Goal: Task Accomplishment & Management: Manage account settings

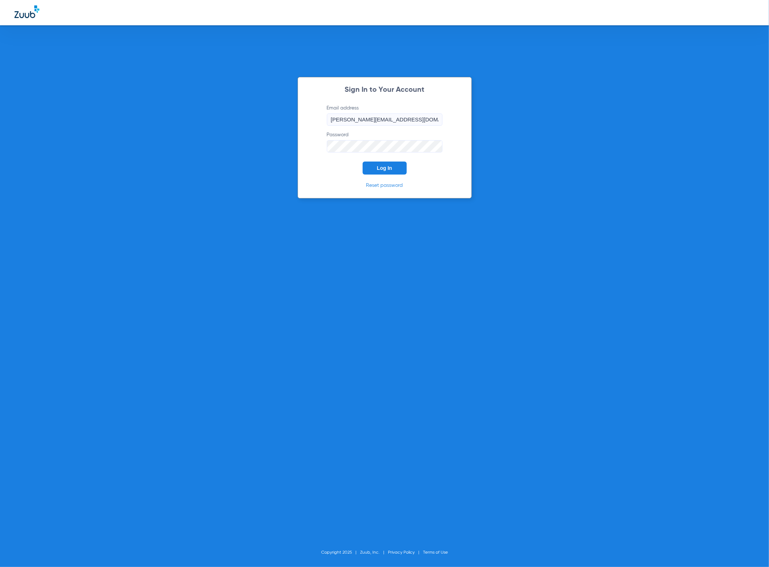
drag, startPoint x: 387, startPoint y: 169, endPoint x: 359, endPoint y: 160, distance: 29.2
click at [387, 169] on span "Log In" at bounding box center [384, 168] width 15 height 6
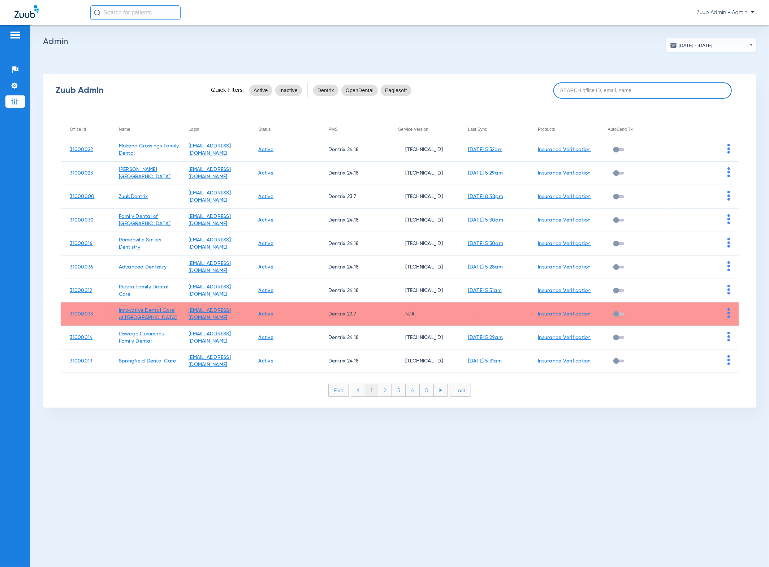
click at [600, 85] on input at bounding box center [642, 90] width 178 height 16
paste input "31000041"
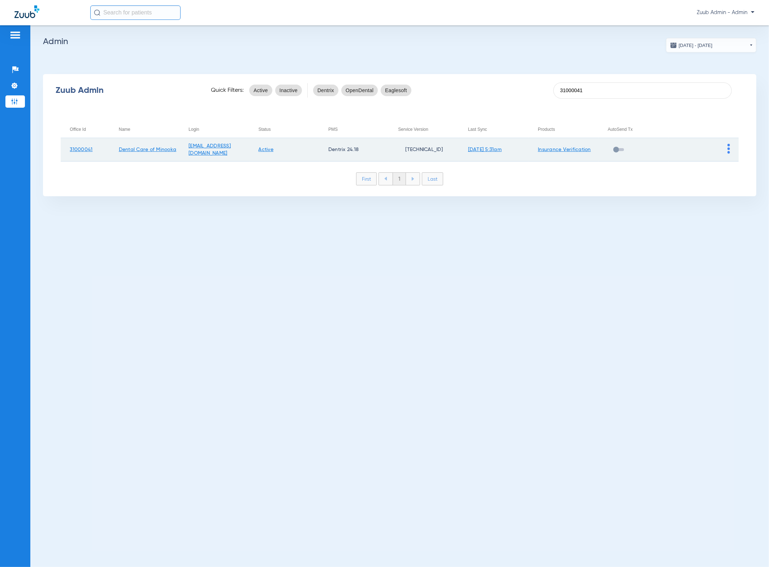
type input "31000041"
click at [728, 147] on img at bounding box center [729, 149] width 3 height 10
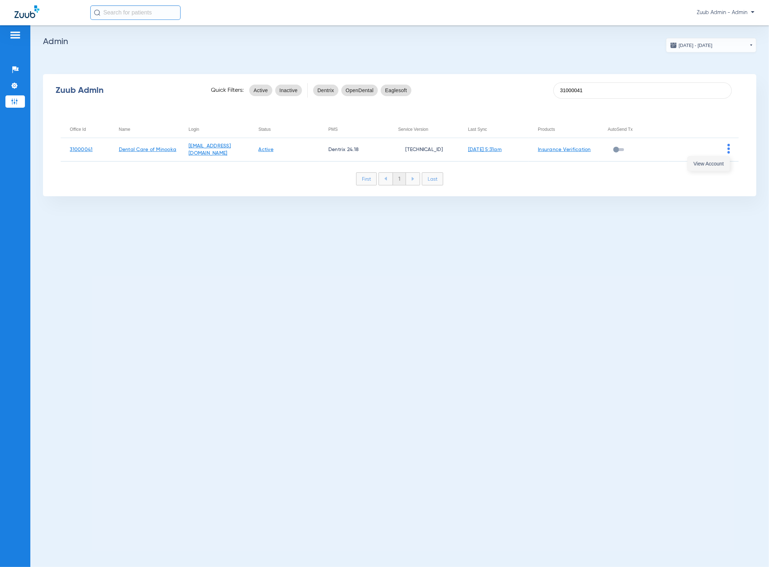
click at [718, 158] on button "View Account" at bounding box center [709, 163] width 42 height 14
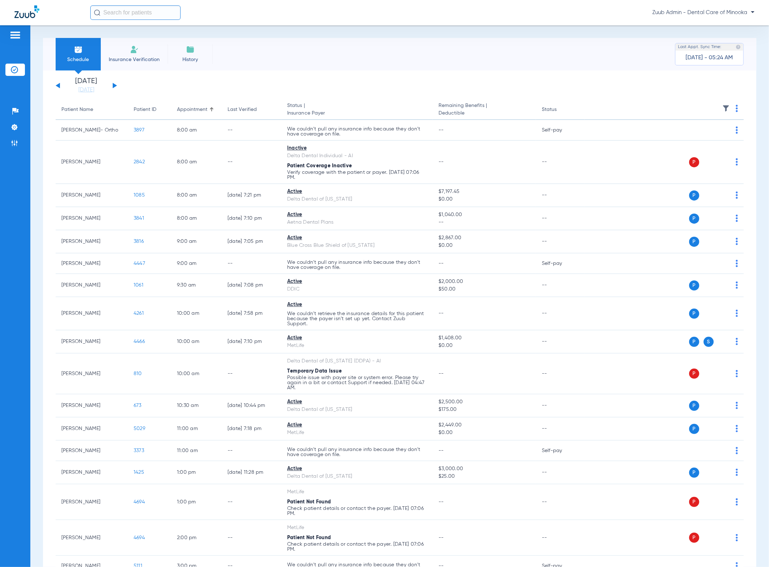
click at [17, 120] on ul "Help Center Settings Admin" at bounding box center [15, 130] width 20 height 51
click at [18, 122] on li "Settings" at bounding box center [15, 127] width 20 height 12
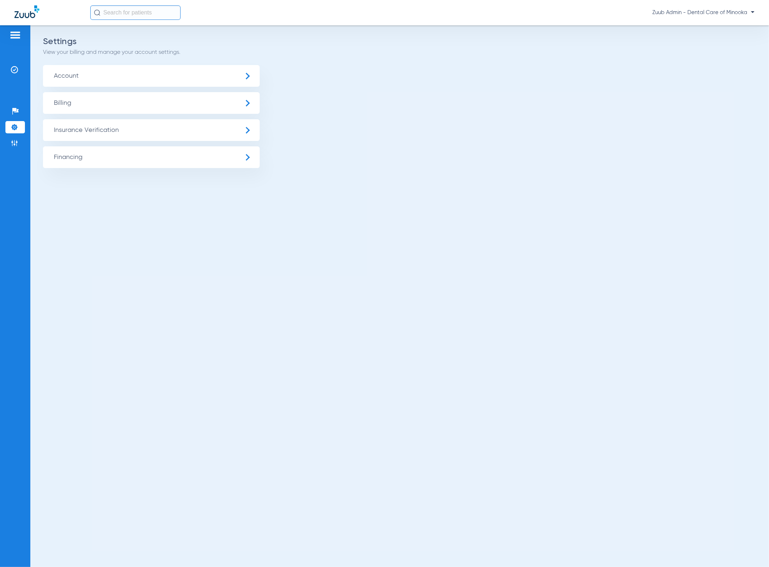
click at [96, 132] on span "Insurance Verification" at bounding box center [151, 130] width 217 height 22
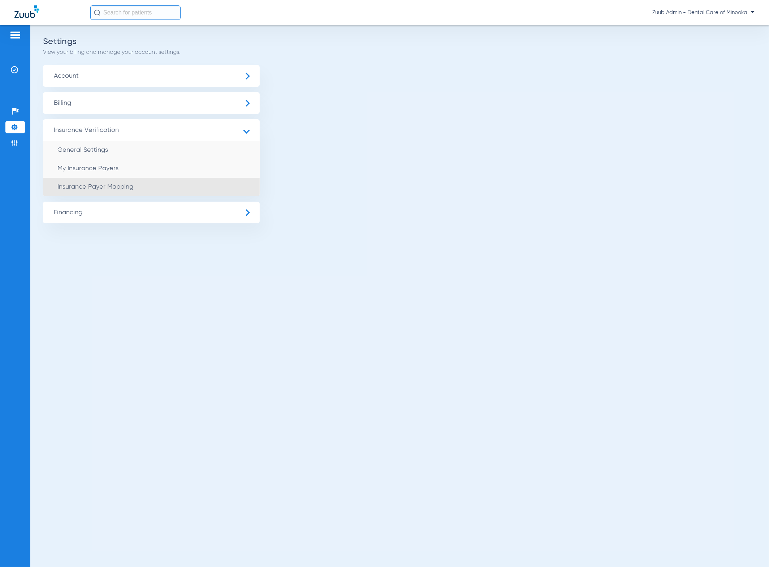
click at [119, 181] on li "Insurance Payer Mapping" at bounding box center [151, 187] width 217 height 18
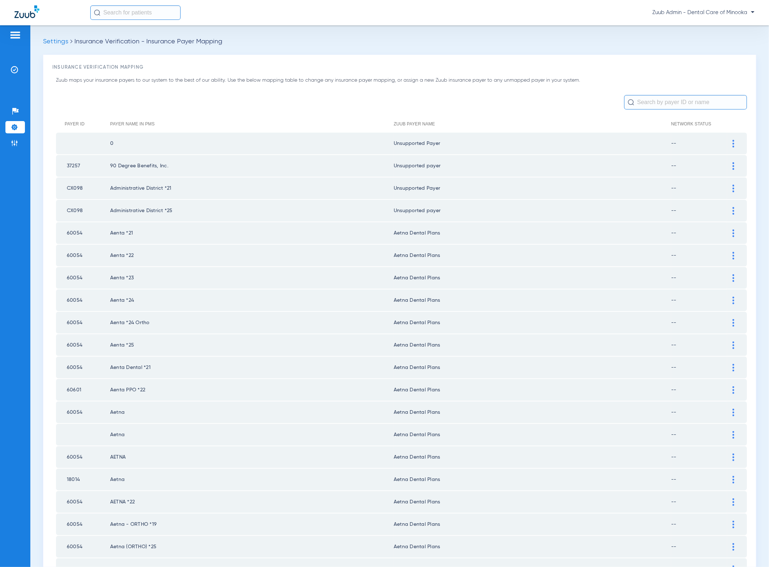
click at [649, 108] on input "text" at bounding box center [685, 102] width 123 height 14
click at [649, 105] on input "text" at bounding box center [685, 102] width 123 height 14
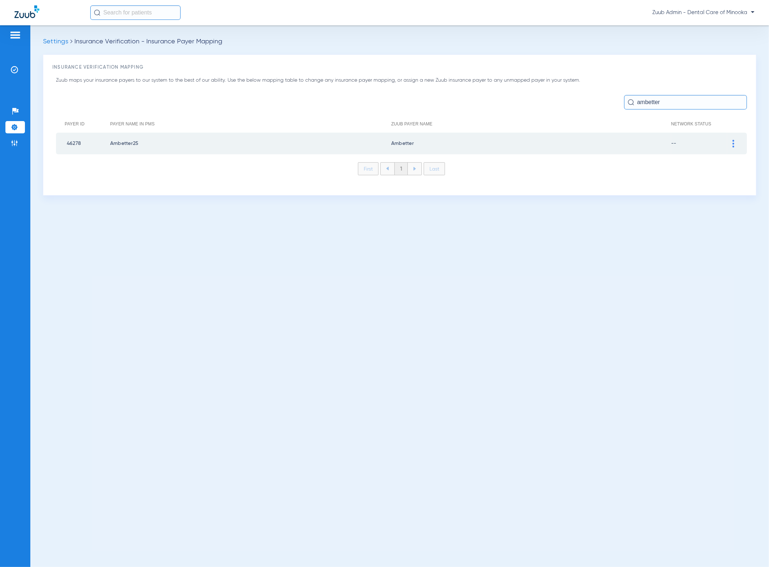
type input "ambetter"
click at [735, 145] on div at bounding box center [733, 144] width 13 height 8
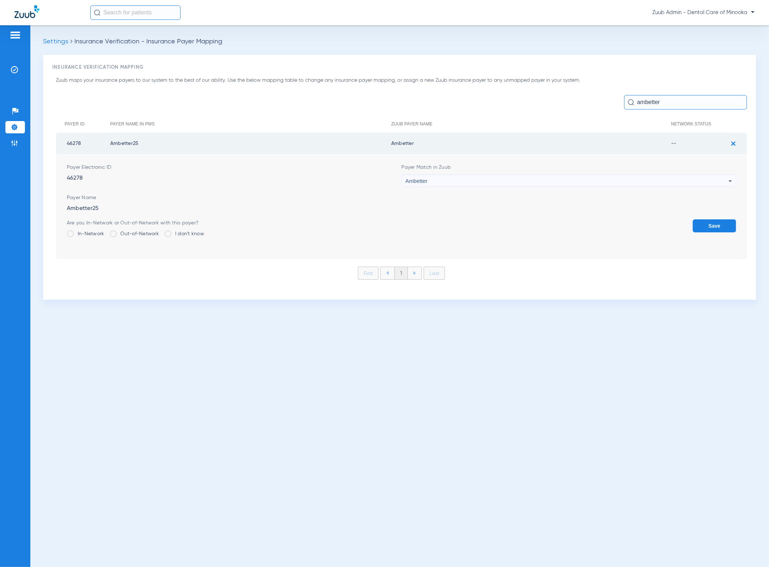
click at [587, 177] on div "Ambetter" at bounding box center [567, 181] width 323 height 12
type input "unn"
click at [497, 222] on mat-option "Unsupported Payer" at bounding box center [569, 220] width 335 height 12
click at [703, 220] on button "Save" at bounding box center [714, 225] width 43 height 13
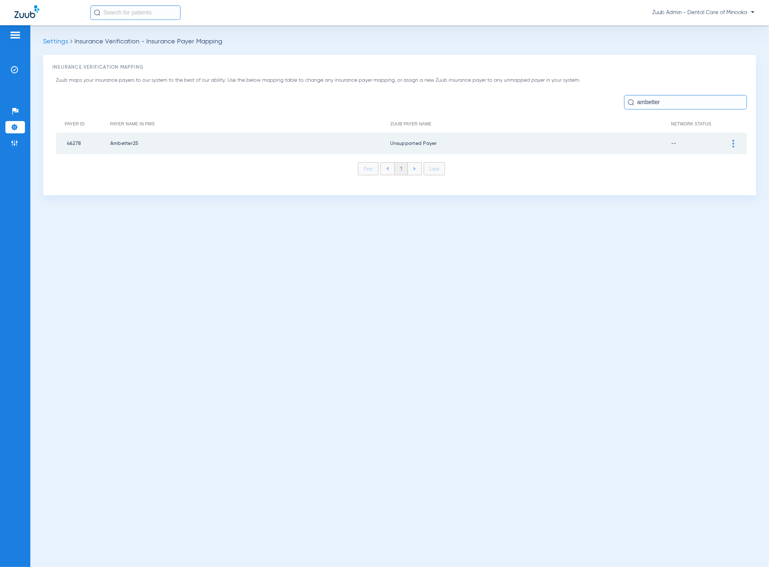
click at [692, 98] on input "ambetter" at bounding box center [685, 102] width 123 height 14
type input "envo"
drag, startPoint x: 734, startPoint y: 144, endPoint x: 627, endPoint y: 156, distance: 107.7
click at [734, 144] on img at bounding box center [734, 144] width 2 height 8
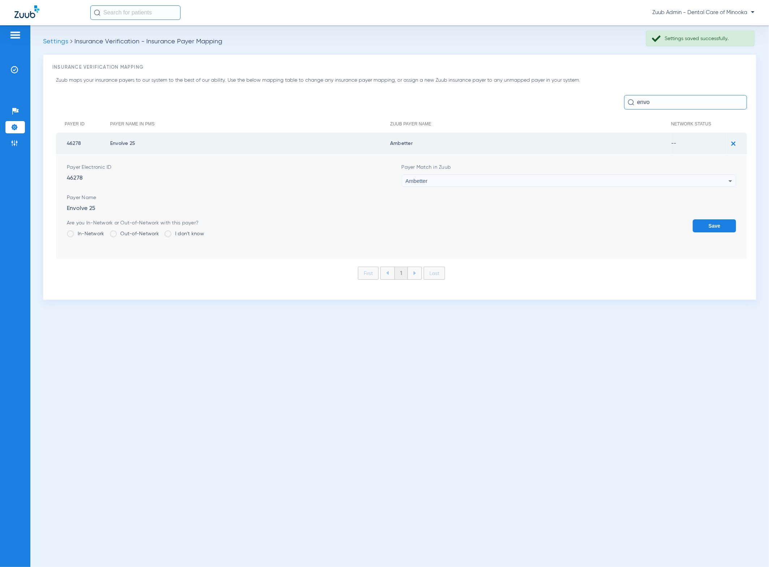
click at [549, 172] on div "Payer Match in Zuub Ambetter" at bounding box center [569, 175] width 335 height 23
click at [544, 176] on div "Ambetter" at bounding box center [567, 181] width 323 height 12
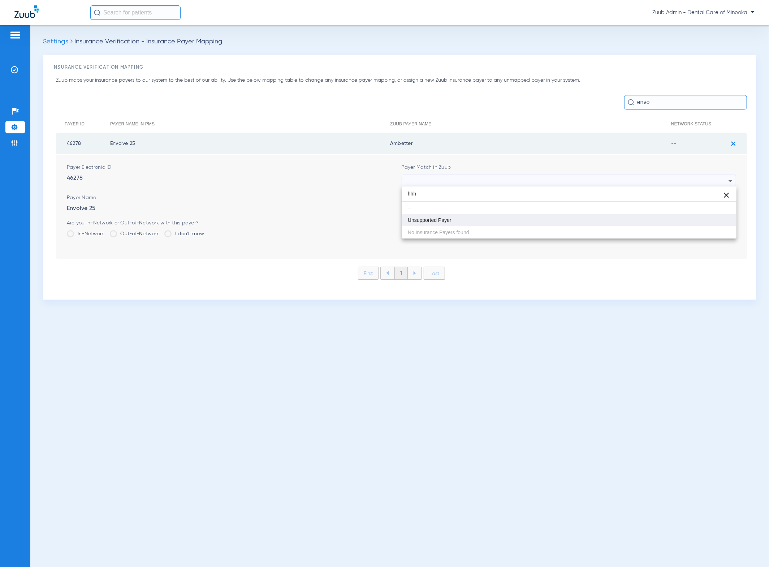
type input "hhh"
click at [456, 222] on mat-option "Unsupported Payer" at bounding box center [569, 220] width 335 height 12
click at [709, 231] on button "Save" at bounding box center [714, 225] width 43 height 13
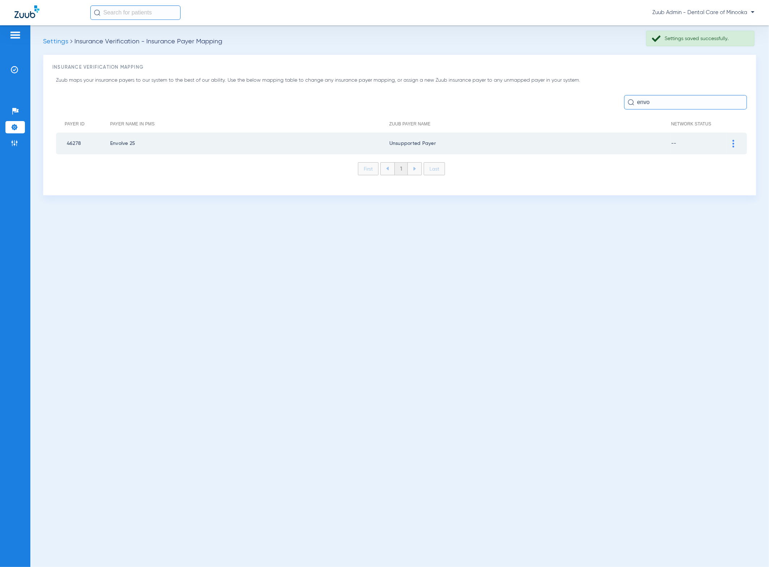
click at [678, 111] on div "Zuub maps your insurance payers to our system to the best of our ability. Use t…" at bounding box center [399, 131] width 695 height 109
click at [678, 109] on input "envo" at bounding box center [685, 102] width 123 height 14
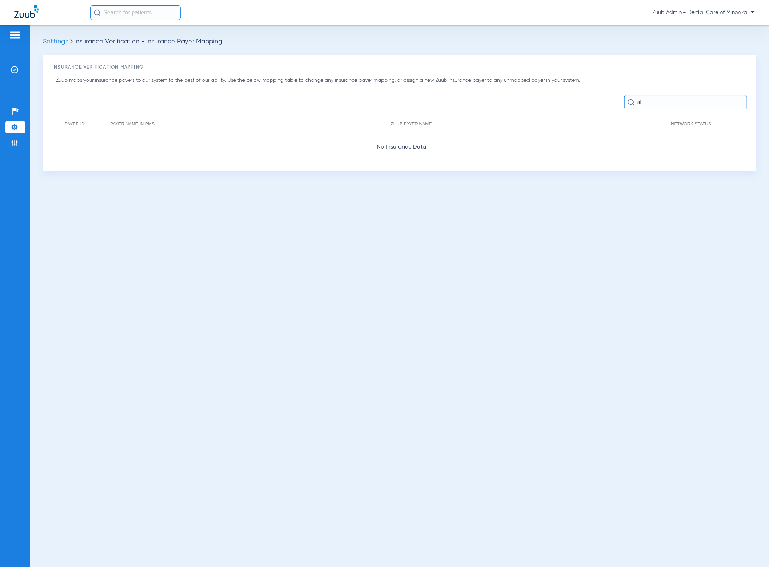
type input "a"
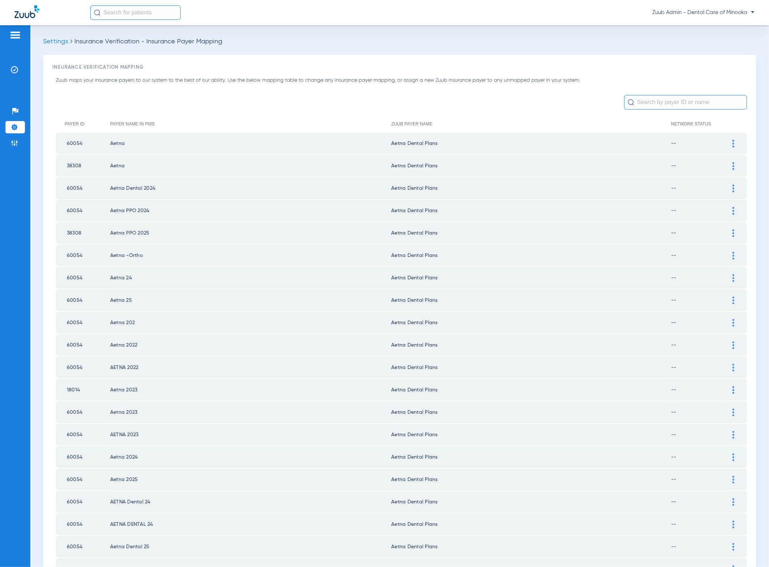
click at [661, 100] on input "text" at bounding box center [685, 102] width 123 height 14
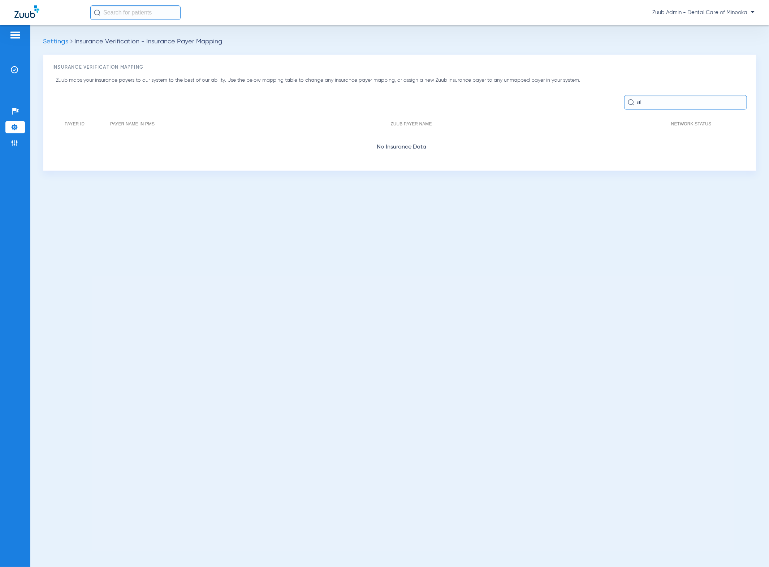
type input "a"
type input "b"
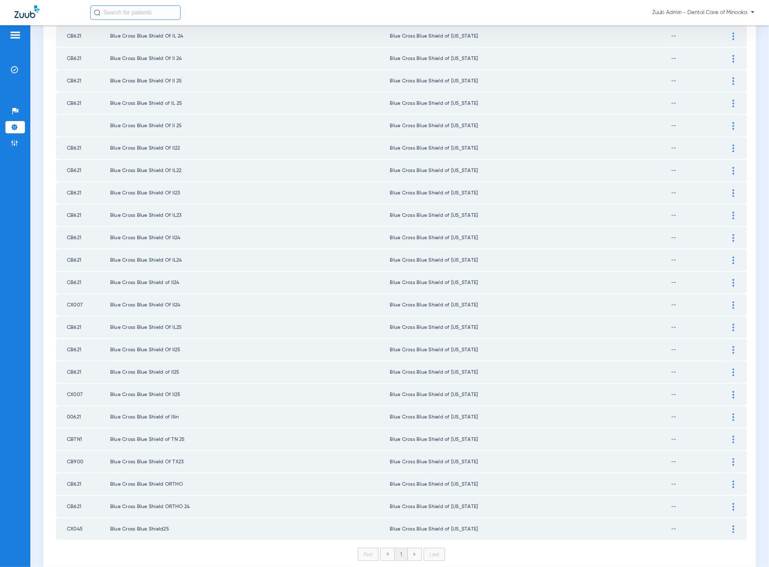
scroll to position [334, 0]
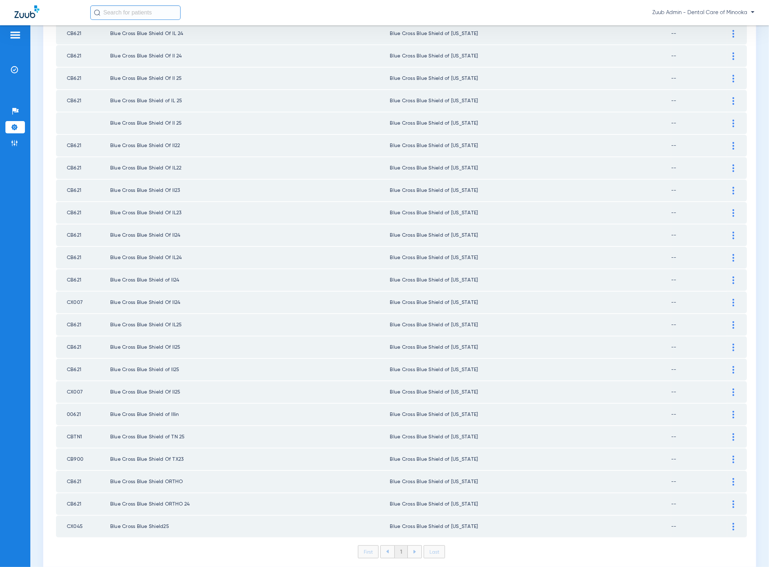
click at [548, 68] on td "Blue Cross Blue Shield of [US_STATE]" at bounding box center [530, 79] width 281 height 22
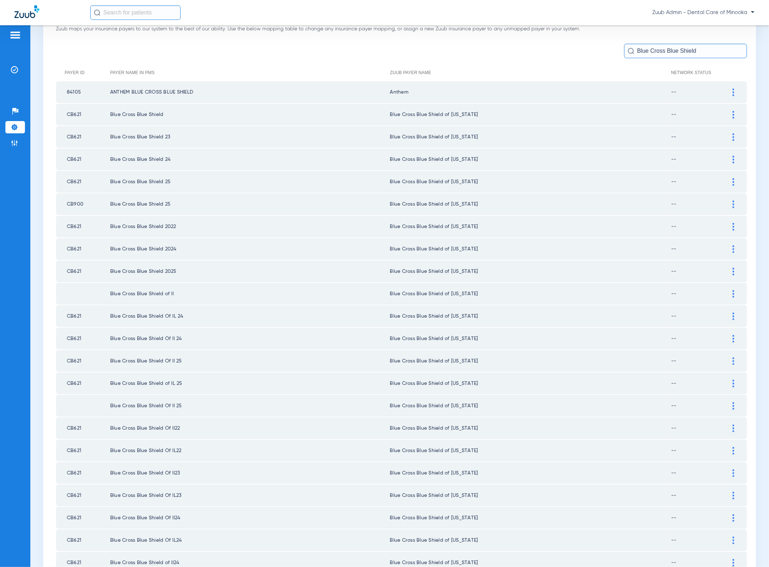
scroll to position [0, 0]
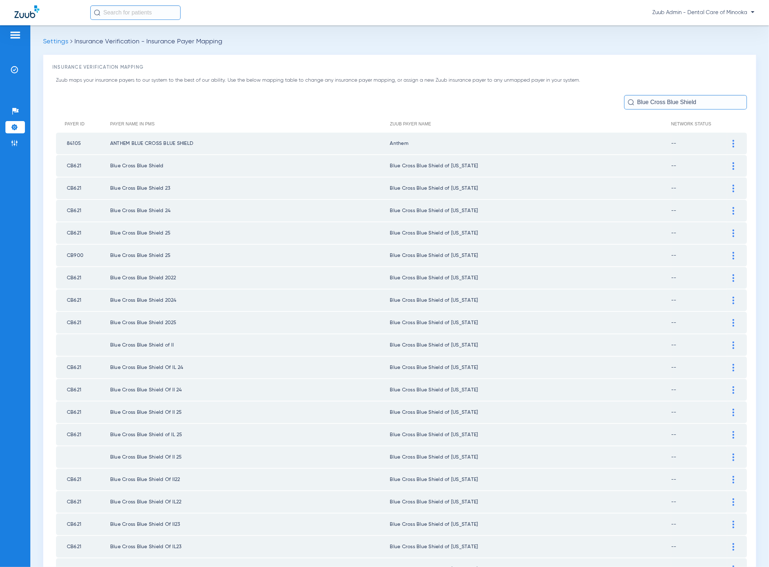
click at [696, 98] on input "Blue Cross Blue Shield" at bounding box center [685, 102] width 123 height 14
click at [697, 99] on input "Blue Cross Blue Shield" at bounding box center [685, 102] width 123 height 14
paste input "CBAL1"
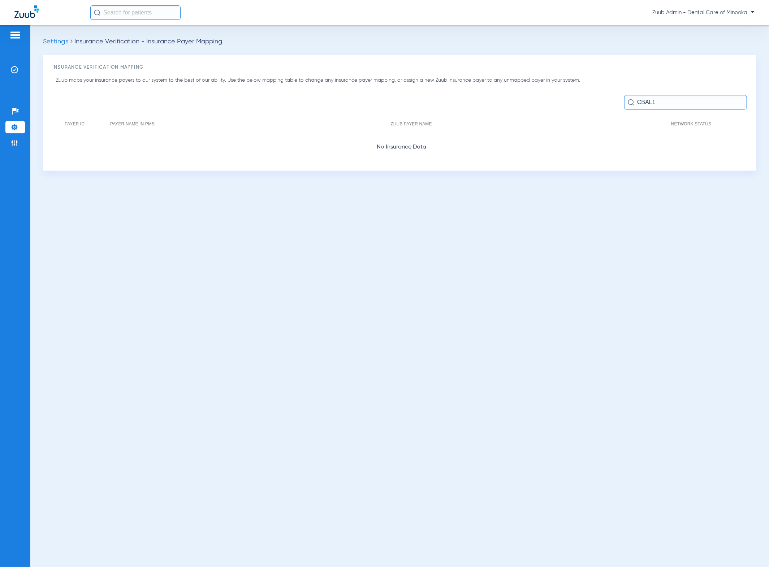
click at [700, 105] on input "CBAL1" at bounding box center [685, 102] width 123 height 14
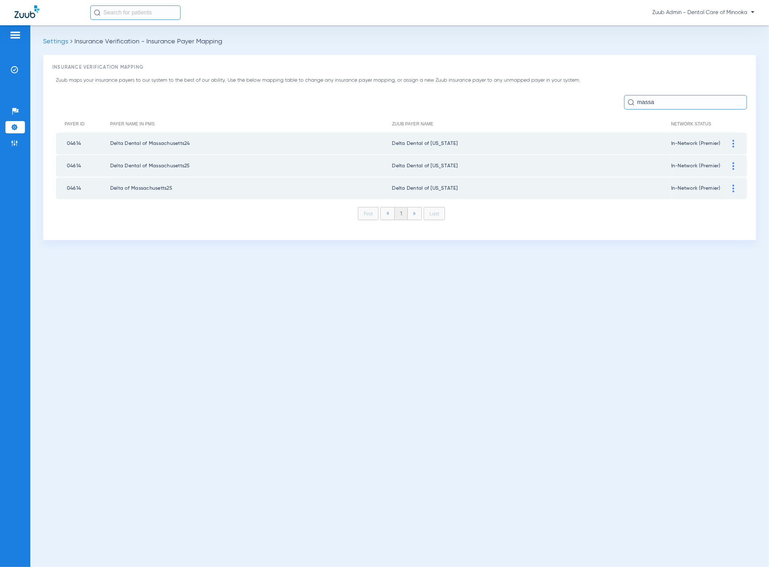
type input "massa"
click at [733, 142] on img at bounding box center [734, 144] width 2 height 8
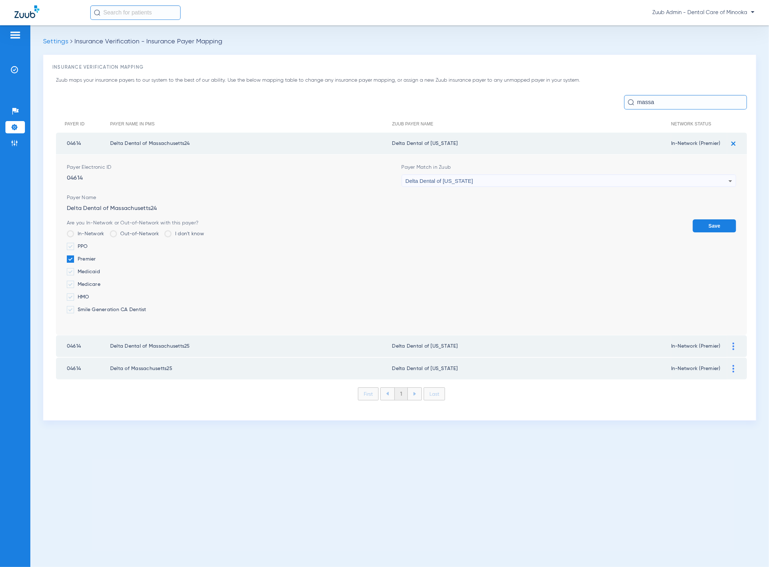
click at [662, 177] on div "Delta Dental of [US_STATE]" at bounding box center [567, 181] width 323 height 12
type input "fghjfg"
click at [491, 219] on mat-option "Unsupported Payer" at bounding box center [569, 220] width 335 height 12
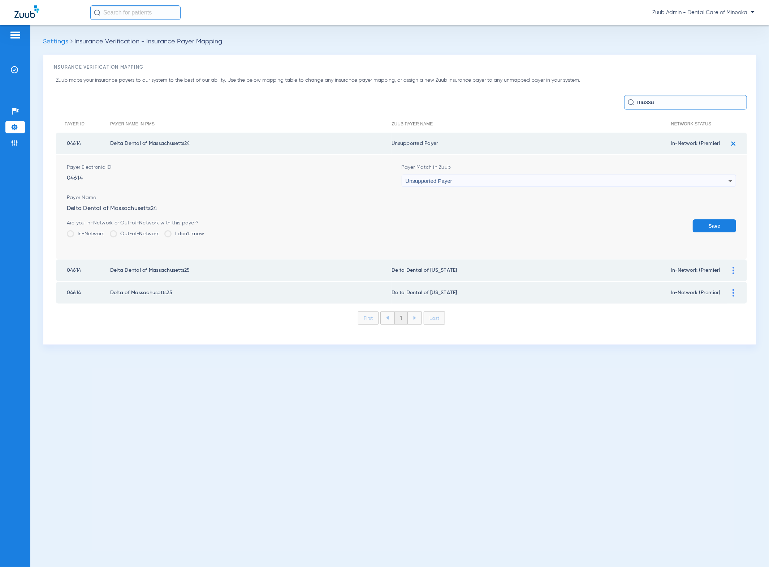
click at [701, 224] on button "Save" at bounding box center [714, 225] width 43 height 13
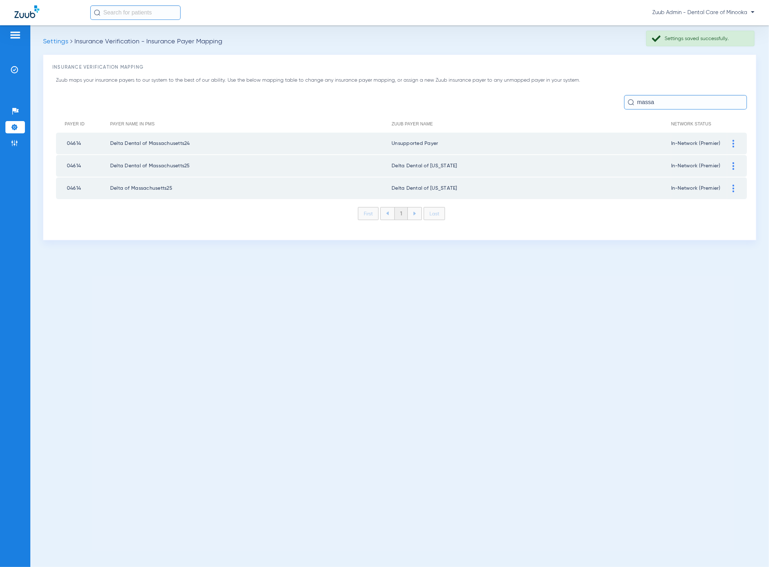
click at [733, 166] on img at bounding box center [734, 166] width 2 height 8
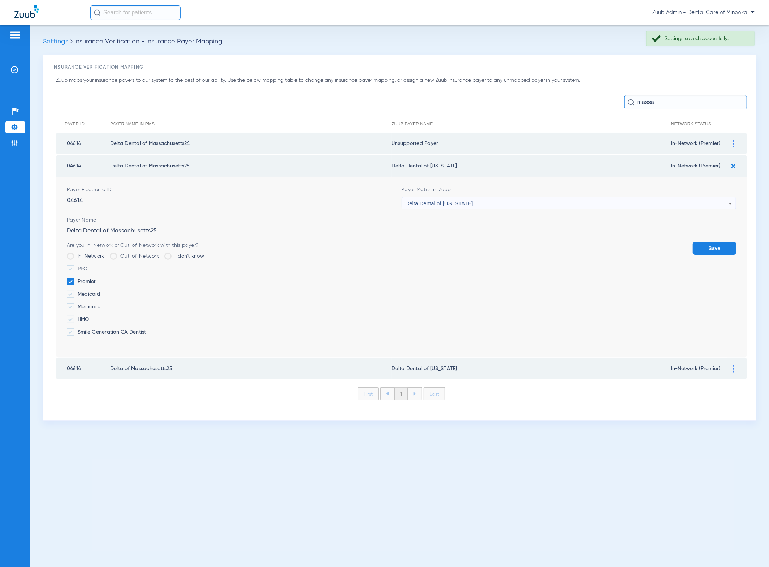
click at [537, 204] on div "Delta Dental of [US_STATE]" at bounding box center [567, 203] width 323 height 12
type input "fghjfg"
click at [521, 246] on mat-option "Unsupported Payer" at bounding box center [569, 242] width 335 height 12
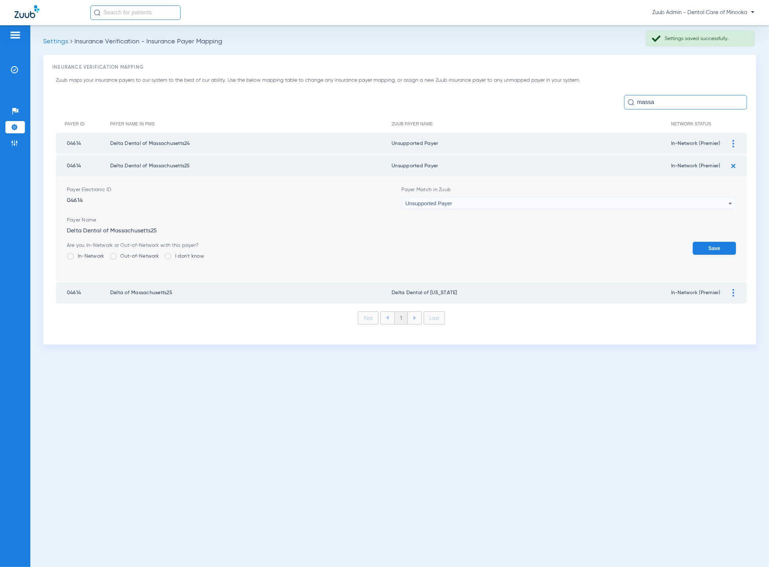
click at [708, 243] on button "Save" at bounding box center [714, 248] width 43 height 13
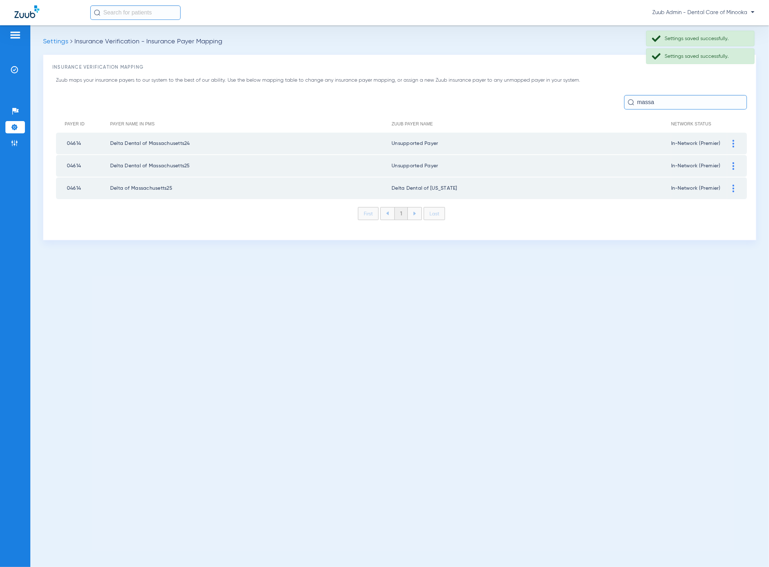
click at [733, 189] on img at bounding box center [734, 189] width 2 height 8
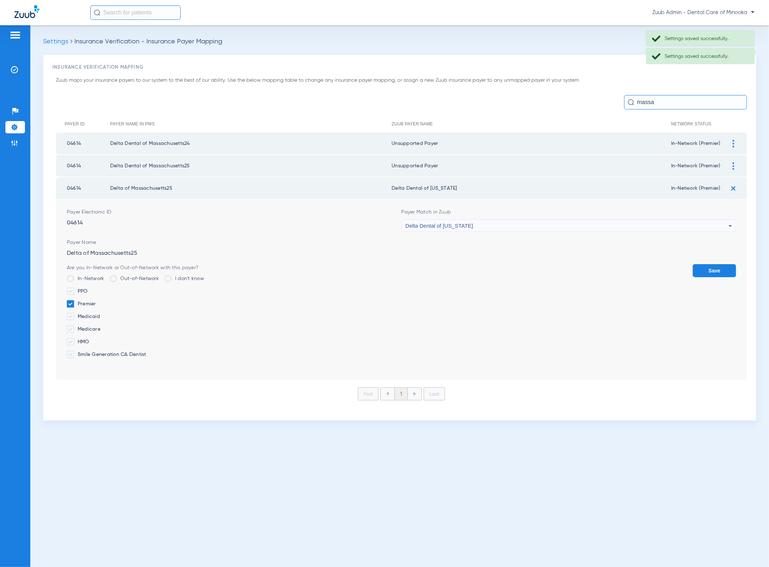
click at [470, 224] on span "Delta Dental of [US_STATE]" at bounding box center [440, 226] width 68 height 6
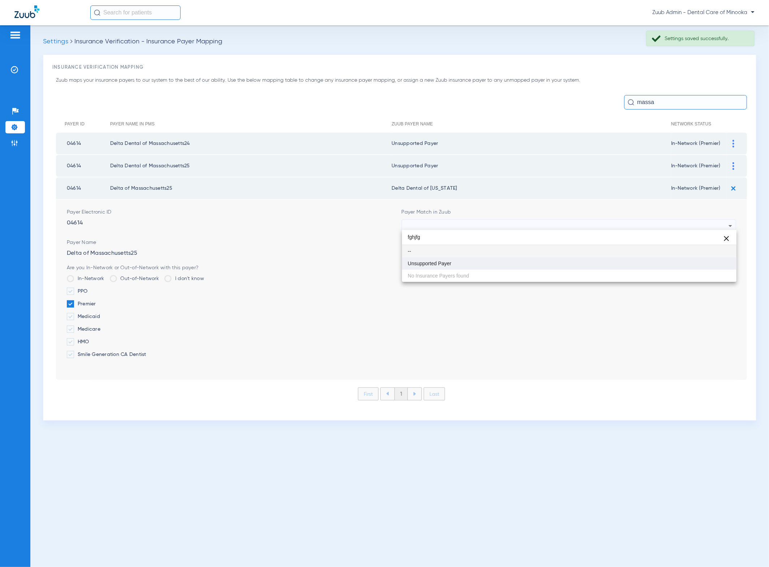
type input "fghjfg"
click at [470, 264] on mat-option "Unsupported Payer" at bounding box center [569, 263] width 335 height 12
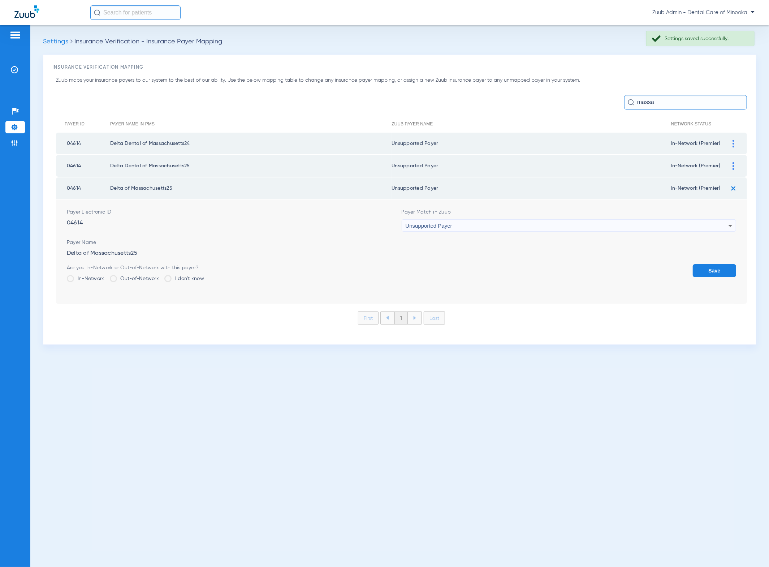
click at [700, 268] on button "Save" at bounding box center [714, 270] width 43 height 13
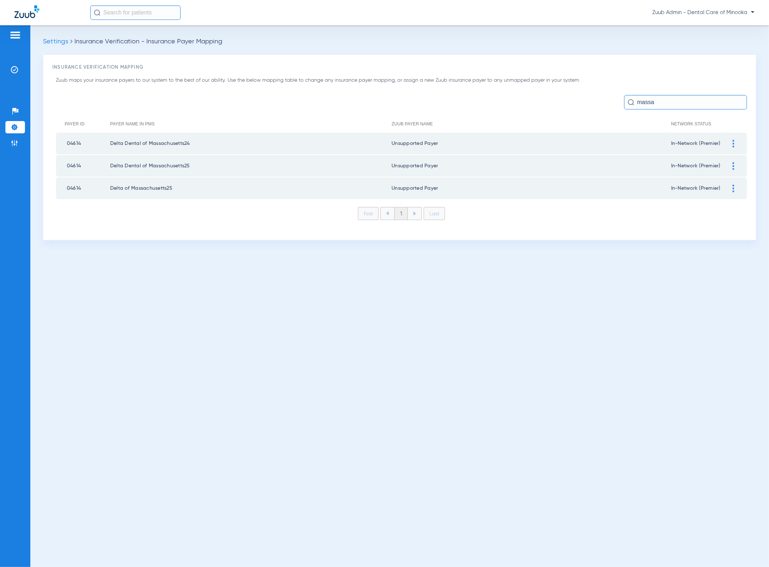
drag, startPoint x: 686, startPoint y: 103, endPoint x: 617, endPoint y: 98, distance: 69.2
click at [617, 98] on div "massa" at bounding box center [401, 102] width 691 height 14
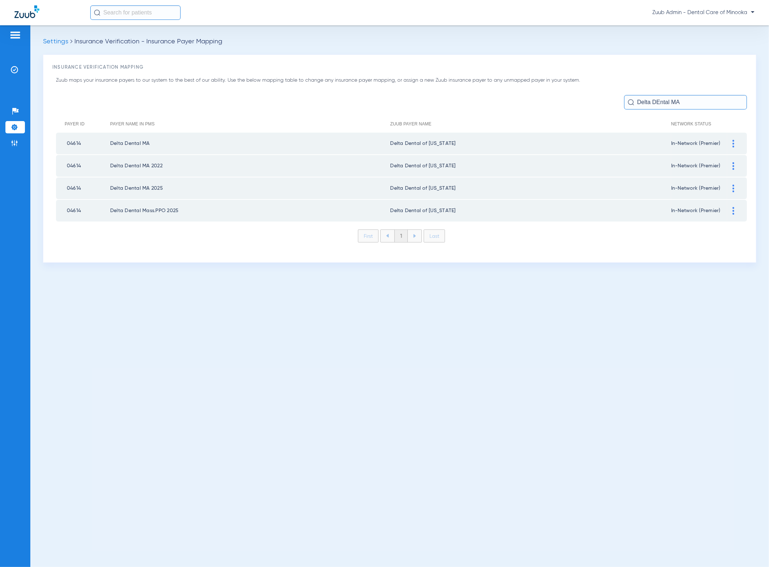
type input "Delta DEntal MA"
click at [731, 140] on div at bounding box center [733, 144] width 13 height 8
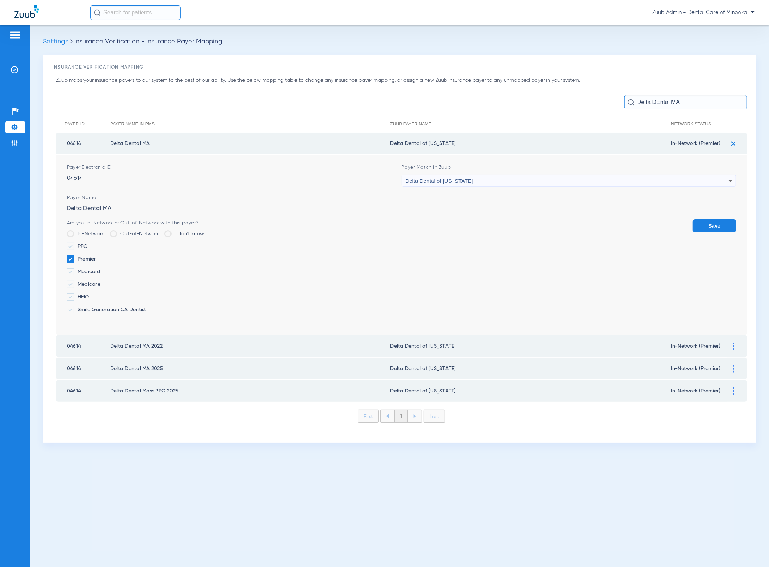
click at [538, 186] on form "Payer Electronic ID 04614 Payer Match in Zuub Delta Dental of Massachusetts Pay…" at bounding box center [401, 245] width 669 height 180
click at [533, 180] on div "Delta Dental of [US_STATE]" at bounding box center [567, 181] width 323 height 12
type input "sdfg"
click at [451, 220] on span "Unsupported Payer" at bounding box center [430, 219] width 44 height 5
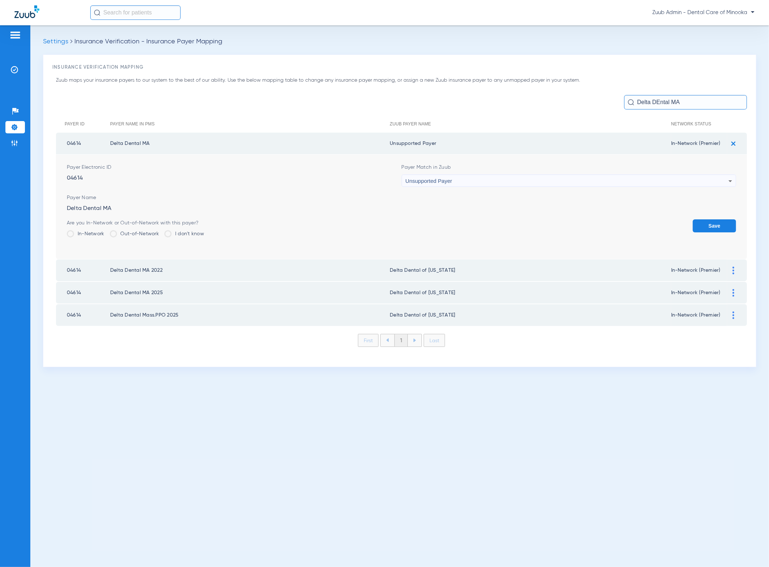
click at [713, 220] on button "Save" at bounding box center [714, 225] width 43 height 13
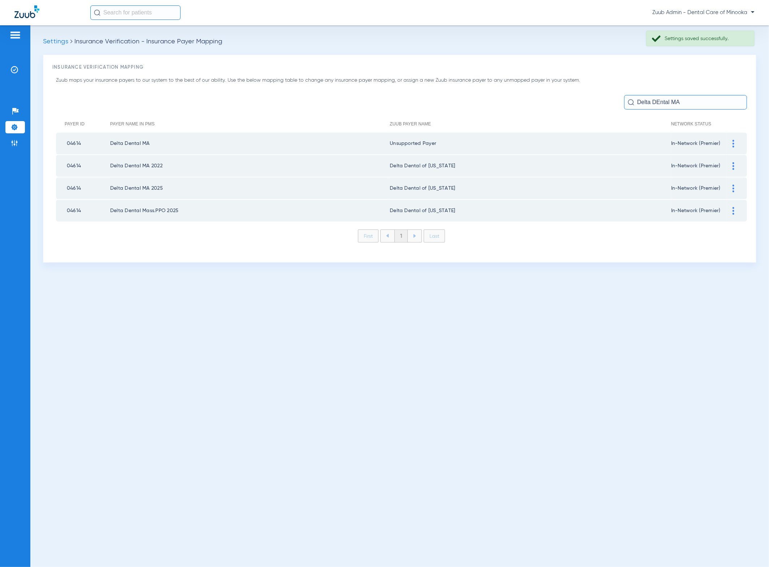
click at [734, 164] on img at bounding box center [734, 166] width 2 height 8
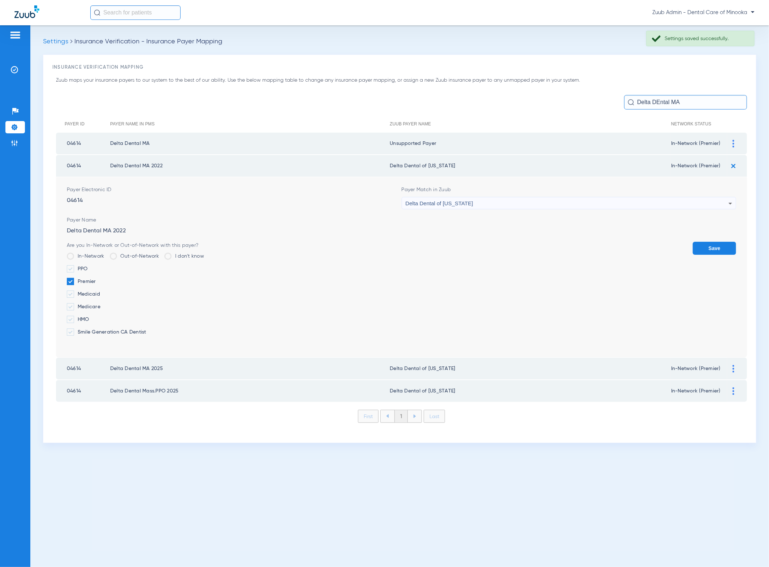
click at [473, 200] on span "Delta Dental of [US_STATE]" at bounding box center [440, 203] width 68 height 6
type input "gdsfg"
click at [457, 245] on mat-option "Unsupported Payer" at bounding box center [569, 242] width 335 height 12
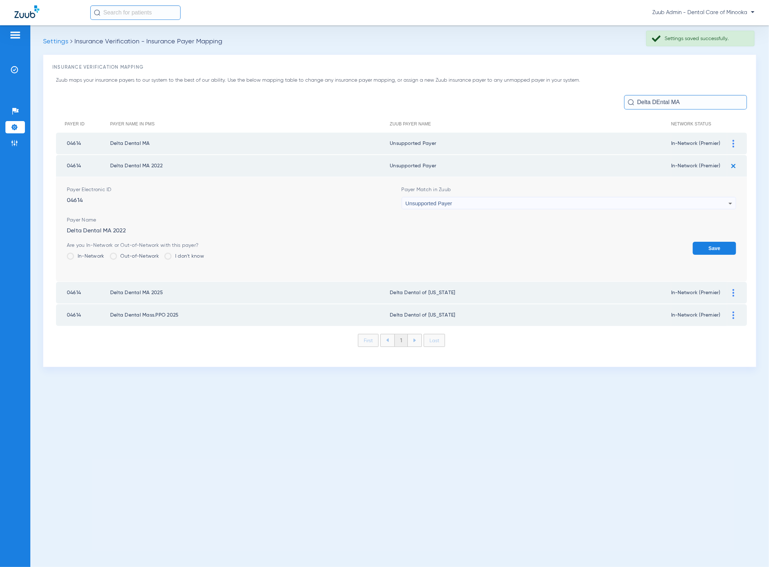
click at [713, 247] on button "Save" at bounding box center [714, 248] width 43 height 13
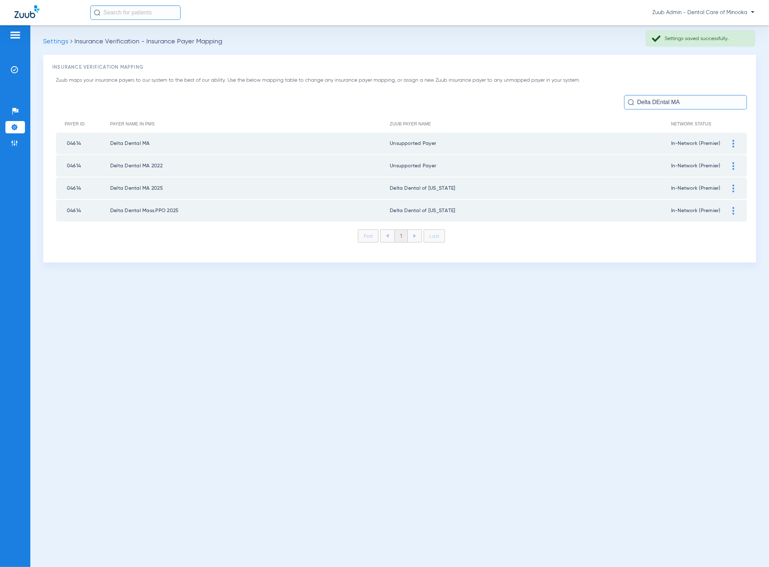
click at [734, 187] on div at bounding box center [733, 189] width 13 height 8
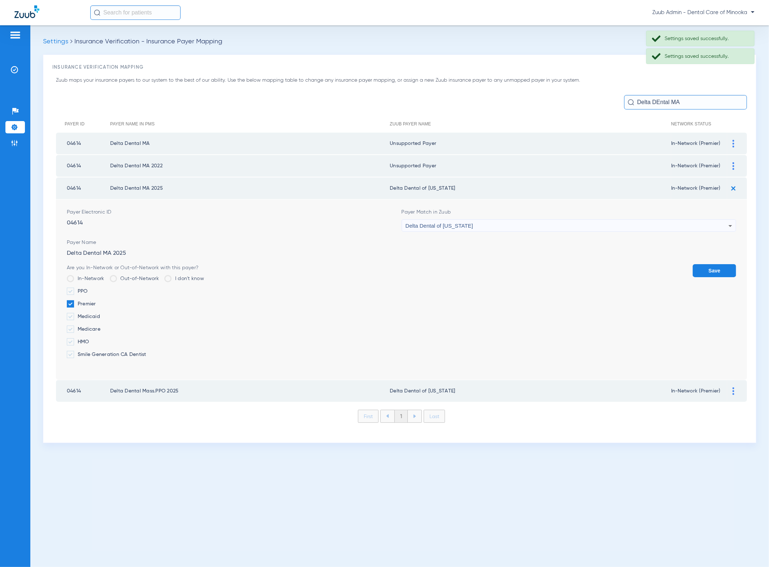
click at [548, 224] on div "Delta Dental of [US_STATE]" at bounding box center [567, 226] width 323 height 12
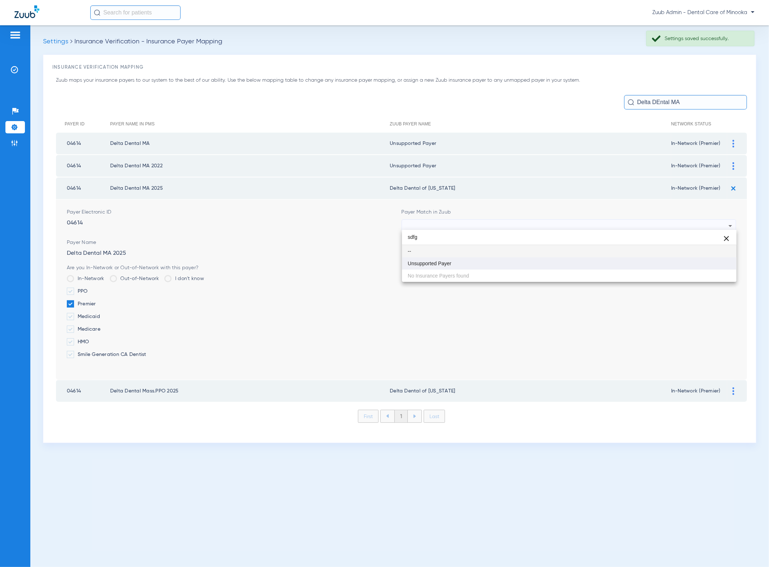
type input "sdfg"
click at [475, 263] on mat-option "Unsupported Payer" at bounding box center [569, 263] width 335 height 12
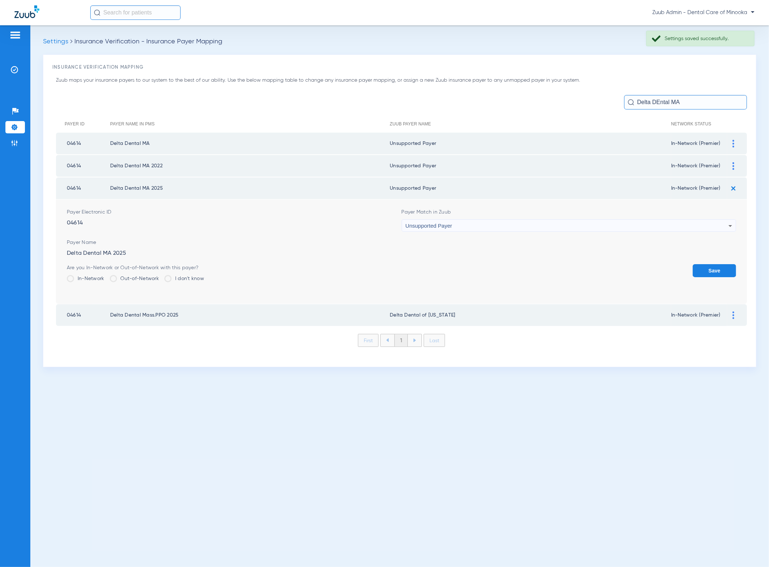
click at [709, 272] on button "Save" at bounding box center [714, 270] width 43 height 13
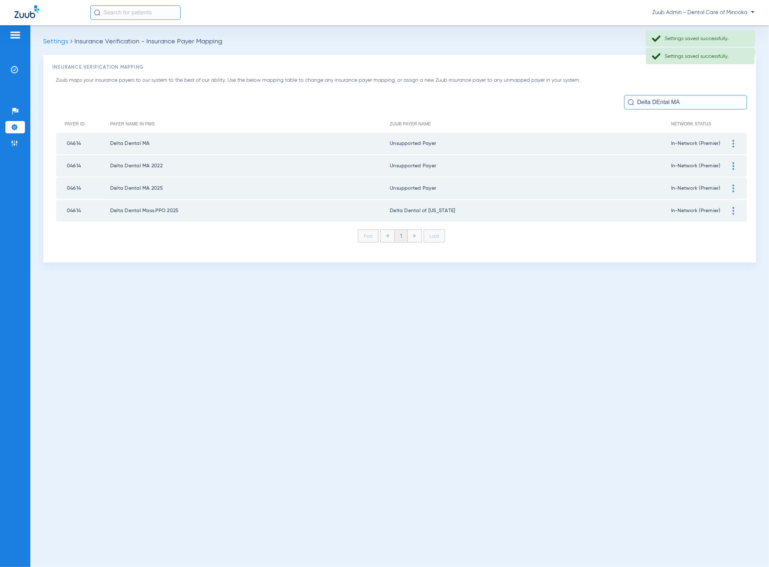
click at [733, 208] on img at bounding box center [734, 211] width 2 height 8
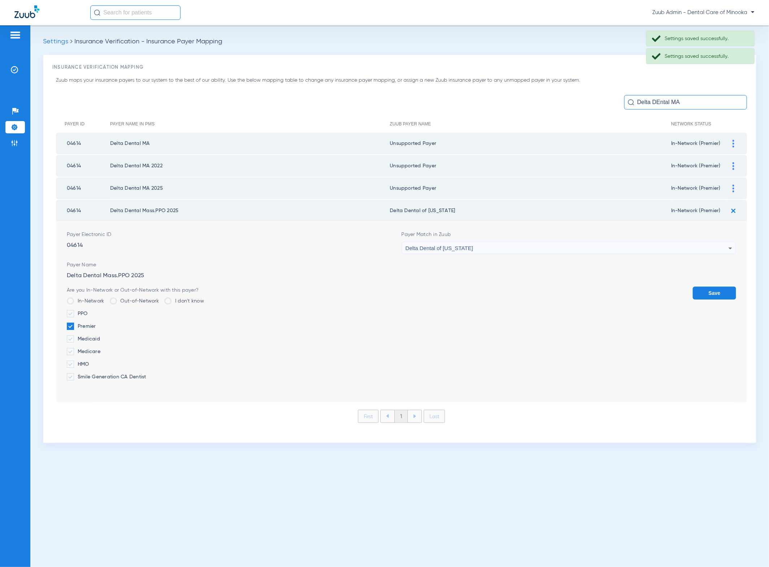
click at [642, 247] on div "Delta Dental of [US_STATE]" at bounding box center [567, 248] width 323 height 12
type input "sdfg"
click at [458, 291] on mat-option "Unsupported Payer" at bounding box center [569, 285] width 335 height 12
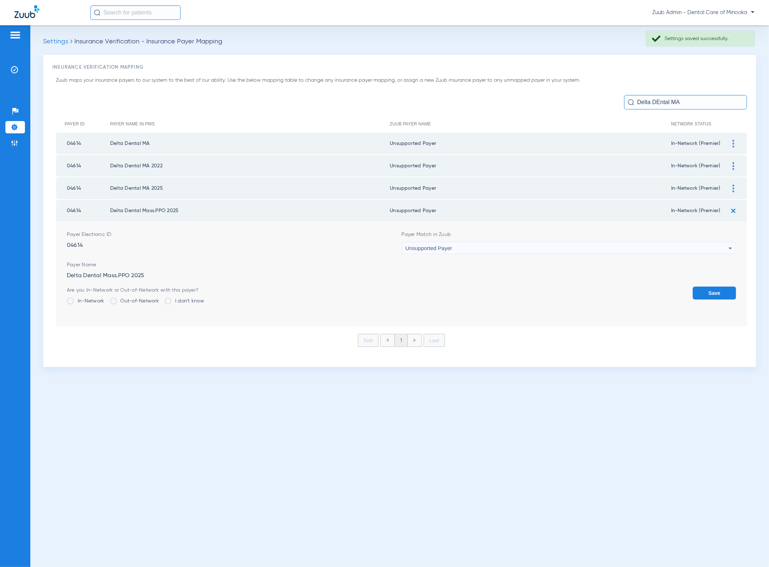
click at [718, 295] on button "Save" at bounding box center [714, 292] width 43 height 13
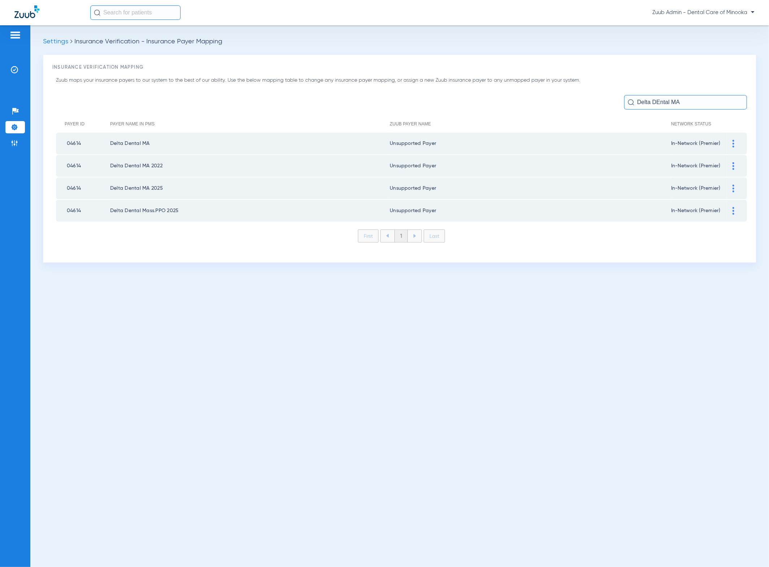
click at [707, 103] on input "Delta DEntal MA" at bounding box center [685, 102] width 123 height 14
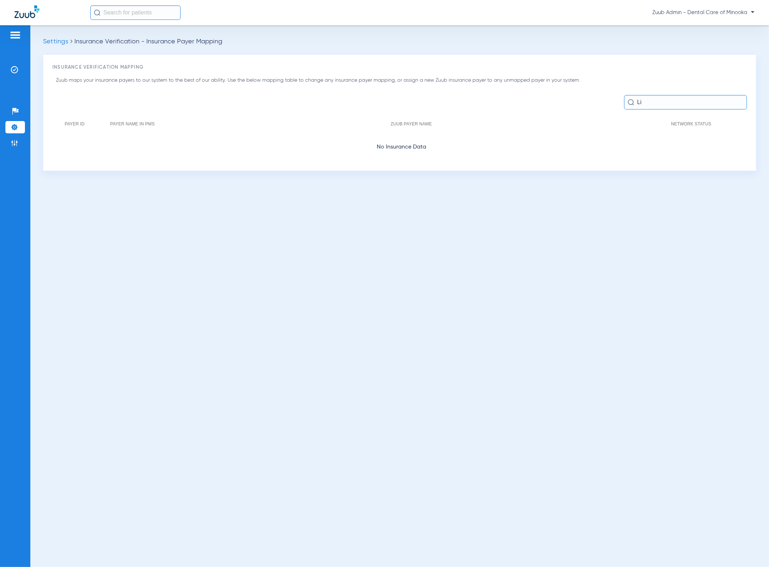
type input "L"
type input "Liberty Dental"
drag, startPoint x: 720, startPoint y: 111, endPoint x: 563, endPoint y: 110, distance: 157.1
click at [563, 110] on div "Zuub maps your insurance payers to our system to the best of our ability. Use t…" at bounding box center [399, 119] width 695 height 85
drag, startPoint x: 705, startPoint y: 110, endPoint x: 296, endPoint y: 95, distance: 409.2
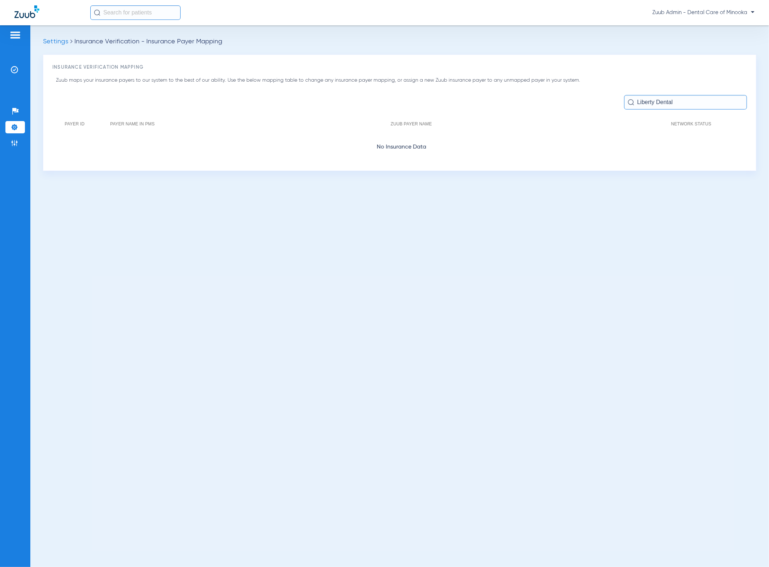
click at [296, 95] on div "Zuub maps your insurance payers to our system to the best of our ability. Use t…" at bounding box center [399, 119] width 695 height 85
drag, startPoint x: 665, startPoint y: 113, endPoint x: 677, endPoint y: 108, distance: 12.5
click at [665, 113] on div "Zuub maps your insurance payers to our system to the best of our ability. Use t…" at bounding box center [399, 119] width 695 height 85
click at [703, 102] on input "Liberty Dental" at bounding box center [685, 102] width 123 height 14
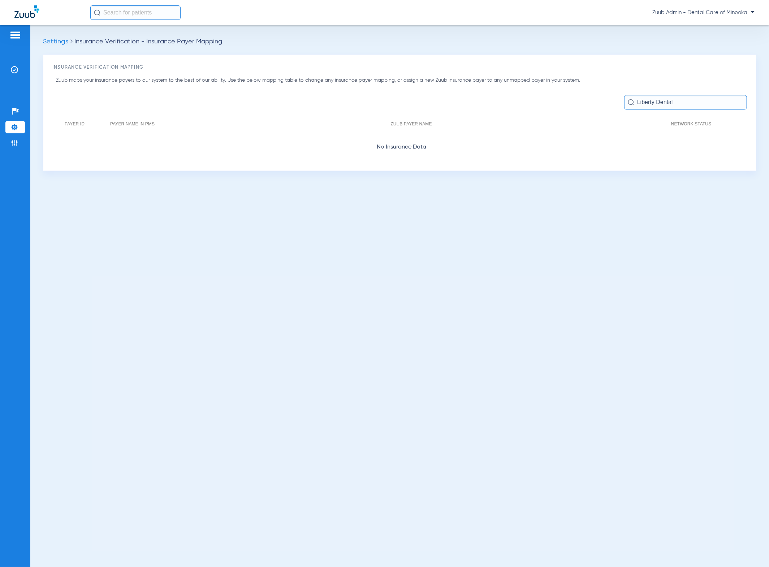
click at [703, 102] on input "Liberty Dental" at bounding box center [685, 102] width 123 height 14
click at [678, 107] on input "lib" at bounding box center [685, 102] width 123 height 14
paste input "Meritain"
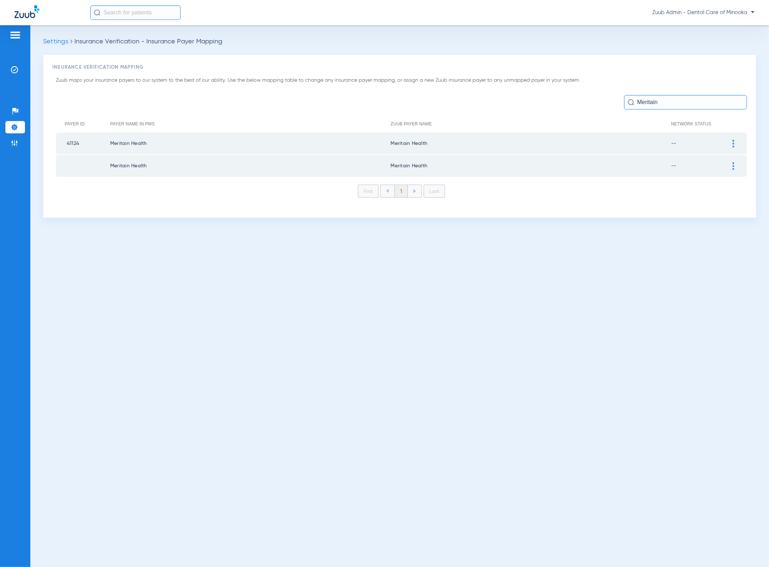
type input "Meritain"
click at [730, 143] on div at bounding box center [733, 144] width 13 height 8
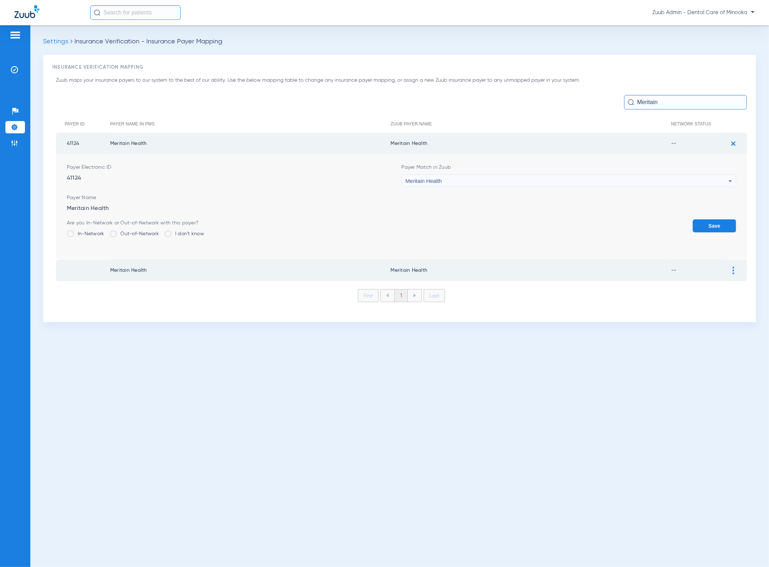
click at [667, 178] on div "Meritain Health" at bounding box center [567, 181] width 323 height 12
type input "adg"
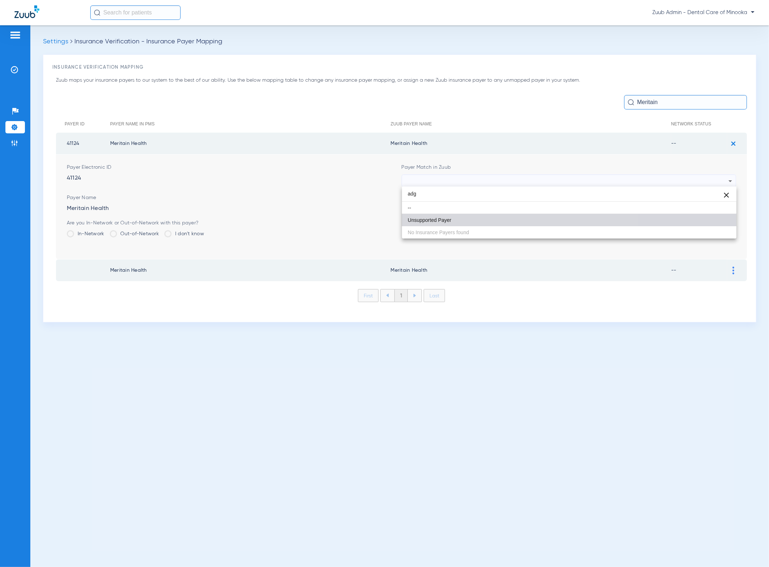
drag, startPoint x: 458, startPoint y: 223, endPoint x: 652, endPoint y: 229, distance: 194.1
click at [458, 223] on mat-option "Unsupported Payer" at bounding box center [569, 220] width 335 height 12
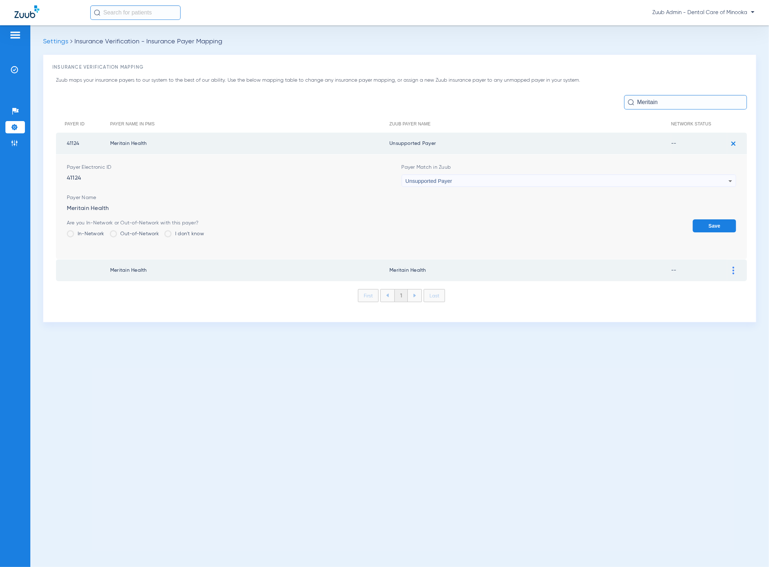
click at [701, 225] on button "Save" at bounding box center [714, 225] width 43 height 13
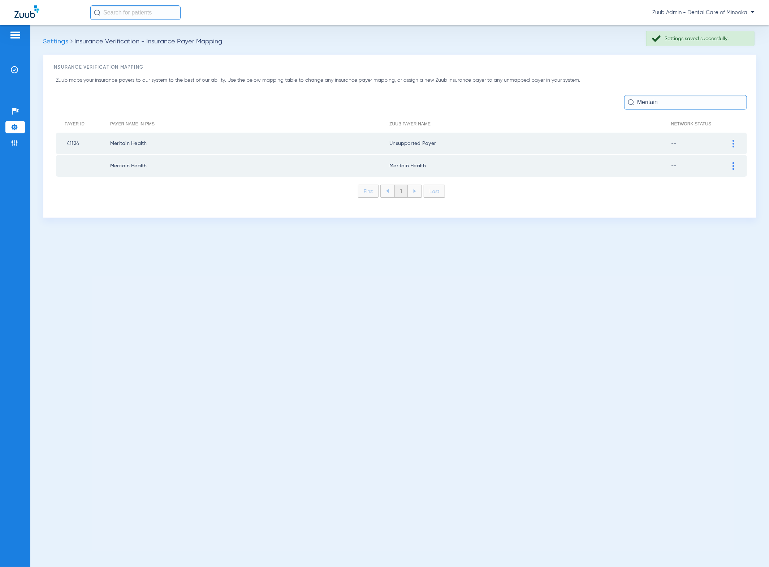
click at [736, 164] on div at bounding box center [733, 166] width 13 height 8
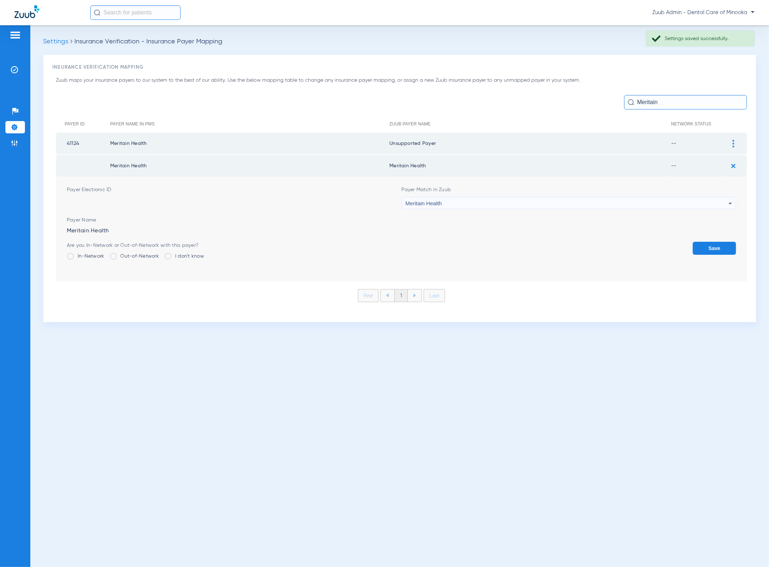
click at [568, 206] on div "Meritain Health" at bounding box center [567, 203] width 323 height 12
type input "sdg"
drag, startPoint x: 473, startPoint y: 243, endPoint x: 592, endPoint y: 246, distance: 119.6
click at [473, 243] on mat-option "Unsupported Payer" at bounding box center [569, 242] width 335 height 12
click at [718, 246] on button "Save" at bounding box center [714, 248] width 43 height 13
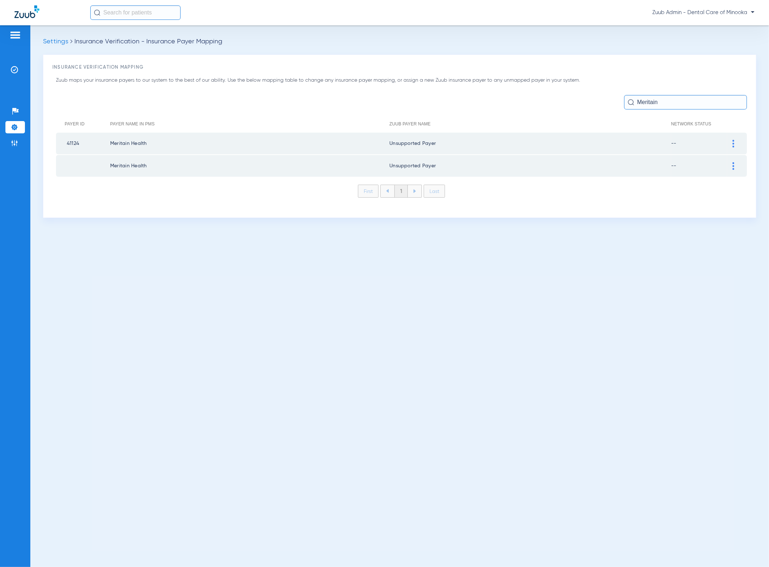
click at [697, 100] on input "Meritain" at bounding box center [685, 102] width 123 height 14
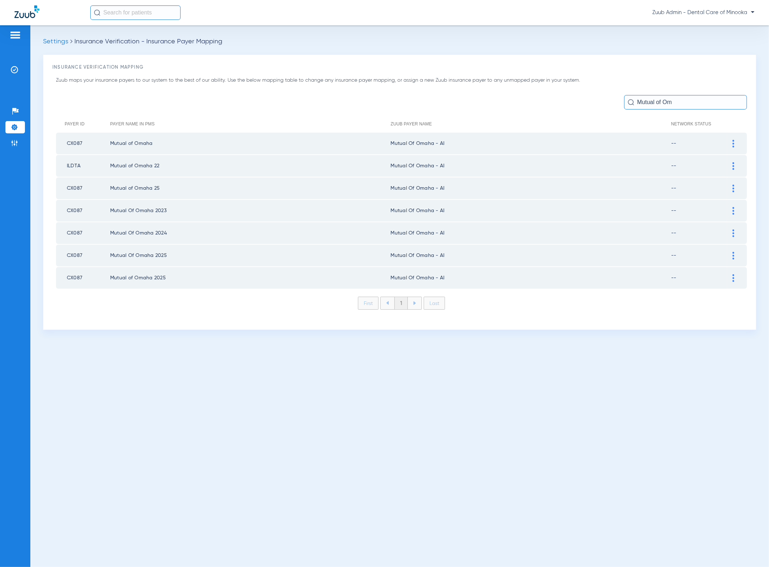
type input "Mutual of Om"
click at [735, 143] on div at bounding box center [733, 144] width 13 height 8
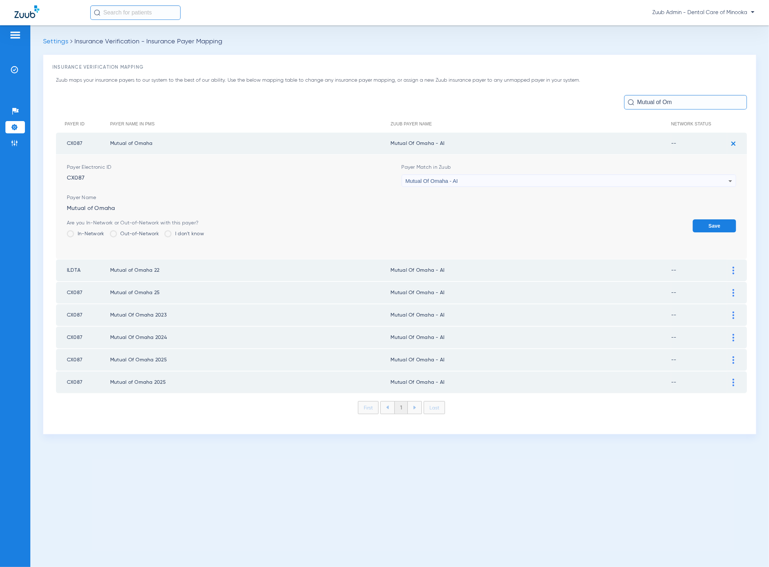
click at [584, 185] on div "Mutual Of Omaha - AI" at bounding box center [567, 181] width 323 height 12
type input "wth"
click at [480, 217] on mat-option "Unsupported Payer" at bounding box center [569, 220] width 335 height 12
click at [712, 227] on button "Save" at bounding box center [714, 225] width 43 height 13
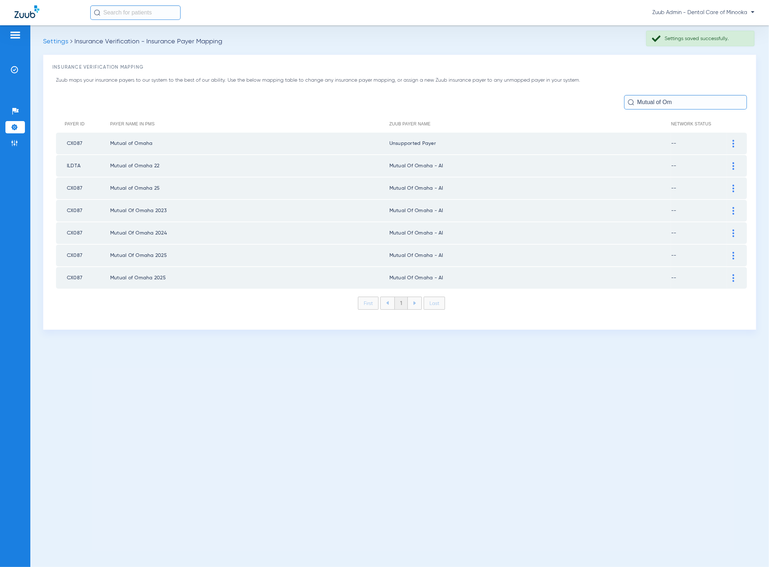
click at [735, 162] on div at bounding box center [733, 166] width 13 height 8
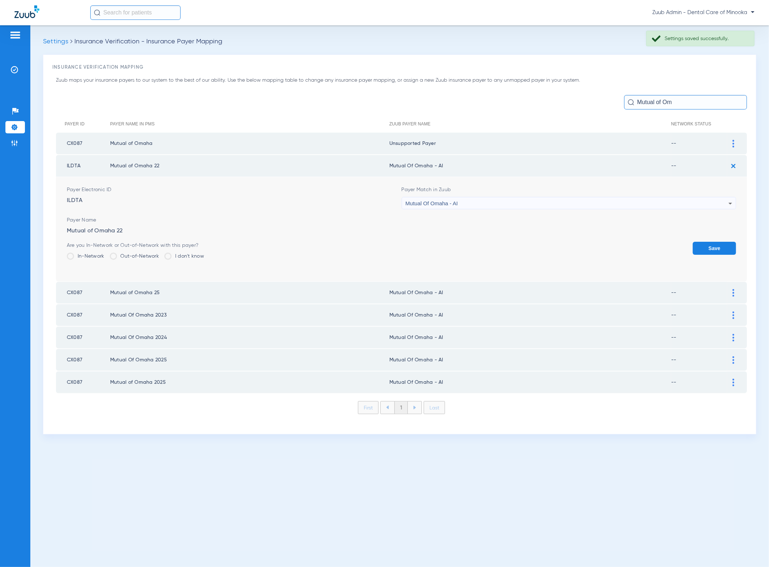
click at [577, 200] on div "Mutual Of Omaha - AI" at bounding box center [567, 203] width 323 height 12
type input "rtherth"
click at [501, 238] on mat-option "Unsupported Payer" at bounding box center [569, 242] width 335 height 12
click at [715, 247] on button "Save" at bounding box center [714, 248] width 43 height 13
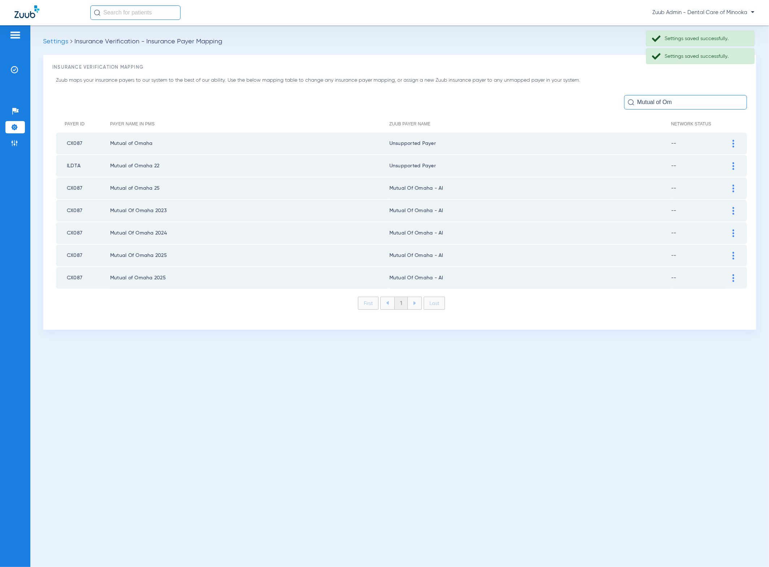
click at [733, 191] on td at bounding box center [737, 188] width 20 height 22
click at [733, 189] on img at bounding box center [734, 189] width 2 height 8
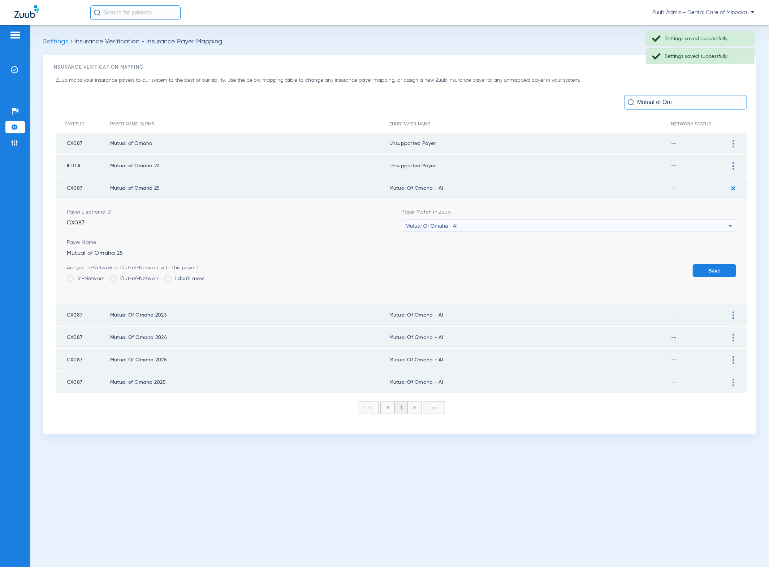
click at [645, 227] on div "Mutual Of Omaha - AI" at bounding box center [567, 226] width 323 height 12
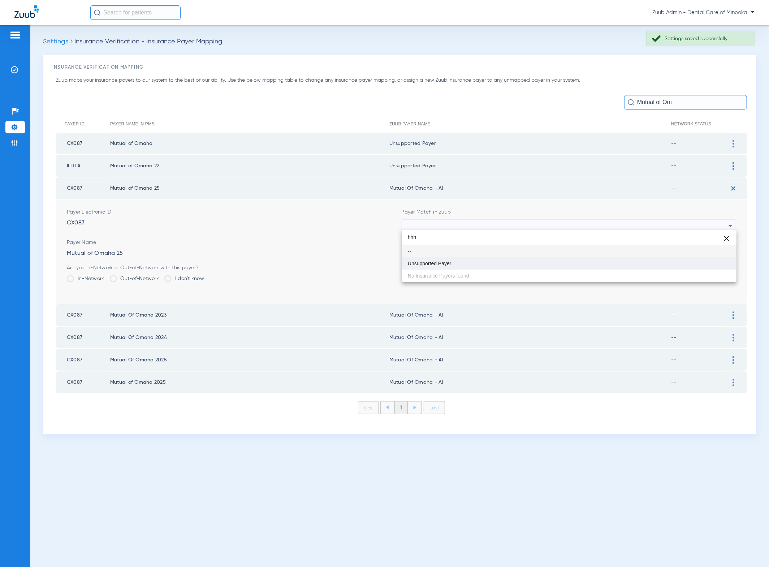
type input "hhh"
click at [486, 265] on mat-option "Unsupported Payer" at bounding box center [569, 263] width 335 height 12
click at [701, 269] on button "Save" at bounding box center [714, 270] width 43 height 13
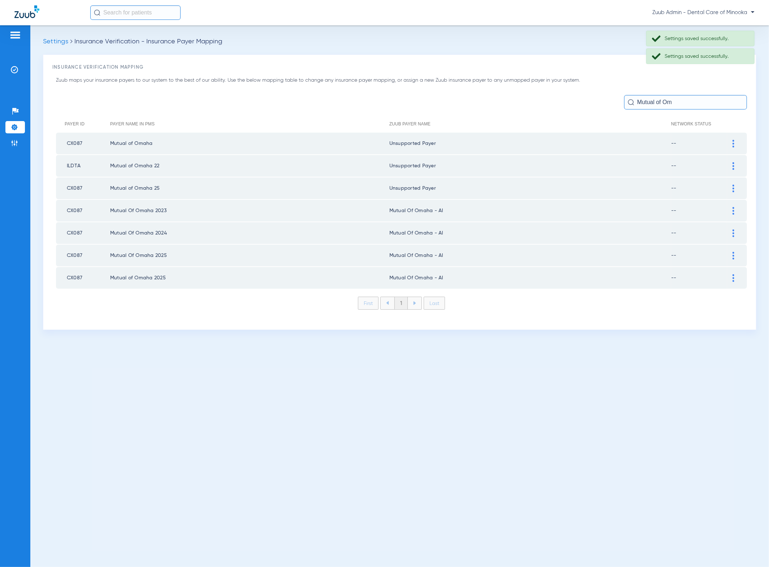
click at [735, 208] on div at bounding box center [733, 211] width 13 height 8
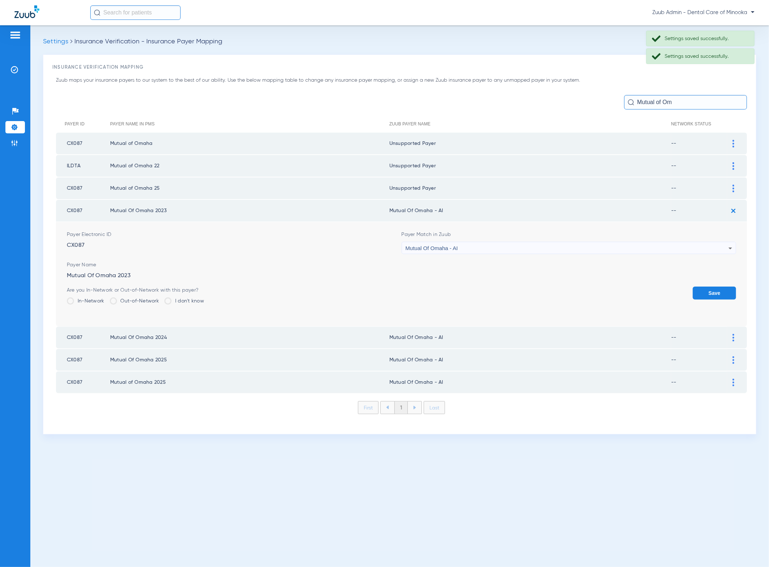
click at [582, 242] on div "Mutual Of Omaha - AI" at bounding box center [567, 248] width 323 height 12
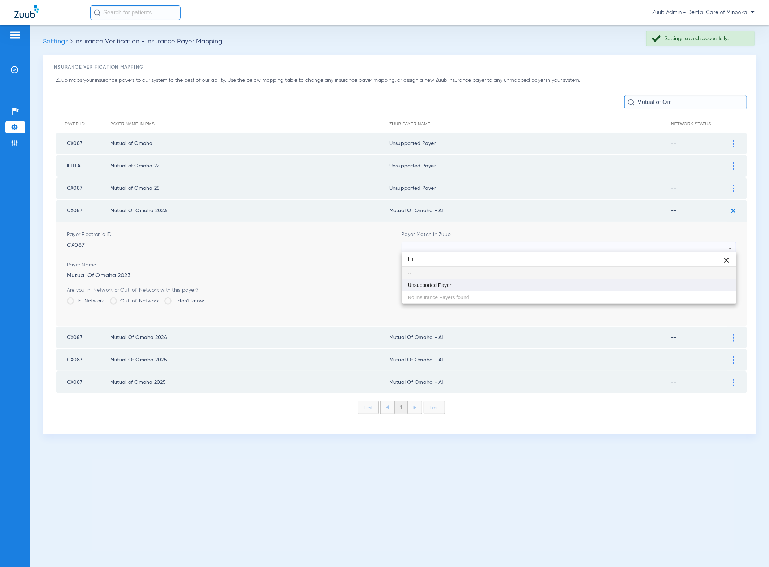
type input "hh"
click at [539, 288] on mat-option "Unsupported Payer" at bounding box center [569, 285] width 335 height 12
click at [702, 291] on button "Save" at bounding box center [714, 292] width 43 height 13
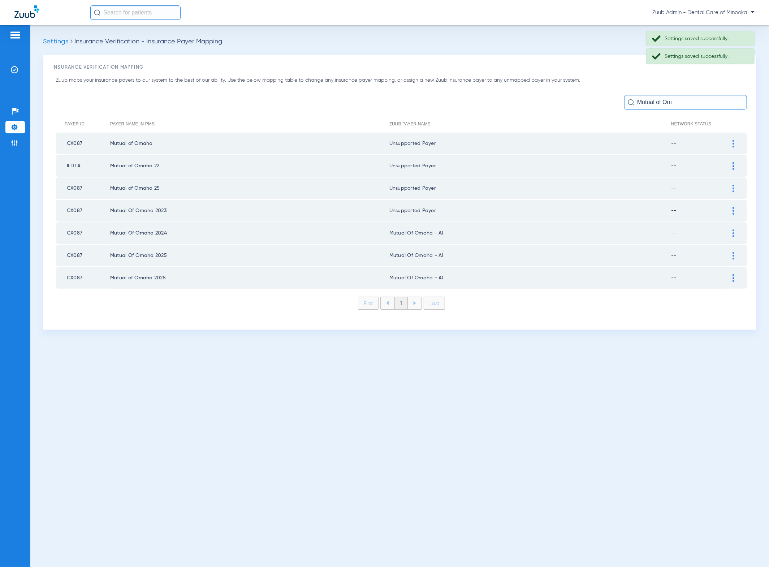
click at [731, 229] on div at bounding box center [733, 233] width 13 height 8
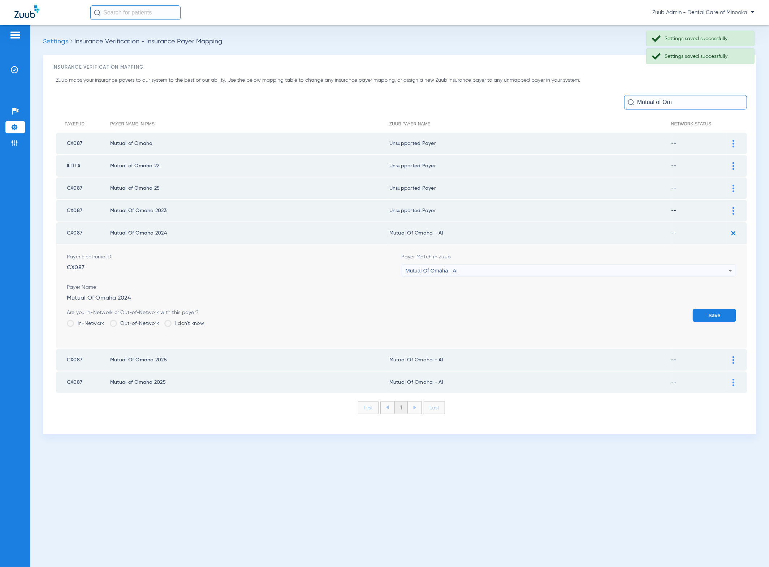
click at [627, 264] on div "Mutual Of Omaha - AI" at bounding box center [567, 270] width 323 height 12
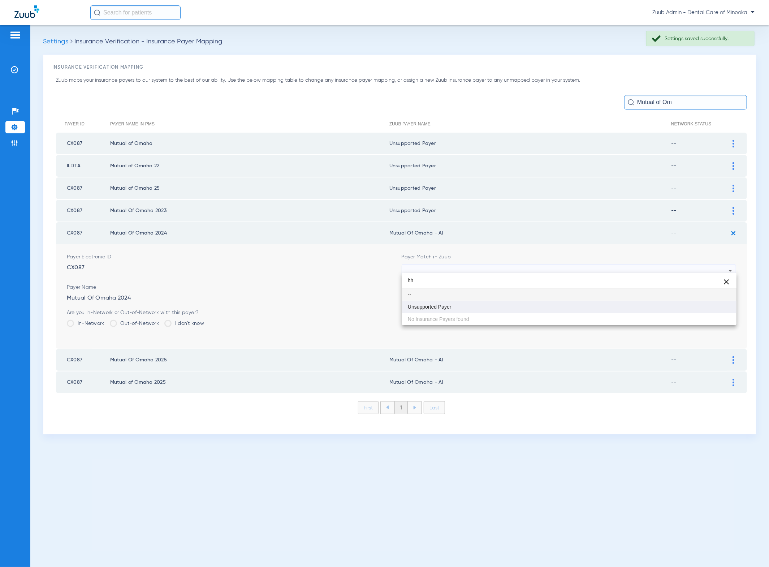
type input "hh"
click at [504, 308] on mat-option "Unsupported Payer" at bounding box center [569, 307] width 335 height 12
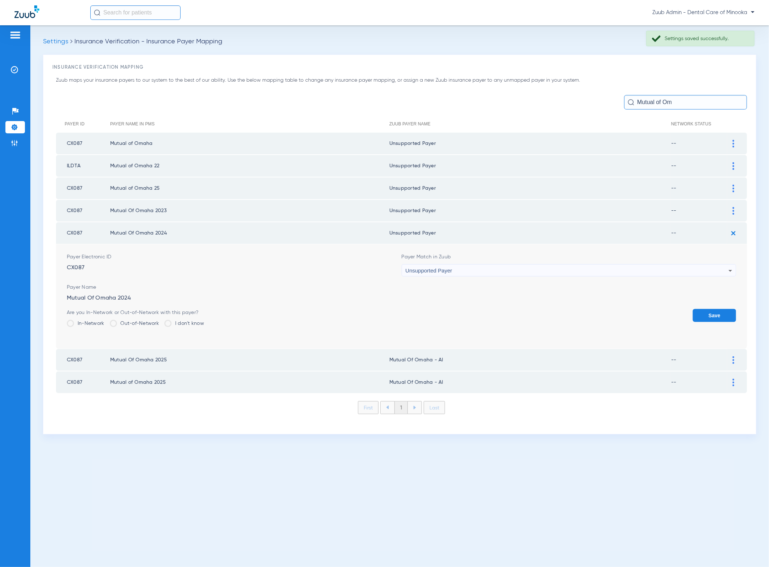
click at [706, 309] on button "Save" at bounding box center [714, 315] width 43 height 13
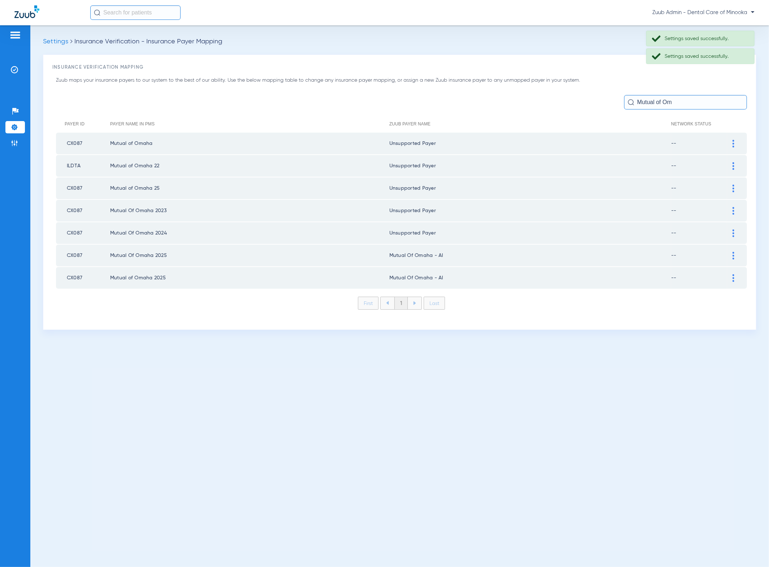
click at [731, 252] on div at bounding box center [733, 256] width 13 height 8
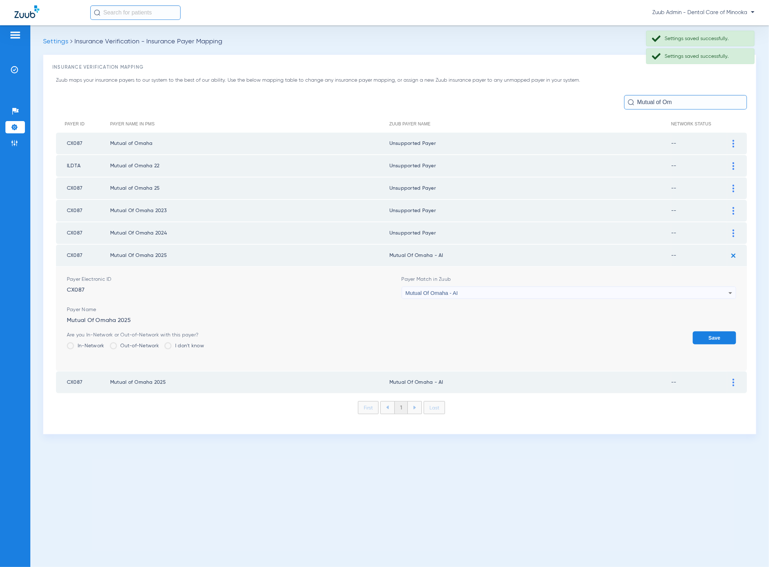
click at [574, 298] on form "Payer Electronic ID CX087 Payer Match in Zuub Mutual Of Omaha - AI Payer Name M…" at bounding box center [401, 319] width 669 height 104
click at [570, 291] on div "Mutual Of Omaha - AI" at bounding box center [567, 293] width 323 height 12
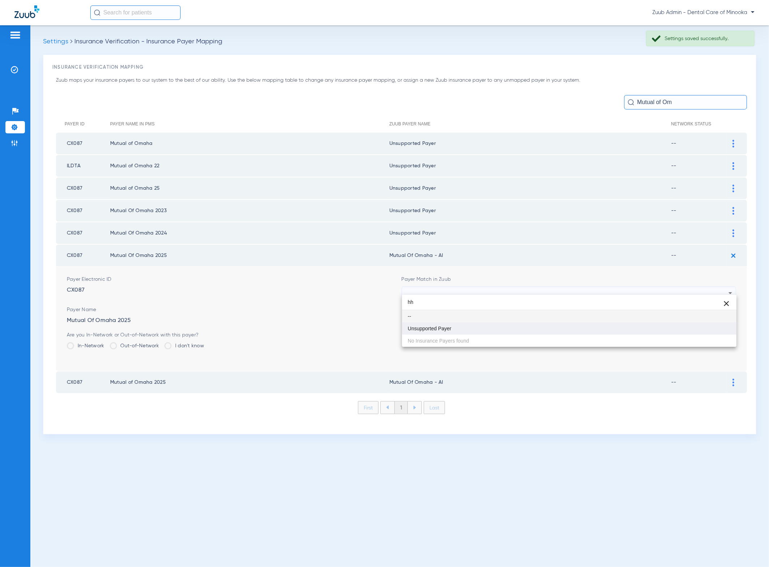
type input "hh"
drag, startPoint x: 495, startPoint y: 328, endPoint x: 566, endPoint y: 331, distance: 71.6
click at [495, 328] on mat-option "Unsupported Payer" at bounding box center [569, 328] width 335 height 12
drag, startPoint x: 703, startPoint y: 330, endPoint x: 698, endPoint y: 320, distance: 11.0
click at [703, 331] on button "Save" at bounding box center [714, 337] width 43 height 13
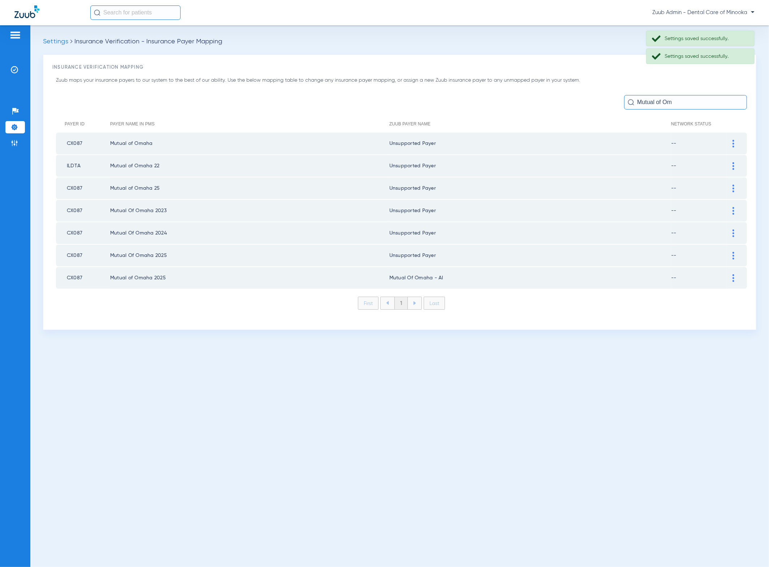
click at [735, 274] on div at bounding box center [733, 278] width 13 height 8
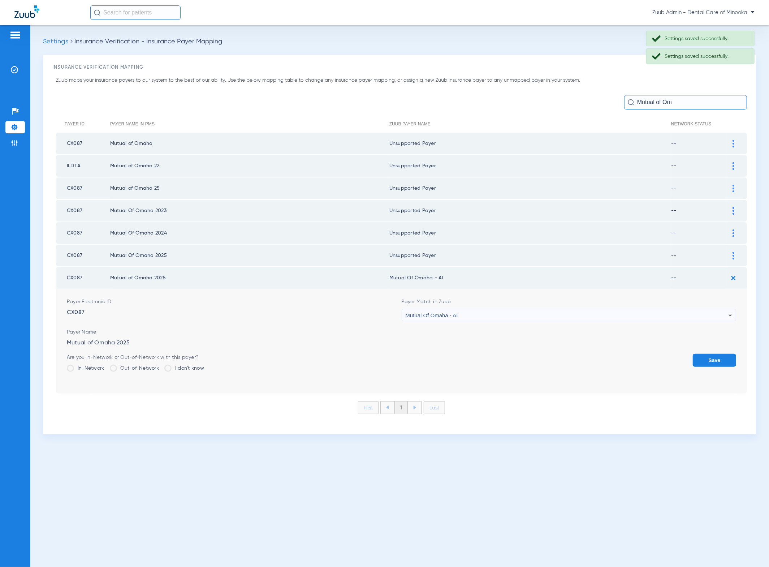
click at [528, 312] on div "Mutual Of Omaha - AI" at bounding box center [567, 315] width 323 height 12
type input "hh"
click at [524, 345] on mat-option "Unsupported Payer" at bounding box center [569, 350] width 335 height 12
click at [699, 354] on button "Save" at bounding box center [714, 360] width 43 height 13
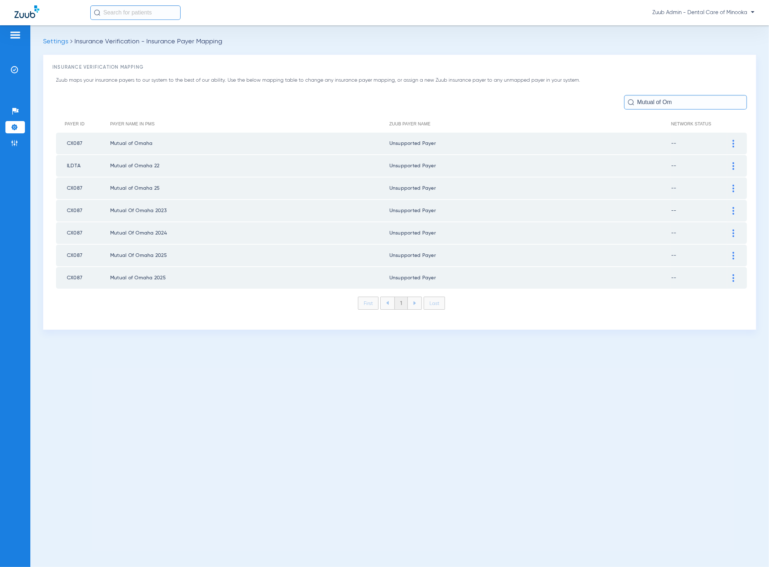
click at [698, 101] on input "Mutual of Om" at bounding box center [685, 102] width 123 height 14
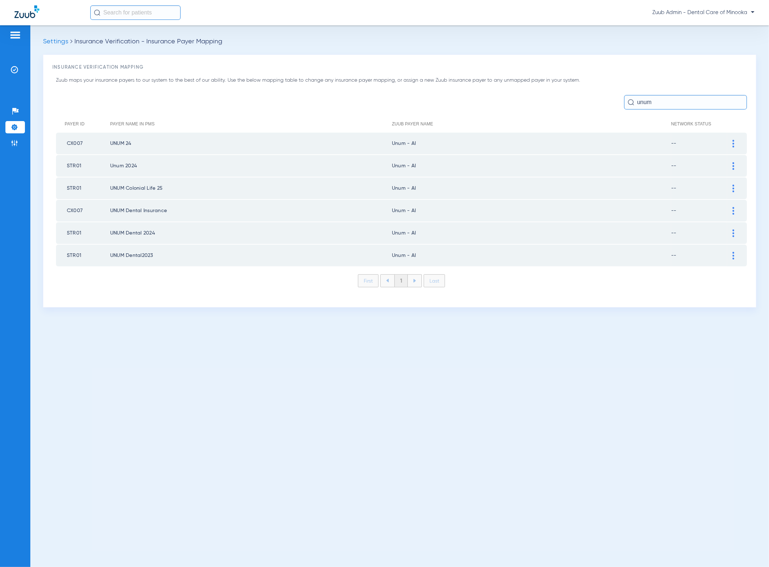
type input "unum"
click at [735, 144] on div at bounding box center [733, 144] width 13 height 8
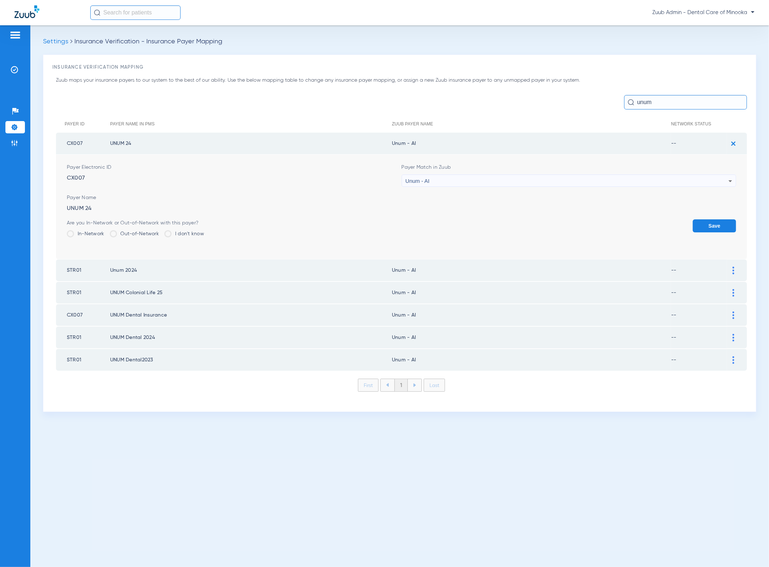
click at [454, 186] on div "Unum - AI" at bounding box center [567, 181] width 323 height 12
type input "fdgh"
click at [447, 217] on span "Unsupported Payer" at bounding box center [430, 219] width 44 height 5
click at [712, 225] on button "Save" at bounding box center [714, 225] width 43 height 13
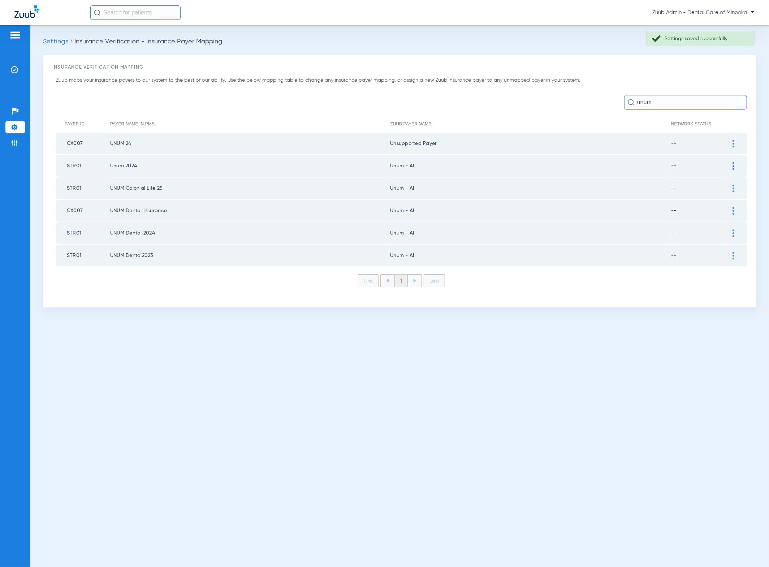
click at [731, 166] on div at bounding box center [733, 166] width 13 height 8
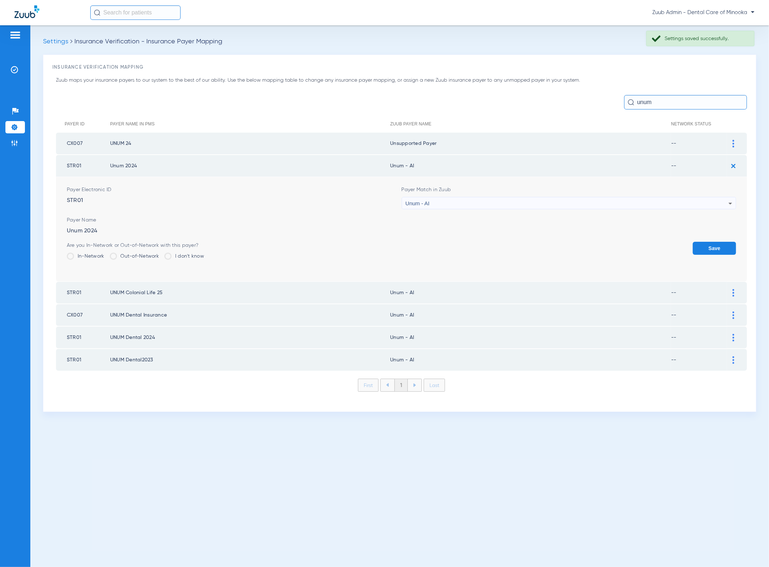
click at [628, 200] on div "Unum - AI" at bounding box center [567, 203] width 323 height 12
type input "dfgh"
click at [566, 247] on mat-option "Unsupported Payer" at bounding box center [569, 242] width 335 height 12
click at [704, 243] on button "Save" at bounding box center [714, 248] width 43 height 13
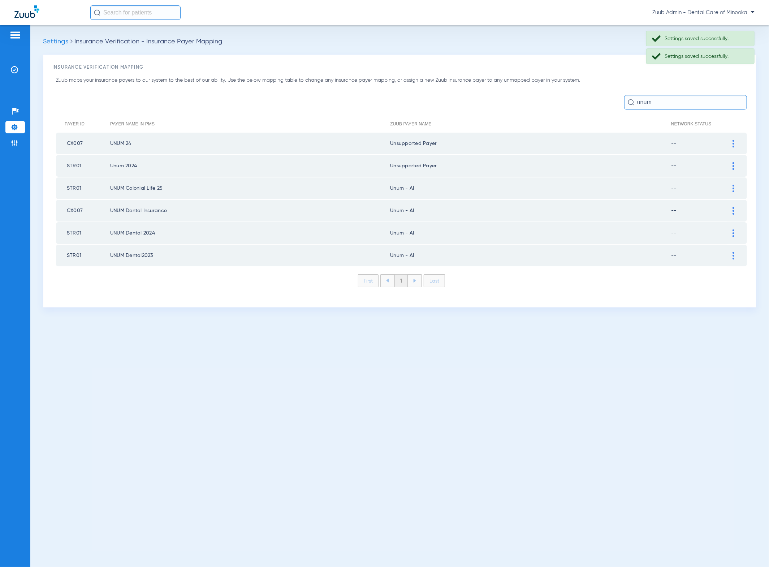
click at [734, 193] on td at bounding box center [737, 188] width 20 height 22
click at [733, 188] on img at bounding box center [734, 189] width 2 height 8
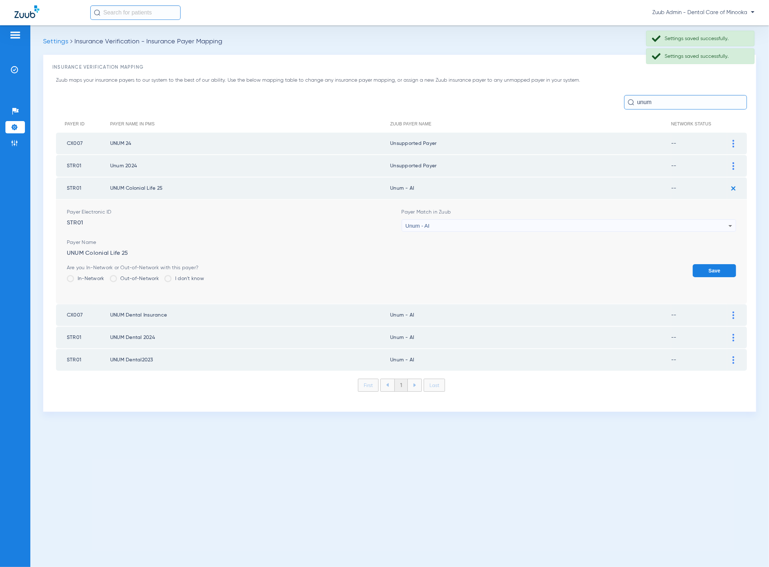
click at [526, 221] on div "Unum - AI" at bounding box center [567, 226] width 323 height 12
type input "dfgh"
click at [505, 258] on mat-option "Unsupported Payer" at bounding box center [569, 263] width 335 height 12
click at [694, 264] on button "Save" at bounding box center [714, 270] width 43 height 13
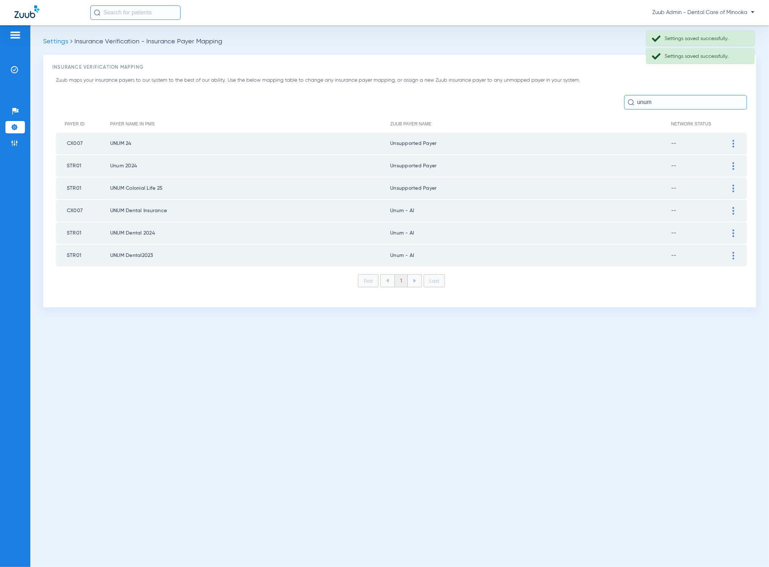
click at [733, 210] on img at bounding box center [734, 211] width 2 height 8
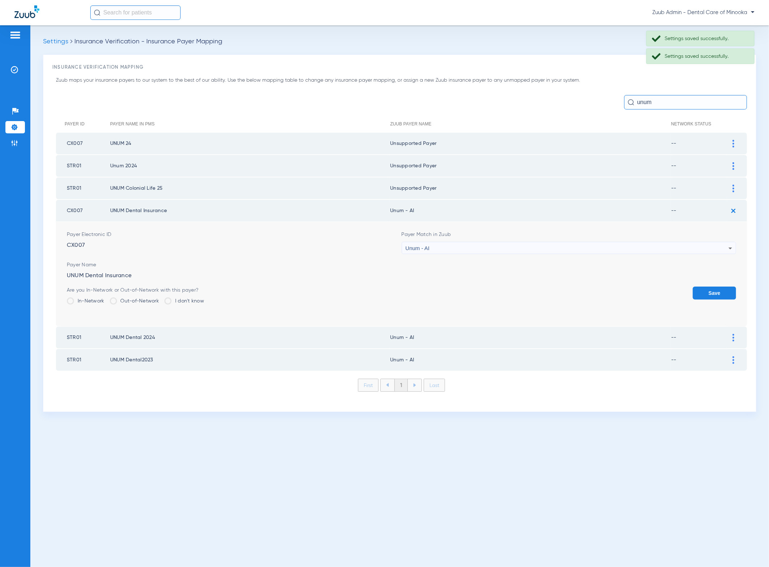
click at [461, 242] on div "Unum - AI" at bounding box center [567, 248] width 323 height 12
type input "dfgh"
click at [501, 284] on mat-option "Unsupported Payer" at bounding box center [569, 285] width 335 height 12
click at [708, 288] on button "Save" at bounding box center [714, 292] width 43 height 13
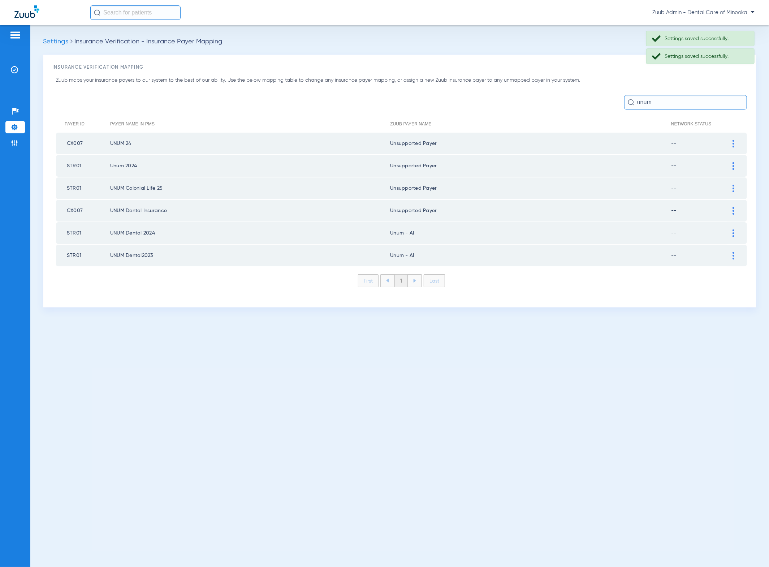
click at [738, 225] on td at bounding box center [737, 233] width 20 height 22
click at [734, 229] on img at bounding box center [734, 233] width 2 height 8
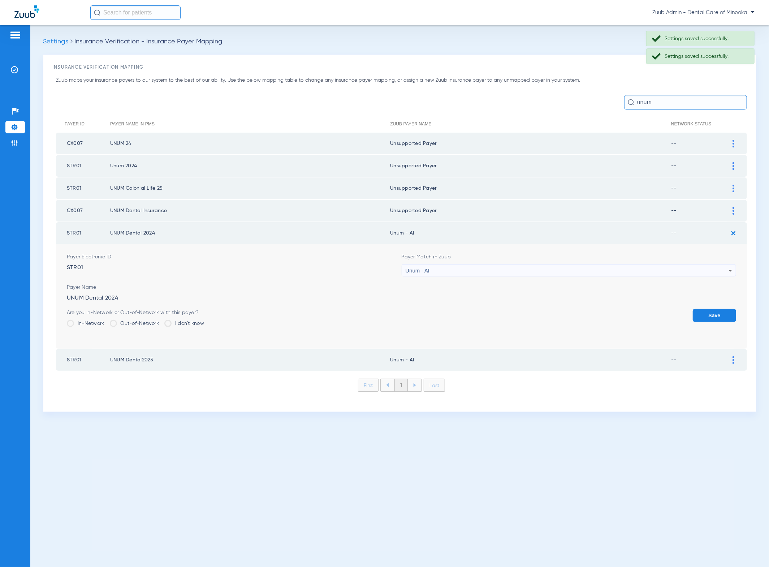
click at [457, 269] on div "Unum - AI" at bounding box center [567, 270] width 323 height 12
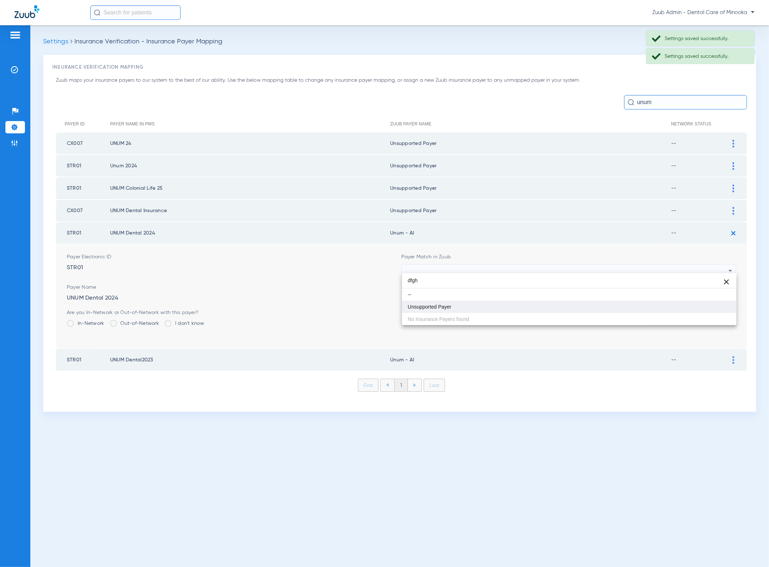
type input "dfgh"
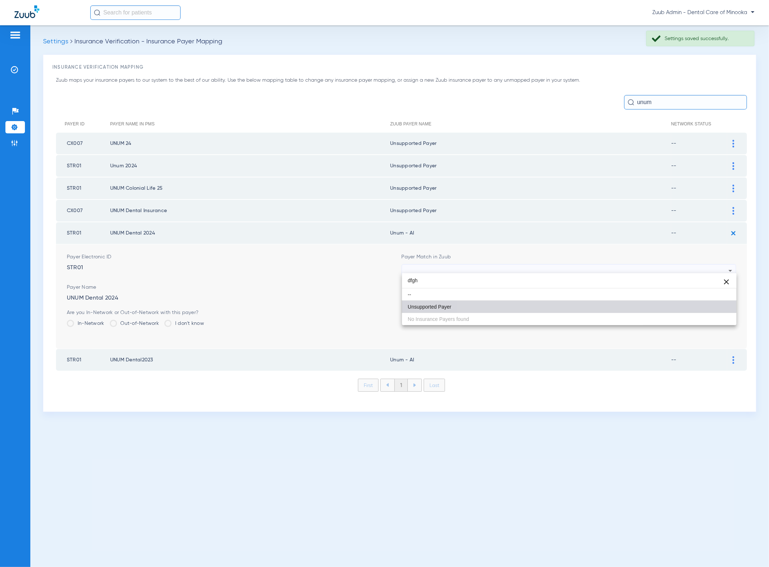
click at [551, 302] on mat-option "Unsupported Payer" at bounding box center [569, 307] width 335 height 12
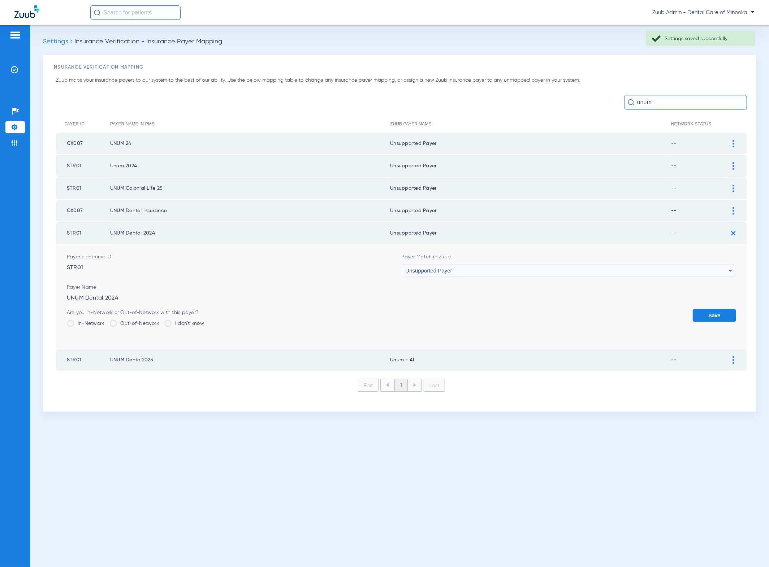
click at [704, 309] on button "Save" at bounding box center [714, 315] width 43 height 13
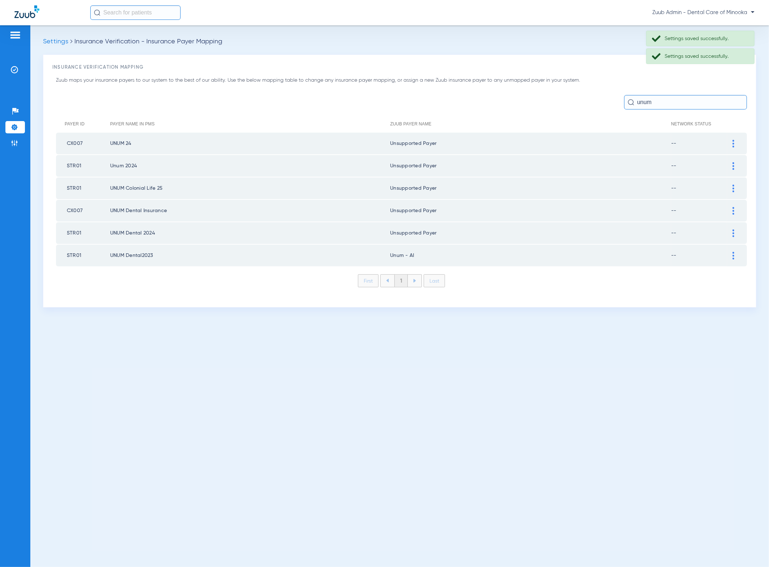
click at [734, 254] on img at bounding box center [734, 256] width 2 height 8
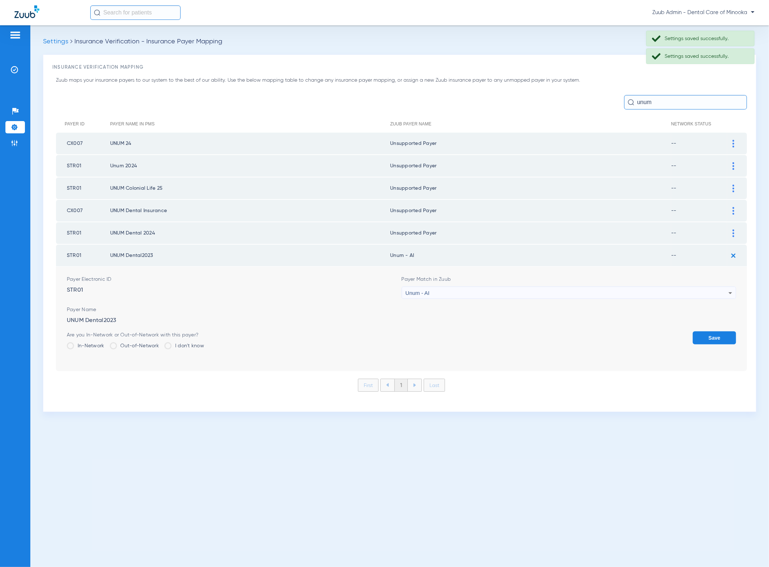
click at [634, 295] on form "Payer Electronic ID STR01 Payer Match in Zuub Unum - AI Payer Name UNUM Dental2…" at bounding box center [401, 319] width 669 height 104
click at [596, 289] on div "Unum - AI" at bounding box center [567, 293] width 323 height 12
type input "dfgh"
click at [531, 328] on mat-option "Unsupported Payer" at bounding box center [569, 328] width 335 height 12
click at [691, 331] on div "Are you In-Network or Out-of-Network with this payer? In-Network Out-of-Network…" at bounding box center [401, 342] width 669 height 23
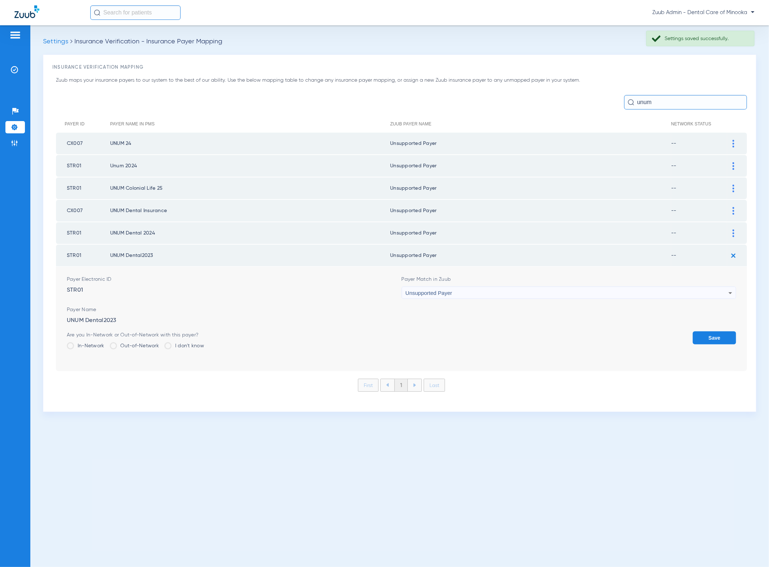
click at [701, 331] on button "Save" at bounding box center [714, 337] width 43 height 13
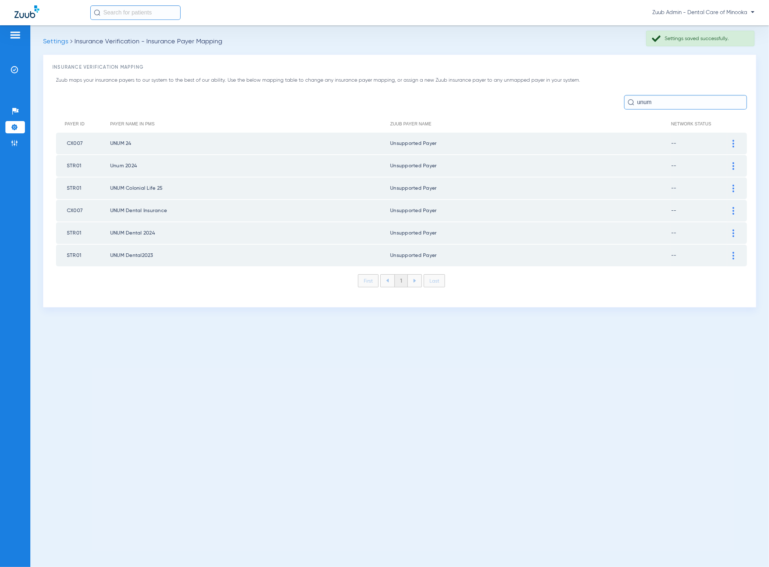
click at [16, 122] on li "Settings" at bounding box center [15, 127] width 20 height 12
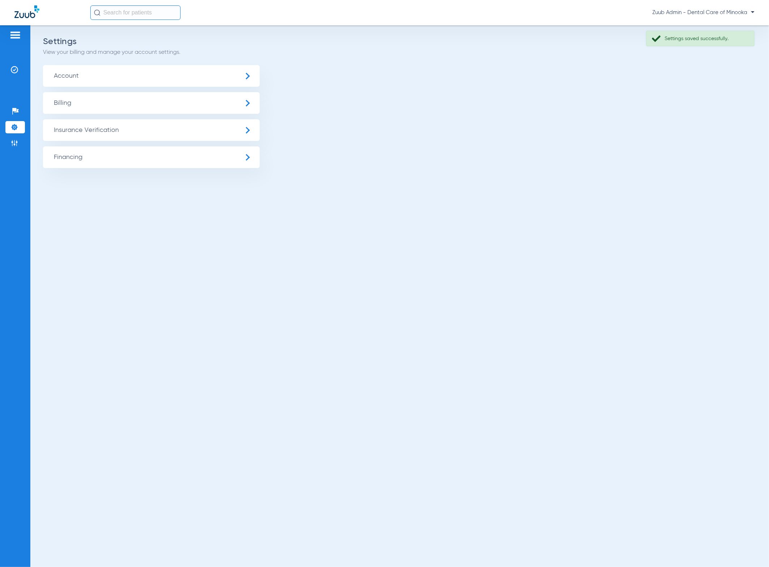
click at [68, 129] on span "Insurance Verification" at bounding box center [151, 130] width 217 height 22
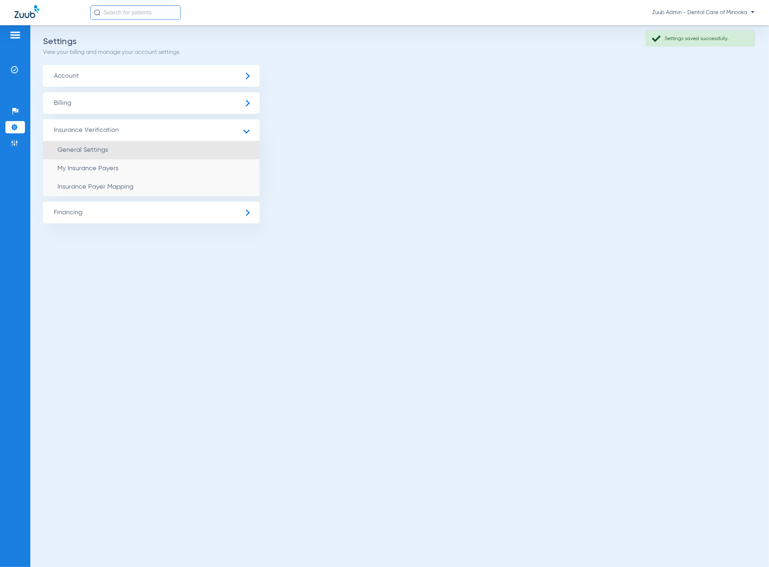
click at [84, 146] on li "General Settings" at bounding box center [151, 150] width 217 height 18
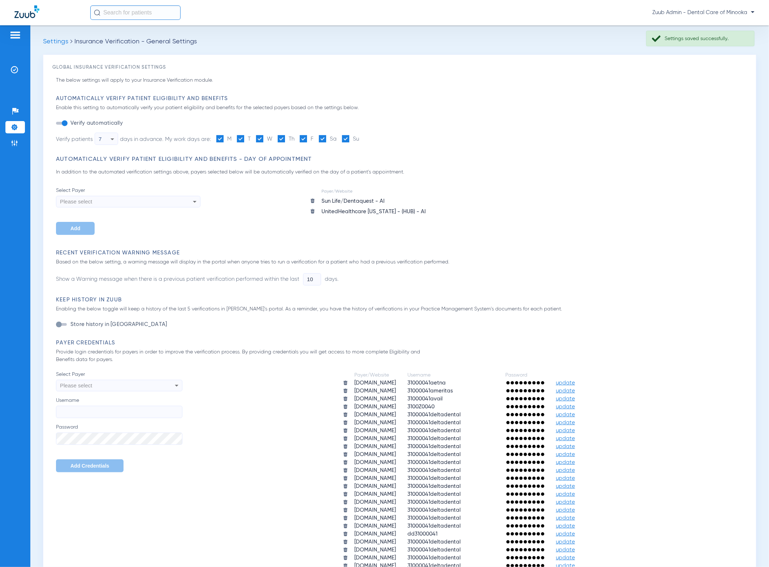
type input "1"
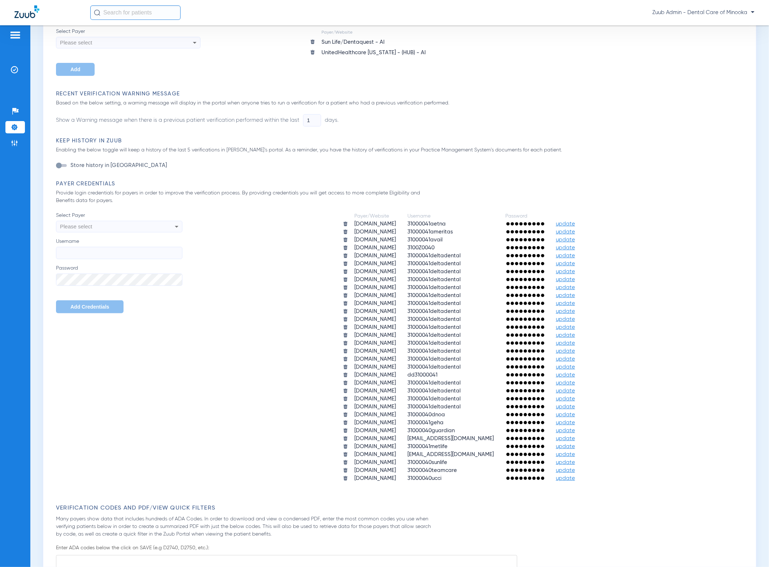
scroll to position [214, 0]
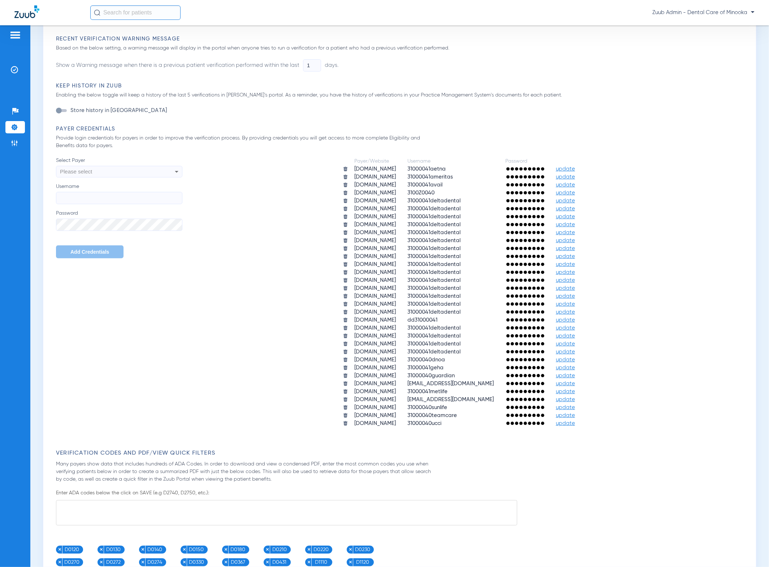
click at [128, 174] on div "Please select" at bounding box center [107, 171] width 95 height 12
type input "u"
click at [111, 182] on input "del" at bounding box center [120, 185] width 126 height 15
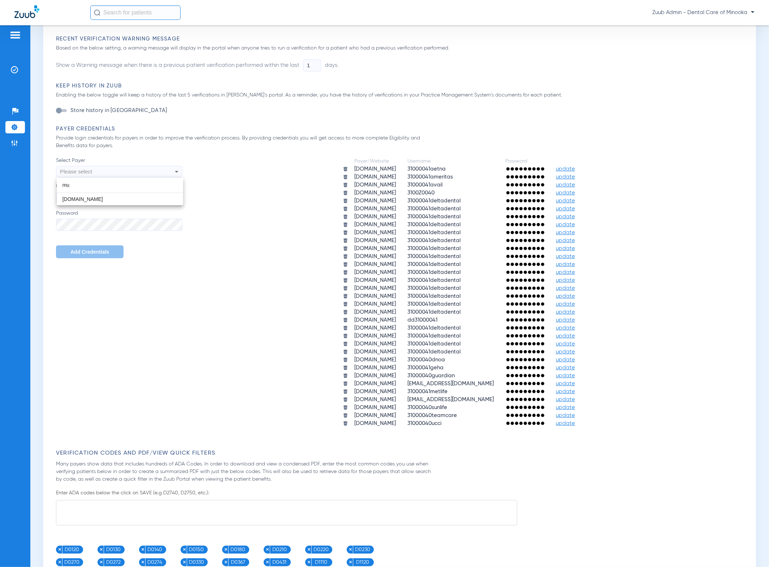
scroll to position [0, 0]
type input "mutu"
click at [146, 315] on div at bounding box center [384, 283] width 769 height 567
click at [22, 74] on li "Insurance Verification" at bounding box center [15, 70] width 20 height 12
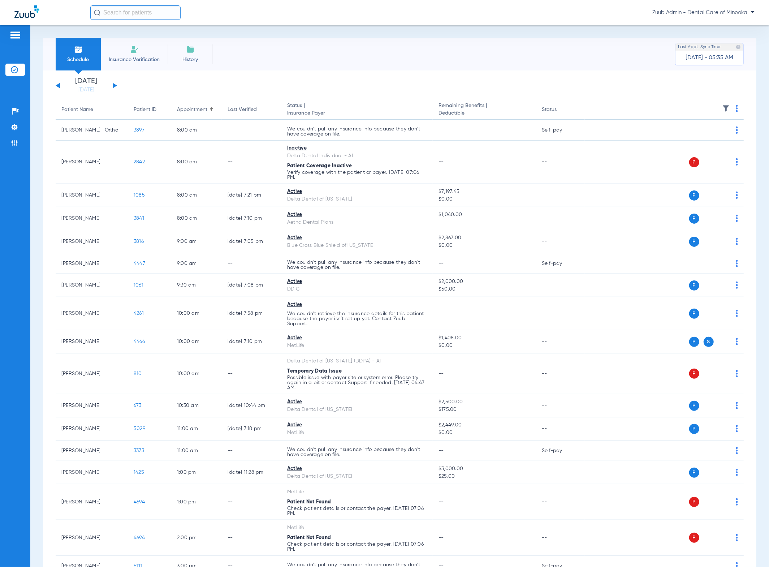
click at [722, 107] on img at bounding box center [725, 108] width 7 height 7
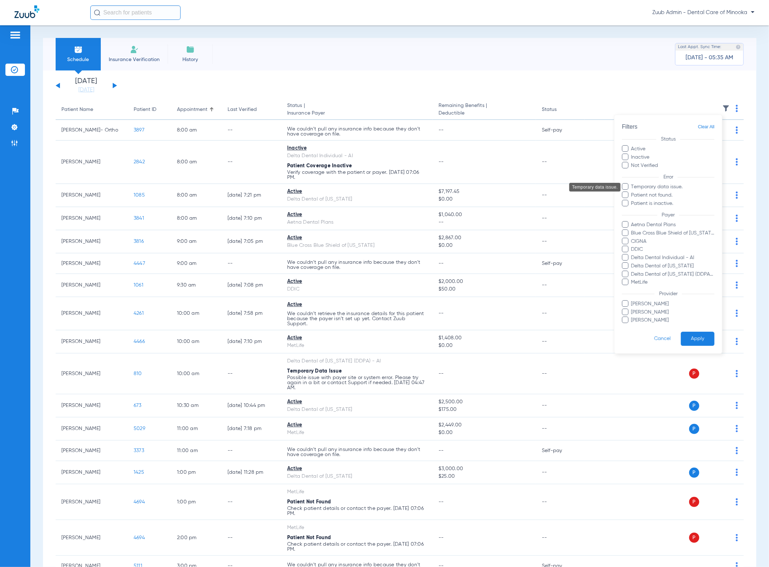
click at [679, 185] on span "Temporary data issue." at bounding box center [673, 187] width 84 height 8
click at [632, 192] on input "Temporary data issue." at bounding box center [632, 192] width 0 height 0
click at [704, 332] on button "Apply" at bounding box center [698, 339] width 34 height 14
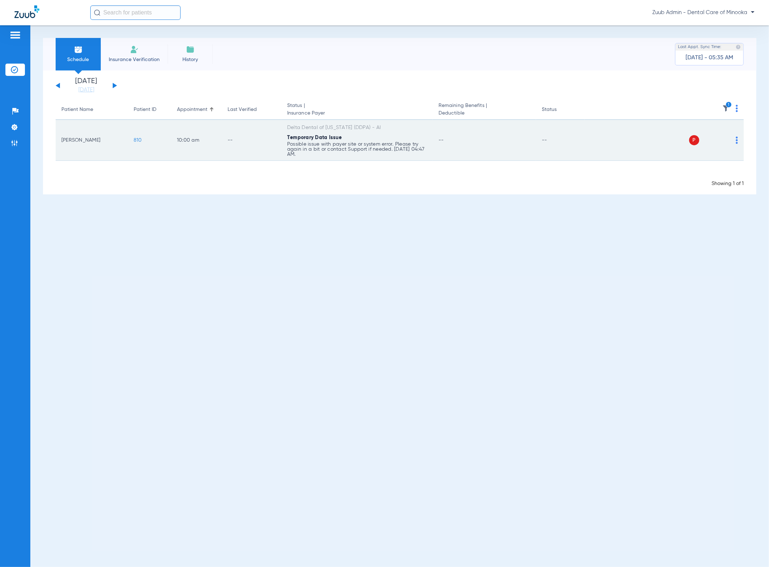
click at [739, 138] on td "P S" at bounding box center [664, 140] width 159 height 41
click at [738, 138] on img at bounding box center [737, 140] width 2 height 7
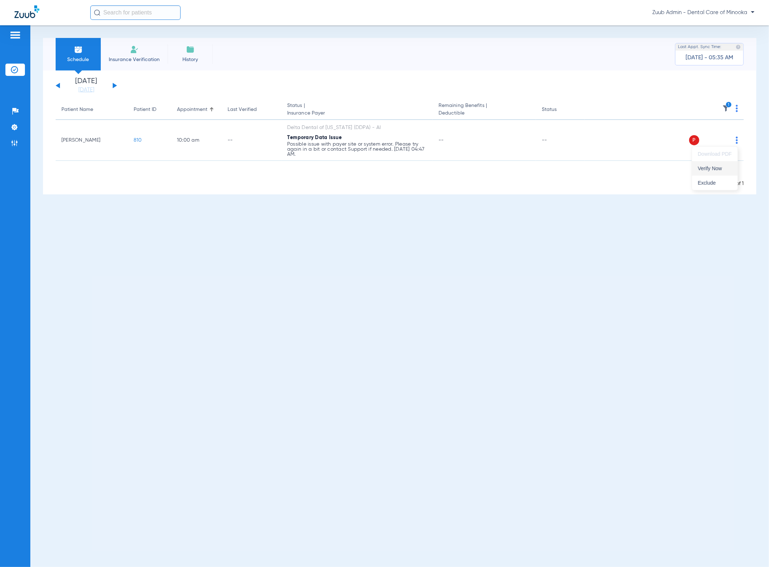
click at [728, 162] on button "Verify Now" at bounding box center [715, 168] width 46 height 14
click at [115, 85] on button at bounding box center [115, 85] width 4 height 5
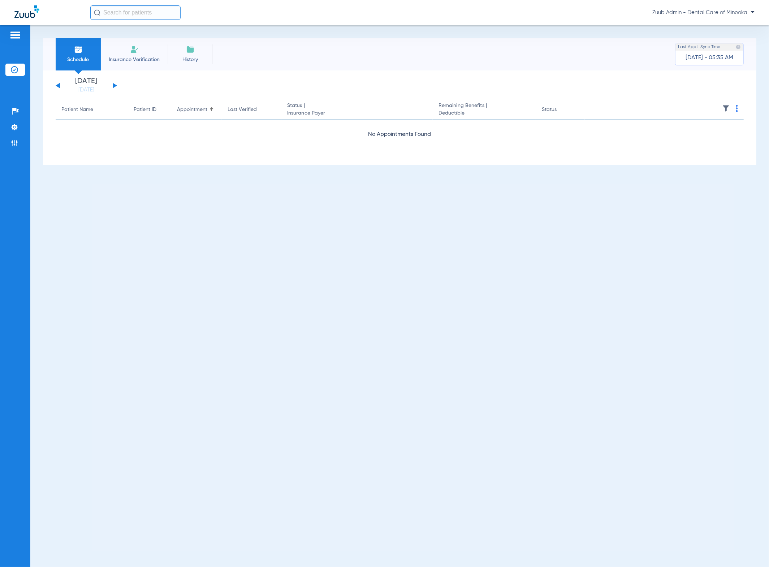
click at [115, 85] on button at bounding box center [115, 85] width 4 height 5
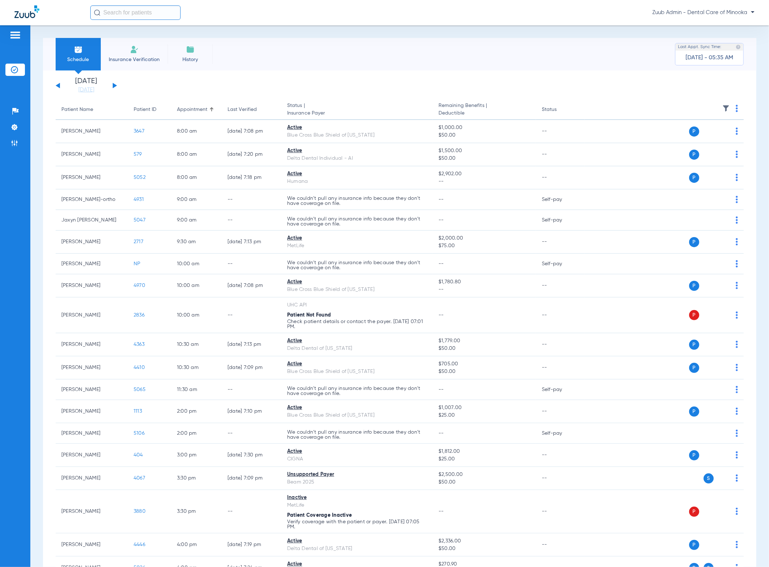
click at [722, 110] on img at bounding box center [725, 108] width 7 height 7
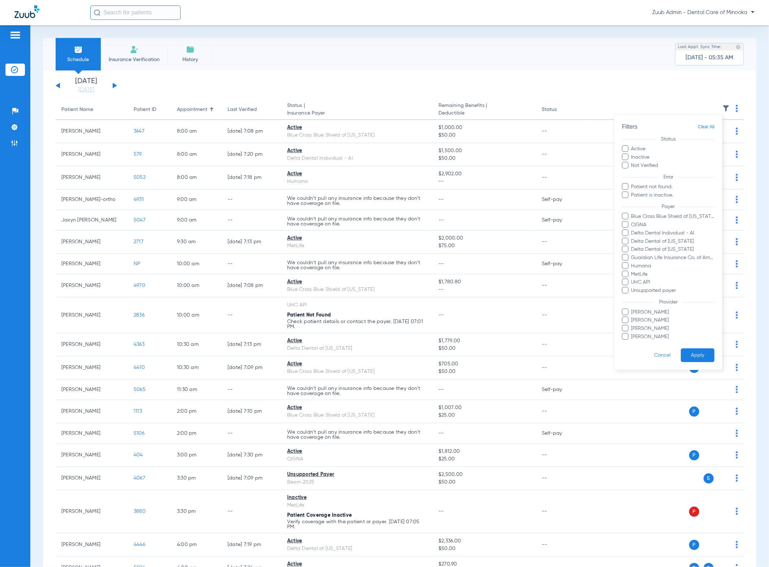
click at [441, 108] on div at bounding box center [384, 283] width 769 height 567
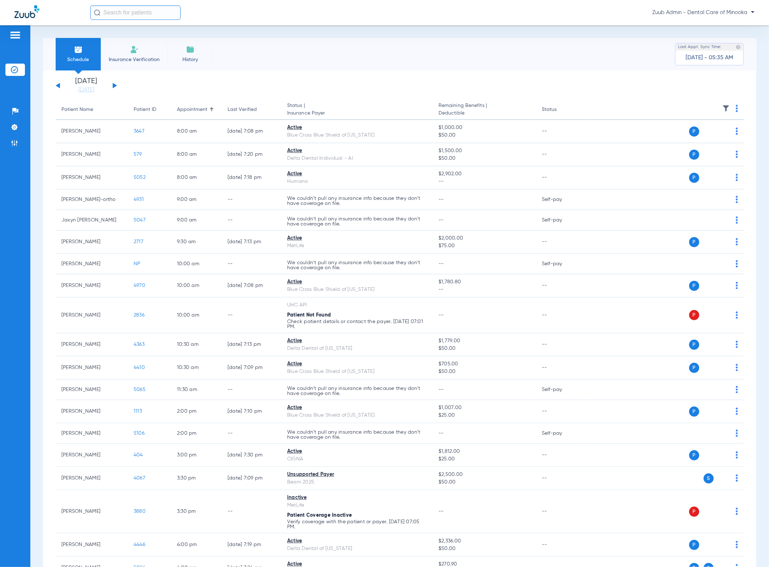
click at [57, 86] on div "Saturday 06-21-2025 Sunday 06-22-2025 Monday 06-23-2025 Tuesday 06-24-2025 Wedn…" at bounding box center [86, 86] width 61 height 16
click at [58, 86] on button at bounding box center [58, 85] width 4 height 5
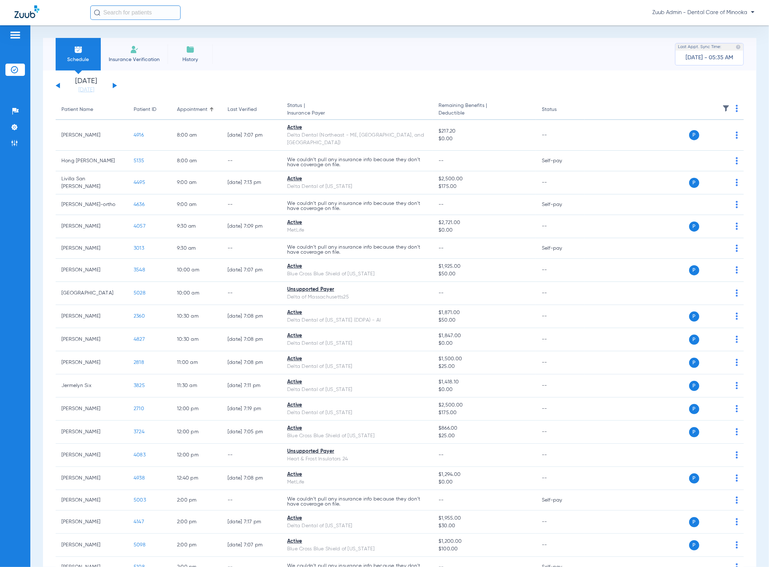
click at [722, 110] on img at bounding box center [725, 108] width 7 height 7
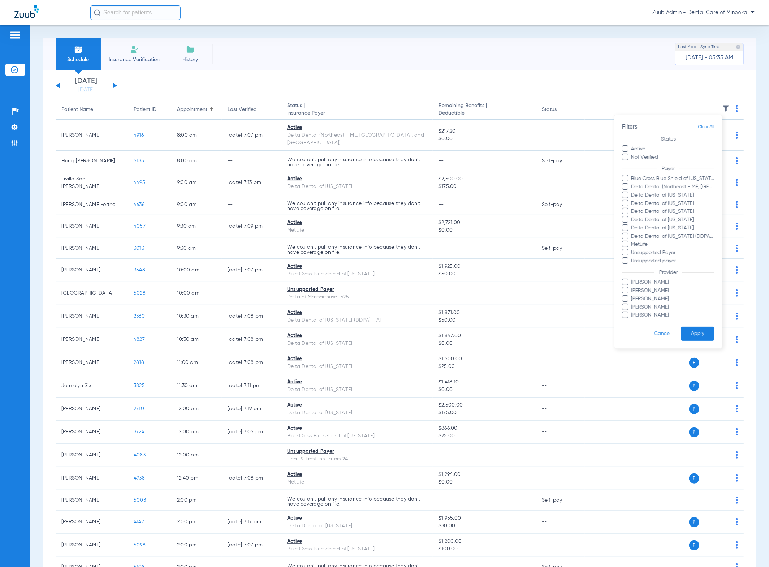
click at [613, 84] on div at bounding box center [384, 283] width 769 height 567
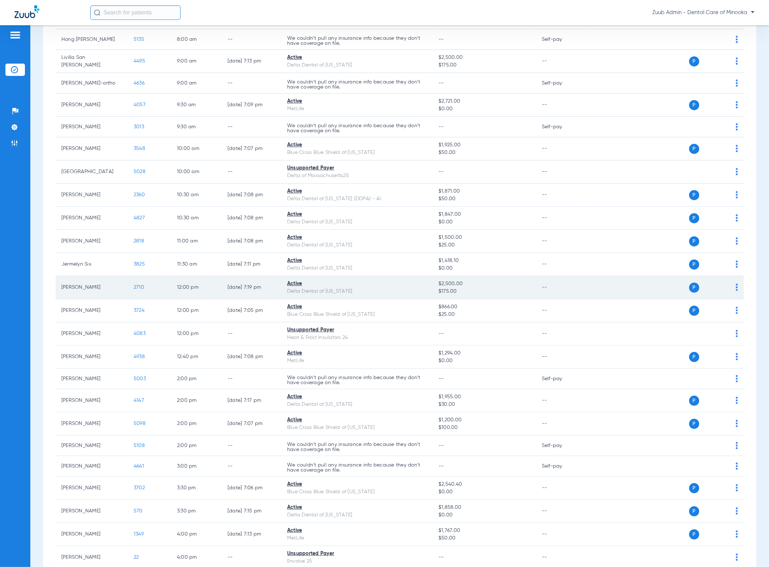
scroll to position [190, 0]
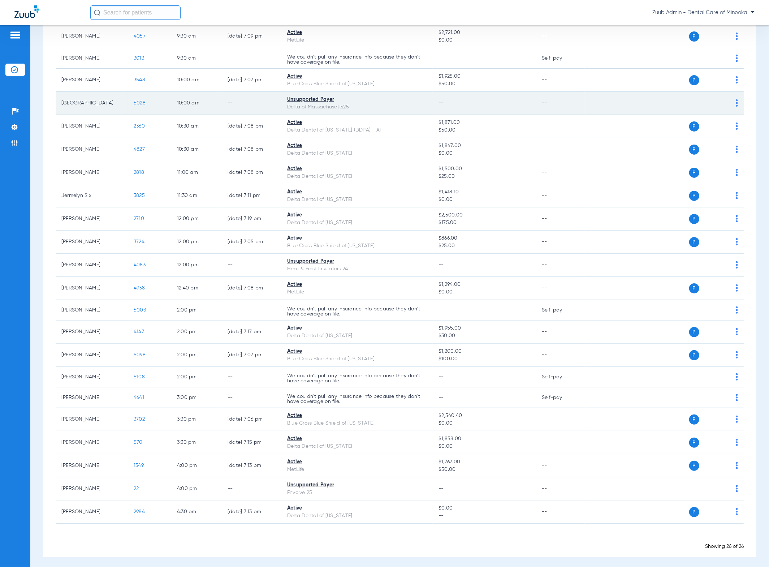
click at [139, 100] on span "5028" at bounding box center [140, 102] width 12 height 5
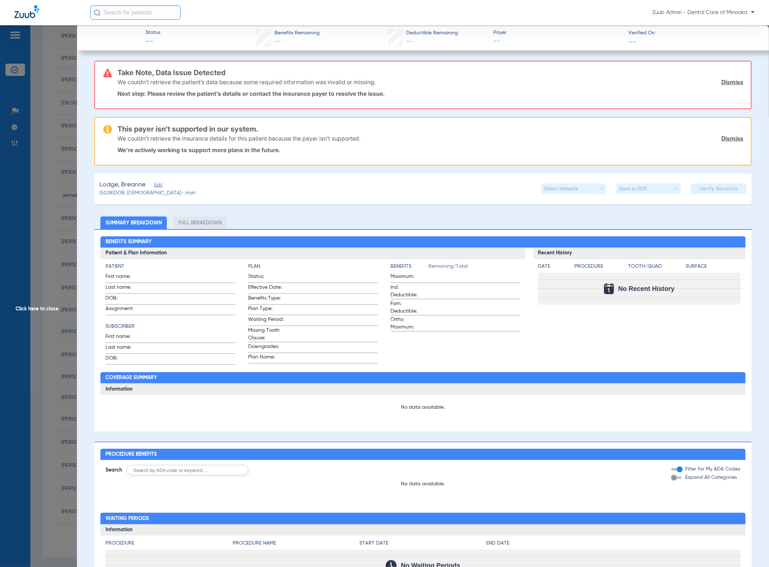
click at [724, 135] on link "Dismiss" at bounding box center [732, 138] width 22 height 7
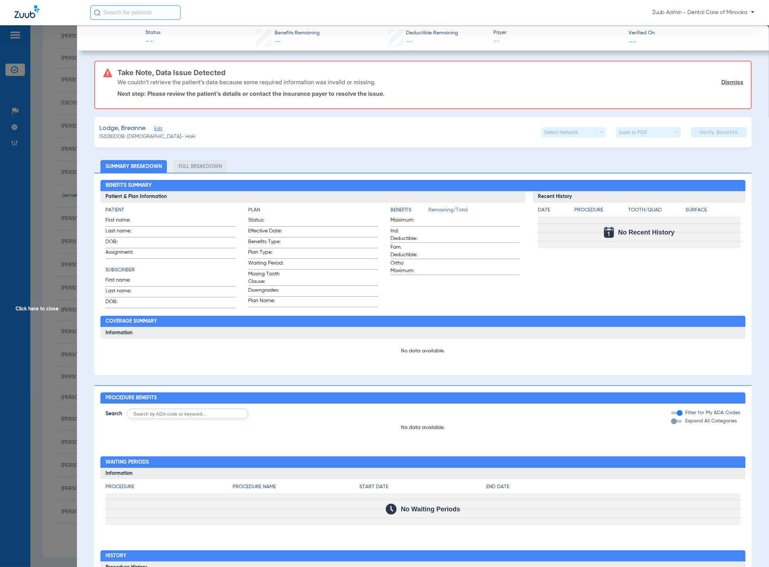
click at [724, 78] on link "Dismiss" at bounding box center [732, 81] width 22 height 7
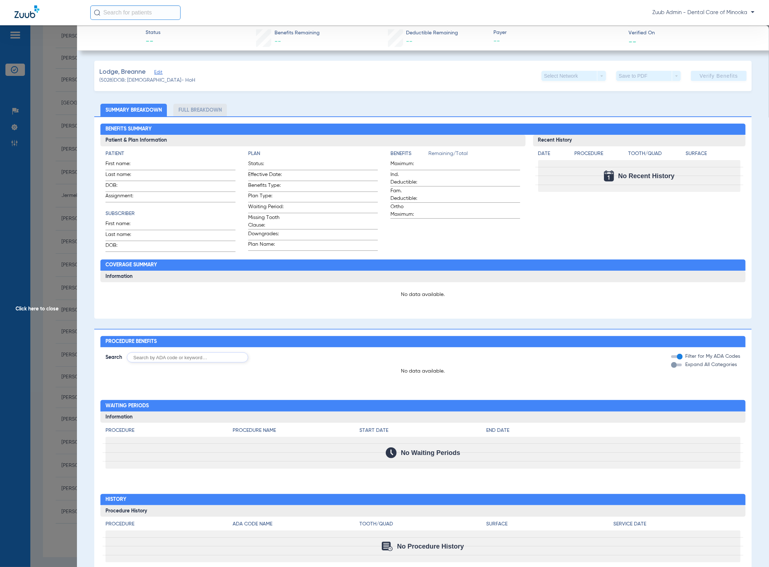
click at [41, 111] on span "Click here to close" at bounding box center [38, 308] width 77 height 567
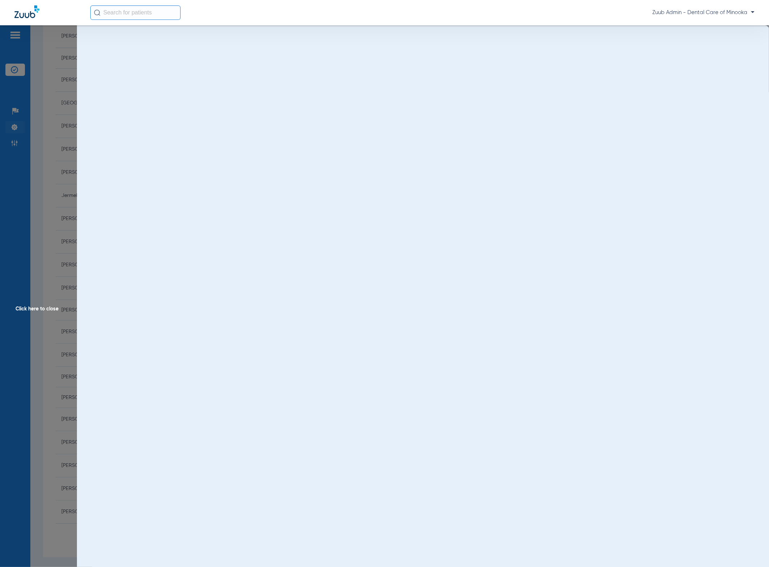
click at [21, 122] on li "Settings" at bounding box center [15, 127] width 20 height 12
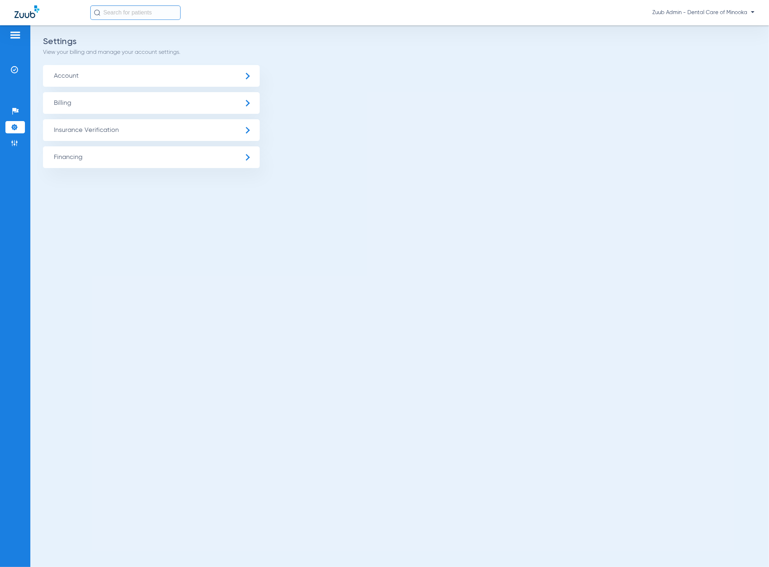
click at [107, 122] on span "Insurance Verification" at bounding box center [151, 130] width 217 height 22
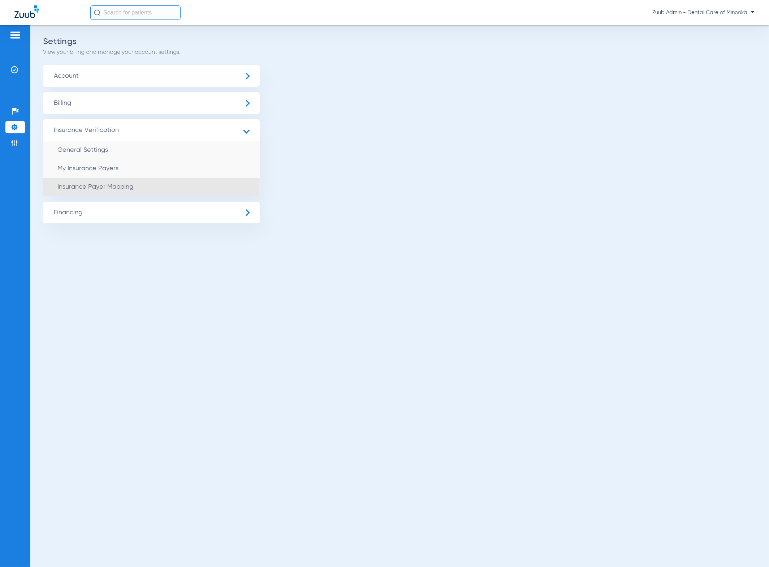
click at [122, 188] on span "Insurance Payer Mapping" at bounding box center [95, 187] width 76 height 7
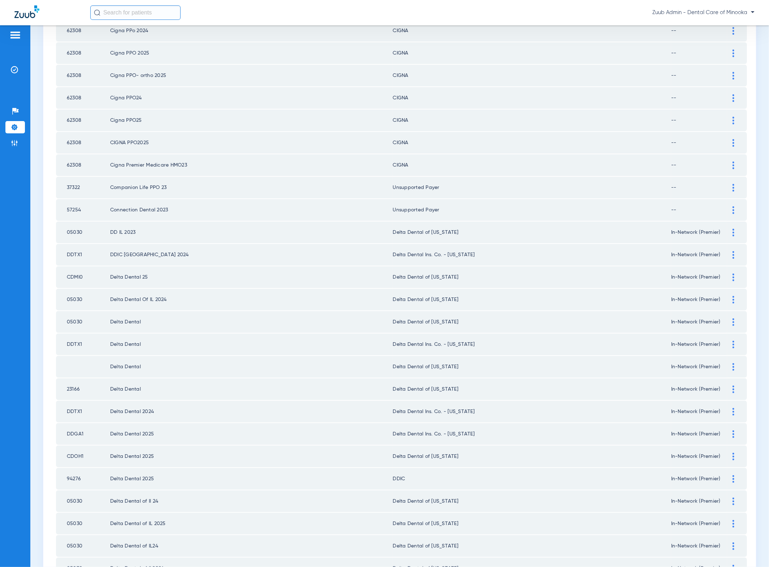
scroll to position [702, 0]
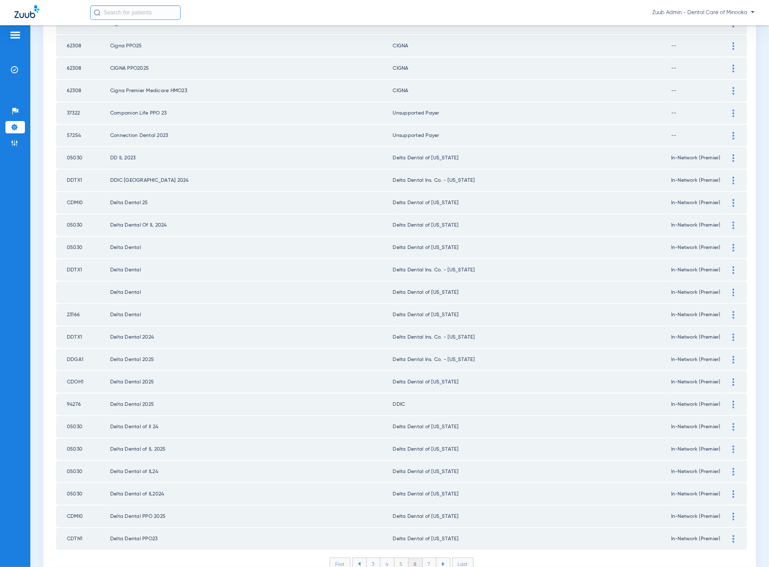
click at [432, 558] on li "7" at bounding box center [430, 564] width 14 height 12
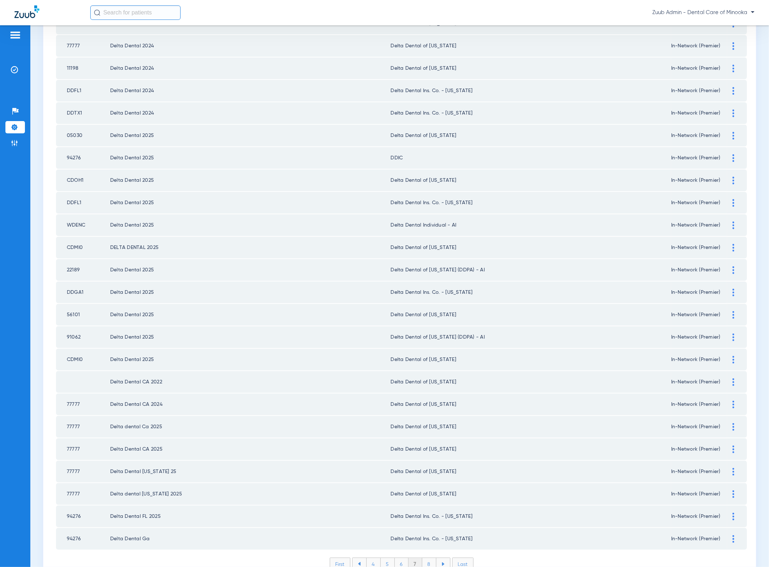
click at [428, 558] on li "8" at bounding box center [429, 564] width 14 height 12
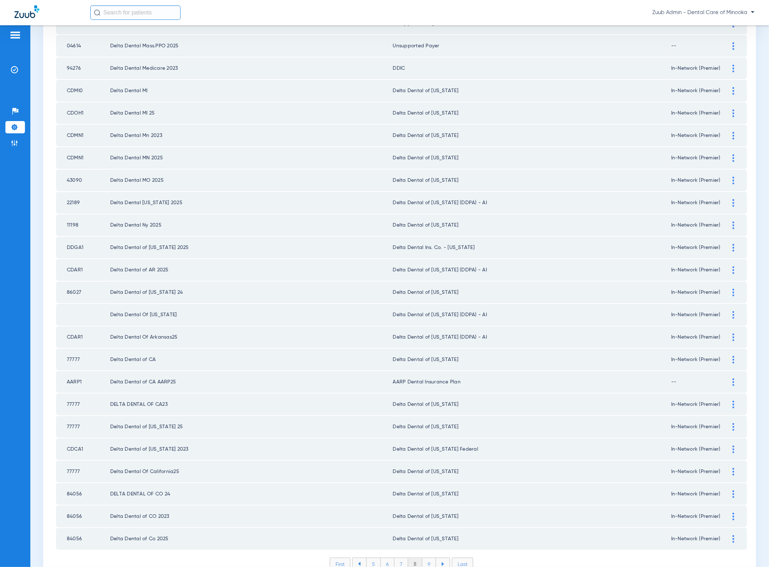
click at [423, 558] on li "9" at bounding box center [429, 564] width 14 height 12
click at [421, 558] on li "10" at bounding box center [429, 564] width 16 height 12
click at [430, 558] on li "11" at bounding box center [430, 564] width 15 height 12
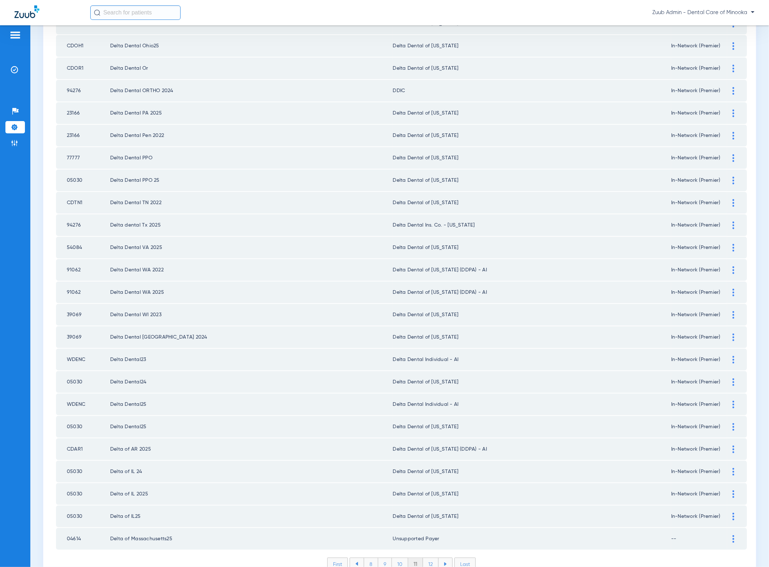
click at [425, 558] on li "12" at bounding box center [431, 564] width 16 height 12
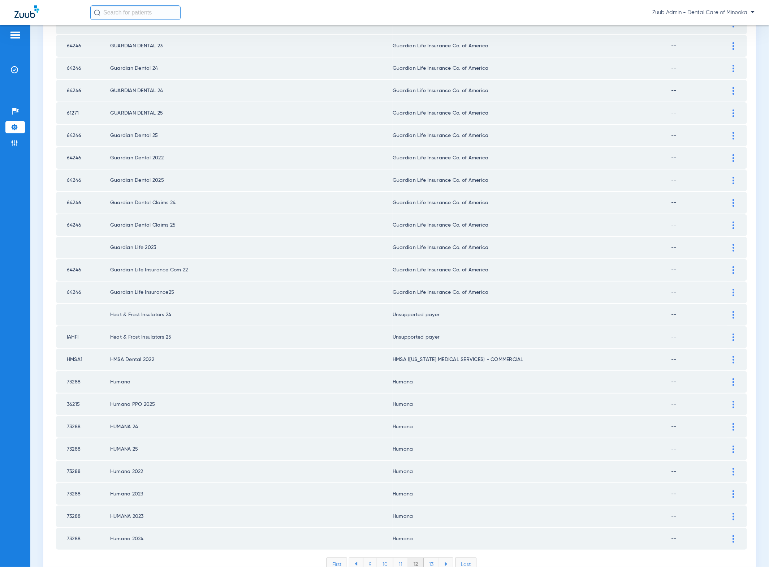
click at [430, 558] on li "13" at bounding box center [432, 564] width 16 height 12
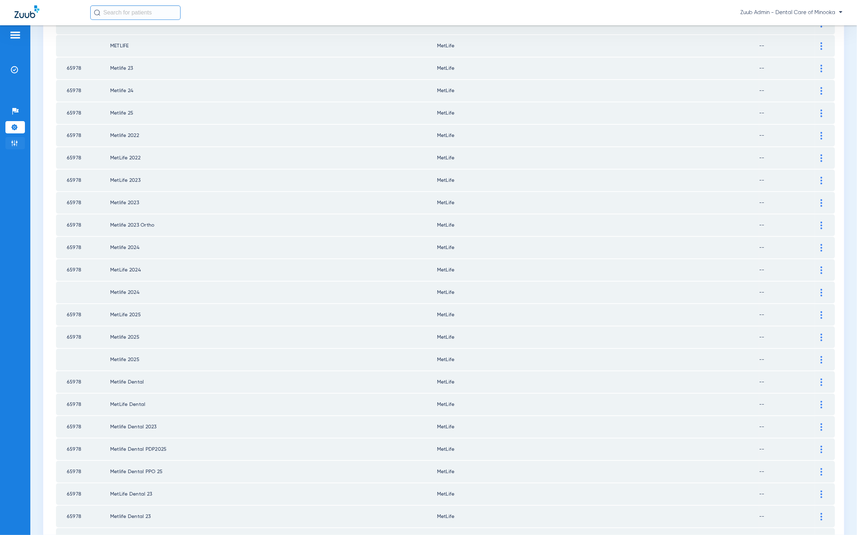
click at [18, 148] on li "Admin" at bounding box center [15, 143] width 20 height 12
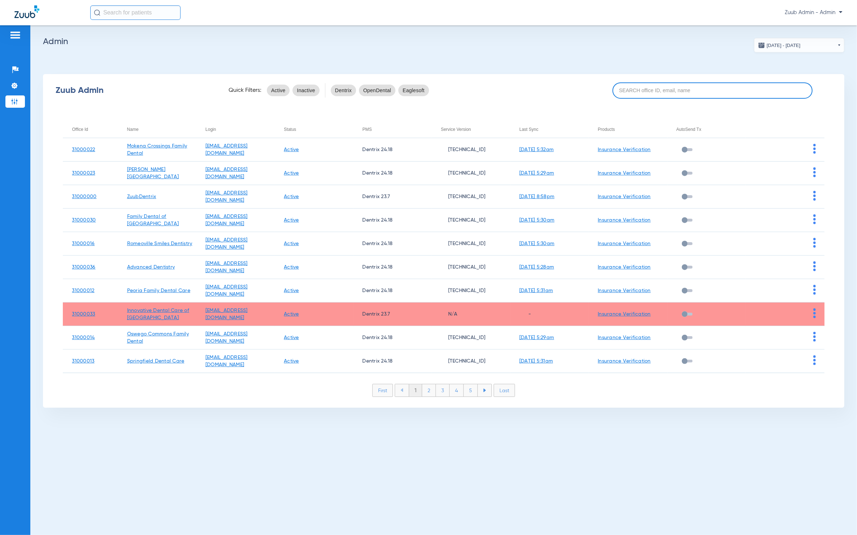
click at [721, 95] on input at bounding box center [713, 90] width 200 height 16
paste input "31000040"
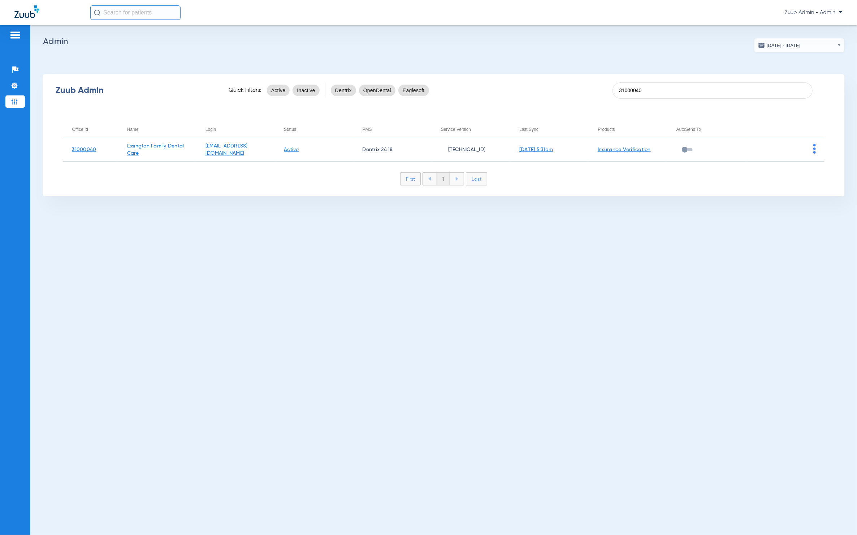
type input "31000040"
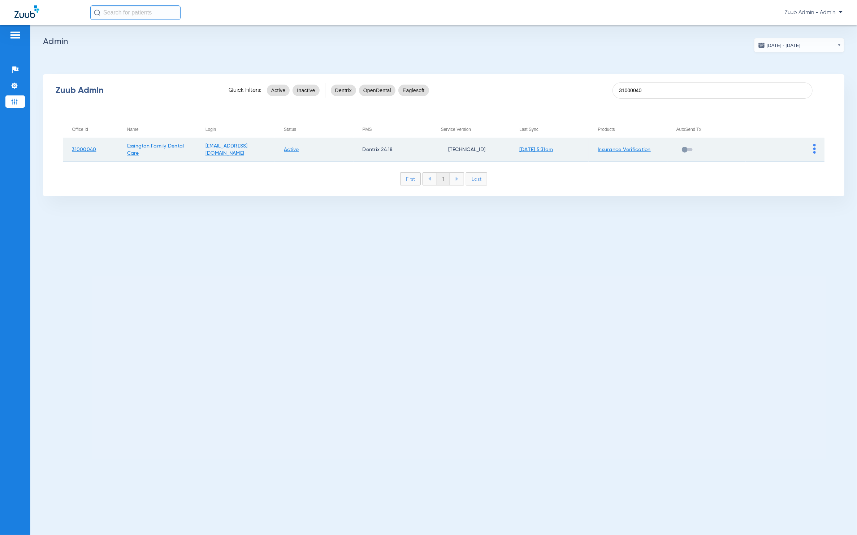
click at [769, 147] on img at bounding box center [814, 149] width 3 height 10
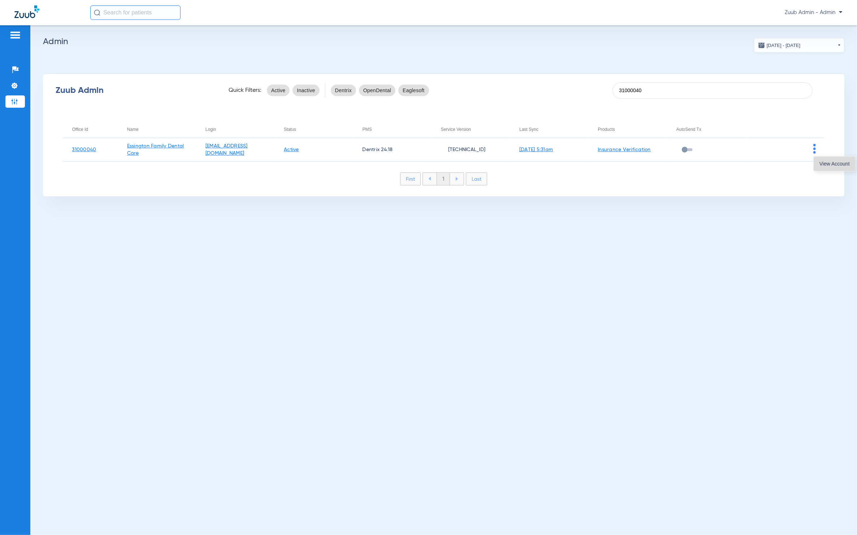
click at [769, 159] on button "View Account" at bounding box center [835, 163] width 42 height 14
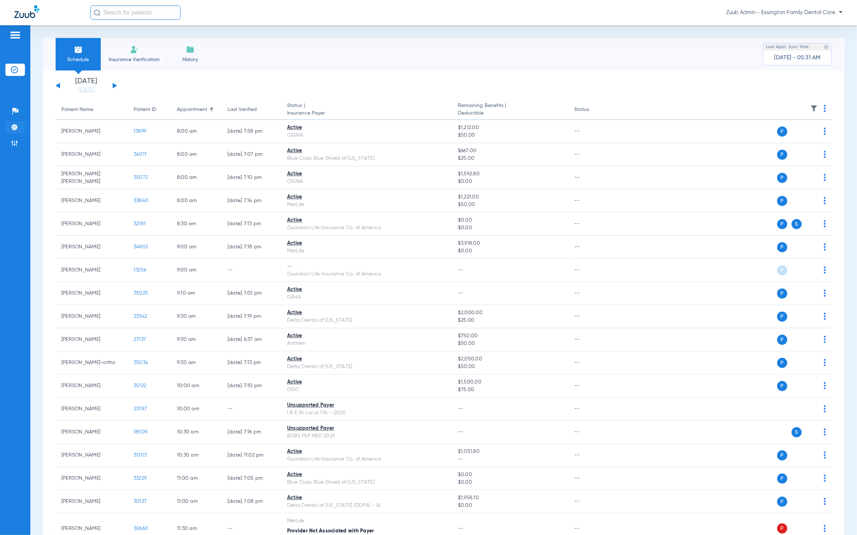
click at [7, 129] on li "Settings" at bounding box center [15, 127] width 20 height 12
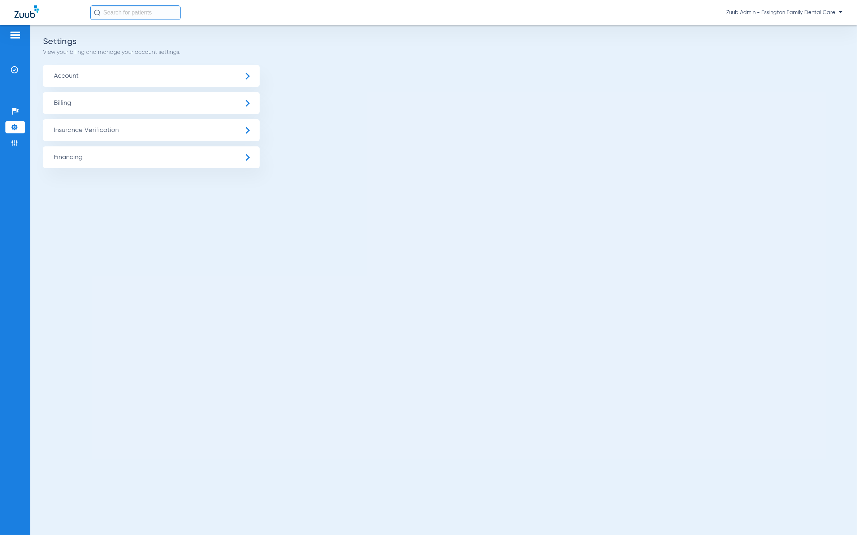
click at [91, 136] on span "Insurance Verification" at bounding box center [151, 130] width 217 height 22
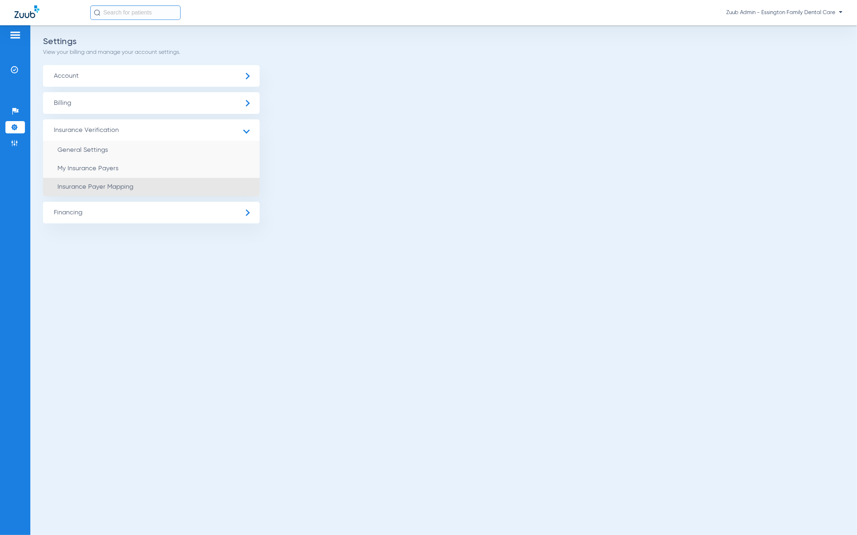
click at [110, 193] on li "Insurance Payer Mapping" at bounding box center [151, 187] width 217 height 18
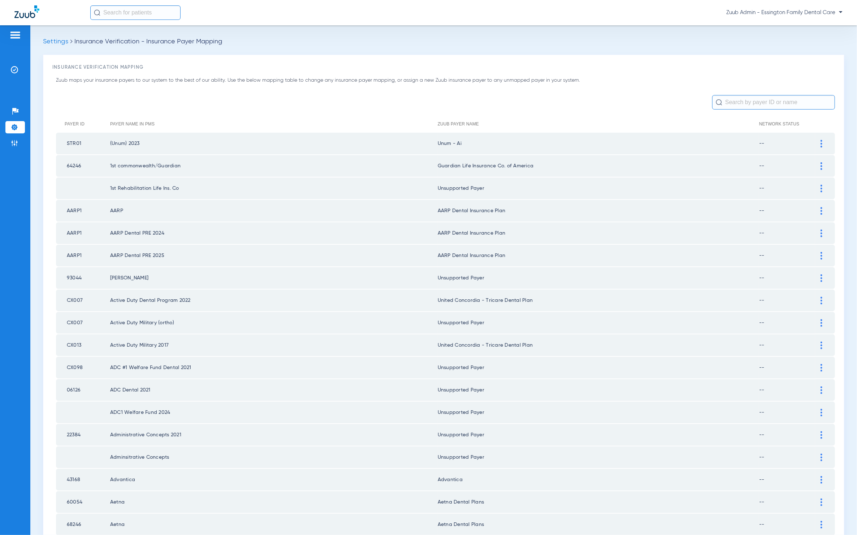
click at [746, 107] on input "text" at bounding box center [773, 102] width 123 height 14
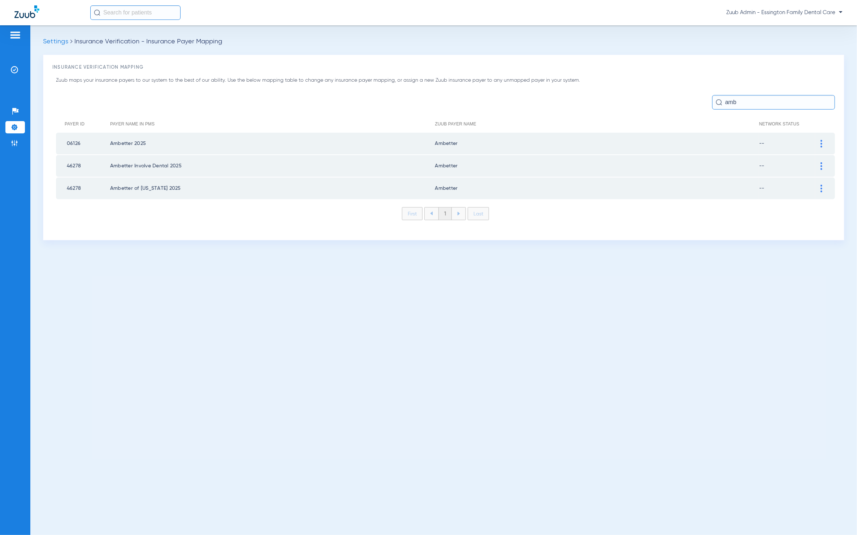
type input "amb"
click at [769, 144] on div at bounding box center [821, 144] width 13 height 8
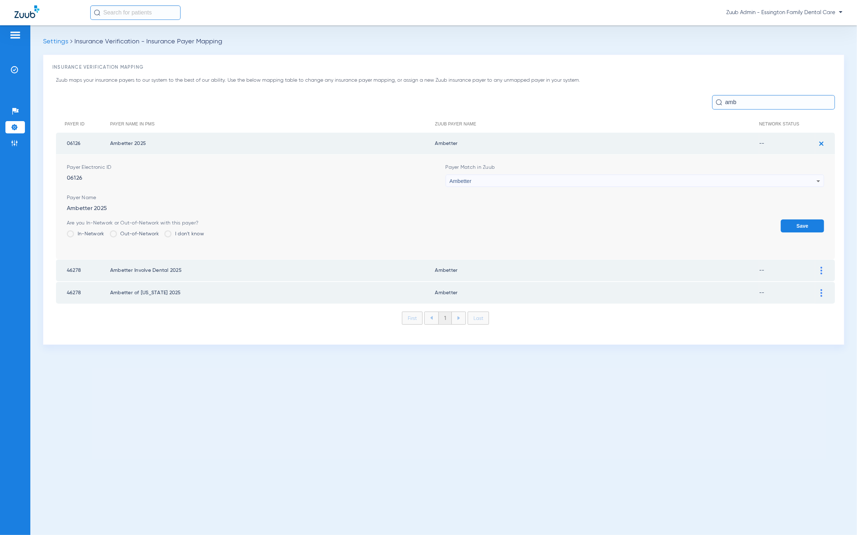
click at [549, 183] on div "Ambetter" at bounding box center [633, 181] width 367 height 12
type input "dfgh"
click at [571, 217] on mat-option "Unsupported Payer" at bounding box center [635, 220] width 379 height 12
click at [769, 222] on button "Save" at bounding box center [802, 225] width 43 height 13
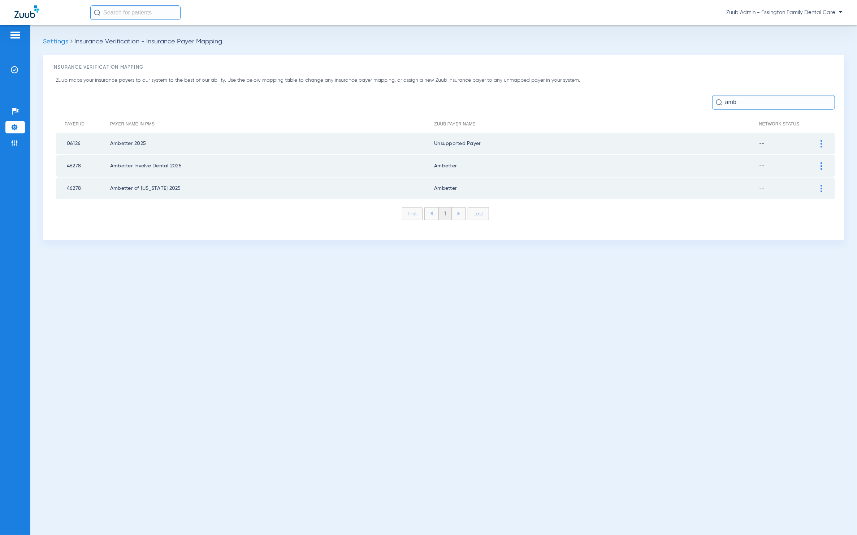
click at [769, 166] on img at bounding box center [822, 166] width 2 height 8
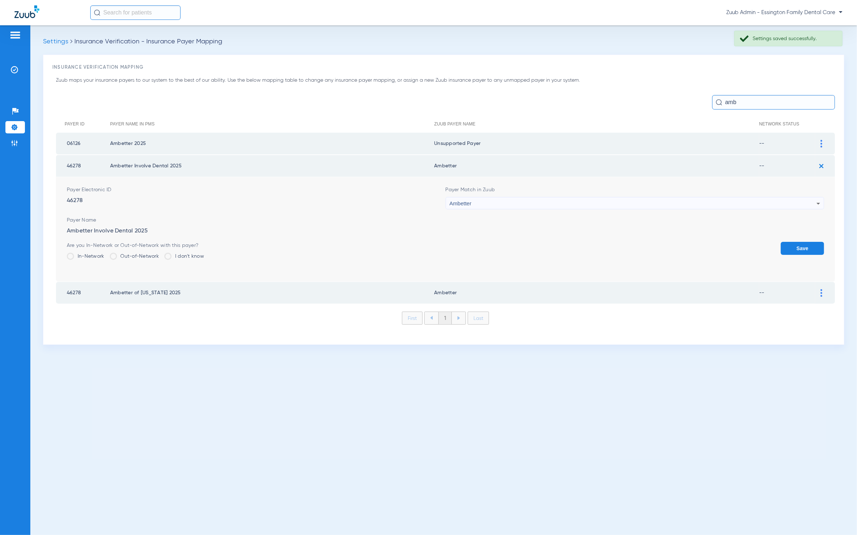
click at [617, 200] on div "Ambetter" at bounding box center [633, 203] width 367 height 12
type input "dfgh"
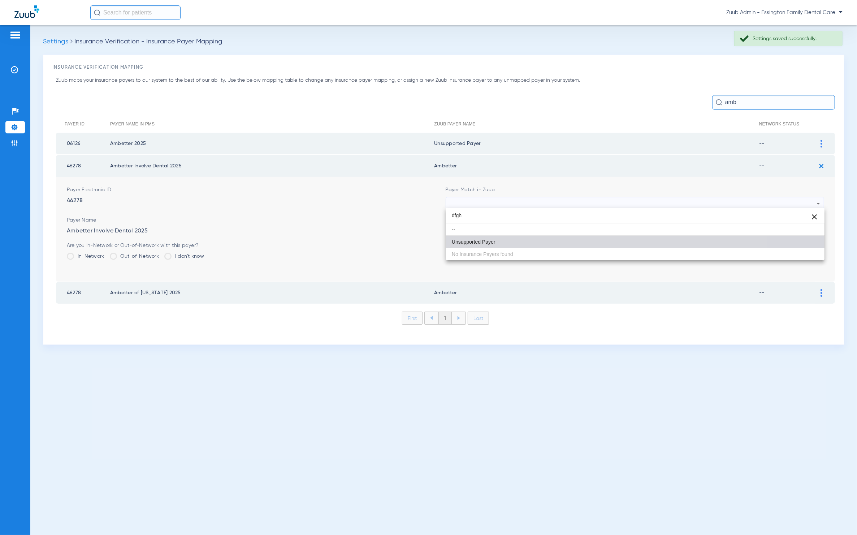
click at [566, 245] on mat-option "Unsupported Payer" at bounding box center [635, 242] width 379 height 12
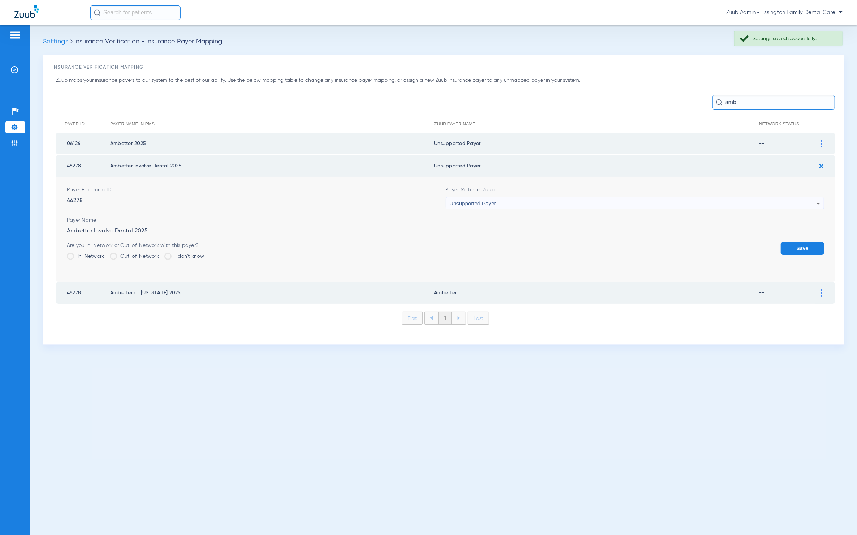
click at [769, 246] on button "Save" at bounding box center [802, 248] width 43 height 13
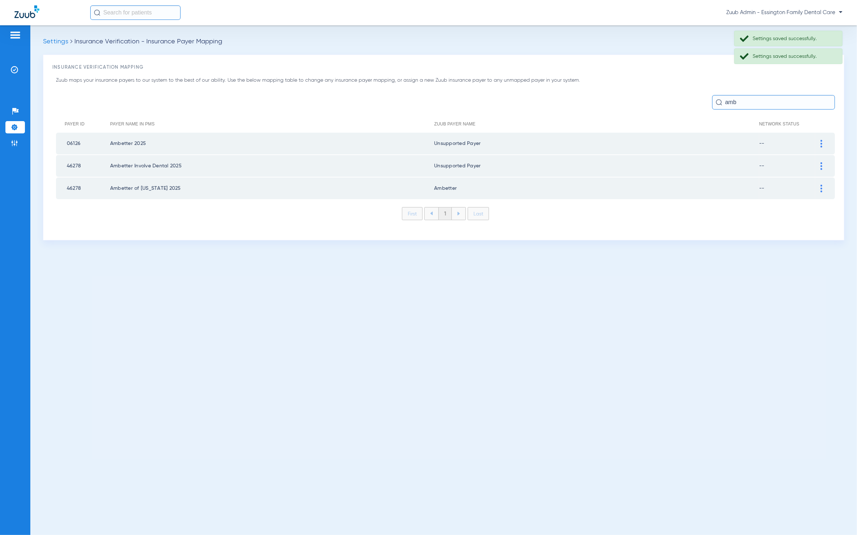
click at [769, 185] on img at bounding box center [822, 189] width 2 height 8
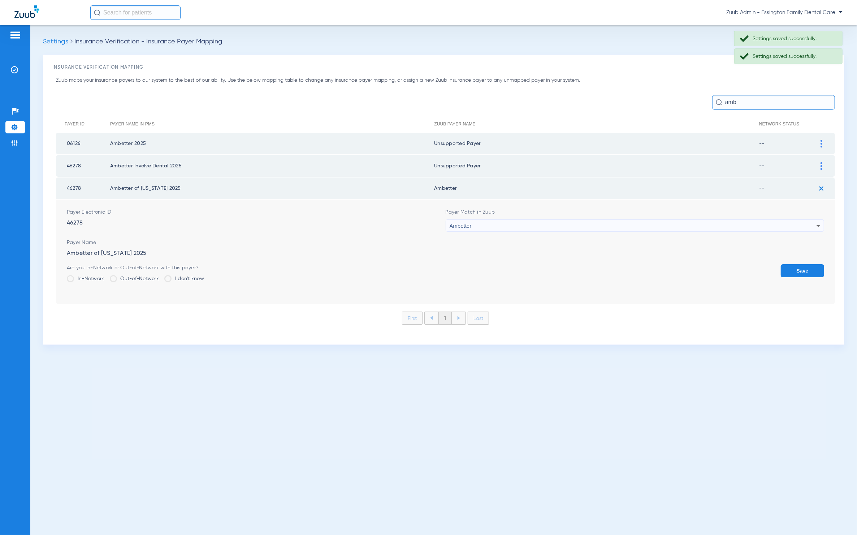
click at [649, 212] on span "Payer Match in Zuub" at bounding box center [635, 211] width 379 height 7
click at [647, 220] on div "Ambetter" at bounding box center [633, 226] width 367 height 12
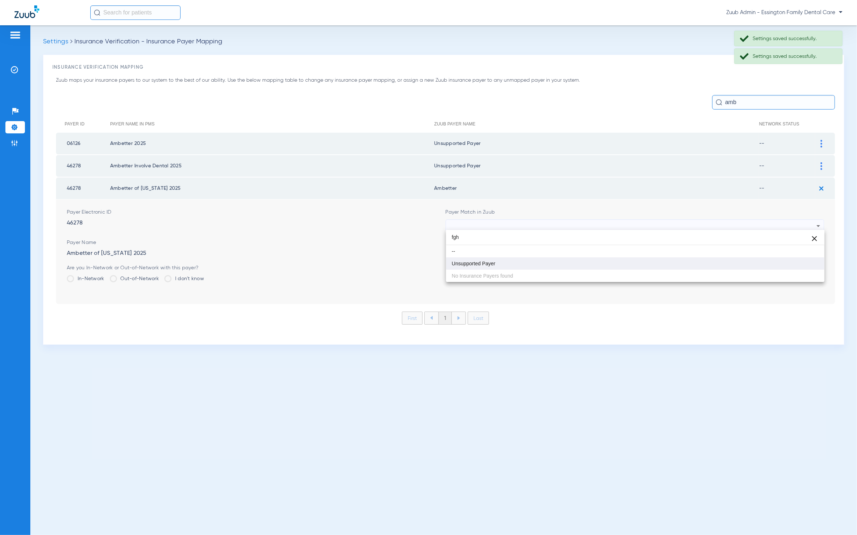
type input "fgh"
click at [554, 261] on mat-option "Unsupported Payer" at bounding box center [635, 263] width 379 height 12
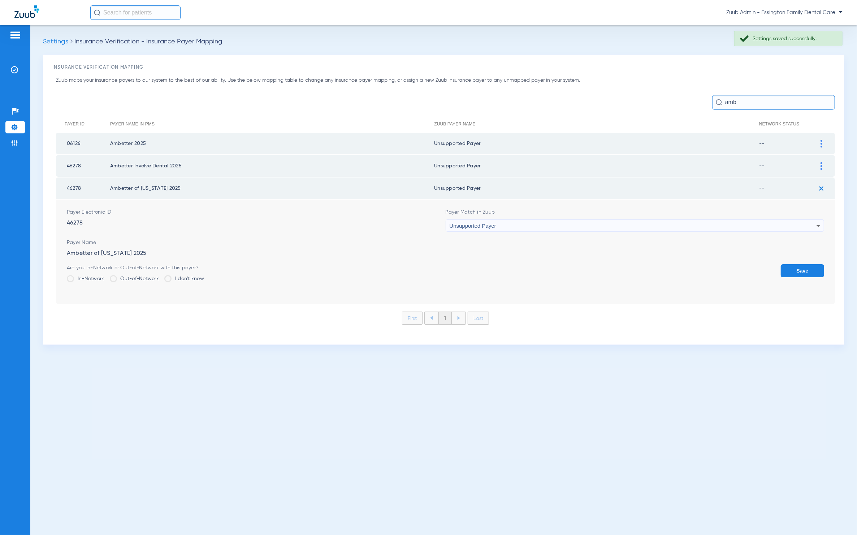
click at [769, 266] on button "Save" at bounding box center [802, 270] width 43 height 13
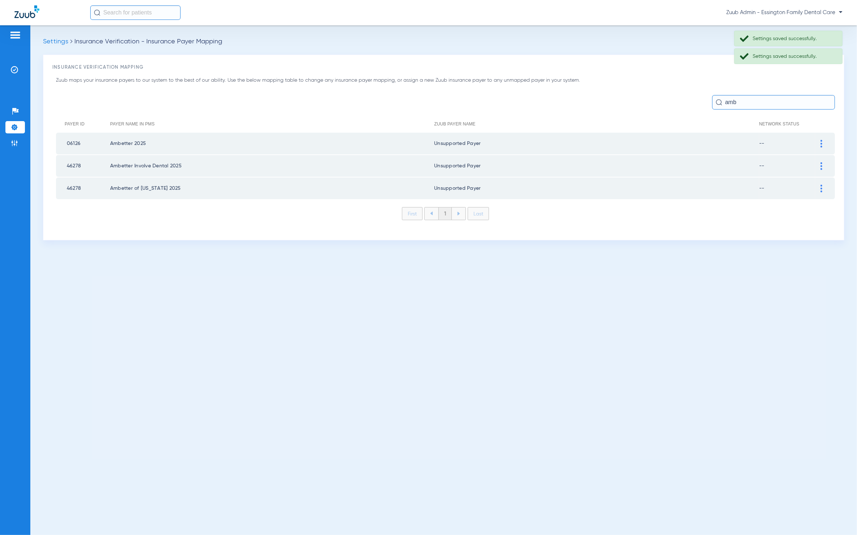
click at [759, 102] on input "amb" at bounding box center [773, 102] width 123 height 14
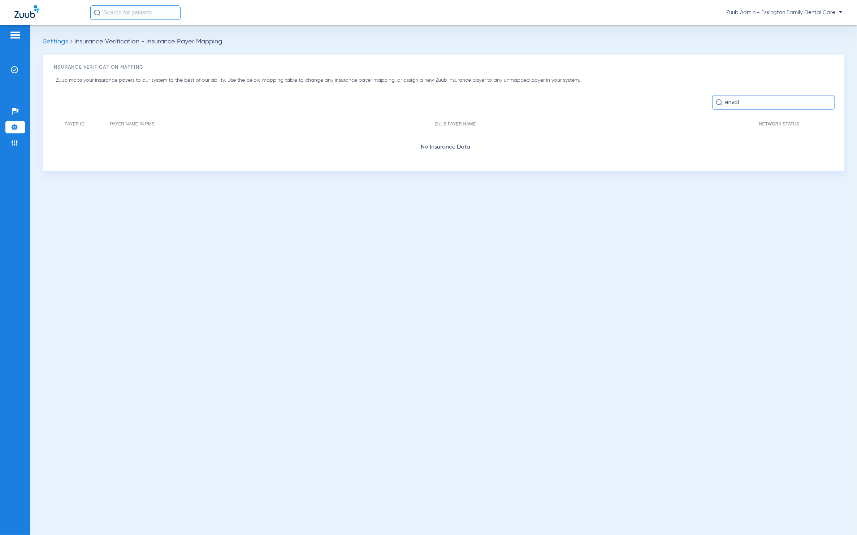
click at [769, 104] on input "envol" at bounding box center [773, 102] width 123 height 14
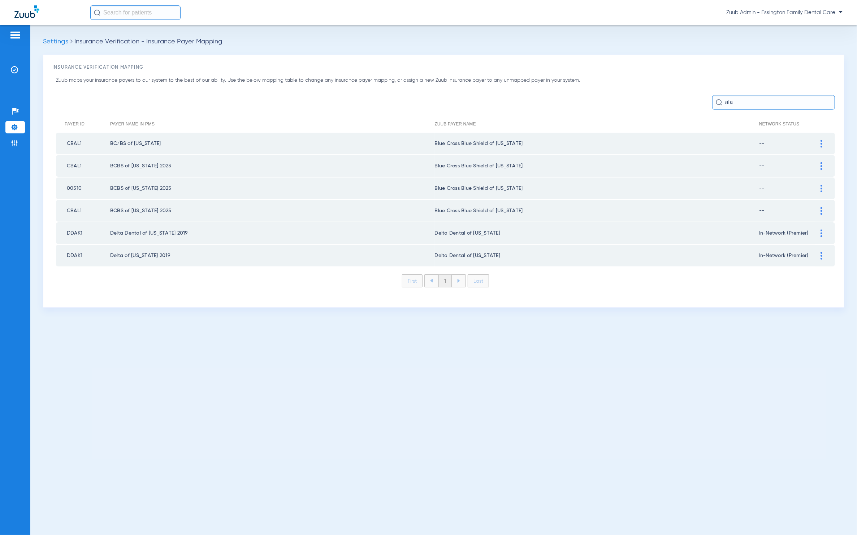
type input "ala"
click at [769, 143] on div at bounding box center [821, 144] width 13 height 8
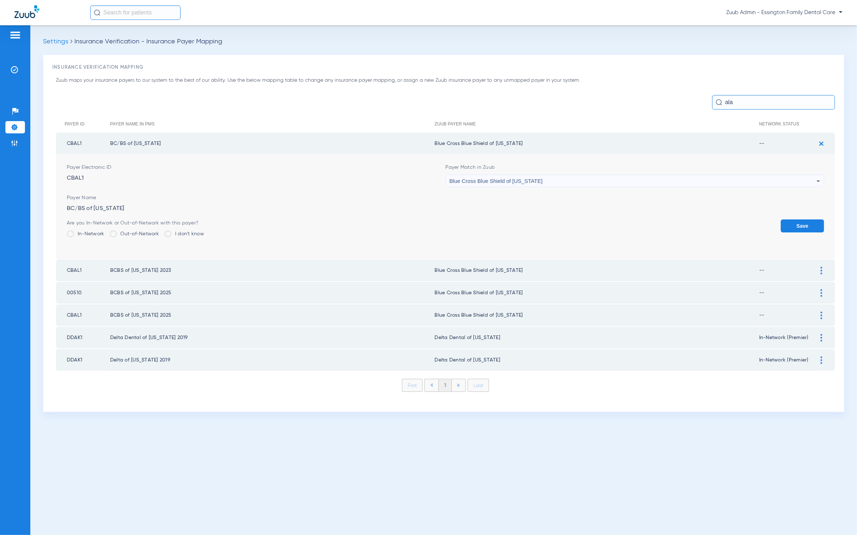
click at [699, 180] on div "Blue Cross Blue Shield of [US_STATE]" at bounding box center [633, 181] width 367 height 12
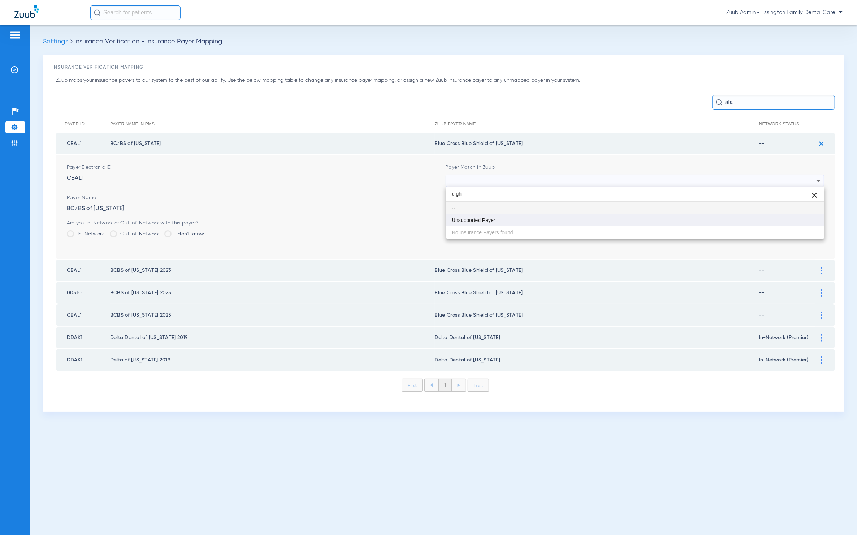
type input "dfgh"
click at [574, 220] on mat-option "Unsupported Payer" at bounding box center [635, 220] width 379 height 12
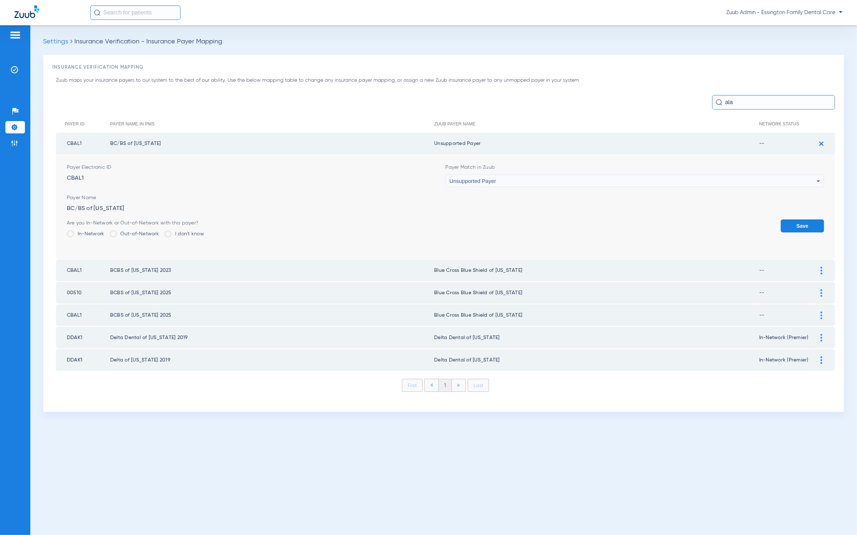
click at [769, 221] on button "Save" at bounding box center [802, 225] width 43 height 13
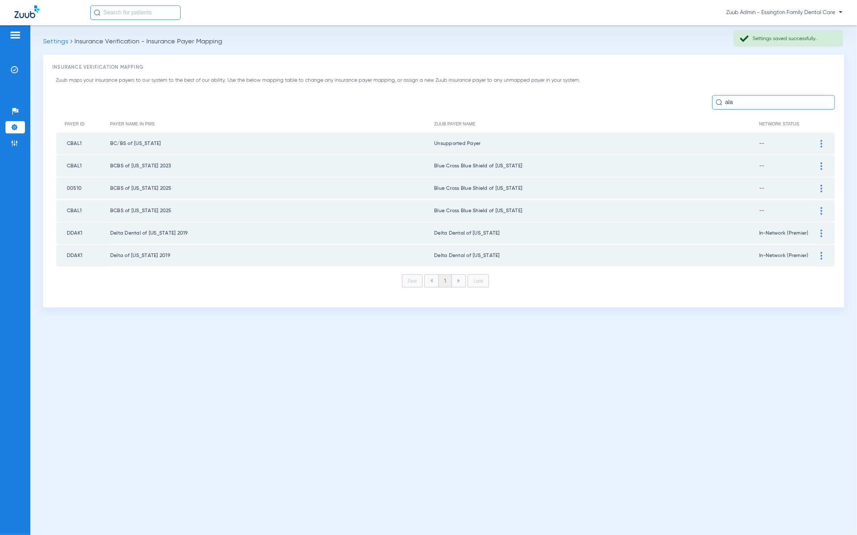
click at [769, 167] on img at bounding box center [822, 166] width 2 height 8
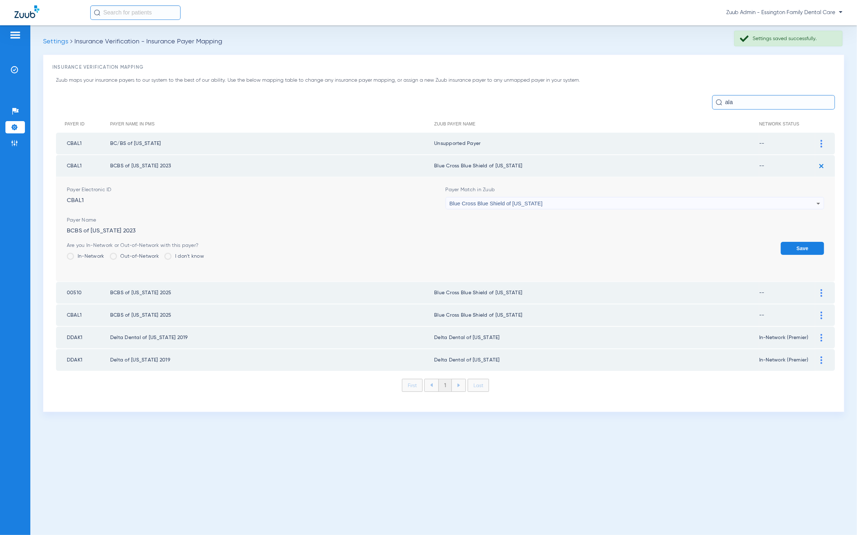
click at [655, 197] on div "Blue Cross Blue Shield of [US_STATE]" at bounding box center [633, 203] width 367 height 12
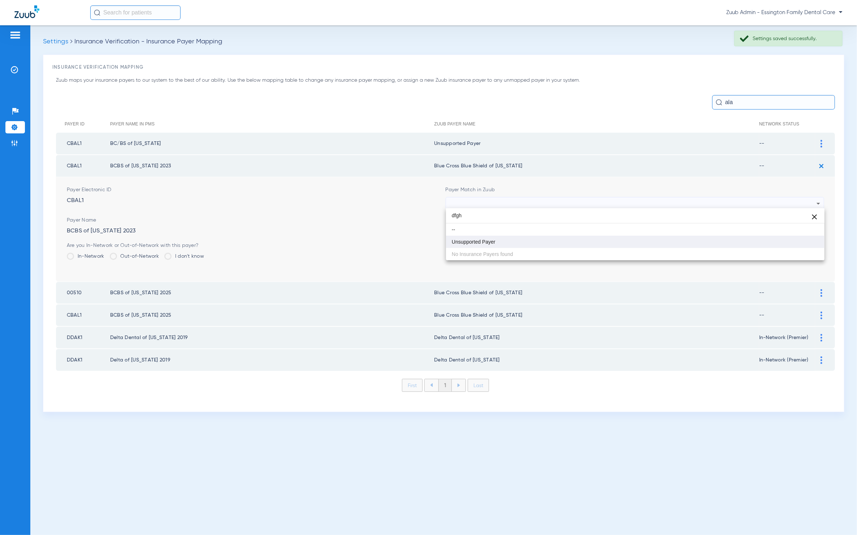
type input "dfgh"
click at [608, 241] on mat-option "Unsupported Payer" at bounding box center [635, 242] width 379 height 12
click at [769, 239] on form "Payer Electronic ID CBAL1 Payer Match in Zuub Unsupported Payer Payer Name BCBS…" at bounding box center [446, 229] width 758 height 104
click at [769, 247] on button "Save" at bounding box center [802, 248] width 43 height 13
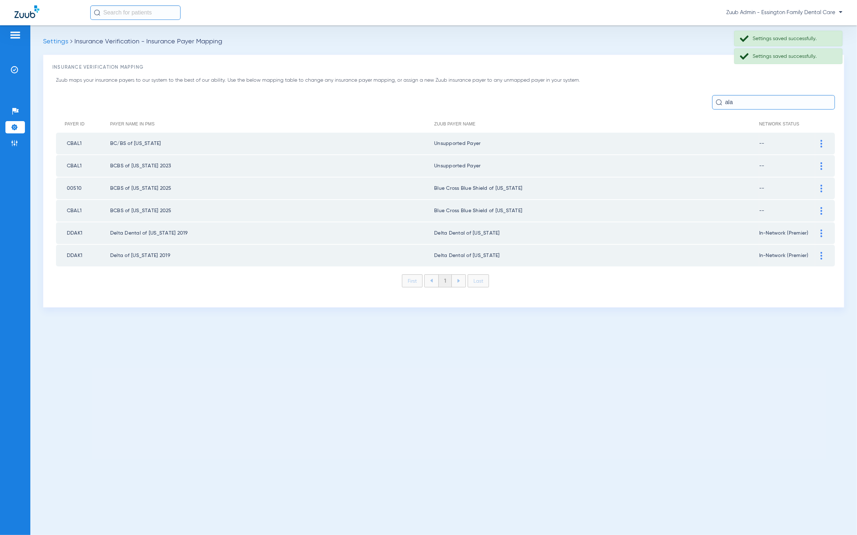
click at [769, 187] on div at bounding box center [821, 189] width 13 height 8
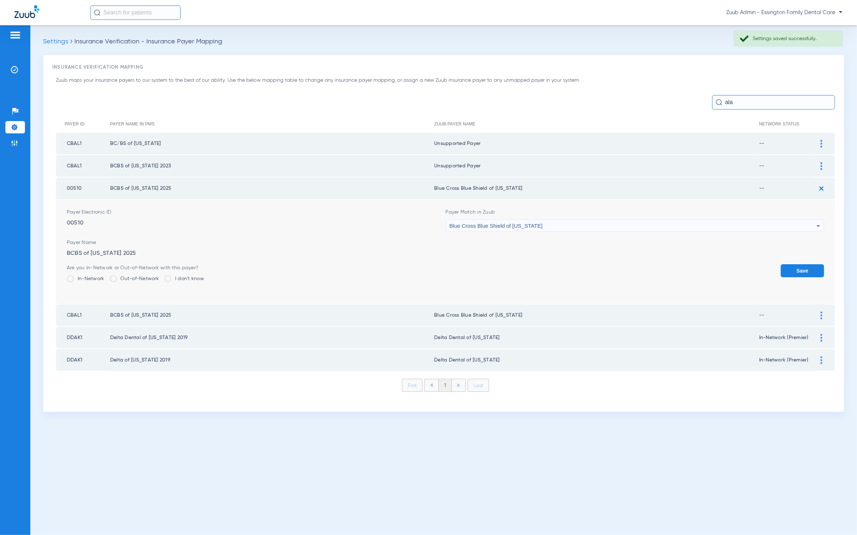
click at [603, 224] on div "Blue Cross Blue Shield of [US_STATE]" at bounding box center [633, 226] width 367 height 12
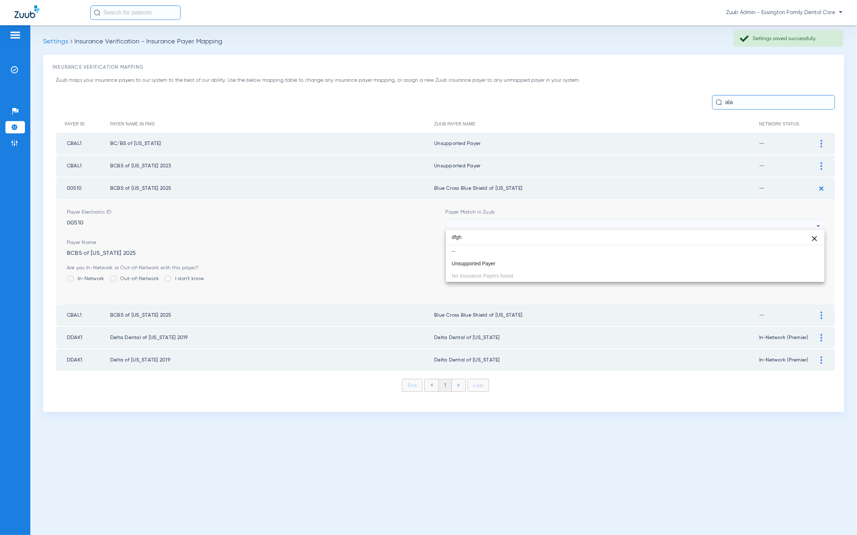
type input "dfgh"
click at [536, 267] on mat-option "Unsupported Payer" at bounding box center [635, 263] width 379 height 12
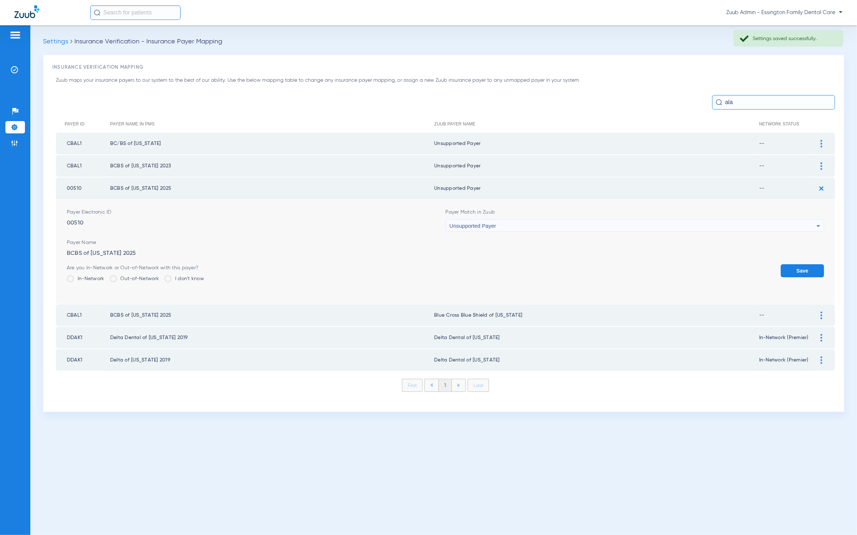
click at [769, 264] on button "Save" at bounding box center [802, 270] width 43 height 13
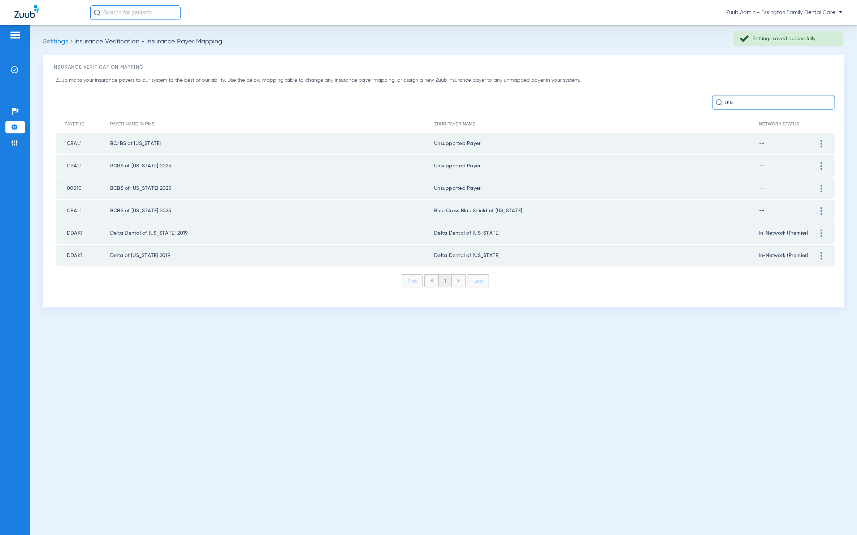
click at [769, 209] on div at bounding box center [821, 211] width 13 height 8
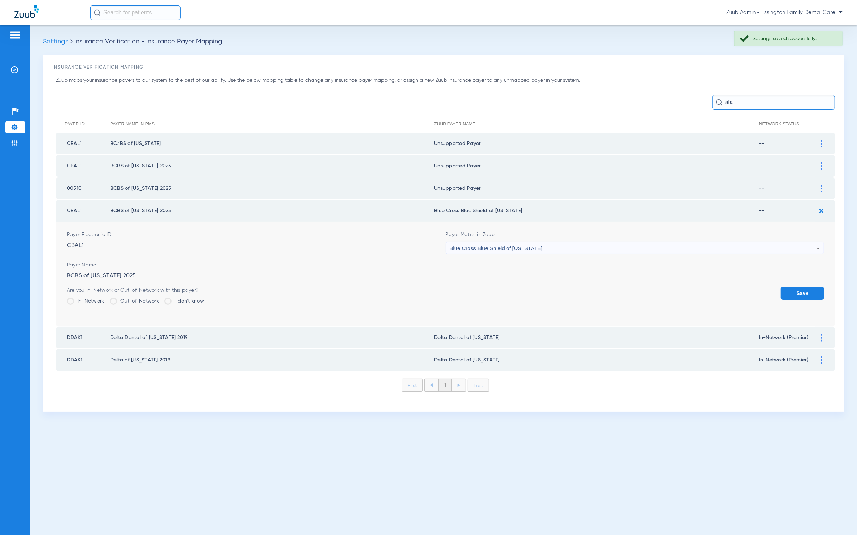
click at [584, 246] on div "Blue Cross Blue Shield of [US_STATE]" at bounding box center [633, 248] width 367 height 12
type input "fdgh"
click at [509, 289] on mat-option "Unsupported Payer" at bounding box center [635, 285] width 379 height 12
click at [769, 290] on div "Are you In-Network or Out-of-Network with this payer? In-Network Out-of-Network…" at bounding box center [446, 297] width 758 height 23
click at [769, 289] on button "Save" at bounding box center [802, 292] width 43 height 13
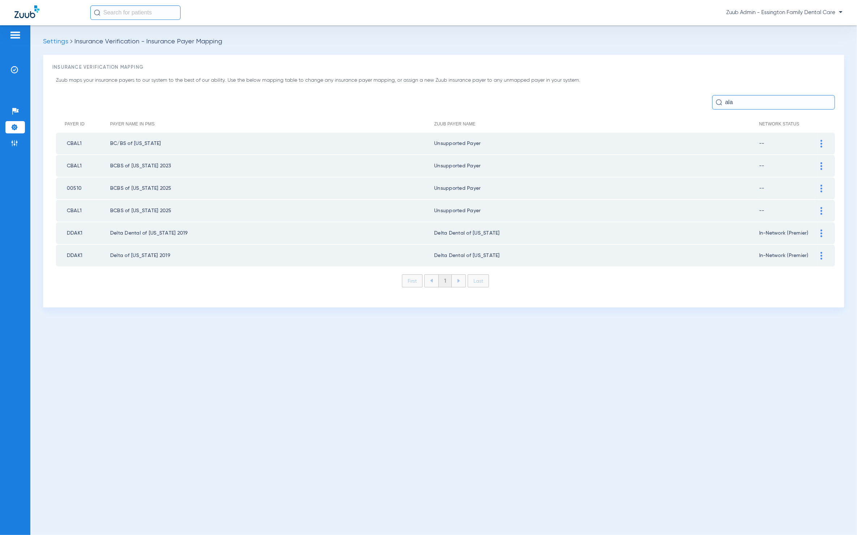
click at [738, 108] on input "ala" at bounding box center [773, 102] width 123 height 14
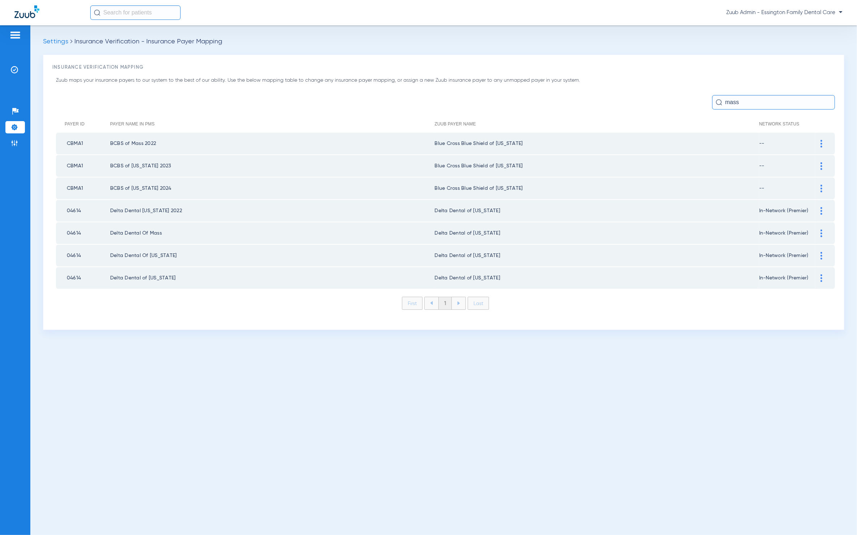
type input "mass"
click at [769, 207] on div at bounding box center [821, 211] width 13 height 8
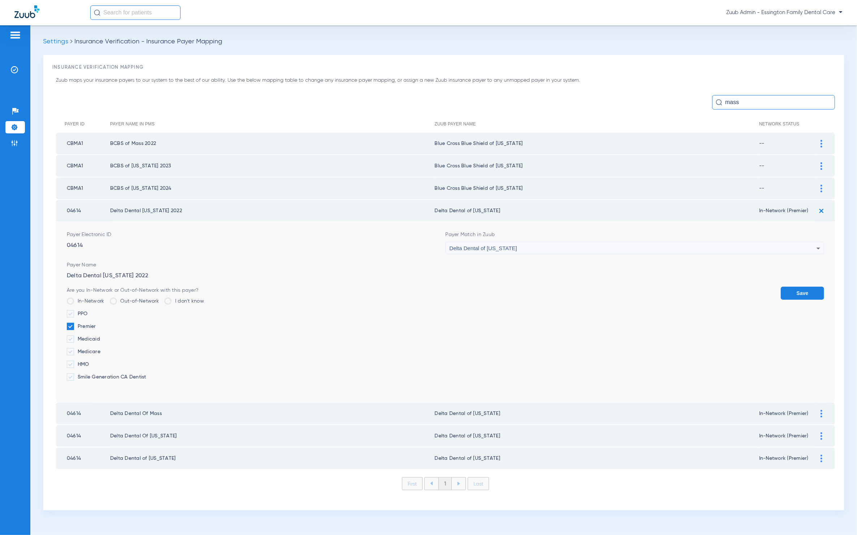
click at [593, 247] on div "Delta Dental of [US_STATE]" at bounding box center [633, 248] width 367 height 12
type input "fgh"
click at [523, 284] on mat-option "Unsupported Payer" at bounding box center [635, 285] width 379 height 12
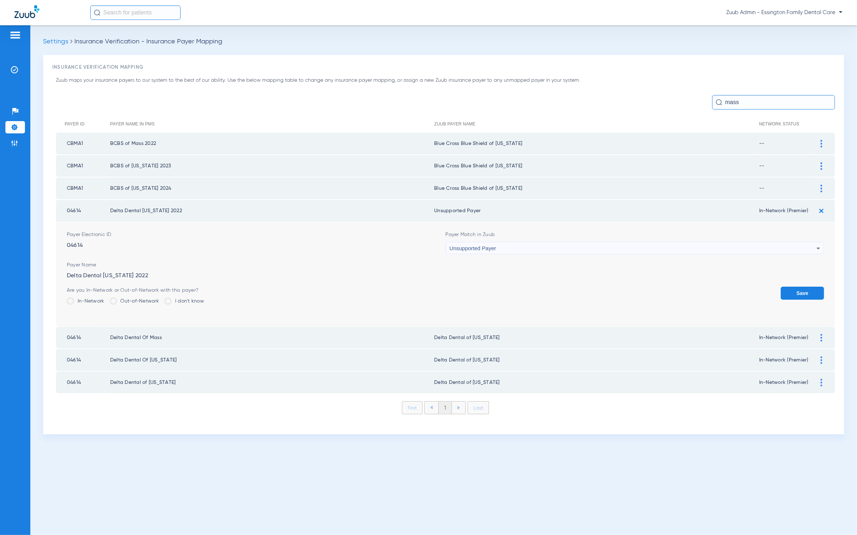
click at [769, 288] on button "Save" at bounding box center [802, 292] width 43 height 13
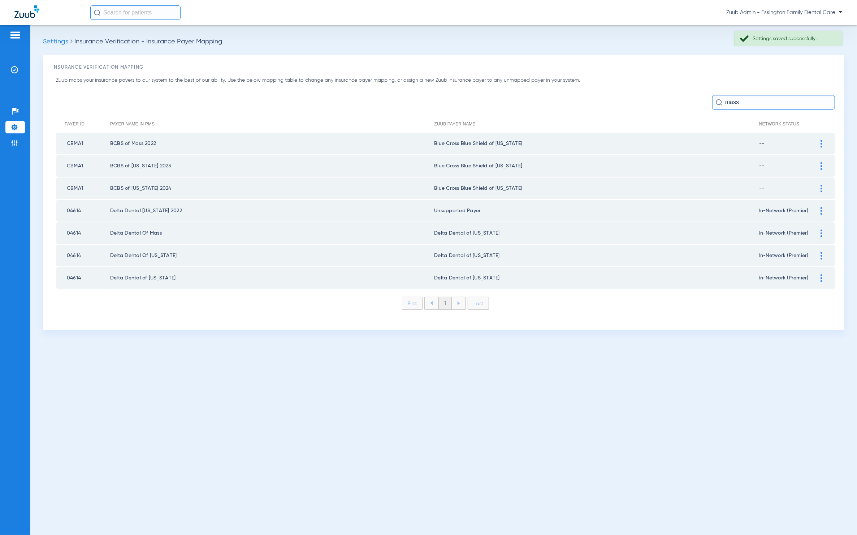
click at [769, 231] on div at bounding box center [821, 233] width 13 height 8
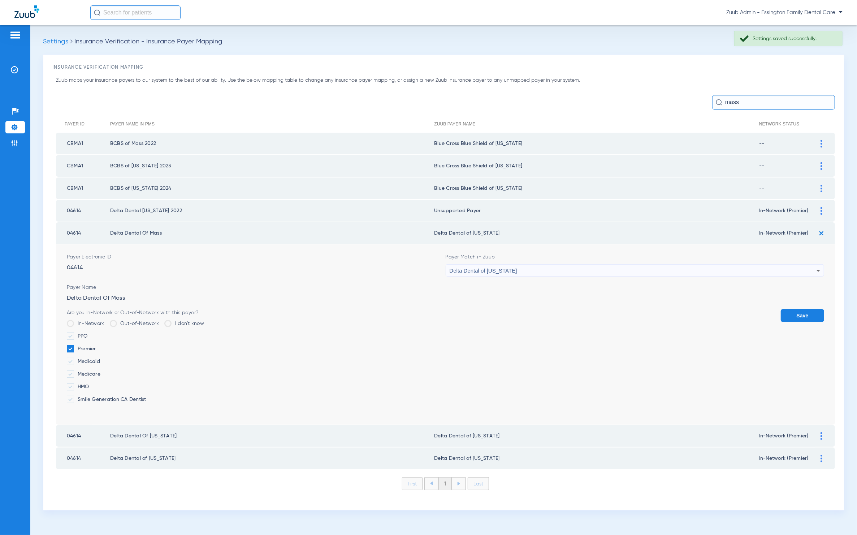
click at [721, 264] on div "Delta Dental of [US_STATE]" at bounding box center [633, 270] width 367 height 12
type input "dfgh"
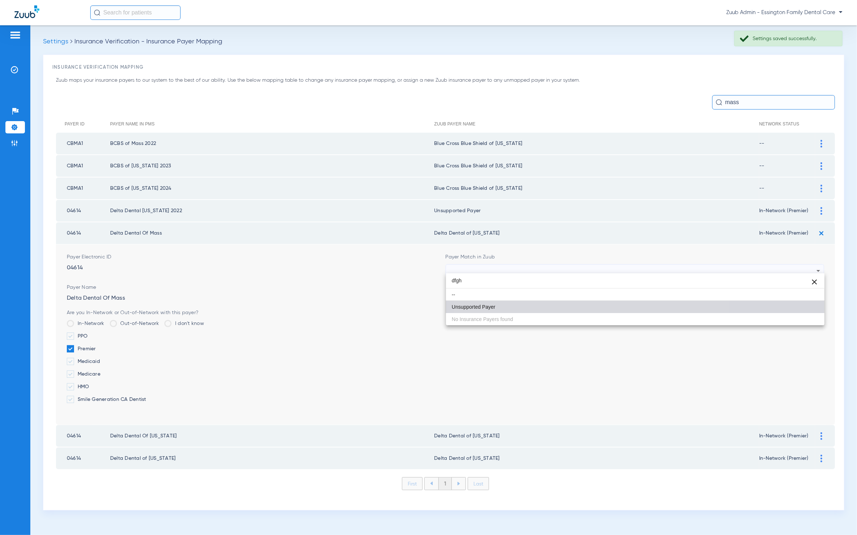
click at [594, 302] on mat-option "Unsupported Payer" at bounding box center [635, 307] width 379 height 12
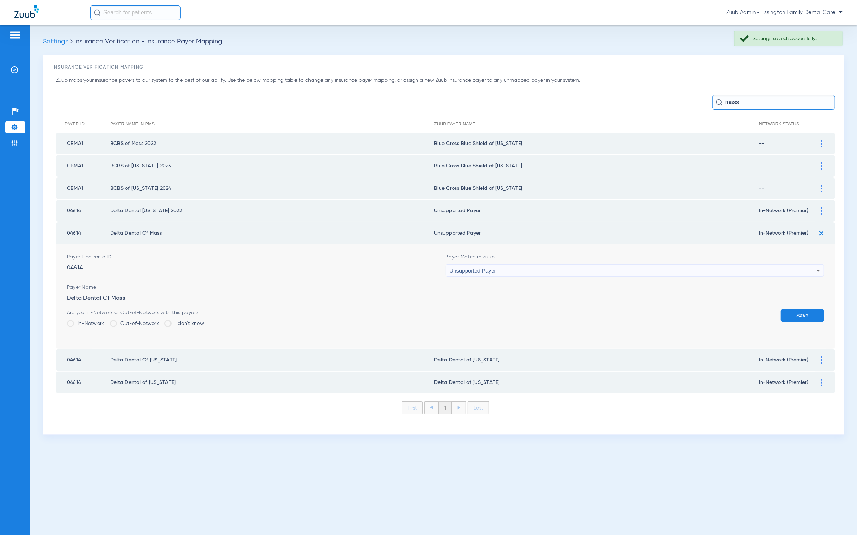
click at [769, 310] on button "Save" at bounding box center [802, 315] width 43 height 13
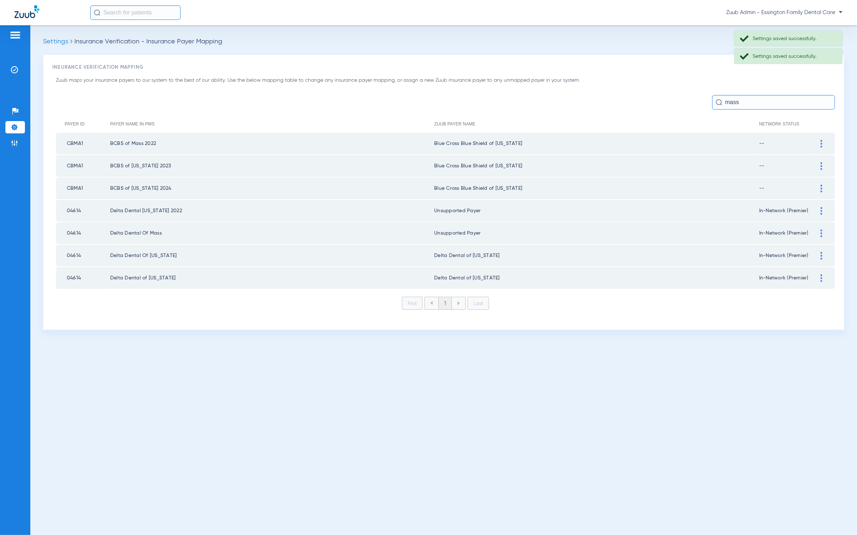
click at [769, 255] on img at bounding box center [822, 256] width 2 height 8
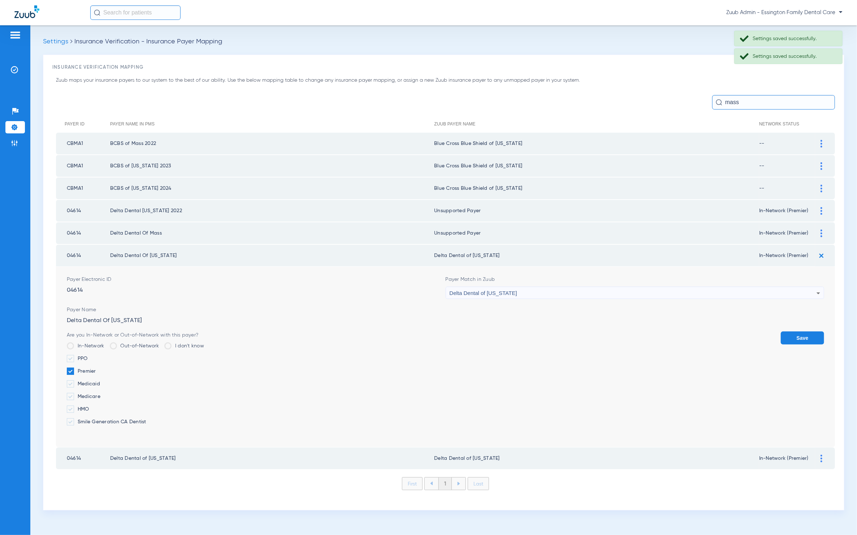
click at [674, 288] on div "Delta Dental of [US_STATE]" at bounding box center [633, 293] width 367 height 12
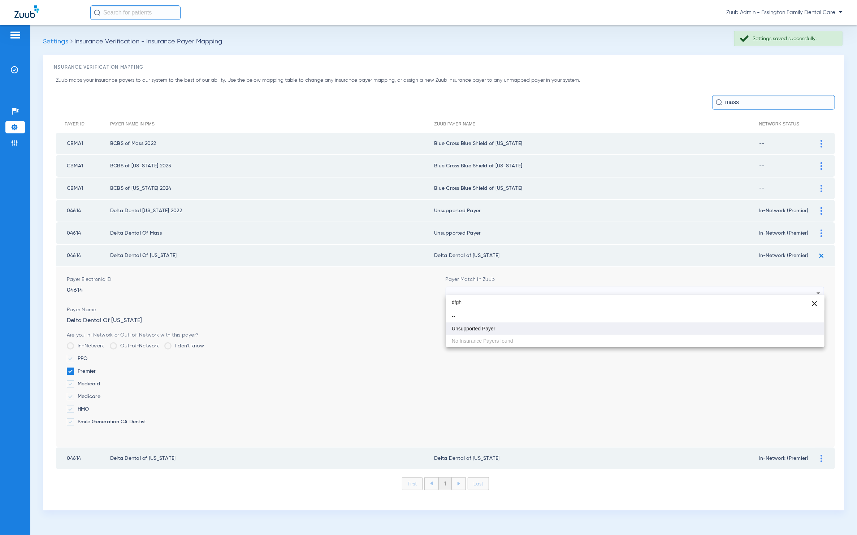
type input "dfgh"
click at [569, 325] on mat-option "Unsupported Payer" at bounding box center [635, 328] width 379 height 12
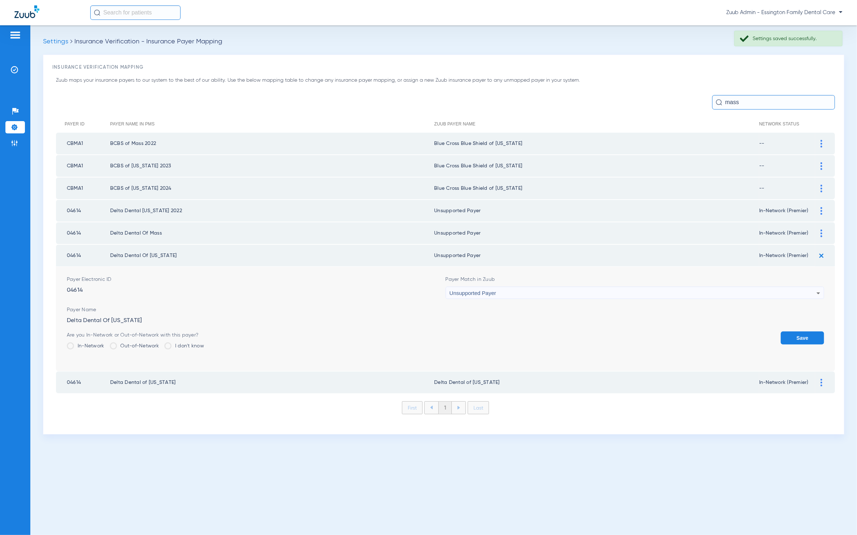
click at [769, 331] on button "Save" at bounding box center [802, 337] width 43 height 13
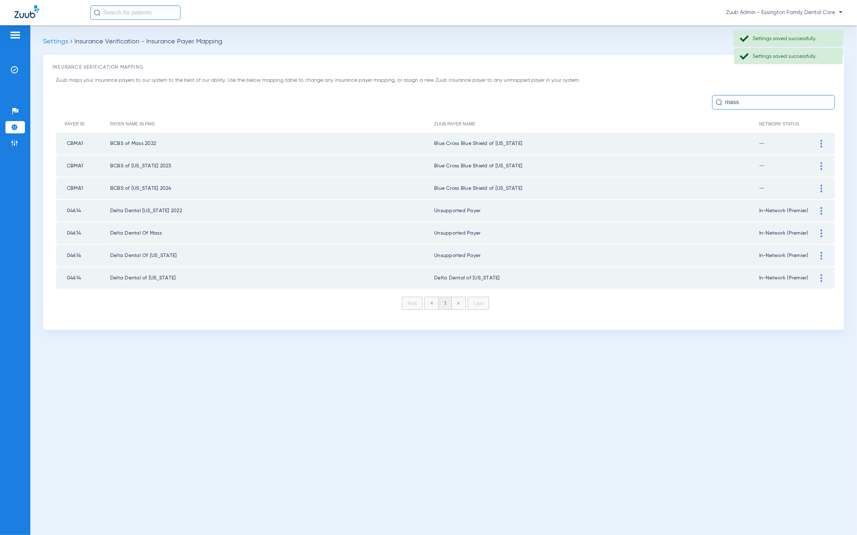
click at [769, 277] on td at bounding box center [825, 278] width 20 height 22
click at [769, 276] on img at bounding box center [822, 278] width 2 height 8
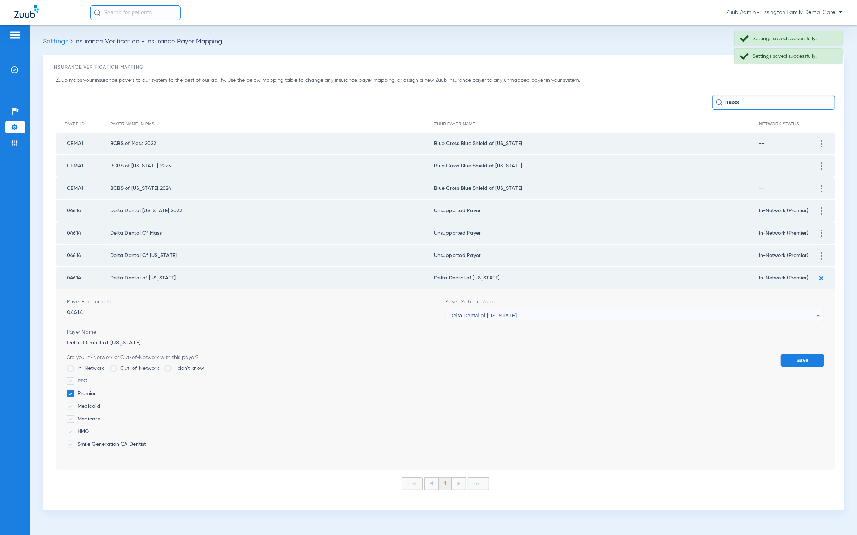
click at [721, 312] on div "Delta Dental of [US_STATE]" at bounding box center [633, 315] width 367 height 12
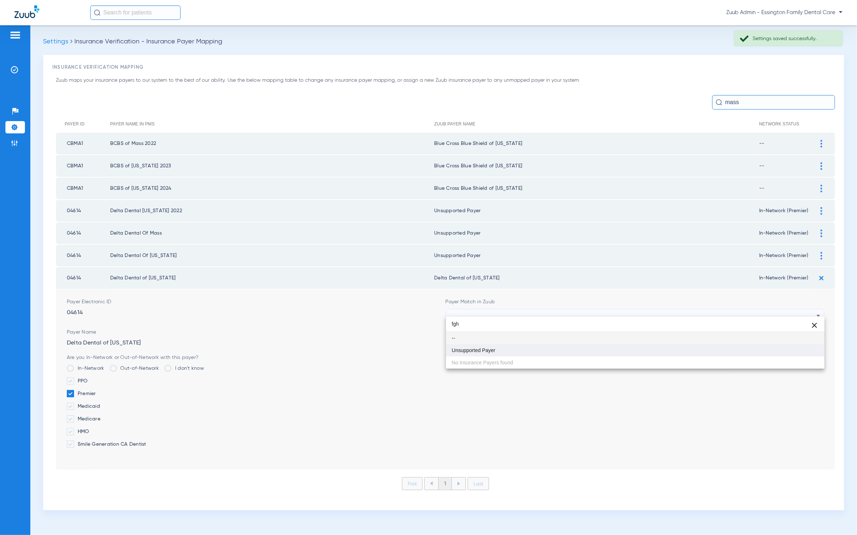
type input "fgh"
click at [678, 346] on mat-option "Unsupported Payer" at bounding box center [635, 350] width 379 height 12
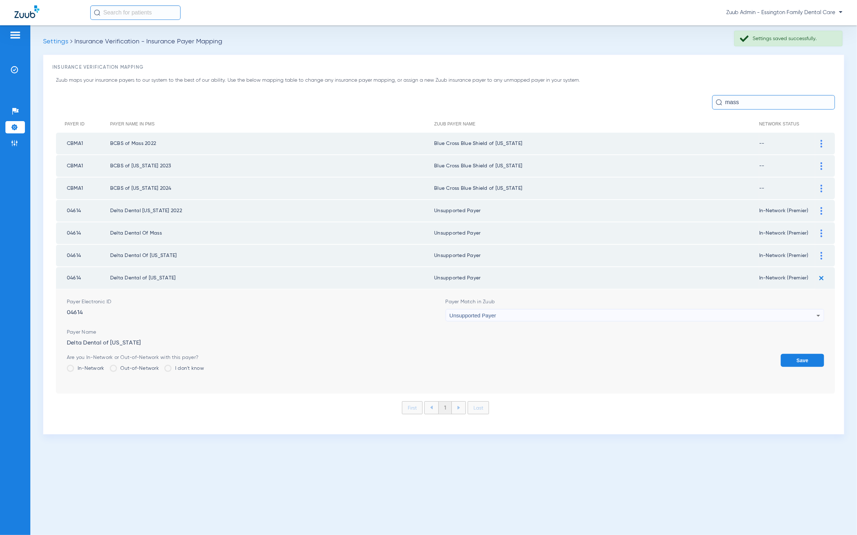
click at [769, 346] on form "Payer Electronic ID 04614 Payer Match in Zuub Unsupported Payer Payer Name Delt…" at bounding box center [446, 341] width 758 height 104
click at [769, 354] on button "Save" at bounding box center [802, 360] width 43 height 13
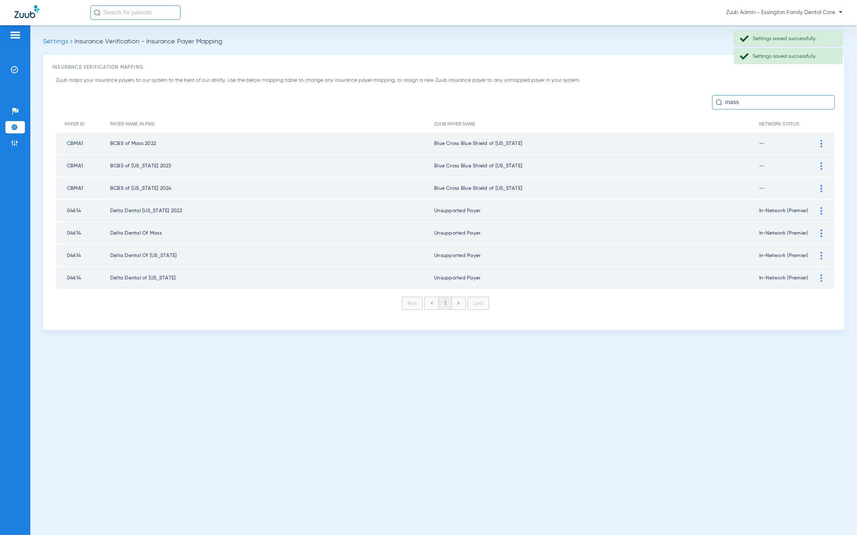
click at [759, 108] on input "mass" at bounding box center [773, 102] width 123 height 14
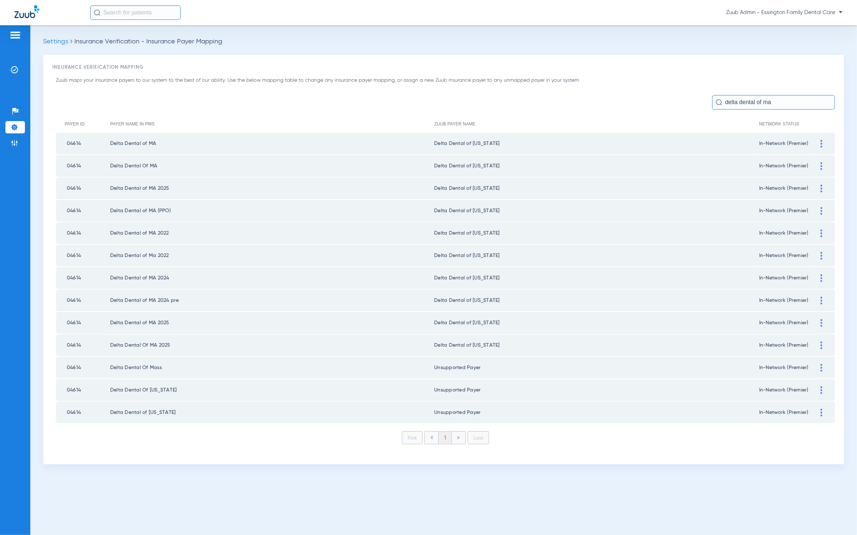
type input "delta dental of ma"
click at [769, 143] on div at bounding box center [821, 144] width 13 height 8
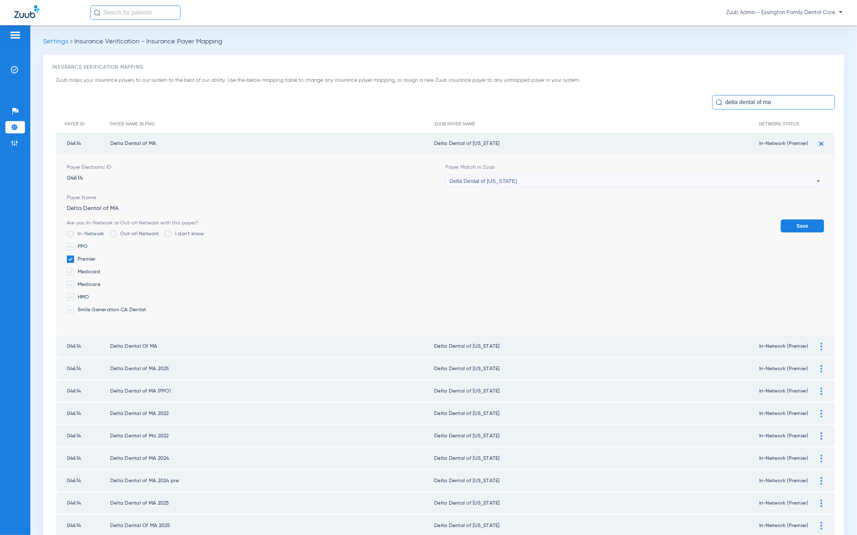
click at [625, 184] on div "Delta Dental of [US_STATE]" at bounding box center [633, 181] width 367 height 12
type input "sdfg"
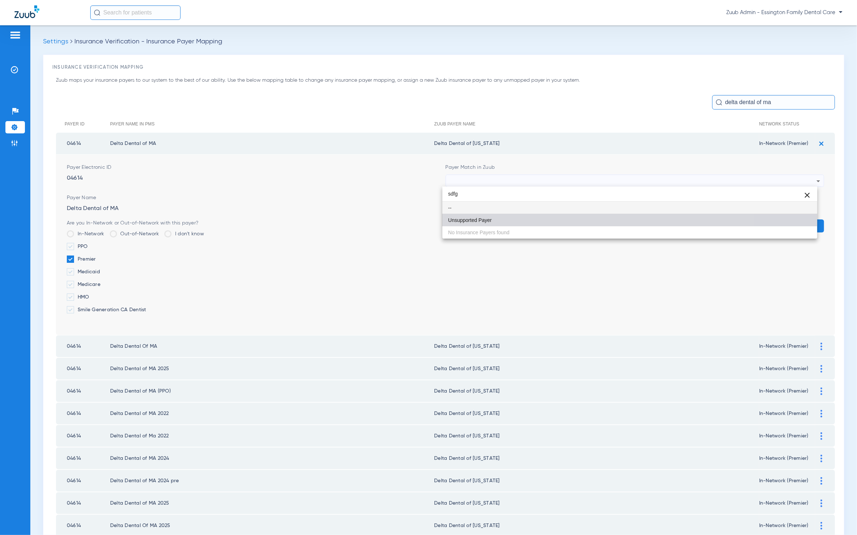
click at [511, 219] on mat-option "Unsupported Payer" at bounding box center [630, 220] width 375 height 12
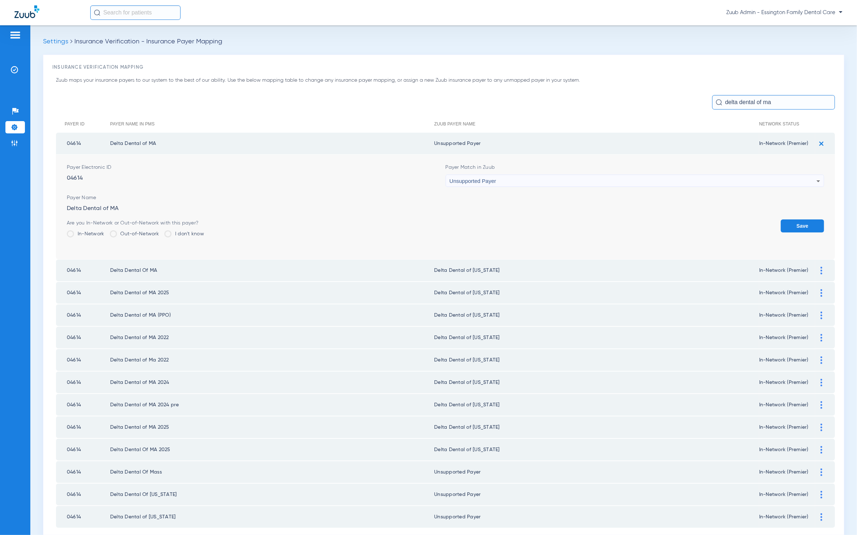
click at [769, 226] on button "Save" at bounding box center [802, 225] width 43 height 13
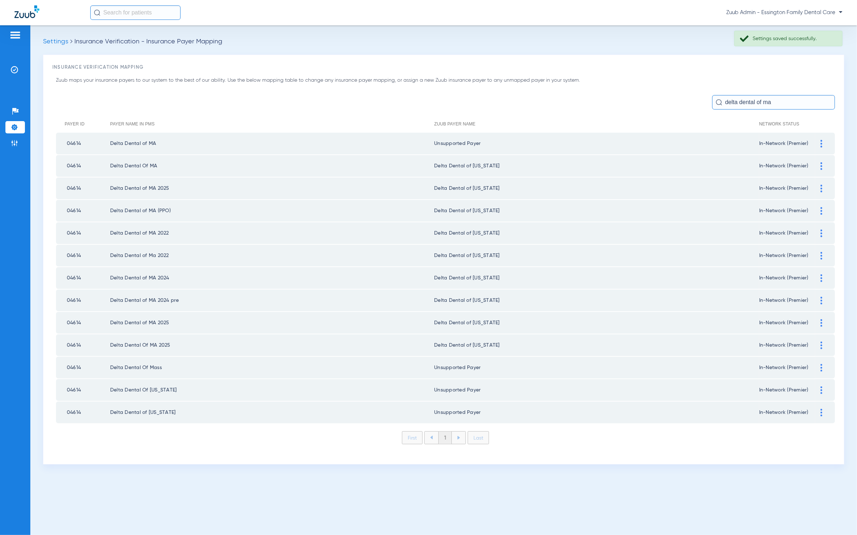
click at [769, 168] on img at bounding box center [822, 166] width 2 height 8
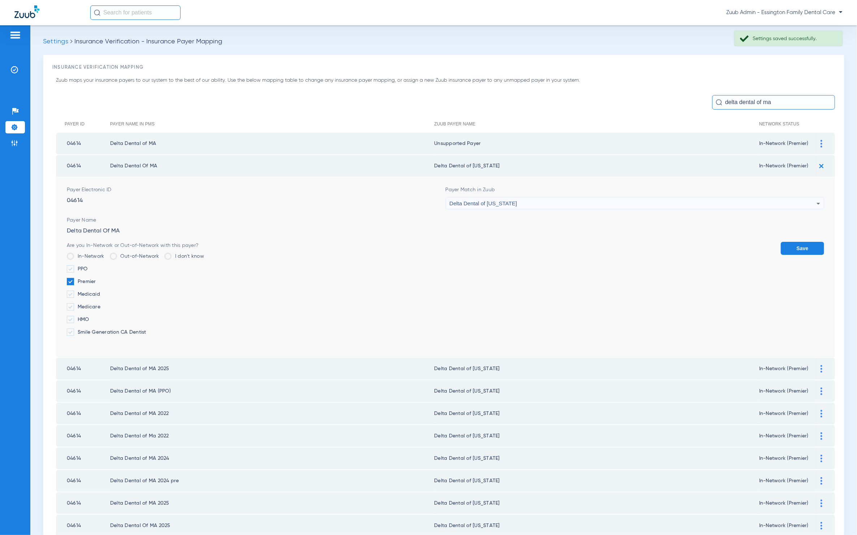
click at [595, 208] on form "Payer Electronic ID 04614 Payer Match in Zuub Delta Dental of Massachusetts Pay…" at bounding box center [446, 267] width 758 height 180
click at [584, 204] on div "Delta Dental of [US_STATE]" at bounding box center [633, 203] width 367 height 12
type input "dsfg"
click at [502, 245] on mat-option "Unsupported Payer" at bounding box center [630, 242] width 375 height 12
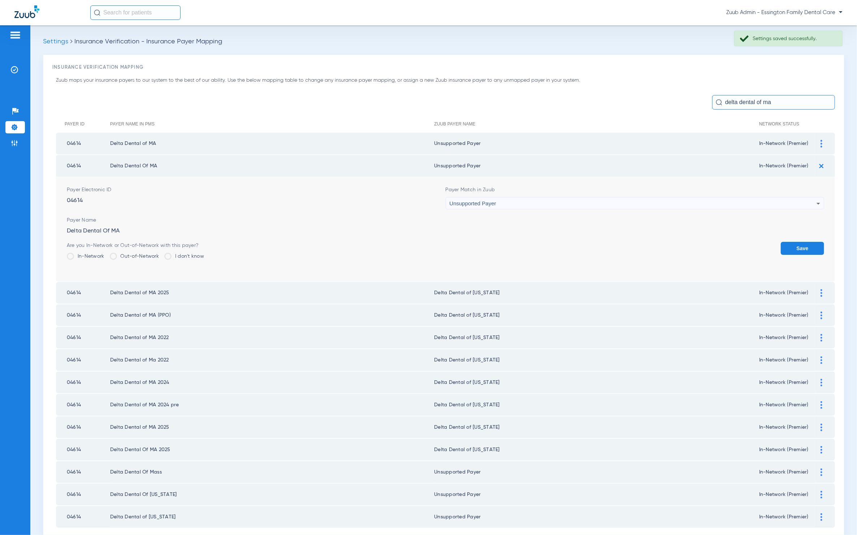
click at [769, 242] on button "Save" at bounding box center [802, 248] width 43 height 13
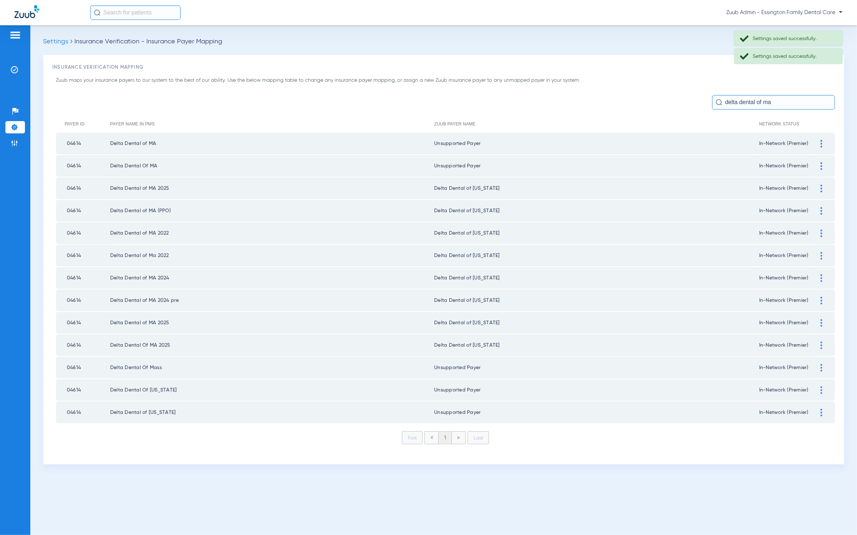
click at [769, 185] on div at bounding box center [821, 189] width 13 height 8
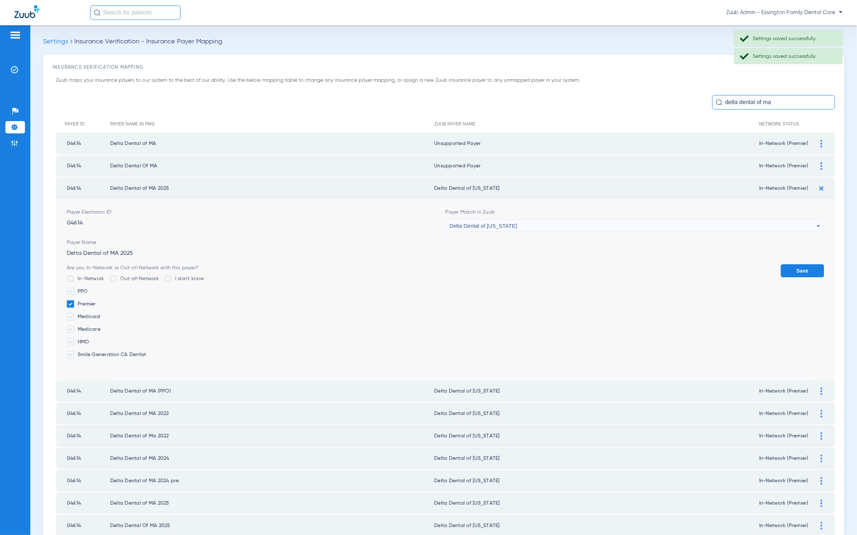
click at [604, 224] on div "Delta Dental of [US_STATE]" at bounding box center [633, 226] width 367 height 12
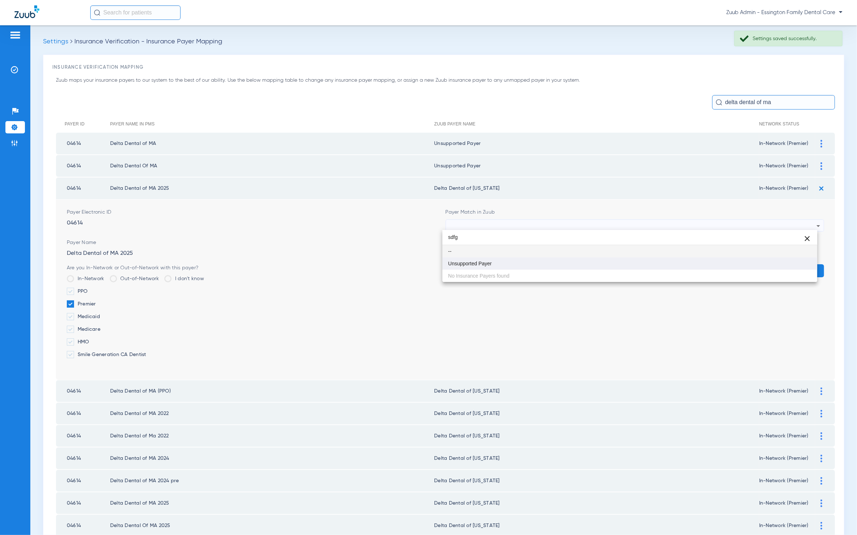
type input "sdfg"
click at [599, 264] on mat-option "Unsupported Payer" at bounding box center [630, 263] width 375 height 12
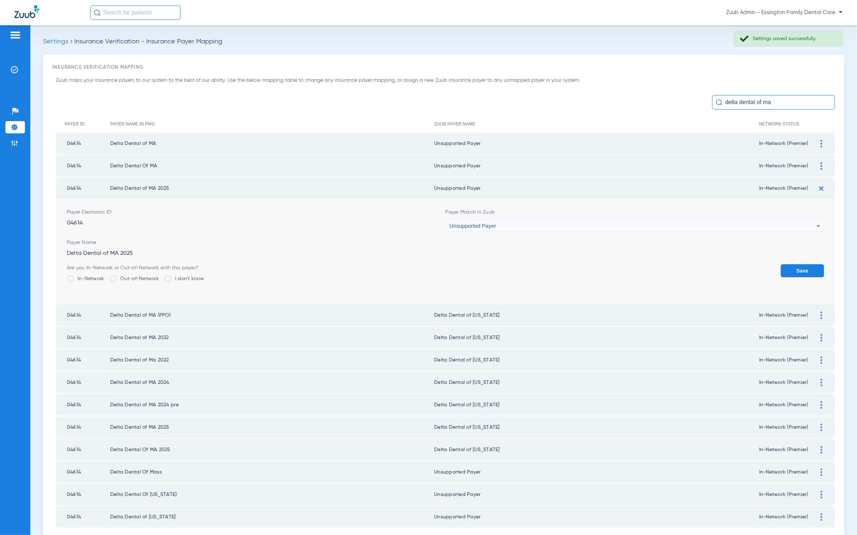
click at [769, 266] on button "Save" at bounding box center [802, 270] width 43 height 13
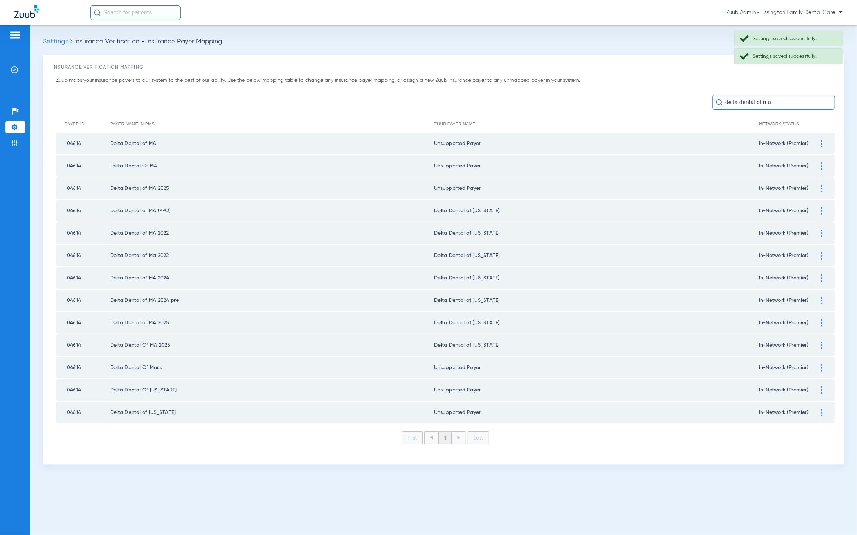
click at [769, 203] on td at bounding box center [825, 211] width 20 height 22
click at [769, 207] on img at bounding box center [822, 211] width 2 height 8
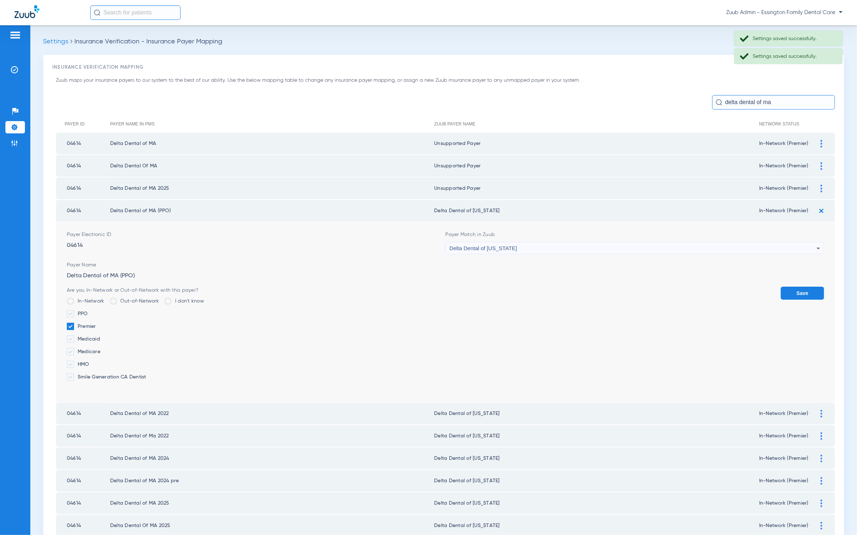
click at [610, 242] on div "Delta Dental of [US_STATE]" at bounding box center [633, 248] width 367 height 12
type input "sdfg"
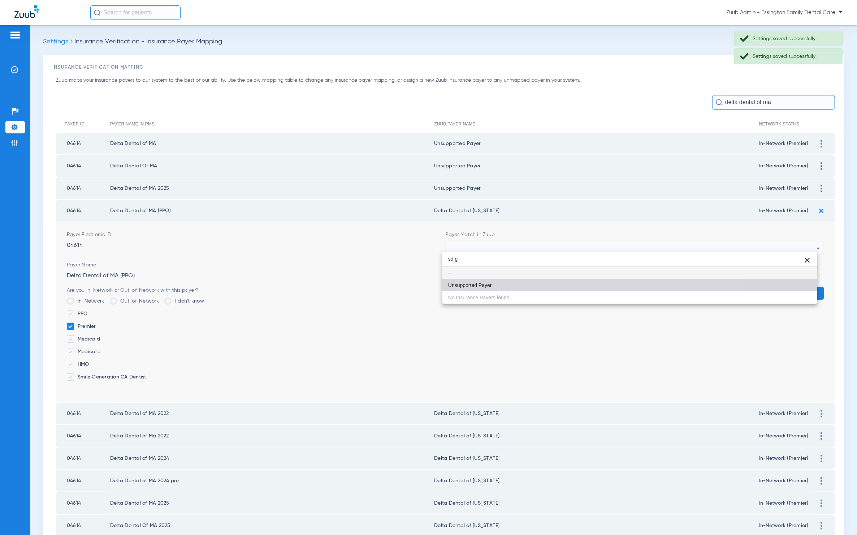
click at [552, 280] on mat-option "Unsupported Payer" at bounding box center [630, 285] width 375 height 12
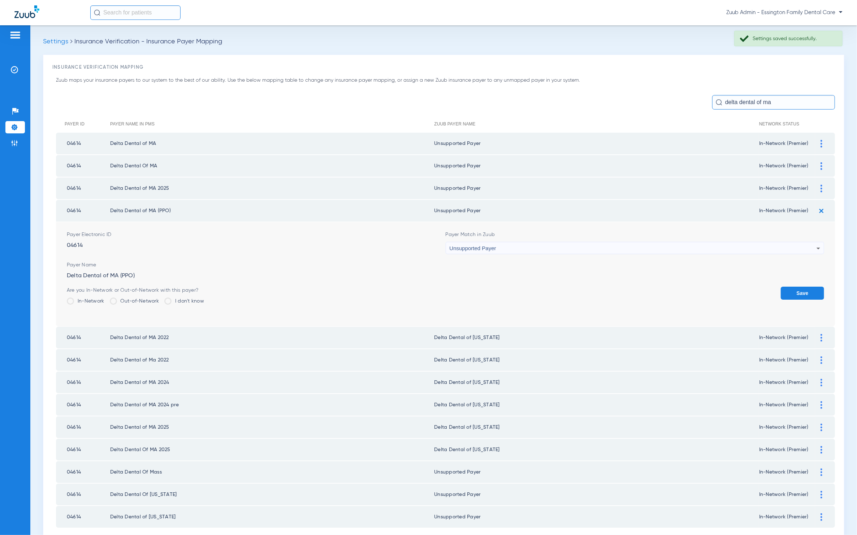
click at [769, 288] on button "Save" at bounding box center [802, 292] width 43 height 13
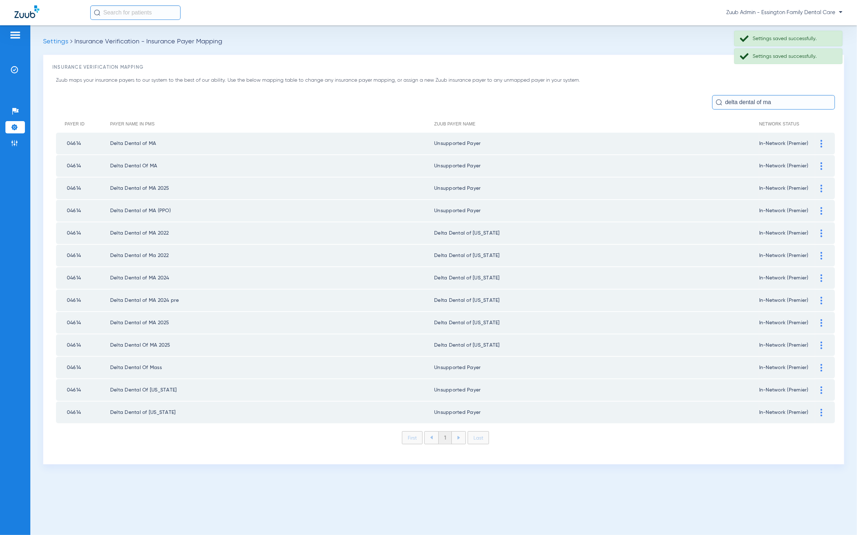
click at [769, 231] on img at bounding box center [822, 233] width 2 height 8
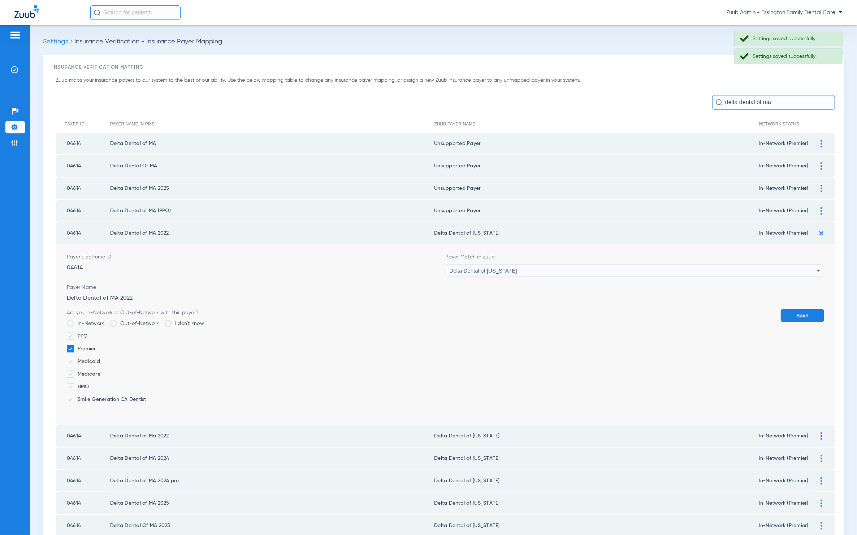
click at [498, 267] on span "Delta Dental of [US_STATE]" at bounding box center [484, 270] width 68 height 6
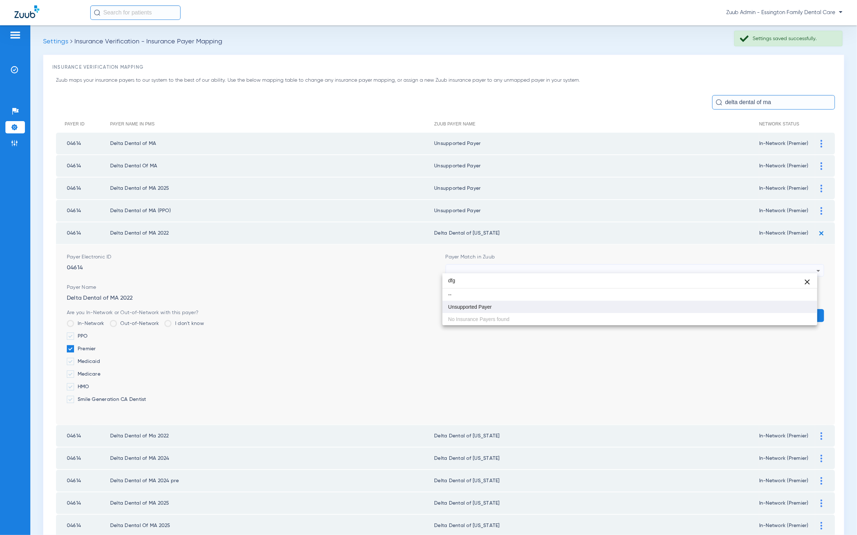
type input "dfg"
click at [533, 308] on mat-option "Unsupported Payer" at bounding box center [630, 307] width 375 height 12
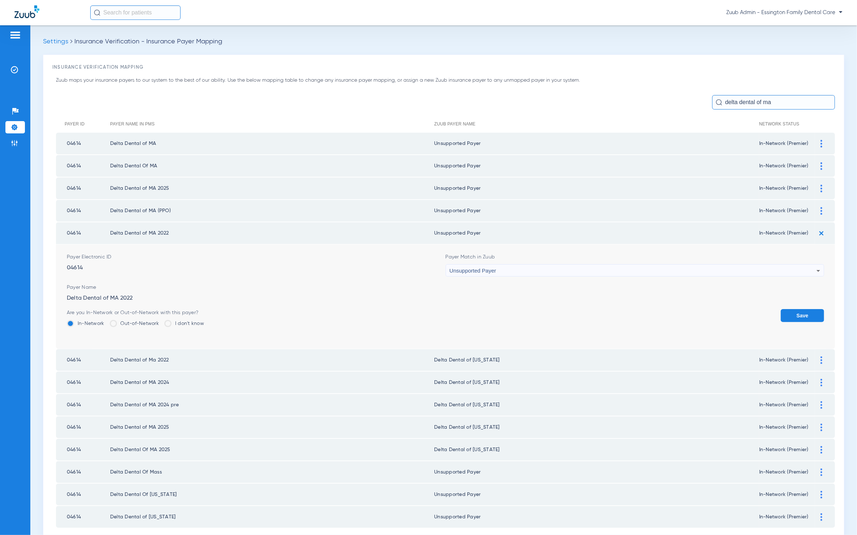
click at [819, 311] on td "Payer Electronic ID 04614 Payer Match in Zuub Unsupported Payer Payer Name Delt…" at bounding box center [445, 296] width 779 height 104
click at [810, 309] on button "Save" at bounding box center [802, 315] width 43 height 13
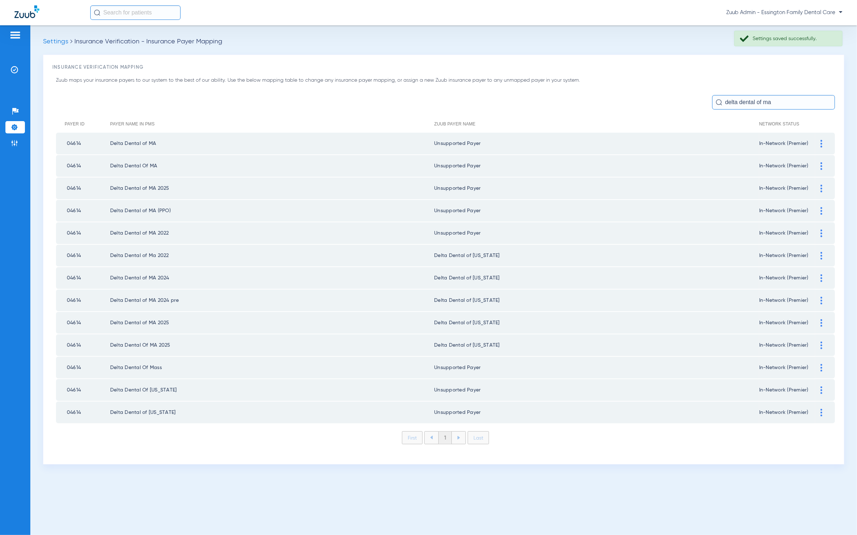
click at [821, 252] on img at bounding box center [822, 256] width 2 height 8
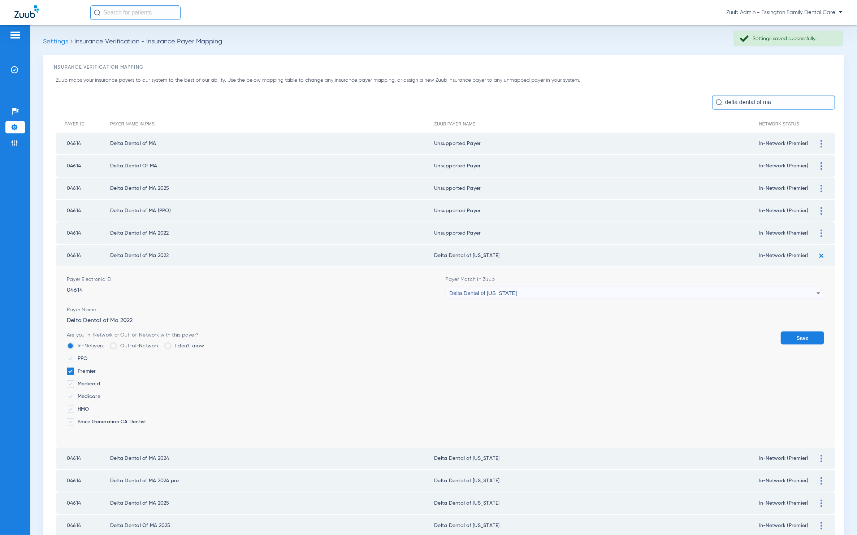
click at [590, 295] on form "Payer Electronic ID 04614 Payer Match in Zuub Delta Dental of Massachusetts Pay…" at bounding box center [446, 357] width 758 height 180
click at [584, 291] on div "Delta Dental of [US_STATE]" at bounding box center [633, 293] width 367 height 12
type input "sdfg"
click at [562, 336] on div "sdfg close -- Unsupported Payer No Insurance Payers found" at bounding box center [630, 321] width 375 height 52
click at [578, 321] on mat-option "--" at bounding box center [630, 316] width 375 height 12
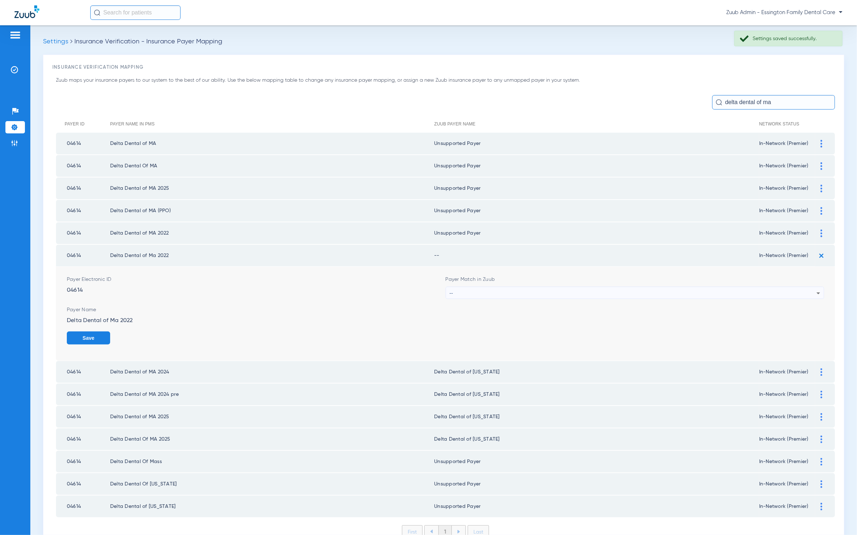
click at [565, 287] on div "--" at bounding box center [633, 293] width 367 height 12
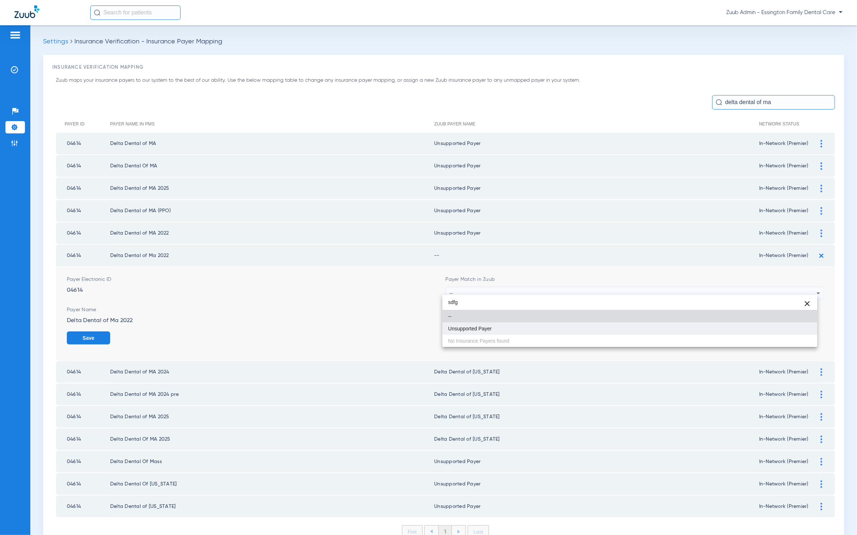
type input "sdfg"
click at [557, 324] on mat-option "Unsupported Payer" at bounding box center [630, 328] width 375 height 12
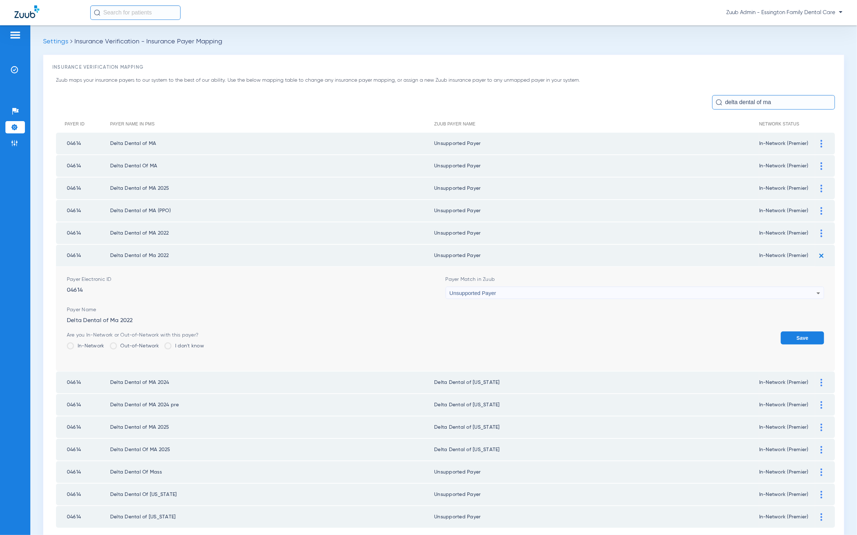
click at [785, 331] on button "Save" at bounding box center [802, 337] width 43 height 13
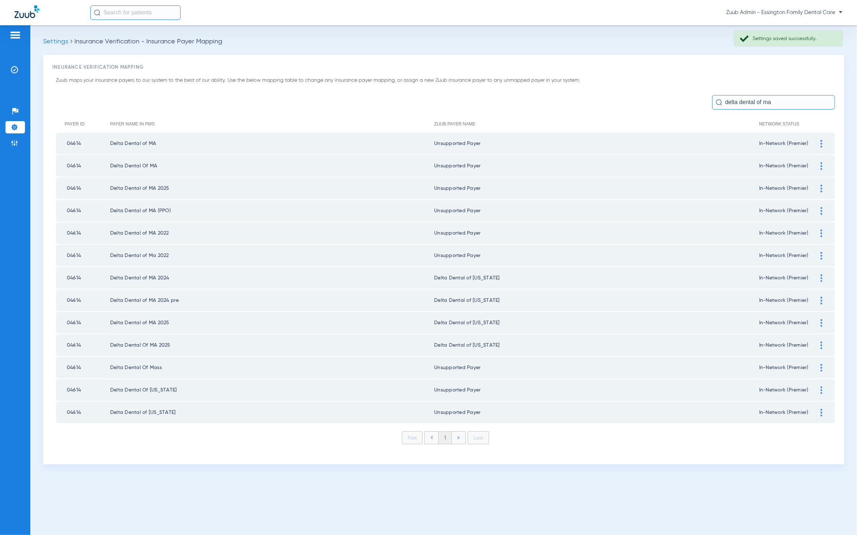
click at [822, 274] on img at bounding box center [822, 278] width 2 height 8
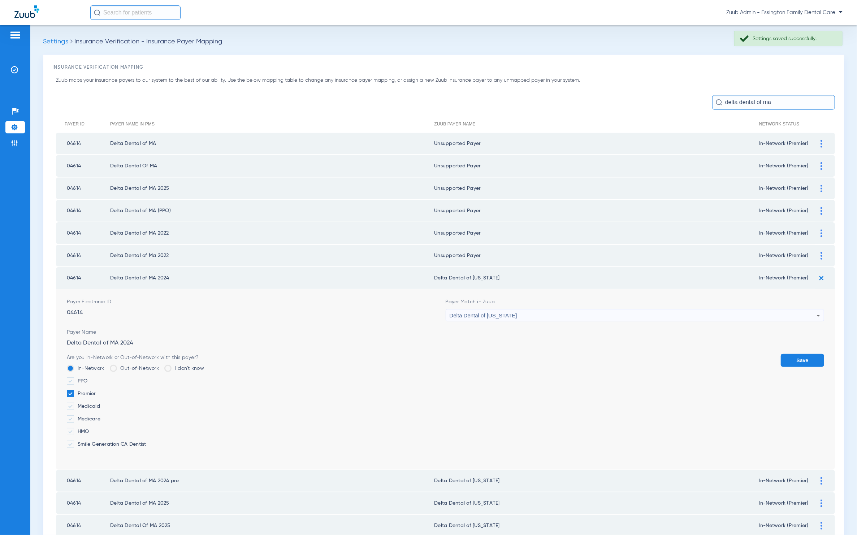
click at [681, 310] on div "Delta Dental of [US_STATE]" at bounding box center [633, 315] width 367 height 12
type input "gg"
click at [530, 340] on mat-option "--" at bounding box center [630, 338] width 375 height 12
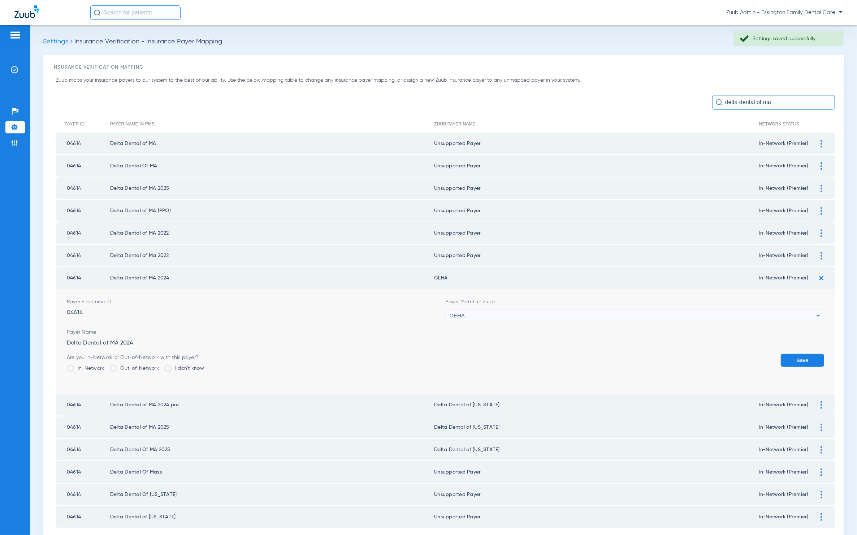
click at [516, 313] on div "GEHA" at bounding box center [633, 315] width 367 height 12
type input "ggg"
click at [508, 348] on mat-option "Unsupported Payer" at bounding box center [630, 350] width 375 height 12
click at [804, 354] on button "Save" at bounding box center [802, 360] width 43 height 13
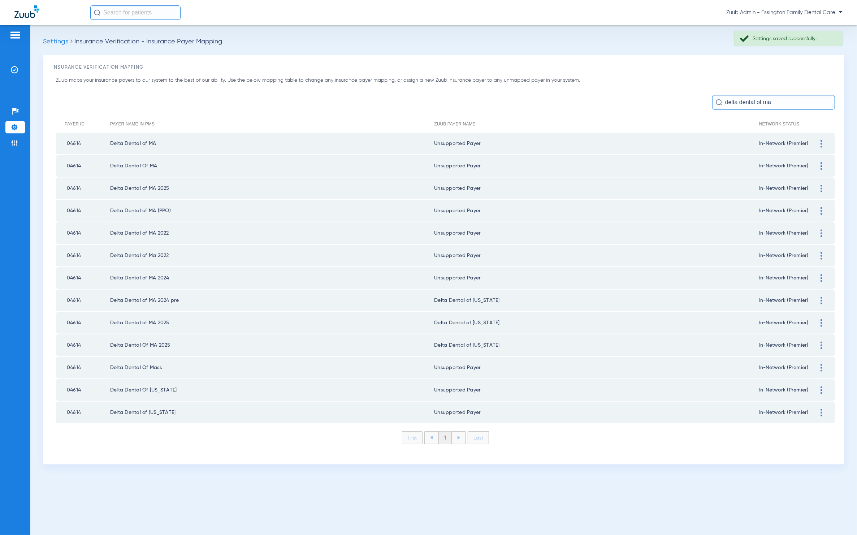
drag, startPoint x: 819, startPoint y: 295, endPoint x: 739, endPoint y: 310, distance: 81.3
click at [819, 297] on div at bounding box center [821, 301] width 13 height 8
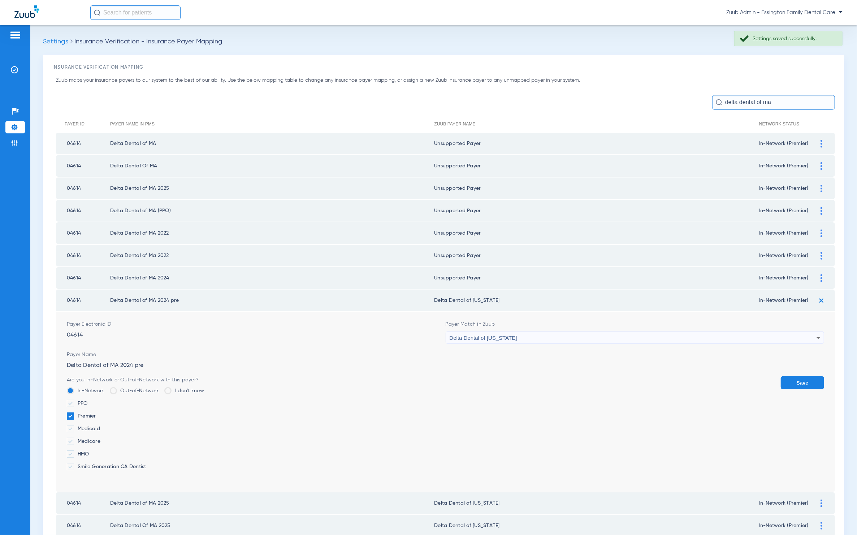
click at [559, 332] on div "Delta Dental of [US_STATE]" at bounding box center [633, 338] width 367 height 12
type input "unn"
click at [530, 364] on mat-option "--" at bounding box center [630, 359] width 375 height 12
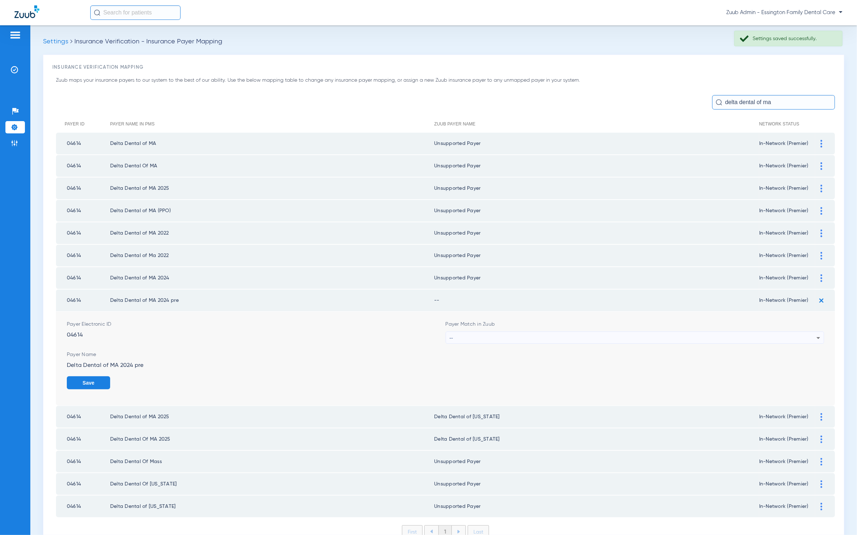
click at [526, 333] on div "--" at bounding box center [633, 338] width 367 height 12
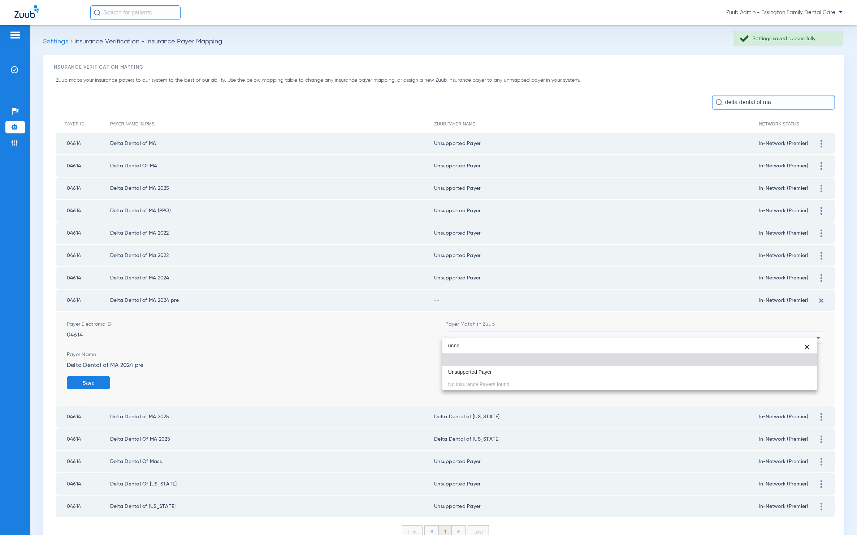
type input "unnn"
click at [498, 372] on mat-option "Unsupported Payer" at bounding box center [630, 372] width 375 height 12
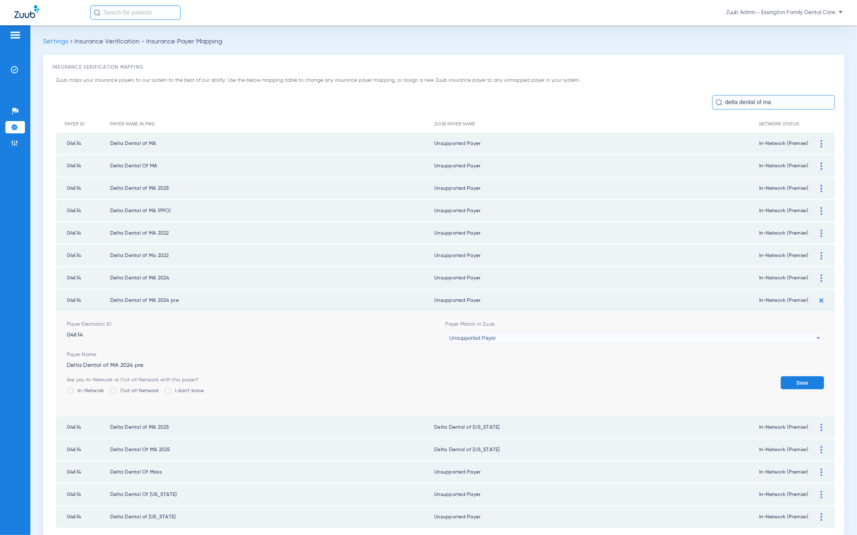
click at [799, 378] on button "Save" at bounding box center [802, 382] width 43 height 13
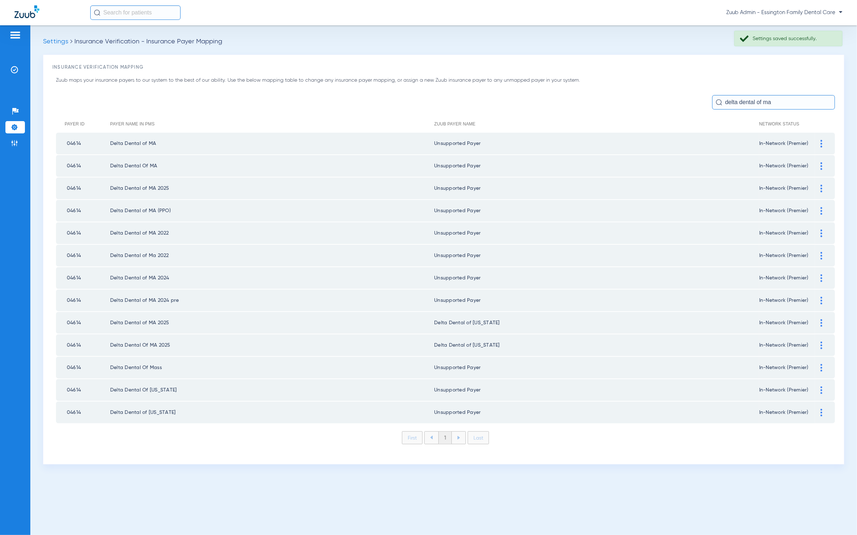
click at [819, 320] on div at bounding box center [821, 323] width 13 height 8
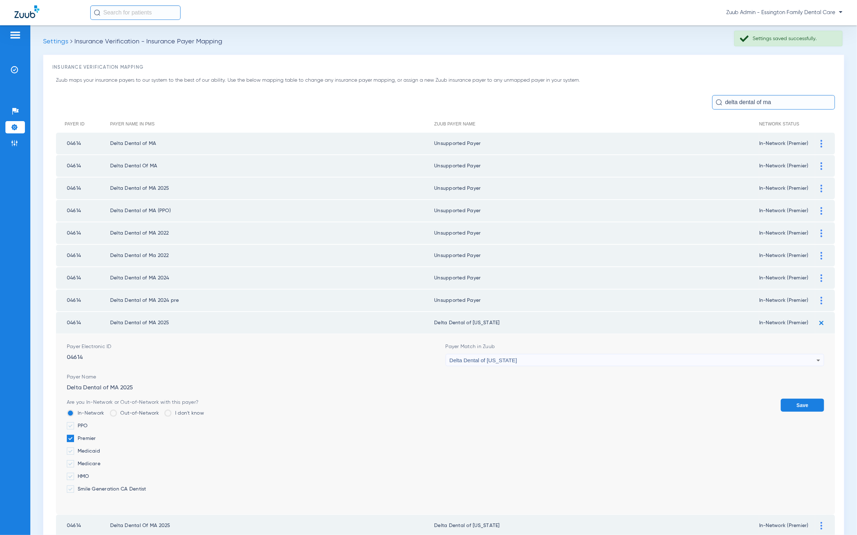
click at [666, 354] on div "Delta Dental of [US_STATE]" at bounding box center [633, 360] width 367 height 12
type input "unn"
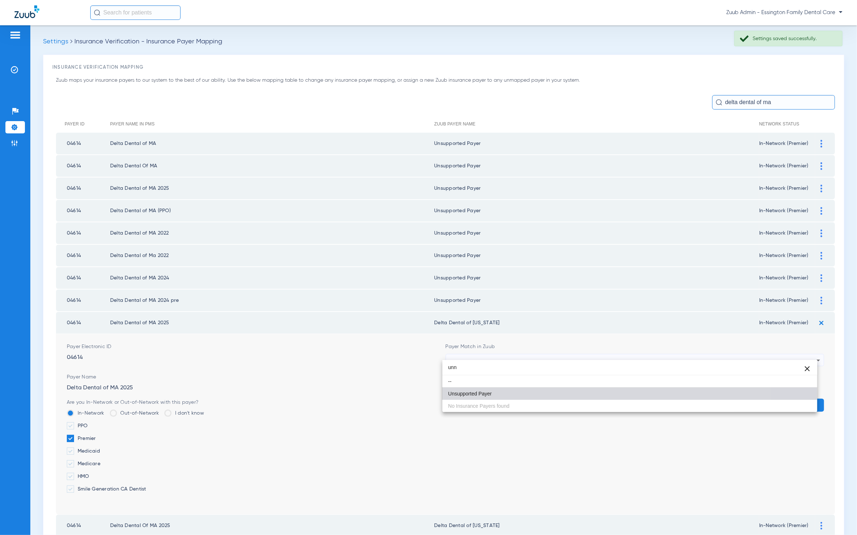
click at [519, 398] on mat-option "Unsupported Payer" at bounding box center [630, 393] width 375 height 12
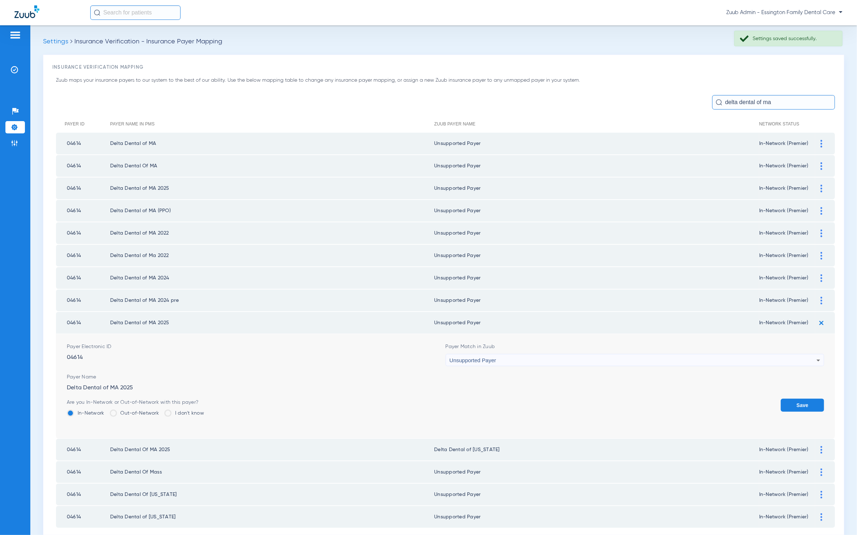
click at [787, 398] on button "Save" at bounding box center [802, 404] width 43 height 13
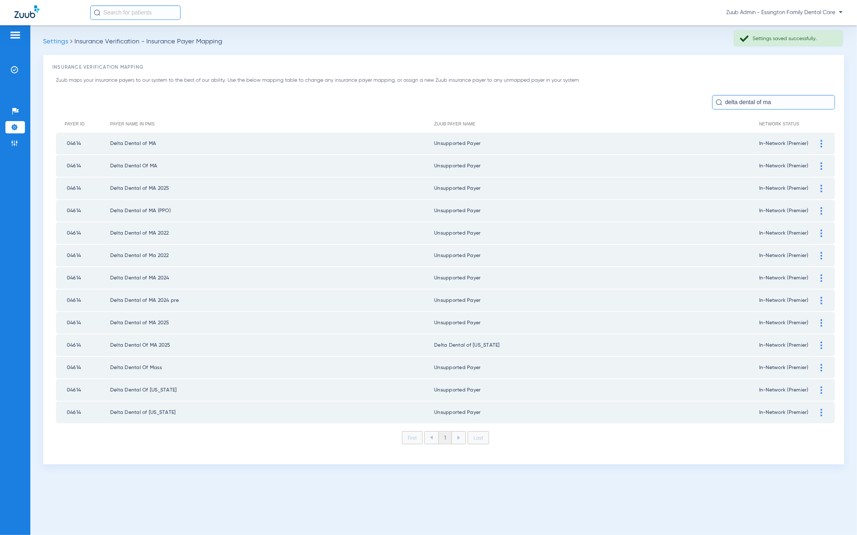
click at [823, 341] on div at bounding box center [821, 345] width 13 height 8
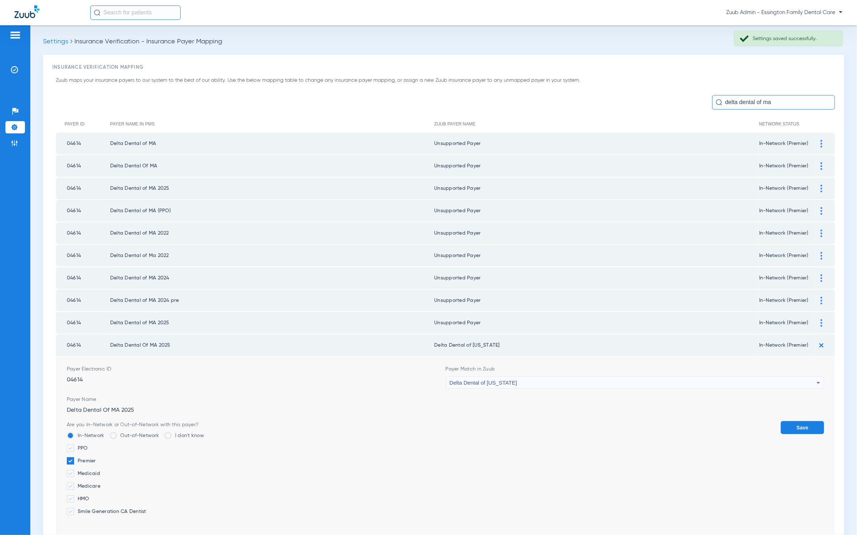
click at [609, 376] on div "Delta Dental of [US_STATE]" at bounding box center [633, 382] width 367 height 12
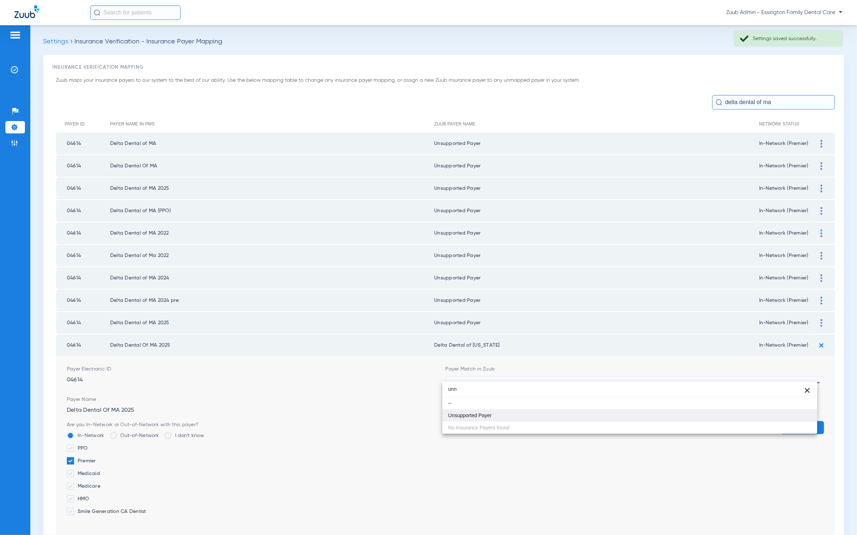
type input "unn"
click at [552, 417] on mat-option "Unsupported Payer" at bounding box center [630, 415] width 375 height 12
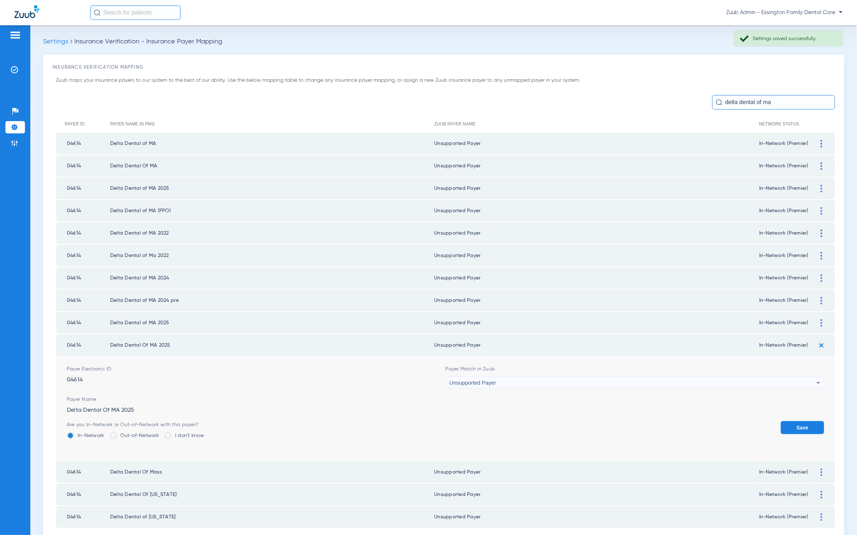
click at [784, 421] on button "Save" at bounding box center [802, 427] width 43 height 13
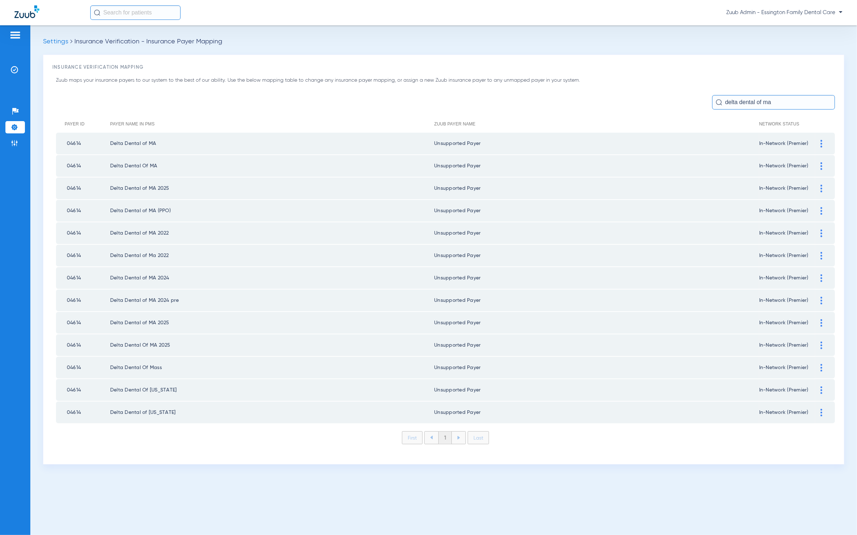
click at [780, 96] on input "delta dental of ma" at bounding box center [773, 102] width 123 height 14
click at [781, 96] on input "delta dental of ma" at bounding box center [773, 102] width 123 height 14
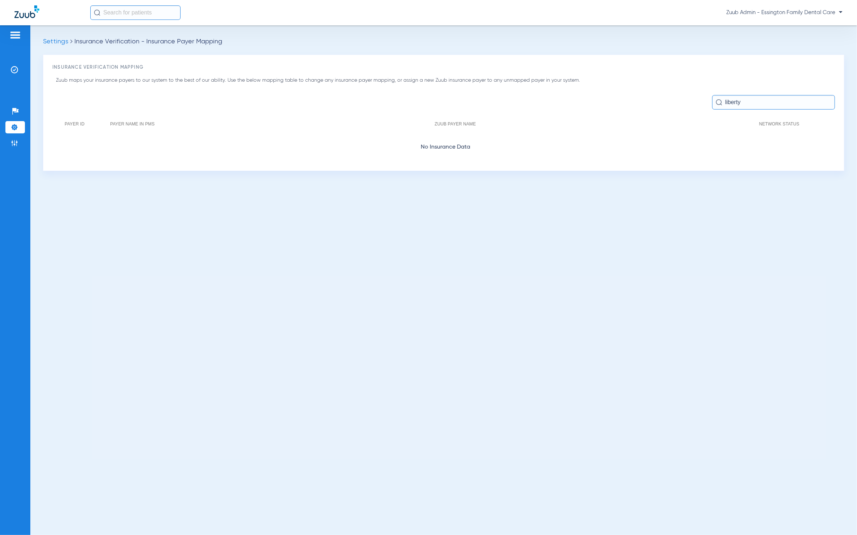
click at [763, 101] on input "liberty" at bounding box center [773, 102] width 123 height 14
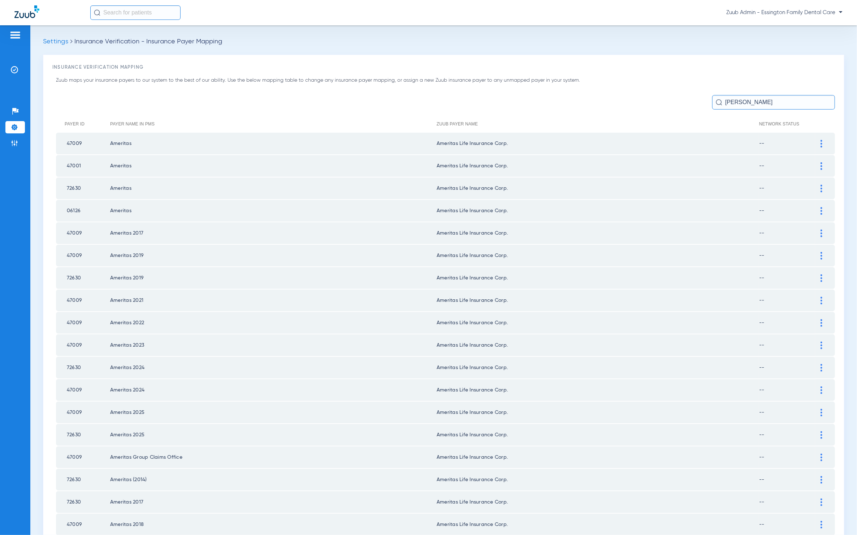
click at [746, 103] on input "[PERSON_NAME]" at bounding box center [773, 102] width 123 height 14
click at [745, 103] on input "[PERSON_NAME]" at bounding box center [773, 102] width 123 height 14
paste input "Meritain"
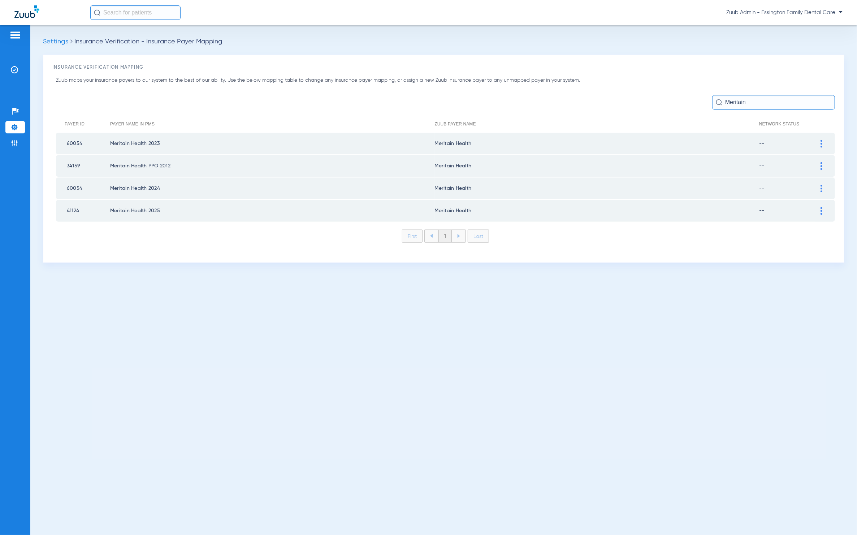
type input "Meritain"
click at [825, 141] on div at bounding box center [821, 144] width 13 height 8
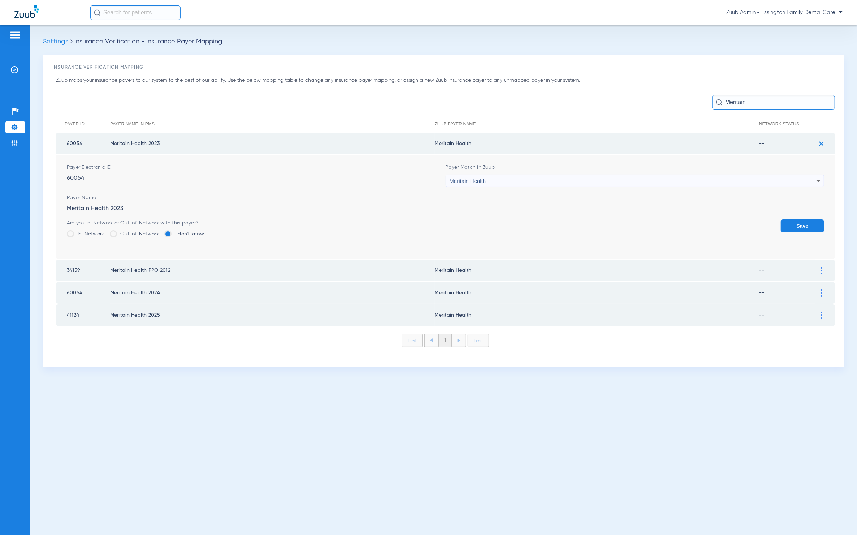
click at [695, 177] on div "Meritain Health" at bounding box center [633, 181] width 367 height 12
type input "fgh"
click at [518, 224] on mat-option "Unsupported Payer" at bounding box center [635, 220] width 379 height 12
click at [797, 222] on button "Save" at bounding box center [802, 225] width 43 height 13
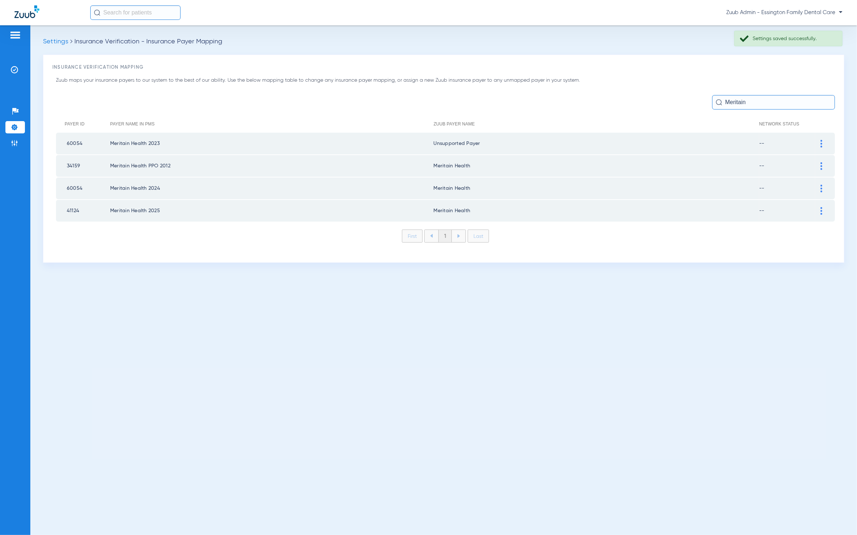
click at [821, 166] on img at bounding box center [822, 166] width 2 height 8
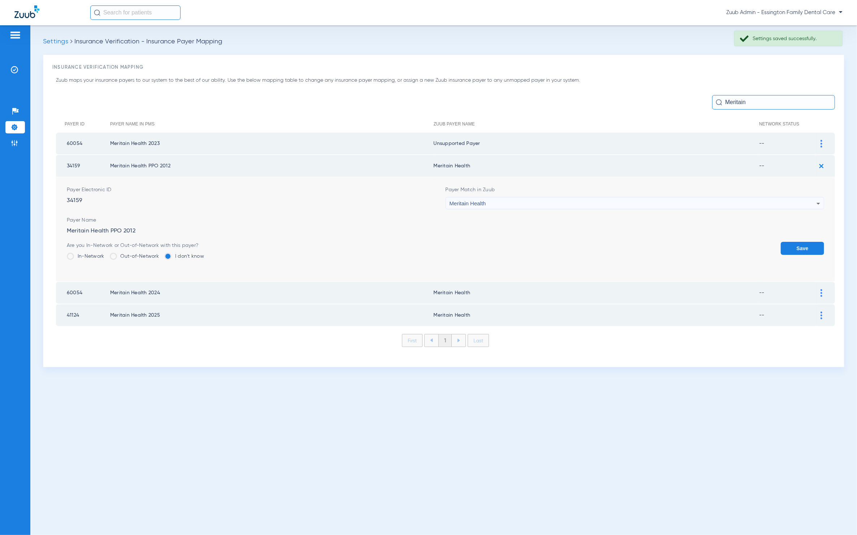
click at [674, 191] on div "Payer Match in Zuub Meritain Health" at bounding box center [635, 197] width 379 height 23
click at [674, 201] on div "Meritain Health" at bounding box center [633, 203] width 367 height 12
type input "dfgh"
click at [617, 240] on mat-option "Unsupported Payer" at bounding box center [635, 242] width 379 height 12
click at [818, 243] on button "Save" at bounding box center [802, 248] width 43 height 13
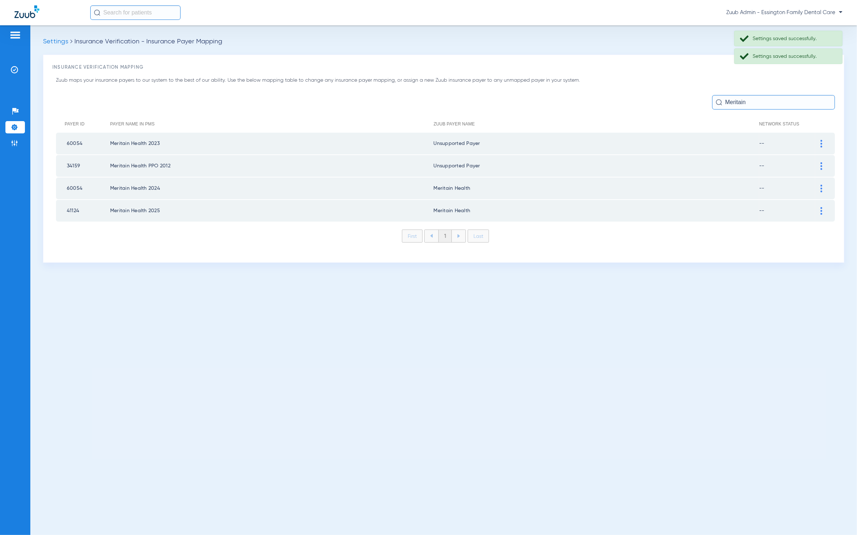
click at [821, 185] on div at bounding box center [821, 189] width 13 height 8
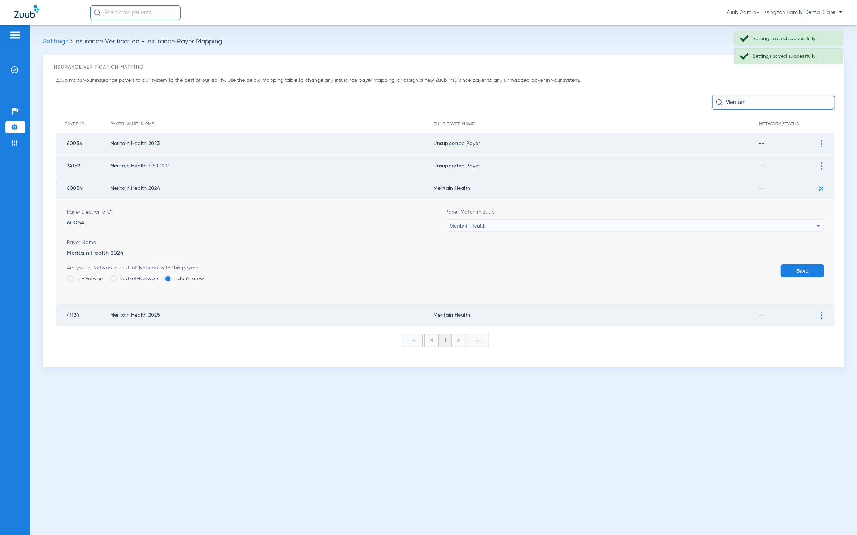
click at [604, 220] on div "Meritain Health" at bounding box center [633, 226] width 367 height 12
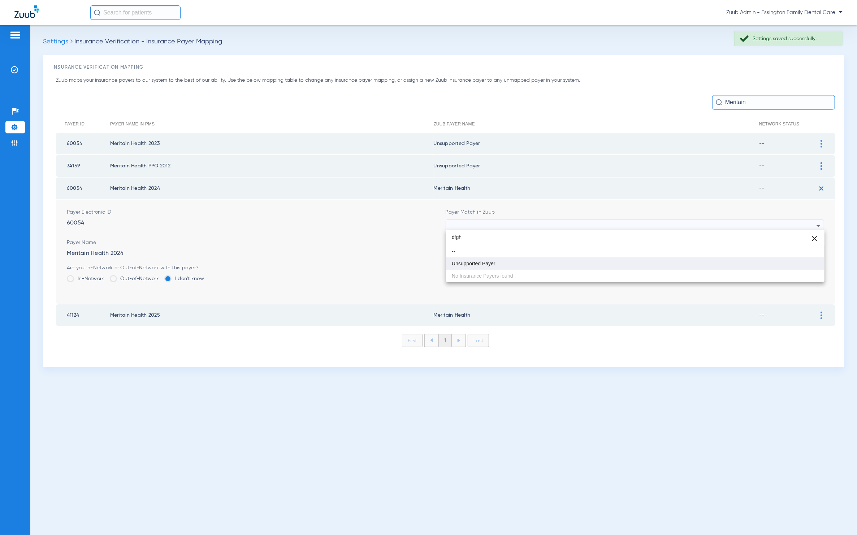
type input "dfgh"
click at [519, 265] on mat-option "Unsupported Payer" at bounding box center [635, 263] width 379 height 12
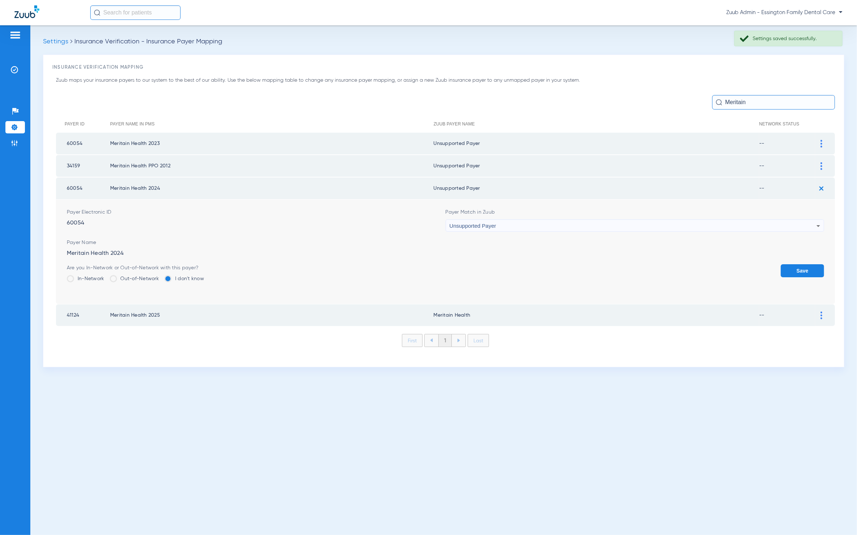
click at [809, 269] on button "Save" at bounding box center [802, 270] width 43 height 13
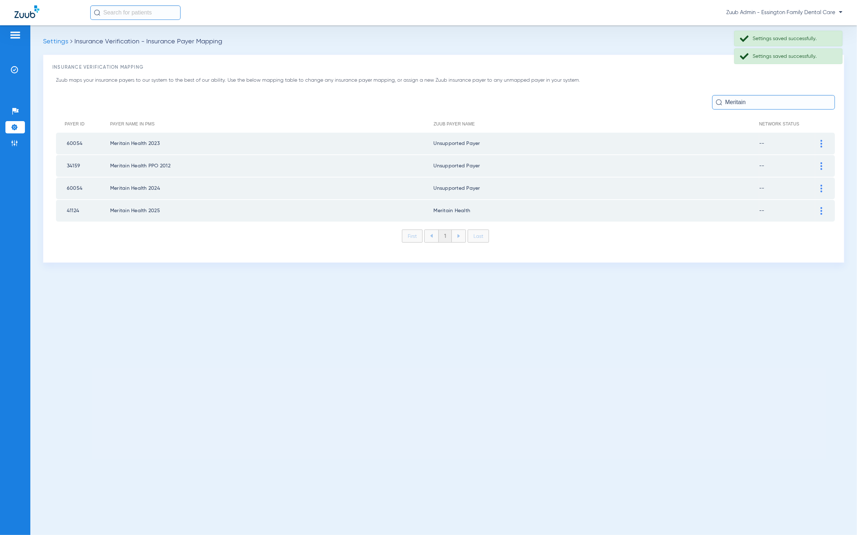
click at [822, 207] on img at bounding box center [822, 211] width 2 height 8
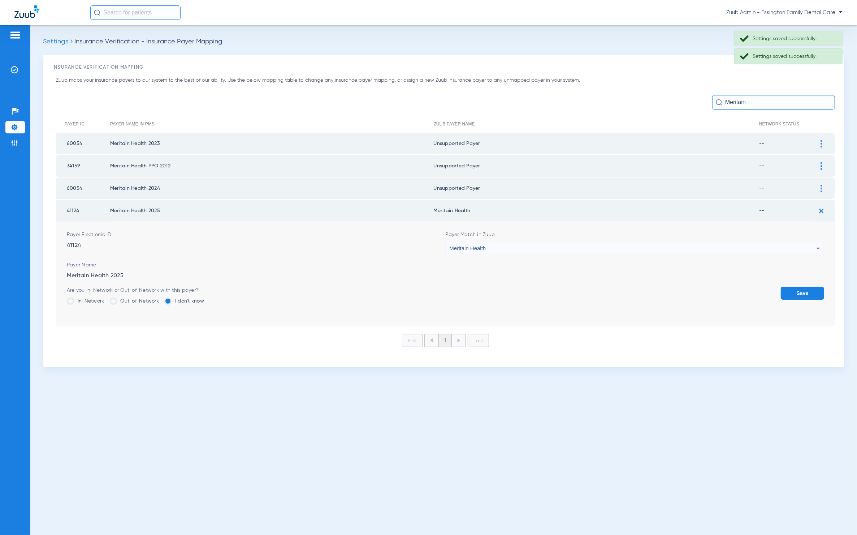
click at [695, 248] on div "Meritain Health" at bounding box center [633, 248] width 367 height 12
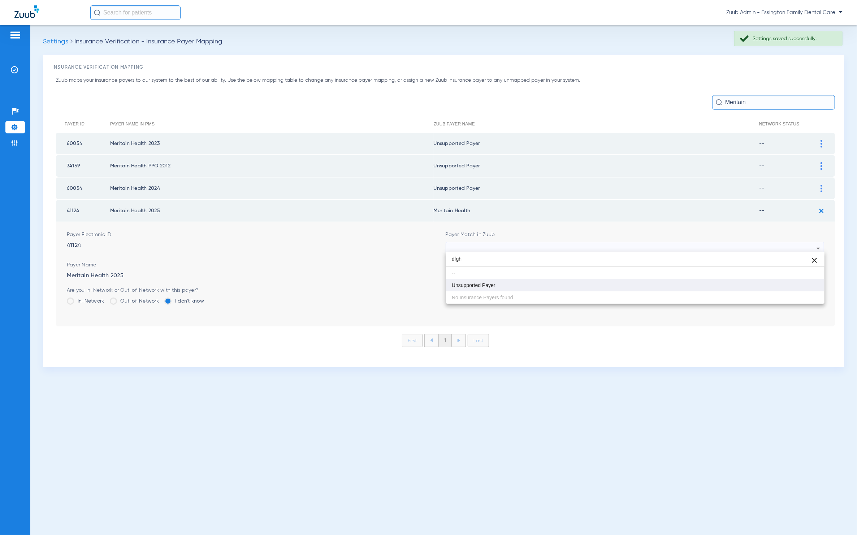
type input "dfgh"
click at [565, 285] on mat-option "Unsupported Payer" at bounding box center [635, 285] width 379 height 12
click at [784, 287] on button "Save" at bounding box center [802, 292] width 43 height 13
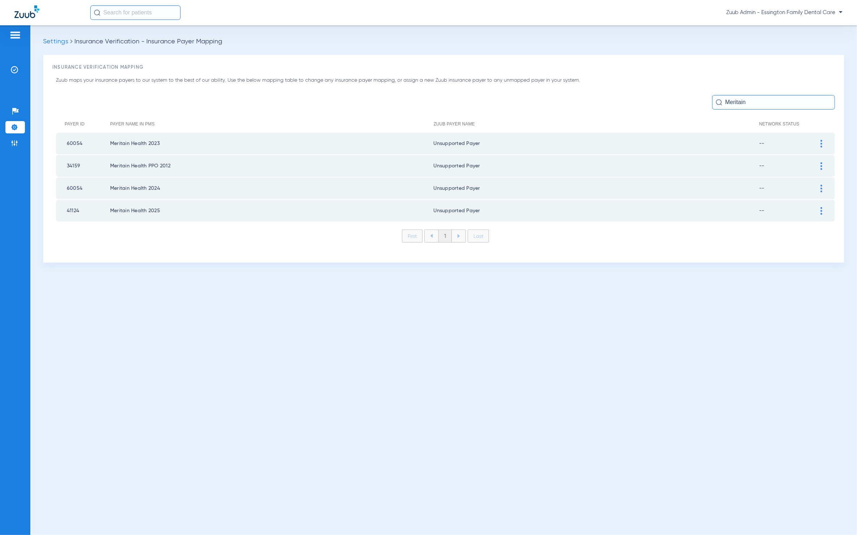
click at [761, 96] on input "Meritain" at bounding box center [773, 102] width 123 height 14
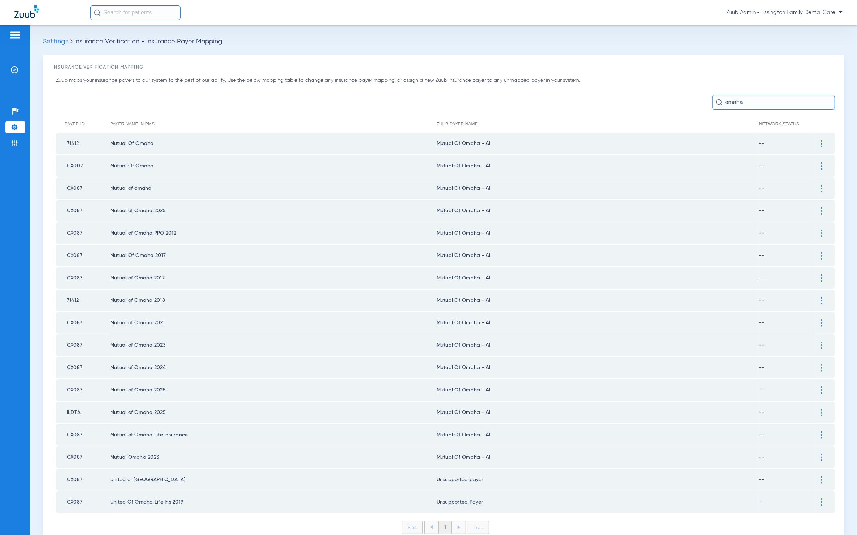
type input "omaha"
click at [821, 141] on img at bounding box center [822, 144] width 2 height 8
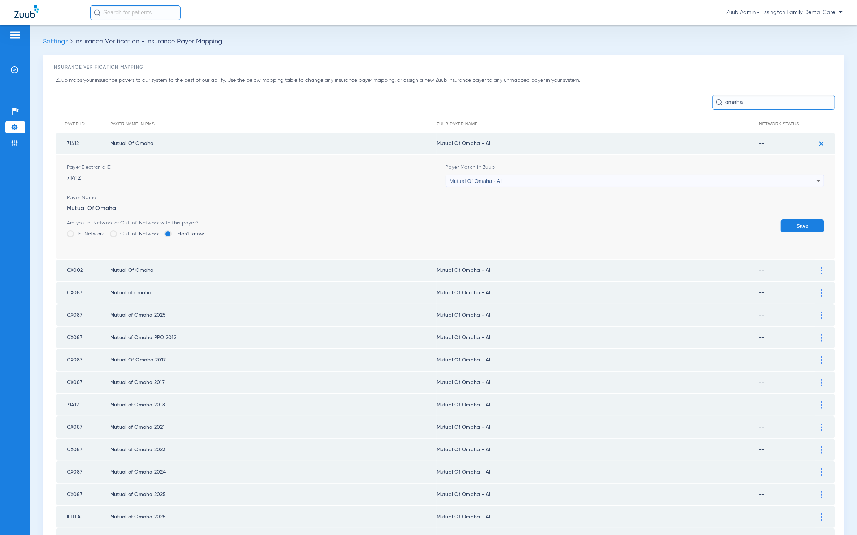
click at [500, 191] on form "Payer Electronic ID 71412 Payer Match in Zuub Mutual Of Omaha - AI Payer Name M…" at bounding box center [446, 207] width 758 height 104
click at [502, 188] on form "Payer Electronic ID 71412 Payer Match in Zuub Mutual Of Omaha - AI Payer Name M…" at bounding box center [446, 207] width 758 height 104
click at [502, 186] on div "Mutual Of Omaha - AI" at bounding box center [633, 181] width 367 height 12
type input "asdf"
drag, startPoint x: 522, startPoint y: 215, endPoint x: 575, endPoint y: 216, distance: 53.1
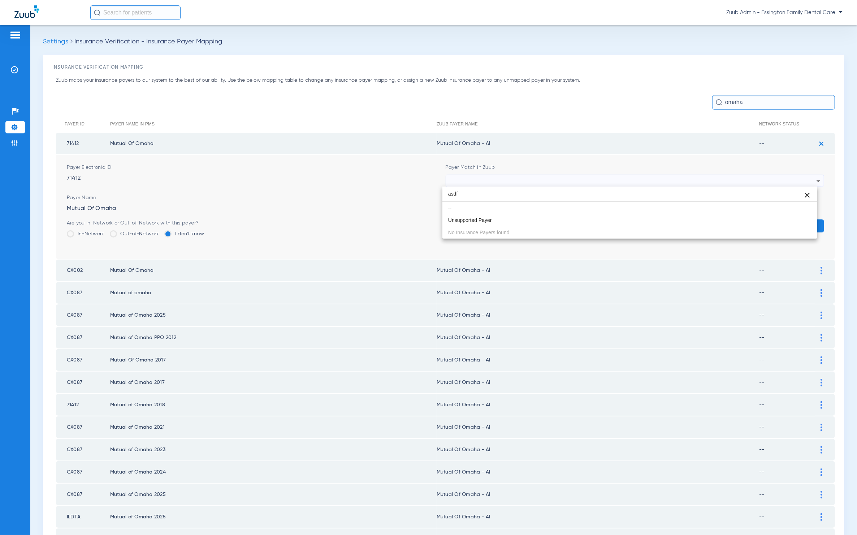
click at [522, 214] on mat-option "Unsupported Payer" at bounding box center [630, 220] width 375 height 12
click at [797, 220] on button "Save" at bounding box center [802, 225] width 43 height 13
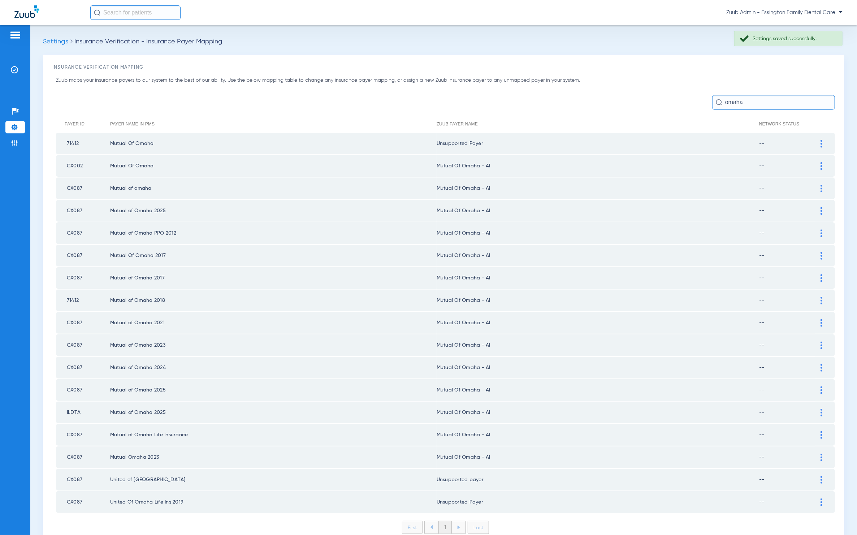
click at [815, 167] on div at bounding box center [821, 166] width 13 height 8
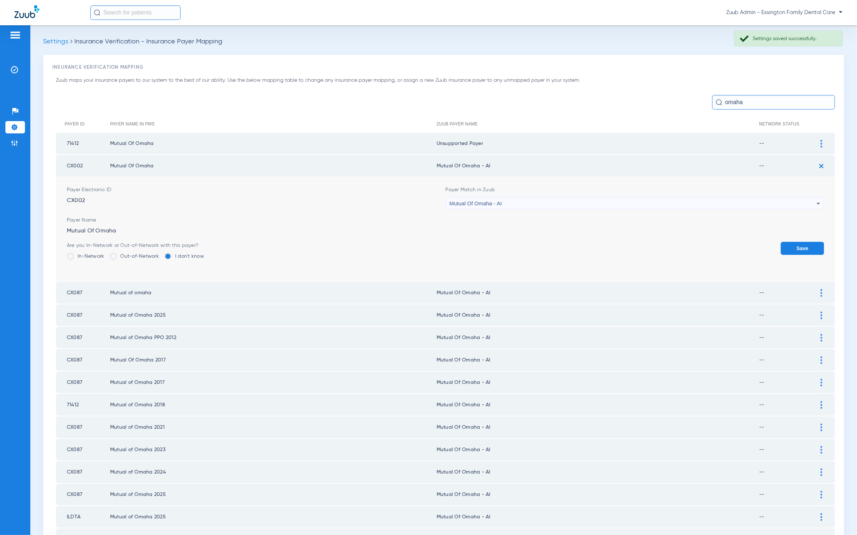
click at [586, 186] on span "Payer Match in Zuub" at bounding box center [635, 189] width 379 height 7
click at [582, 203] on div "Mutual Of Omaha - AI" at bounding box center [633, 203] width 367 height 12
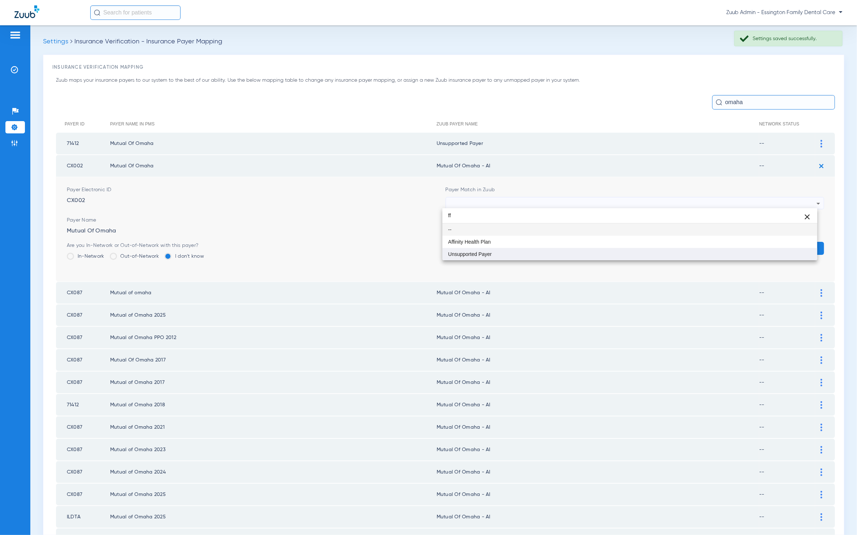
type input "ff"
click at [571, 248] on mat-option "Unsupported Payer" at bounding box center [630, 254] width 375 height 12
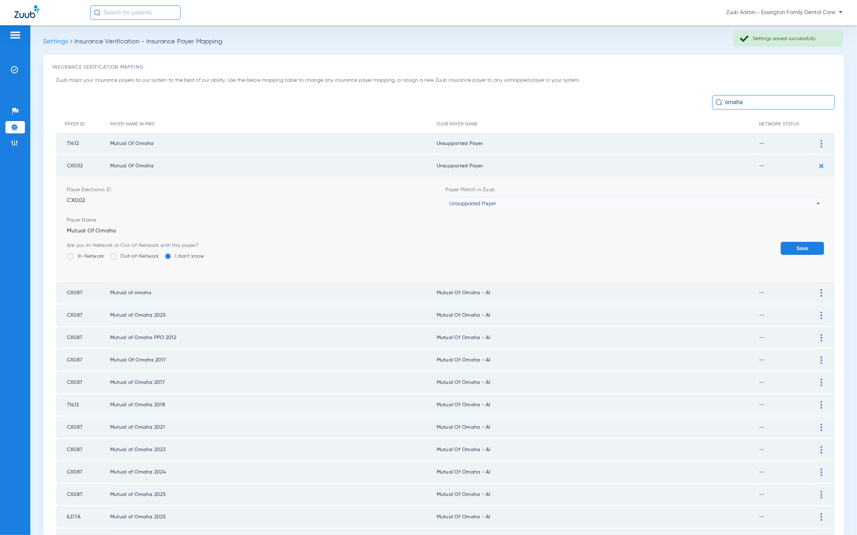
click at [791, 242] on button "Save" at bounding box center [802, 248] width 43 height 13
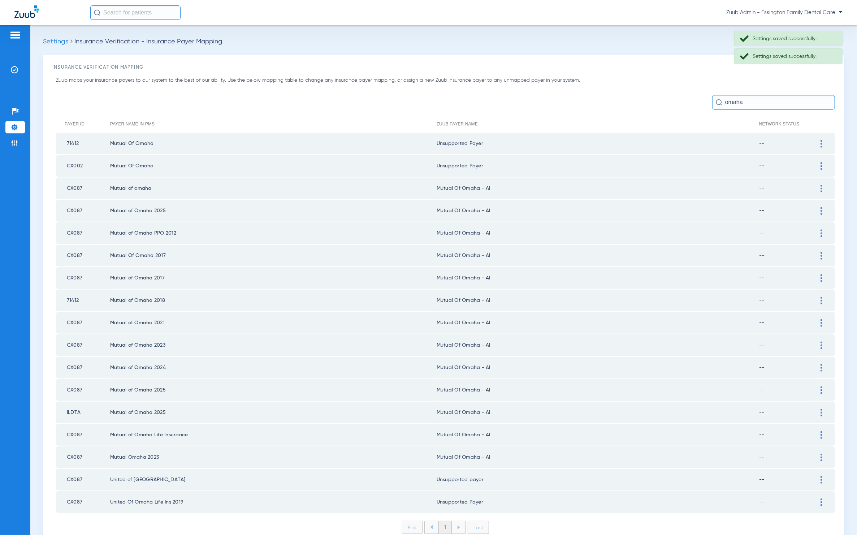
click at [815, 187] on div at bounding box center [821, 189] width 13 height 8
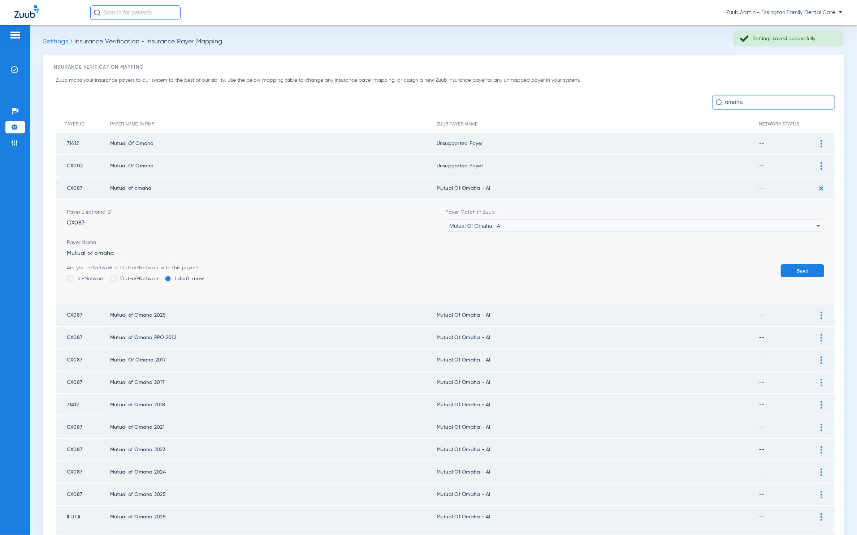
click at [644, 226] on div "Mutual Of Omaha - AI" at bounding box center [633, 226] width 367 height 12
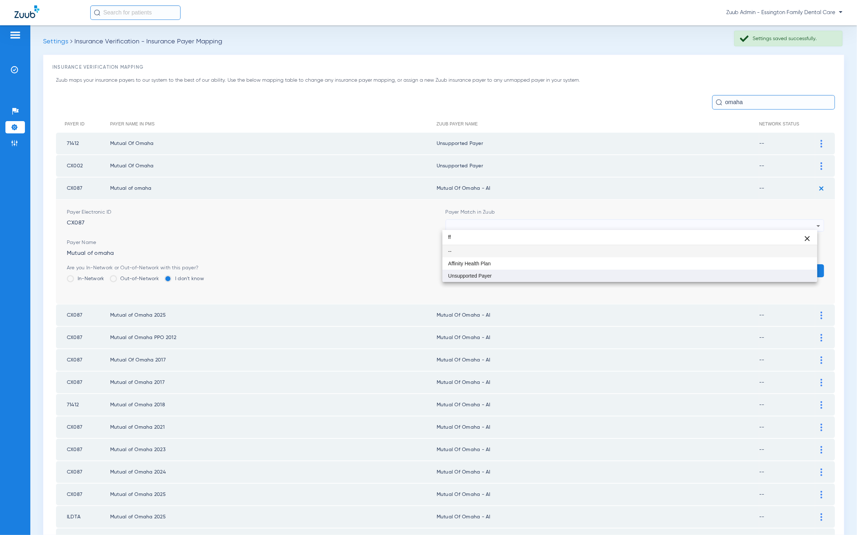
type input "ff"
click at [529, 278] on mat-option "Unsupported Payer" at bounding box center [630, 275] width 375 height 12
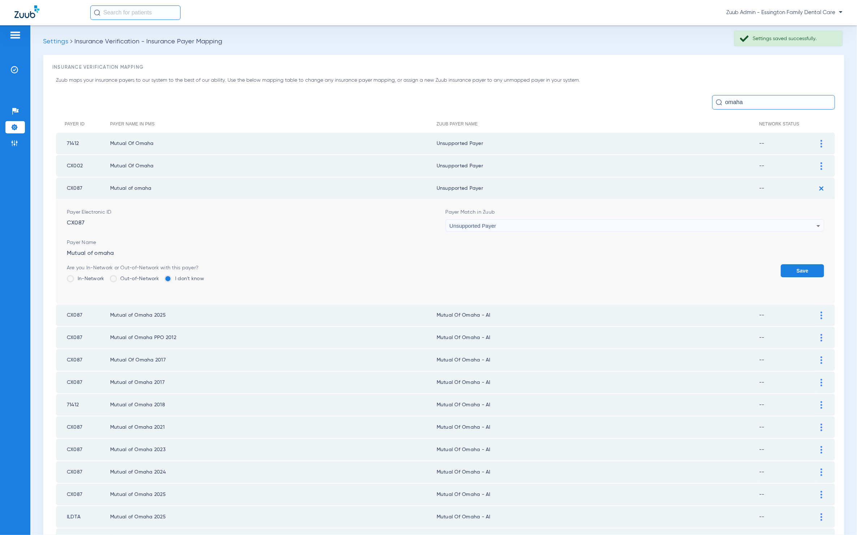
click at [795, 265] on button "Save" at bounding box center [802, 270] width 43 height 13
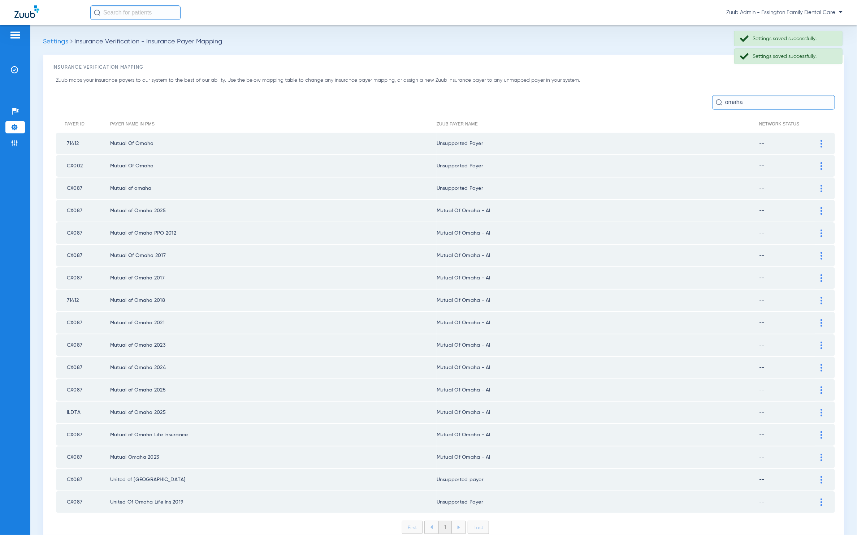
click at [821, 207] on img at bounding box center [822, 211] width 2 height 8
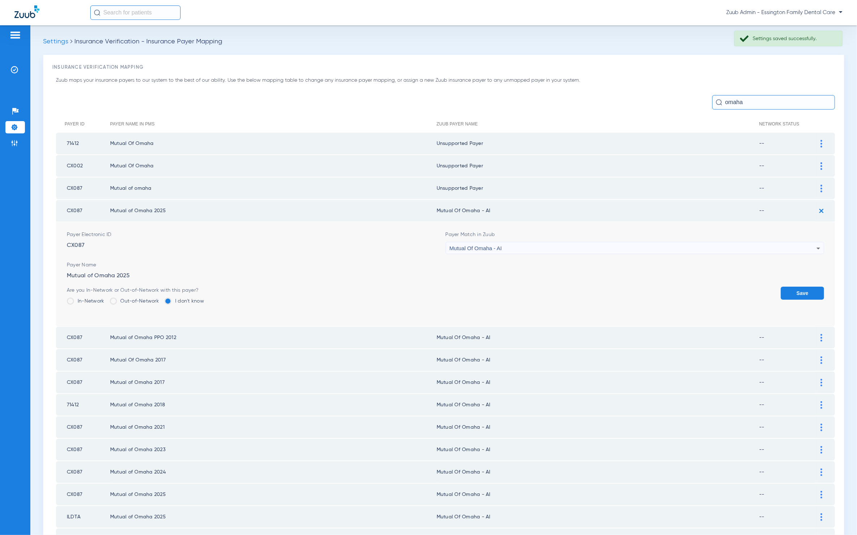
click at [672, 244] on div "Mutual Of Omaha - AI" at bounding box center [633, 248] width 367 height 12
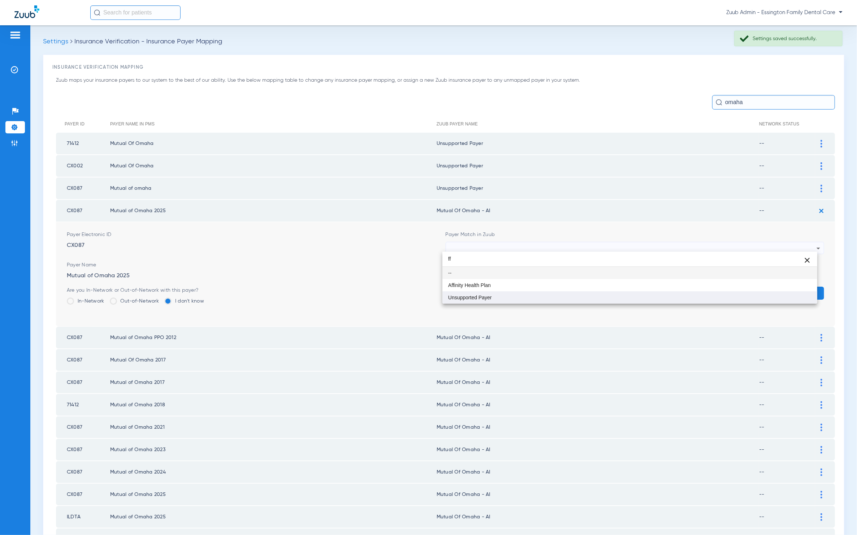
type input "ff"
click at [615, 295] on mat-option "Unsupported Payer" at bounding box center [630, 297] width 375 height 12
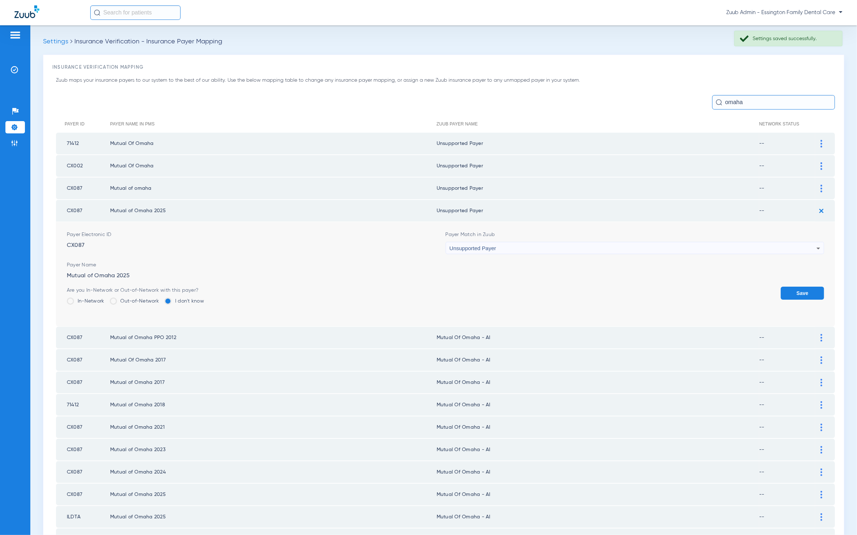
click at [783, 292] on button "Save" at bounding box center [802, 292] width 43 height 13
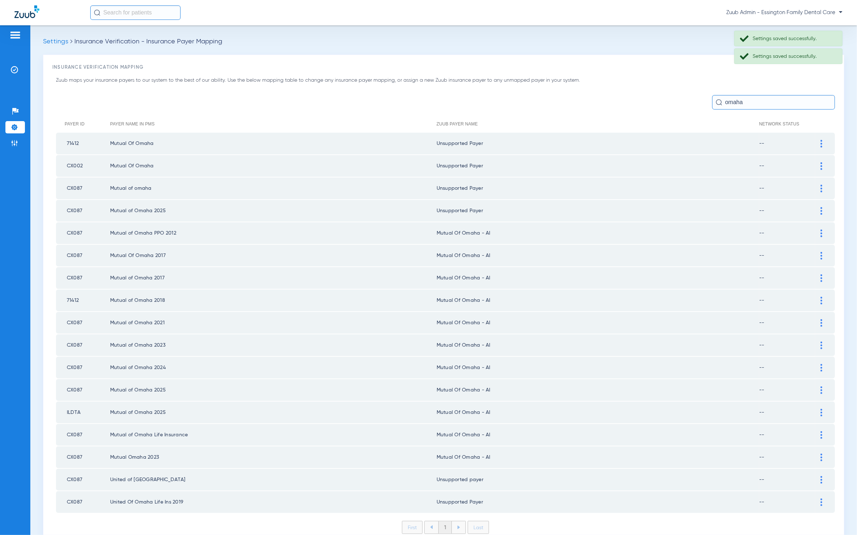
click at [815, 233] on td at bounding box center [825, 233] width 20 height 22
click at [821, 233] on img at bounding box center [822, 233] width 2 height 8
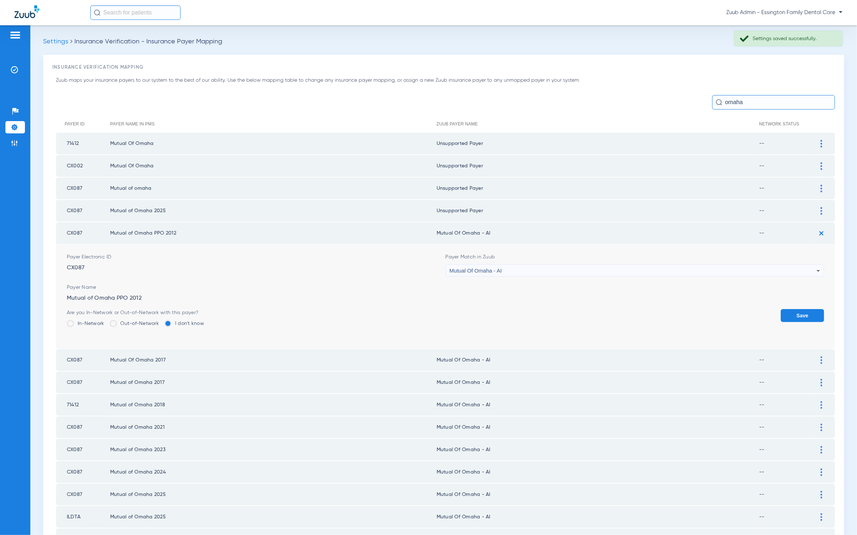
click at [750, 269] on div "Mutual Of Omaha - AI" at bounding box center [633, 270] width 367 height 12
type input "ff"
click at [538, 322] on mat-option "Unsupported Payer" at bounding box center [630, 319] width 375 height 12
click at [789, 312] on button "Save" at bounding box center [802, 315] width 43 height 13
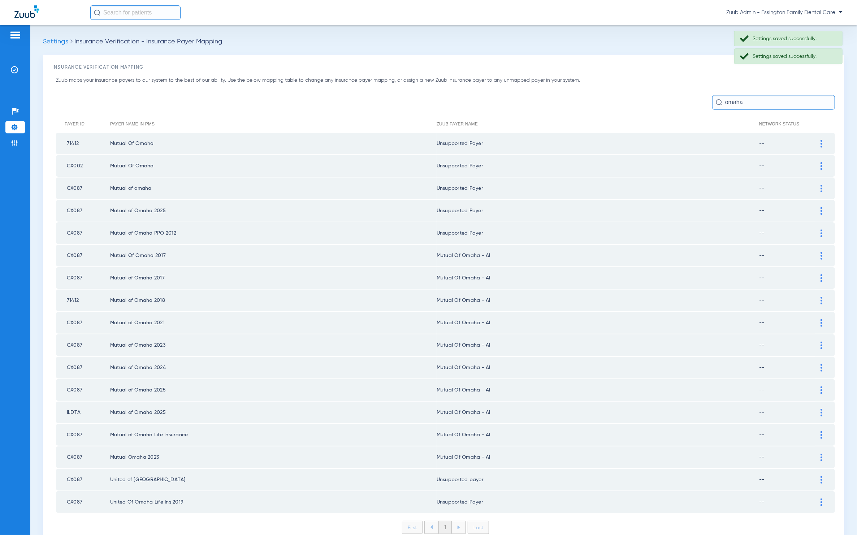
click at [816, 252] on div at bounding box center [821, 256] width 13 height 8
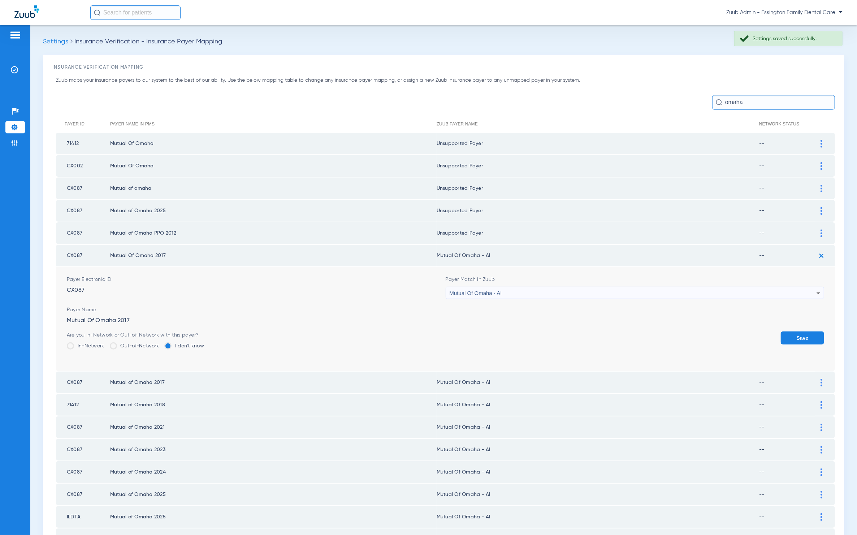
click at [660, 291] on div "Mutual Of Omaha - AI" at bounding box center [633, 293] width 367 height 12
type input "dfg"
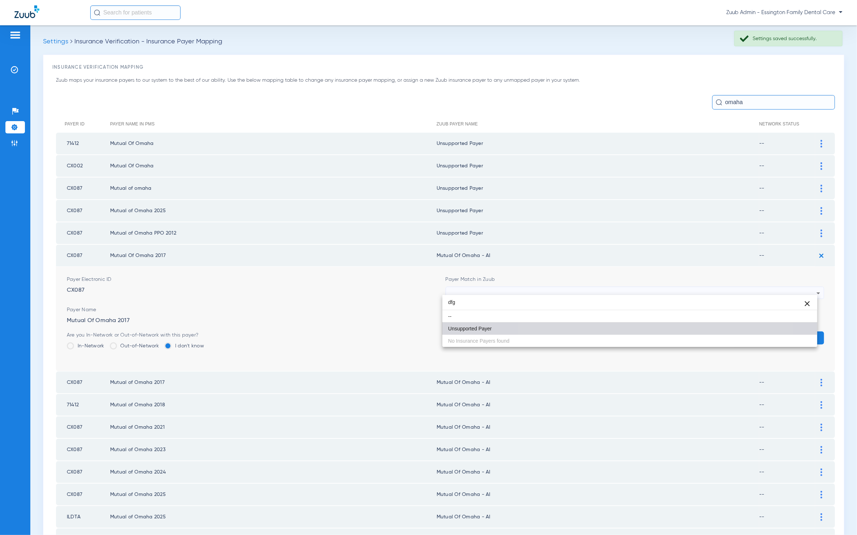
click at [622, 325] on mat-option "Unsupported Payer" at bounding box center [630, 328] width 375 height 12
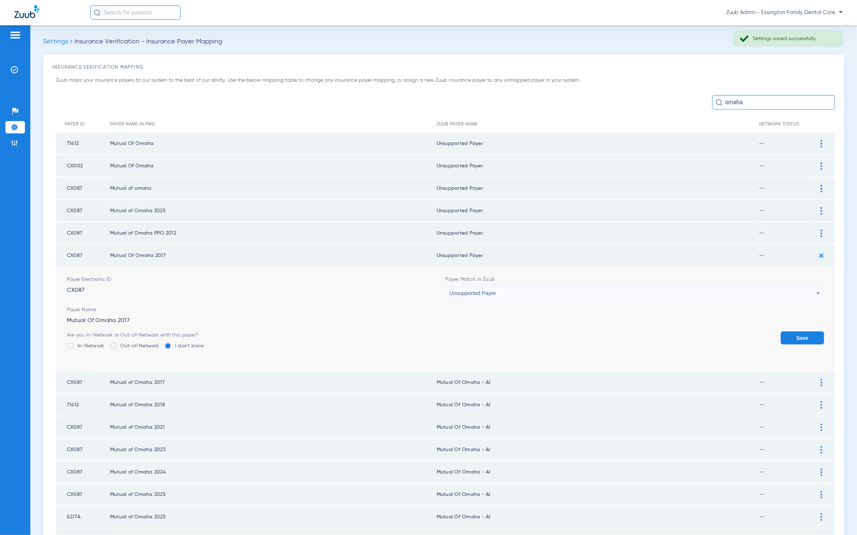
click at [781, 333] on button "Save" at bounding box center [802, 337] width 43 height 13
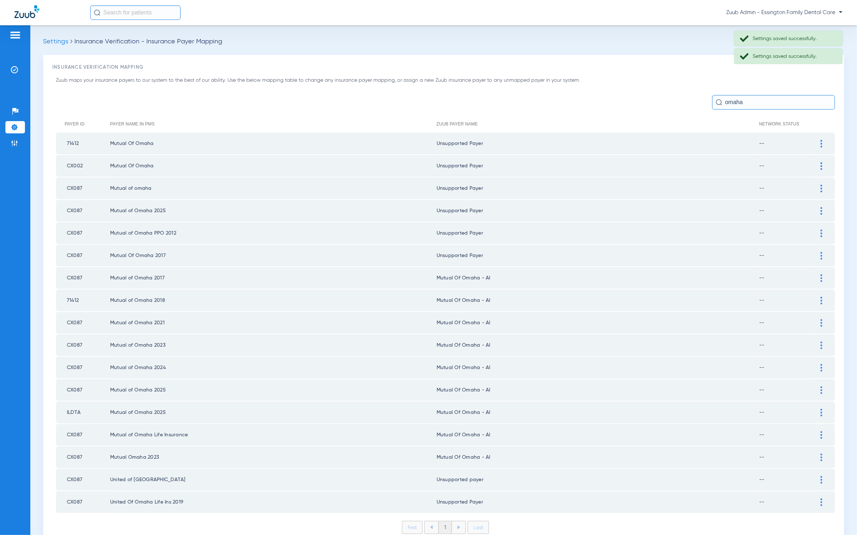
click at [821, 274] on img at bounding box center [822, 278] width 2 height 8
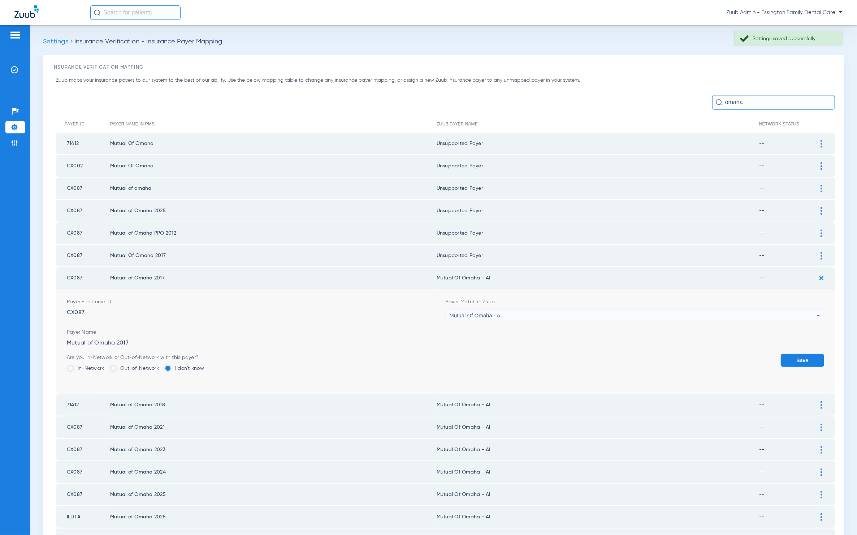
click at [603, 309] on div "Mutual Of Omaha - AI" at bounding box center [633, 315] width 367 height 12
type input "unn"
click at [504, 355] on mat-option "Unsupported Payer" at bounding box center [630, 350] width 375 height 12
click at [782, 347] on form "Payer Electronic ID CX087 Payer Match in Zuub Unsupported Payer Payer Name Mutu…" at bounding box center [446, 341] width 758 height 104
drag, startPoint x: 782, startPoint y: 348, endPoint x: 796, endPoint y: 340, distance: 15.5
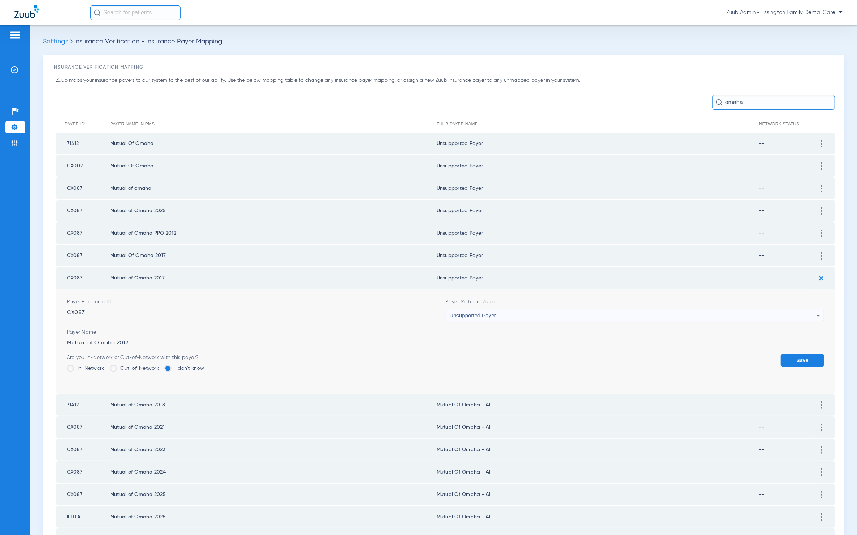
click at [781, 348] on form "Payer Electronic ID CX087 Payer Match in Zuub Unsupported Payer Payer Name Mutu…" at bounding box center [446, 341] width 758 height 104
drag, startPoint x: 807, startPoint y: 348, endPoint x: 814, endPoint y: 337, distance: 13.4
click at [807, 354] on button "Save" at bounding box center [802, 360] width 43 height 13
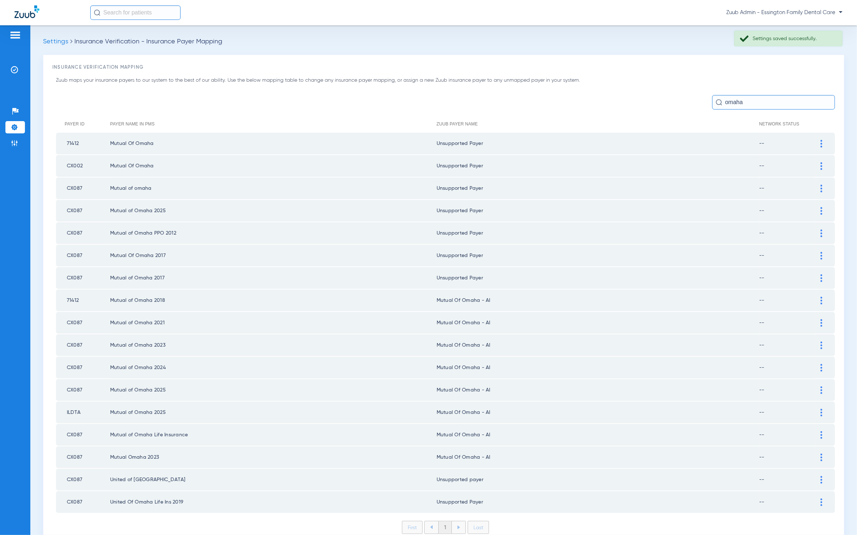
click at [816, 297] on div at bounding box center [821, 301] width 13 height 8
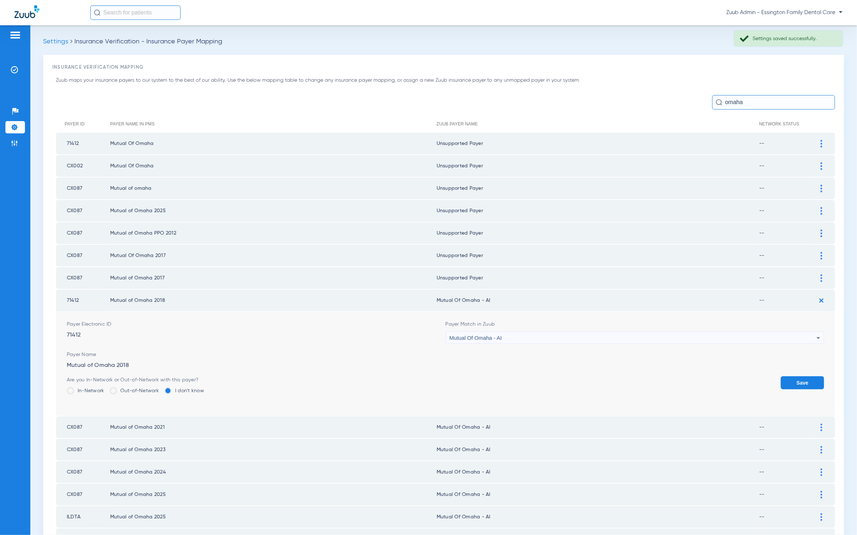
click at [715, 332] on div "Mutual Of Omaha - AI" at bounding box center [633, 338] width 367 height 12
type input "unn"
click at [519, 372] on mat-option "Unsupported Payer" at bounding box center [630, 372] width 375 height 12
click at [777, 369] on form "Payer Electronic ID 71412 Payer Match in Zuub Unsupported Payer Payer Name Mutu…" at bounding box center [446, 363] width 758 height 104
click at [782, 376] on button "Save" at bounding box center [802, 382] width 43 height 13
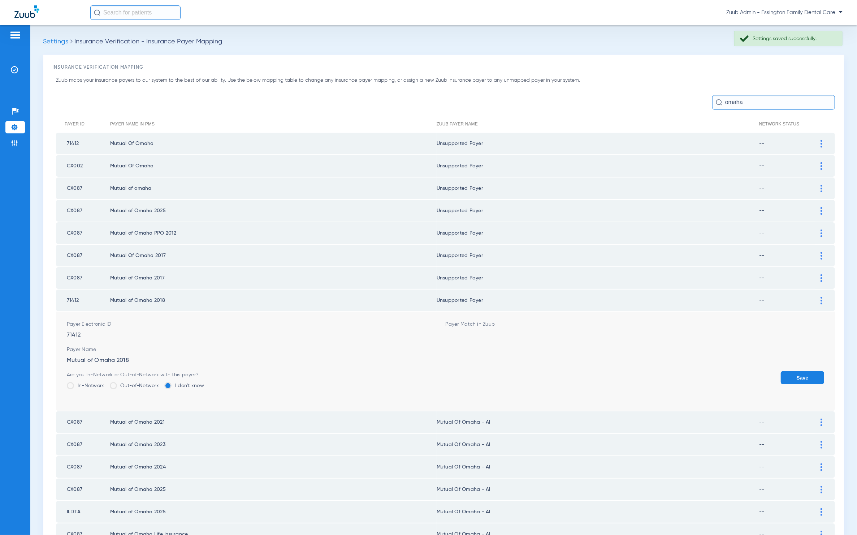
click at [784, 371] on tbody "71412 Mutual Of Omaha Unsupported Payer -- Payer Electronic ID 71412 Payer Matc…" at bounding box center [445, 373] width 779 height 480
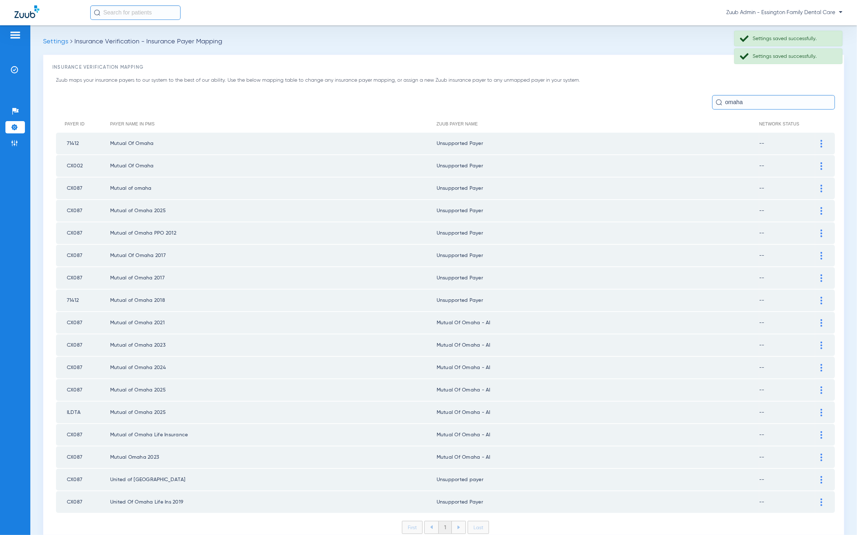
click at [815, 319] on div at bounding box center [821, 323] width 13 height 8
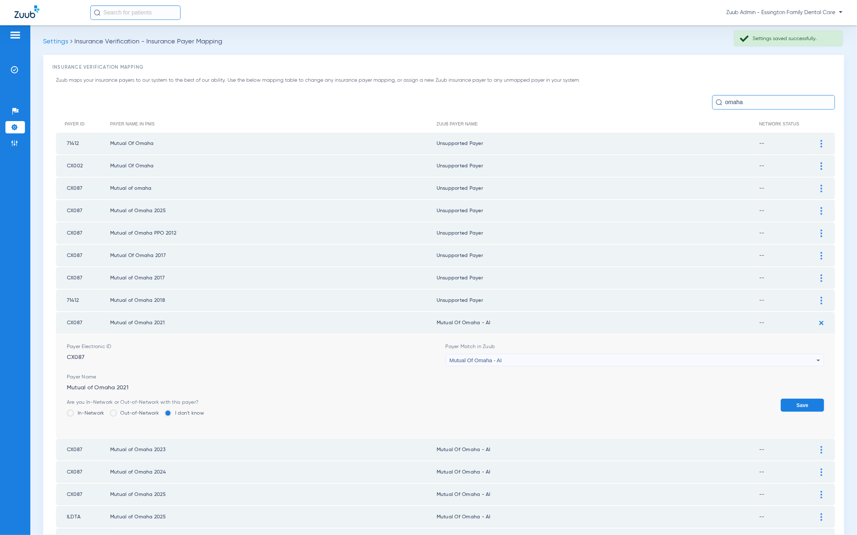
click at [536, 354] on div "Mutual Of Omaha - AI" at bounding box center [633, 360] width 367 height 12
type input "unn"
click at [509, 398] on mat-option "Unsupported Payer" at bounding box center [630, 393] width 375 height 12
click at [786, 398] on button "Save" at bounding box center [802, 404] width 43 height 13
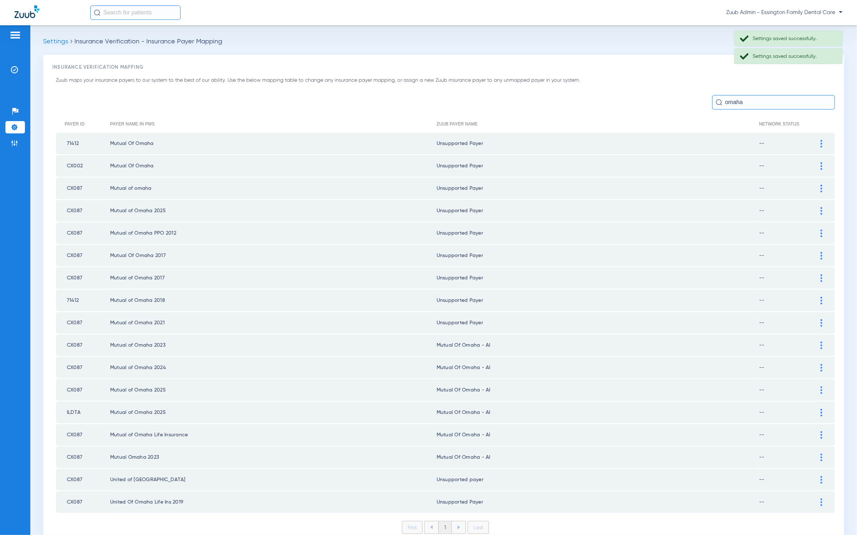
click at [821, 341] on img at bounding box center [822, 345] width 2 height 8
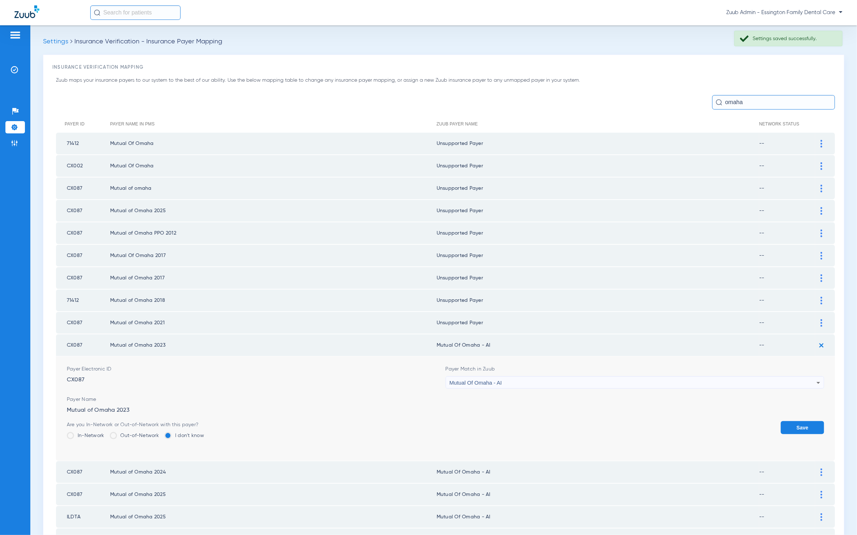
click at [609, 377] on div "Mutual Of Omaha - AI" at bounding box center [633, 382] width 367 height 12
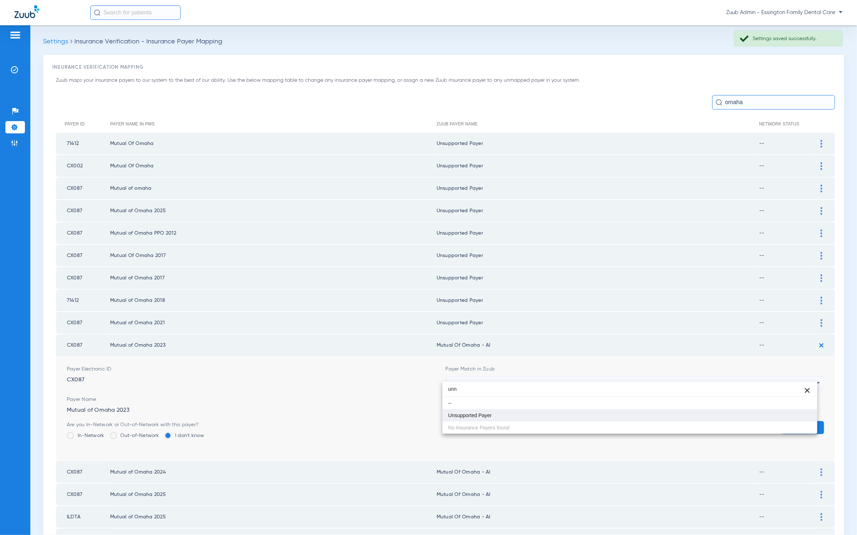
type input "unn"
click at [546, 415] on mat-option "Unsupported Payer" at bounding box center [630, 415] width 375 height 12
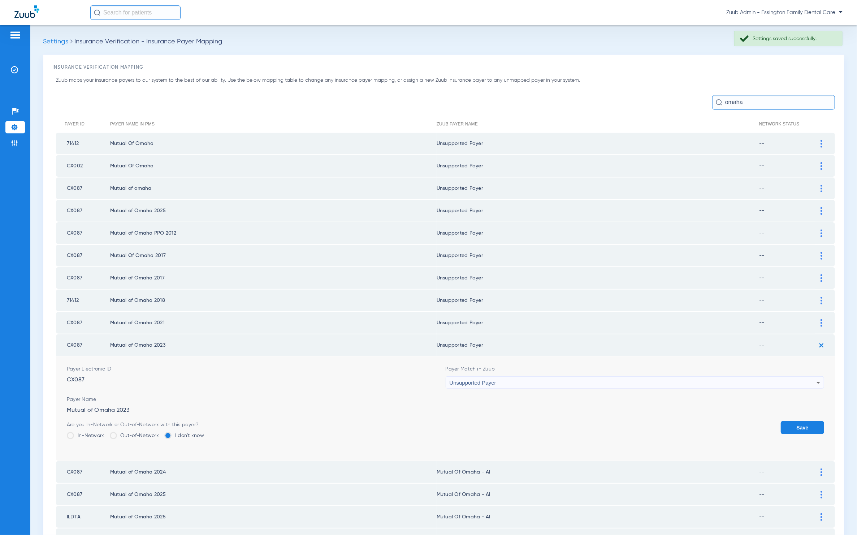
click at [781, 421] on button "Save" at bounding box center [802, 427] width 43 height 13
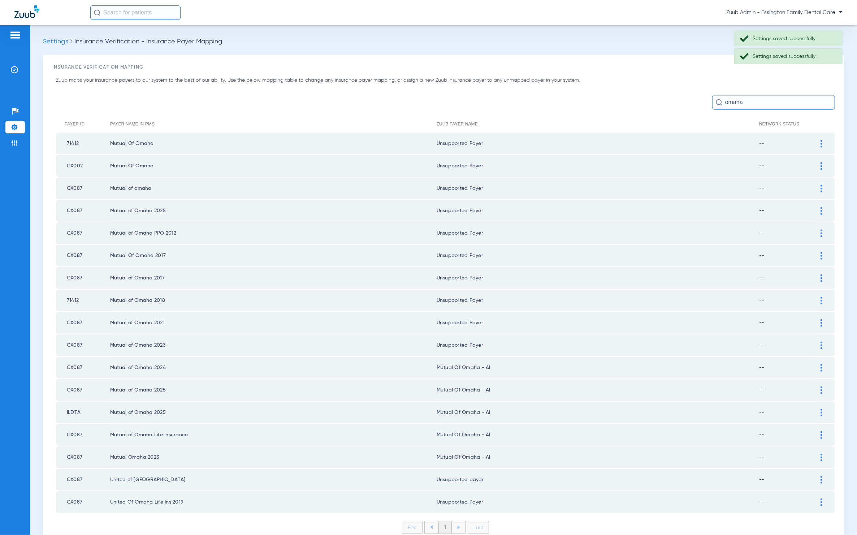
drag, startPoint x: 816, startPoint y: 358, endPoint x: 730, endPoint y: 381, distance: 88.7
click at [816, 364] on div at bounding box center [821, 368] width 13 height 8
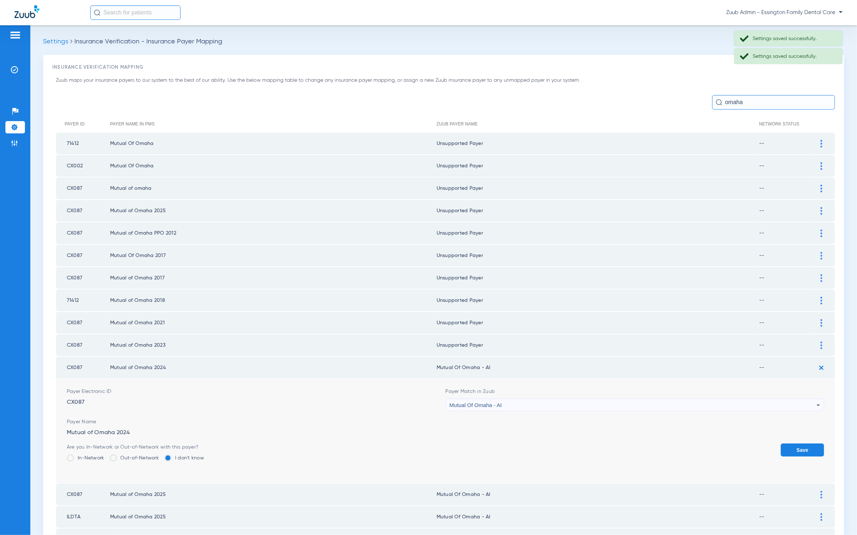
click at [624, 399] on div "Mutual Of Omaha - AI" at bounding box center [633, 405] width 367 height 12
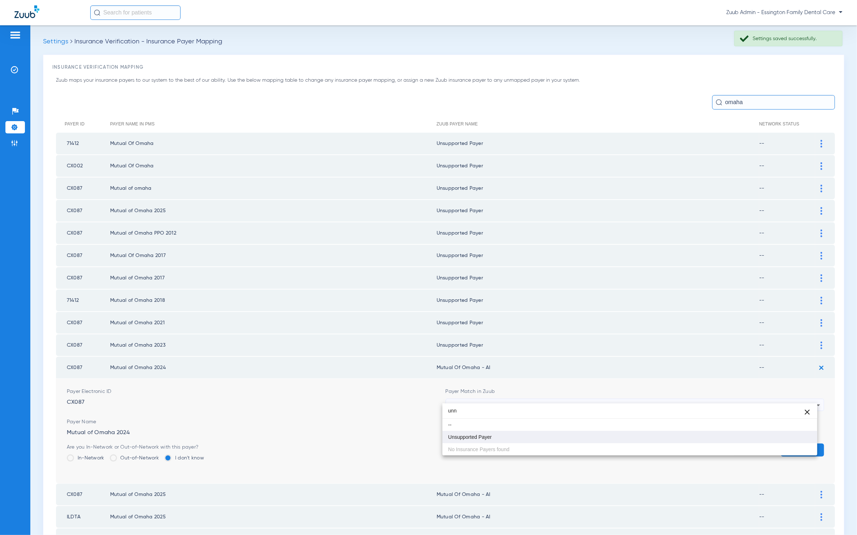
type input "unn"
click at [586, 442] on mat-option "Unsupported Payer" at bounding box center [630, 437] width 375 height 12
click at [792, 443] on button "Save" at bounding box center [802, 449] width 43 height 13
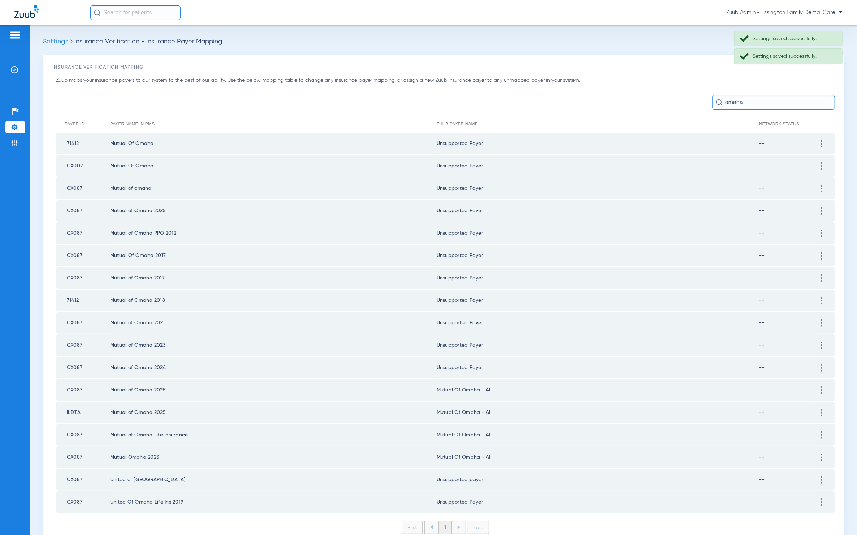
drag, startPoint x: 817, startPoint y: 380, endPoint x: 735, endPoint y: 406, distance: 85.7
click at [817, 386] on div at bounding box center [821, 390] width 13 height 8
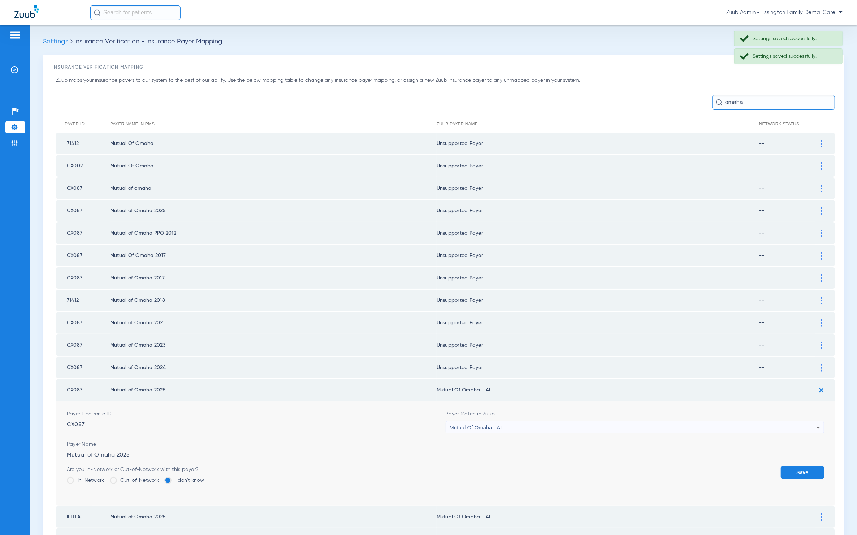
click at [579, 421] on div "Mutual Of Omaha - AI" at bounding box center [633, 427] width 367 height 12
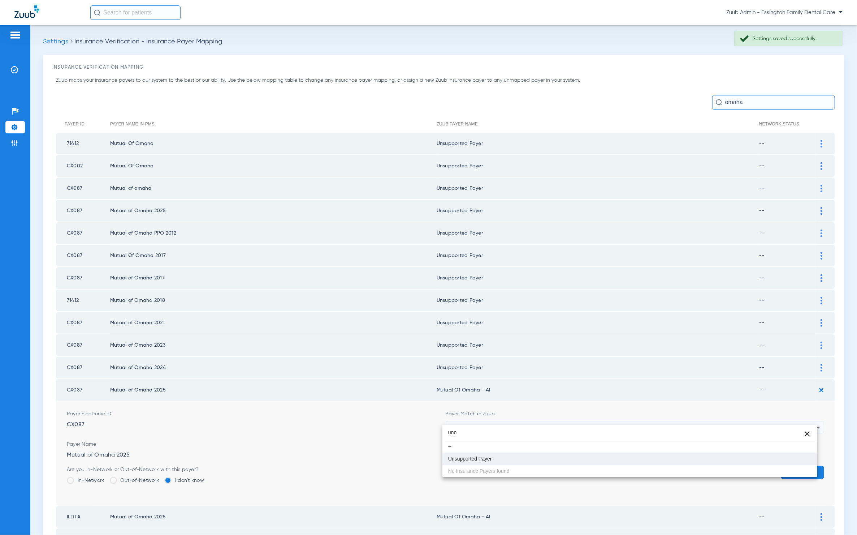
type input "unn"
click at [533, 460] on mat-option "Unsupported Payer" at bounding box center [630, 458] width 375 height 12
click at [793, 468] on button "Save" at bounding box center [802, 472] width 43 height 13
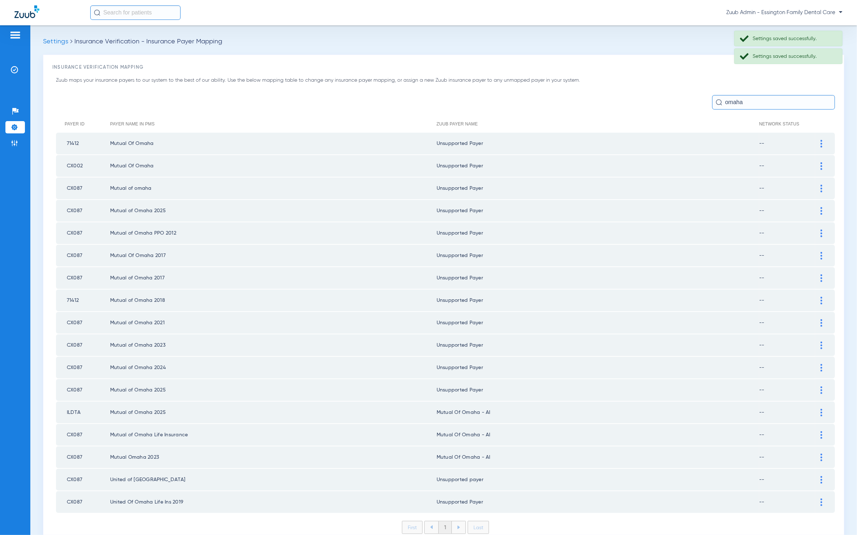
click at [821, 409] on img at bounding box center [822, 413] width 2 height 8
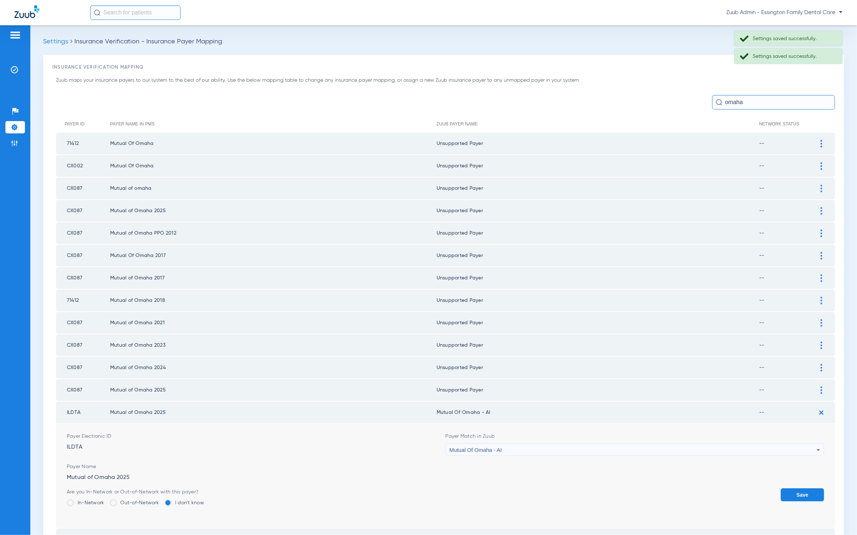
click at [588, 444] on div "Mutual Of Omaha - AI" at bounding box center [633, 450] width 367 height 12
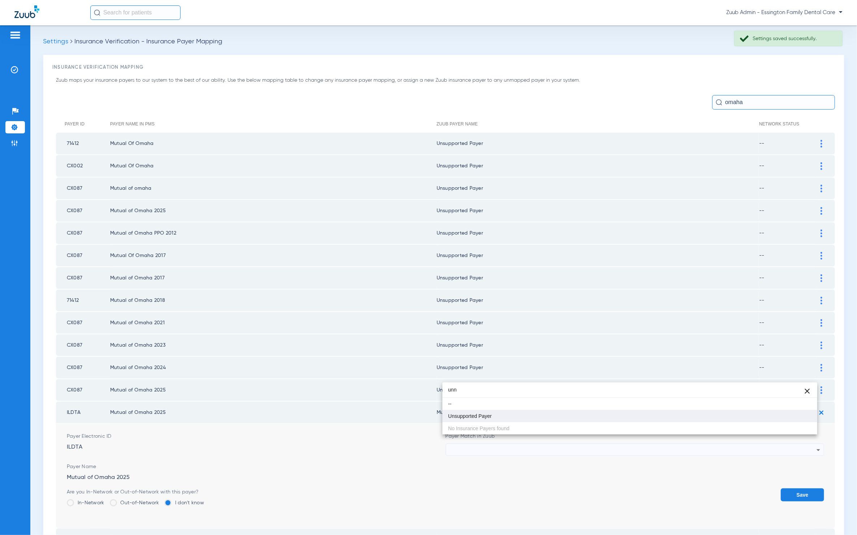
type input "unn"
click at [541, 416] on mat-option "Unsupported Payer" at bounding box center [630, 416] width 375 height 12
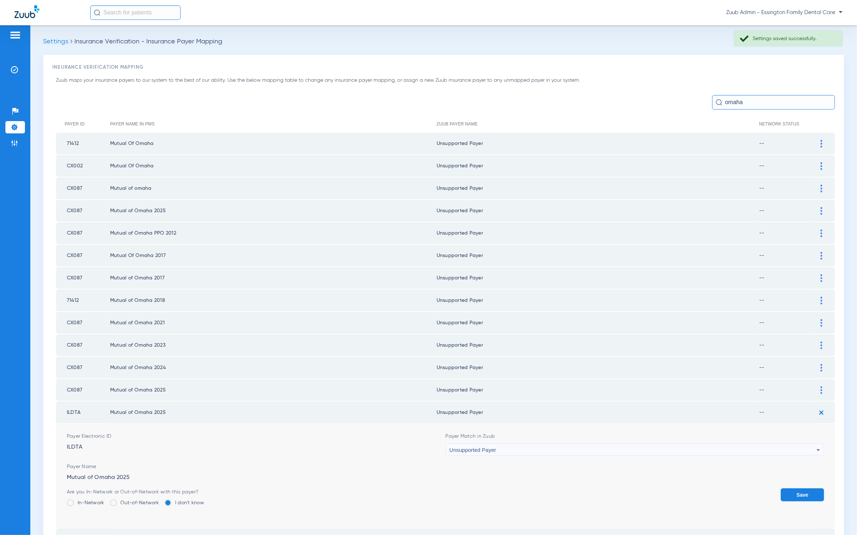
click at [789, 488] on button "Save" at bounding box center [802, 494] width 43 height 13
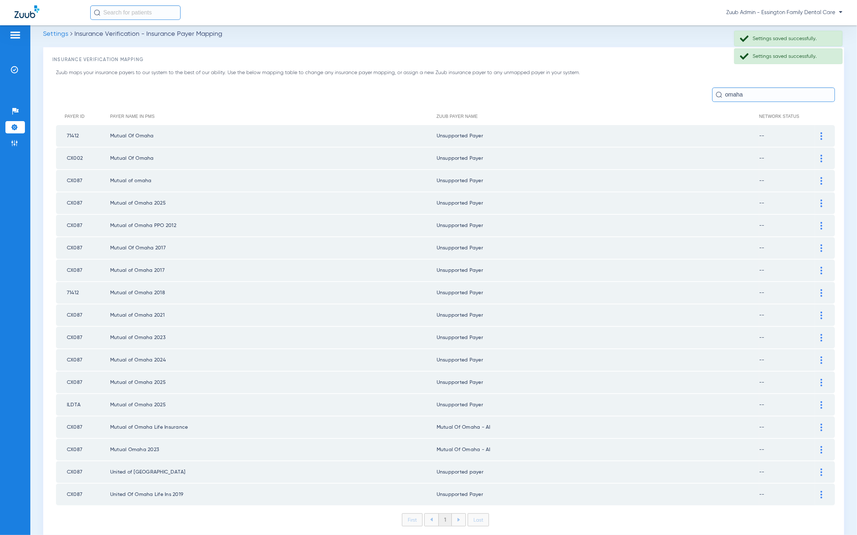
scroll to position [19, 0]
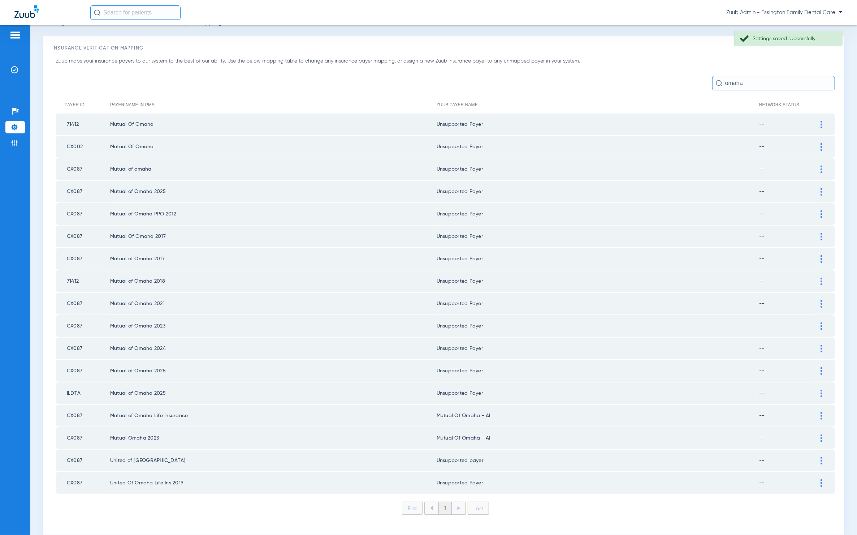
drag, startPoint x: 813, startPoint y: 407, endPoint x: 793, endPoint y: 410, distance: 20.0
click at [815, 412] on div at bounding box center [821, 416] width 13 height 8
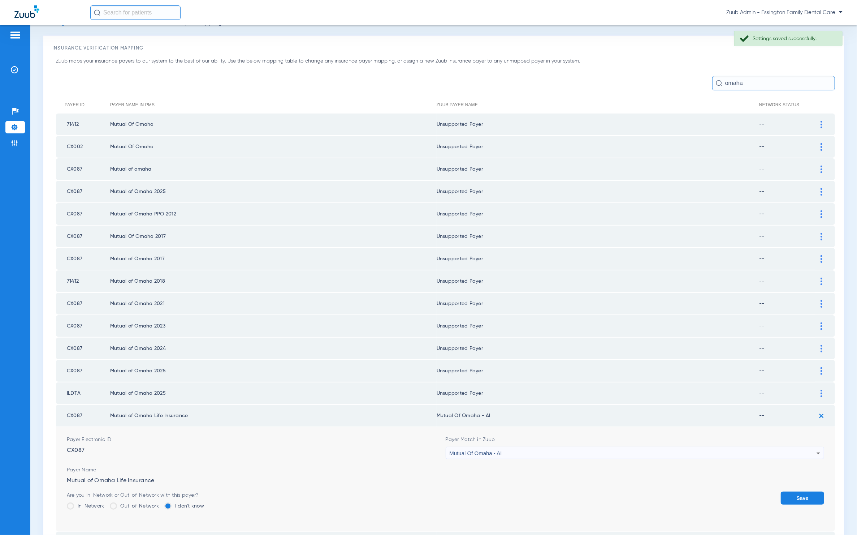
click at [644, 447] on div "Mutual Of Omaha - AI" at bounding box center [633, 453] width 367 height 12
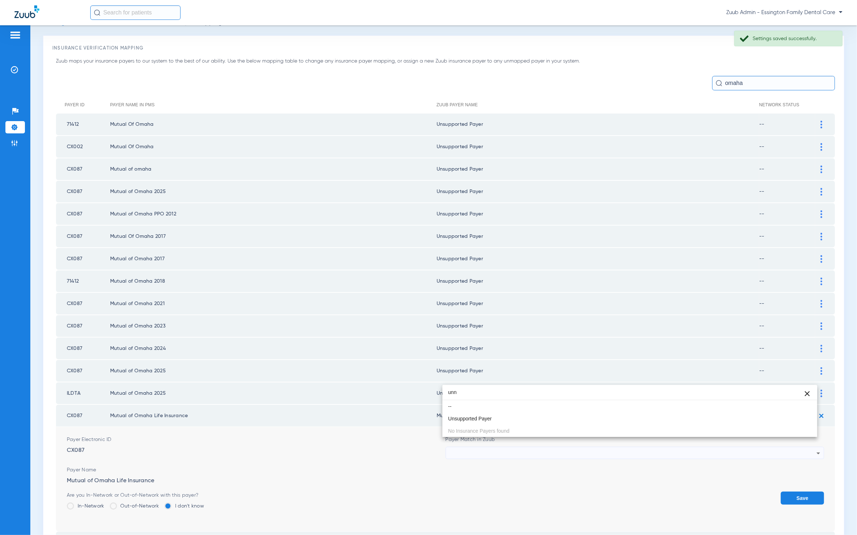
scroll to position [0, 0]
type input "unn"
click at [546, 424] on div "unn close -- Unsupported Payer No Insurance Payers found" at bounding box center [630, 411] width 375 height 52
click at [546, 420] on mat-option "Unsupported Payer" at bounding box center [630, 418] width 375 height 12
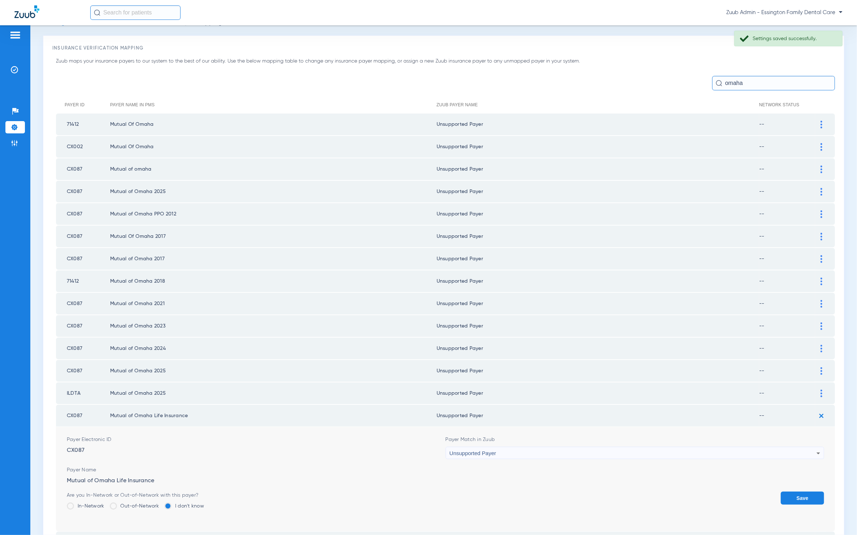
click at [807, 493] on button "Save" at bounding box center [802, 497] width 43 height 13
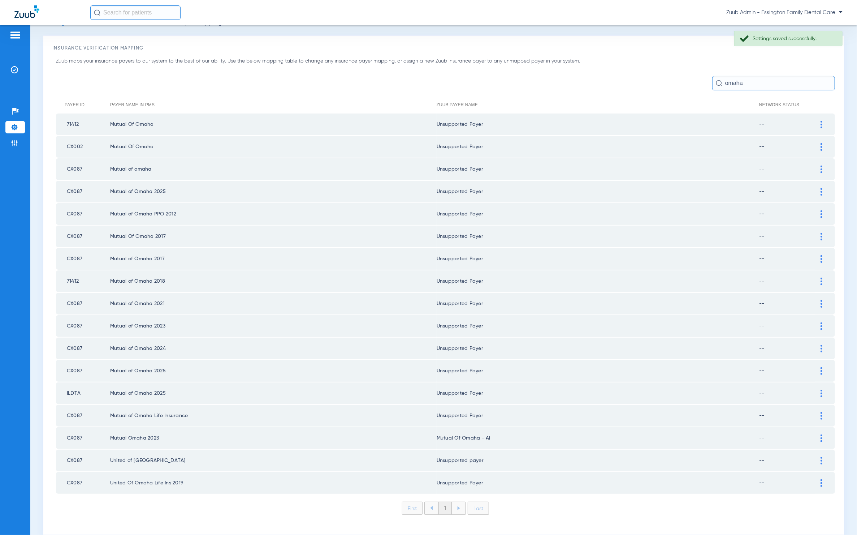
click at [815, 434] on div at bounding box center [821, 438] width 13 height 8
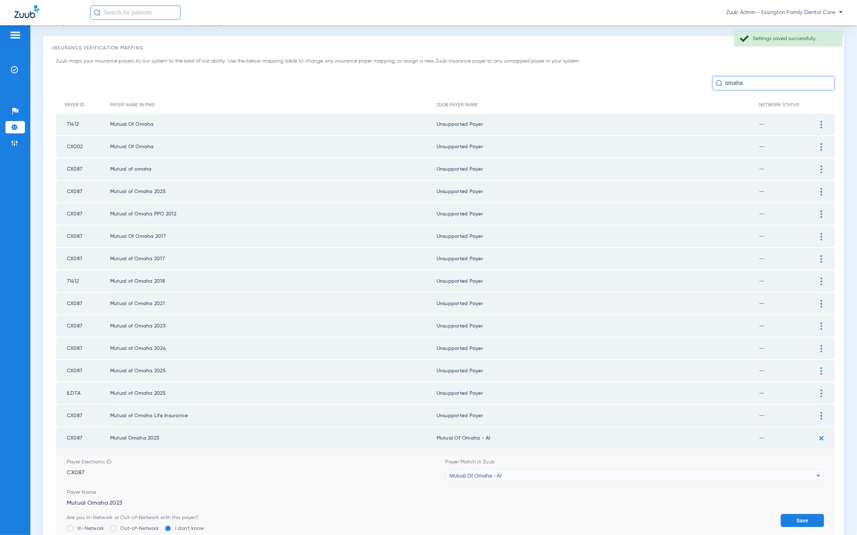
click at [646, 469] on div "Mutual Of Omaha - AI" at bounding box center [633, 475] width 367 height 12
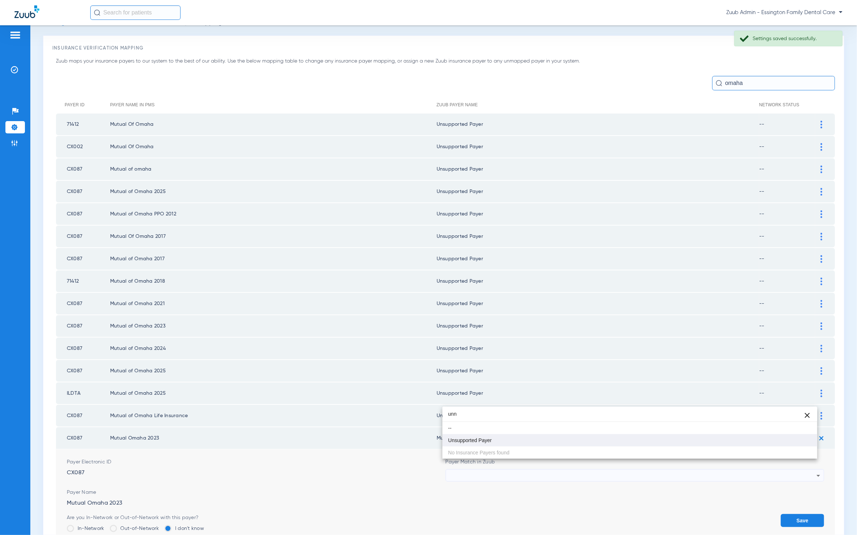
type input "unn"
drag, startPoint x: 531, startPoint y: 440, endPoint x: 565, endPoint y: 452, distance: 36.1
click at [531, 440] on mat-option "Unsupported Payer" at bounding box center [630, 440] width 375 height 12
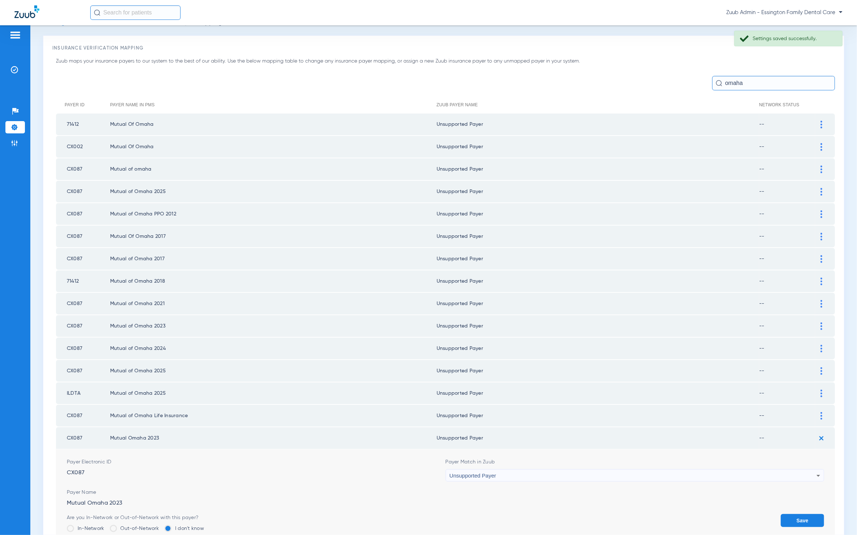
click at [791, 514] on button "Save" at bounding box center [802, 520] width 43 height 13
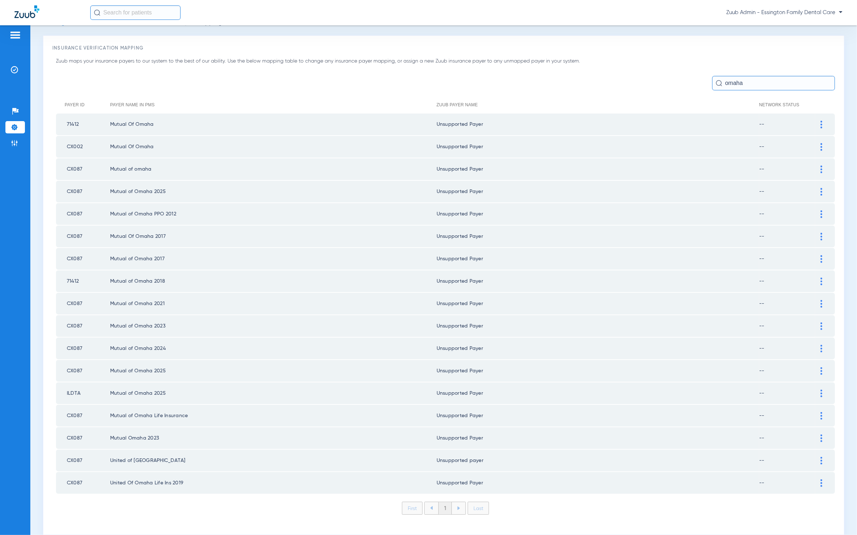
click at [17, 131] on img at bounding box center [14, 127] width 7 height 7
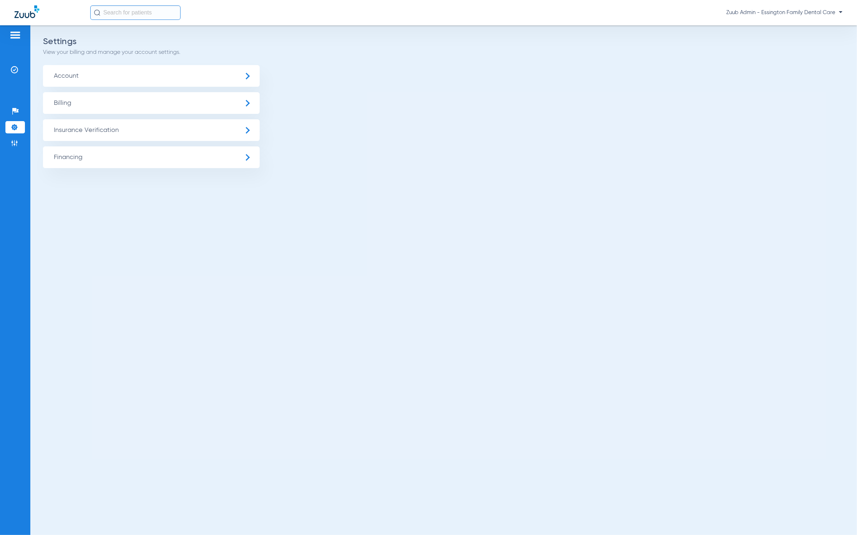
click at [71, 128] on span "Insurance Verification" at bounding box center [151, 130] width 217 height 22
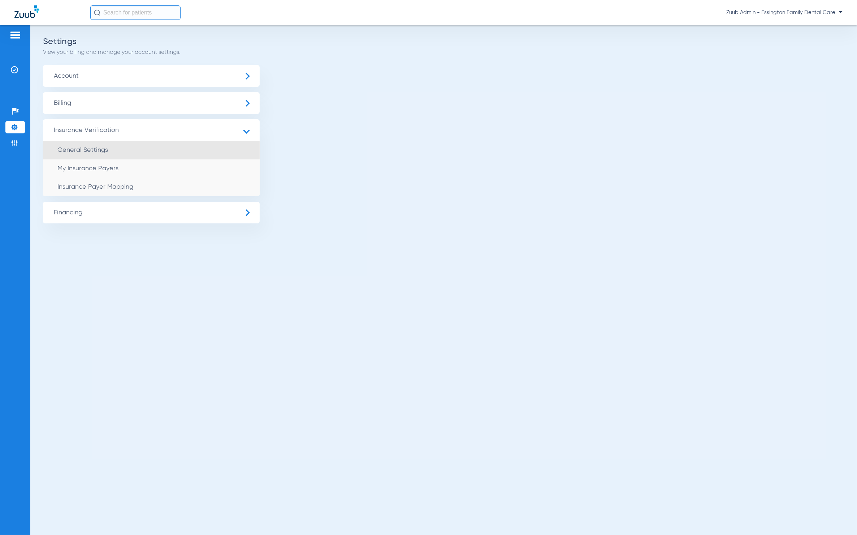
click at [89, 148] on span "General Settings" at bounding box center [82, 150] width 51 height 7
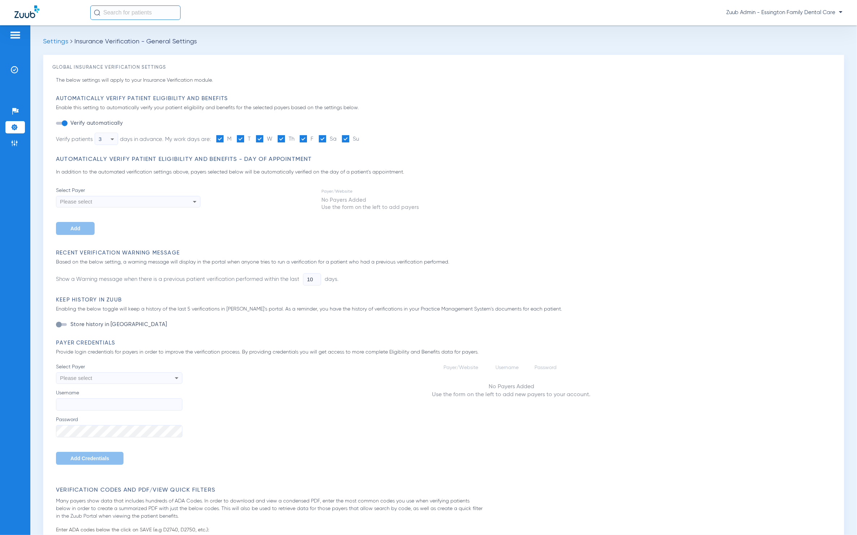
type input "1"
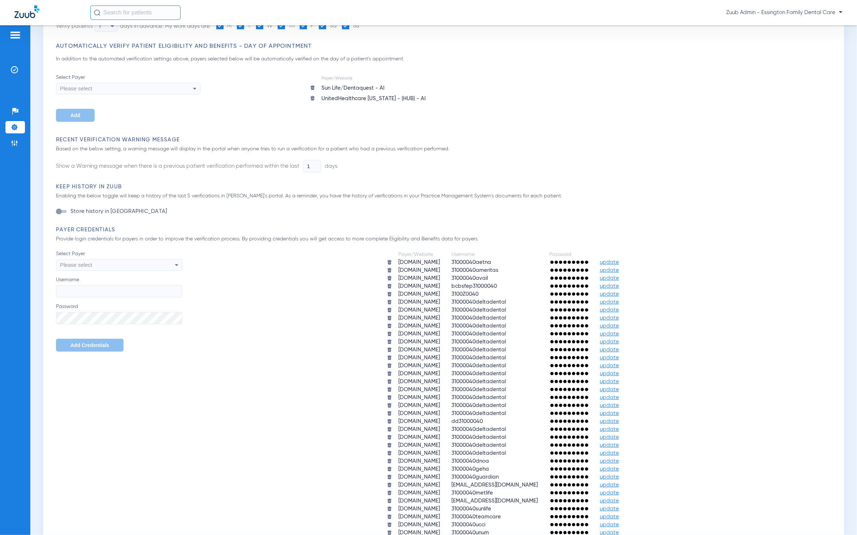
scroll to position [121, 0]
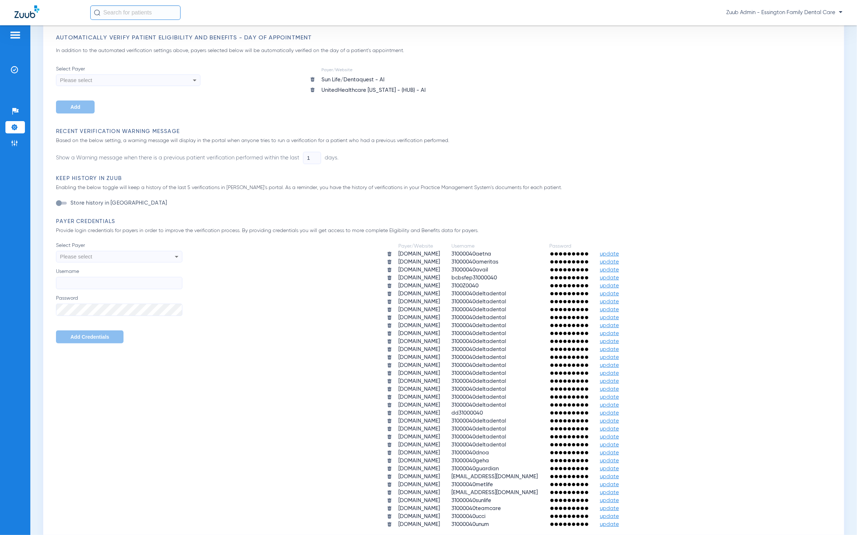
click at [116, 253] on div "Please select" at bounding box center [107, 256] width 95 height 12
type input "l"
type input "m"
type input "ma"
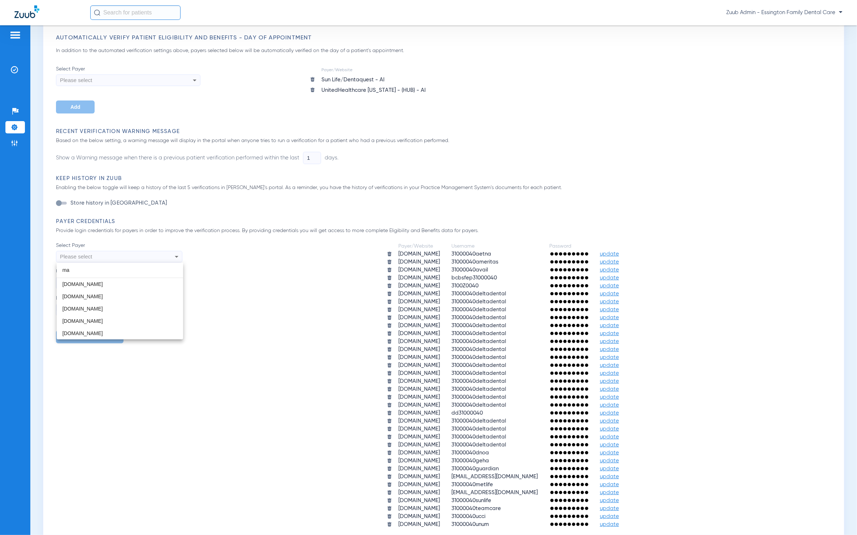
click at [145, 393] on div at bounding box center [428, 267] width 857 height 535
click at [17, 143] on img at bounding box center [14, 142] width 7 height 7
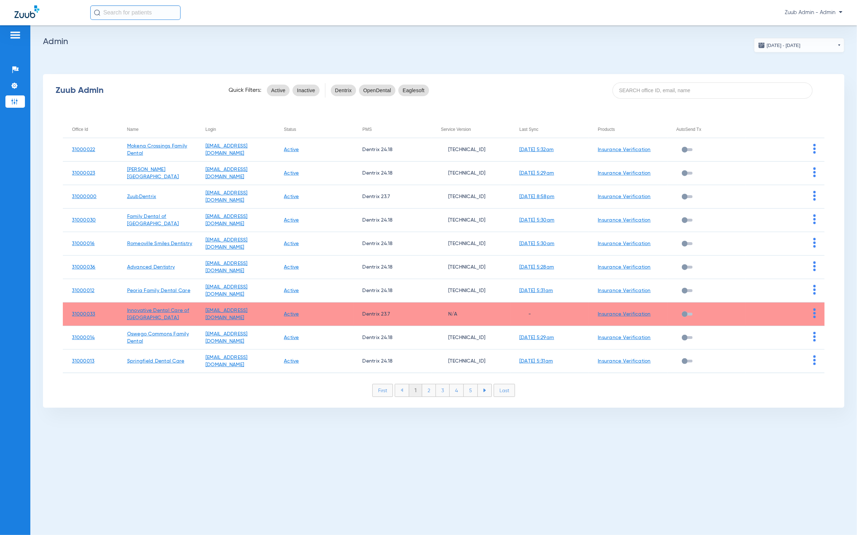
click at [683, 98] on div "Zuub Admin Quick Filters: Active Inactive Dentrix OpenDental Eaglesoft" at bounding box center [444, 90] width 802 height 29
click at [740, 97] on input at bounding box center [713, 90] width 200 height 16
paste input "31000025"
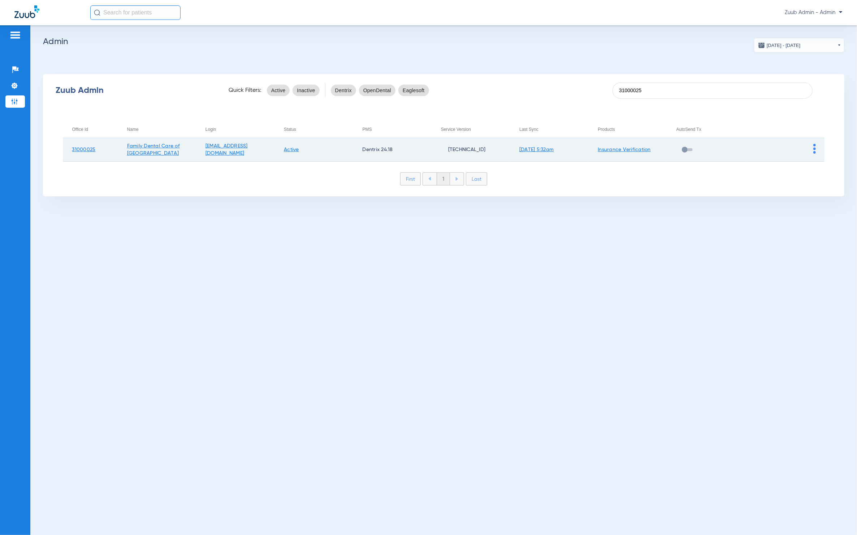
type input "31000025"
click at [814, 146] on img at bounding box center [814, 149] width 3 height 10
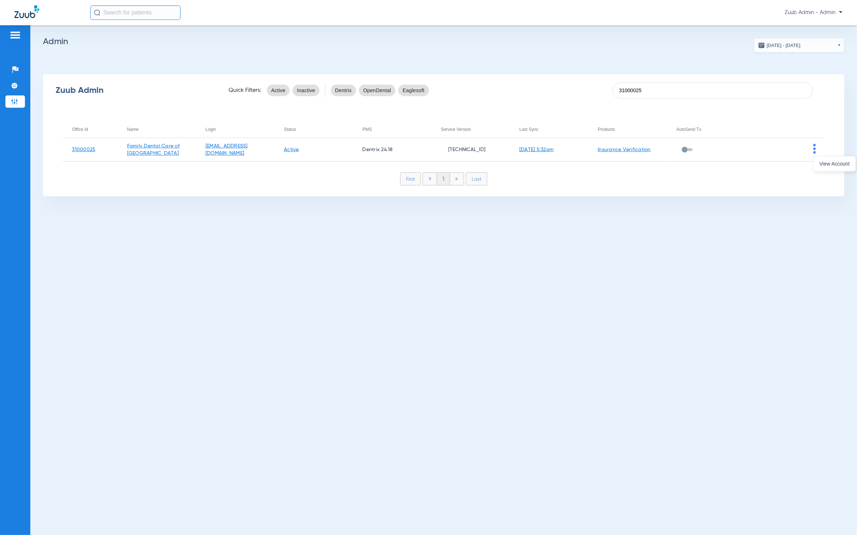
click at [805, 156] on div at bounding box center [428, 267] width 857 height 535
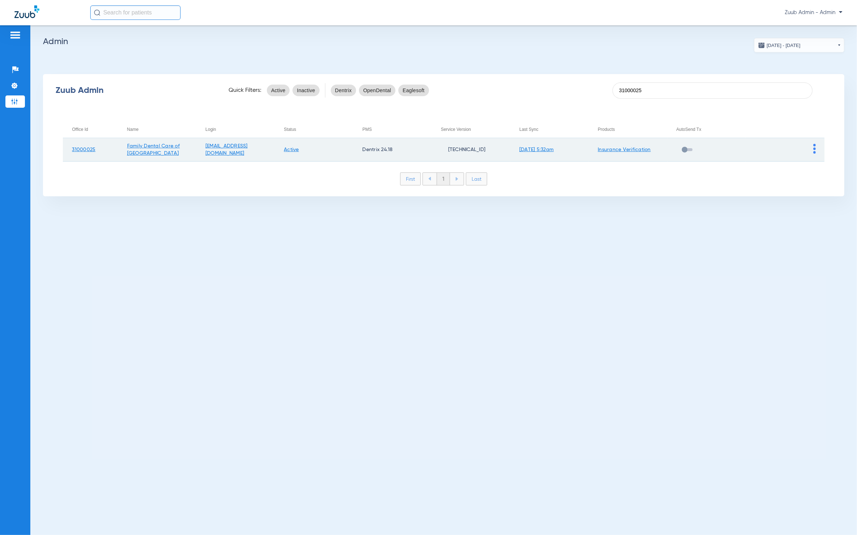
click at [820, 160] on td at bounding box center [785, 149] width 78 height 23
click at [813, 151] on img at bounding box center [814, 149] width 3 height 10
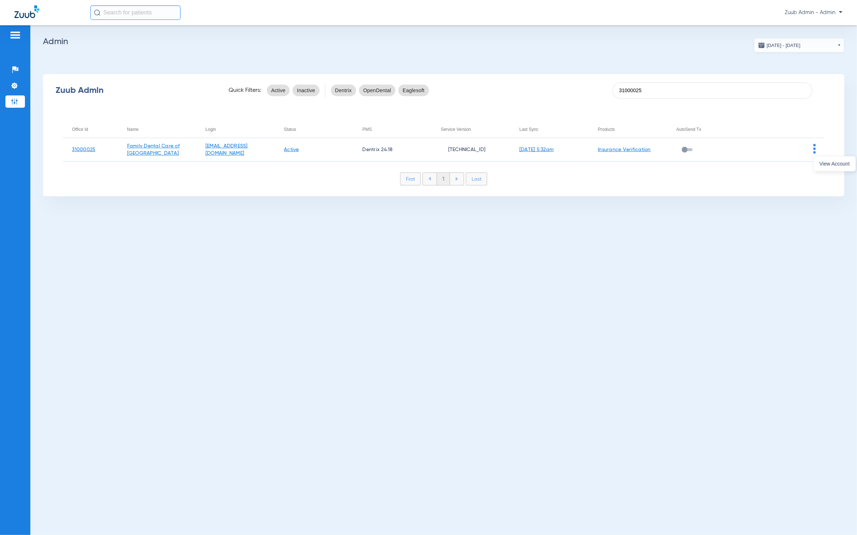
click at [818, 164] on button "View Account" at bounding box center [835, 163] width 42 height 14
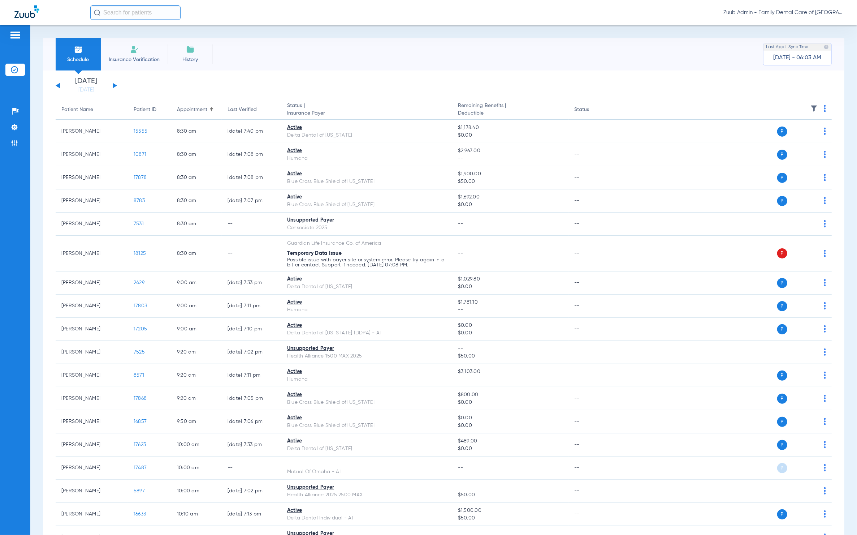
click at [811, 106] on img at bounding box center [814, 108] width 7 height 7
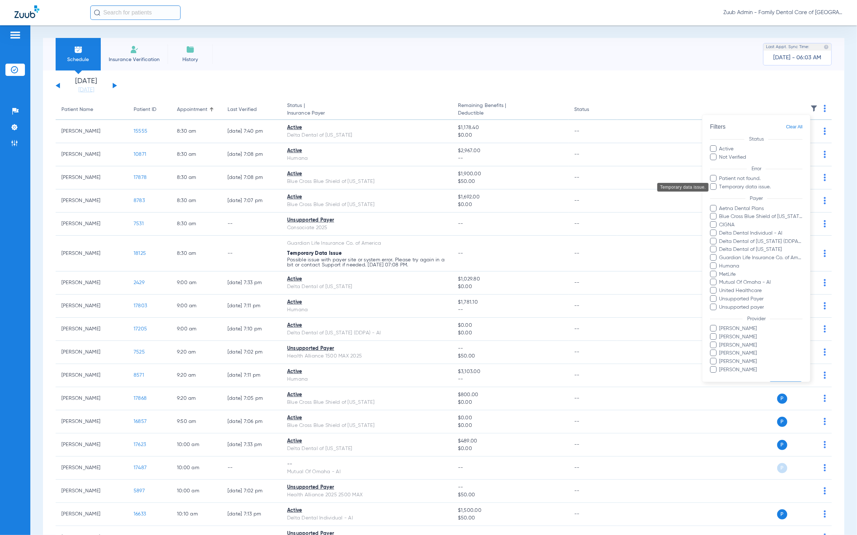
click at [736, 187] on span "Temporary data issue." at bounding box center [761, 187] width 84 height 8
click at [720, 192] on input "Temporary data issue." at bounding box center [720, 192] width 0 height 0
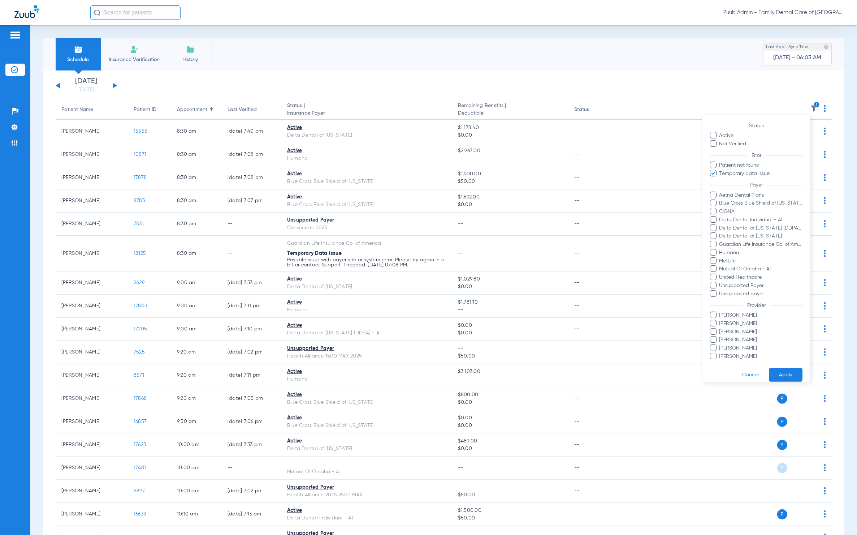
scroll to position [28, 0]
click at [771, 360] on button "Apply" at bounding box center [786, 367] width 34 height 14
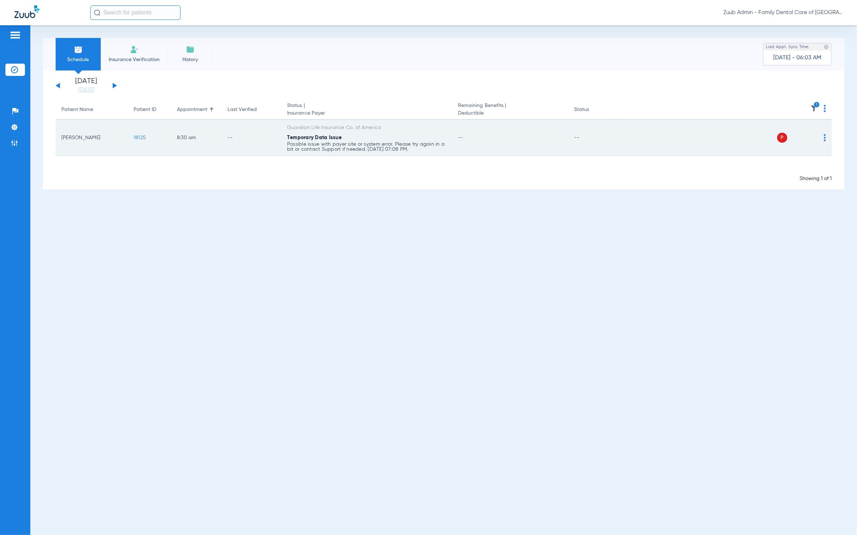
click at [824, 139] on img at bounding box center [825, 137] width 2 height 7
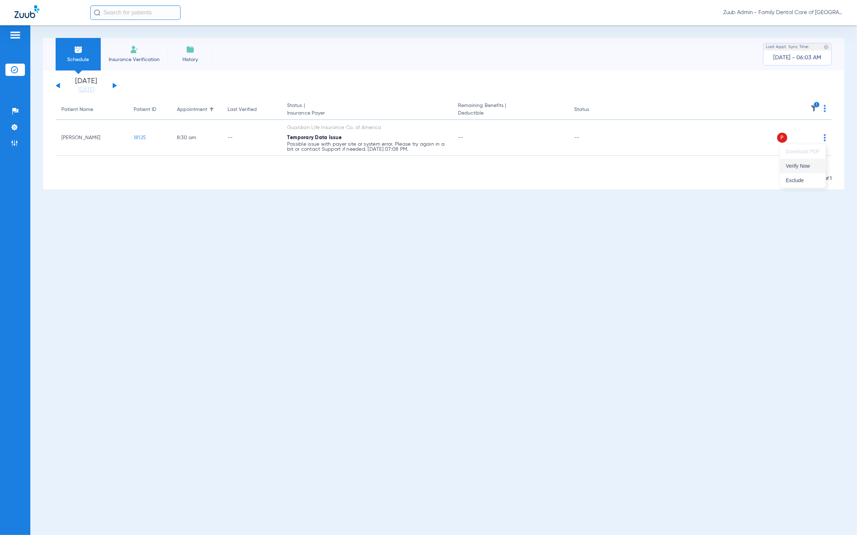
click at [813, 161] on button "Verify Now" at bounding box center [803, 166] width 46 height 14
click at [14, 123] on li "Settings" at bounding box center [15, 127] width 20 height 12
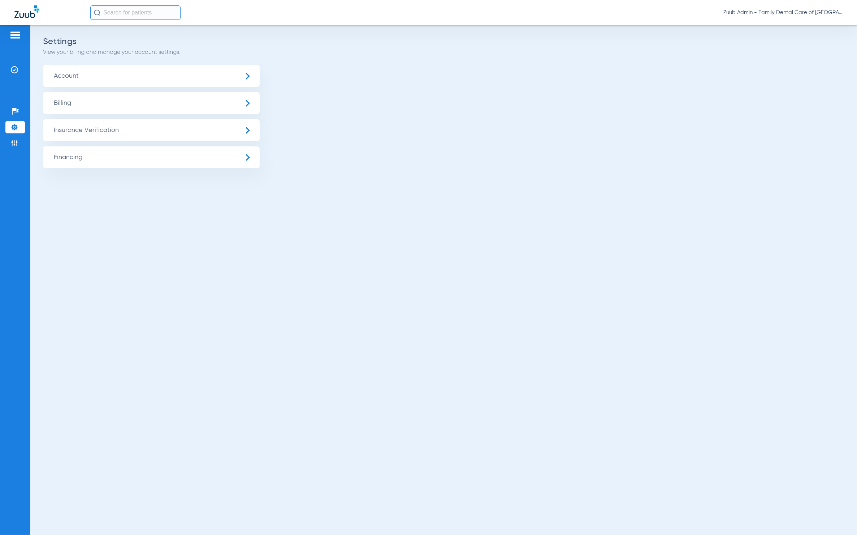
click at [81, 130] on span "Insurance Verification" at bounding box center [151, 130] width 217 height 22
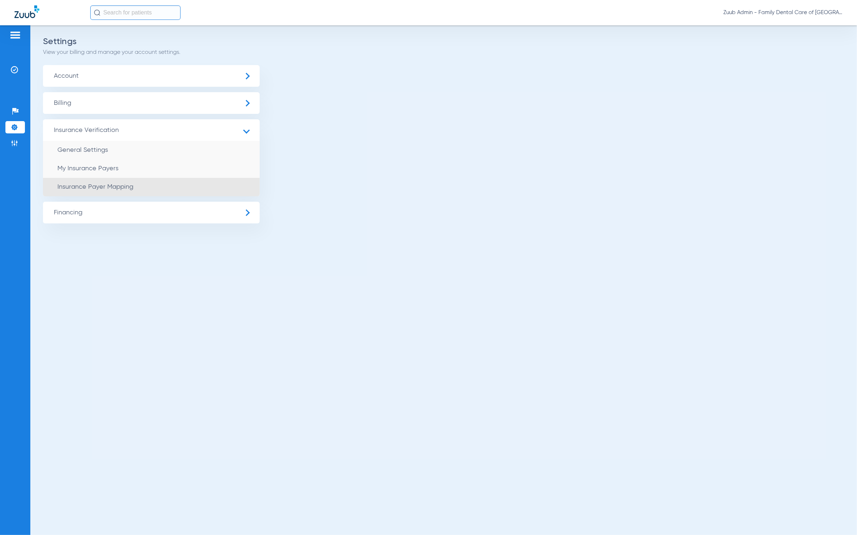
click at [126, 178] on li "Insurance Payer Mapping" at bounding box center [151, 187] width 217 height 18
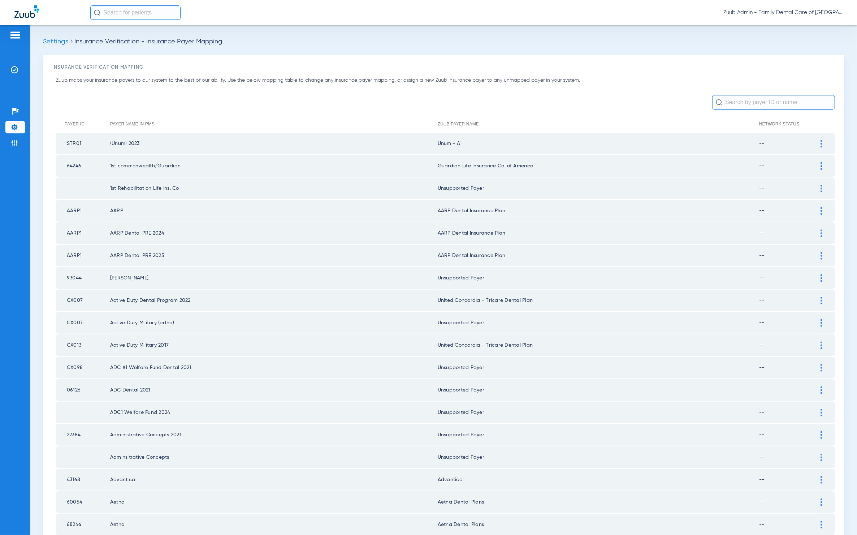
click at [746, 103] on input "text" at bounding box center [773, 102] width 123 height 14
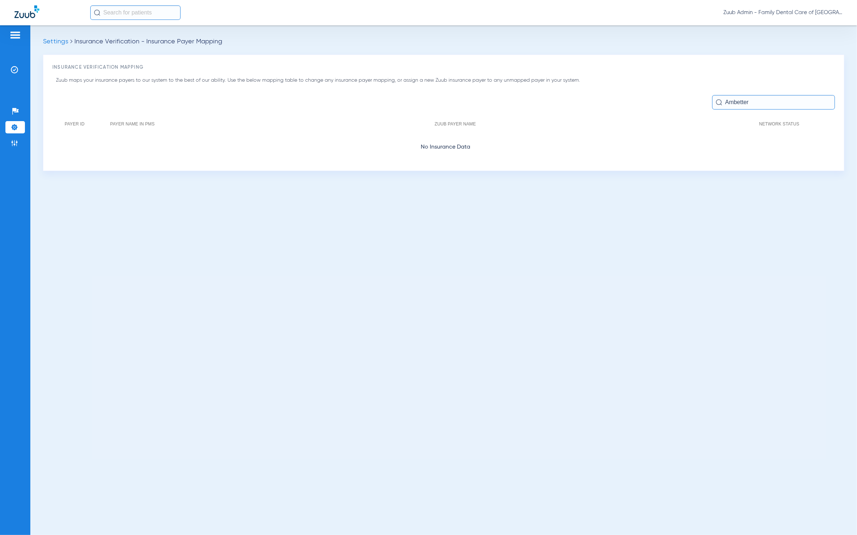
click at [777, 97] on input "Ambetter" at bounding box center [773, 102] width 123 height 14
type input "a"
type input "env"
click at [747, 99] on input "env" at bounding box center [773, 102] width 123 height 14
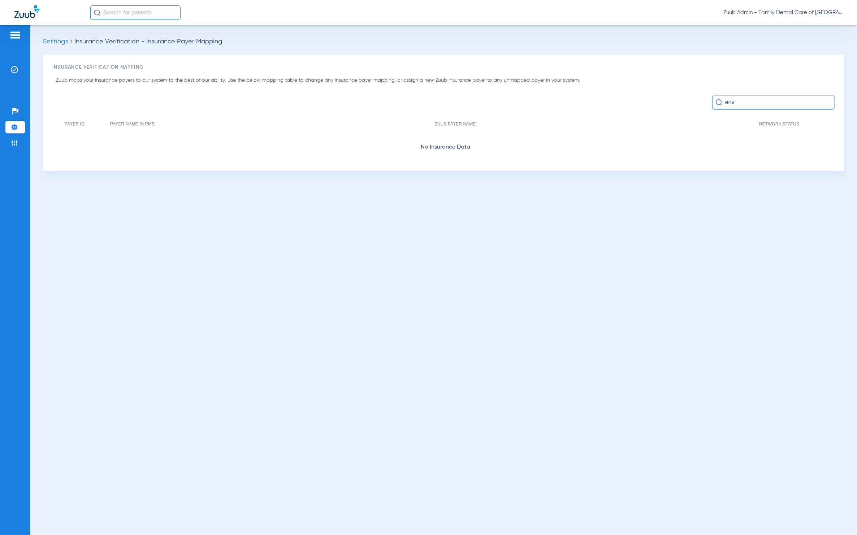
click at [747, 99] on input "env" at bounding box center [773, 102] width 123 height 14
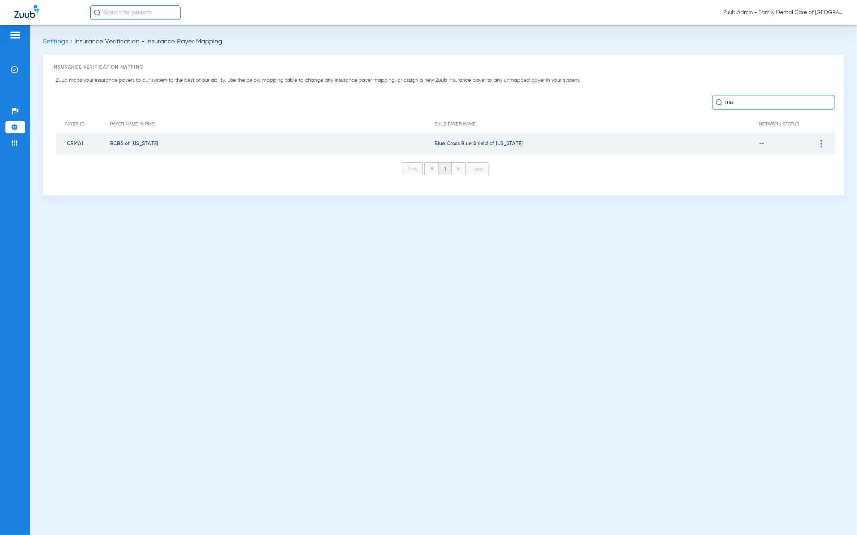
type input "m"
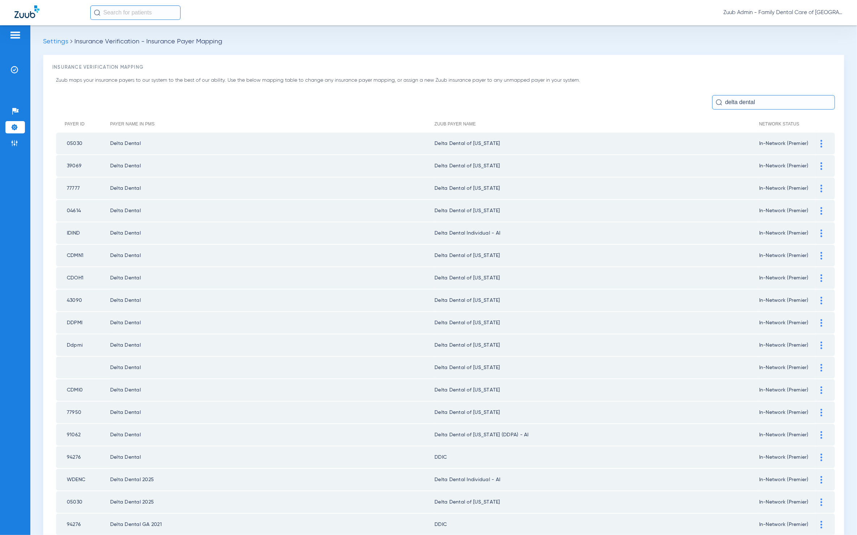
type input "delta dental"
click at [821, 207] on img at bounding box center [822, 211] width 2 height 8
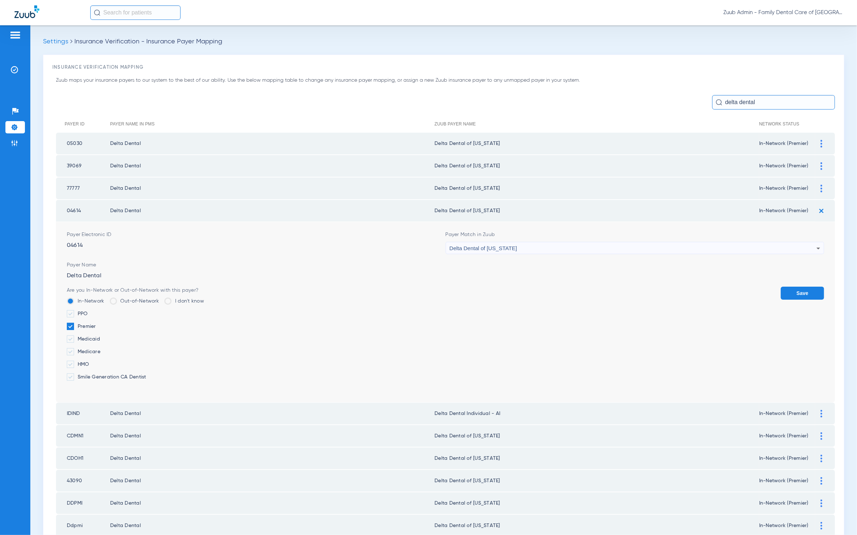
click at [568, 245] on div "Delta Dental of [US_STATE]" at bounding box center [633, 248] width 367 height 12
type input "gh"
click at [516, 286] on mat-option "Unsupported Payer" at bounding box center [630, 285] width 375 height 12
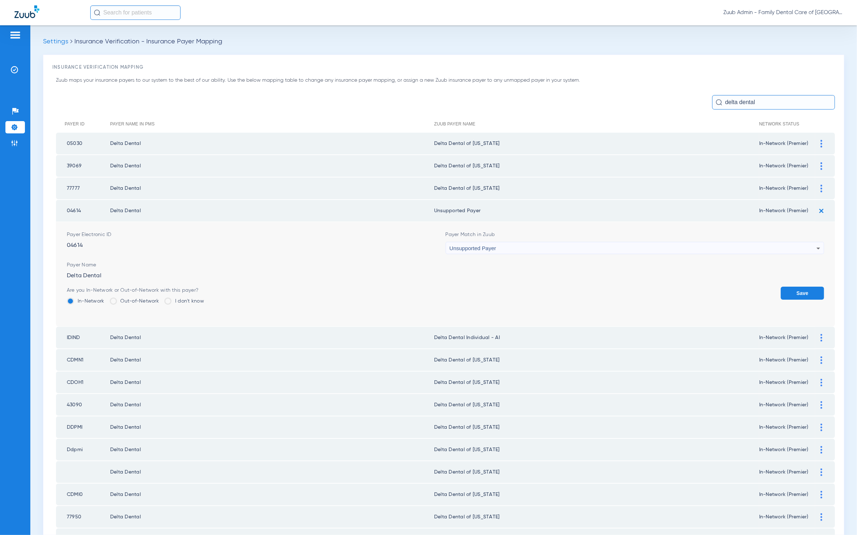
click at [790, 286] on button "Save" at bounding box center [802, 292] width 43 height 13
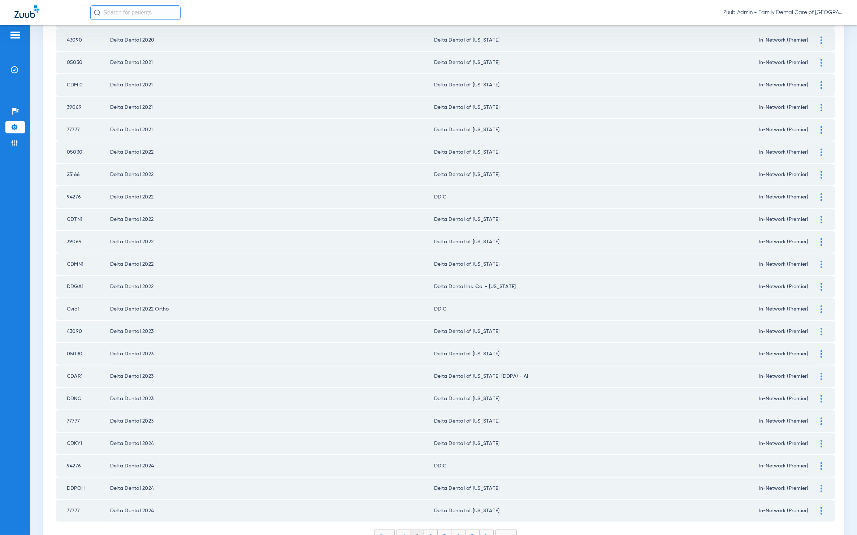
scroll to position [734, 0]
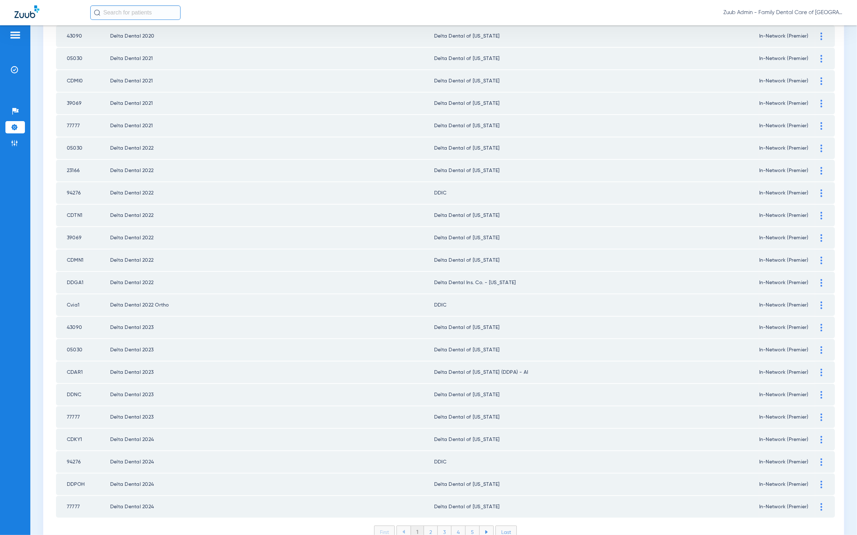
click at [441, 526] on li "3" at bounding box center [445, 532] width 14 height 12
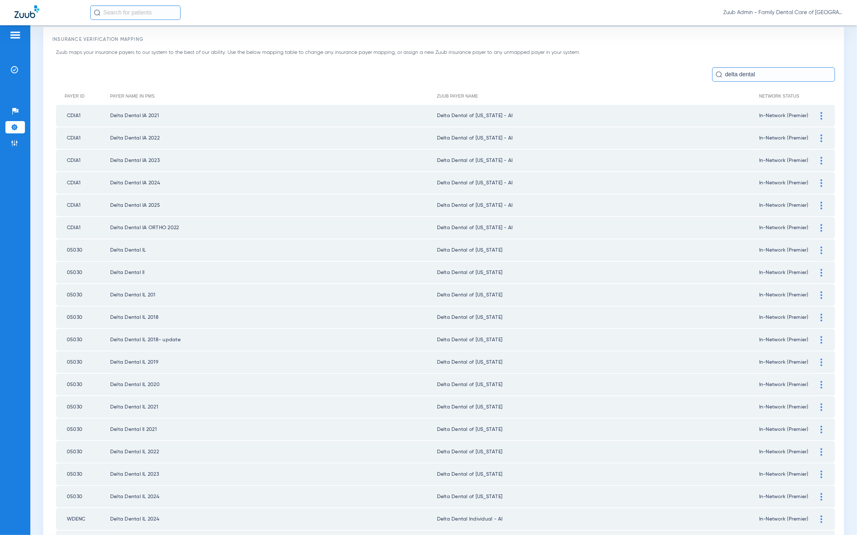
scroll to position [0, 0]
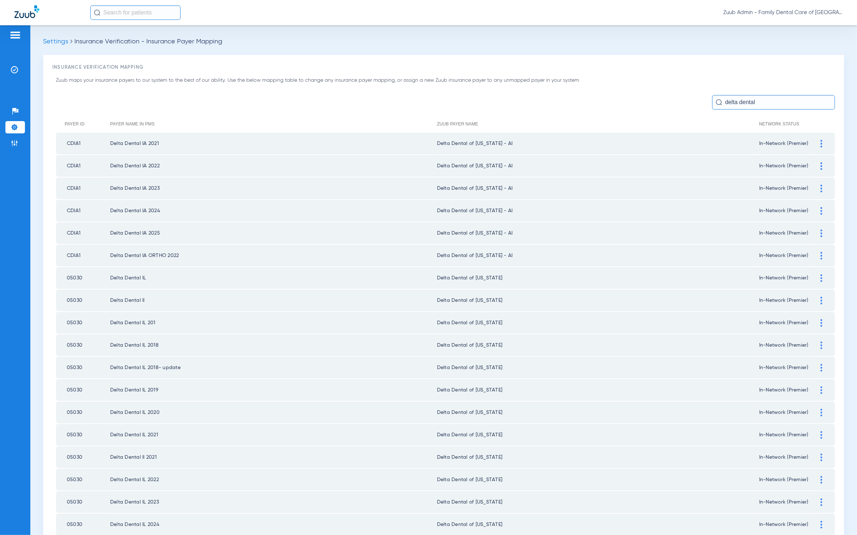
click at [772, 100] on input "delta dental" at bounding box center [773, 102] width 123 height 14
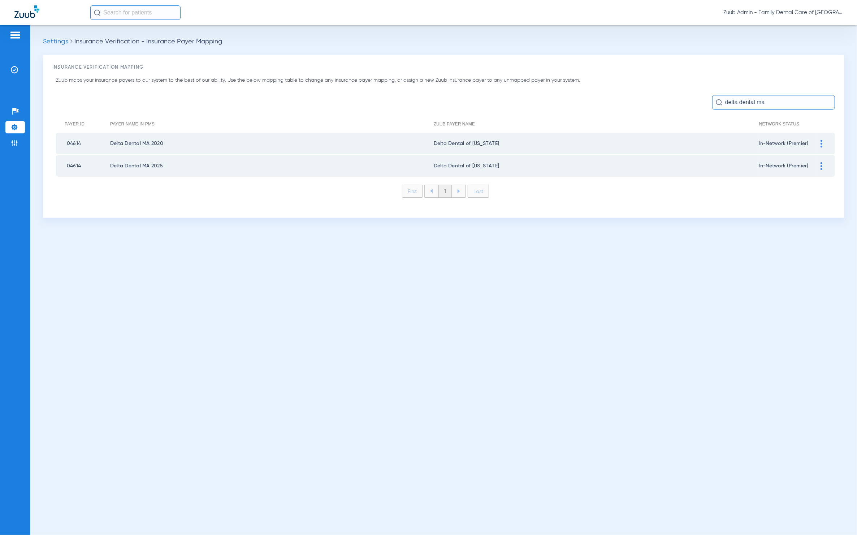
type input "delta dental ma"
click at [821, 140] on img at bounding box center [822, 144] width 2 height 8
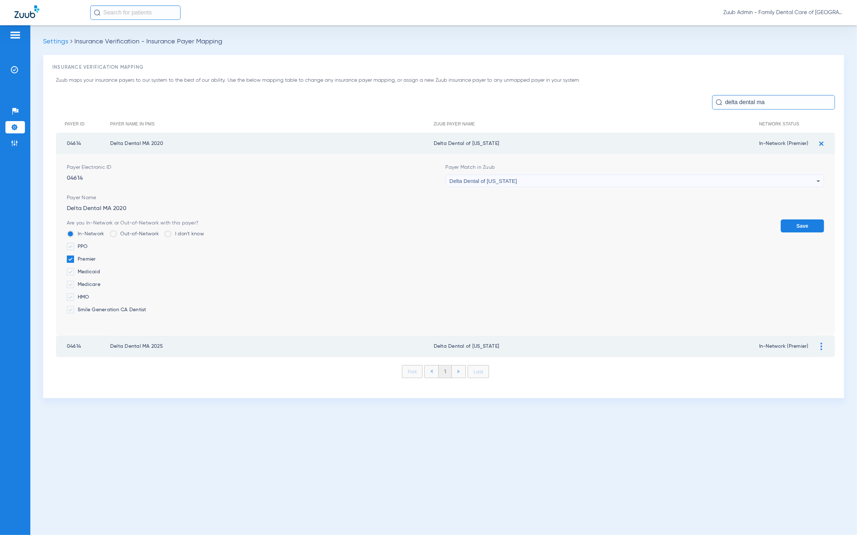
click at [549, 186] on div "Delta Dental of [US_STATE]" at bounding box center [633, 181] width 367 height 12
type input "sdfg"
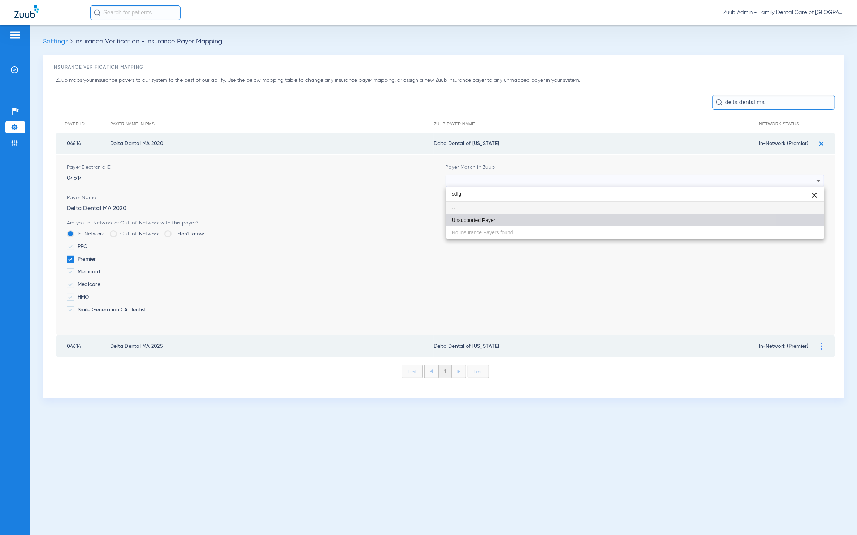
click at [525, 215] on mat-option "Unsupported Payer" at bounding box center [635, 220] width 379 height 12
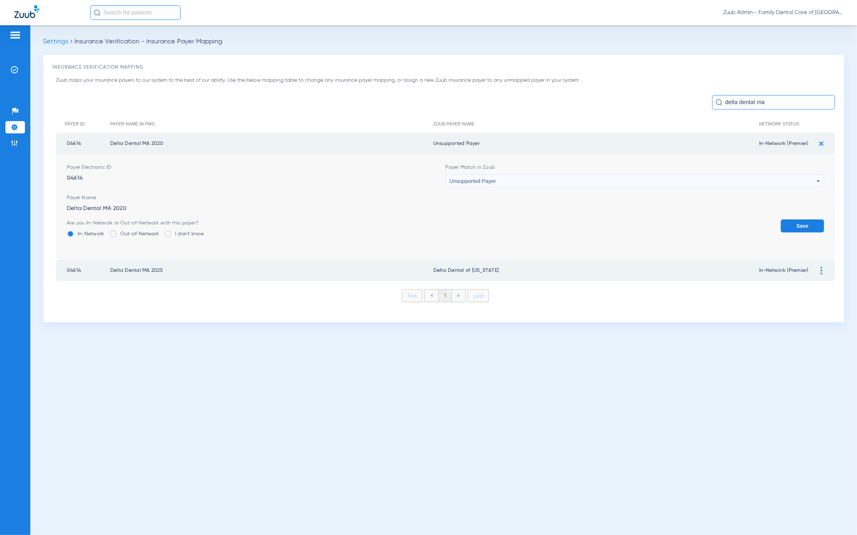
click at [790, 234] on div "Save" at bounding box center [802, 230] width 43 height 23
click at [796, 222] on button "Save" at bounding box center [802, 225] width 43 height 13
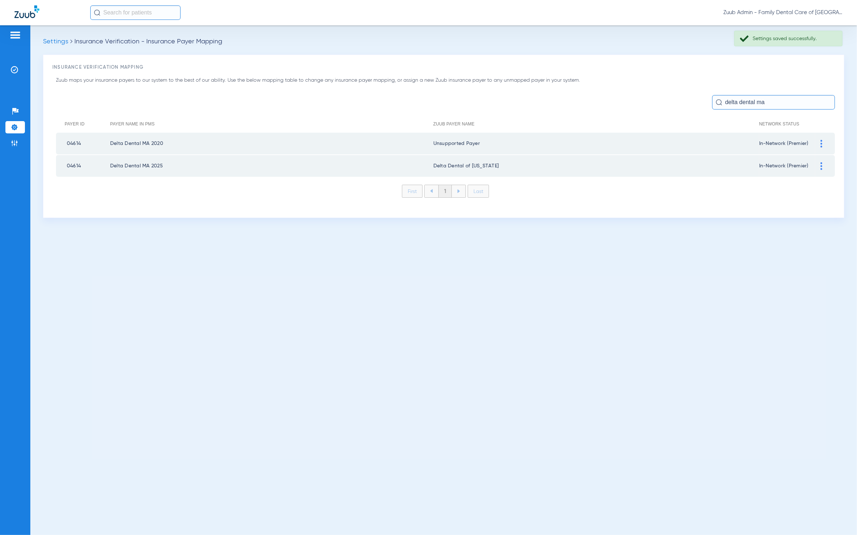
click at [819, 162] on div at bounding box center [821, 166] width 13 height 8
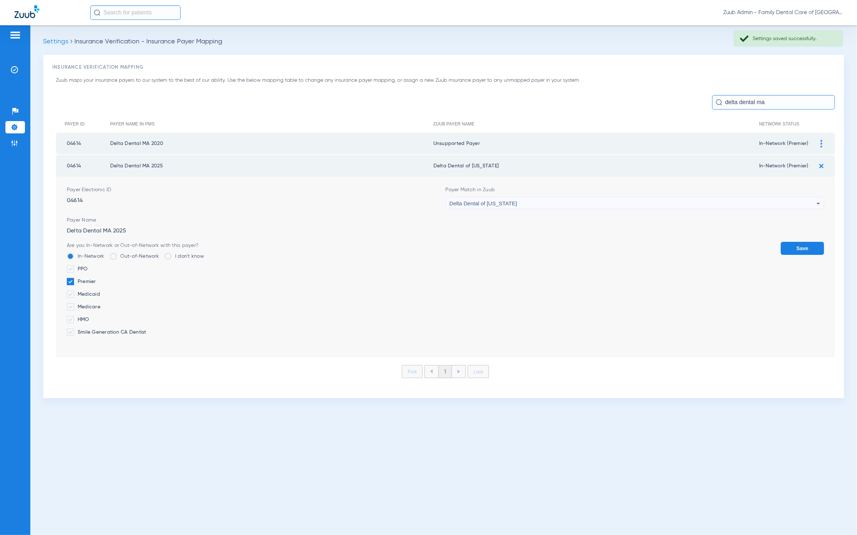
click at [669, 201] on div "Delta Dental of [US_STATE]" at bounding box center [633, 203] width 367 height 12
type input "sdfg"
click at [514, 244] on mat-option "Unsupported Payer" at bounding box center [635, 242] width 379 height 12
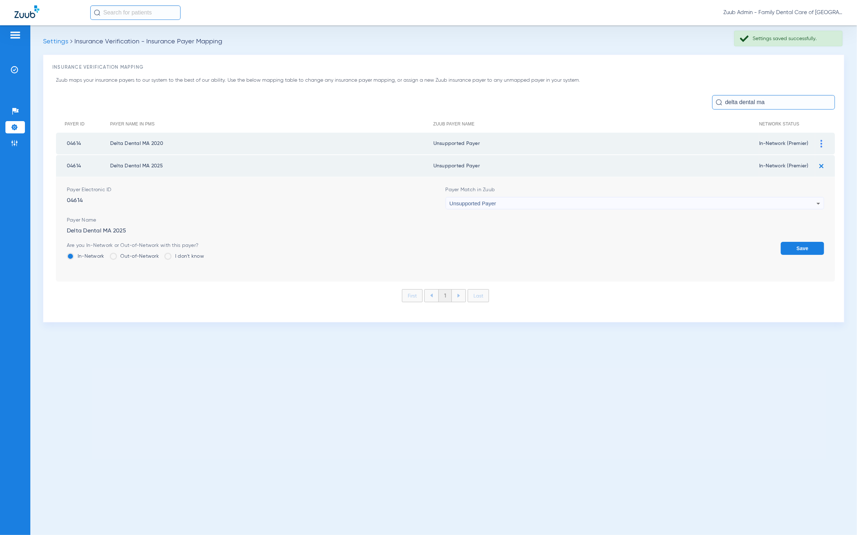
click at [803, 246] on button "Save" at bounding box center [802, 248] width 43 height 13
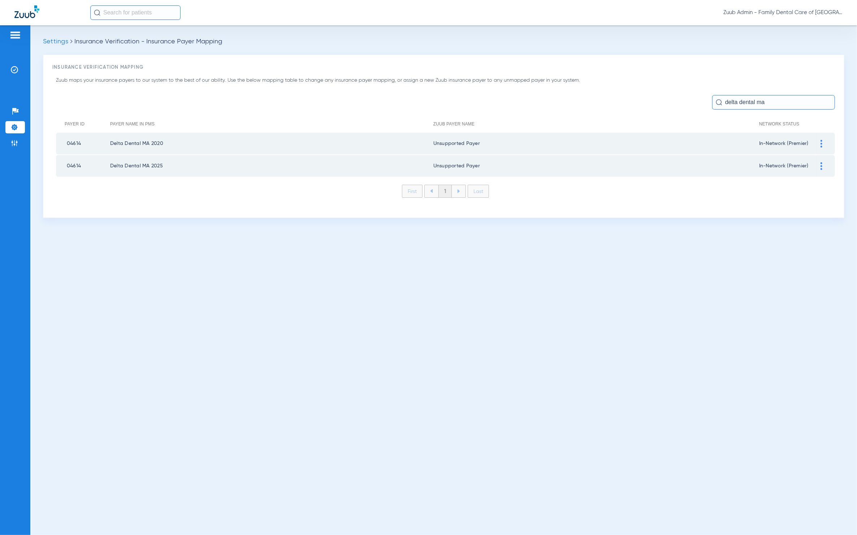
click at [797, 95] on input "delta dental ma" at bounding box center [773, 102] width 123 height 14
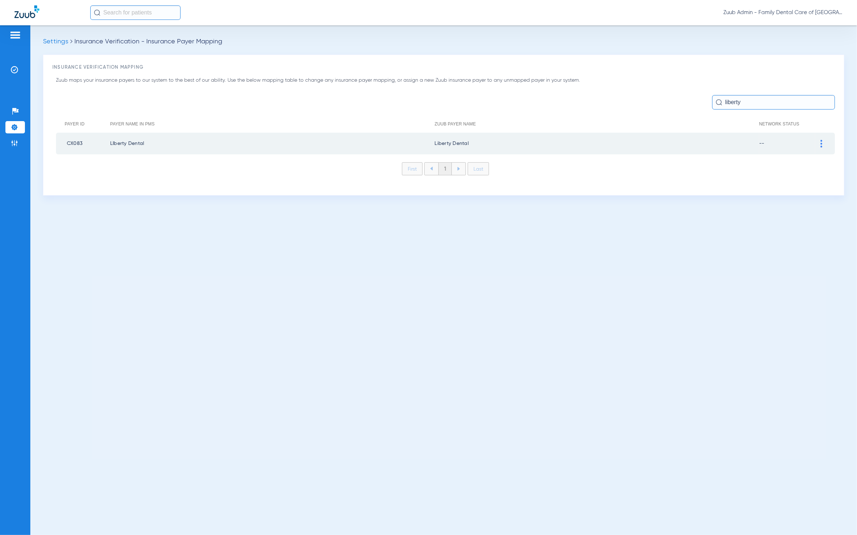
type input "liberty"
click at [822, 142] on img at bounding box center [822, 144] width 2 height 8
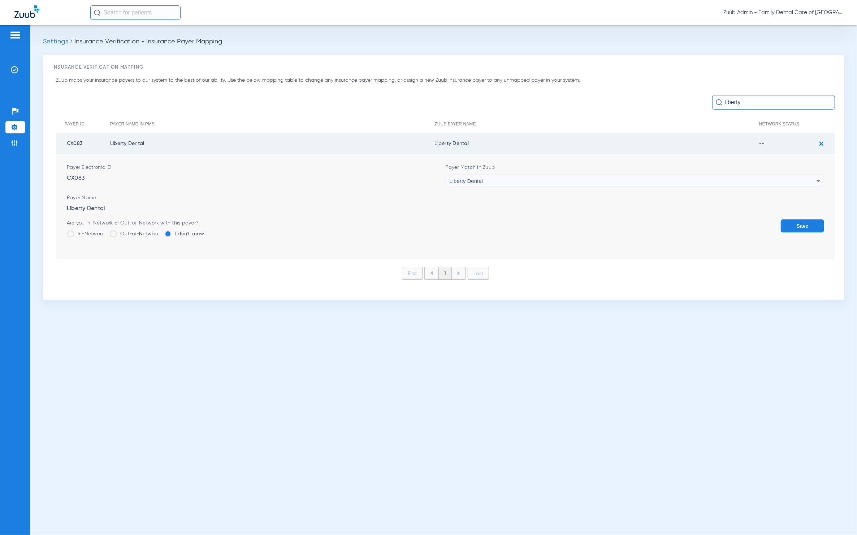
click at [688, 179] on div "Liberty Dental" at bounding box center [633, 181] width 367 height 12
type input "unn"
click at [552, 213] on mat-option "--" at bounding box center [635, 208] width 379 height 12
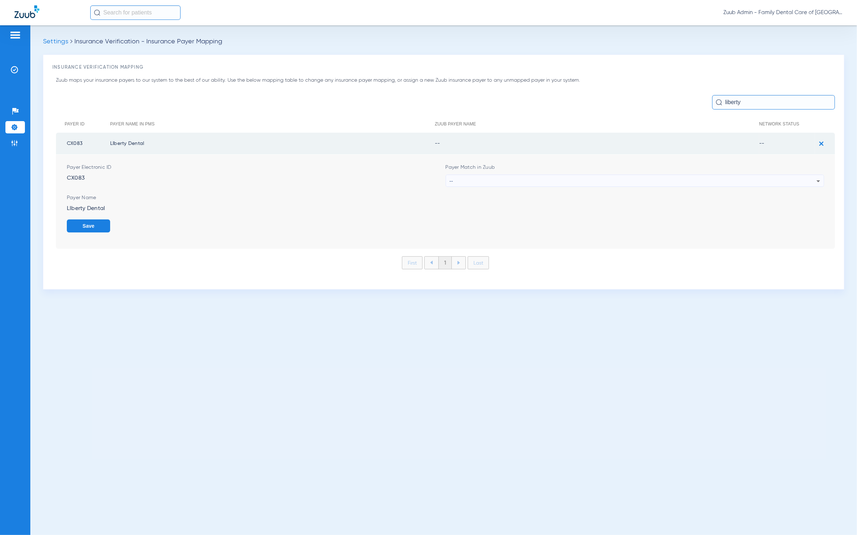
click at [497, 175] on div "--" at bounding box center [633, 181] width 367 height 12
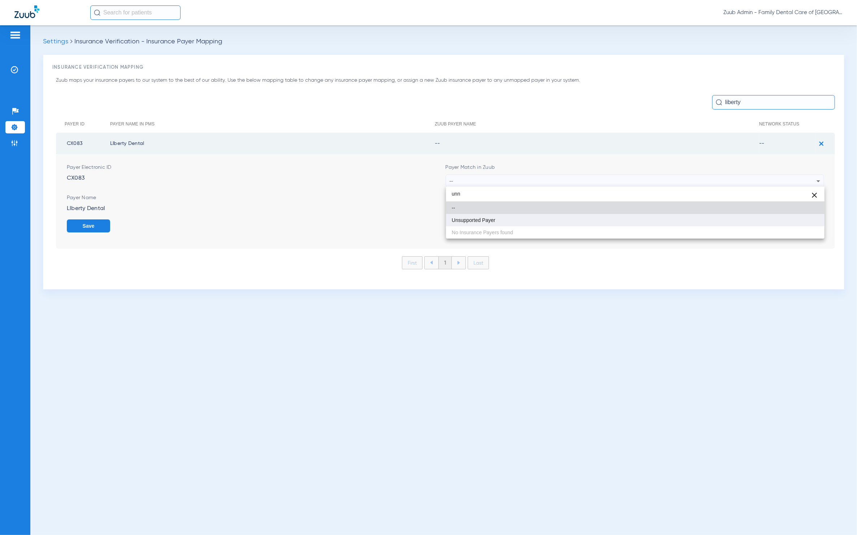
type input "unn"
click at [500, 222] on mat-option "Unsupported Payer" at bounding box center [635, 220] width 379 height 12
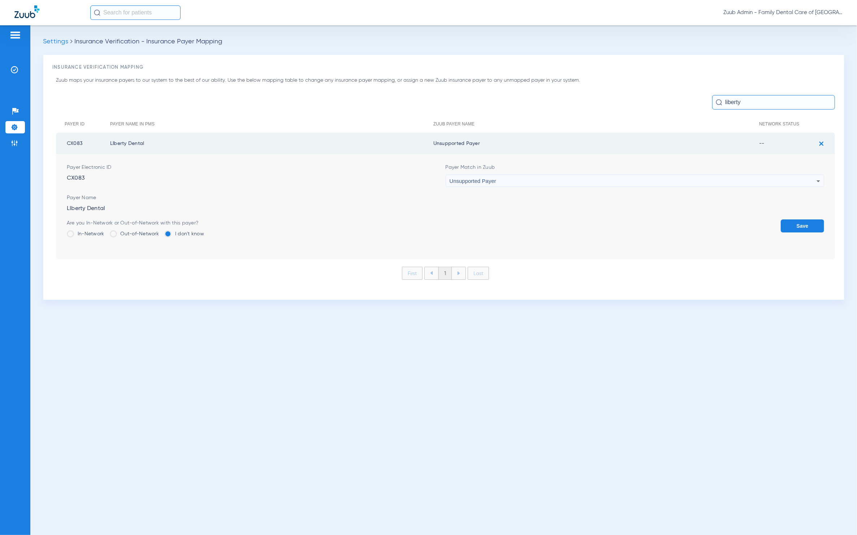
click at [799, 225] on button "Save" at bounding box center [802, 225] width 43 height 13
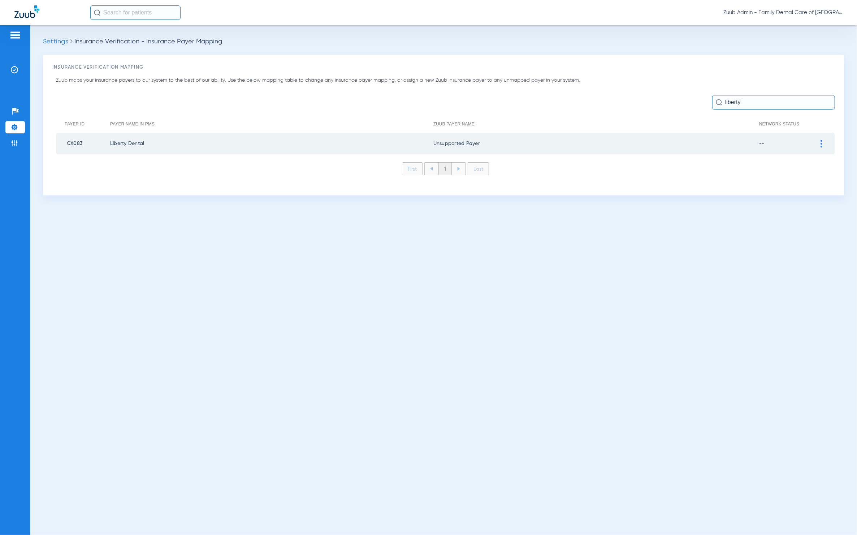
click at [771, 111] on div "Zuub maps your insurance payers to our system to the best of our ability. Use t…" at bounding box center [443, 131] width 783 height 109
click at [769, 105] on input "liberty" at bounding box center [773, 102] width 123 height 14
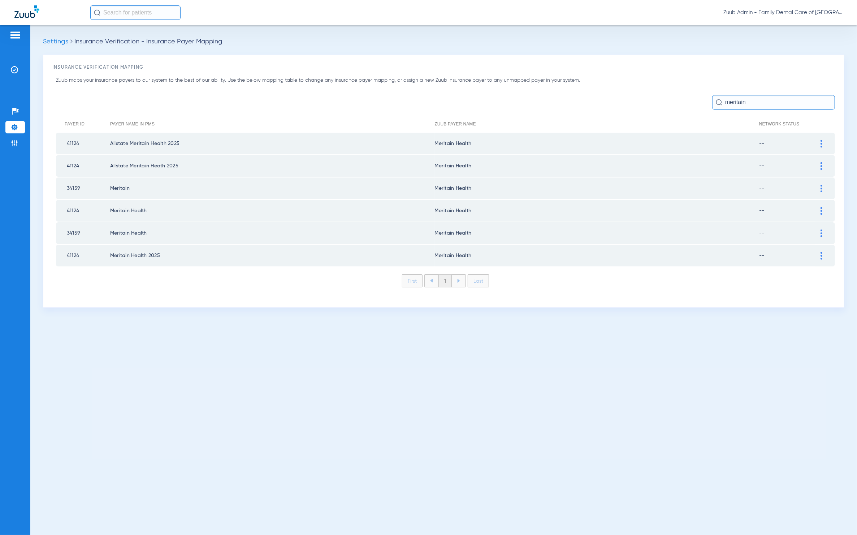
type input "meritain"
click at [822, 146] on img at bounding box center [822, 144] width 2 height 8
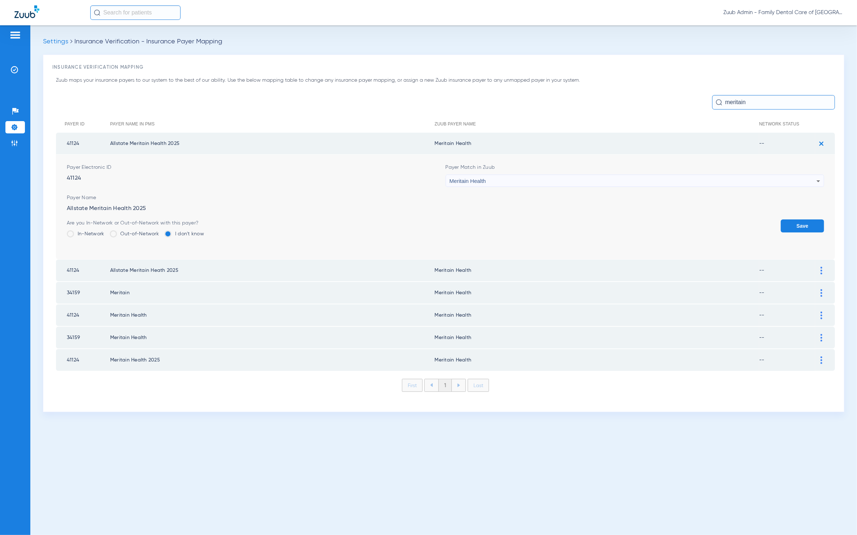
click at [723, 171] on div "Payer Match in Zuub Meritain Health" at bounding box center [635, 175] width 379 height 23
click at [715, 181] on div "Meritain Health" at bounding box center [633, 181] width 367 height 12
type input "dfgh"
click at [528, 218] on mat-option "Unsupported Payer" at bounding box center [635, 220] width 379 height 12
click at [800, 219] on button "Save" at bounding box center [802, 225] width 43 height 13
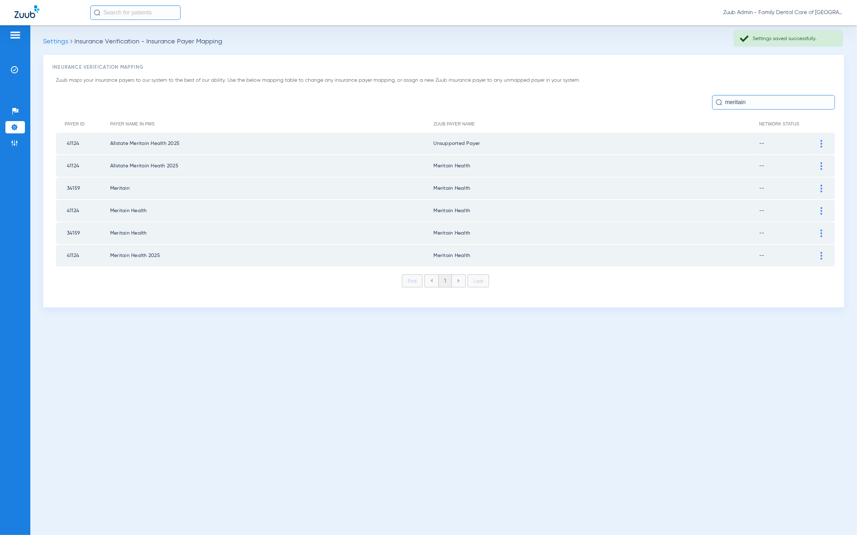
click at [823, 165] on div at bounding box center [821, 166] width 13 height 8
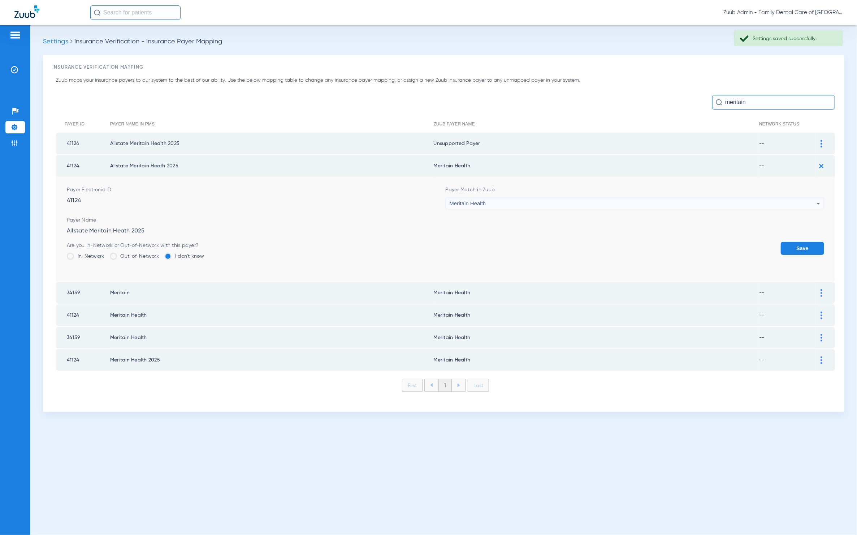
click at [656, 194] on div "Payer Match in Zuub Meritain Health" at bounding box center [635, 197] width 379 height 23
click at [652, 201] on div "Meritain Health" at bounding box center [633, 203] width 367 height 12
type input "fghdfgh"
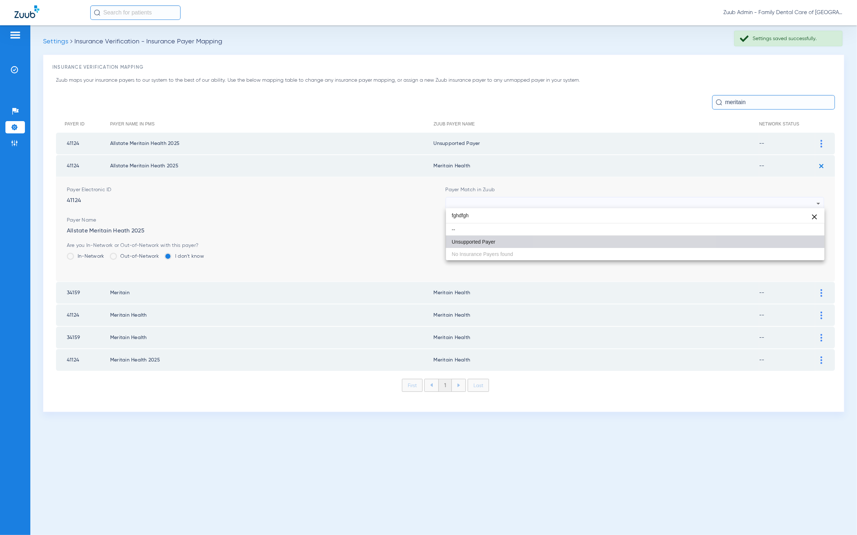
click at [633, 241] on mat-option "Unsupported Payer" at bounding box center [635, 242] width 379 height 12
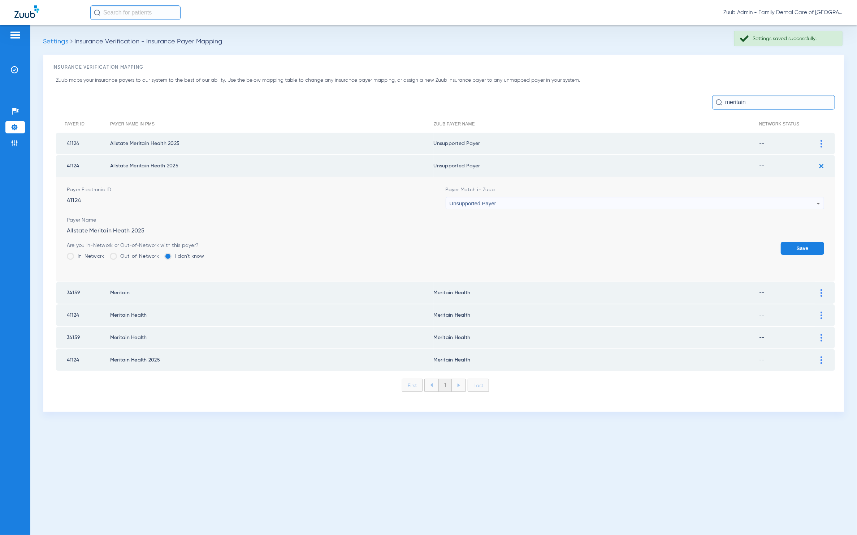
click at [794, 233] on form "Payer Electronic ID 41124 Payer Match in Zuub Unsupported Payer Payer Name Alls…" at bounding box center [446, 229] width 758 height 104
click at [797, 242] on button "Save" at bounding box center [802, 248] width 43 height 13
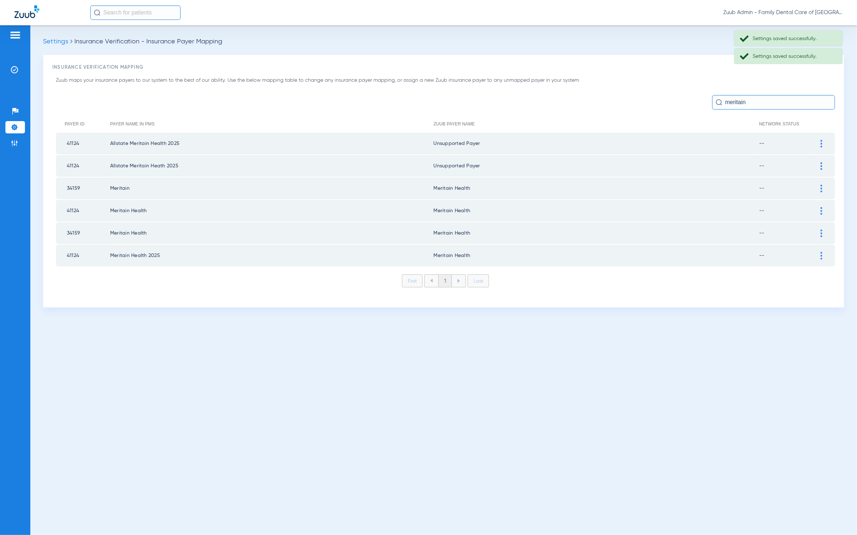
click at [819, 185] on div at bounding box center [821, 189] width 13 height 8
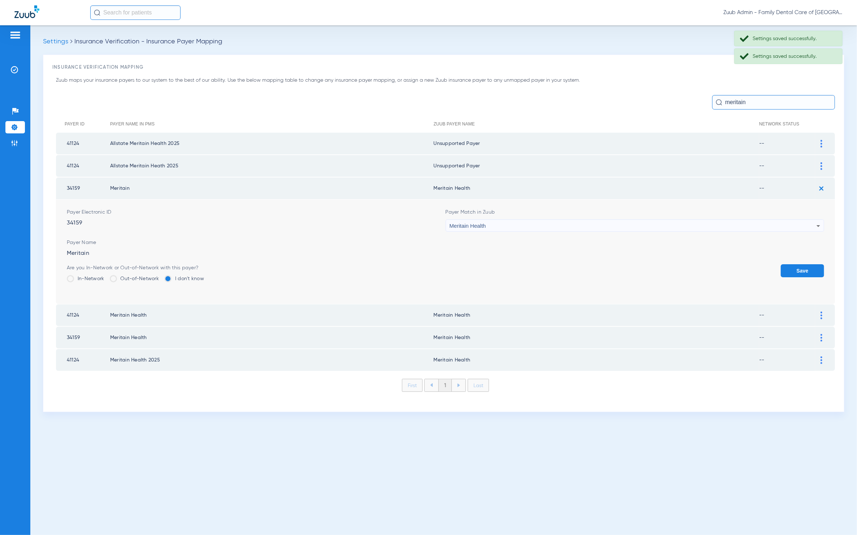
click at [531, 223] on div "Meritain Health" at bounding box center [633, 226] width 367 height 12
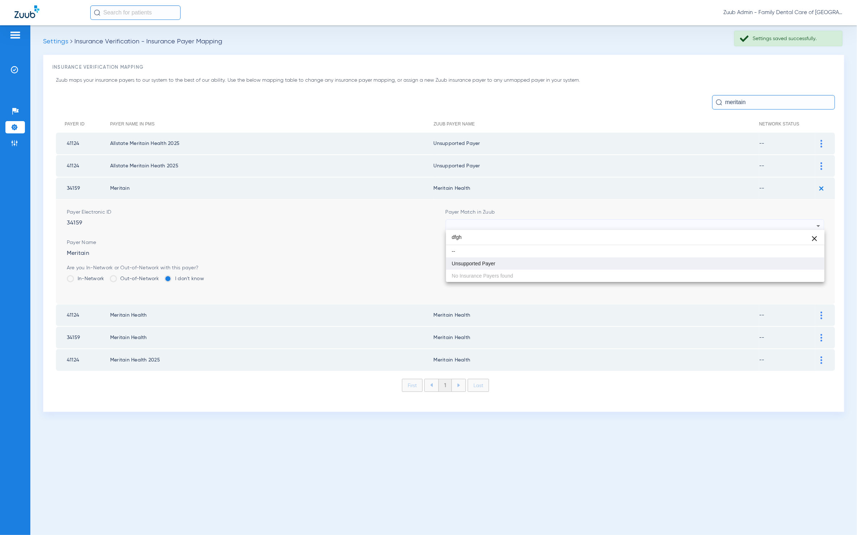
type input "dfgh"
click at [524, 266] on mat-option "Unsupported Payer" at bounding box center [635, 263] width 379 height 12
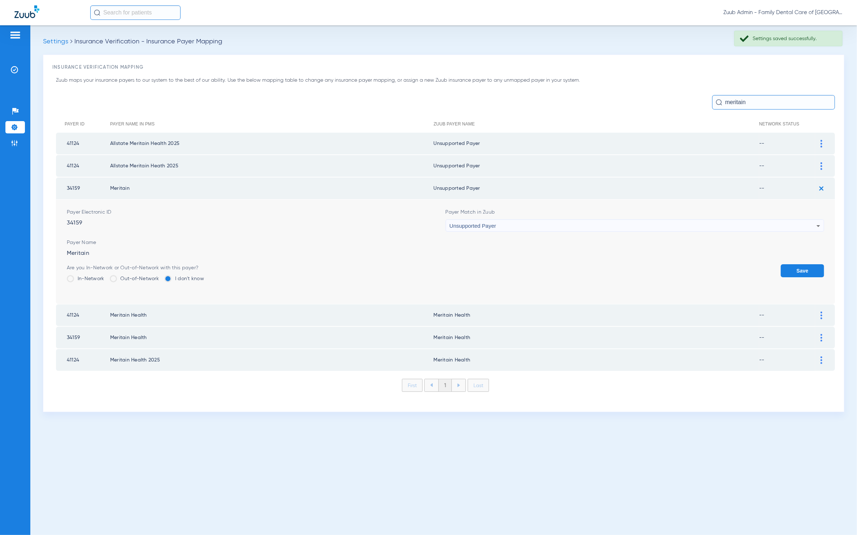
click at [775, 264] on div "Are you In-Network or Out-of-Network with this payer? In-Network Out-of-Network…" at bounding box center [446, 275] width 758 height 23
click at [796, 267] on button "Save" at bounding box center [802, 270] width 43 height 13
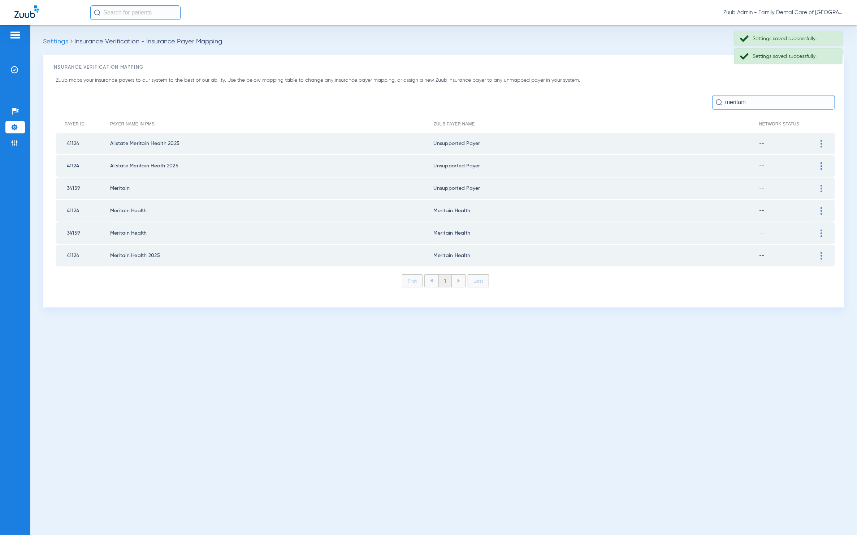
click at [821, 209] on img at bounding box center [822, 211] width 2 height 8
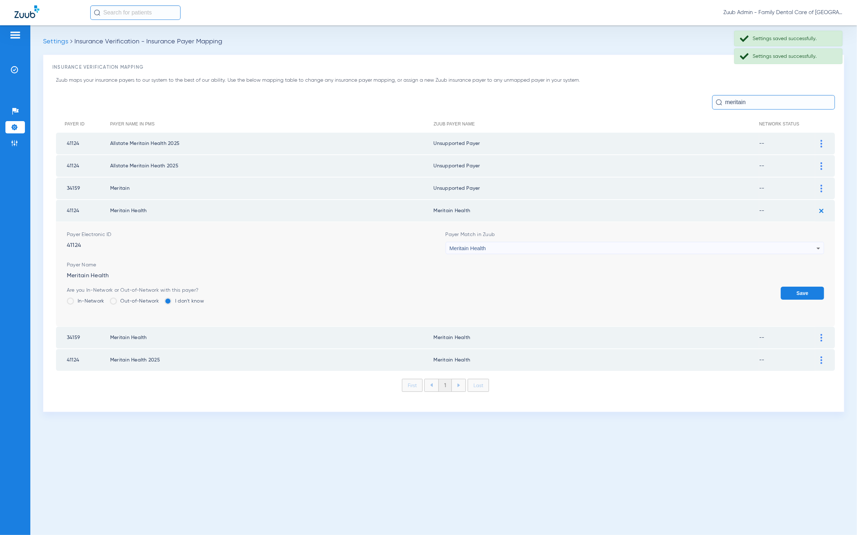
click at [656, 250] on div "Meritain Health" at bounding box center [633, 248] width 367 height 12
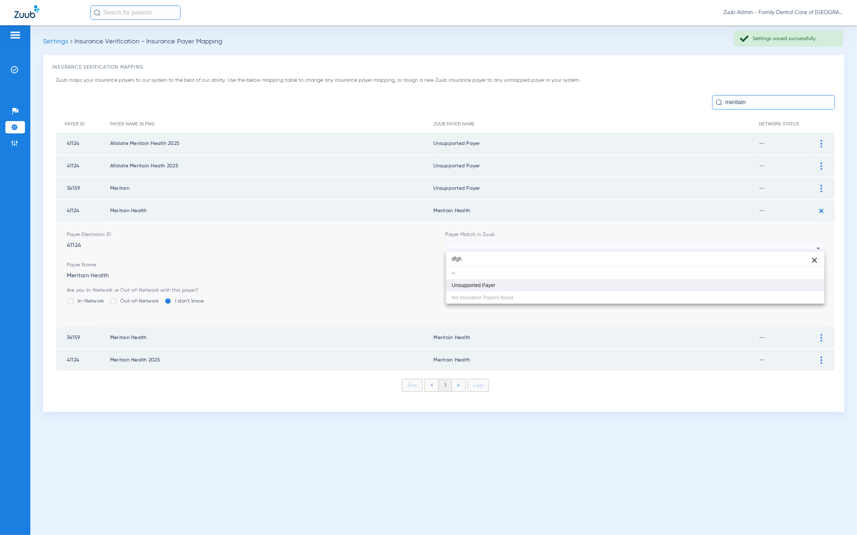
type input "dfgh"
click at [530, 280] on mat-option "Unsupported Payer" at bounding box center [635, 285] width 379 height 12
click at [794, 286] on button "Save" at bounding box center [802, 292] width 43 height 13
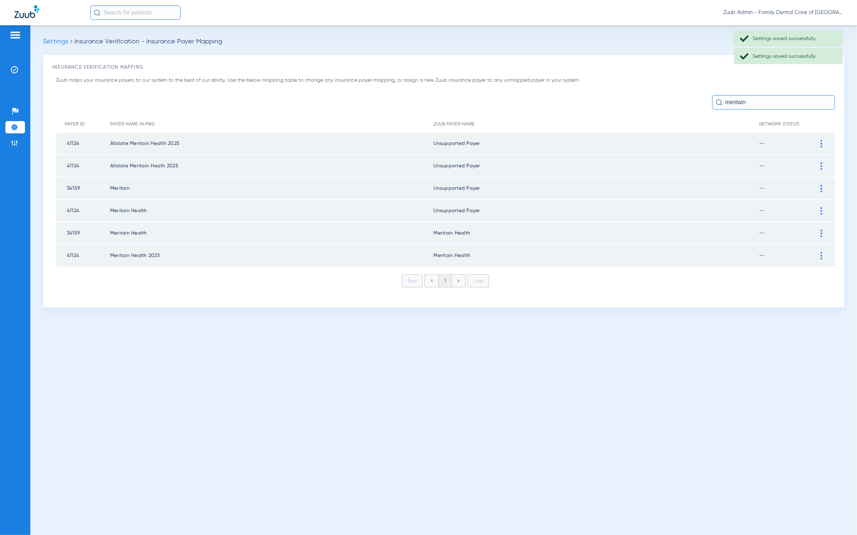
click at [821, 230] on img at bounding box center [822, 233] width 2 height 8
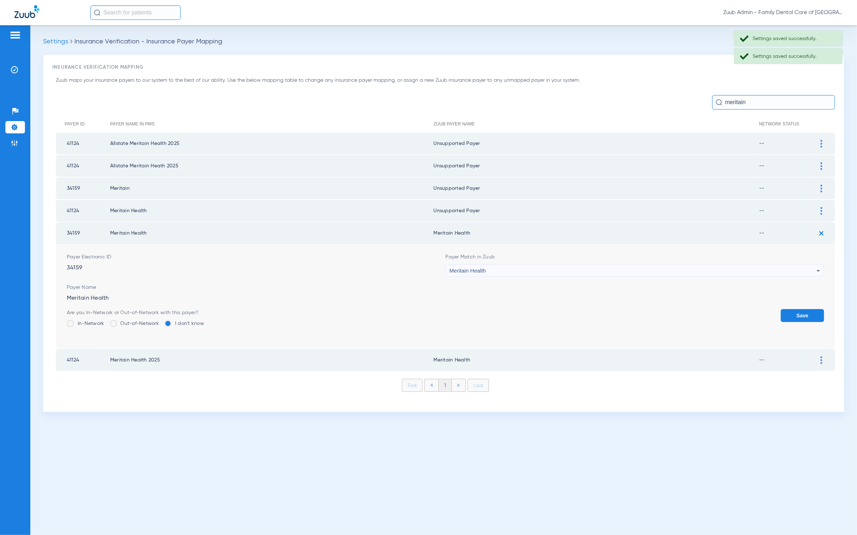
click at [668, 268] on div "Meritain Health" at bounding box center [633, 270] width 367 height 12
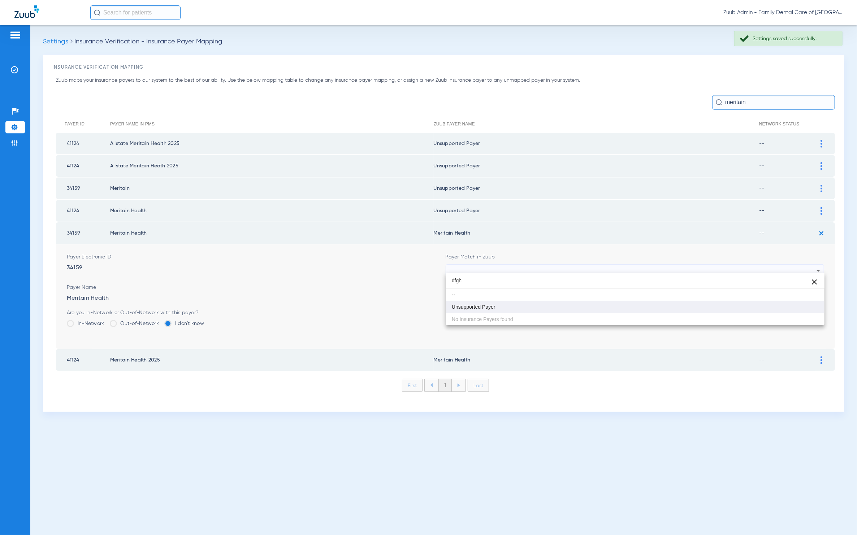
type input "dfgh"
click at [583, 302] on mat-option "Unsupported Payer" at bounding box center [635, 307] width 379 height 12
click at [801, 311] on button "Save" at bounding box center [802, 315] width 43 height 13
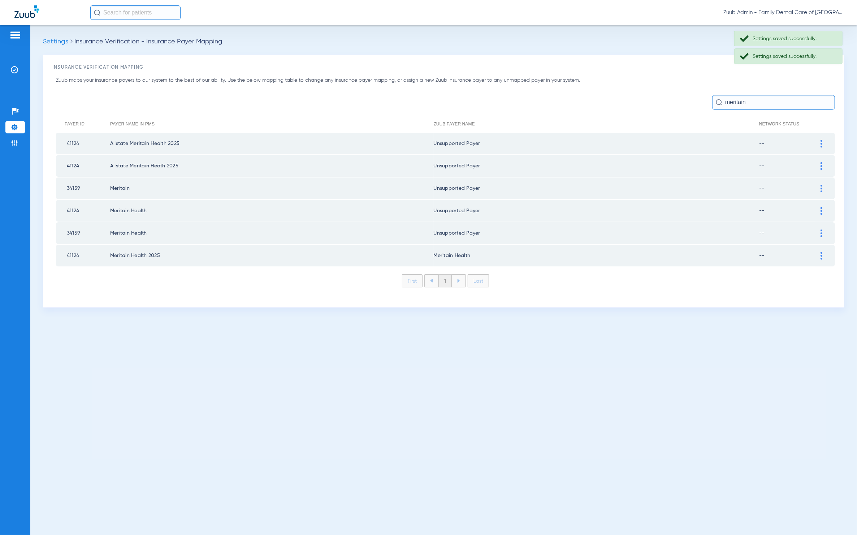
click at [822, 253] on img at bounding box center [822, 256] width 2 height 8
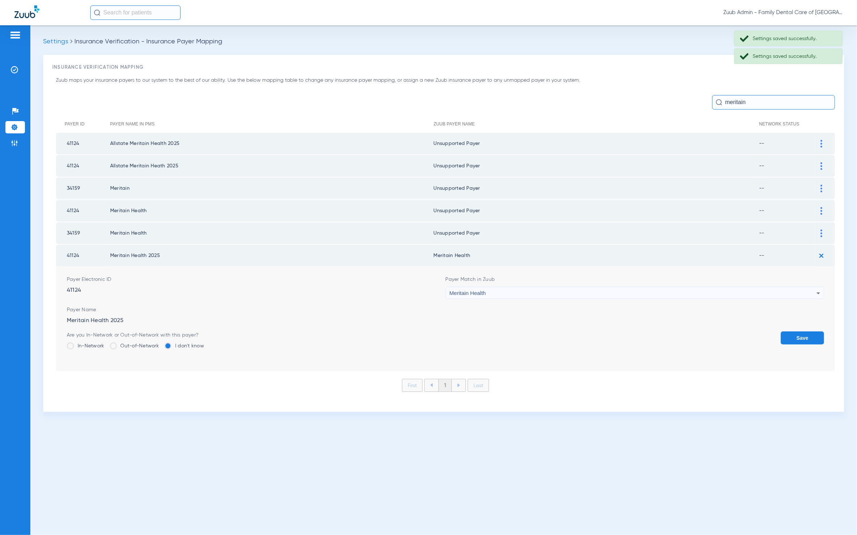
click at [741, 295] on form "Payer Electronic ID 41124 Payer Match in Zuub Meritain Health Payer Name Merita…" at bounding box center [446, 319] width 758 height 104
click at [729, 287] on div "Meritain Health" at bounding box center [633, 293] width 367 height 12
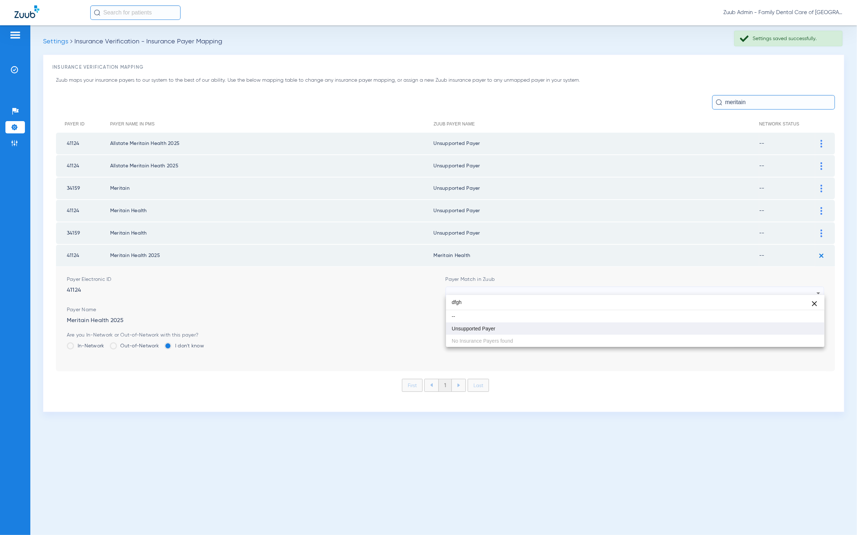
type input "dfgh"
click at [583, 324] on mat-option "Unsupported Payer" at bounding box center [635, 328] width 379 height 12
click at [796, 336] on button "Save" at bounding box center [802, 337] width 43 height 13
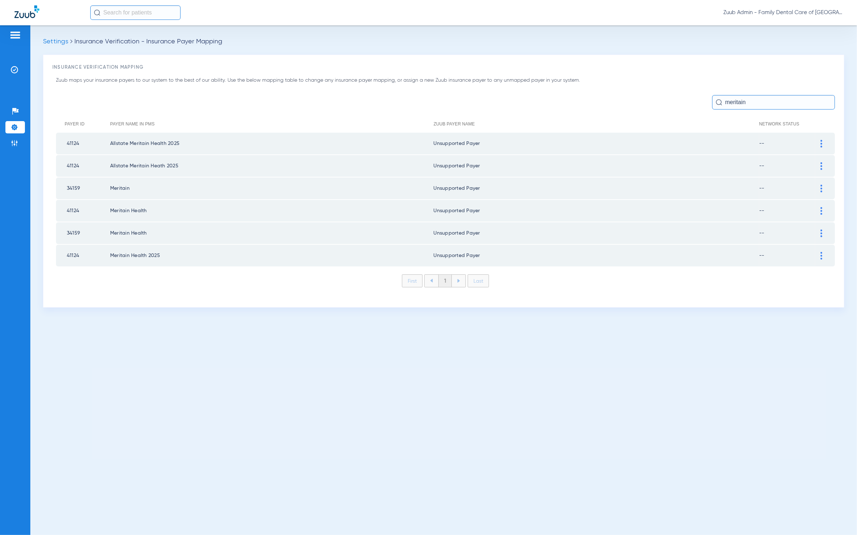
click at [781, 105] on input "meritain" at bounding box center [773, 102] width 123 height 14
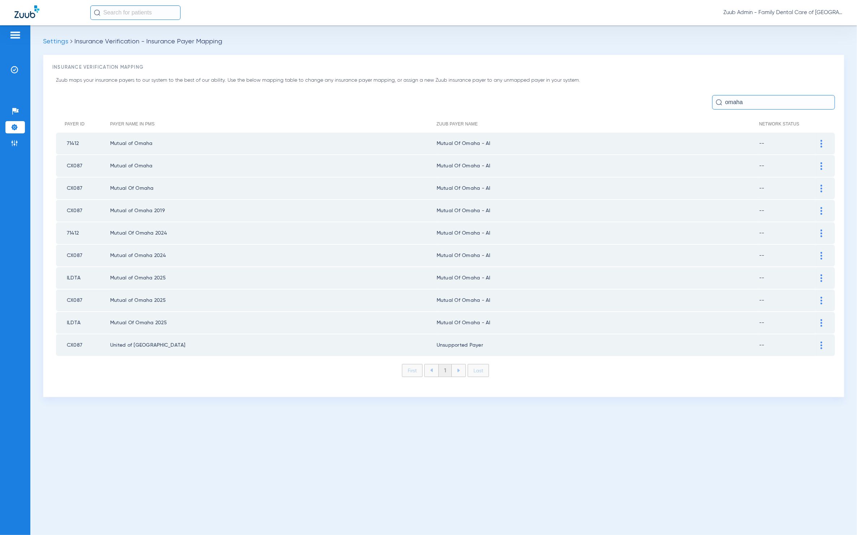
type input "omaha"
click at [822, 143] on img at bounding box center [822, 144] width 2 height 8
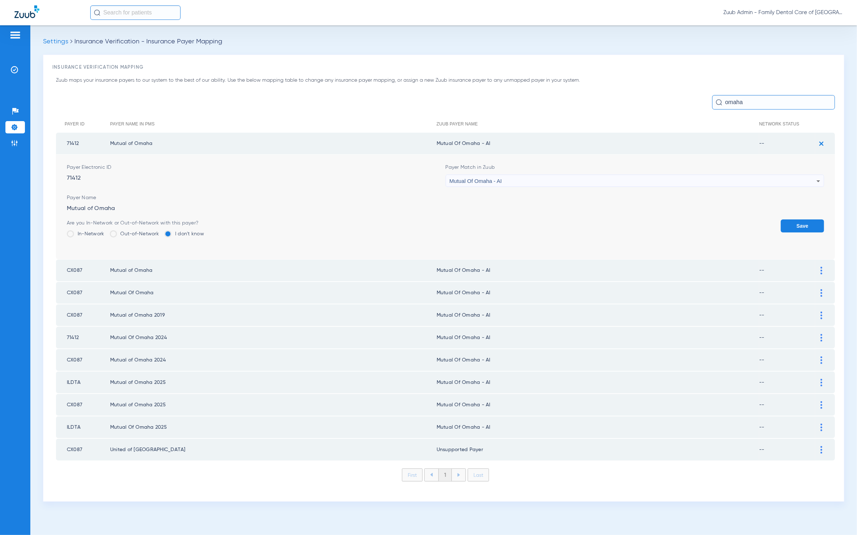
click at [558, 176] on div "Mutual Of Omaha - AI" at bounding box center [633, 181] width 367 height 12
type input "adfg"
click at [535, 215] on mat-option "Unsupported Payer" at bounding box center [635, 220] width 379 height 12
click at [801, 225] on button "Save" at bounding box center [802, 225] width 43 height 13
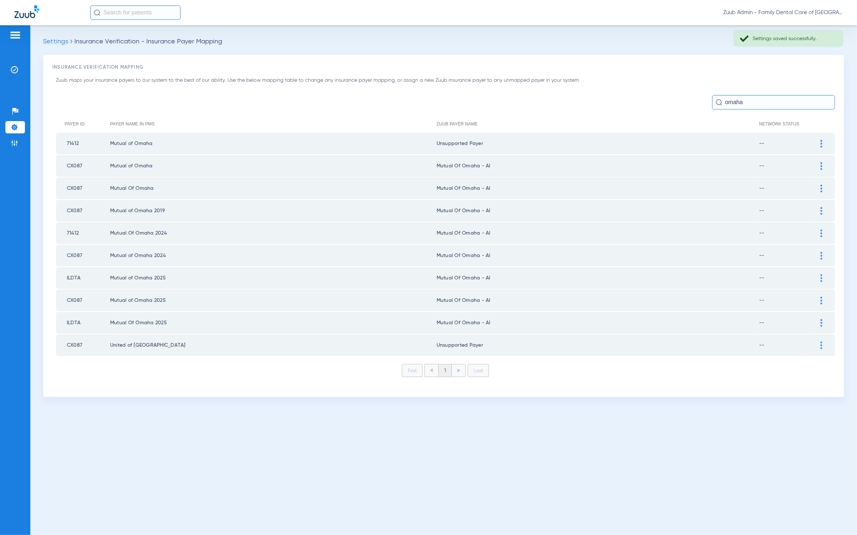
drag, startPoint x: 827, startPoint y: 165, endPoint x: 800, endPoint y: 168, distance: 26.9
click at [827, 165] on div at bounding box center [821, 166] width 13 height 8
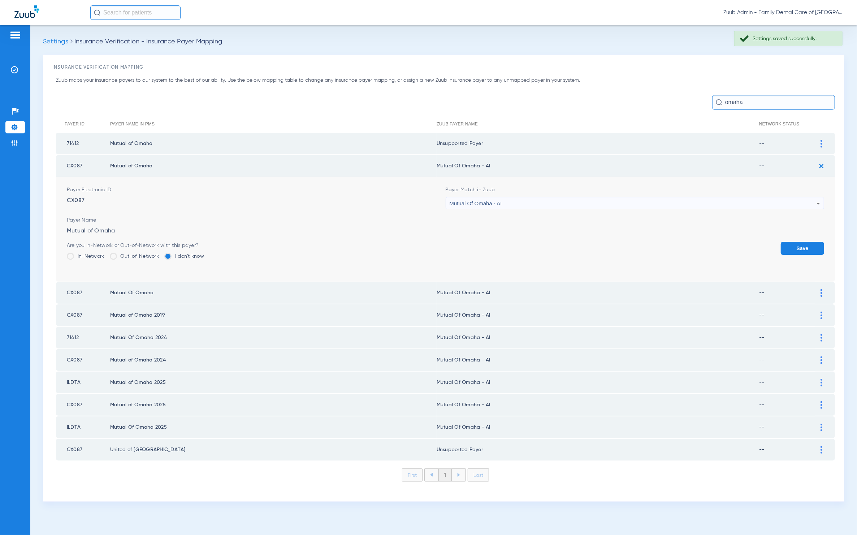
click at [604, 197] on div "Mutual Of Omaha - AI" at bounding box center [633, 203] width 367 height 12
type input "dfg"
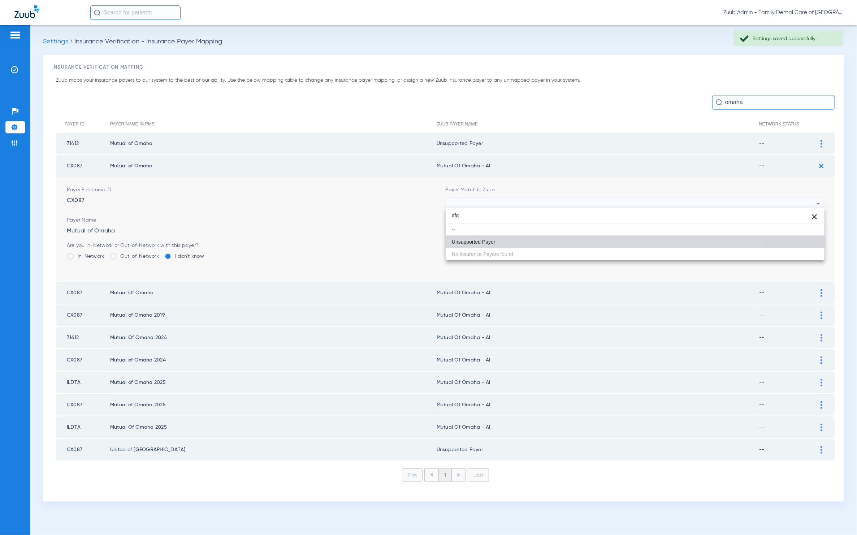
click at [565, 246] on mat-option "Unsupported Payer" at bounding box center [635, 242] width 379 height 12
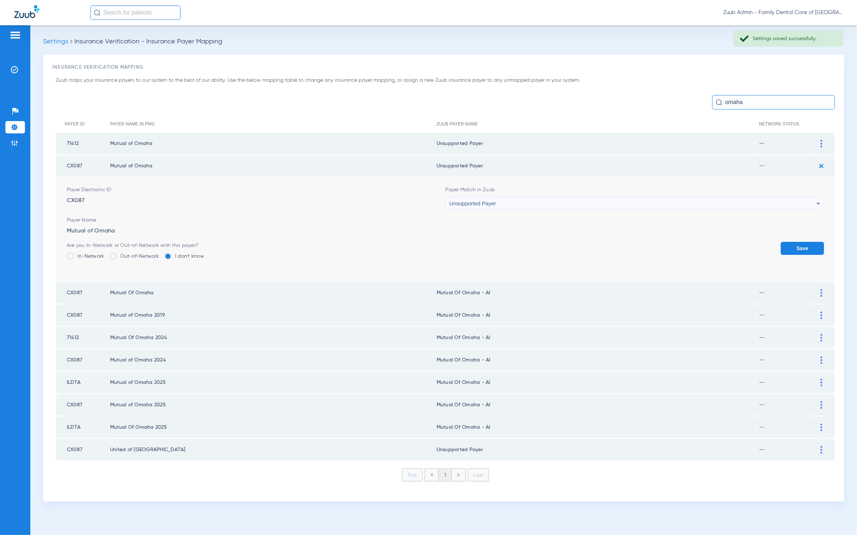
click at [824, 249] on td "Payer Electronic ID CX087 Payer Match in Zuub Unsupported Payer Payer Name Mutu…" at bounding box center [445, 229] width 779 height 104
click at [819, 247] on button "Save" at bounding box center [802, 248] width 43 height 13
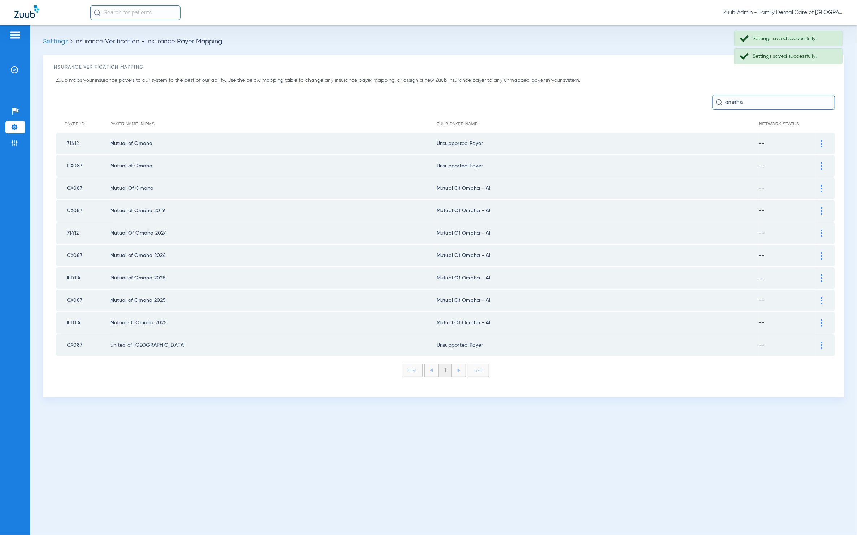
click at [822, 188] on img at bounding box center [822, 189] width 2 height 8
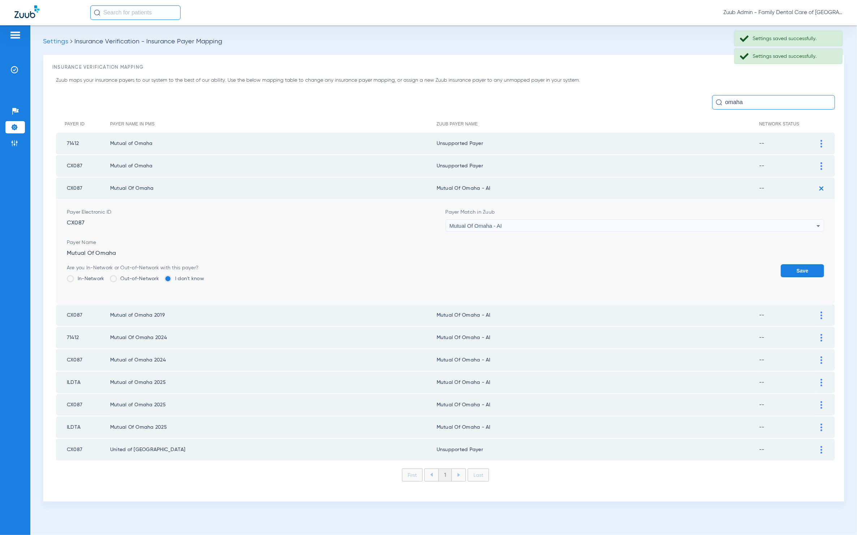
click at [617, 220] on div "Mutual Of Omaha - AI" at bounding box center [633, 226] width 367 height 12
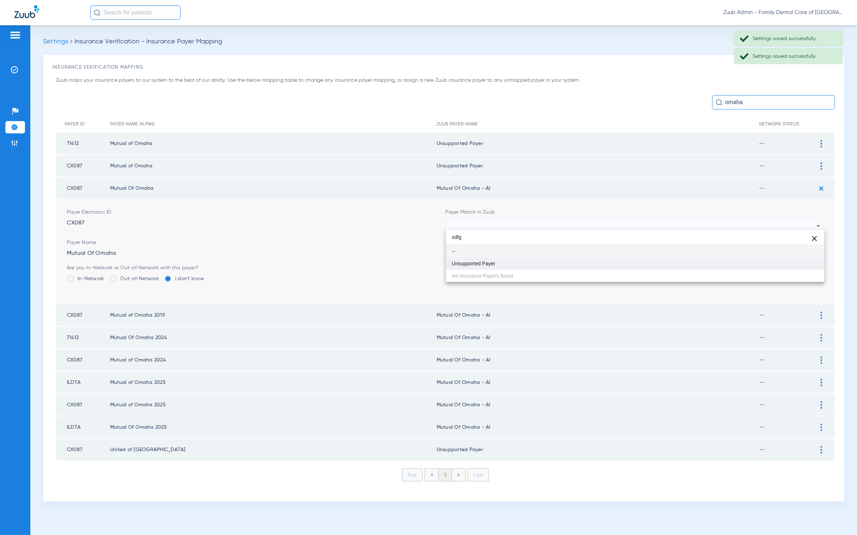
type input "sdfg"
click at [583, 262] on mat-option "Unsupported Payer" at bounding box center [635, 263] width 379 height 12
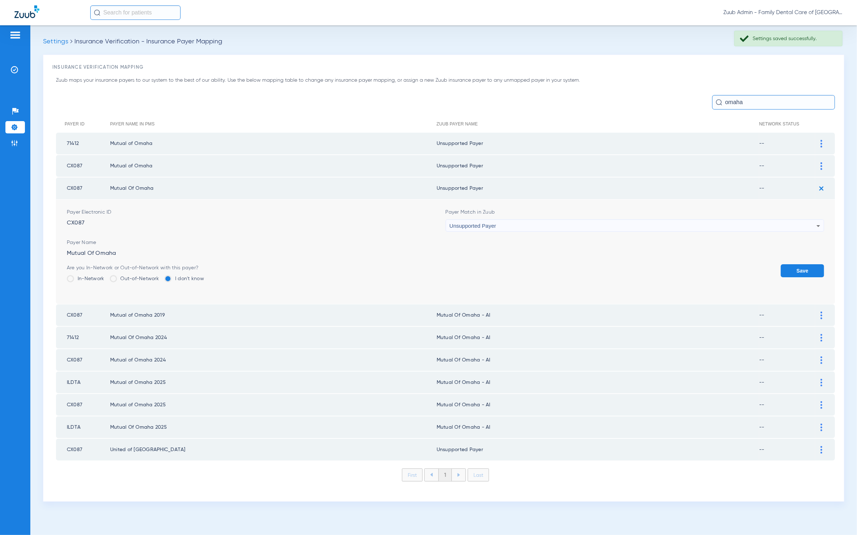
click at [786, 264] on button "Save" at bounding box center [802, 270] width 43 height 13
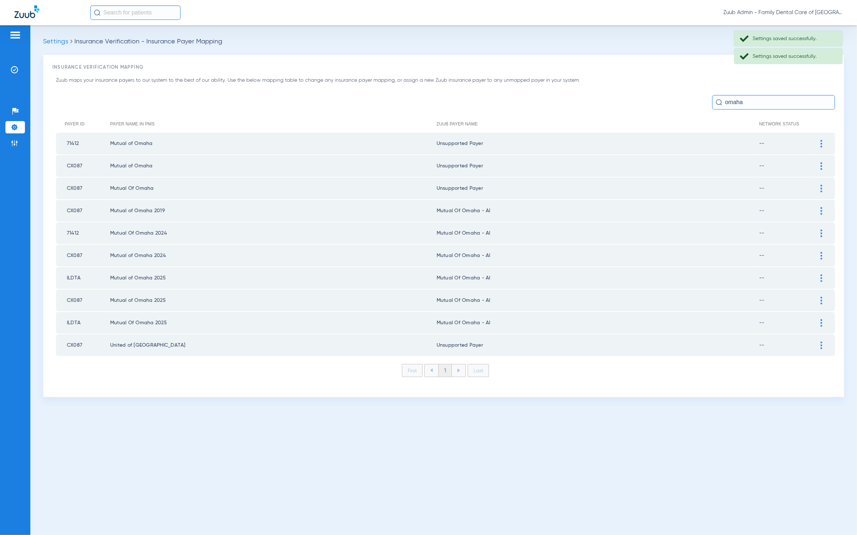
click at [820, 211] on div at bounding box center [821, 211] width 13 height 8
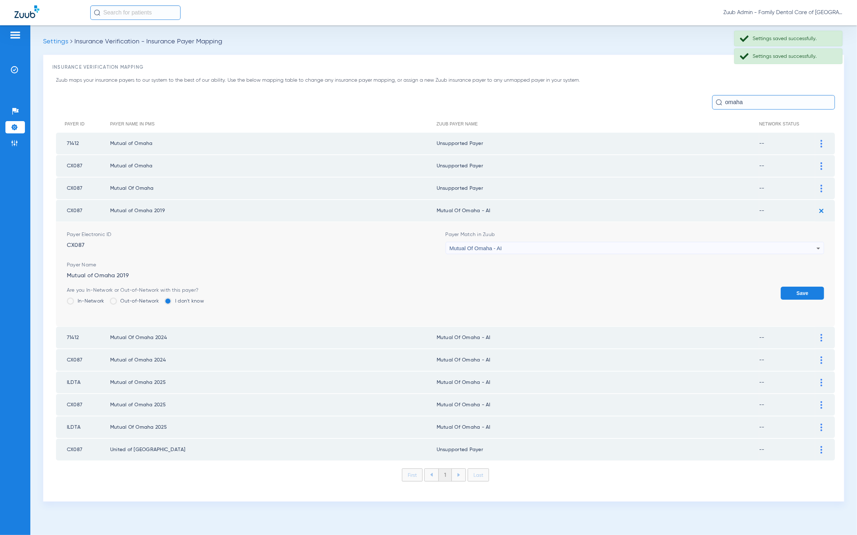
click at [674, 249] on div "Mutual Of Omaha - AI" at bounding box center [633, 248] width 367 height 12
type input "sdfg"
click at [574, 282] on mat-option "Unsupported Payer" at bounding box center [635, 285] width 379 height 12
click at [795, 286] on button "Save" at bounding box center [802, 292] width 43 height 13
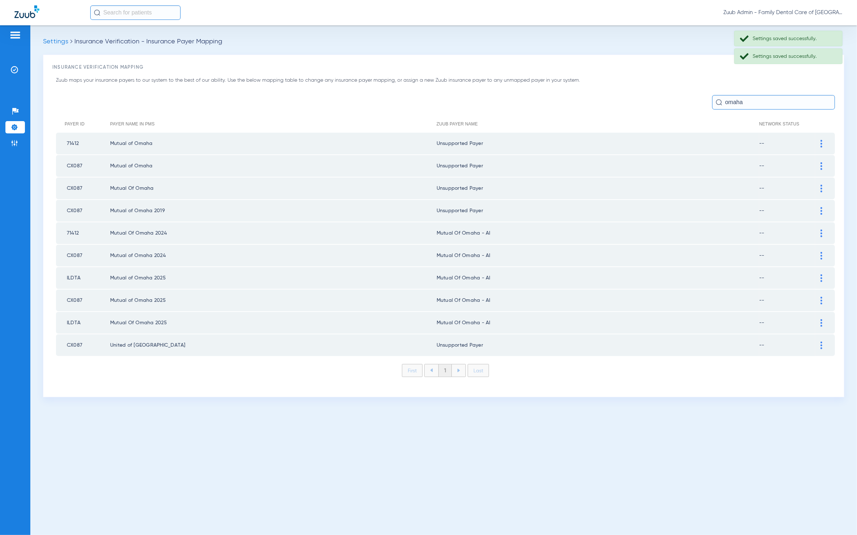
click at [821, 234] on td at bounding box center [825, 233] width 20 height 22
click at [820, 230] on div at bounding box center [821, 233] width 13 height 8
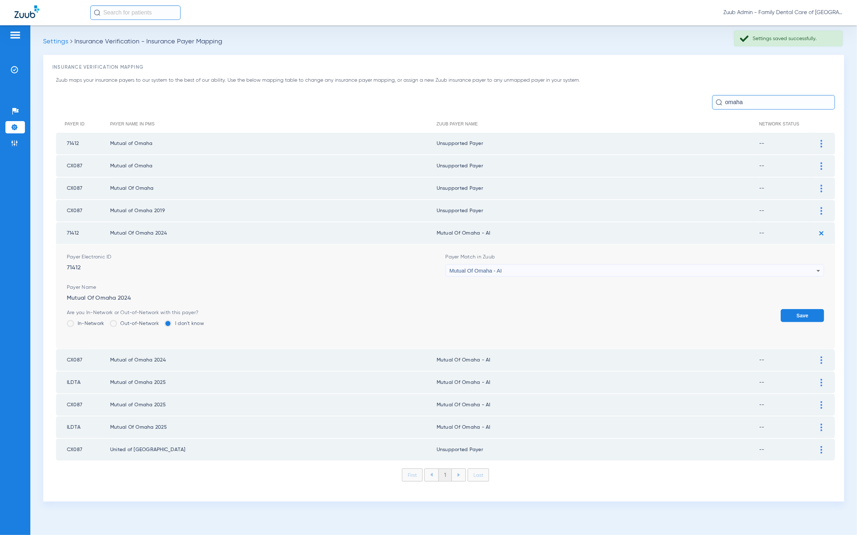
click at [685, 266] on div "Mutual Of Omaha - AI" at bounding box center [633, 270] width 367 height 12
type input "dsfg"
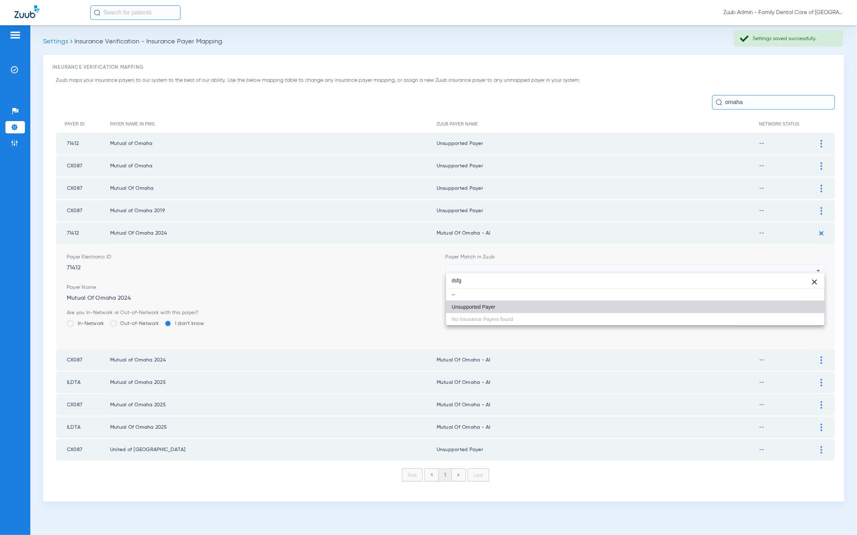
click at [536, 307] on mat-option "Unsupported Payer" at bounding box center [635, 307] width 379 height 12
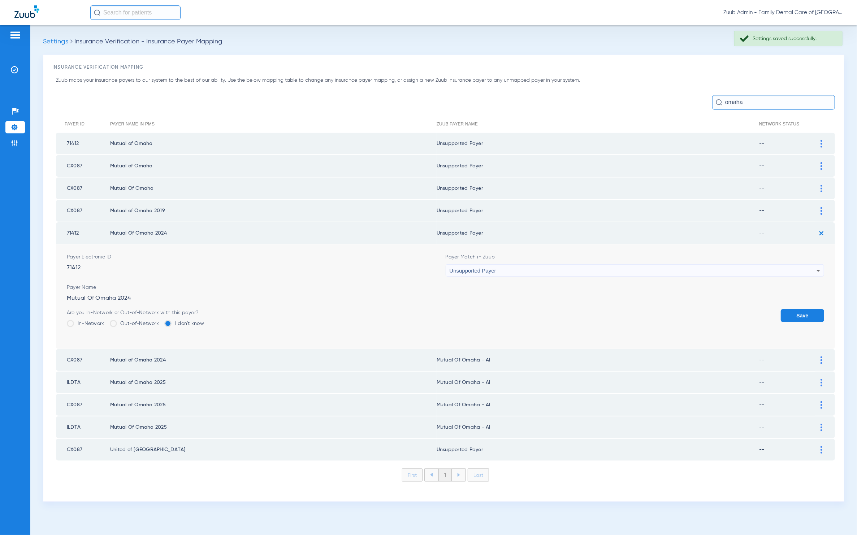
click at [793, 309] on button "Save" at bounding box center [802, 315] width 43 height 13
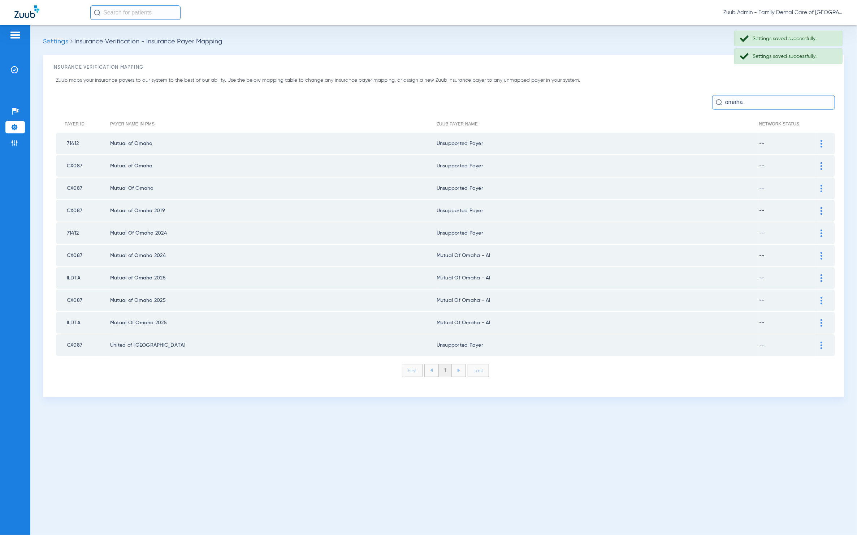
click at [825, 253] on div at bounding box center [821, 256] width 13 height 8
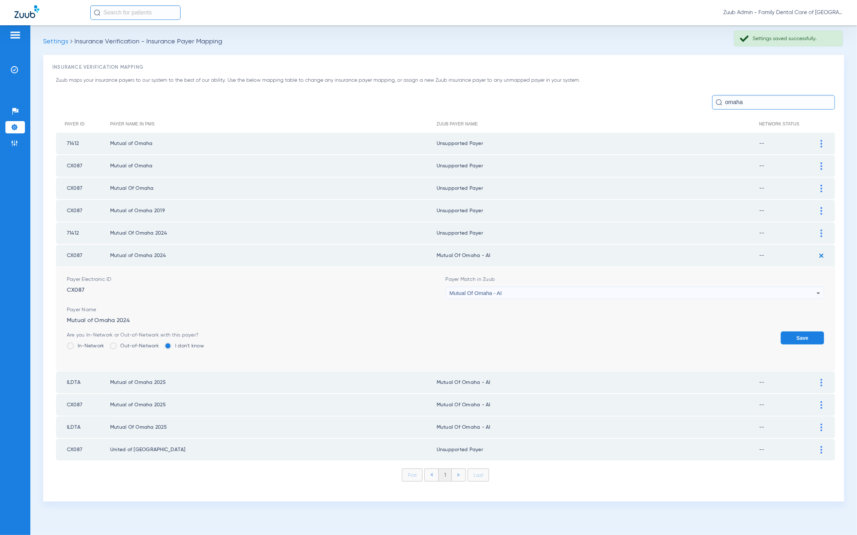
click at [797, 287] on div "Mutual Of Omaha - AI" at bounding box center [633, 293] width 367 height 12
type input "ggg"
click at [539, 327] on mat-option "Unsupported Payer" at bounding box center [635, 328] width 379 height 12
click at [786, 331] on button "Save" at bounding box center [802, 337] width 43 height 13
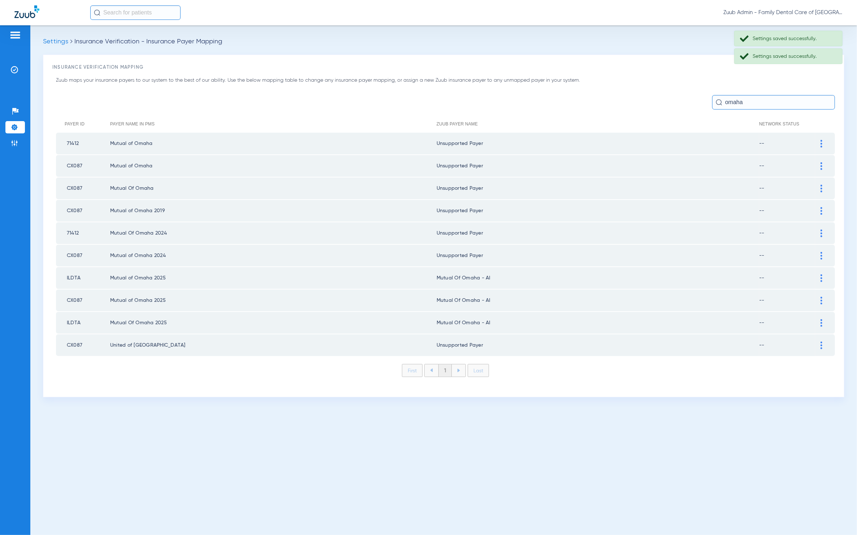
click at [824, 274] on div at bounding box center [821, 278] width 13 height 8
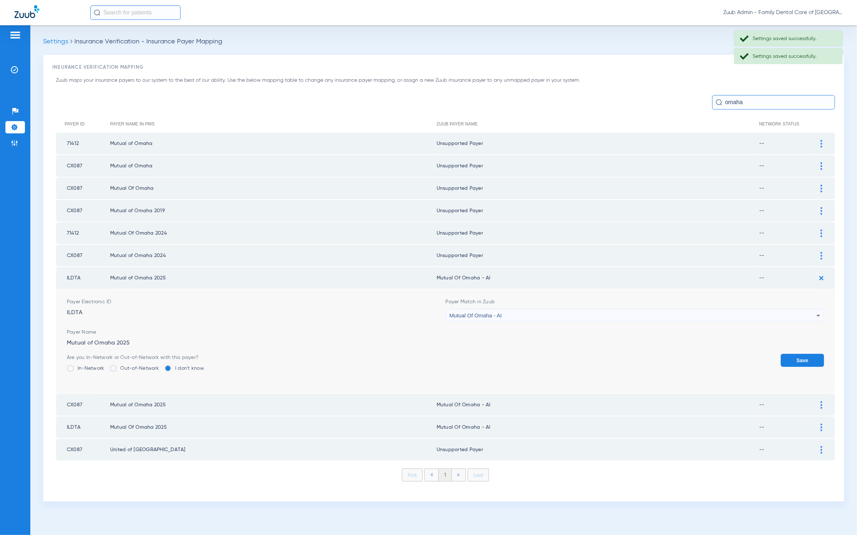
click at [648, 311] on div "Mutual Of Omaha - AI" at bounding box center [633, 315] width 367 height 12
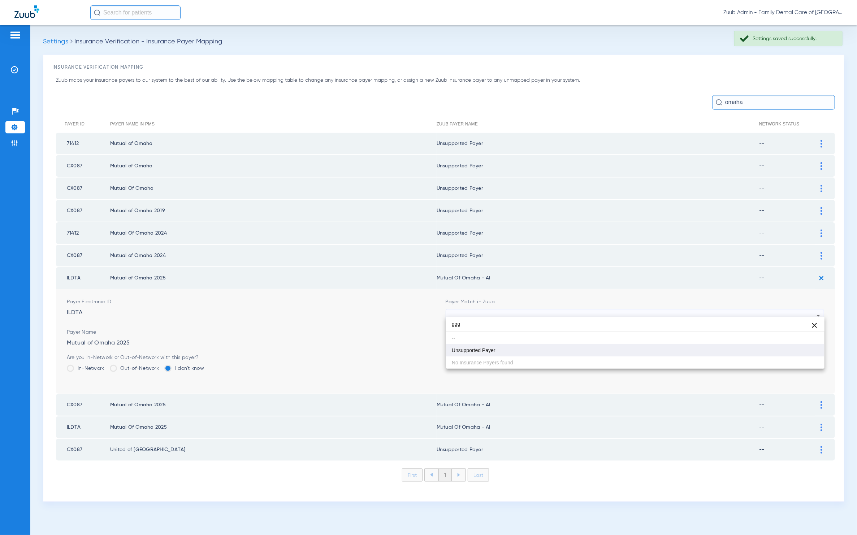
type input "ggg"
click at [614, 348] on mat-option "Unsupported Payer" at bounding box center [635, 350] width 379 height 12
click at [787, 354] on button "Save" at bounding box center [802, 360] width 43 height 13
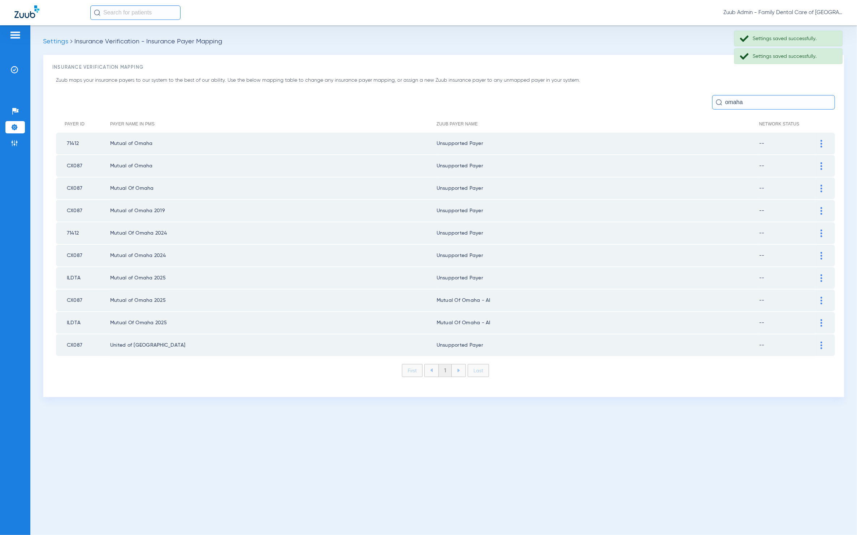
click at [822, 297] on img at bounding box center [822, 301] width 2 height 8
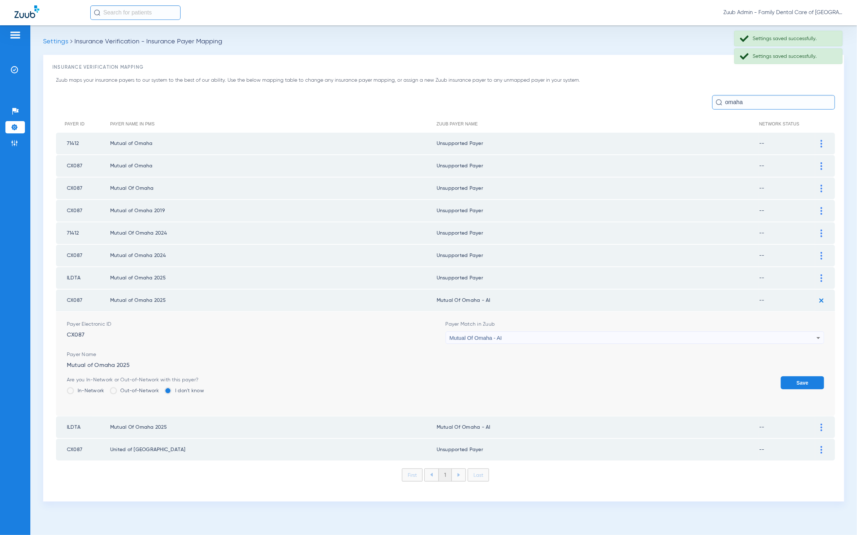
click at [682, 340] on form "Payer Electronic ID CX087 Payer Match in Zuub Mutual Of Omaha - AI Payer Name M…" at bounding box center [446, 363] width 758 height 104
click at [671, 335] on div "Mutual Of Omaha - AI" at bounding box center [633, 338] width 367 height 12
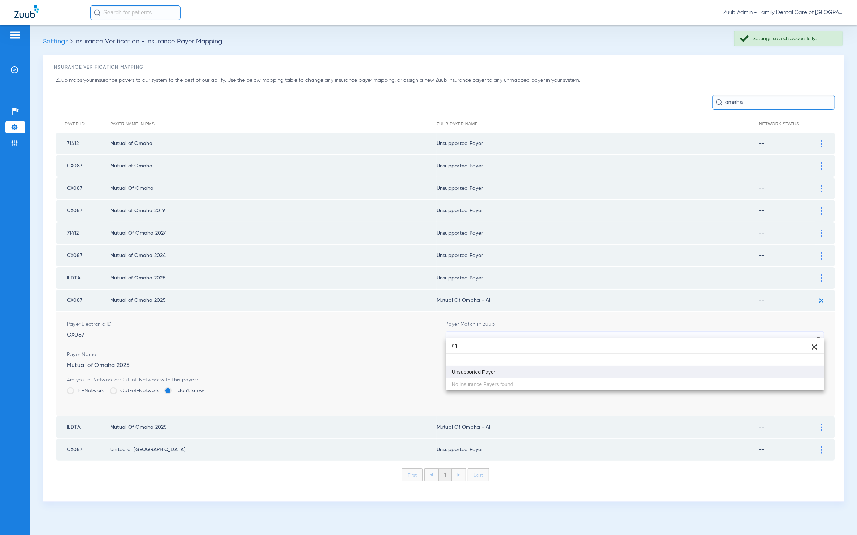
type input "gg"
drag, startPoint x: 569, startPoint y: 370, endPoint x: 630, endPoint y: 375, distance: 60.9
click at [570, 370] on mat-option "Unsupported Payer" at bounding box center [635, 372] width 379 height 12
click at [754, 382] on div "Are you In-Network or Out-of-Network with this payer? In-Network Out-of-Network…" at bounding box center [446, 387] width 758 height 23
click at [815, 377] on button "Save" at bounding box center [802, 382] width 43 height 13
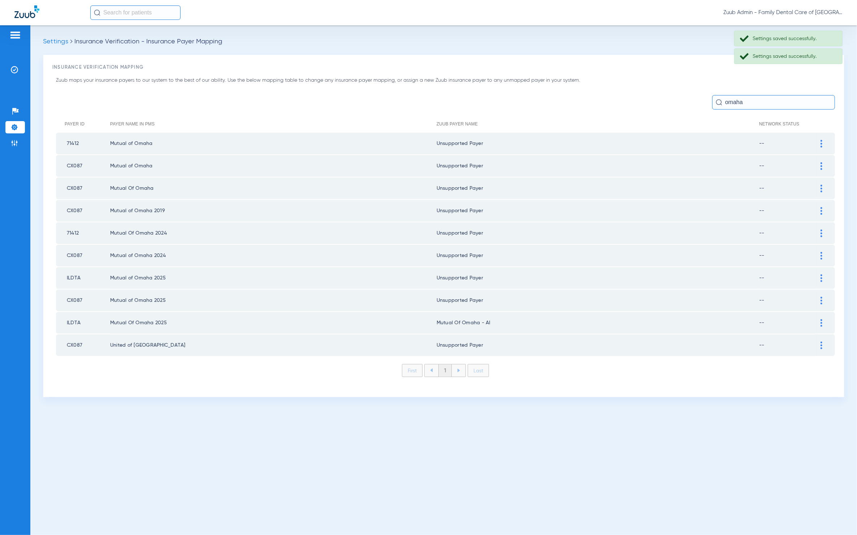
click at [824, 319] on div at bounding box center [821, 323] width 13 height 8
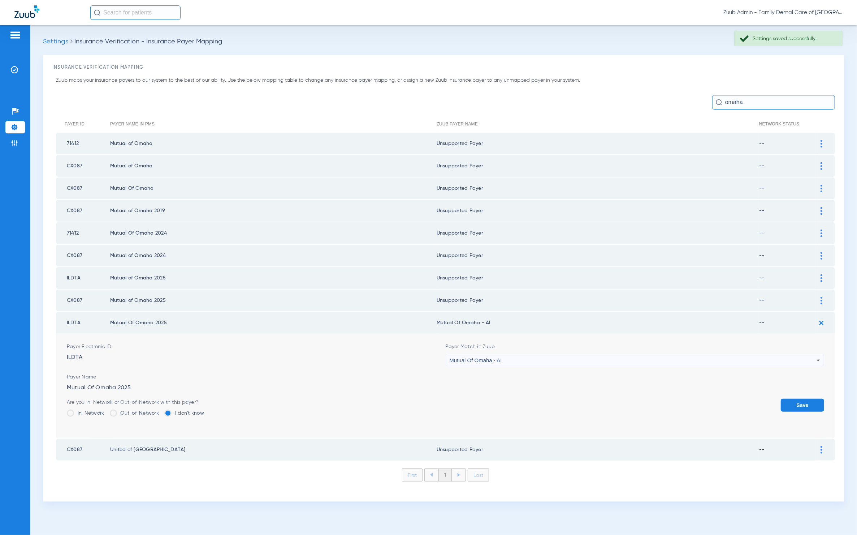
click at [530, 357] on div "Mutual Of Omaha - AI" at bounding box center [633, 360] width 367 height 12
type input "gg"
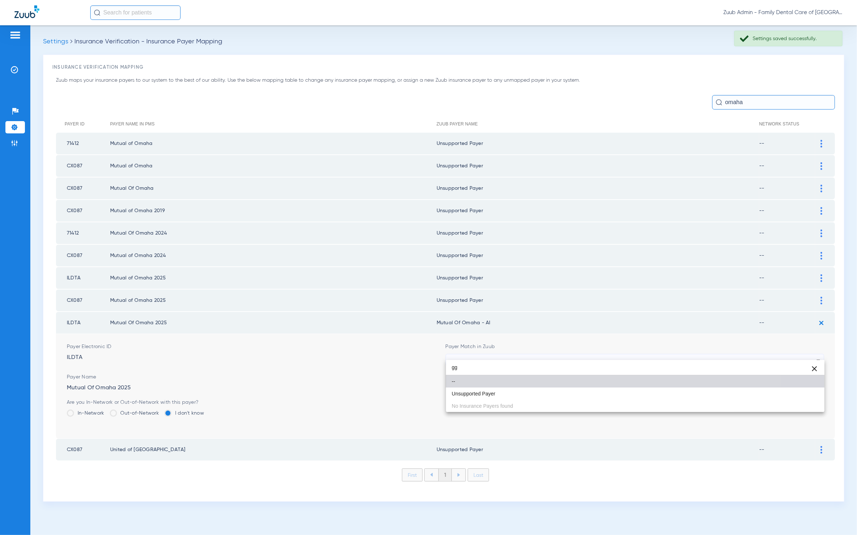
click at [528, 381] on mat-option "--" at bounding box center [635, 381] width 379 height 12
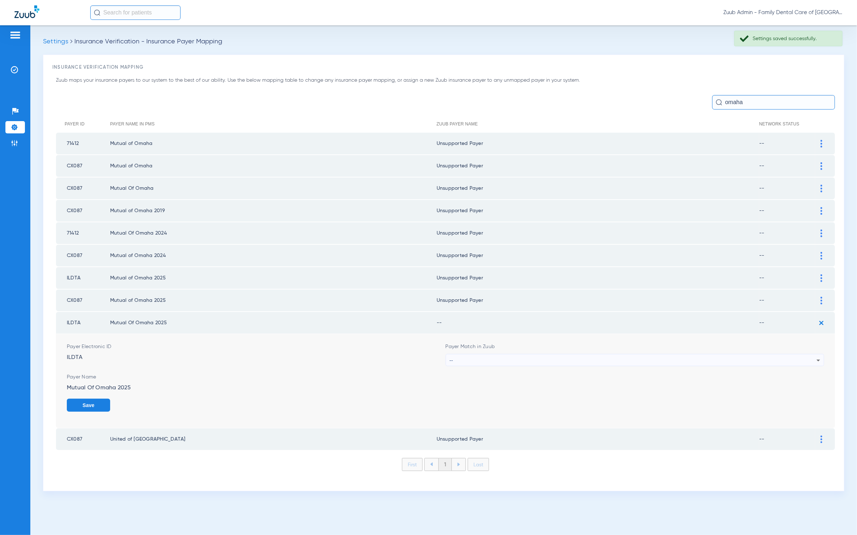
click at [527, 354] on div "--" at bounding box center [633, 360] width 367 height 12
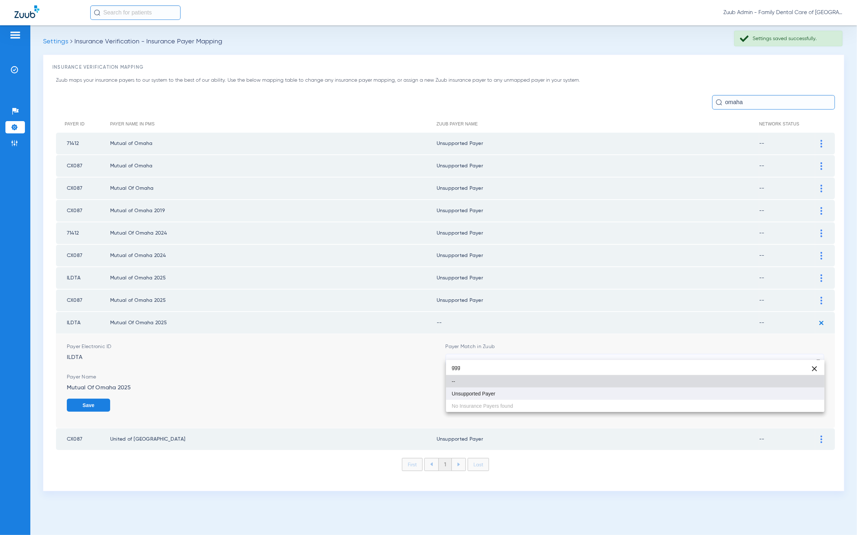
type input "ggg"
click at [528, 388] on mat-option "Unsupported Payer" at bounding box center [635, 393] width 379 height 12
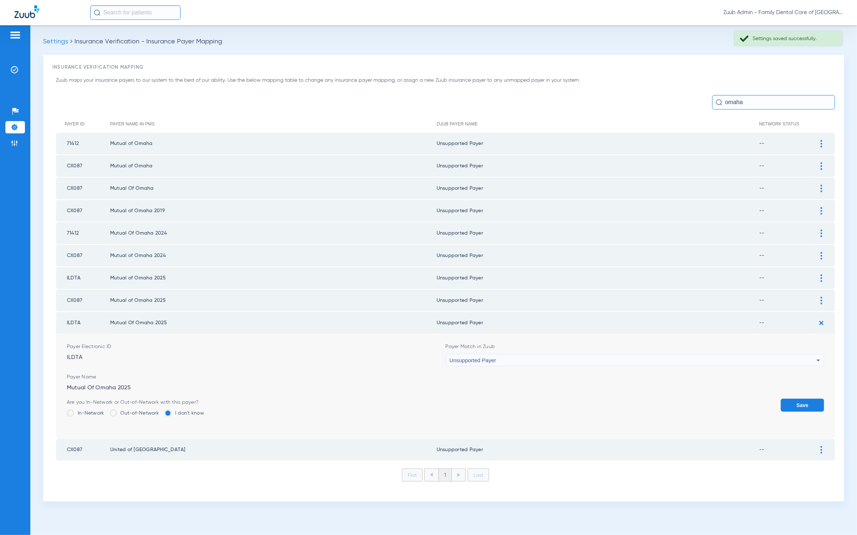
click at [791, 398] on button "Save" at bounding box center [802, 404] width 43 height 13
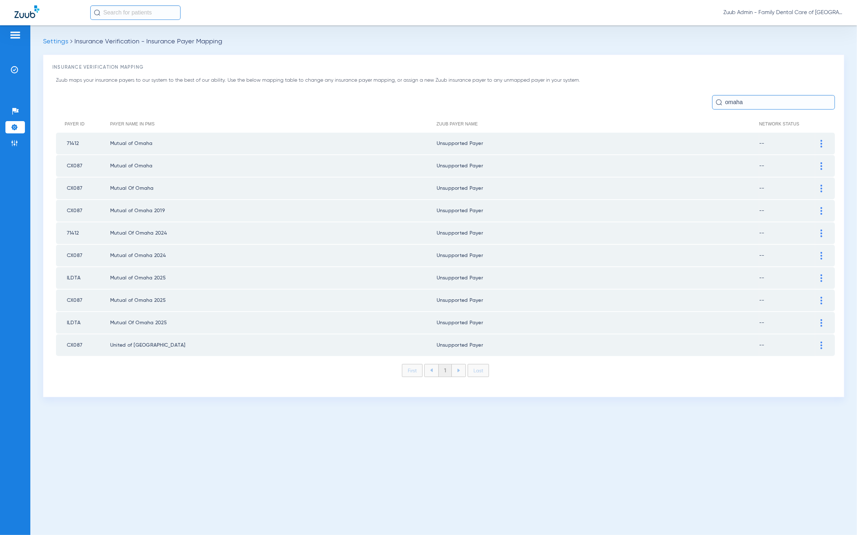
click at [734, 98] on input "omaha" at bounding box center [773, 102] width 123 height 14
type input "unum"
click at [821, 140] on img at bounding box center [822, 144] width 2 height 8
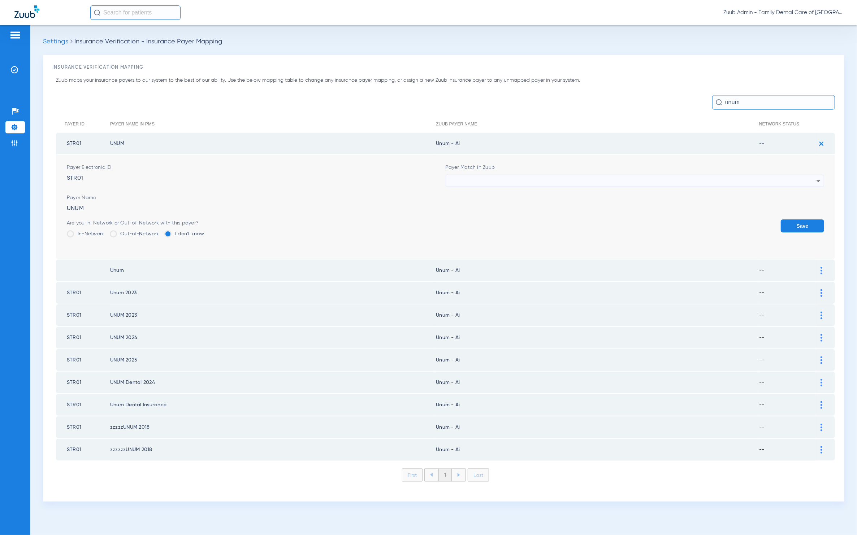
click at [700, 186] on div at bounding box center [633, 181] width 367 height 12
type input "sdfg"
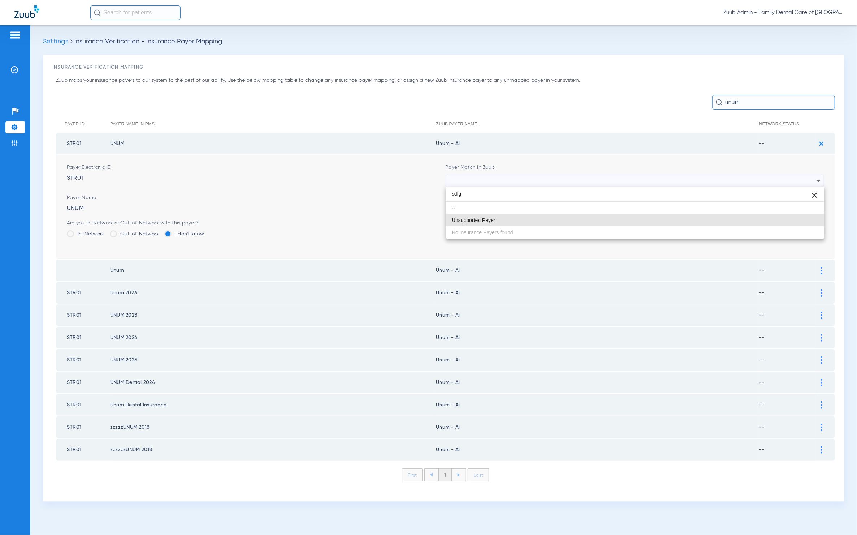
drag, startPoint x: 532, startPoint y: 217, endPoint x: 622, endPoint y: 225, distance: 90.4
click at [532, 217] on mat-option "Unsupported Payer" at bounding box center [635, 220] width 379 height 12
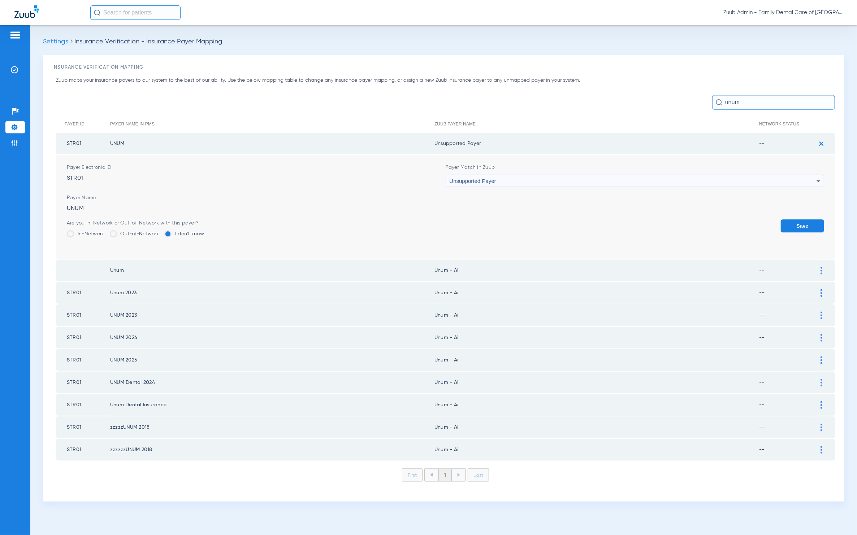
click at [794, 225] on button "Save" at bounding box center [802, 225] width 43 height 13
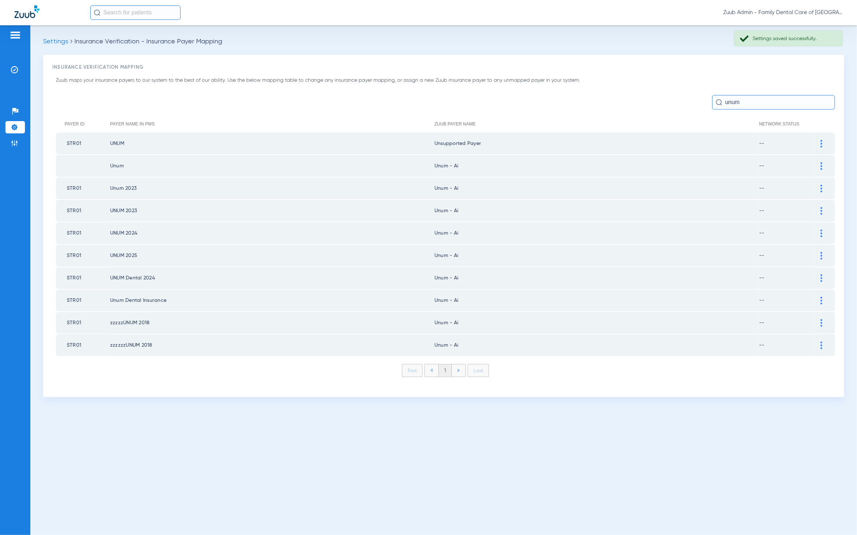
drag, startPoint x: 822, startPoint y: 166, endPoint x: 779, endPoint y: 175, distance: 43.9
click at [822, 166] on img at bounding box center [822, 166] width 2 height 8
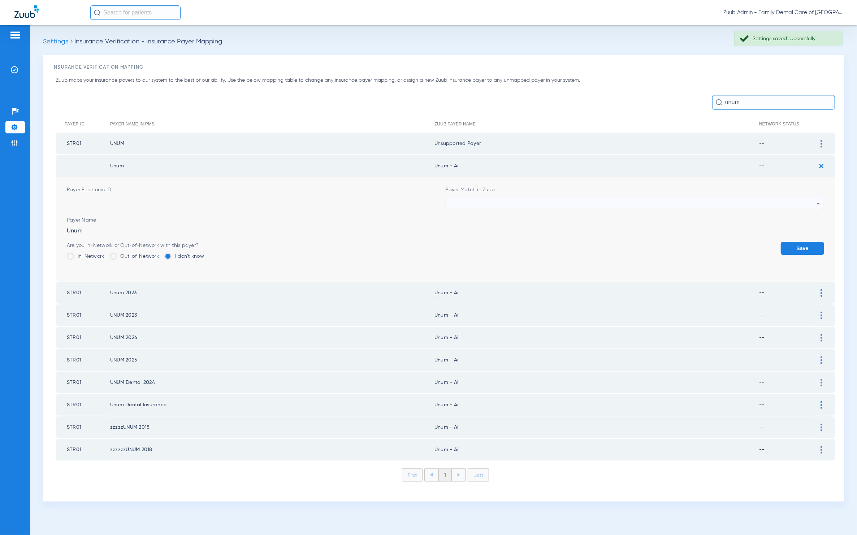
click at [687, 202] on div at bounding box center [633, 203] width 367 height 12
type input "sdfg"
click at [535, 240] on mat-option "Unsupported Payer" at bounding box center [635, 242] width 379 height 12
click at [778, 237] on form "Payer Electronic ID Payer Match in Zuub Unsupported Payer Payer Name Unum Are y…" at bounding box center [446, 229] width 758 height 104
click at [781, 239] on form "Payer Electronic ID Payer Match in Zuub Unsupported Payer Payer Name Unum Are y…" at bounding box center [446, 229] width 758 height 104
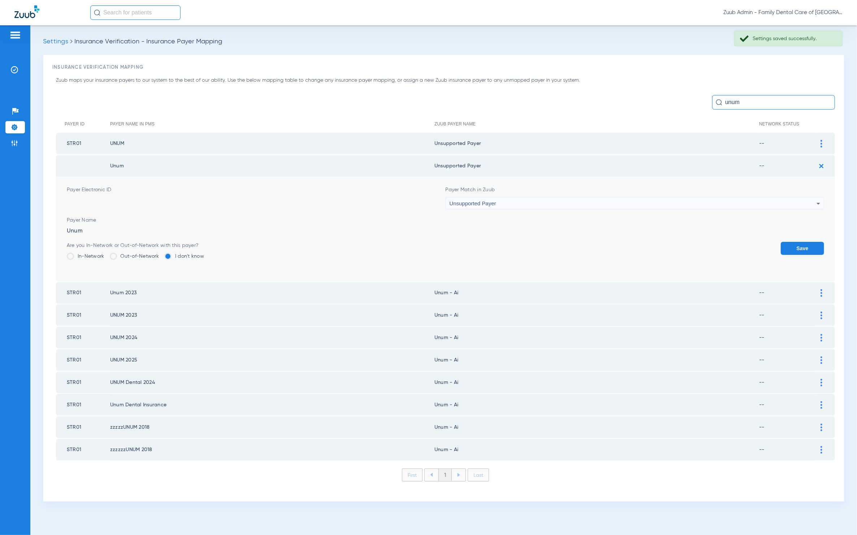
click at [814, 247] on button "Save" at bounding box center [802, 248] width 43 height 13
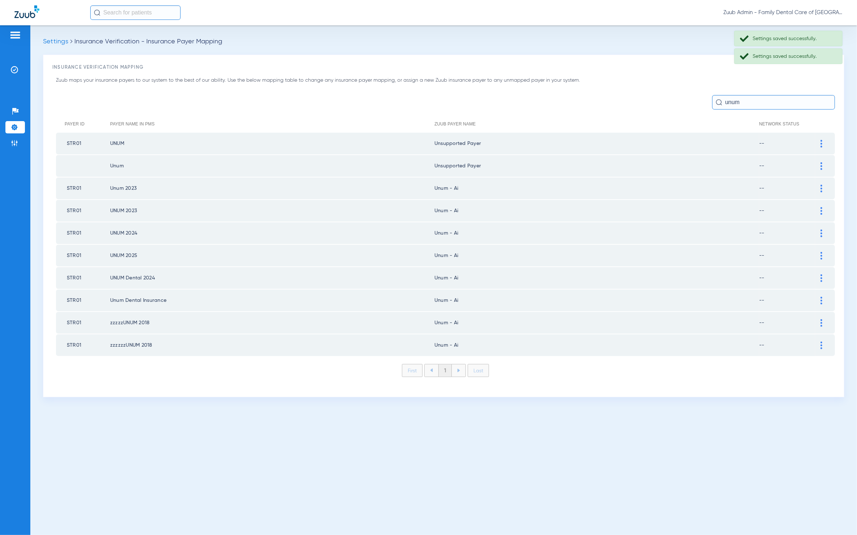
click at [820, 191] on td at bounding box center [825, 188] width 20 height 22
click at [821, 187] on img at bounding box center [822, 189] width 2 height 8
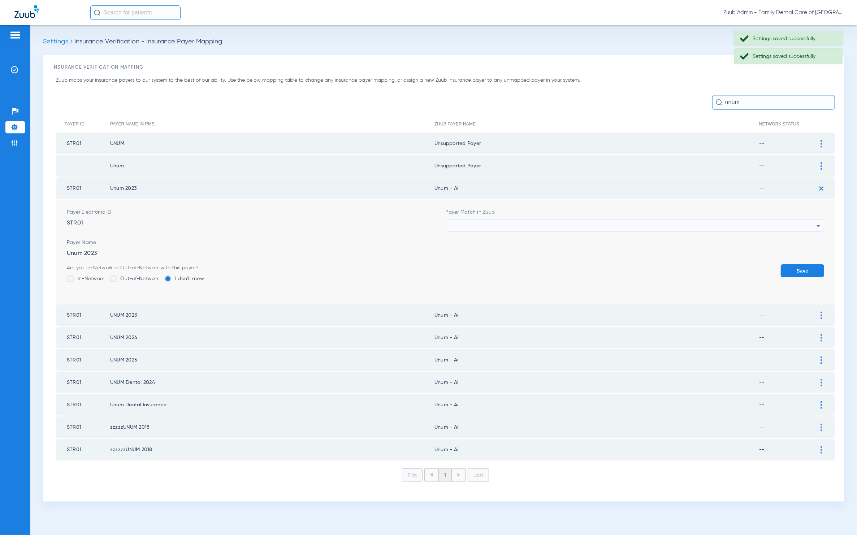
click at [633, 231] on form "Payer Electronic ID STR01 Payer Match in Zuub Payer Name Unum 2023 Are you In-N…" at bounding box center [446, 251] width 758 height 104
click at [627, 224] on div at bounding box center [633, 226] width 367 height 12
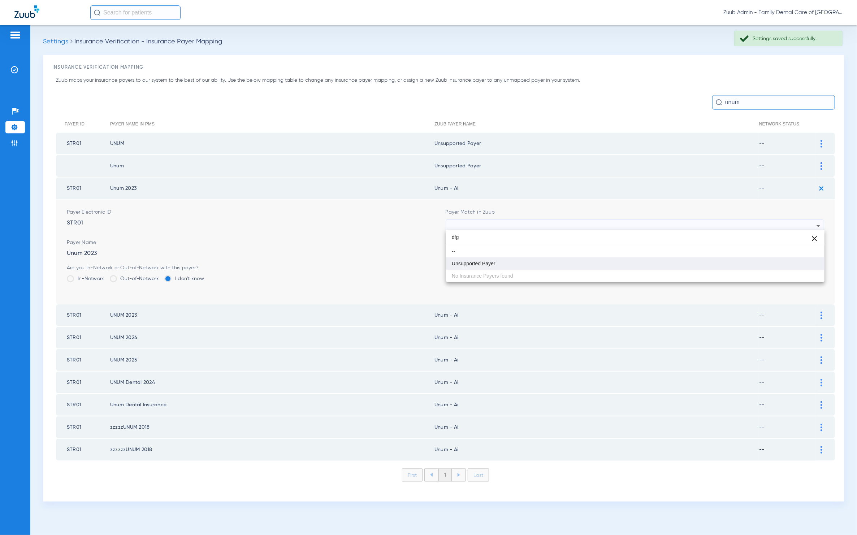
type input "dfg"
click at [527, 261] on mat-option "Unsupported Payer" at bounding box center [635, 263] width 379 height 12
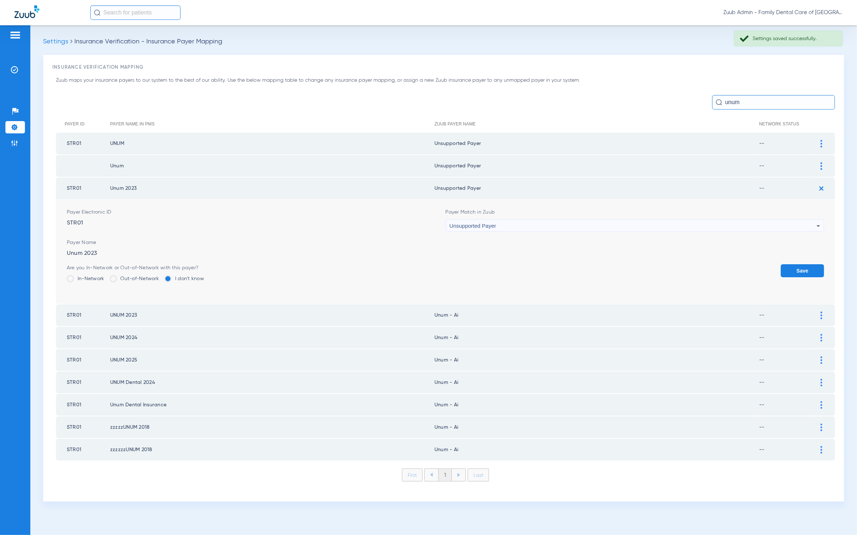
click at [812, 264] on button "Save" at bounding box center [802, 270] width 43 height 13
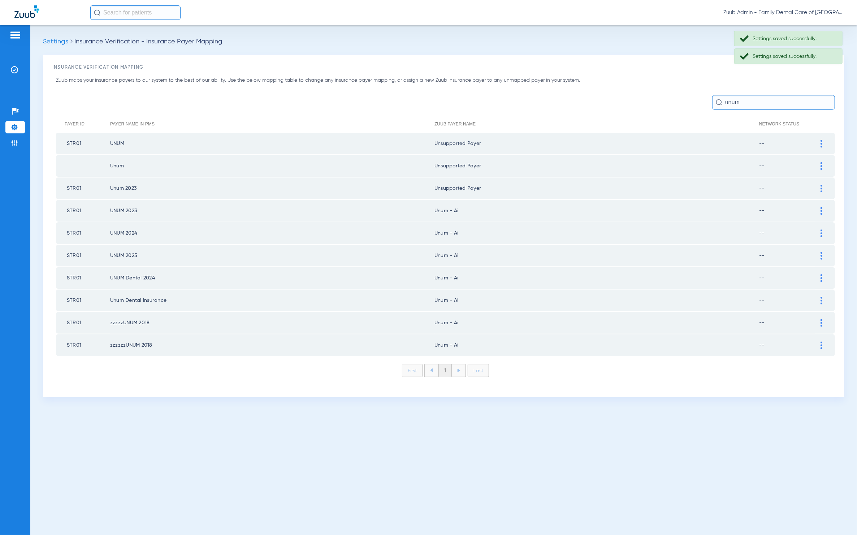
click at [820, 209] on div at bounding box center [821, 211] width 13 height 8
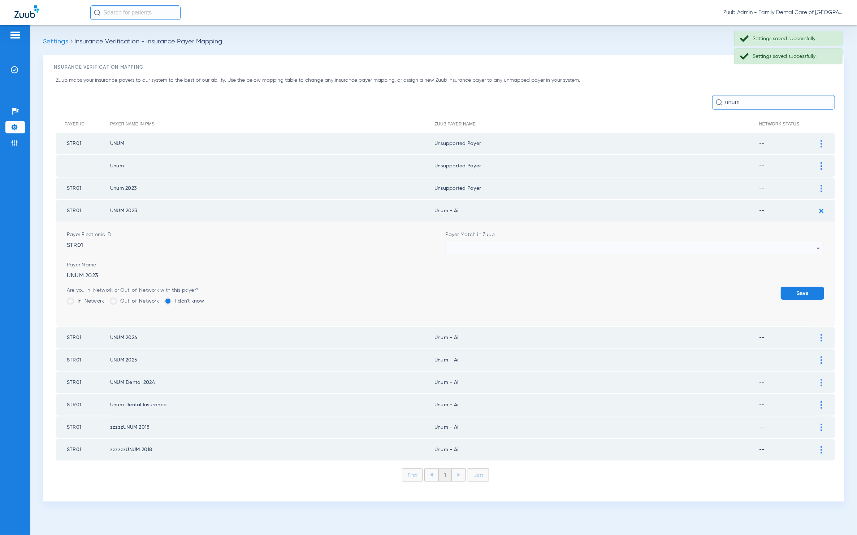
click at [631, 250] on div at bounding box center [633, 248] width 367 height 12
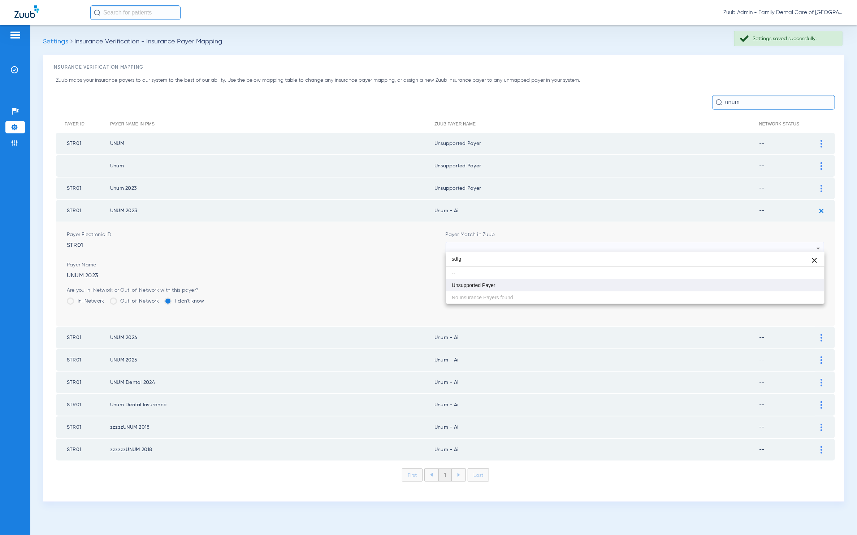
type input "sdfg"
click at [526, 288] on mat-option "Unsupported Payer" at bounding box center [635, 285] width 379 height 12
drag, startPoint x: 785, startPoint y: 283, endPoint x: 795, endPoint y: 285, distance: 10.9
click at [785, 286] on button "Save" at bounding box center [802, 292] width 43 height 13
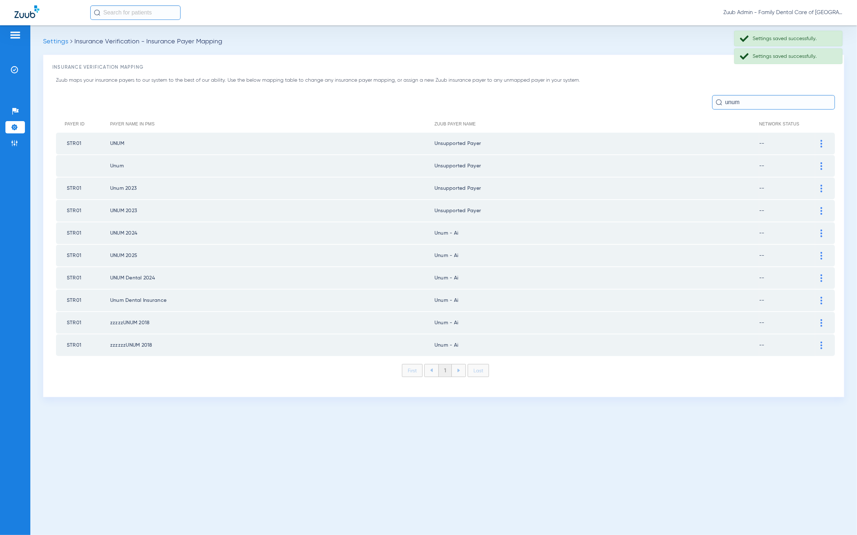
click at [822, 229] on img at bounding box center [822, 233] width 2 height 8
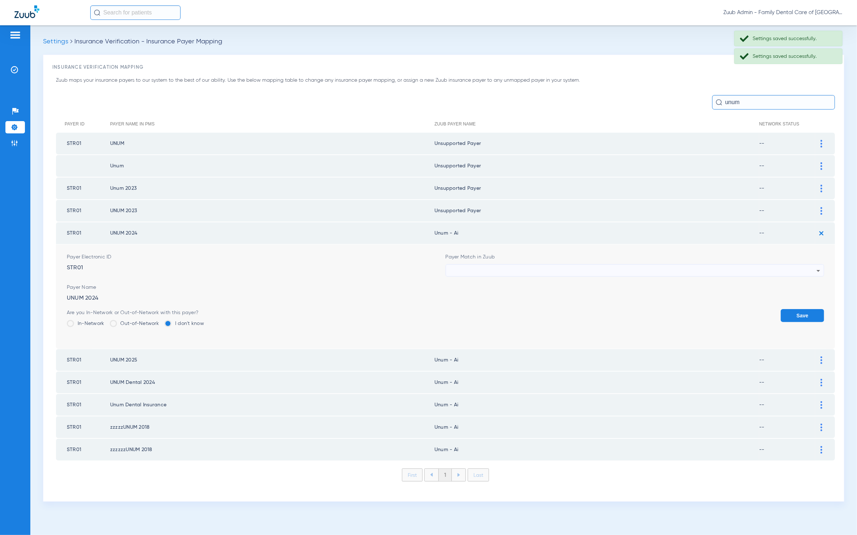
click at [540, 266] on div at bounding box center [633, 270] width 367 height 12
type input "sdfg"
click at [531, 290] on mat-option "--" at bounding box center [635, 294] width 379 height 12
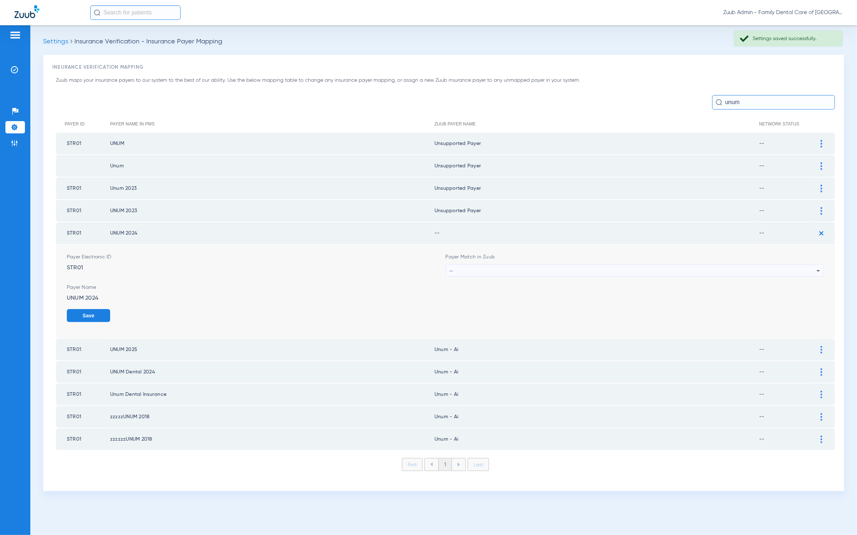
click at [527, 264] on div "--" at bounding box center [633, 270] width 367 height 12
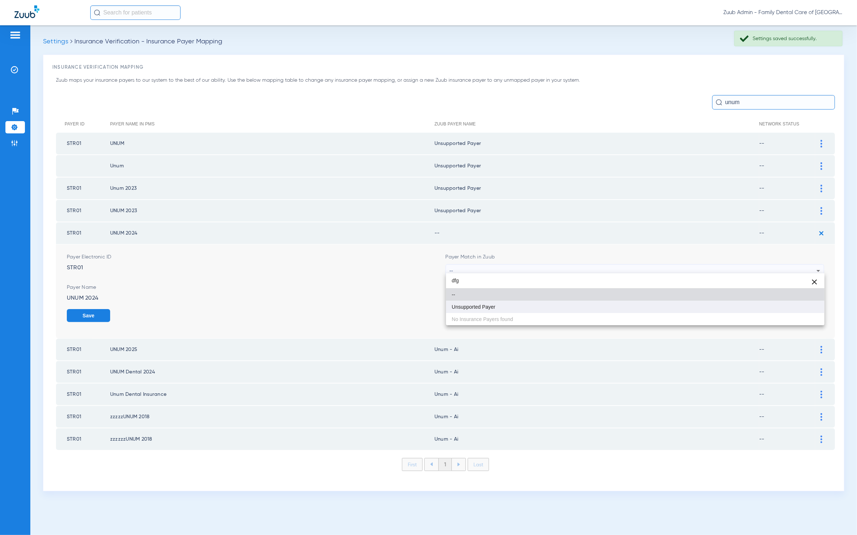
type input "dfg"
click at [516, 308] on mat-option "Unsupported Payer" at bounding box center [635, 307] width 379 height 12
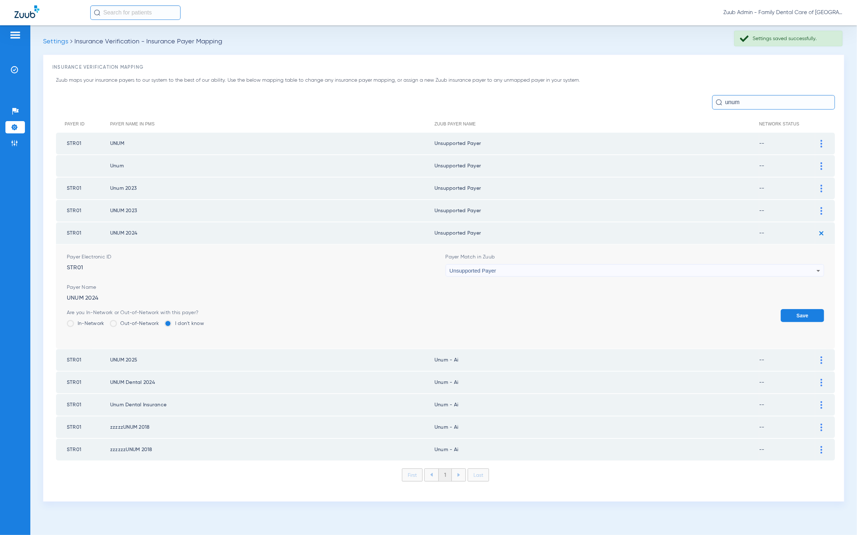
click at [807, 310] on button "Save" at bounding box center [802, 315] width 43 height 13
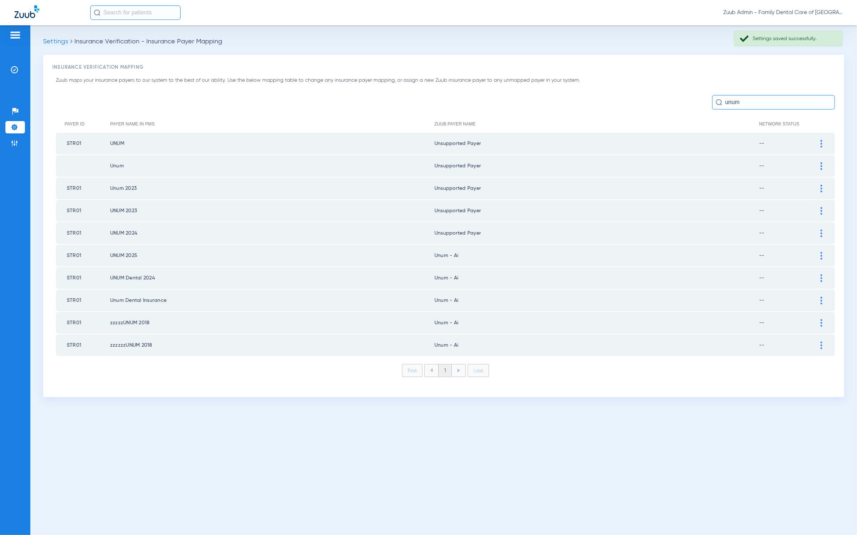
click at [823, 253] on div at bounding box center [821, 256] width 13 height 8
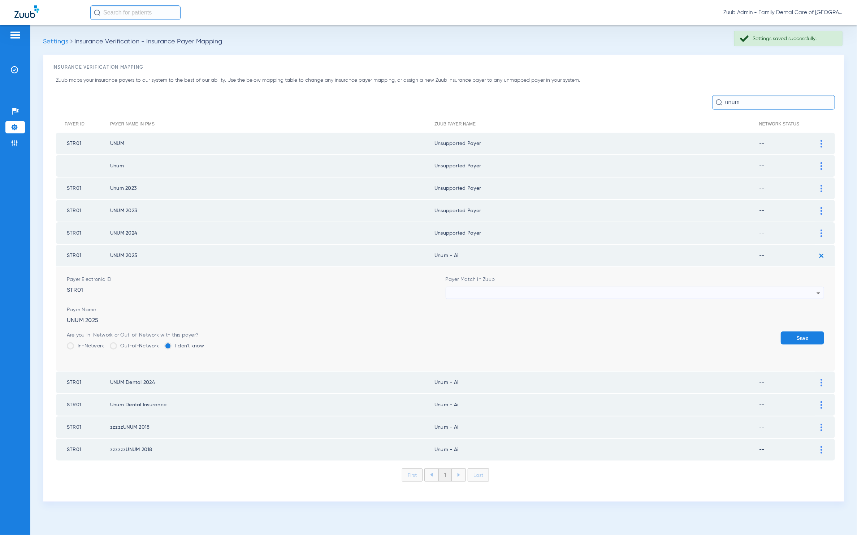
click at [636, 298] on form "Payer Electronic ID STR01 Payer Match in Zuub Payer Name UNUM 2025 Are you In-N…" at bounding box center [446, 319] width 758 height 104
click at [621, 290] on div at bounding box center [633, 293] width 367 height 12
type input "gg"
click at [511, 334] on mat-option "Unsupported Payer" at bounding box center [635, 328] width 379 height 12
click at [816, 336] on button "Save" at bounding box center [802, 337] width 43 height 13
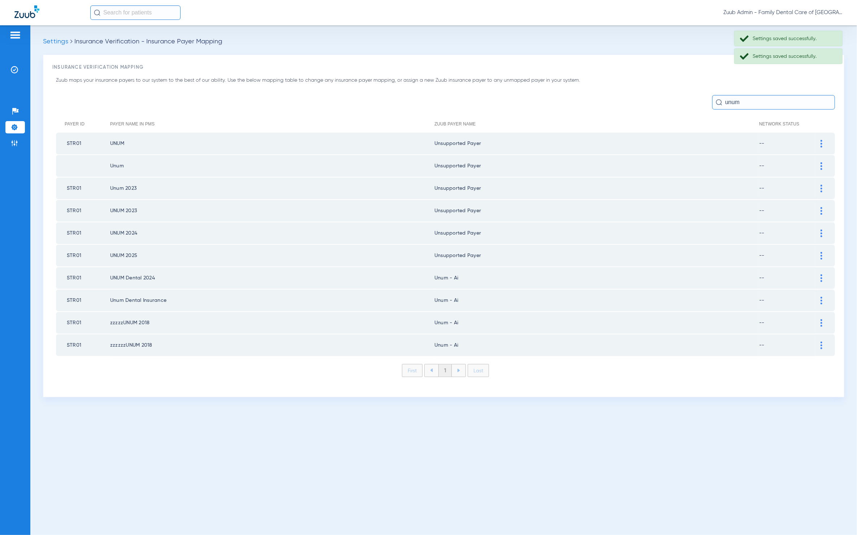
click at [821, 276] on img at bounding box center [822, 278] width 2 height 8
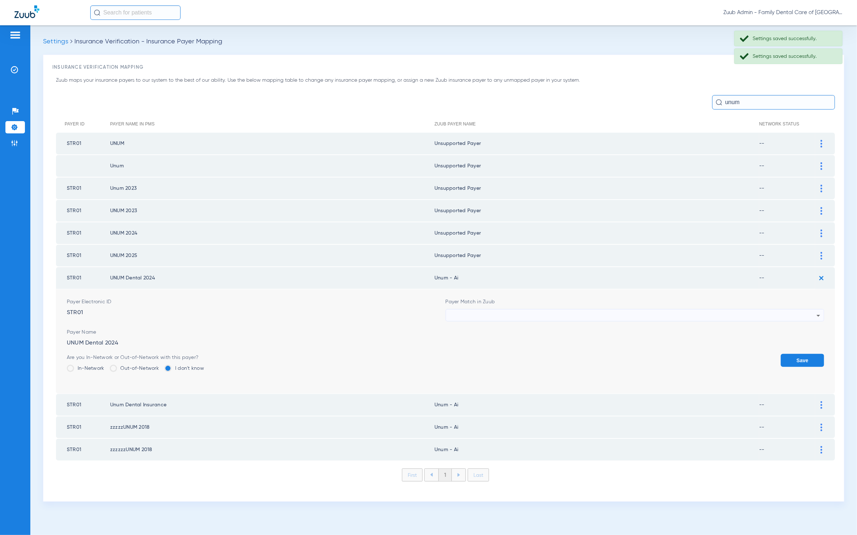
click at [643, 313] on div at bounding box center [633, 315] width 367 height 12
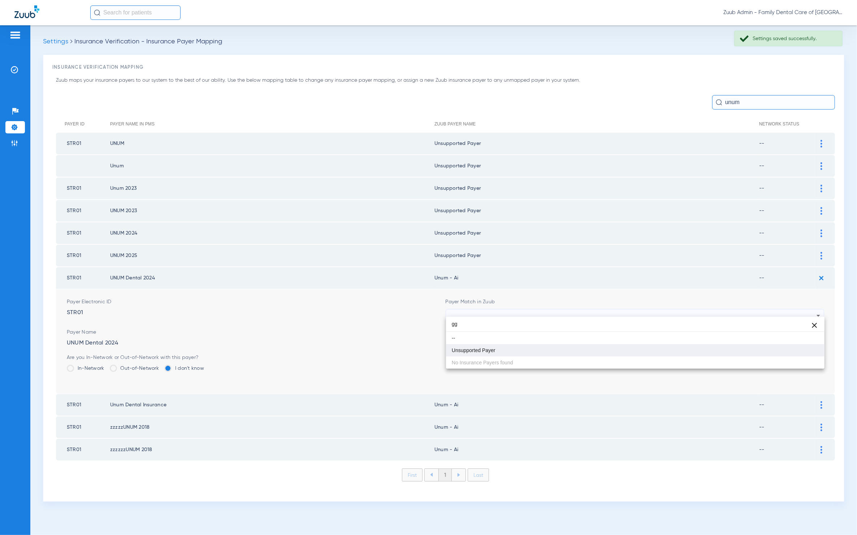
type input "gg"
click at [521, 347] on mat-option "Unsupported Payer" at bounding box center [635, 350] width 379 height 12
click at [788, 354] on button "Save" at bounding box center [802, 360] width 43 height 13
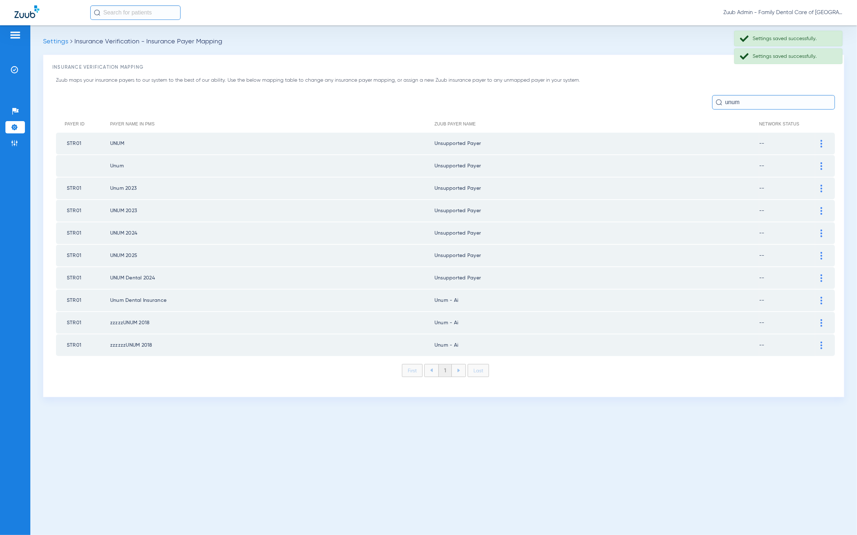
click at [821, 297] on img at bounding box center [822, 301] width 2 height 8
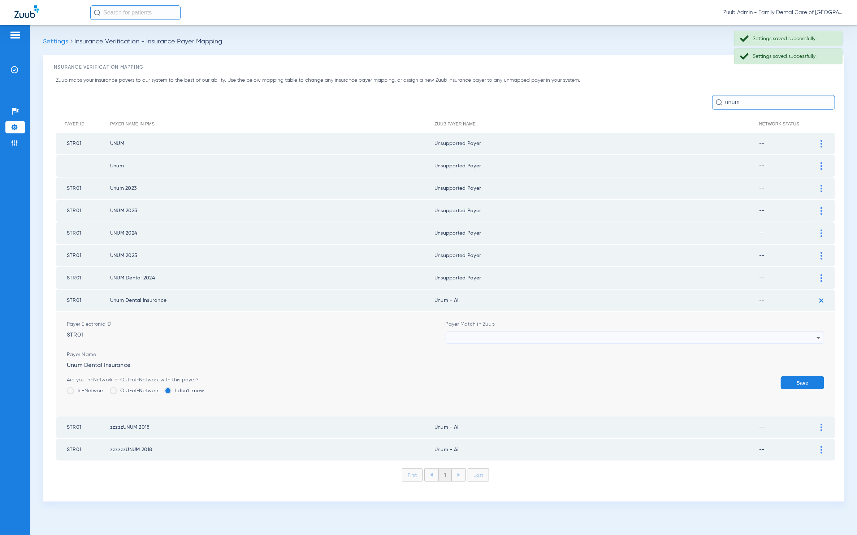
click at [588, 332] on div at bounding box center [633, 338] width 367 height 12
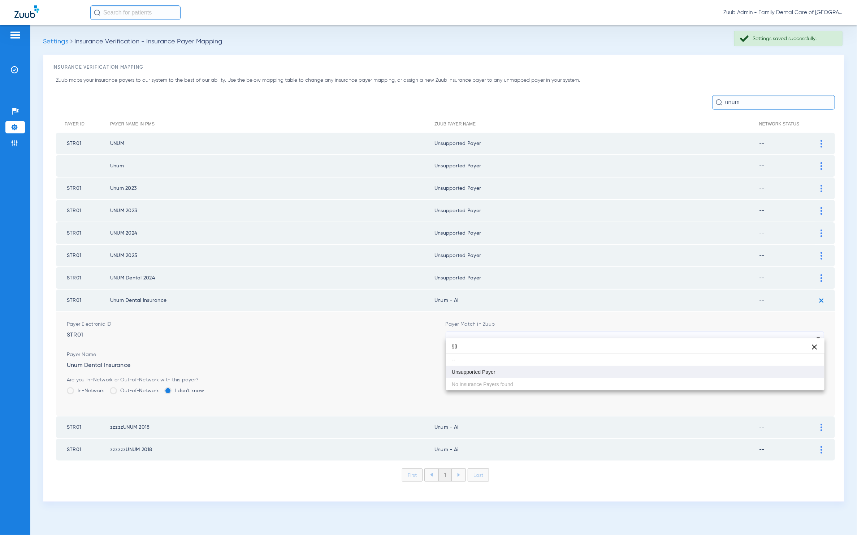
type input "gg"
click at [564, 367] on mat-option "Unsupported Payer" at bounding box center [635, 372] width 379 height 12
click at [798, 376] on button "Save" at bounding box center [802, 382] width 43 height 13
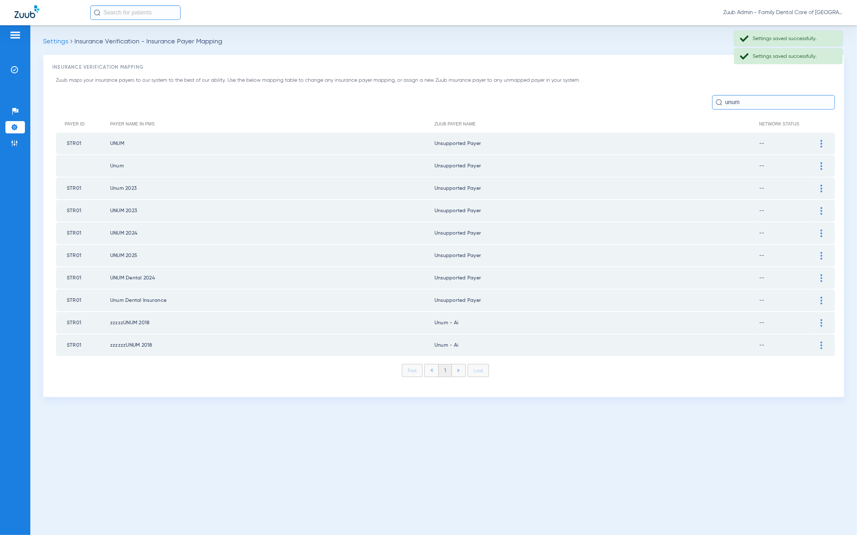
click at [818, 320] on div at bounding box center [821, 323] width 13 height 8
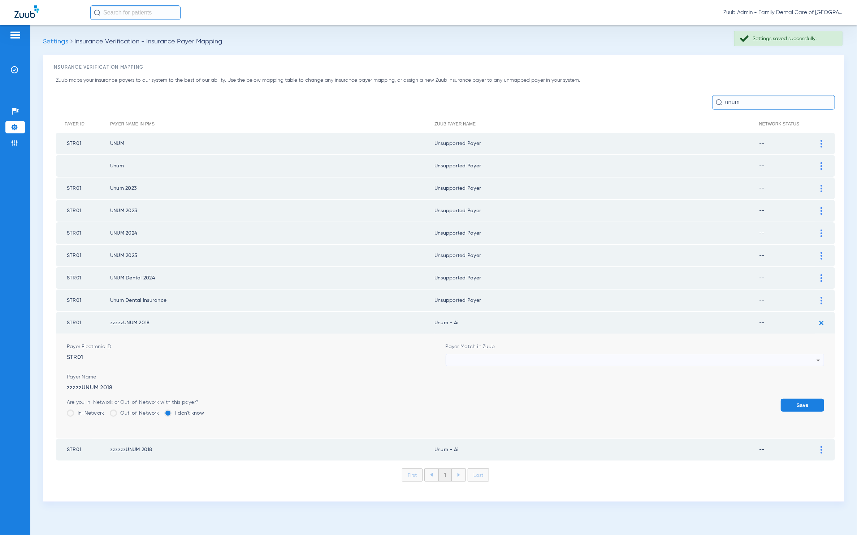
click at [616, 358] on div at bounding box center [633, 360] width 367 height 12
type input "ggg"
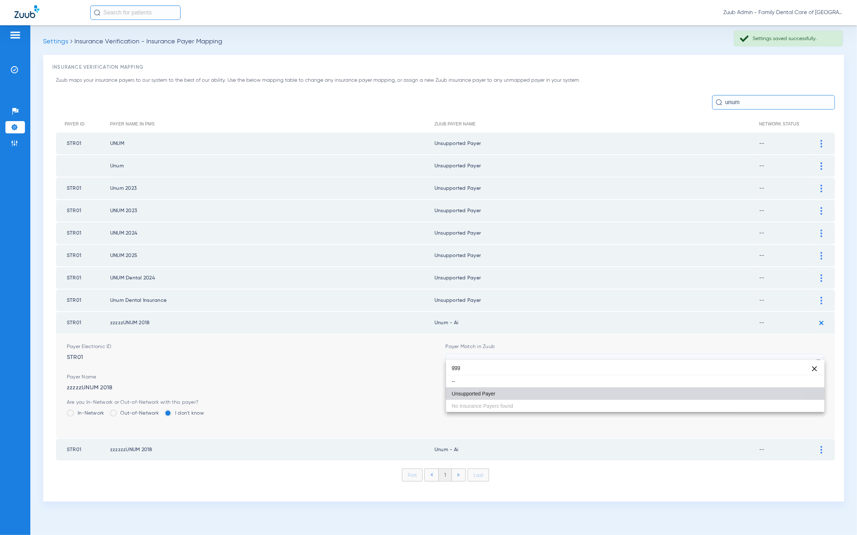
click at [584, 389] on mat-option "Unsupported Payer" at bounding box center [635, 393] width 379 height 12
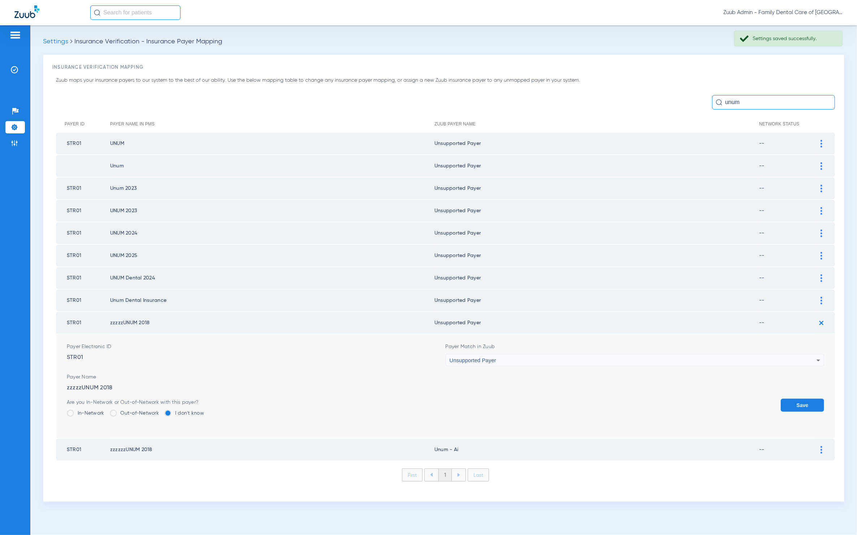
click at [781, 389] on form "Payer Electronic ID STR01 Payer Match in Zuub Unsupported Payer Payer Name zzzz…" at bounding box center [446, 386] width 758 height 104
click at [801, 398] on button "Save" at bounding box center [802, 404] width 43 height 13
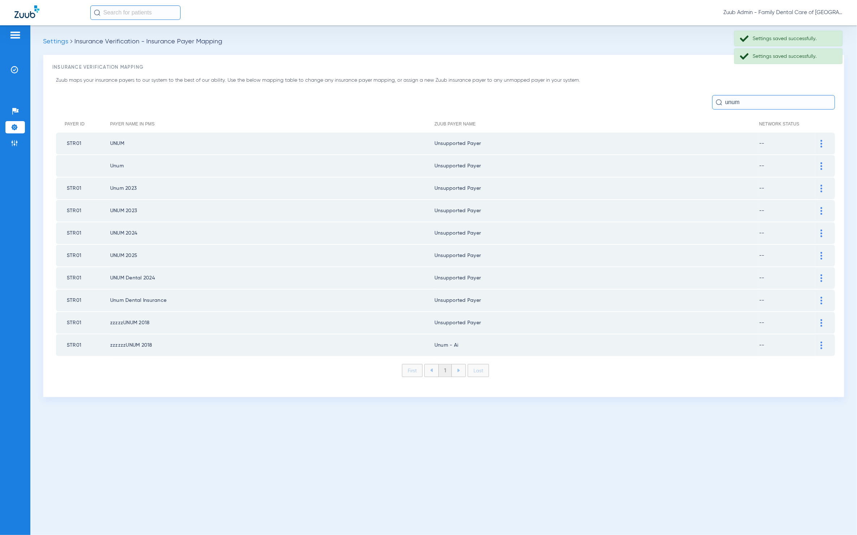
click at [820, 341] on div at bounding box center [821, 345] width 13 height 8
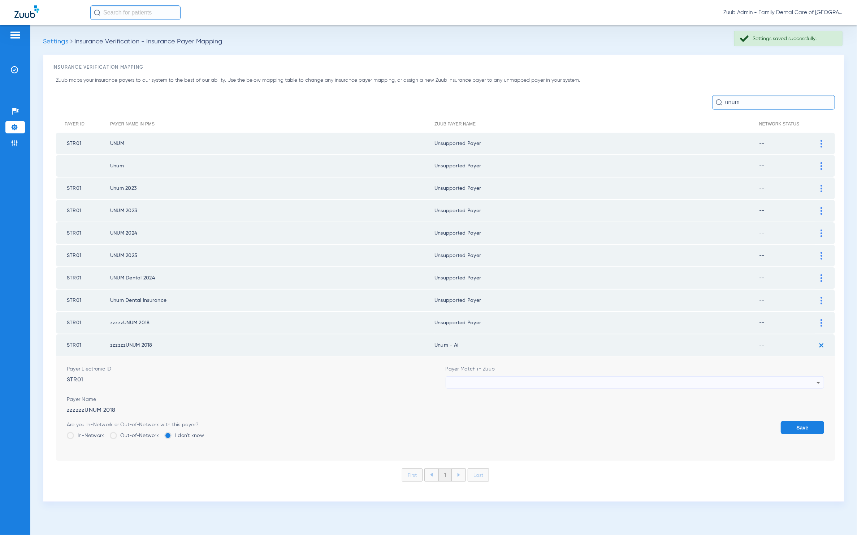
click at [610, 380] on div at bounding box center [633, 382] width 367 height 12
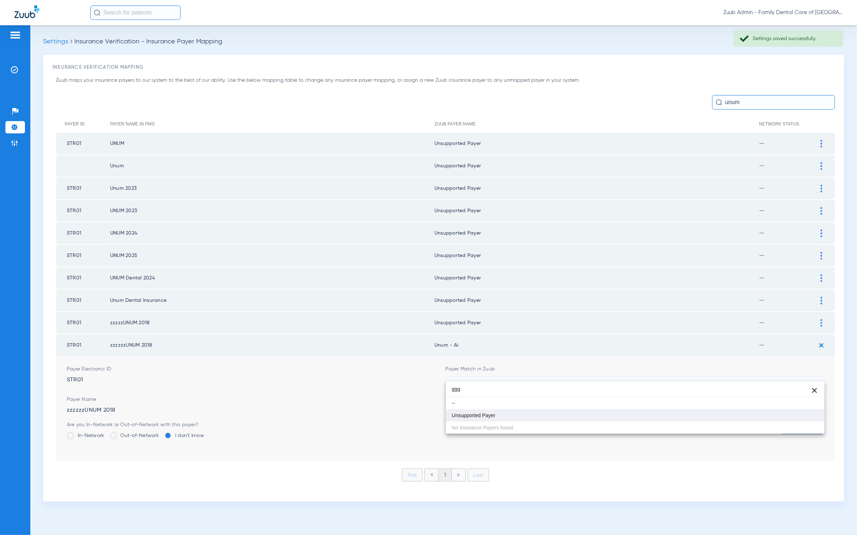
type input "ggg"
click at [570, 410] on mat-option "Unsupported Payer" at bounding box center [635, 415] width 379 height 12
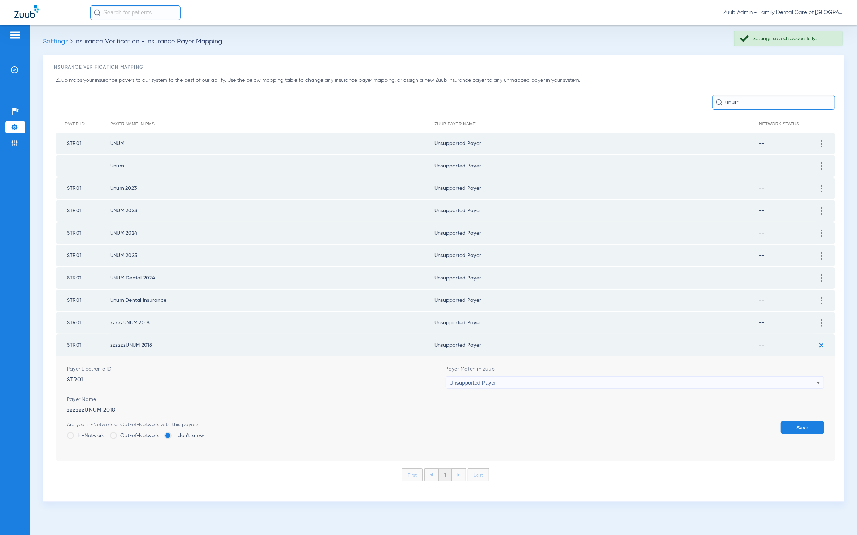
drag, startPoint x: 791, startPoint y: 415, endPoint x: 738, endPoint y: 415, distance: 53.1
click at [791, 421] on button "Save" at bounding box center [802, 427] width 43 height 13
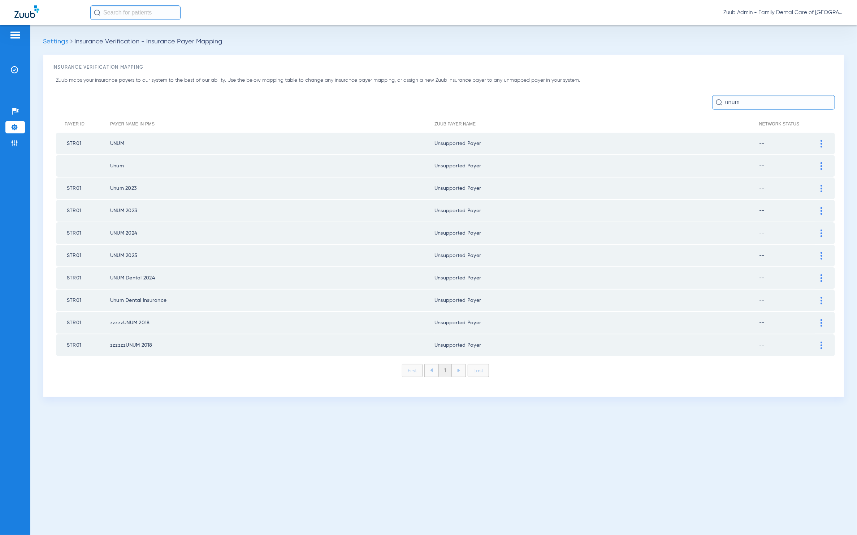
click at [16, 125] on img at bounding box center [14, 127] width 7 height 7
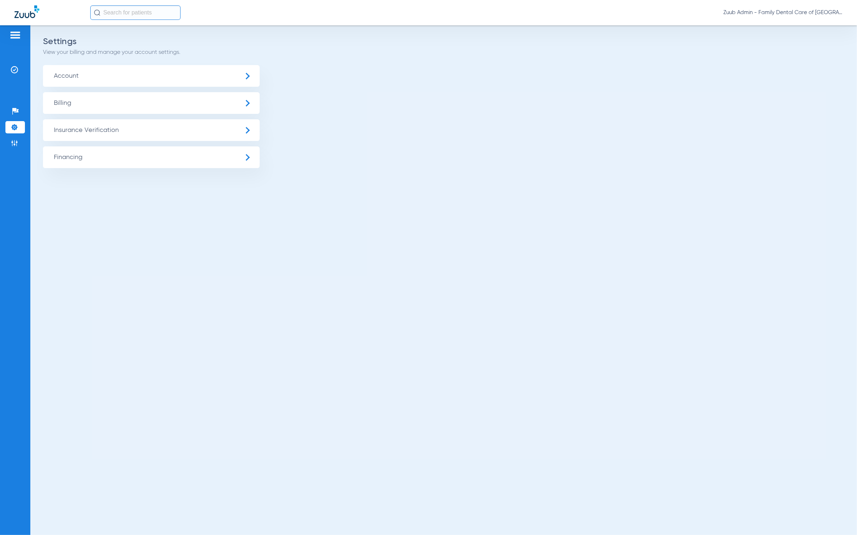
click at [66, 125] on span "Insurance Verification" at bounding box center [151, 130] width 217 height 22
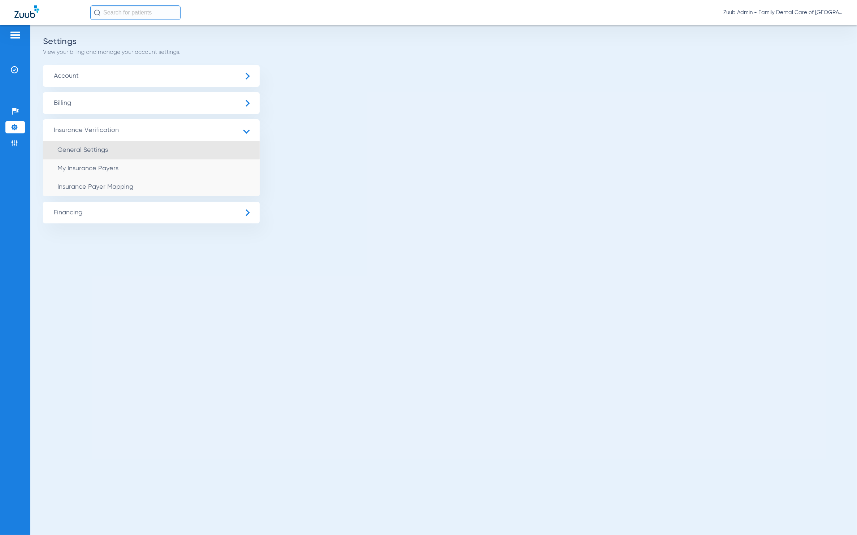
click at [101, 154] on li "General Settings" at bounding box center [151, 150] width 217 height 18
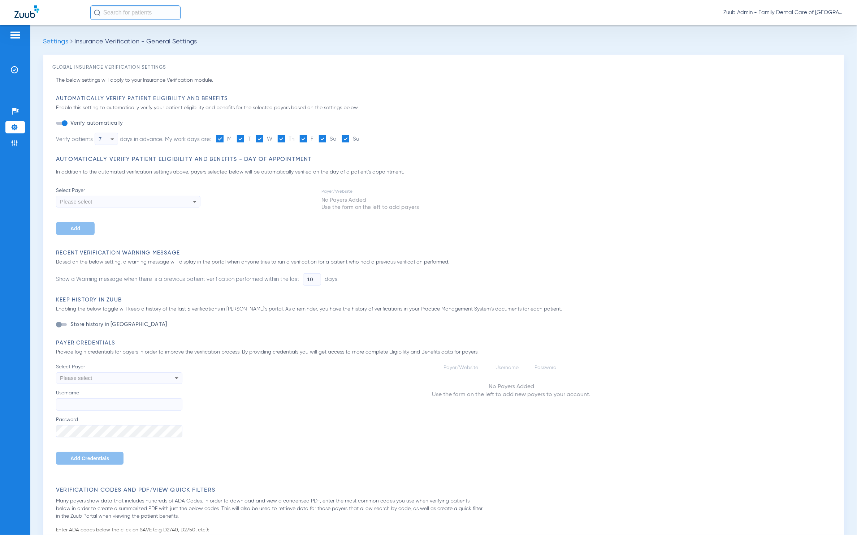
type input "1"
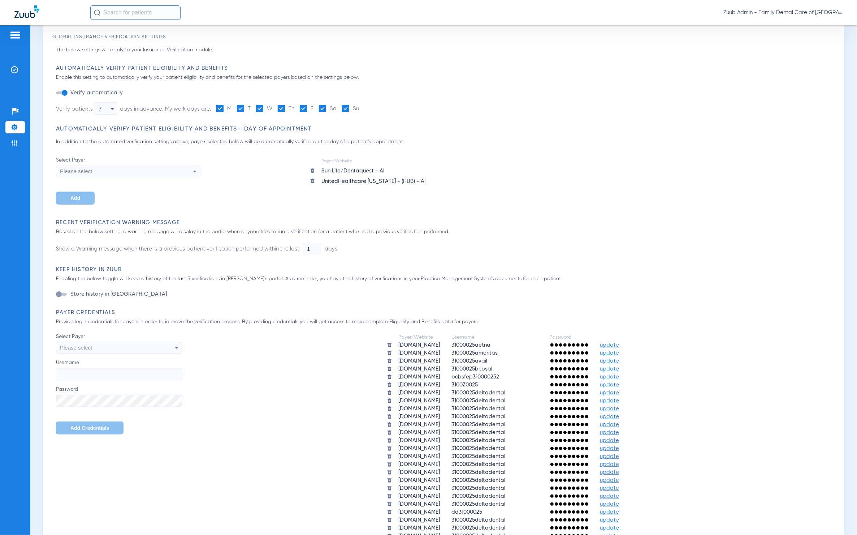
scroll to position [78, 0]
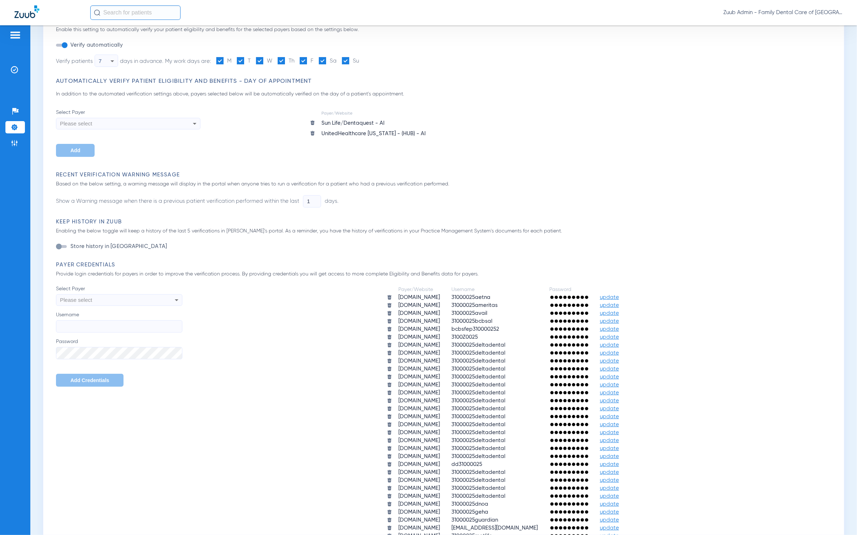
click at [140, 302] on div "Please select" at bounding box center [107, 300] width 95 height 12
type input "u"
type input "m"
type input "mut"
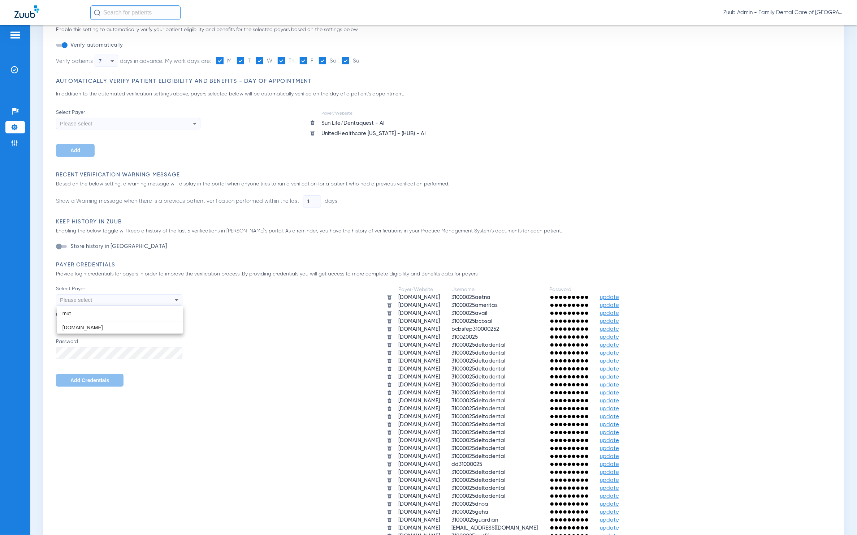
drag, startPoint x: 257, startPoint y: 490, endPoint x: 250, endPoint y: 486, distance: 8.2
click at [257, 490] on div at bounding box center [428, 267] width 857 height 535
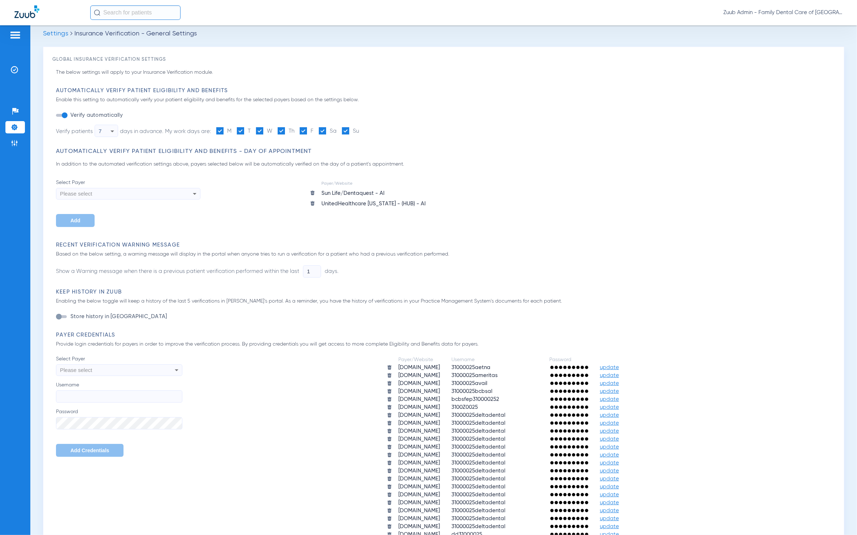
scroll to position [4, 0]
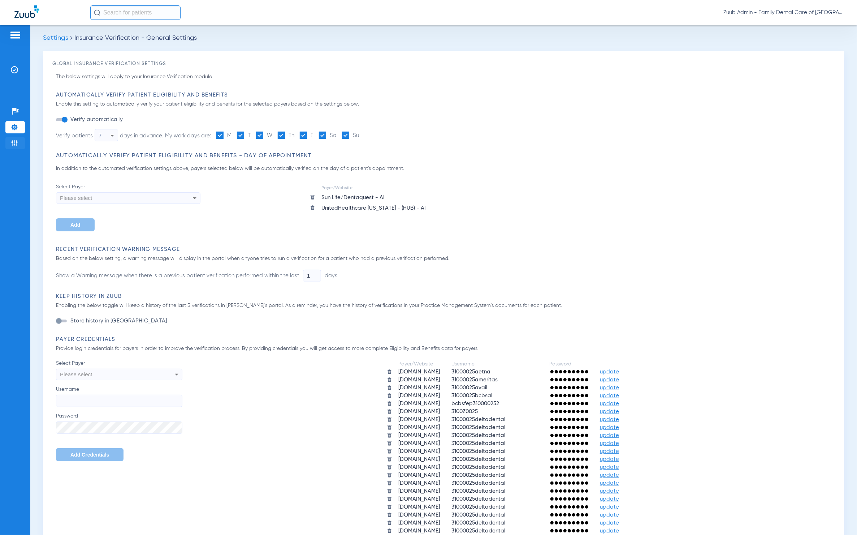
click at [22, 146] on li "Admin" at bounding box center [15, 143] width 20 height 12
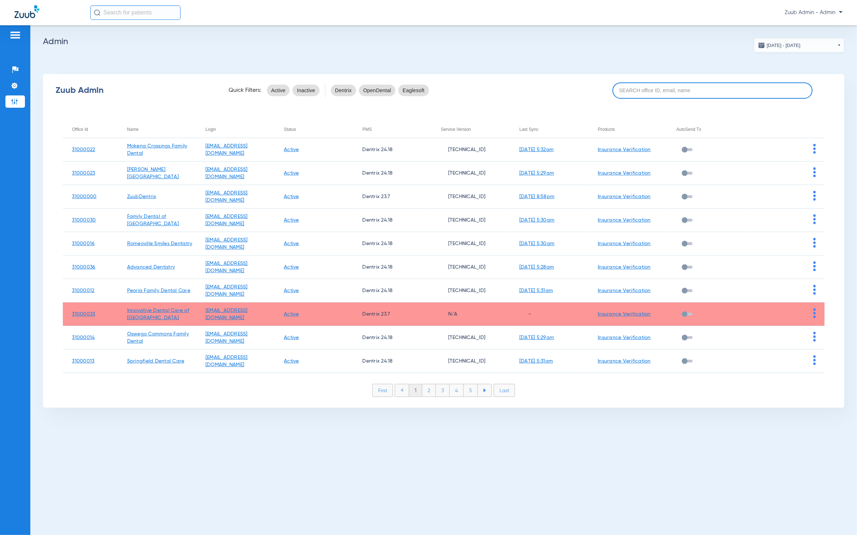
click at [734, 92] on input at bounding box center [713, 90] width 200 height 16
paste input "31000009"
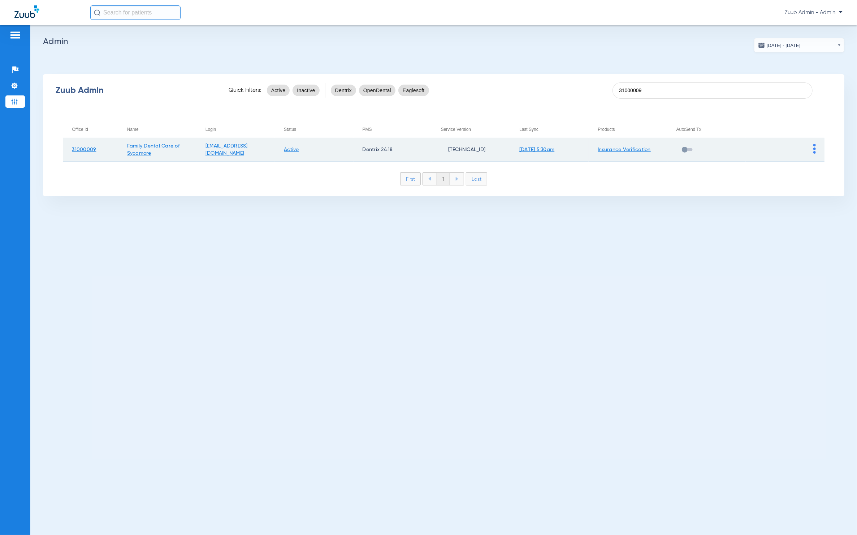
type input "31000009"
click at [815, 148] on img at bounding box center [814, 149] width 3 height 10
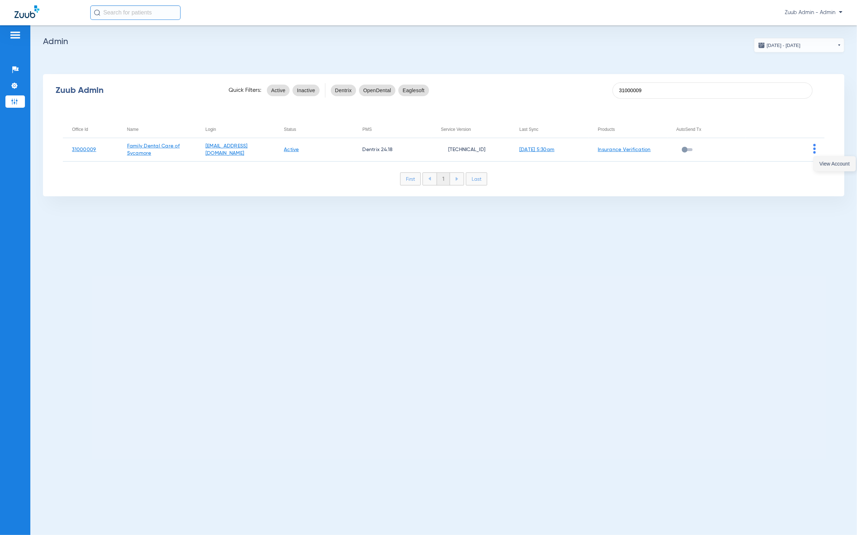
click at [825, 160] on button "View Account" at bounding box center [835, 163] width 42 height 14
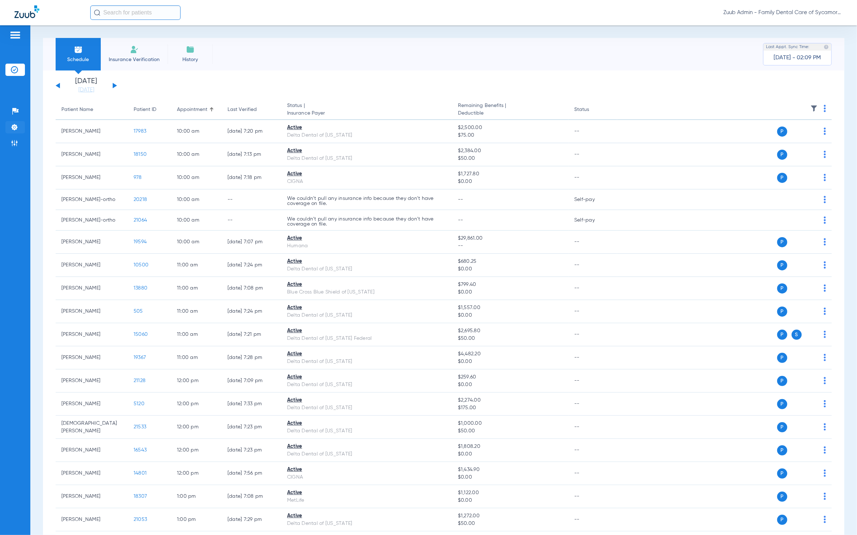
click at [17, 130] on img at bounding box center [14, 127] width 7 height 7
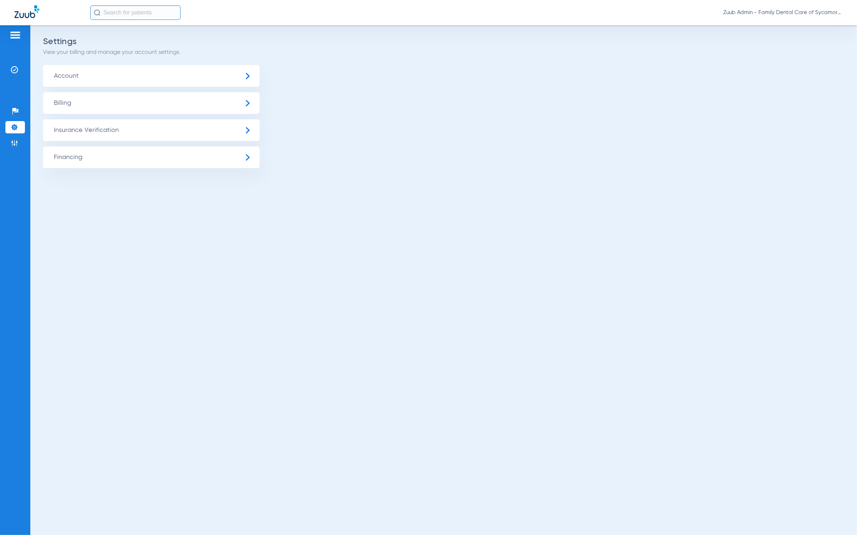
click at [51, 131] on span "Insurance Verification" at bounding box center [151, 130] width 217 height 22
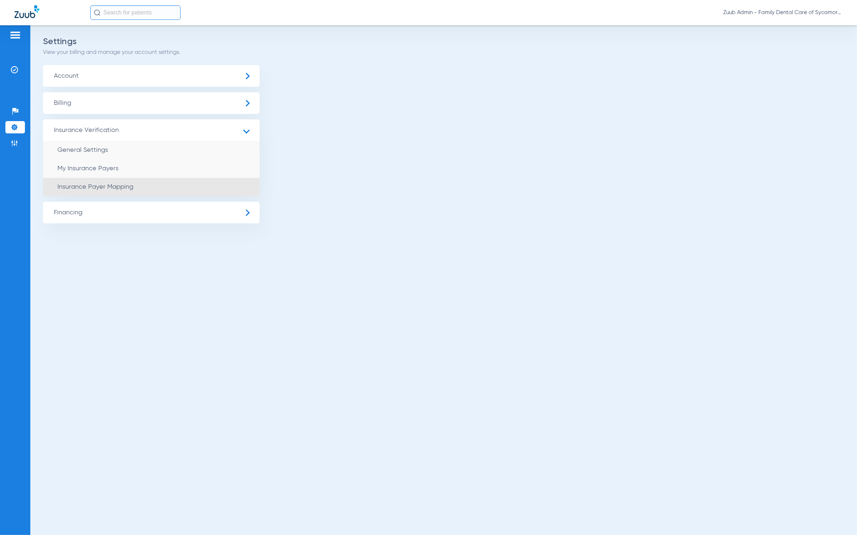
click at [88, 188] on span "Insurance Payer Mapping" at bounding box center [95, 187] width 76 height 7
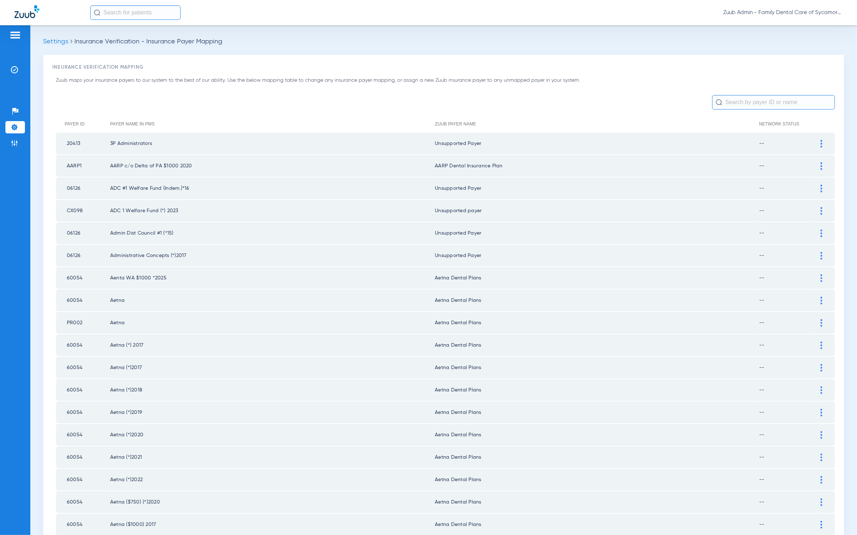
click at [748, 105] on input "text" at bounding box center [773, 102] width 123 height 14
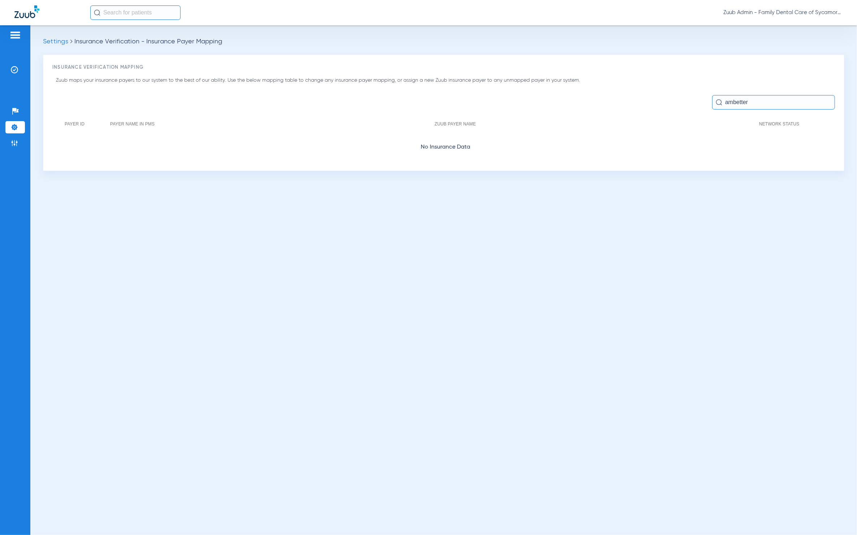
click at [753, 104] on input "ambetter" at bounding box center [773, 102] width 123 height 14
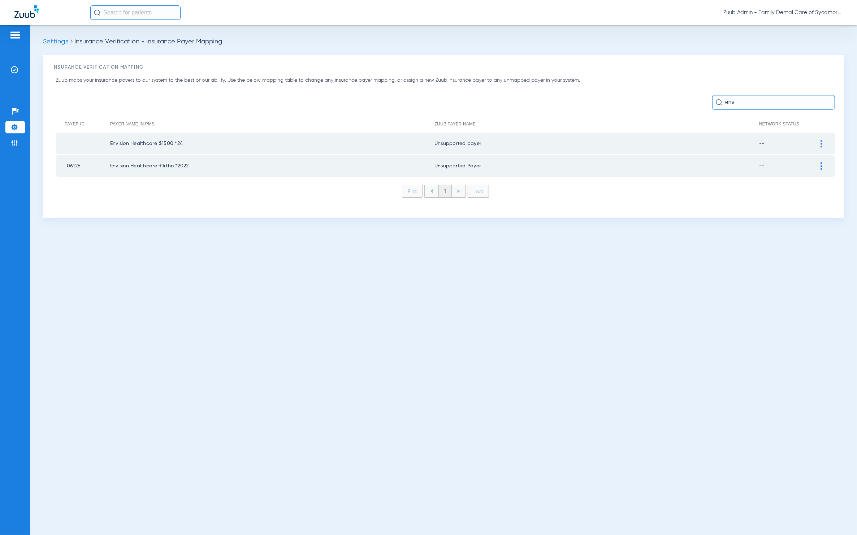
type input "env"
click at [768, 100] on input "env" at bounding box center [773, 102] width 123 height 14
paste input "BCBS of AL"
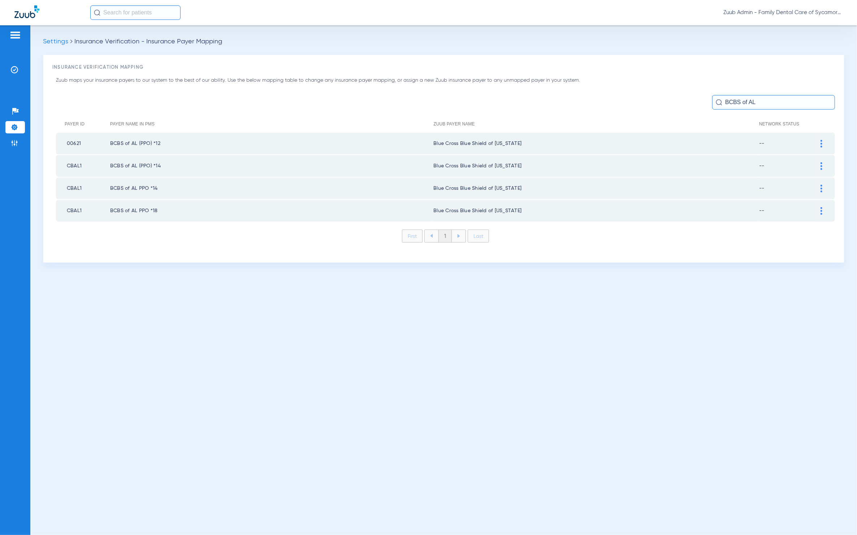
type input "BCBS of AL"
click at [827, 142] on div at bounding box center [821, 144] width 13 height 8
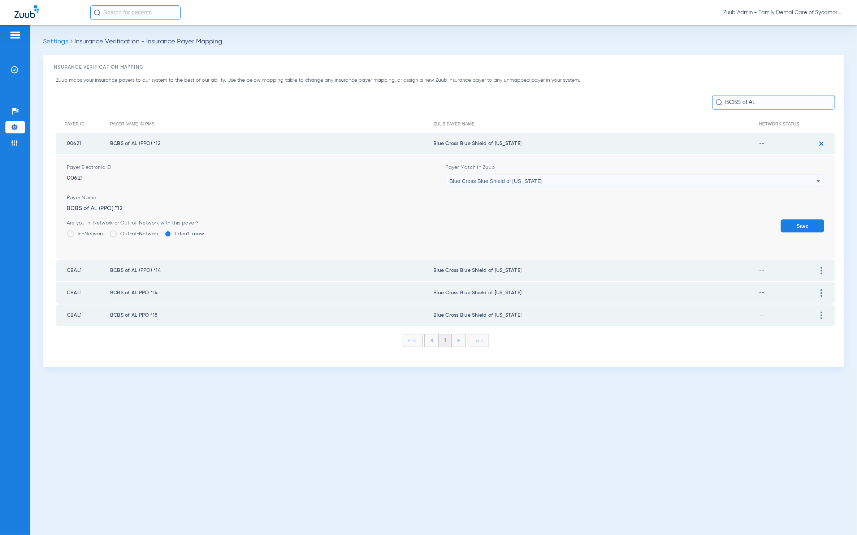
click at [676, 175] on div "Blue Cross Blue Shield of [US_STATE]" at bounding box center [633, 181] width 367 height 12
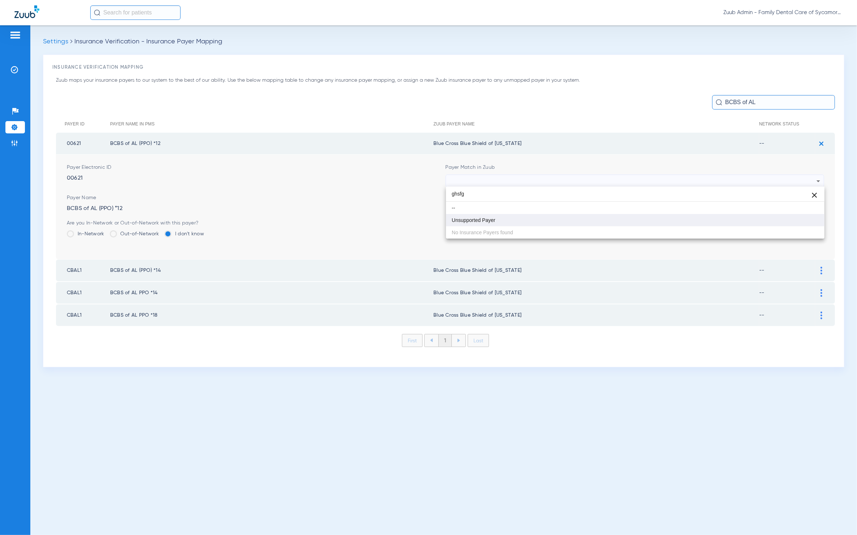
type input "ghsfg"
drag, startPoint x: 521, startPoint y: 221, endPoint x: 632, endPoint y: 230, distance: 111.6
click at [521, 221] on mat-option "Unsupported Payer" at bounding box center [635, 220] width 379 height 12
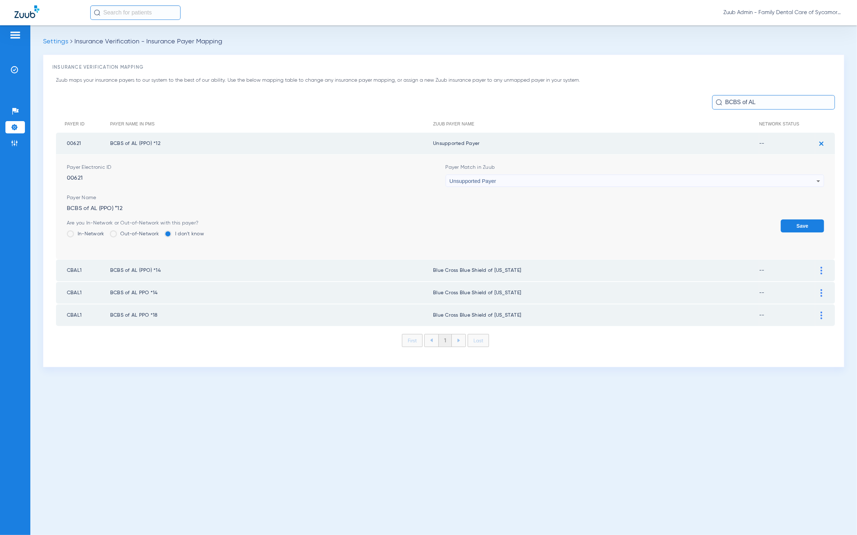
click at [797, 219] on button "Save" at bounding box center [802, 225] width 43 height 13
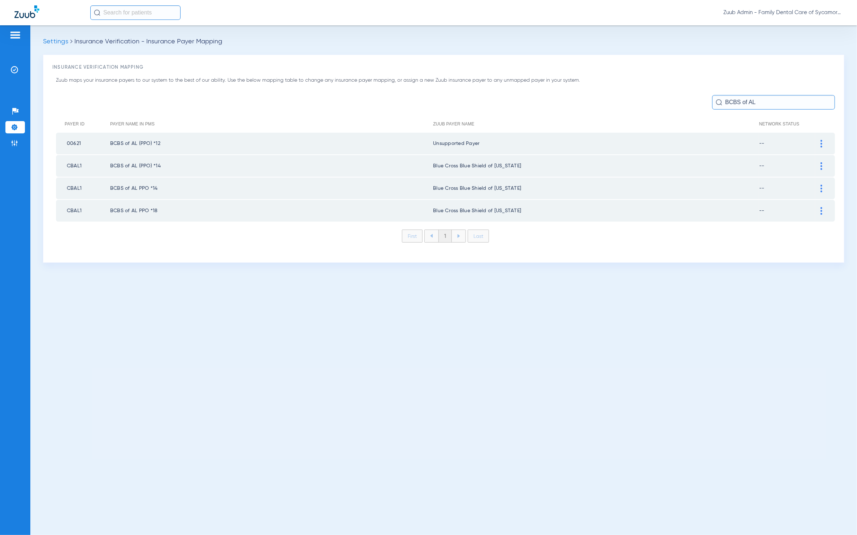
click at [820, 167] on div at bounding box center [821, 166] width 13 height 8
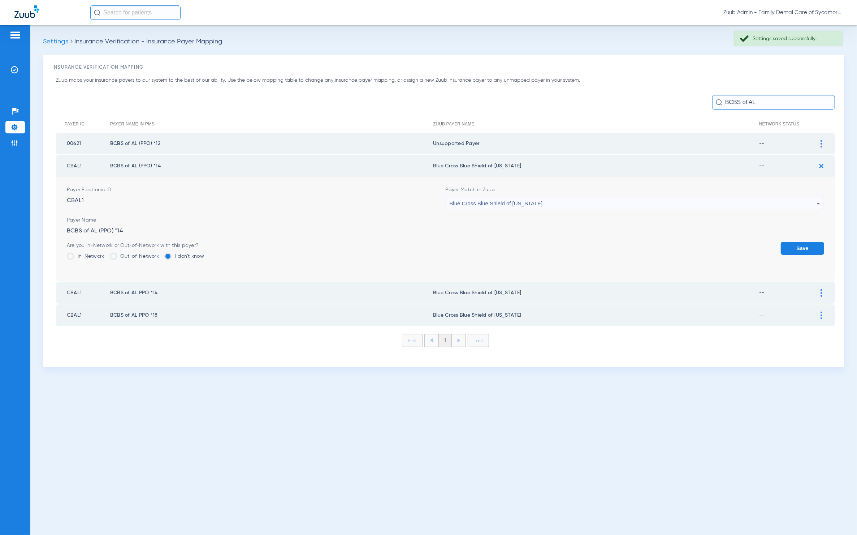
click at [673, 197] on div "Blue Cross Blue Shield of [US_STATE]" at bounding box center [633, 203] width 367 height 12
type input "sfgh"
click at [576, 241] on mat-option "Unsupported Payer" at bounding box center [635, 242] width 379 height 12
click at [836, 240] on div "Insurance Verification Mapping Zuub maps your insurance payers to our system to…" at bounding box center [444, 211] width 802 height 312
click at [777, 238] on form "Payer Electronic ID CBAL1 Payer Match in Zuub Unsupported Payer Payer Name BCBS…" at bounding box center [446, 229] width 758 height 104
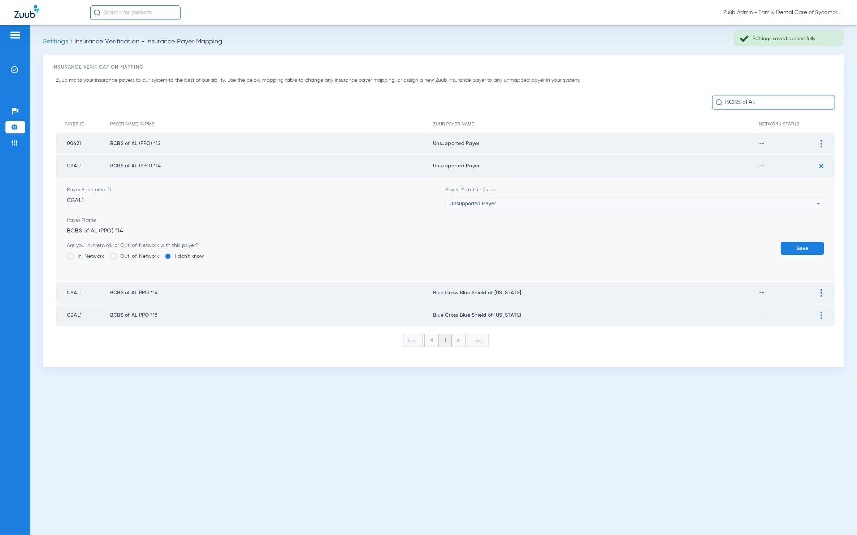
click at [807, 244] on button "Save" at bounding box center [802, 248] width 43 height 13
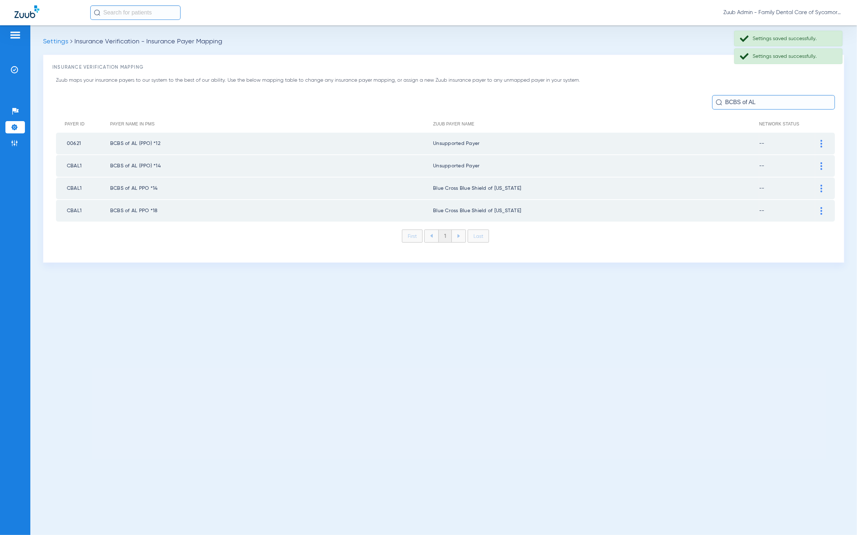
click at [829, 182] on td at bounding box center [825, 188] width 20 height 22
click at [824, 186] on div at bounding box center [821, 189] width 13 height 8
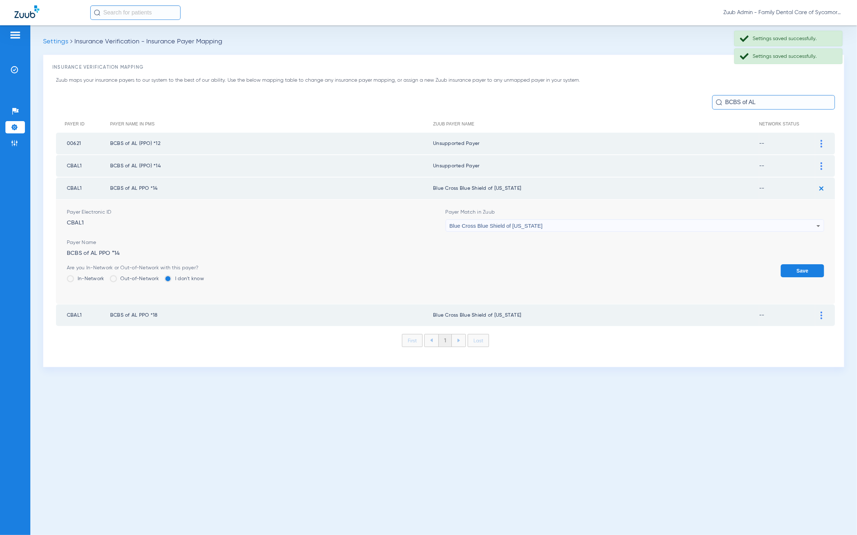
click at [555, 225] on div "Blue Cross Blue Shield of [US_STATE]" at bounding box center [633, 226] width 367 height 12
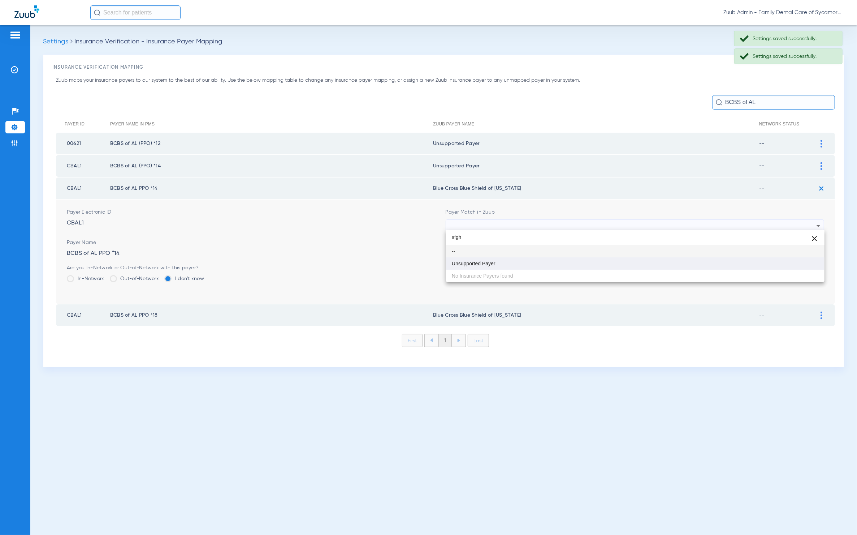
type input "sfgh"
drag, startPoint x: 532, startPoint y: 260, endPoint x: 600, endPoint y: 260, distance: 67.9
click at [533, 260] on mat-option "Unsupported Payer" at bounding box center [635, 263] width 379 height 12
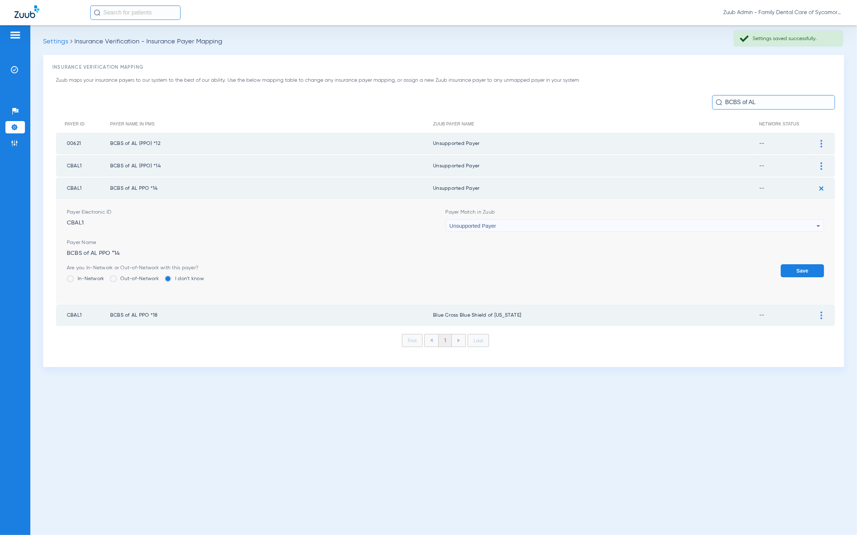
drag, startPoint x: 813, startPoint y: 268, endPoint x: 806, endPoint y: 242, distance: 26.9
click at [813, 268] on button "Save" at bounding box center [802, 270] width 43 height 13
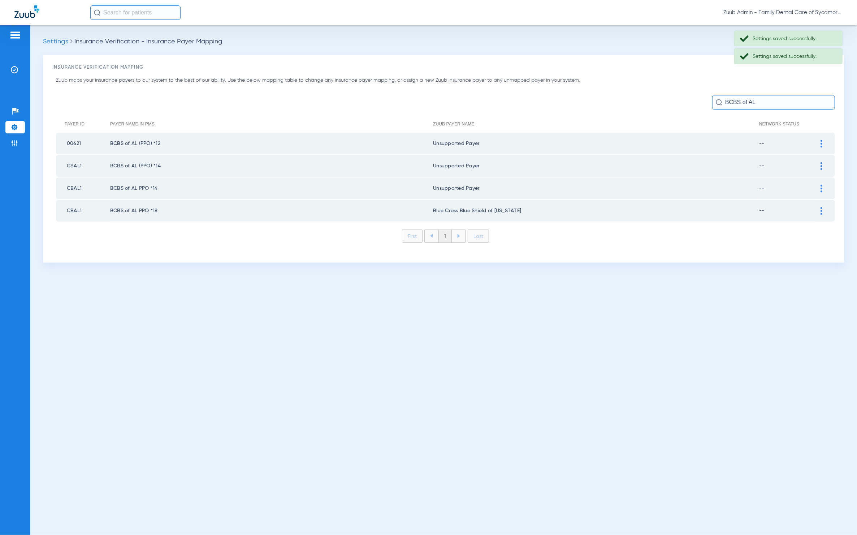
click at [819, 208] on div at bounding box center [821, 211] width 13 height 8
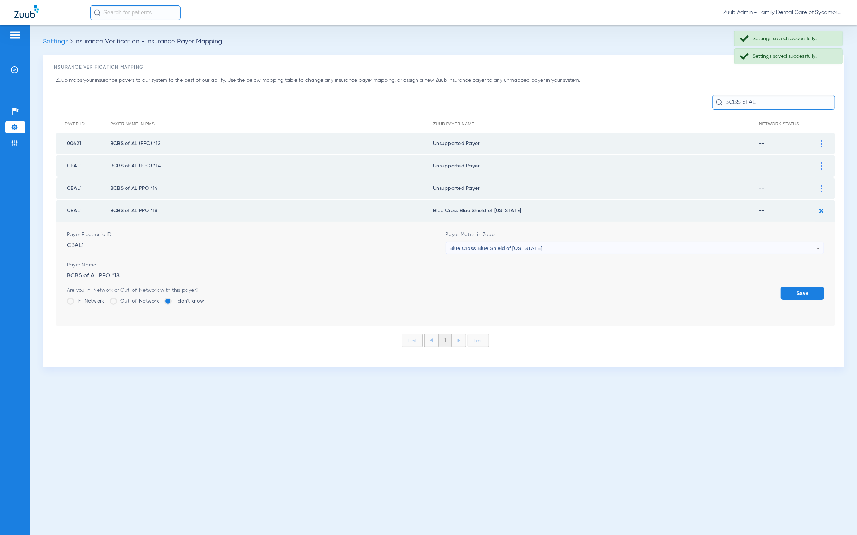
click at [653, 250] on div "Blue Cross Blue Shield of [US_STATE]" at bounding box center [633, 248] width 367 height 12
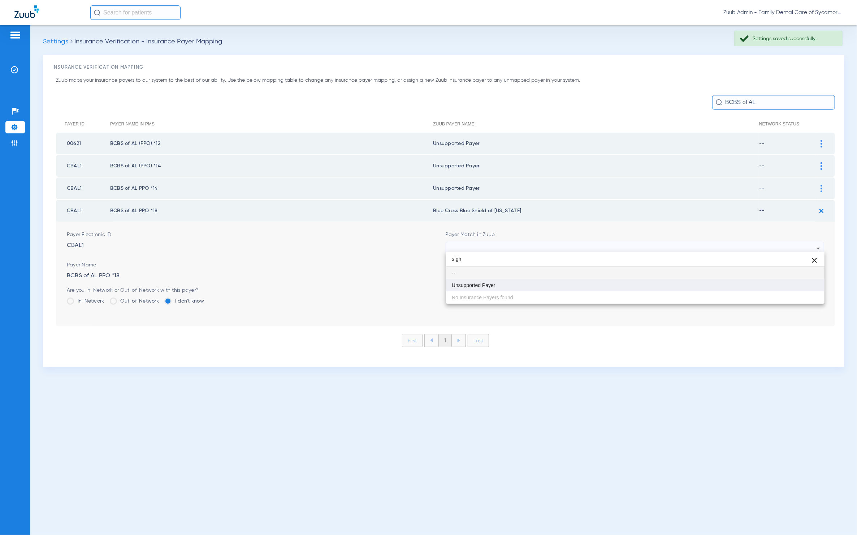
type input "sfgh"
click at [599, 288] on mat-option "Unsupported Payer" at bounding box center [635, 285] width 379 height 12
click at [786, 289] on button "Save" at bounding box center [802, 292] width 43 height 13
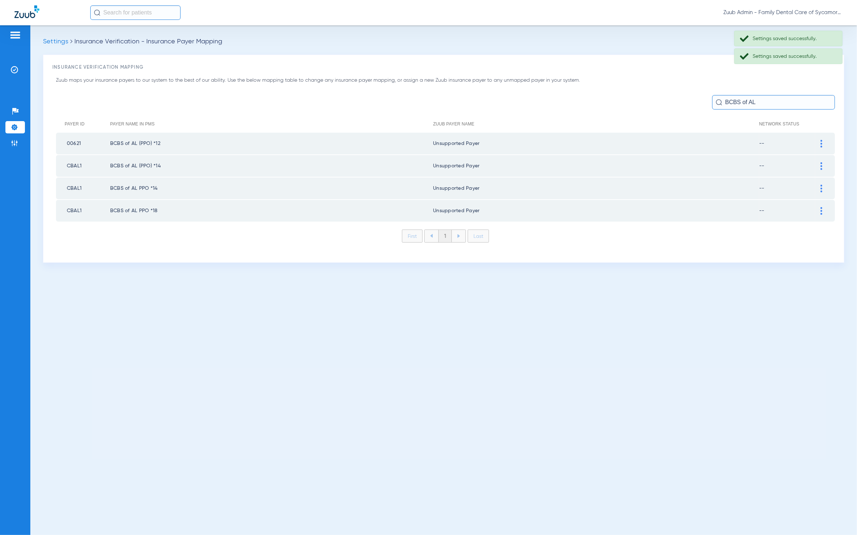
click at [778, 107] on input "BCBS of AL" at bounding box center [773, 102] width 123 height 14
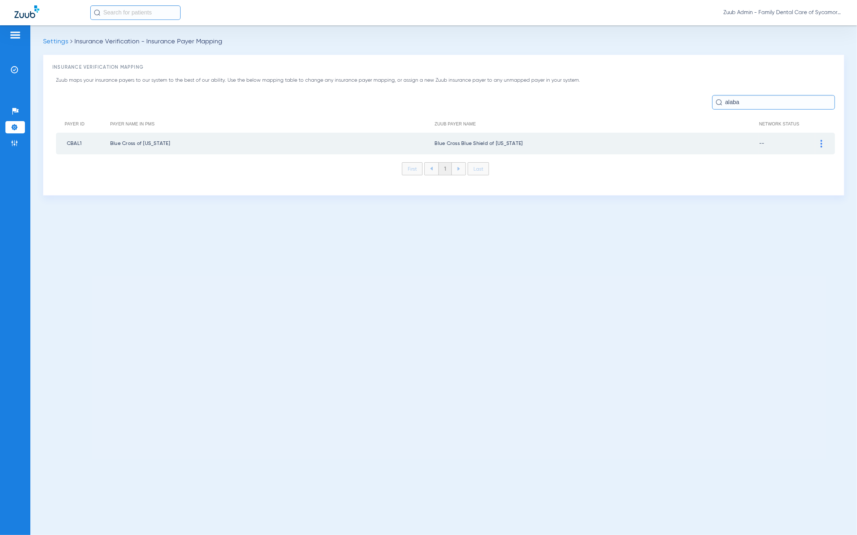
type input "alaba"
click at [819, 138] on td at bounding box center [825, 144] width 20 height 22
click at [817, 146] on div at bounding box center [821, 144] width 13 height 8
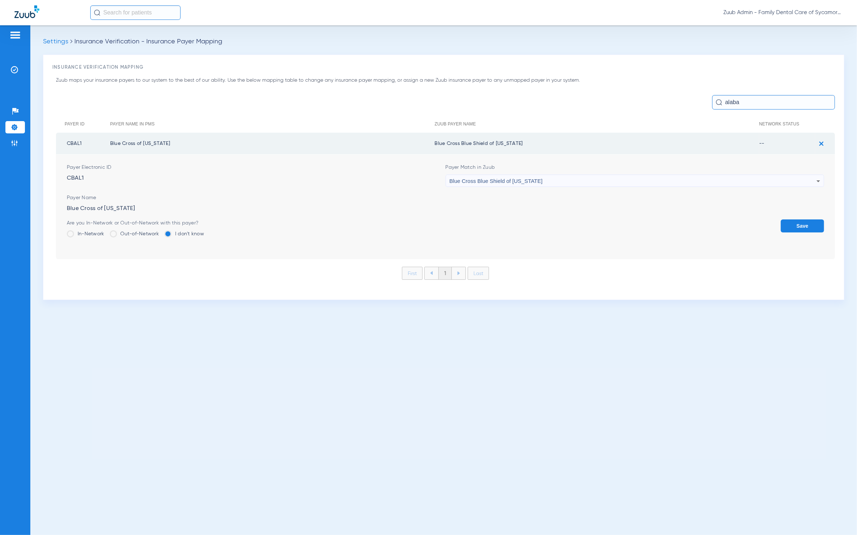
click at [697, 178] on div "Blue Cross Blue Shield of [US_STATE]" at bounding box center [633, 181] width 367 height 12
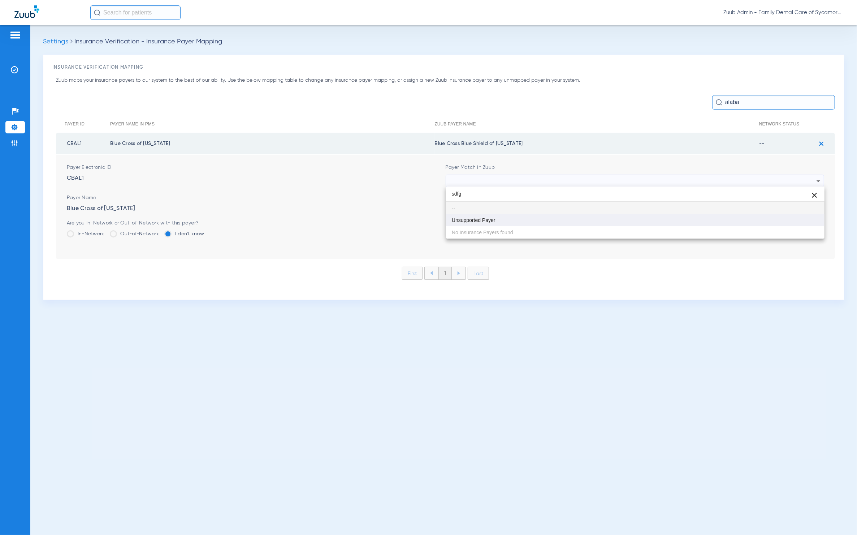
type input "sdfg"
click at [514, 220] on mat-option "Unsupported Payer" at bounding box center [635, 220] width 379 height 12
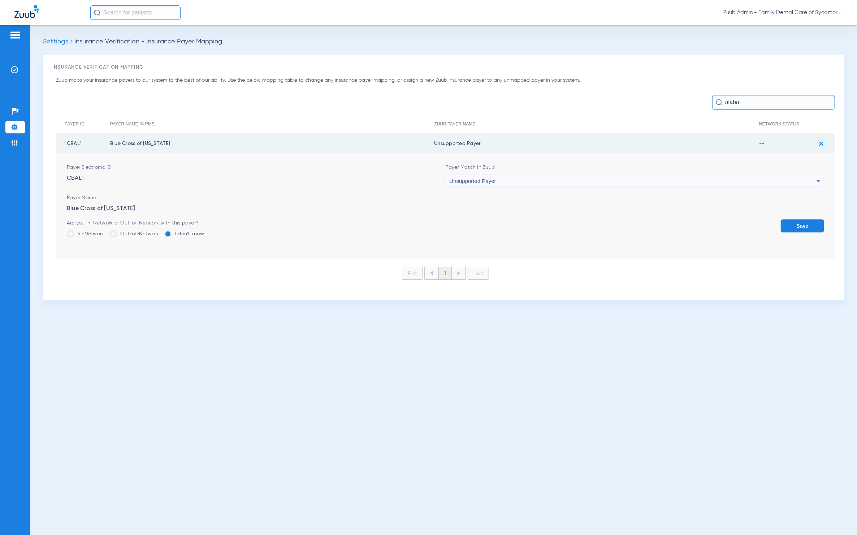
click at [813, 224] on button "Save" at bounding box center [802, 225] width 43 height 13
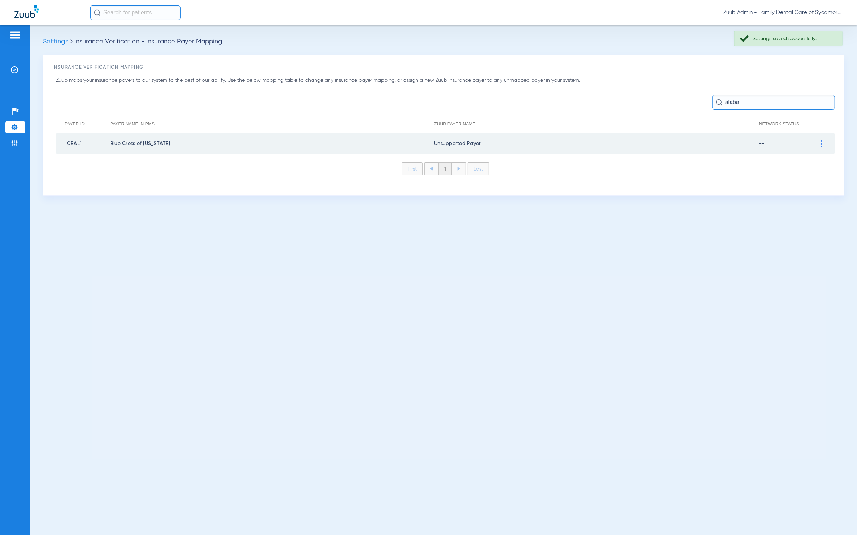
click at [77, 142] on td "CBAL1" at bounding box center [83, 144] width 54 height 22
copy td "CBAL1"
click at [752, 100] on input "alaba" at bounding box center [773, 102] width 123 height 14
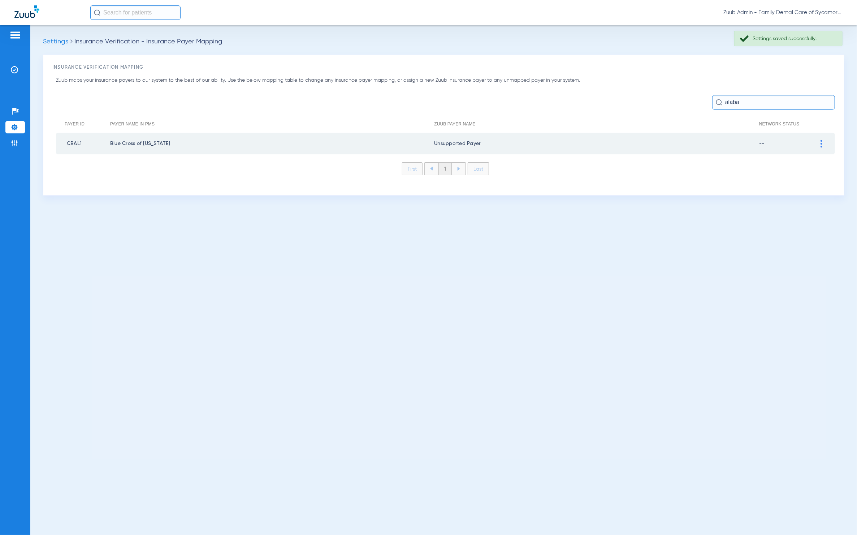
paste input "CBAL1"
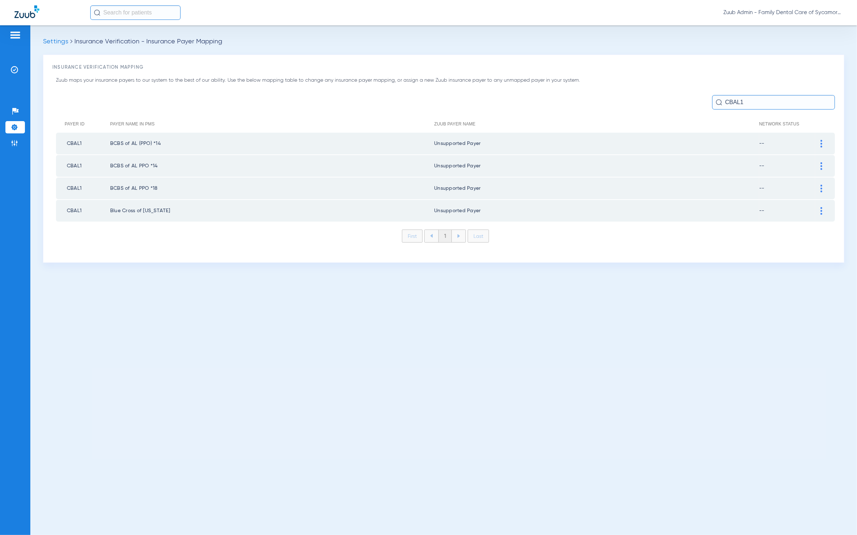
click at [754, 108] on input "CBAL1" at bounding box center [773, 102] width 123 height 14
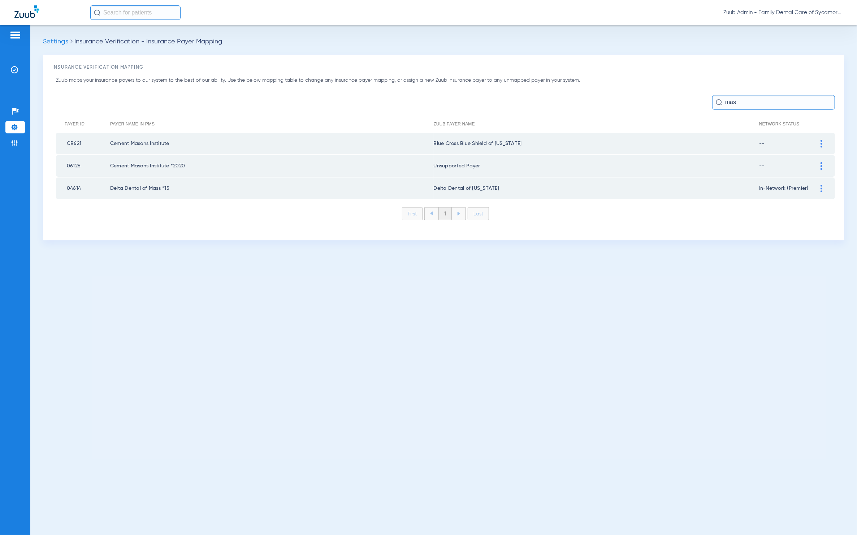
type input "mas"
click at [824, 188] on div at bounding box center [821, 189] width 13 height 8
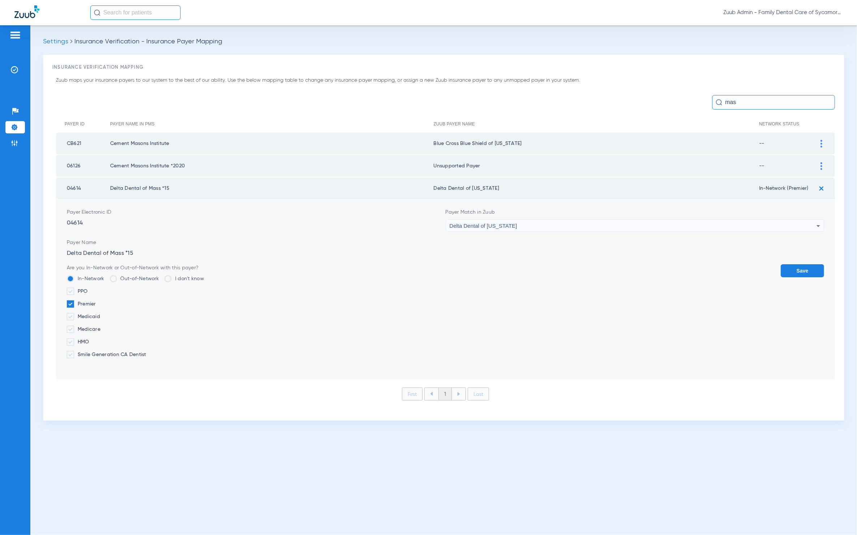
click at [562, 223] on div "Delta Dental of [US_STATE]" at bounding box center [633, 226] width 367 height 12
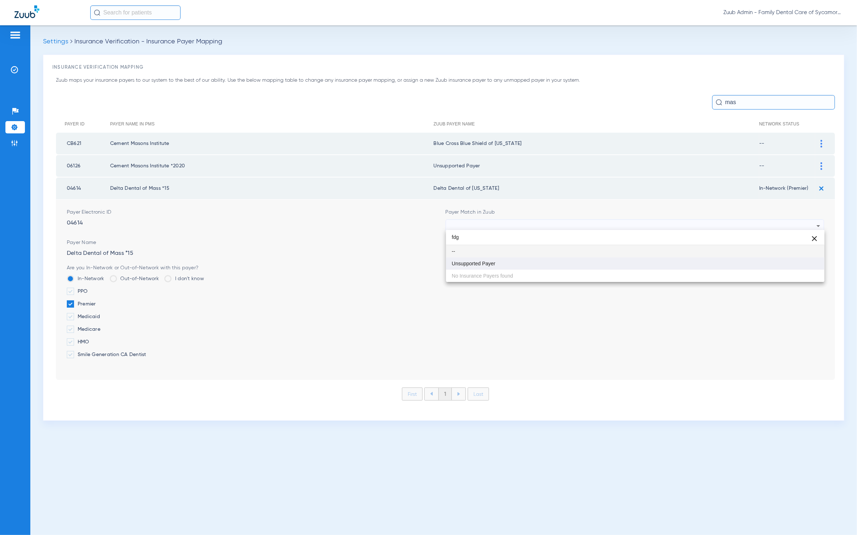
type input "fdg"
click at [516, 262] on mat-option "Unsupported Payer" at bounding box center [635, 263] width 379 height 12
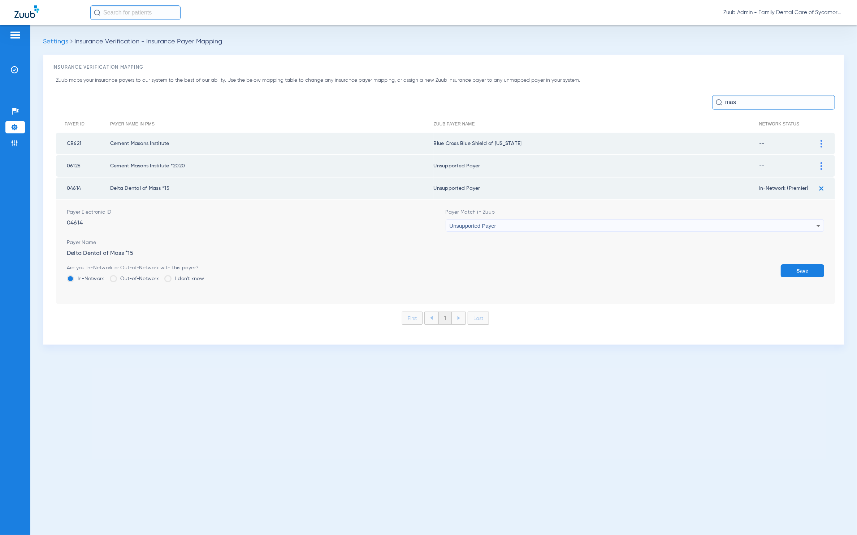
click at [793, 264] on button "Save" at bounding box center [802, 270] width 43 height 13
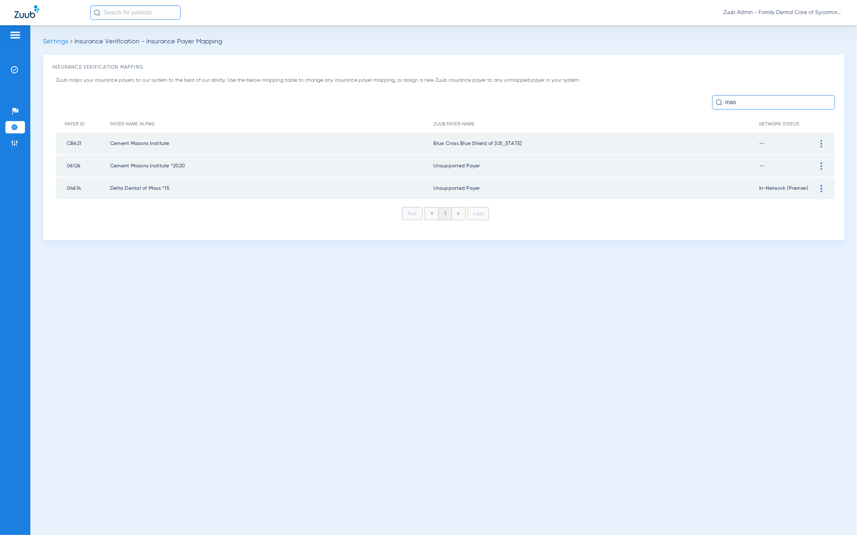
click at [738, 103] on input "mas" at bounding box center [773, 102] width 123 height 14
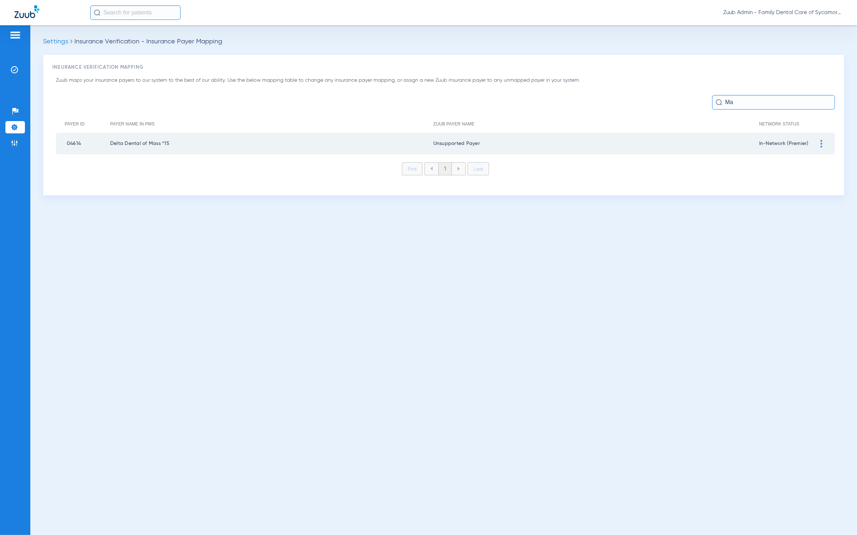
type input "M"
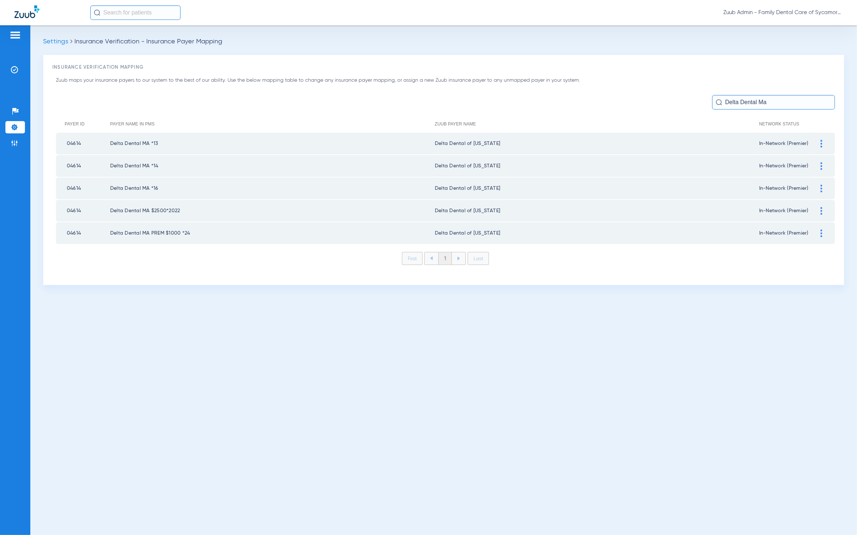
type input "Delta Dental Ma"
click at [824, 140] on div at bounding box center [821, 144] width 13 height 8
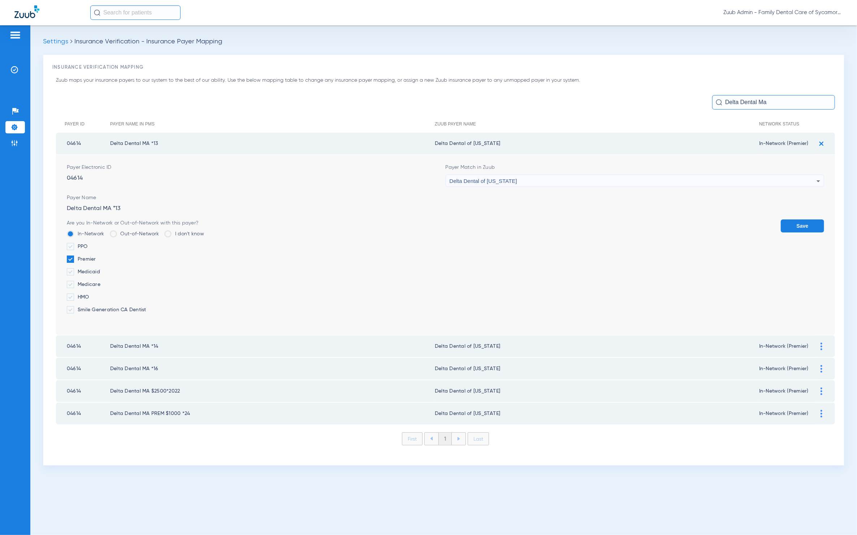
drag, startPoint x: 694, startPoint y: 173, endPoint x: 663, endPoint y: 182, distance: 32.6
click at [663, 182] on div "Delta Dental of [US_STATE]" at bounding box center [633, 181] width 367 height 12
type input "dfg"
click at [534, 224] on mat-option "Unsupported Payer" at bounding box center [635, 220] width 379 height 12
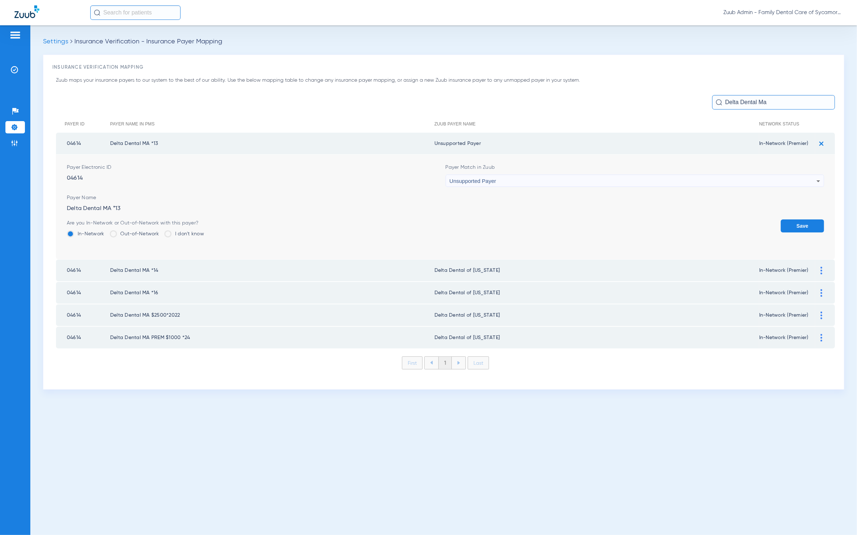
click at [816, 226] on button "Save" at bounding box center [802, 225] width 43 height 13
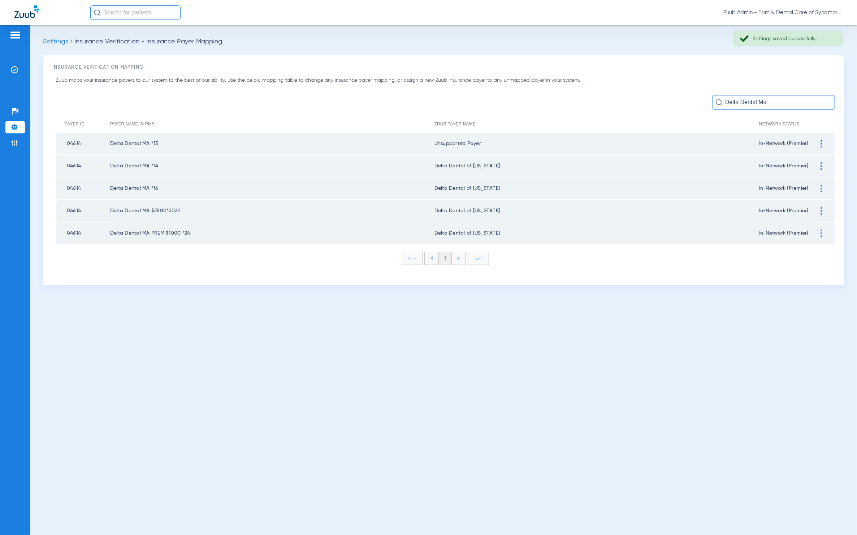
click at [821, 167] on img at bounding box center [822, 166] width 2 height 8
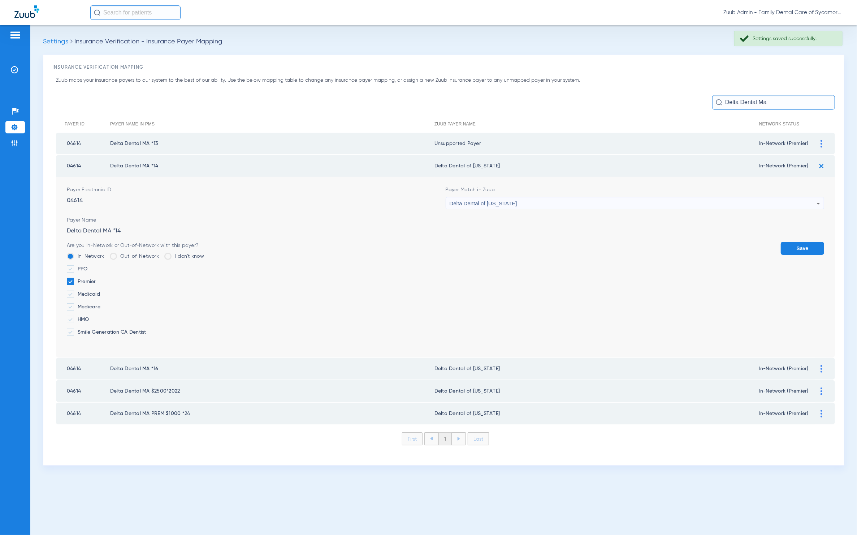
drag, startPoint x: 708, startPoint y: 193, endPoint x: 705, endPoint y: 199, distance: 6.6
click at [707, 194] on div "Payer Match in Zuub Delta Dental of [US_STATE]" at bounding box center [635, 197] width 379 height 23
click at [705, 199] on div "Delta Dental of [US_STATE]" at bounding box center [633, 203] width 367 height 12
type input "sdfg"
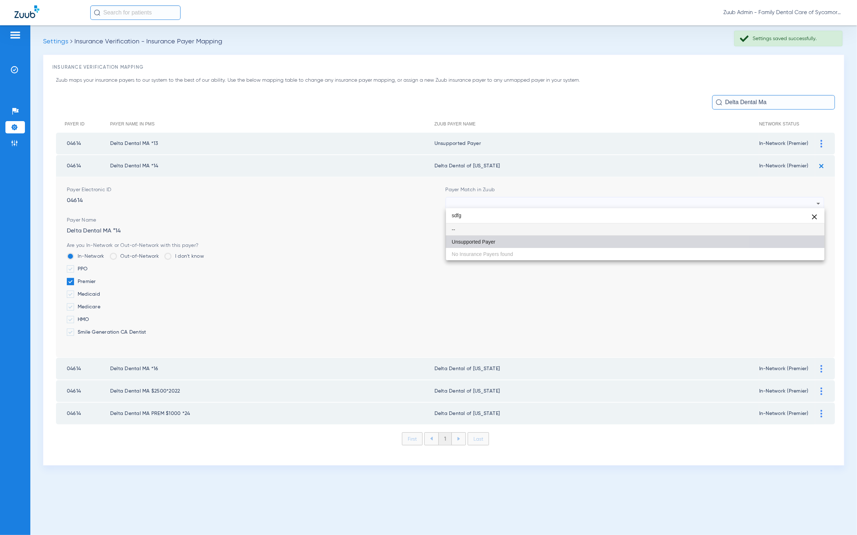
click at [558, 246] on mat-option "Unsupported Payer" at bounding box center [635, 242] width 379 height 12
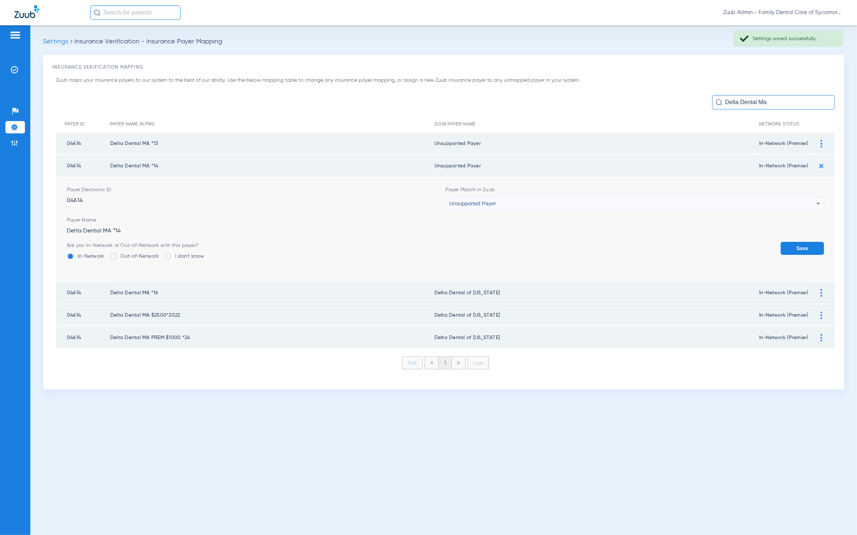
click at [795, 243] on button "Save" at bounding box center [802, 248] width 43 height 13
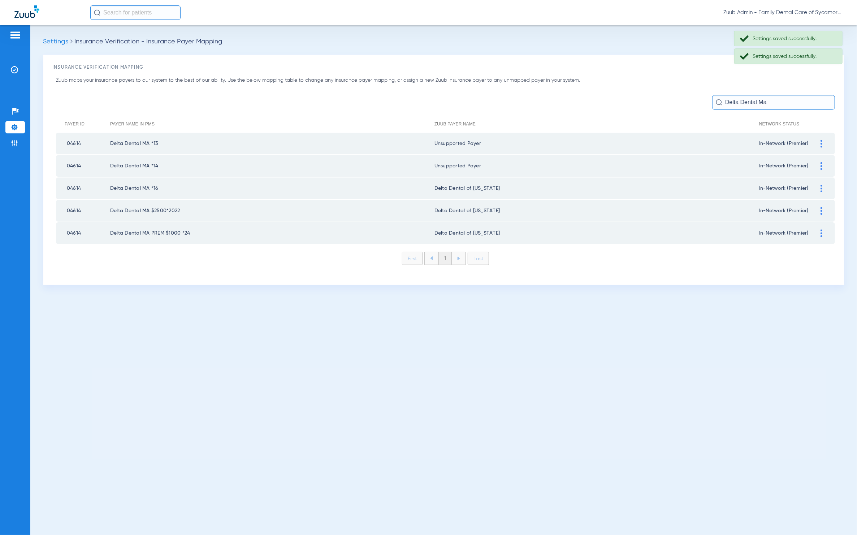
click at [821, 187] on img at bounding box center [822, 189] width 2 height 8
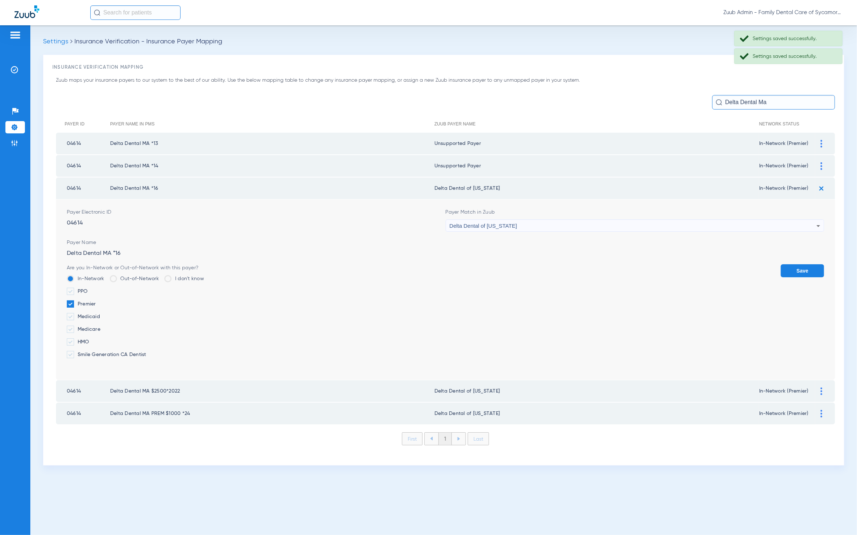
click at [662, 213] on div "Payer Match in Zuub Delta Dental of [US_STATE]" at bounding box center [635, 219] width 379 height 23
click at [656, 225] on div "Delta Dental of [US_STATE]" at bounding box center [633, 226] width 367 height 12
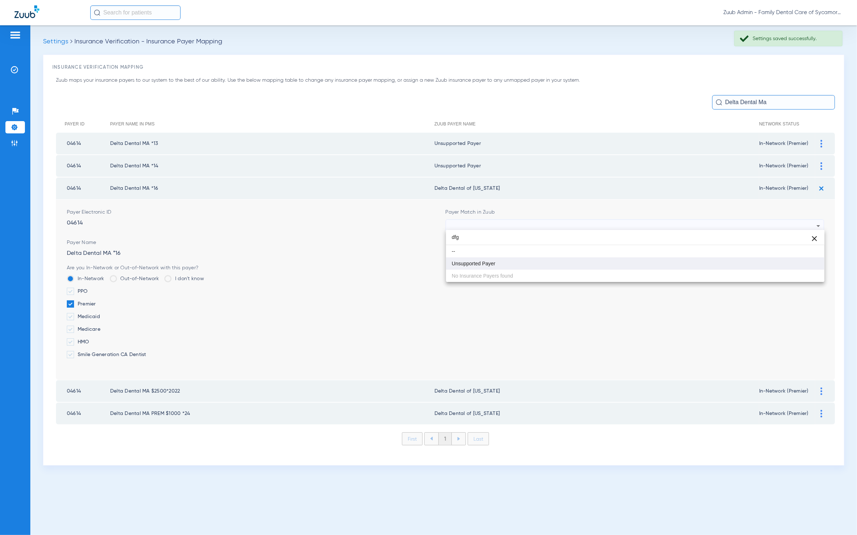
type input "dfg"
click at [569, 258] on mat-option "Unsupported Payer" at bounding box center [635, 263] width 379 height 12
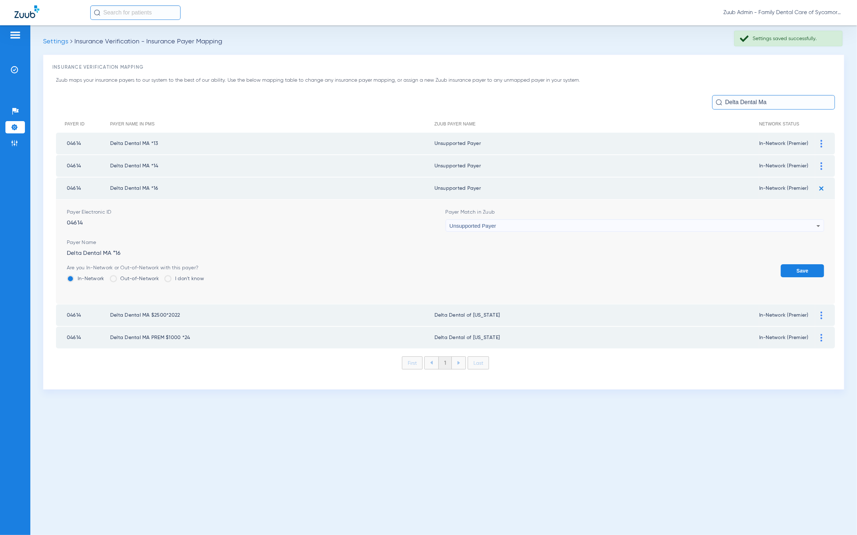
click at [788, 266] on button "Save" at bounding box center [802, 270] width 43 height 13
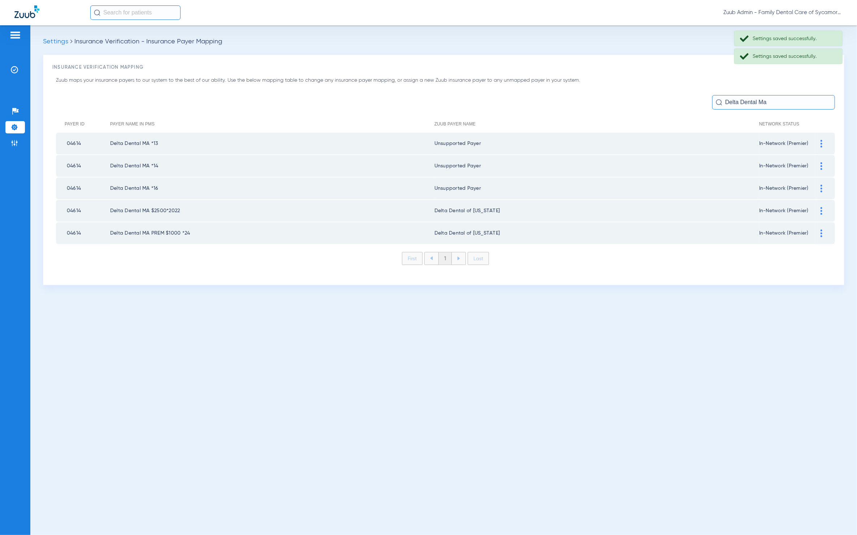
click at [819, 211] on div at bounding box center [821, 211] width 13 height 8
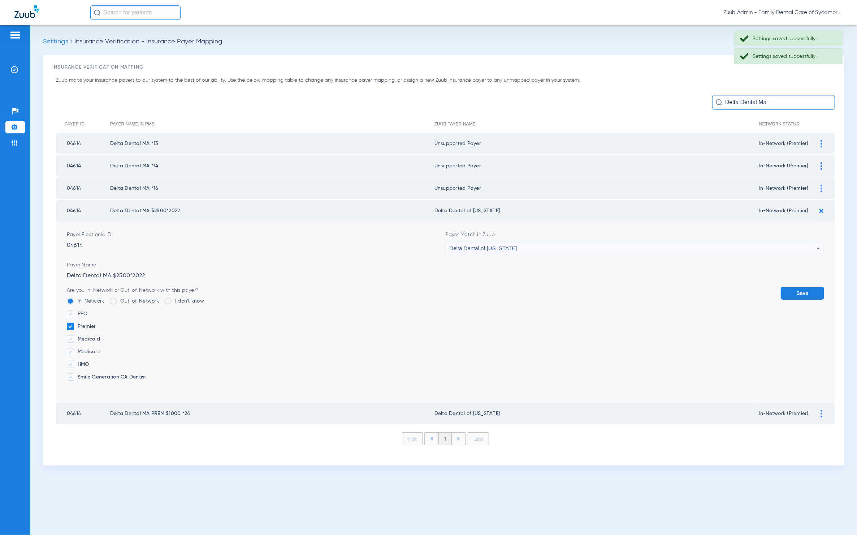
click at [595, 249] on div "Delta Dental of [US_STATE]" at bounding box center [633, 248] width 367 height 12
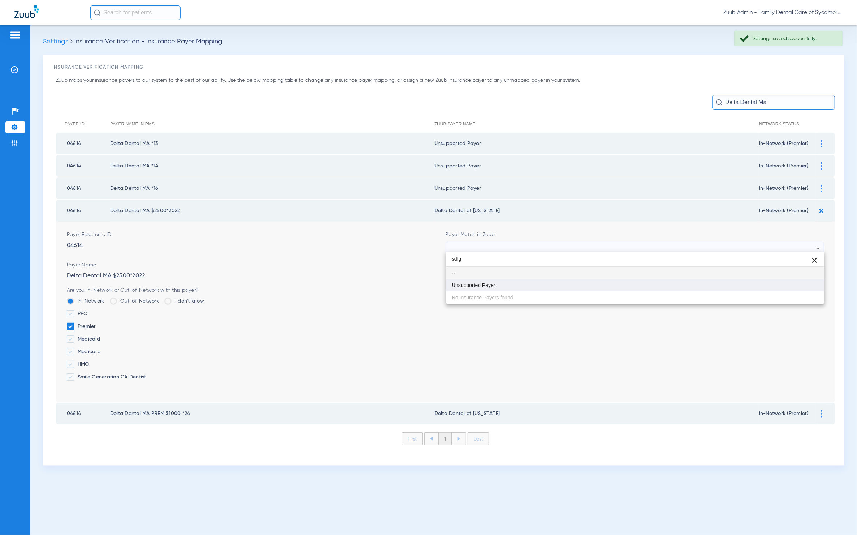
type input "sdfg"
click at [514, 288] on mat-option "Unsupported Payer" at bounding box center [635, 285] width 379 height 12
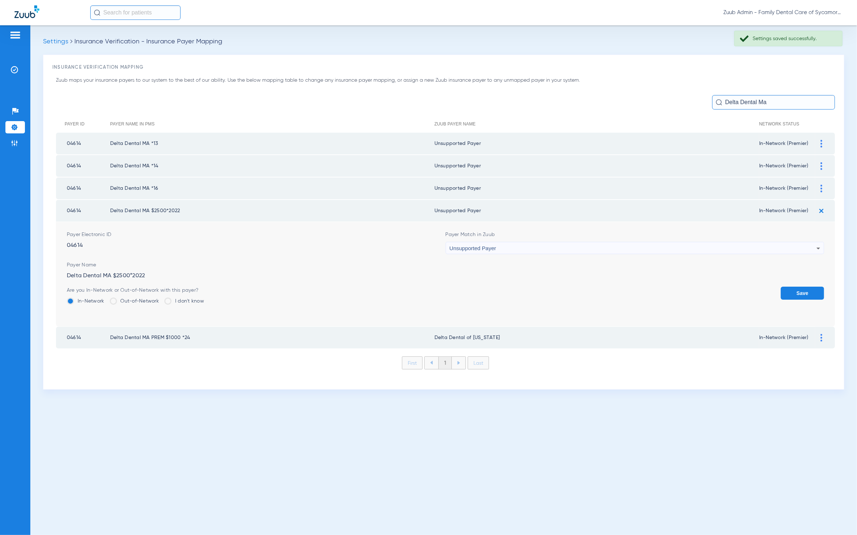
click at [797, 286] on button "Save" at bounding box center [802, 292] width 43 height 13
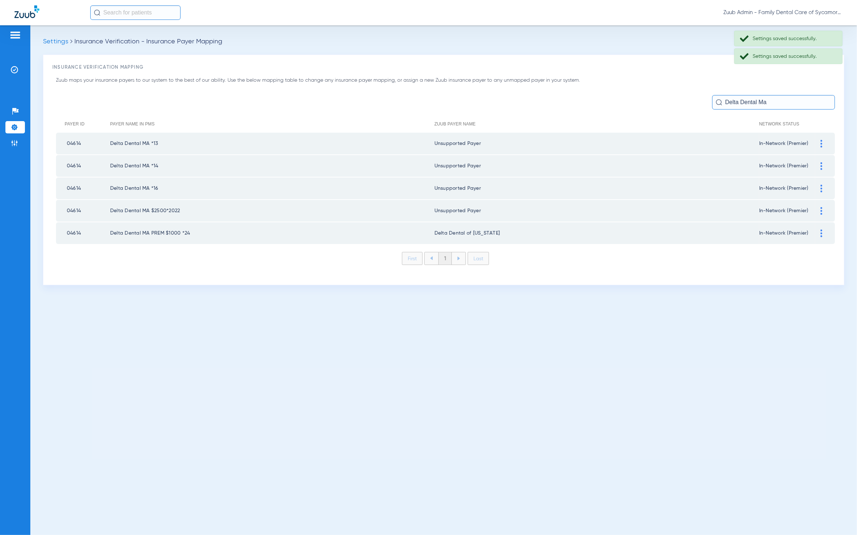
click at [823, 232] on div at bounding box center [821, 233] width 13 height 8
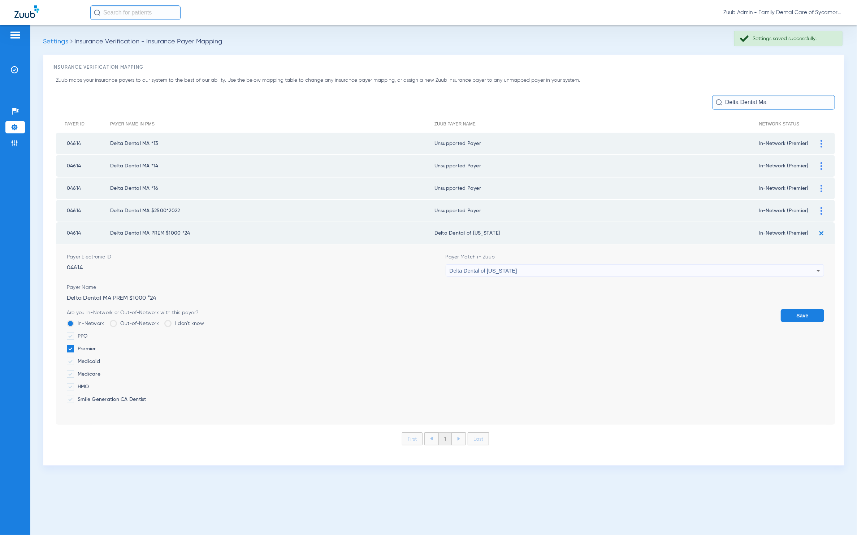
click at [601, 264] on div "Delta Dental of [US_STATE]" at bounding box center [633, 270] width 367 height 12
type input "sdfg"
click at [497, 303] on mat-option "Unsupported Payer" at bounding box center [635, 307] width 379 height 12
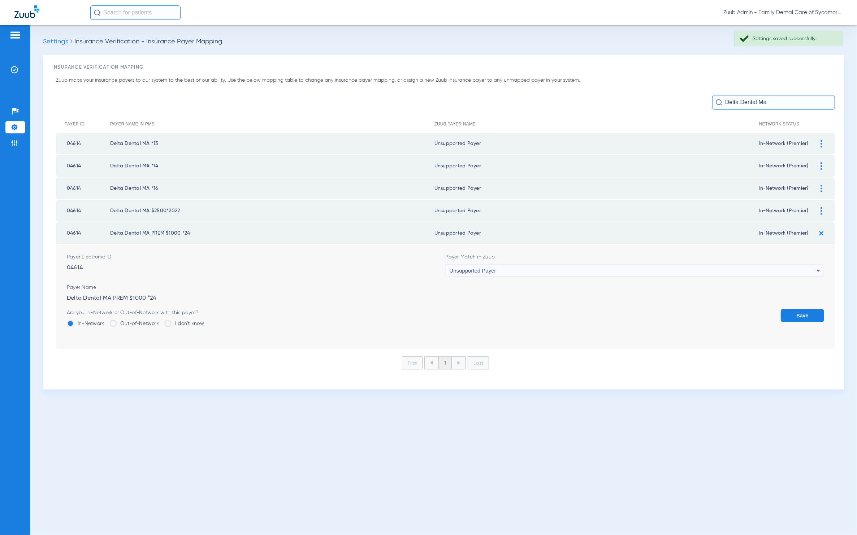
drag, startPoint x: 816, startPoint y: 313, endPoint x: 471, endPoint y: 304, distance: 344.7
click at [816, 313] on button "Save" at bounding box center [802, 315] width 43 height 13
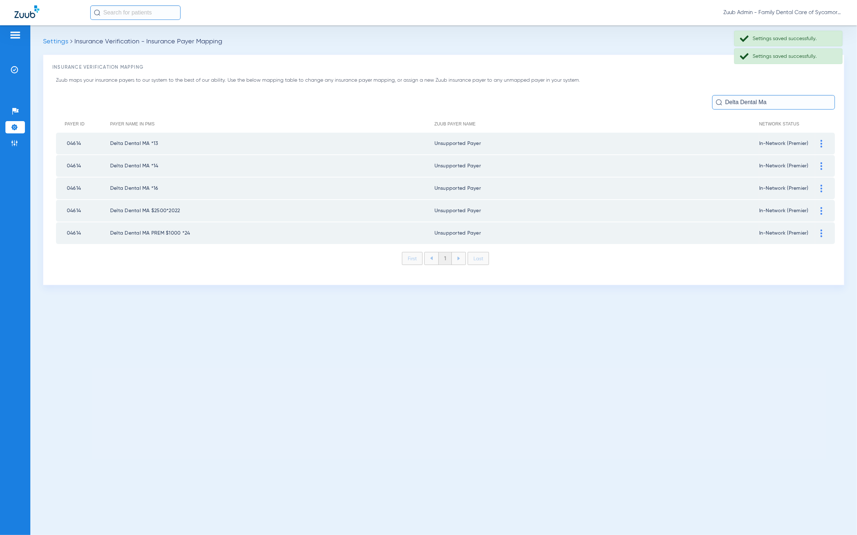
click at [70, 229] on td "04614" at bounding box center [83, 233] width 54 height 22
copy td "04614"
click at [788, 106] on input "Delta Dental Ma" at bounding box center [773, 102] width 123 height 14
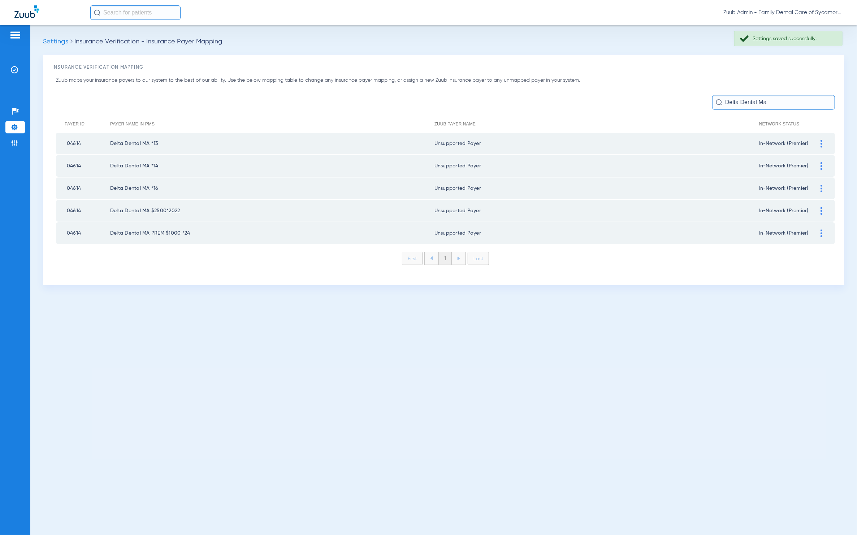
click at [788, 106] on input "Delta Dental Ma" at bounding box center [773, 102] width 123 height 14
paste input "04614"
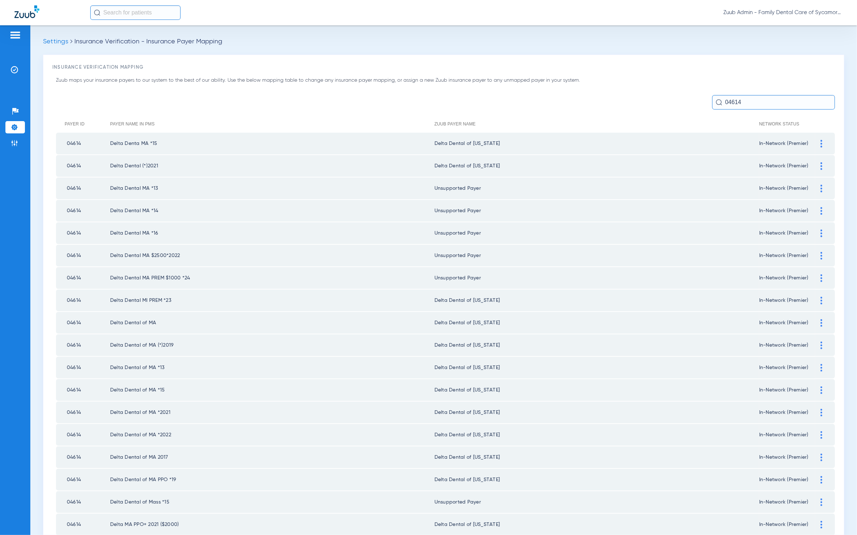
type input "04614"
click at [815, 144] on div at bounding box center [821, 144] width 13 height 8
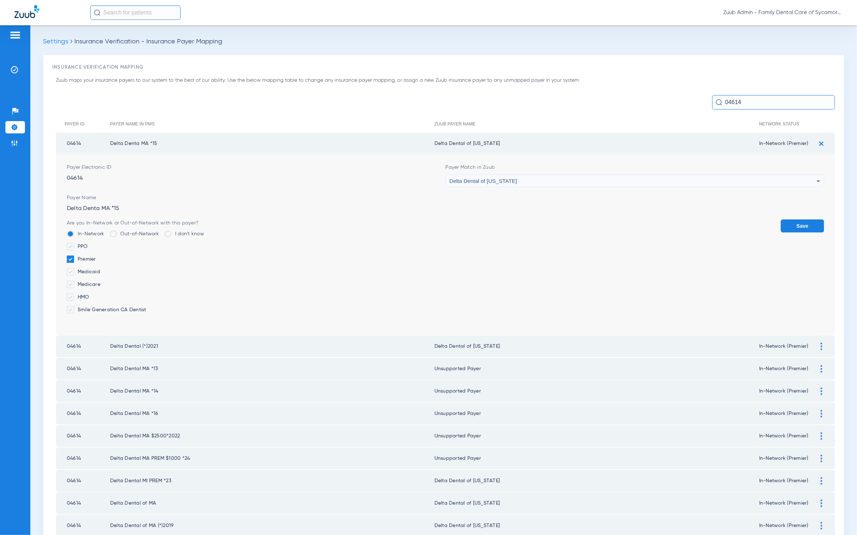
click at [673, 184] on div "Delta Dental of [US_STATE]" at bounding box center [633, 181] width 367 height 12
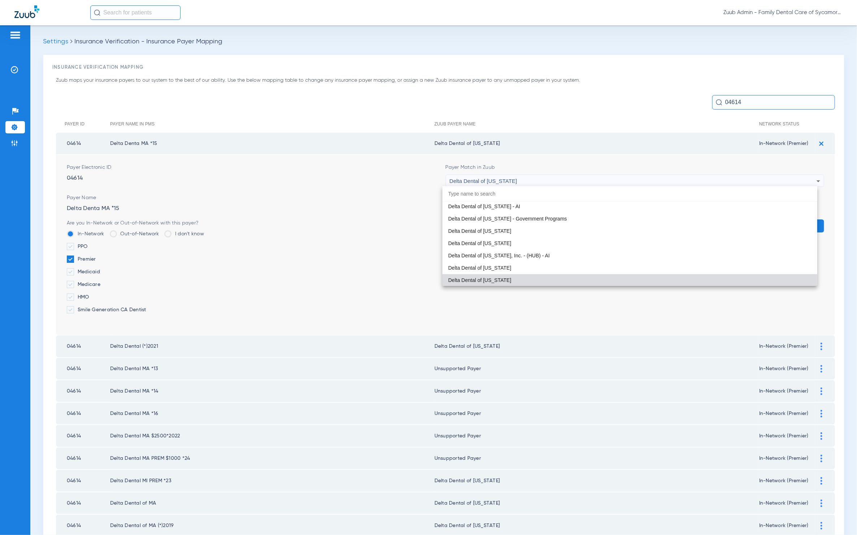
click at [503, 110] on div at bounding box center [428, 267] width 857 height 535
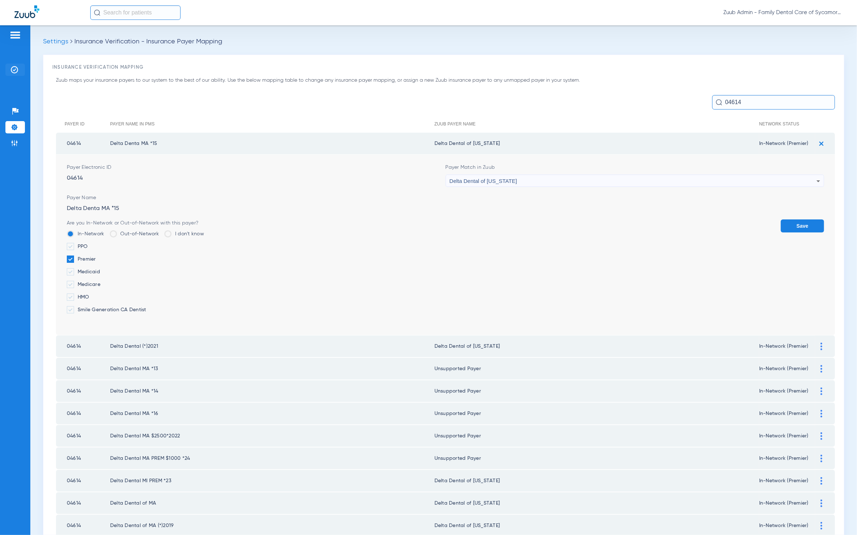
click at [7, 70] on li "Insurance Verification" at bounding box center [15, 70] width 20 height 12
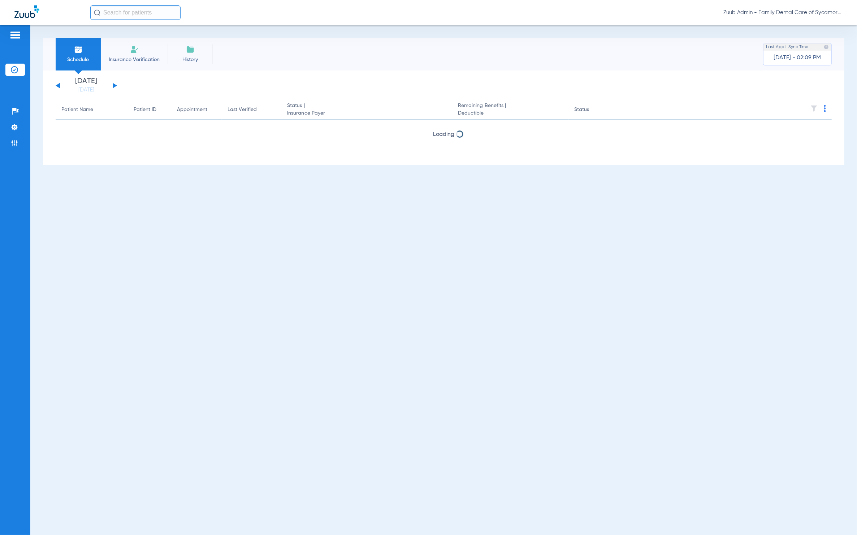
click at [176, 54] on li "History" at bounding box center [190, 54] width 45 height 33
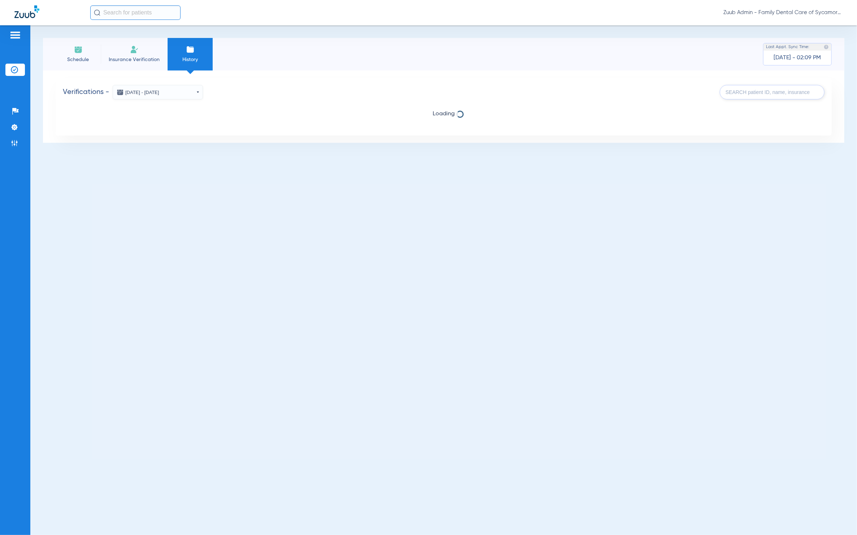
click at [193, 96] on button "Aug 18, 2025 - Aug 25, 2025" at bounding box center [158, 92] width 90 height 14
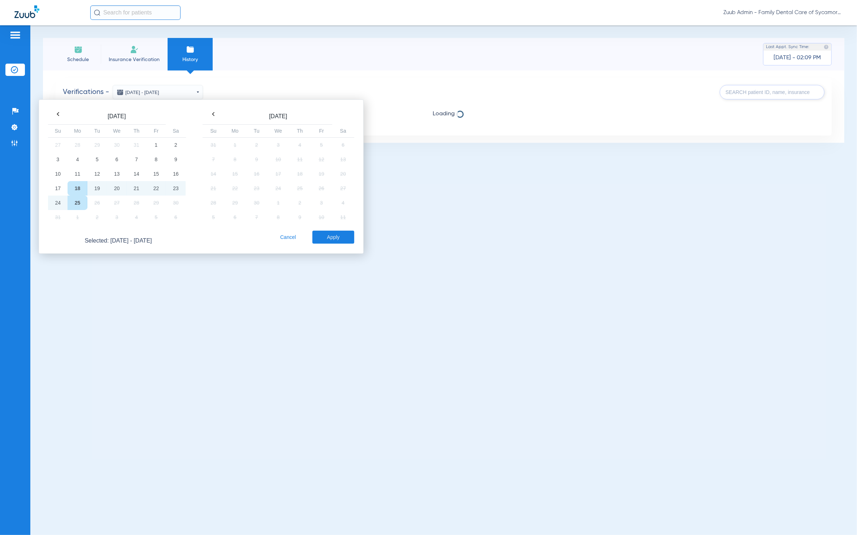
click at [335, 231] on button "Apply" at bounding box center [333, 236] width 42 height 13
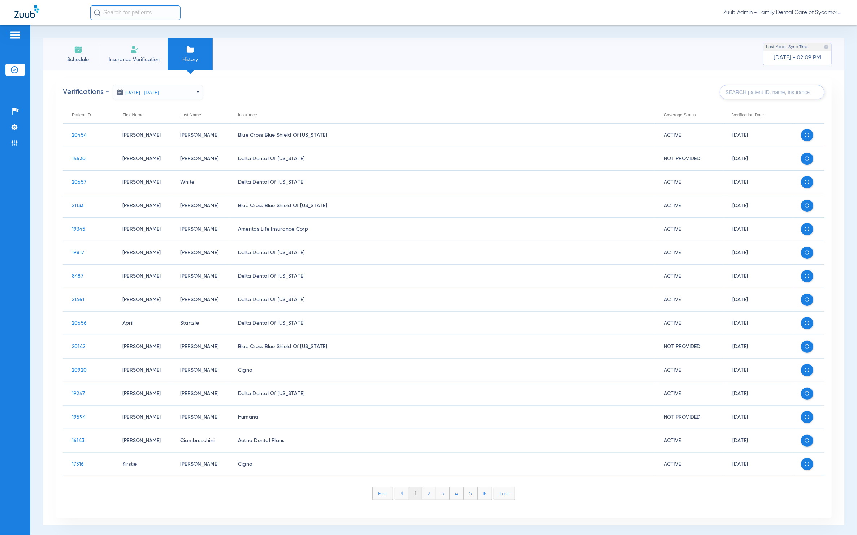
click at [745, 87] on input "text" at bounding box center [772, 92] width 105 height 14
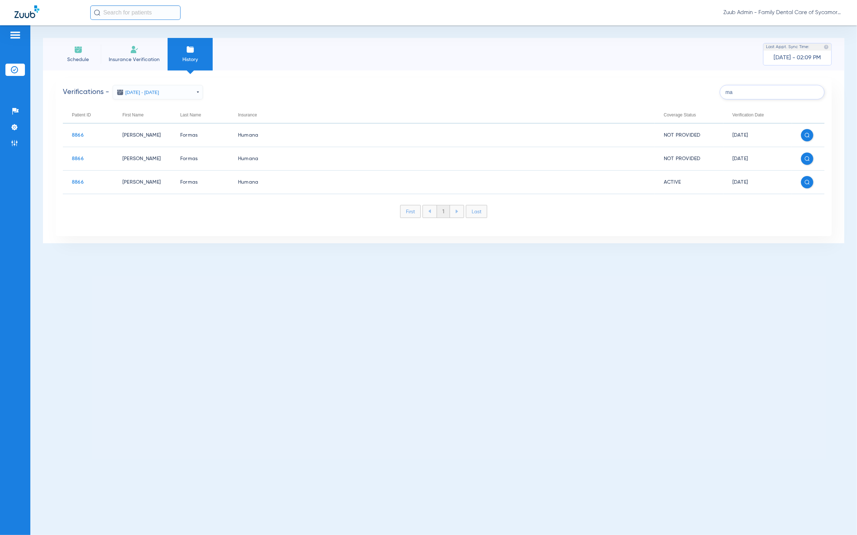
type input "m"
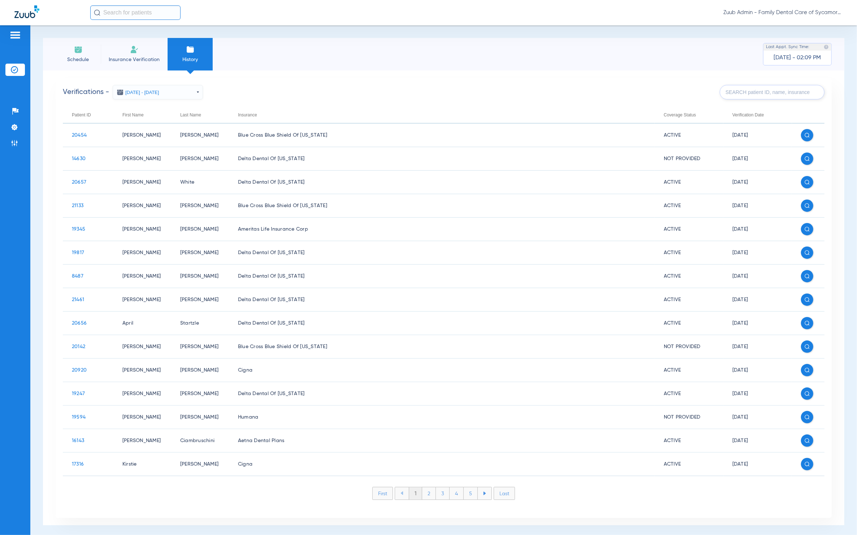
type input "D"
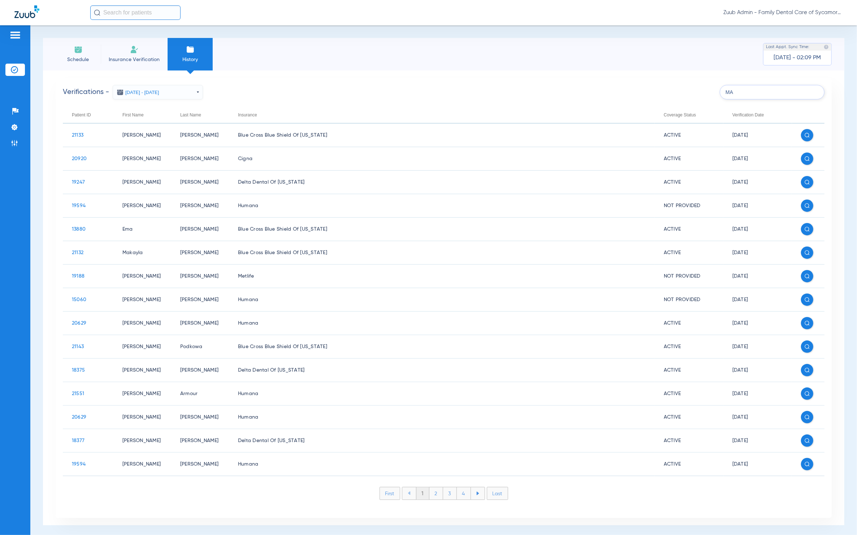
type input "M"
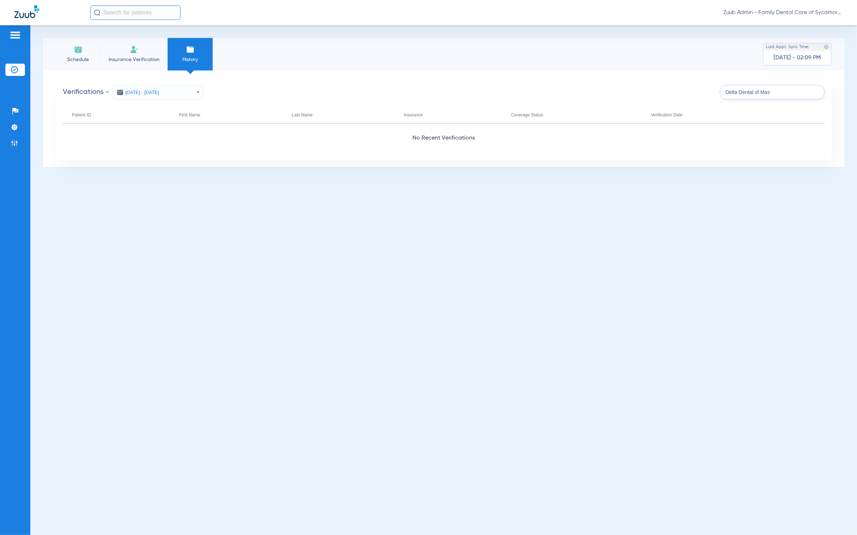
type input "Delta Dental of Mas"
click at [19, 135] on ul "Help Center Settings Admin" at bounding box center [15, 130] width 20 height 51
click at [18, 129] on li "Settings" at bounding box center [15, 127] width 20 height 12
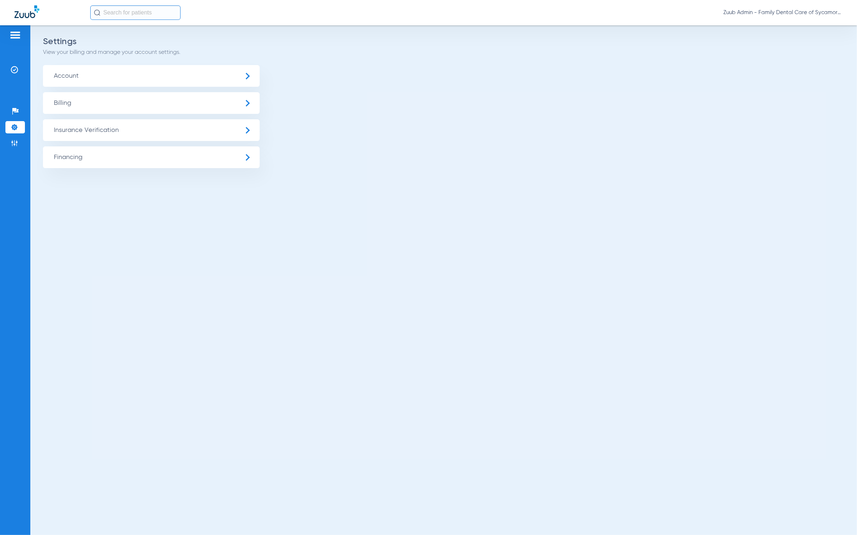
click at [87, 132] on span "Insurance Verification" at bounding box center [151, 130] width 217 height 22
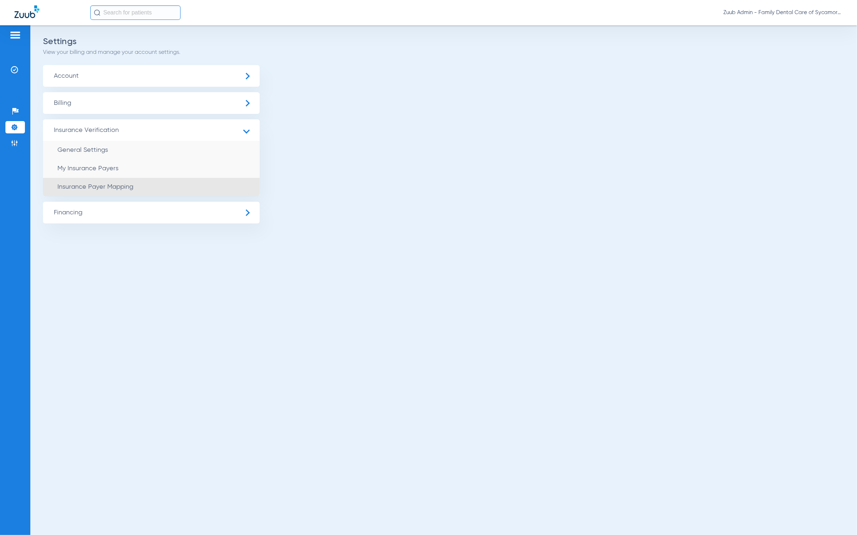
click at [155, 184] on li "Insurance Payer Mapping" at bounding box center [151, 187] width 217 height 18
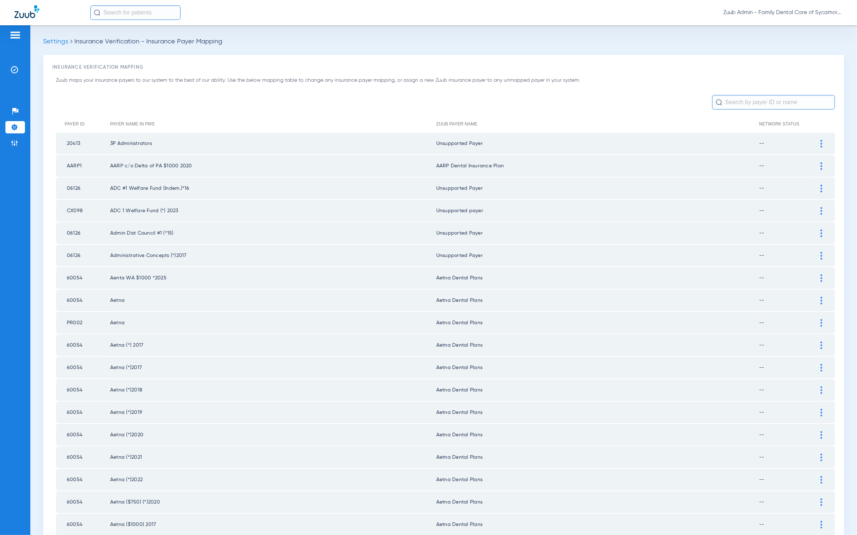
click at [755, 98] on input "text" at bounding box center [773, 102] width 123 height 14
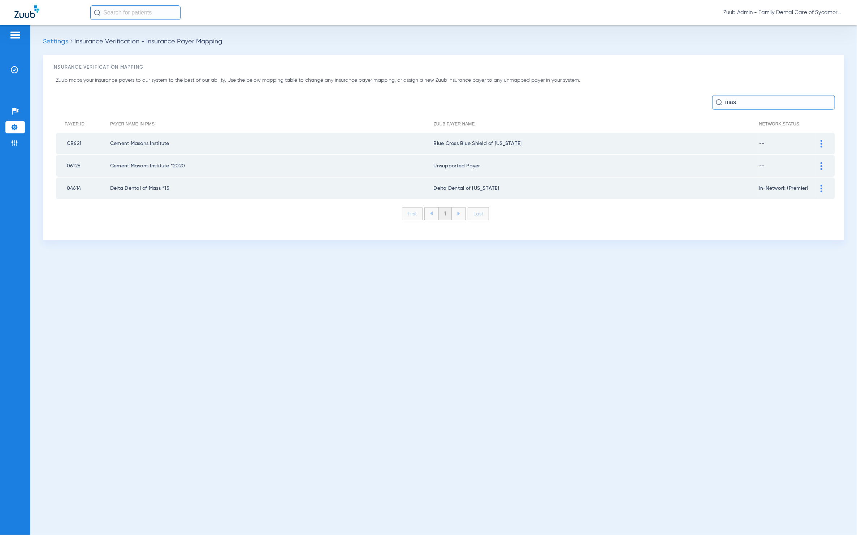
type input "mas"
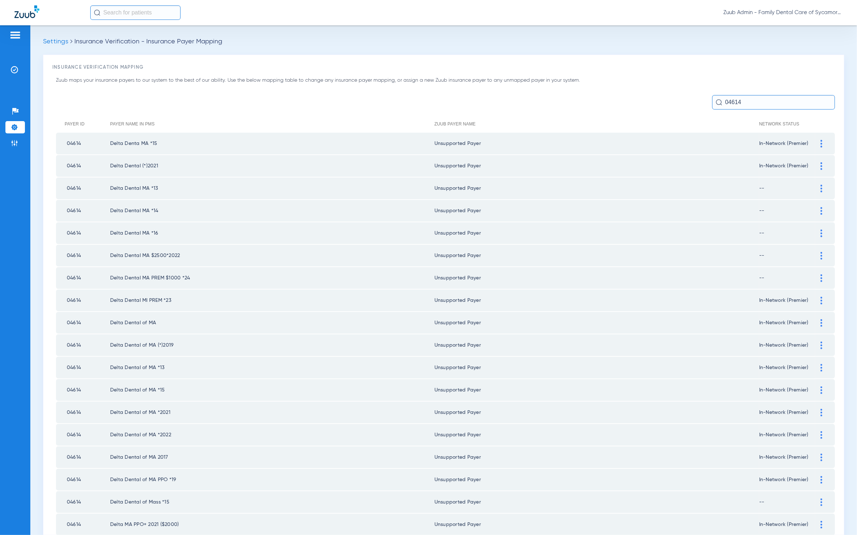
scroll to position [214, 0]
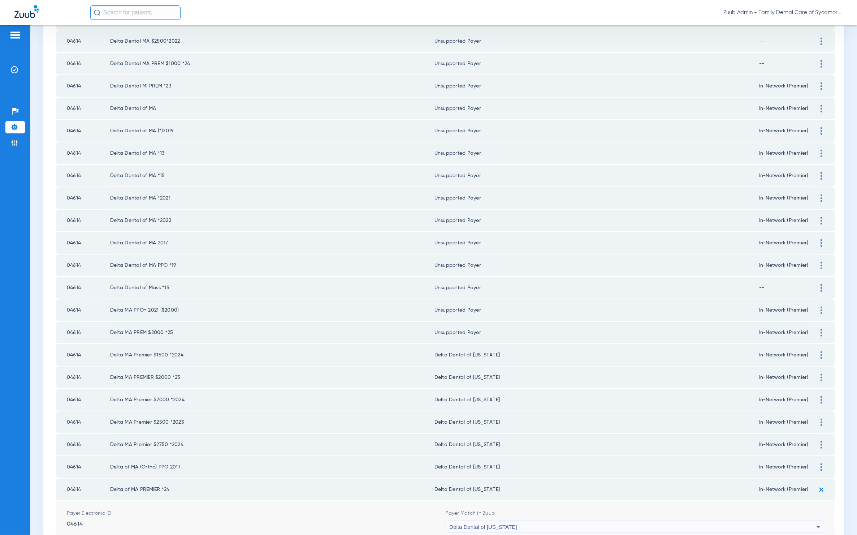
click at [598, 521] on div "Delta Dental of [US_STATE]" at bounding box center [633, 527] width 367 height 12
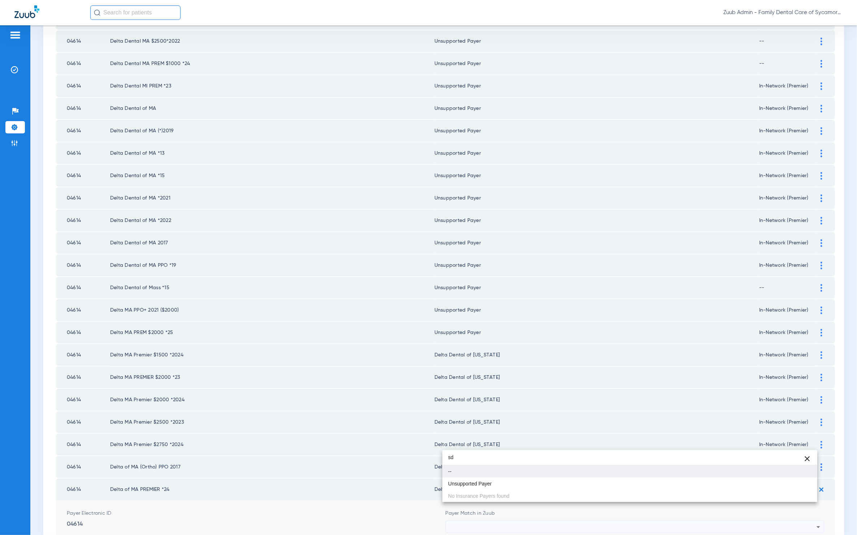
scroll to position [0, 0]
type input "sdf"
click at [517, 480] on mat-option "Unsupported Payer" at bounding box center [630, 483] width 375 height 12
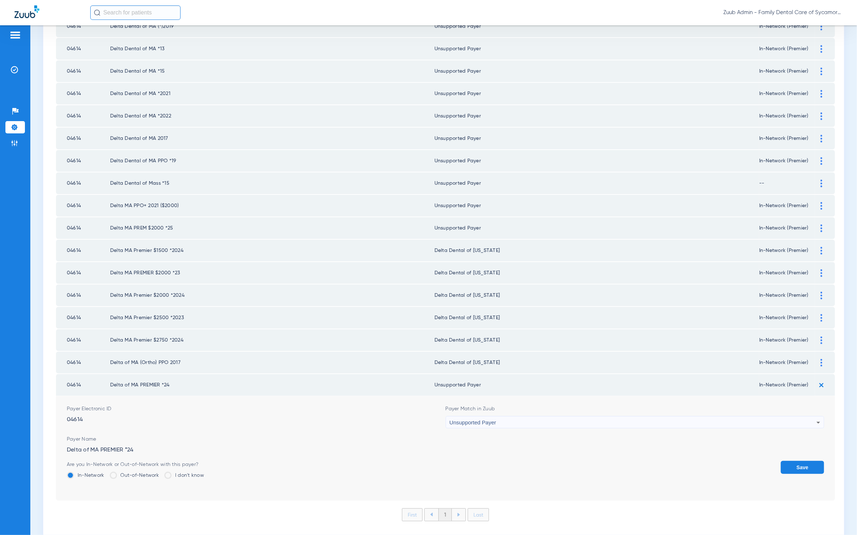
click at [784, 438] on form "Payer Electronic ID 04614 Payer Match in Zuub Unsupported Payer Payer Name Delt…" at bounding box center [446, 448] width 758 height 104
click at [788, 461] on button "Save" at bounding box center [802, 467] width 43 height 13
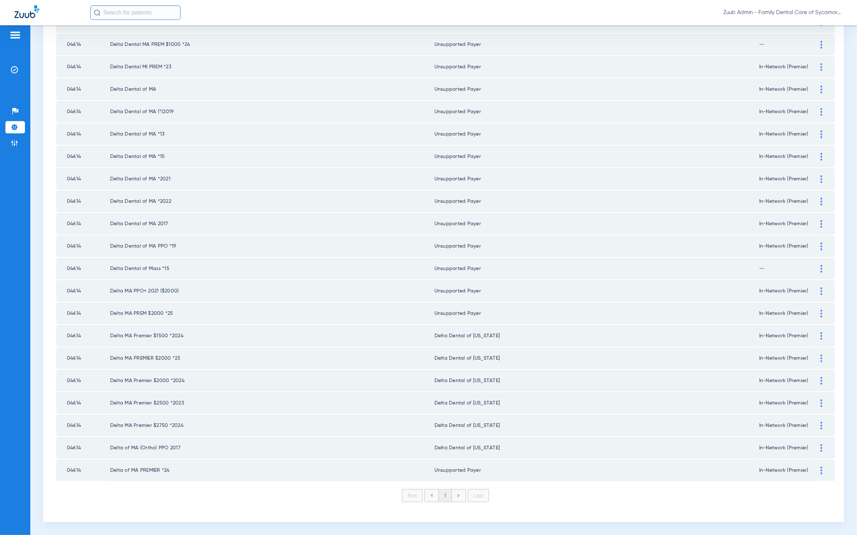
scroll to position [214, 0]
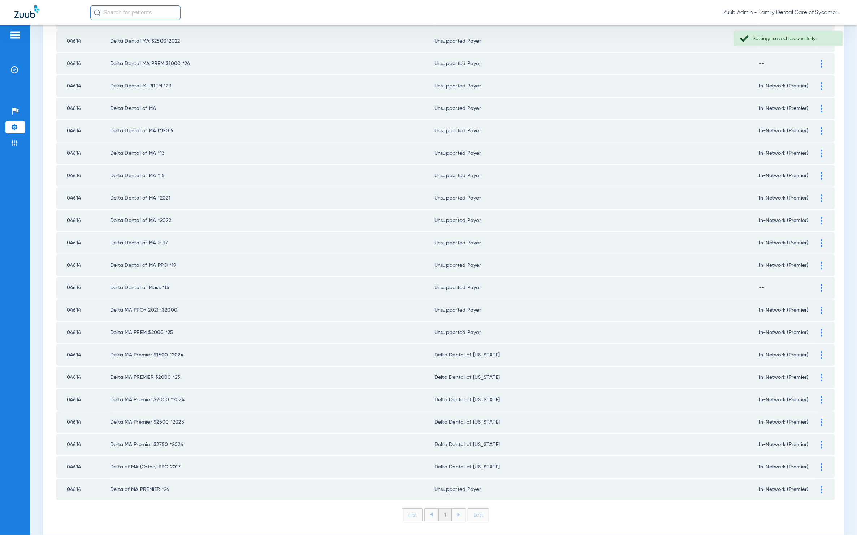
click at [821, 463] on img at bounding box center [822, 467] width 2 height 8
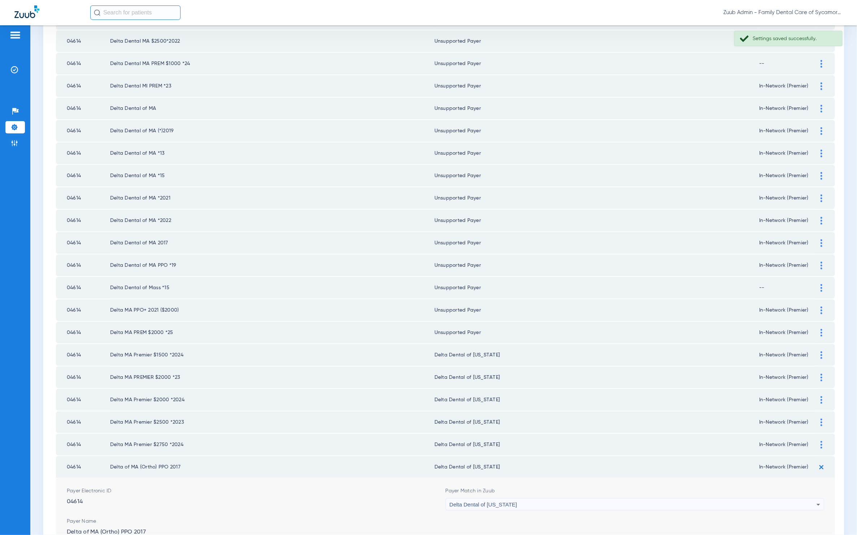
click at [590, 498] on div "Delta Dental of [US_STATE]" at bounding box center [633, 504] width 367 height 12
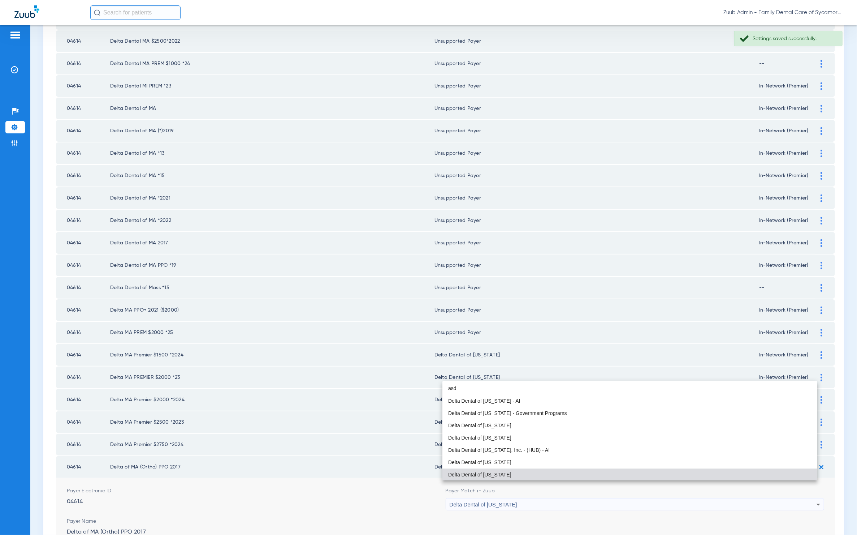
scroll to position [0, 0]
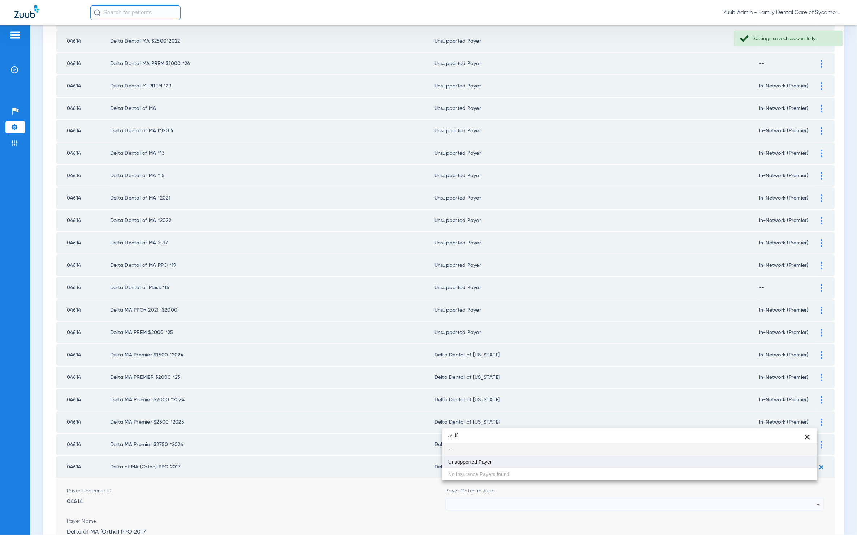
type input "asdf"
click at [540, 458] on mat-option "Unsupported Payer" at bounding box center [630, 462] width 375 height 12
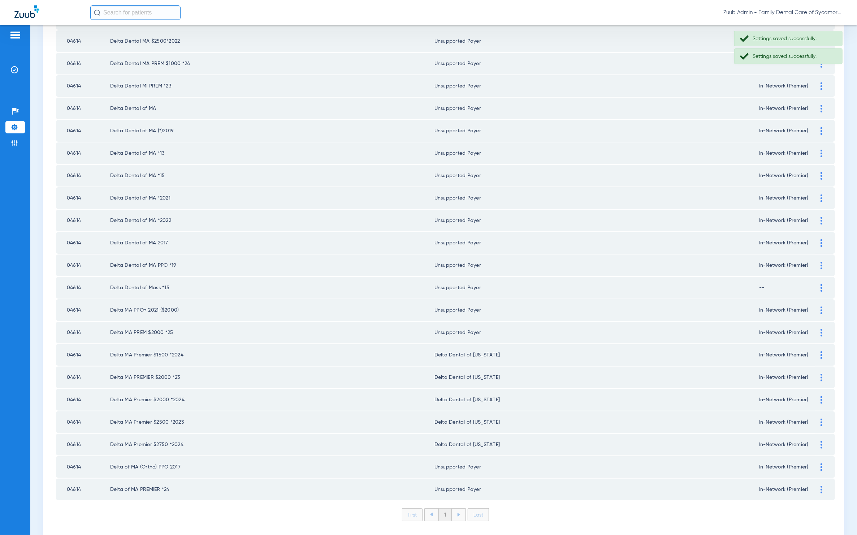
click at [817, 433] on td at bounding box center [825, 444] width 20 height 22
click at [816, 433] on td at bounding box center [825, 444] width 20 height 22
click at [815, 441] on div at bounding box center [821, 445] width 13 height 8
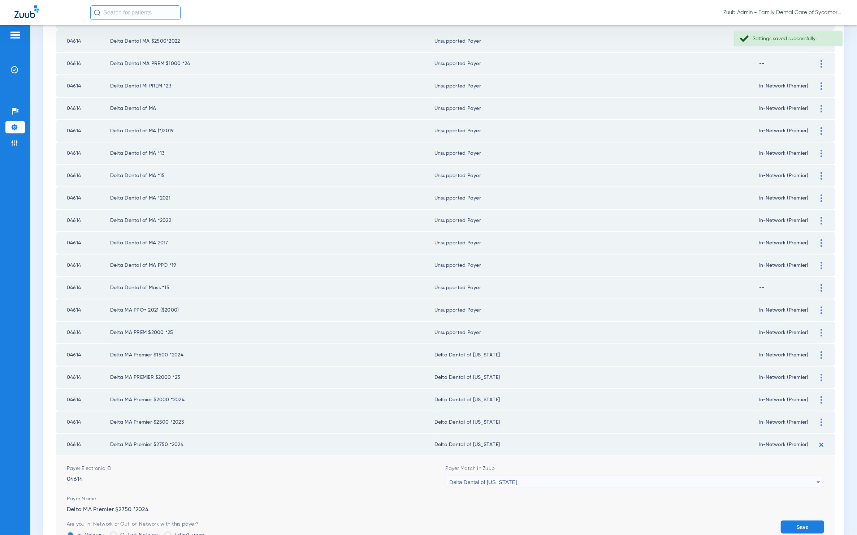
click at [585, 476] on div "Delta Dental of Massachusetts" at bounding box center [633, 482] width 367 height 12
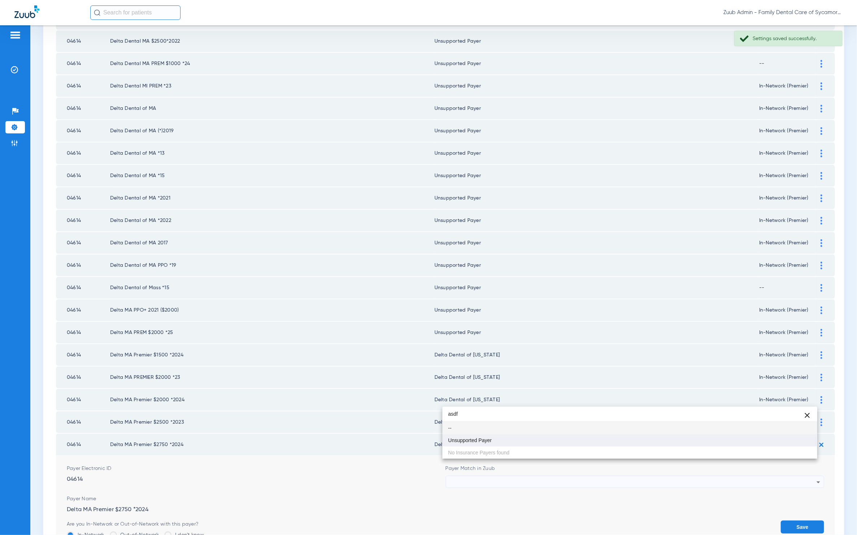
type input "asdf"
click at [514, 444] on mat-option "Unsupported Payer" at bounding box center [630, 440] width 375 height 12
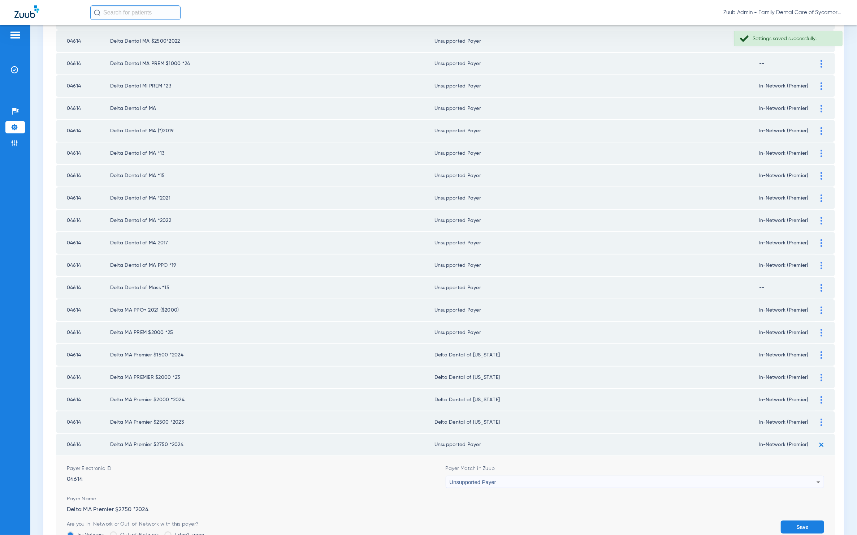
click at [794, 520] on button "Save" at bounding box center [802, 526] width 43 height 13
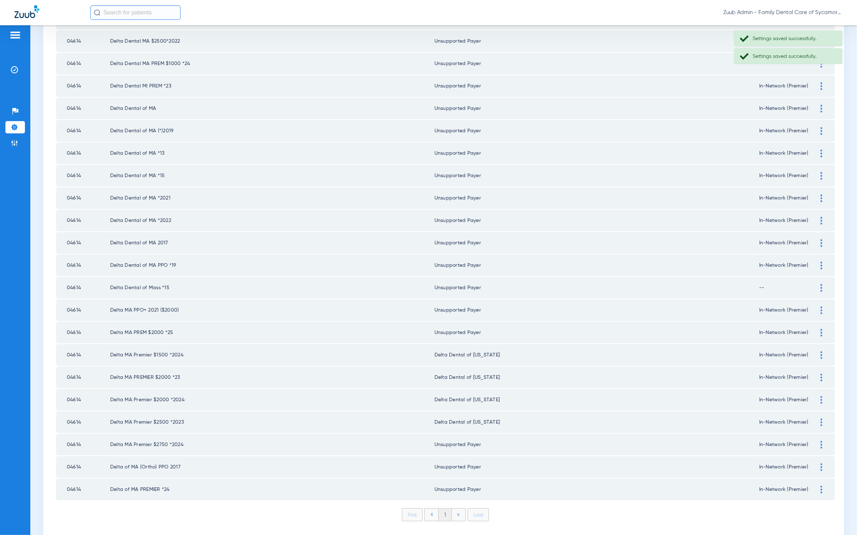
click at [821, 418] on img at bounding box center [822, 422] width 2 height 8
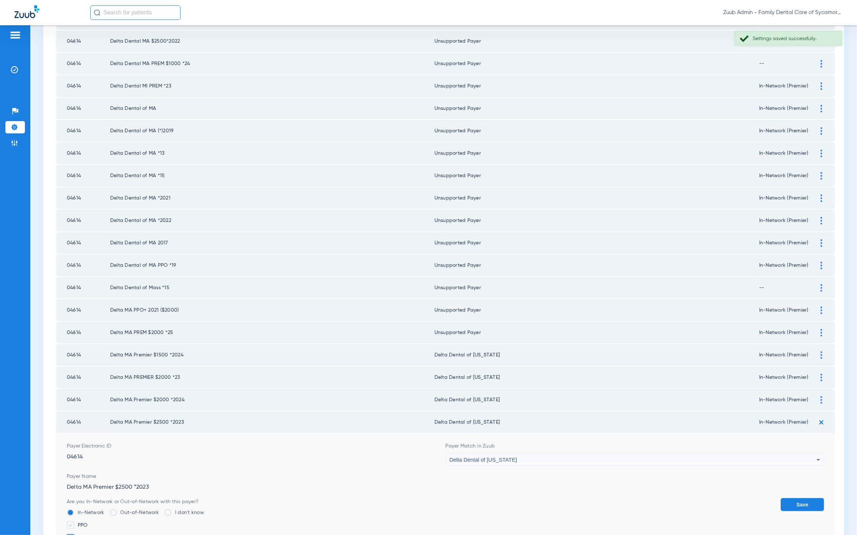
click at [582, 442] on div "Payer Match in Zuub Delta Dental of Massachusetts" at bounding box center [635, 453] width 379 height 23
click at [580, 453] on div "Delta Dental of Massachusetts" at bounding box center [633, 459] width 367 height 12
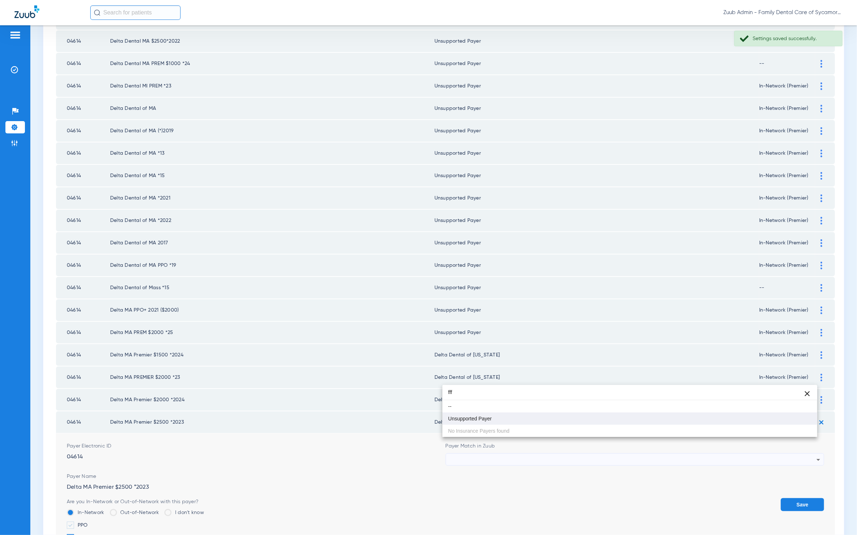
type input "fff"
click at [523, 415] on mat-option "Unsupported Payer" at bounding box center [630, 418] width 375 height 12
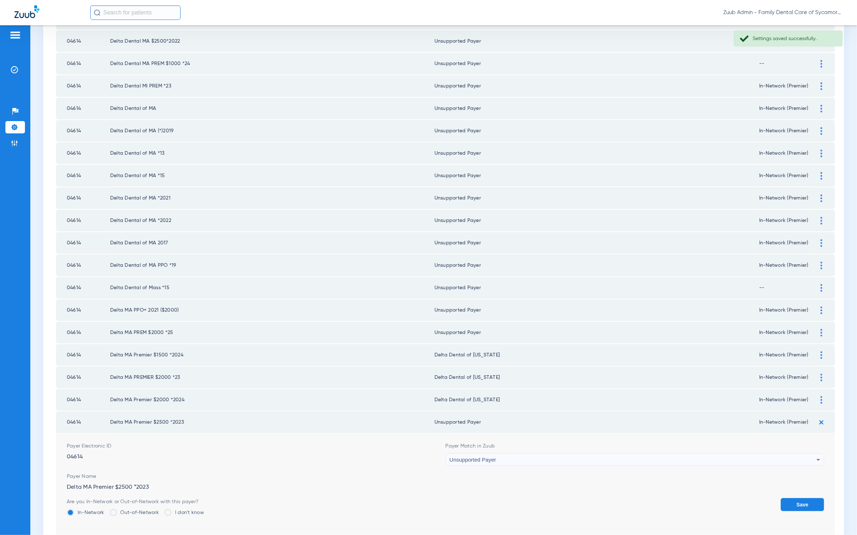
click at [791, 498] on button "Save" at bounding box center [802, 504] width 43 height 13
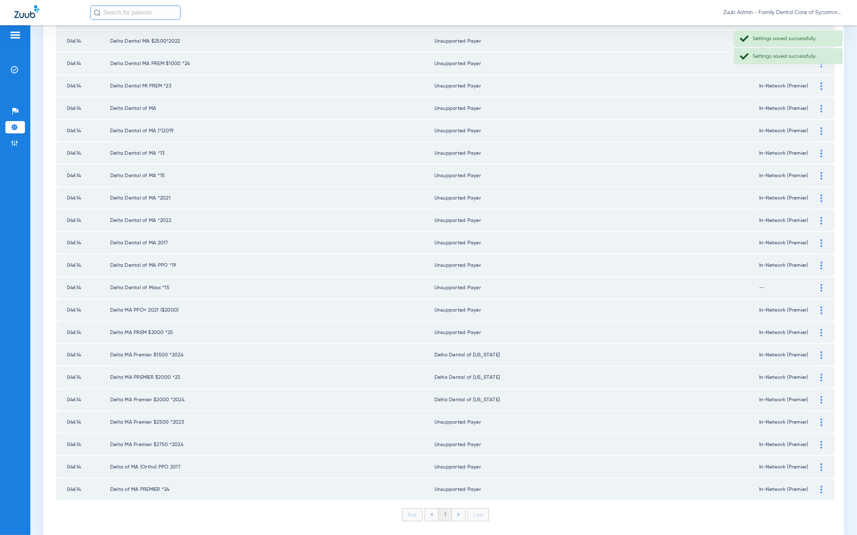
click at [816, 396] on div at bounding box center [821, 400] width 13 height 8
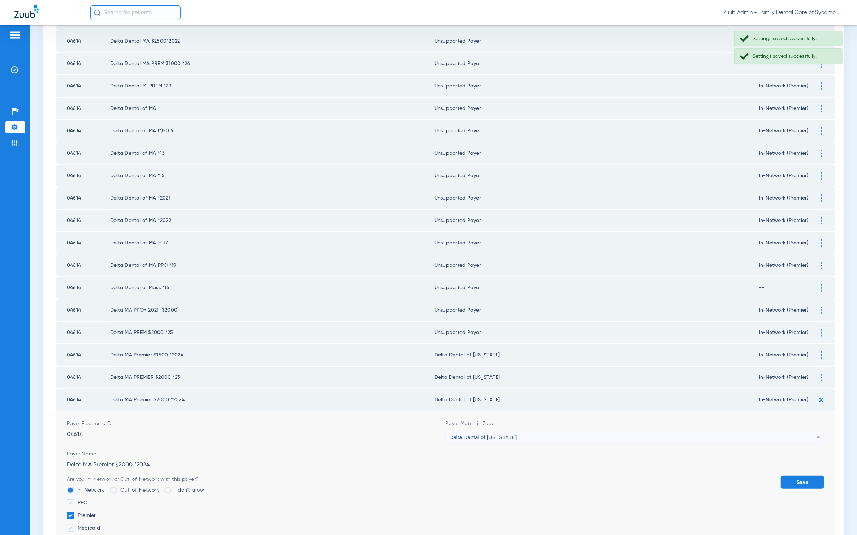
click at [506, 434] on span "Delta Dental of Massachusetts" at bounding box center [484, 437] width 68 height 6
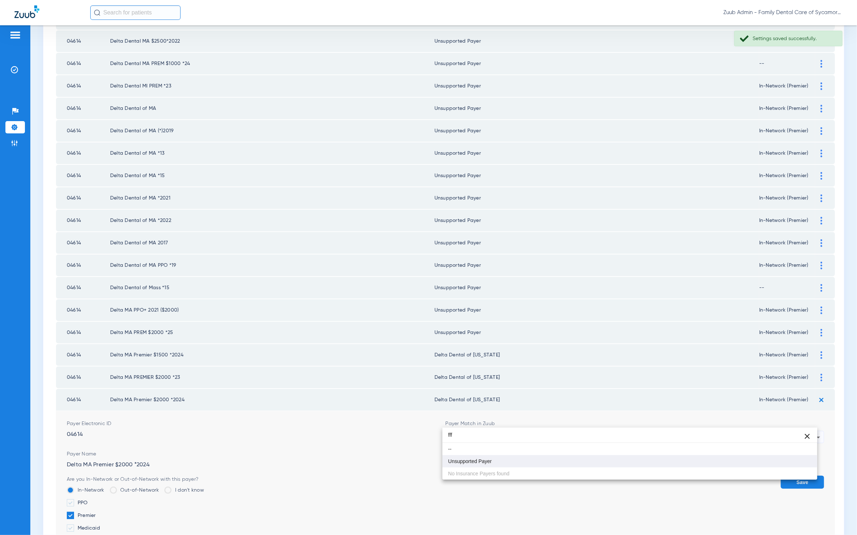
type input "fff"
click at [498, 456] on mat-option "Unsupported Payer" at bounding box center [630, 461] width 375 height 12
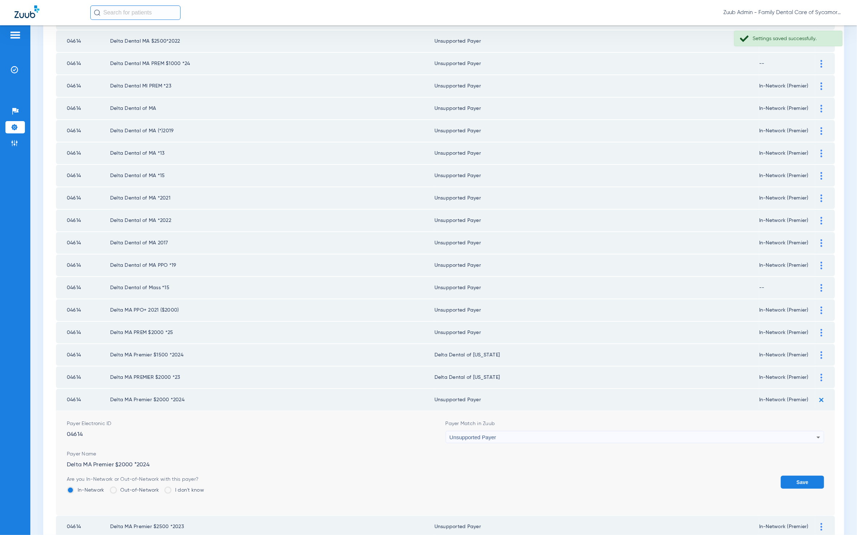
click at [787, 475] on button "Save" at bounding box center [802, 481] width 43 height 13
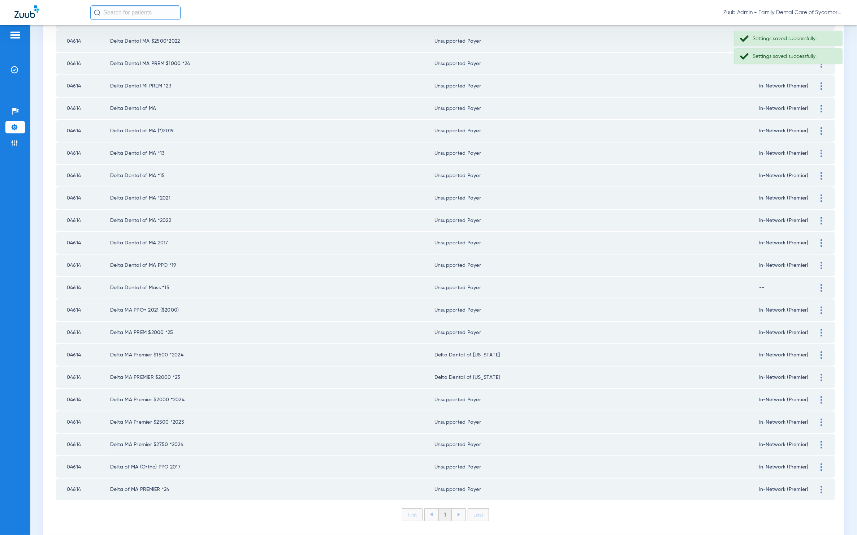
click at [817, 374] on div at bounding box center [821, 378] width 13 height 8
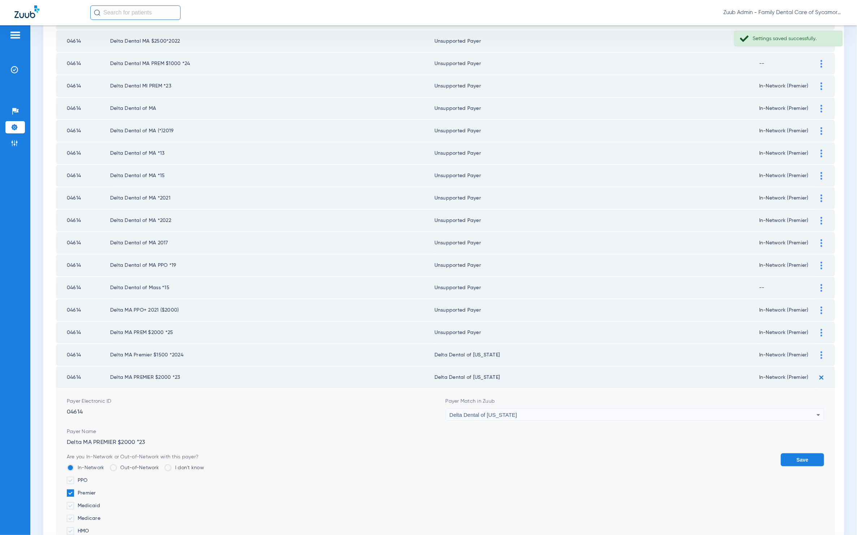
click at [642, 409] on div "Delta Dental of Massachusetts" at bounding box center [633, 415] width 367 height 12
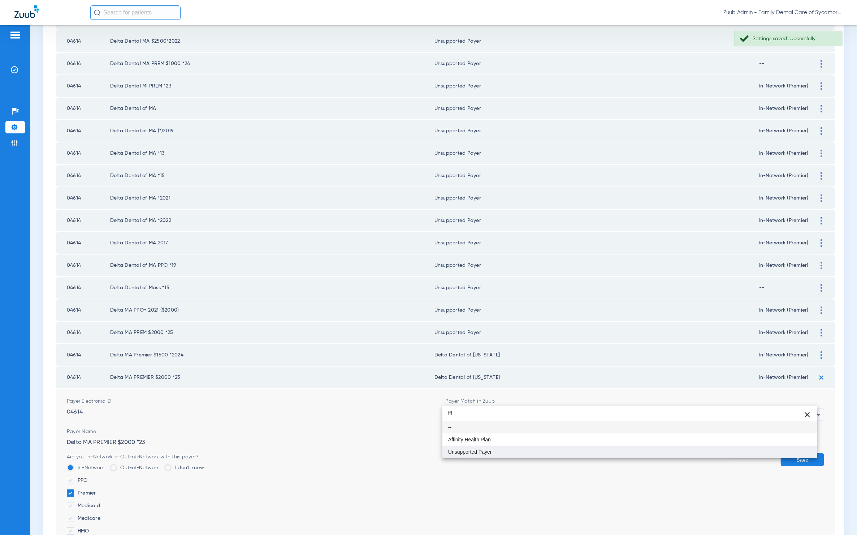
type input "fff"
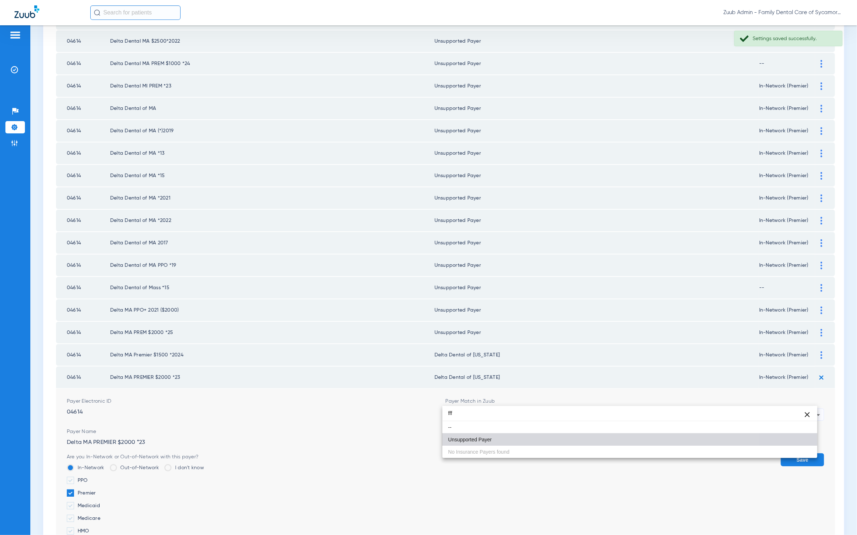
click at [513, 441] on mat-option "Unsupported Payer" at bounding box center [630, 439] width 375 height 12
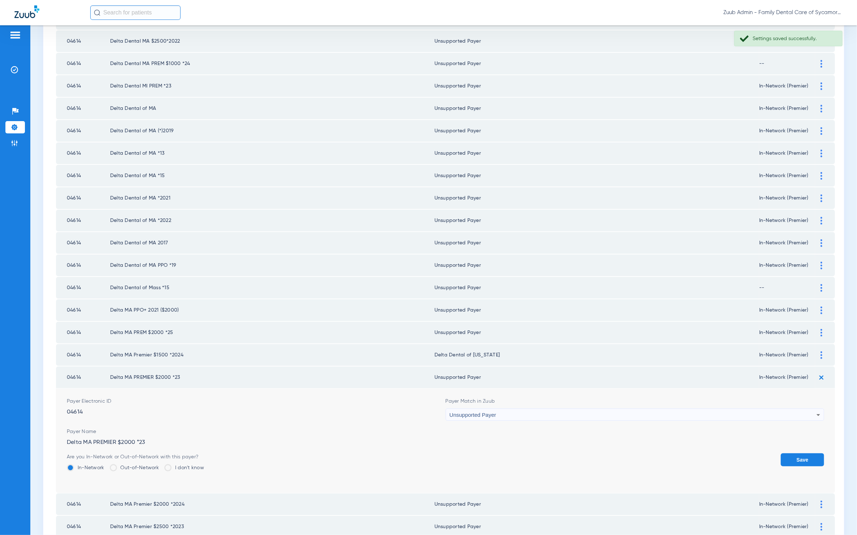
click at [799, 453] on button "Save" at bounding box center [802, 459] width 43 height 13
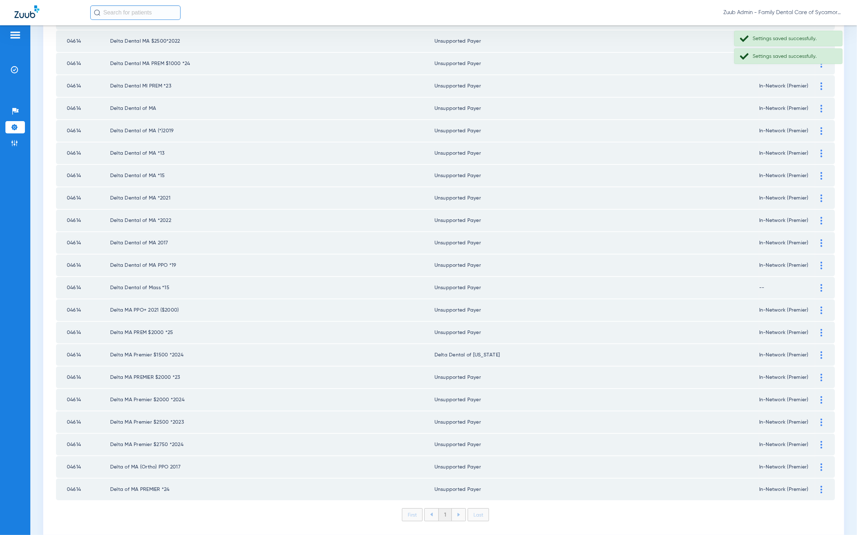
click at [817, 351] on div at bounding box center [821, 355] width 13 height 8
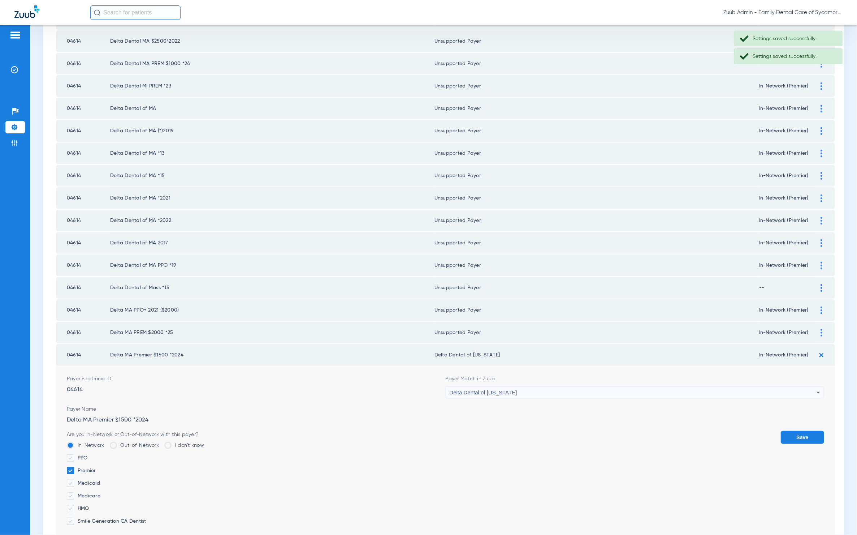
click at [519, 386] on div "Delta Dental of Massachusetts" at bounding box center [633, 392] width 367 height 12
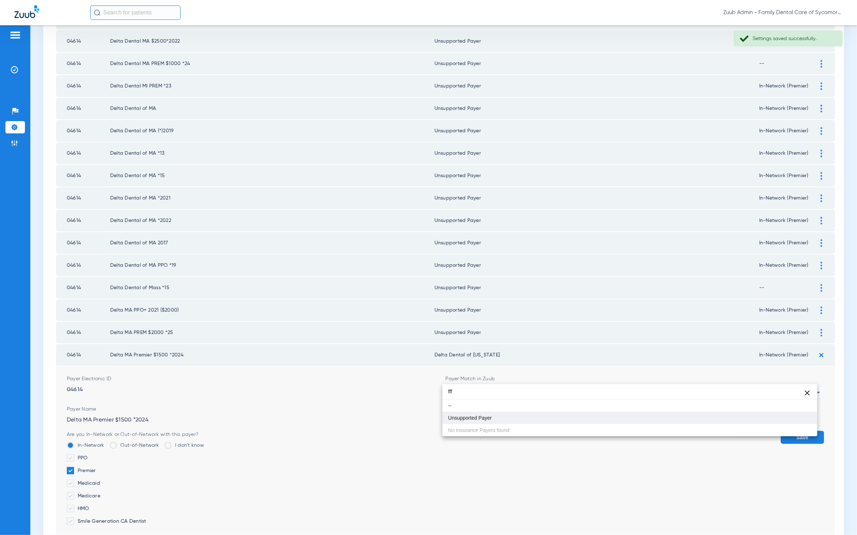
type input "fff"
click at [517, 421] on mat-option "Unsupported Payer" at bounding box center [630, 417] width 375 height 12
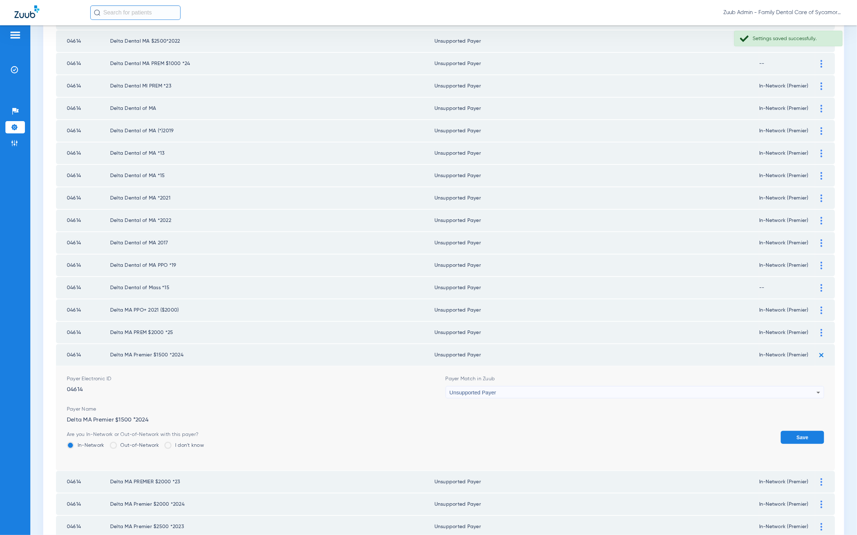
click at [781, 431] on button "Save" at bounding box center [802, 437] width 43 height 13
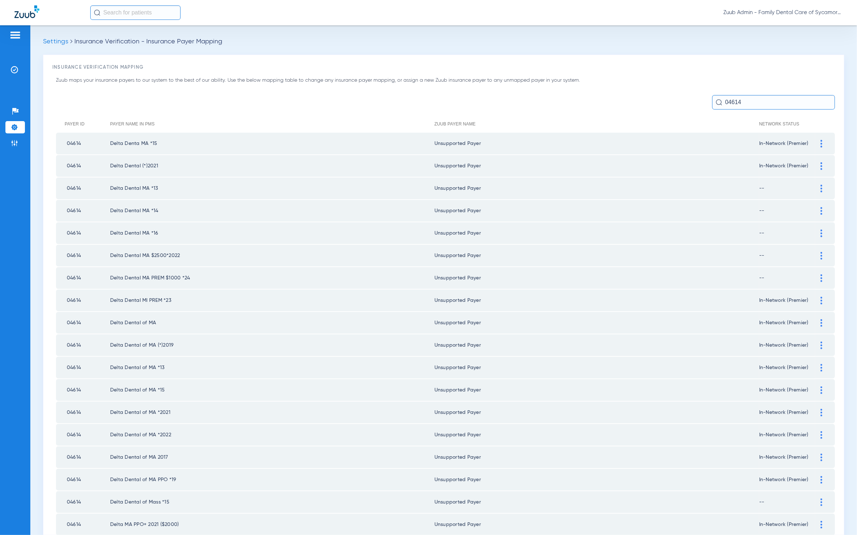
click at [750, 89] on div "Zuub maps your insurance payers to our system to the best of our ability. Use t…" at bounding box center [443, 411] width 783 height 669
click at [760, 100] on input "04614" at bounding box center [773, 102] width 123 height 14
paste input "Liberty Dental"
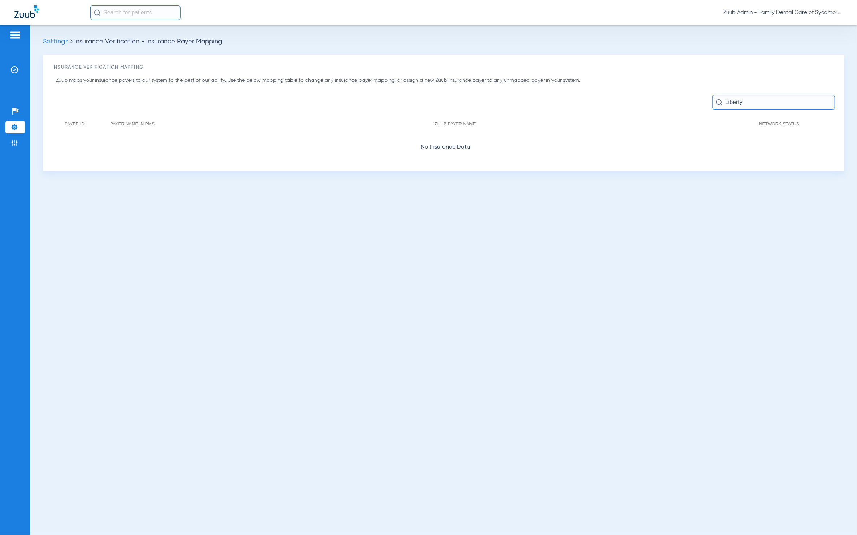
click at [752, 92] on div "Zuub maps your insurance payers to our system to the best of our ability. Use t…" at bounding box center [443, 119] width 783 height 85
click at [756, 103] on input "Liberty" at bounding box center [773, 102] width 123 height 14
paste input "Meritain"
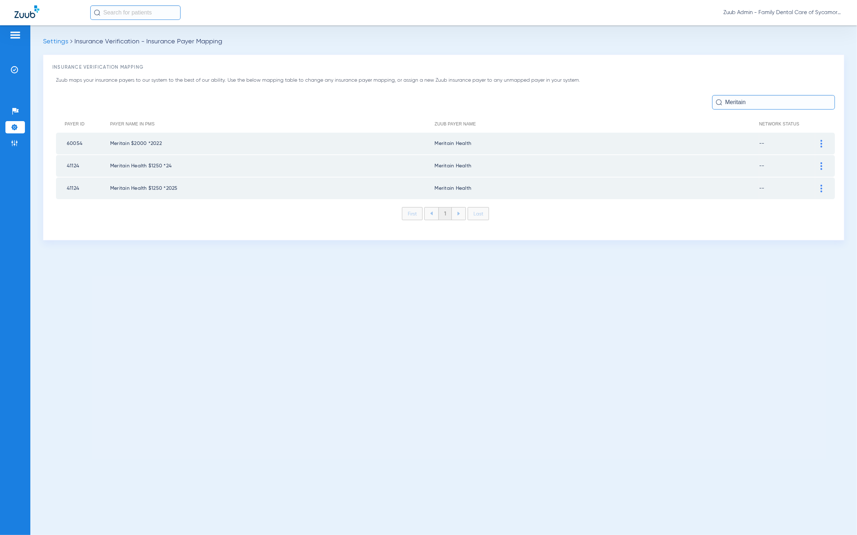
type input "Meritain"
click at [818, 140] on div at bounding box center [821, 144] width 13 height 8
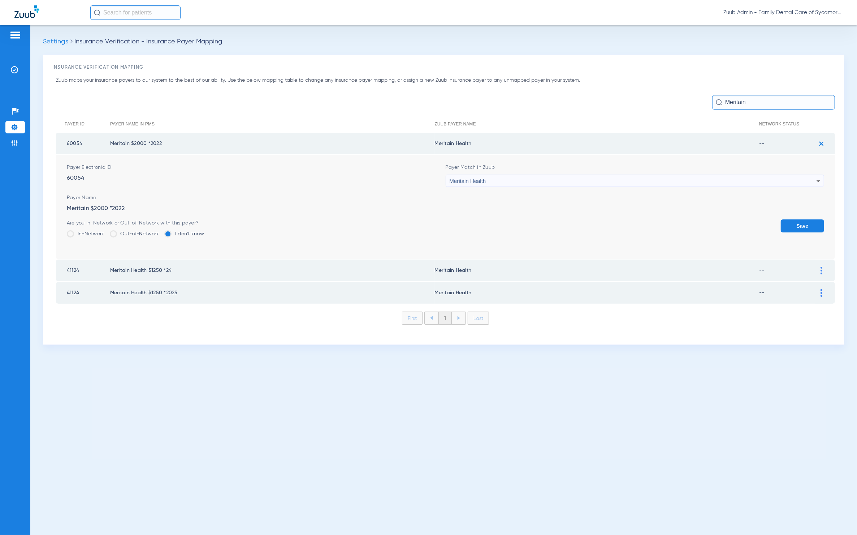
click at [588, 185] on div "Meritain Health" at bounding box center [633, 181] width 367 height 12
type input "asdg"
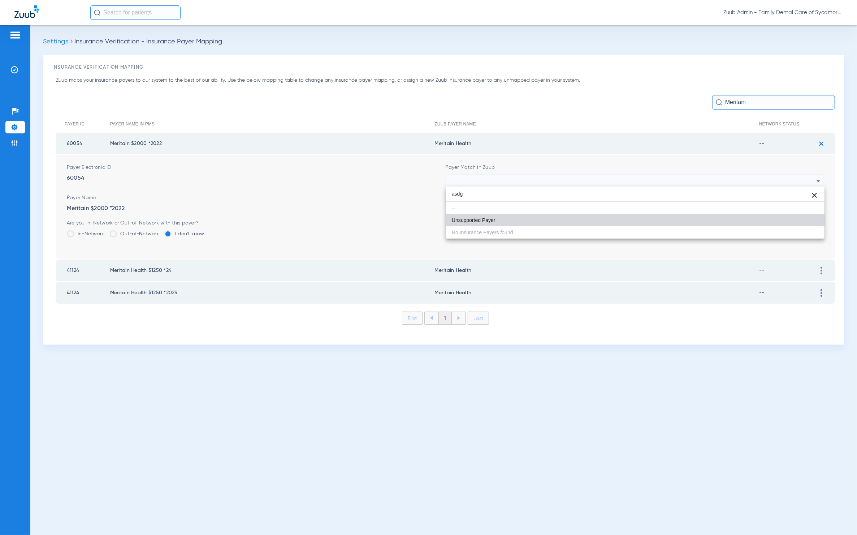
click at [501, 224] on mat-option "Unsupported Payer" at bounding box center [635, 220] width 379 height 12
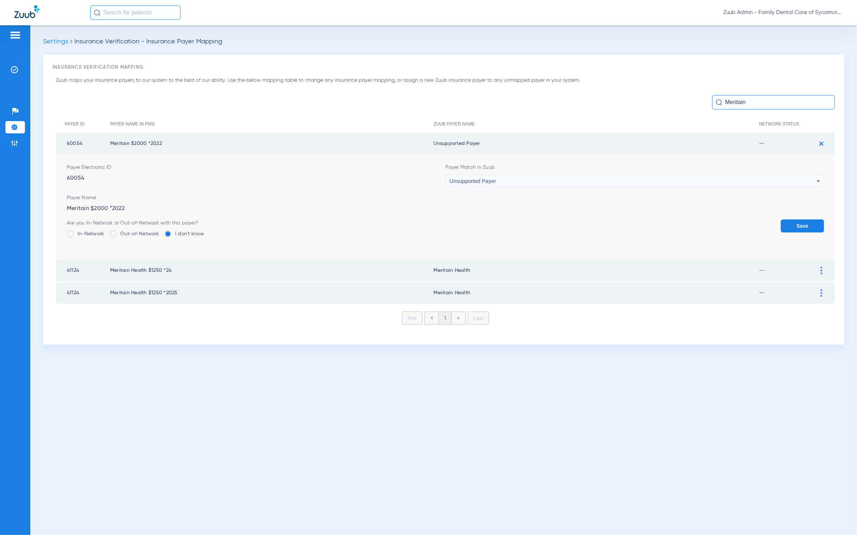
click at [821, 216] on form "Payer Electronic ID 60054 Payer Match in Zuub Unsupported Payer Payer Name Meri…" at bounding box center [446, 207] width 758 height 104
click at [818, 220] on button "Save" at bounding box center [802, 225] width 43 height 13
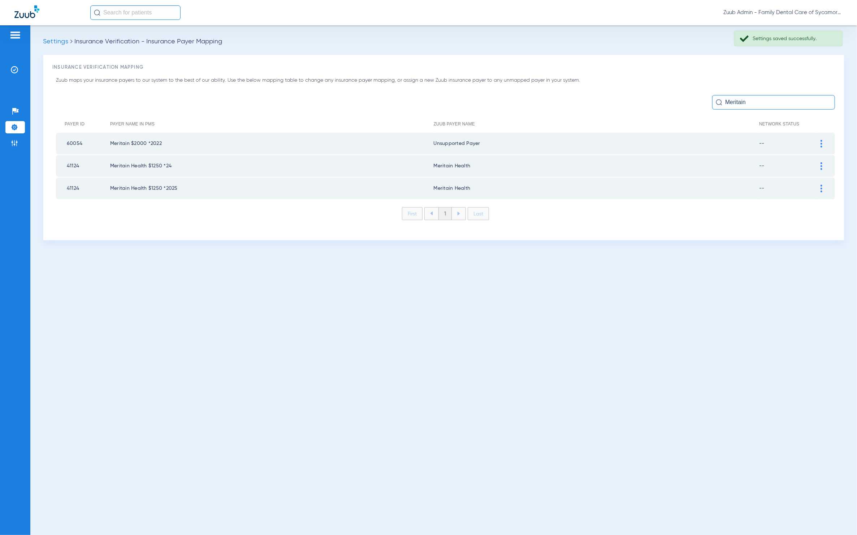
click at [817, 162] on div at bounding box center [821, 166] width 13 height 8
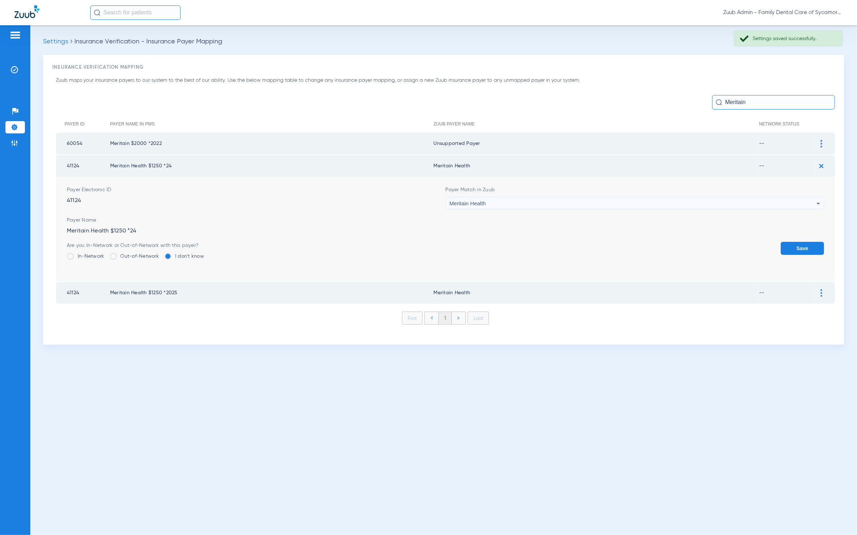
click at [642, 199] on div "Meritain Health" at bounding box center [633, 203] width 367 height 12
type input "asdg"
click at [549, 241] on mat-option "Unsupported Payer" at bounding box center [635, 242] width 379 height 12
click at [784, 242] on button "Save" at bounding box center [802, 248] width 43 height 13
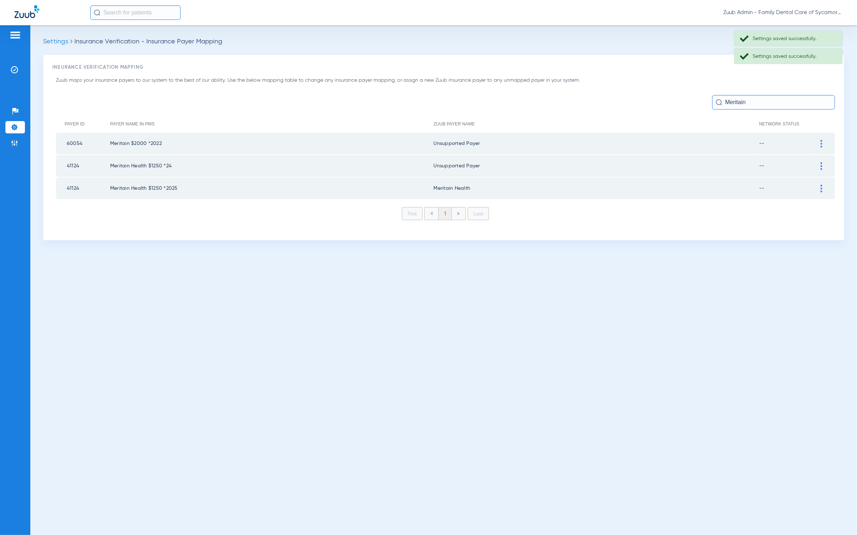
click at [820, 182] on td at bounding box center [825, 188] width 20 height 22
click at [823, 186] on div at bounding box center [821, 189] width 13 height 8
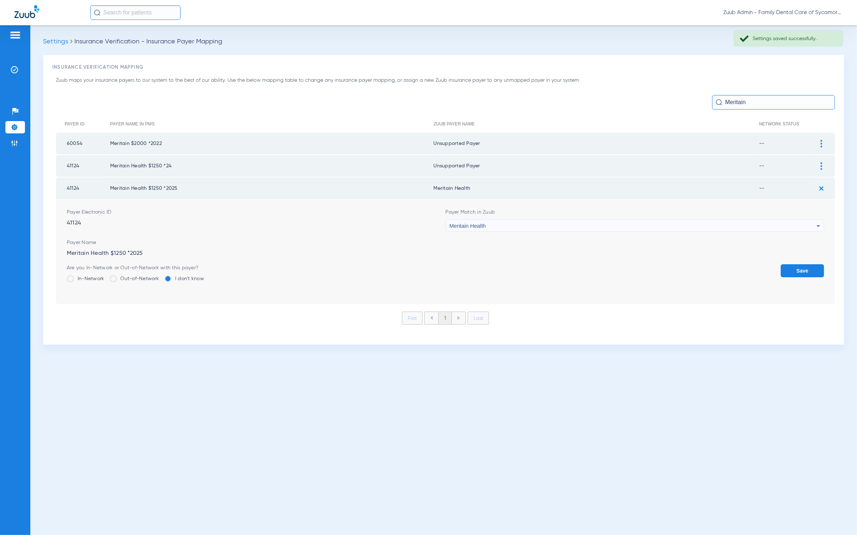
click at [625, 230] on form "Payer Electronic ID 41124 Payer Match in Zuub Meritain Health Payer Name Merita…" at bounding box center [446, 251] width 758 height 104
click at [567, 228] on div "Meritain Health" at bounding box center [633, 226] width 367 height 12
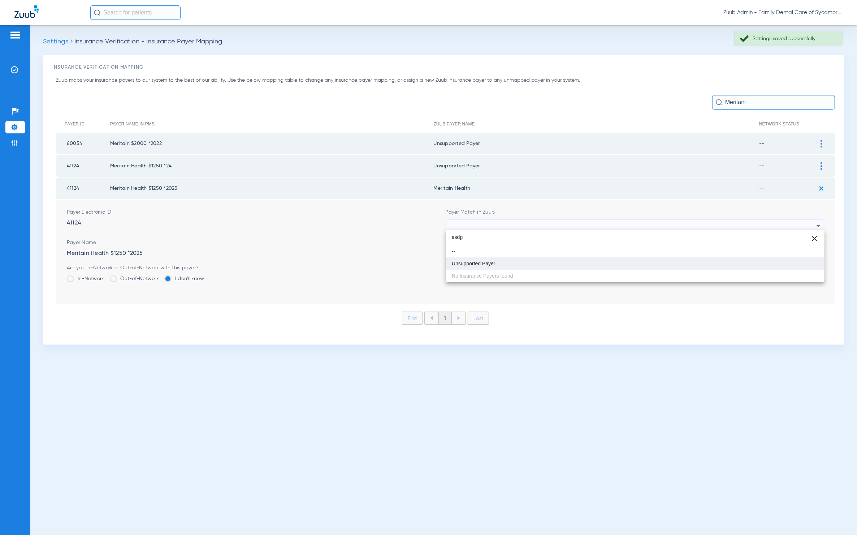
type input "asdg"
click at [514, 263] on mat-option "Unsupported Payer" at bounding box center [635, 263] width 379 height 12
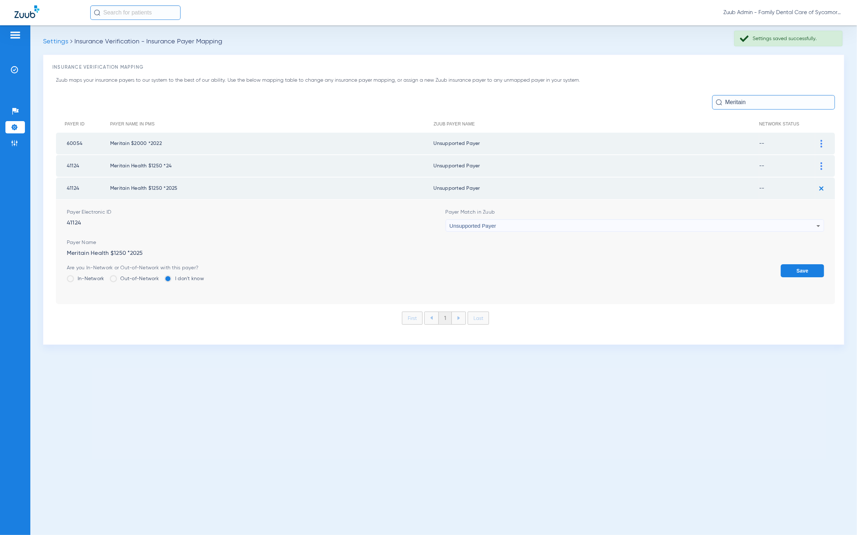
click at [801, 265] on button "Save" at bounding box center [802, 270] width 43 height 13
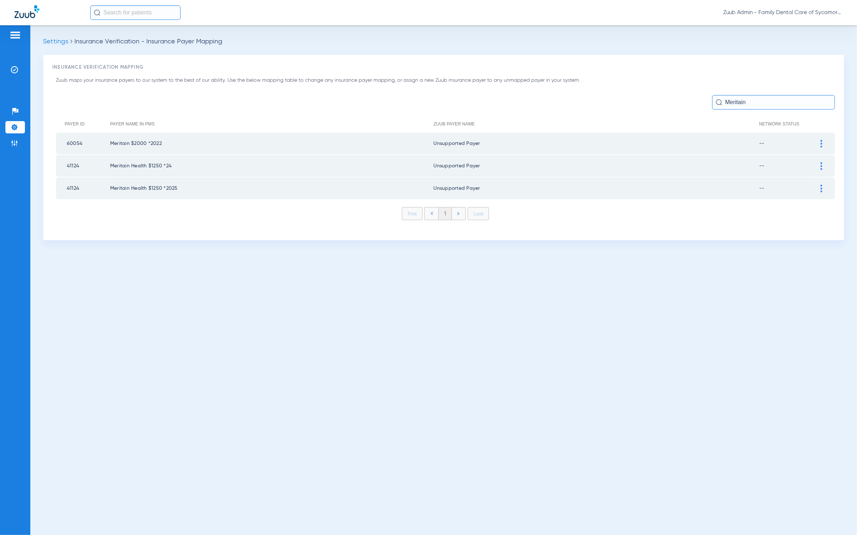
click at [761, 109] on input "Meritain" at bounding box center [773, 102] width 123 height 14
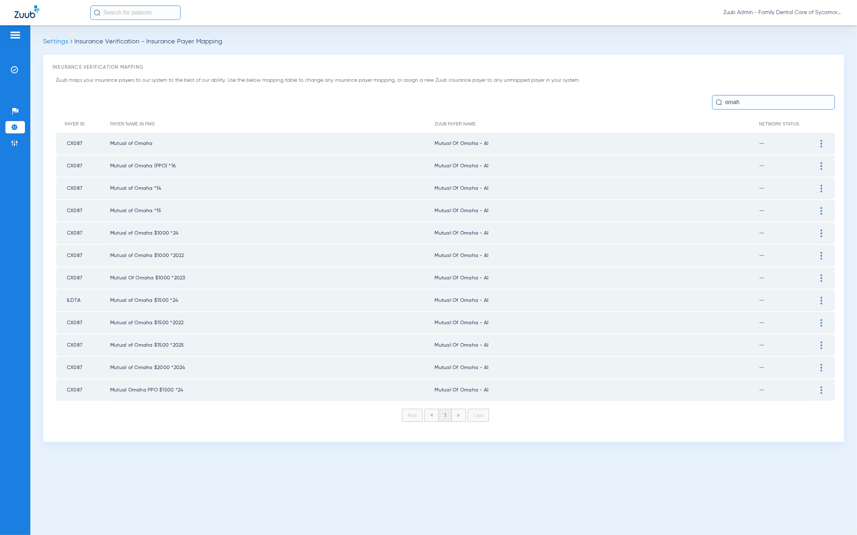
type input "omah"
click at [819, 144] on div at bounding box center [821, 144] width 13 height 8
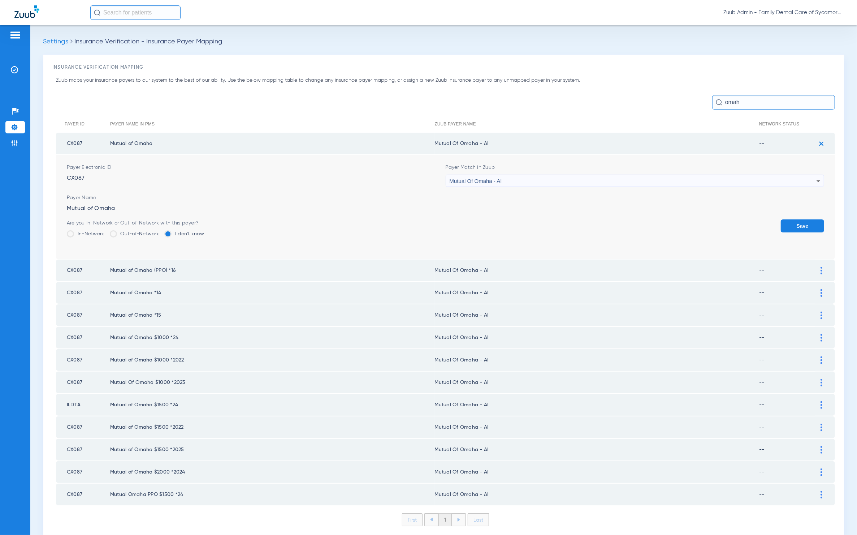
click at [646, 188] on form "Payer Electronic ID CX087 Payer Match in Zuub Mutual Of Omaha - AI Payer Name M…" at bounding box center [446, 207] width 758 height 104
click at [624, 175] on div "Mutual Of Omaha - AI" at bounding box center [633, 181] width 367 height 12
type input "asd"
click at [509, 225] on mat-option "Unsupported Payer" at bounding box center [630, 220] width 375 height 12
click at [763, 223] on div "Are you In-Network or Out-of-Network with this payer? In-Network Out-of-Network…" at bounding box center [446, 230] width 758 height 23
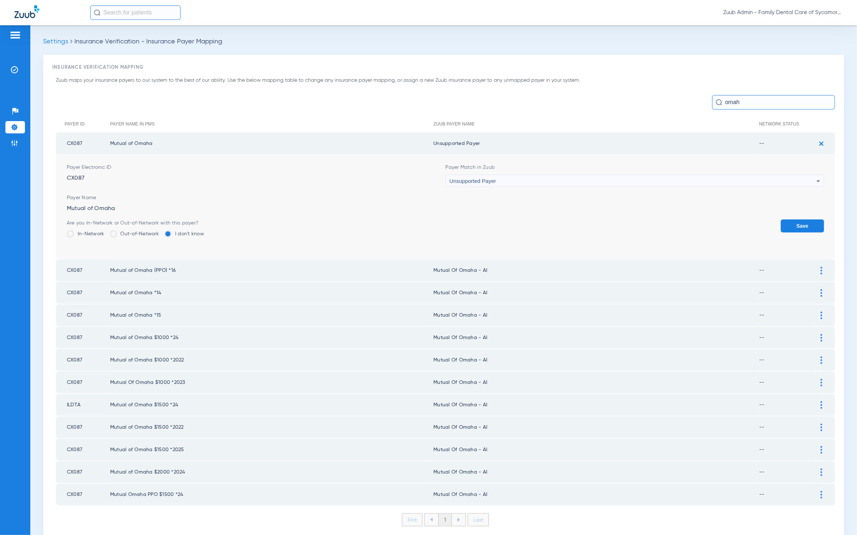
drag, startPoint x: 783, startPoint y: 221, endPoint x: 786, endPoint y: 215, distance: 7.0
click at [784, 221] on button "Save" at bounding box center [802, 225] width 43 height 13
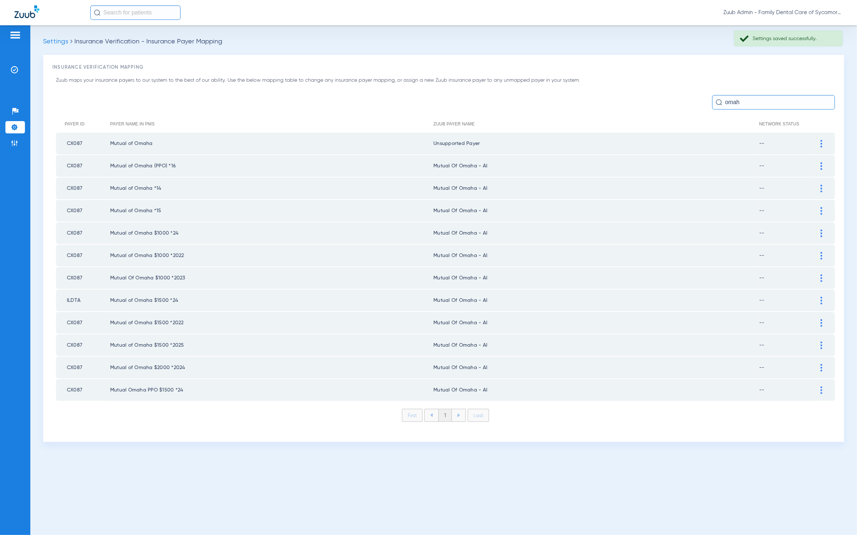
drag, startPoint x: 820, startPoint y: 161, endPoint x: 804, endPoint y: 167, distance: 16.5
click at [820, 162] on div at bounding box center [821, 166] width 13 height 8
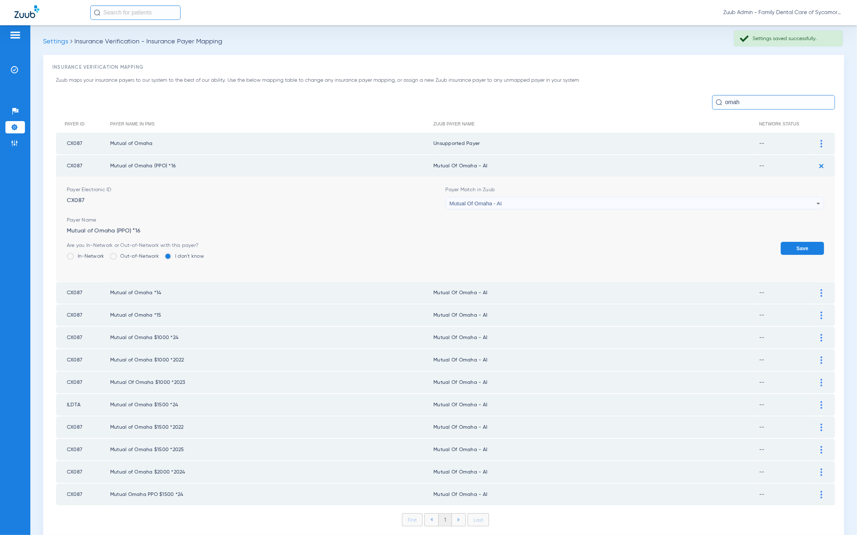
click at [613, 197] on div "Mutual Of Omaha - AI" at bounding box center [633, 203] width 367 height 12
type input "asdf"
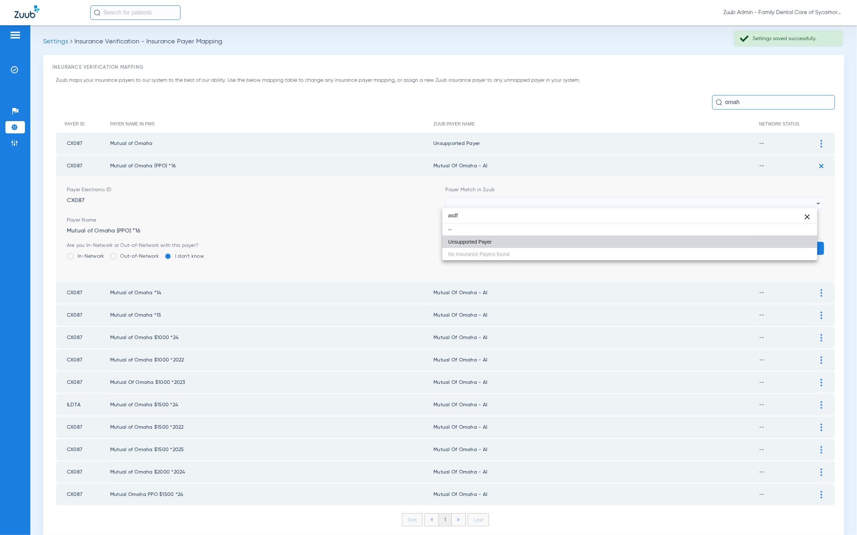
click at [552, 246] on mat-option "Unsupported Payer" at bounding box center [630, 242] width 375 height 12
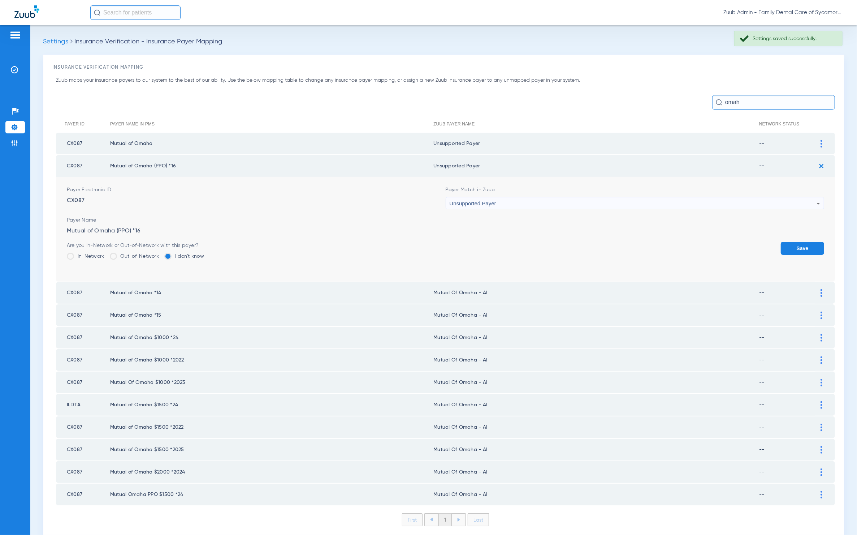
click at [797, 239] on form "Payer Electronic ID CX087 Payer Match in Zuub Unsupported Payer Payer Name Mutu…" at bounding box center [446, 229] width 758 height 104
click at [798, 242] on button "Save" at bounding box center [802, 248] width 43 height 13
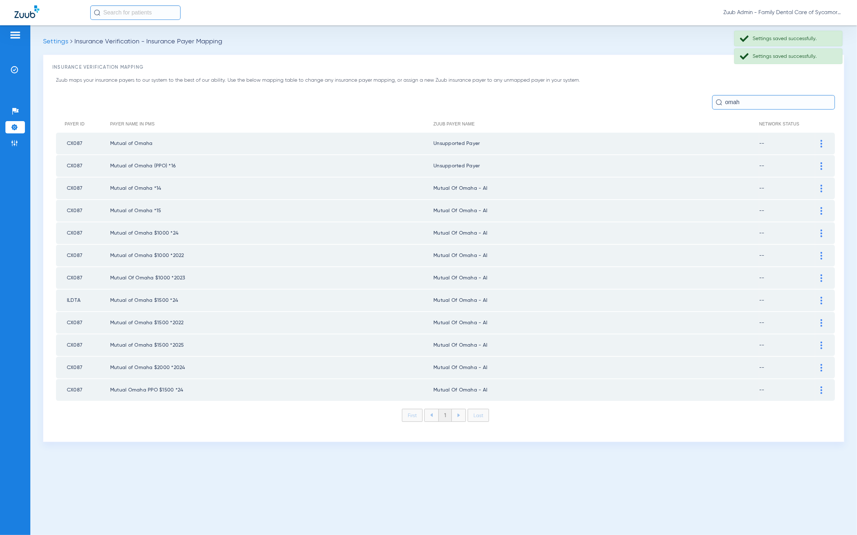
click at [821, 188] on img at bounding box center [822, 189] width 2 height 8
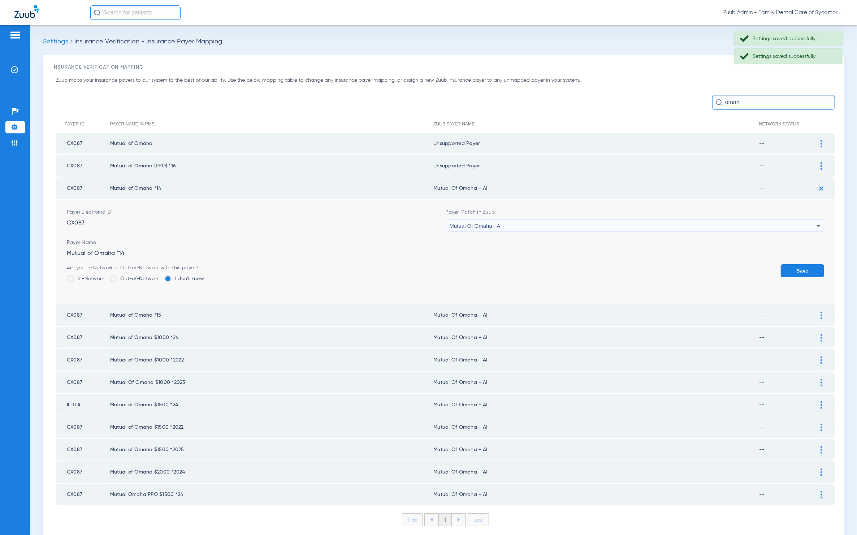
click at [585, 229] on div "Mutual Of Omaha - AI" at bounding box center [633, 226] width 367 height 12
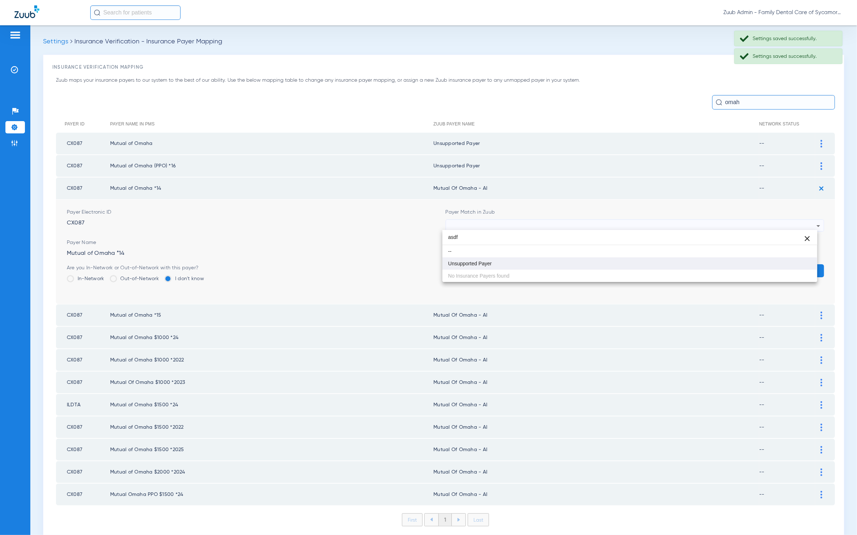
type input "asdf"
drag, startPoint x: 488, startPoint y: 257, endPoint x: 557, endPoint y: 264, distance: 69.3
click at [488, 257] on mat-option "Unsupported Payer" at bounding box center [630, 263] width 375 height 12
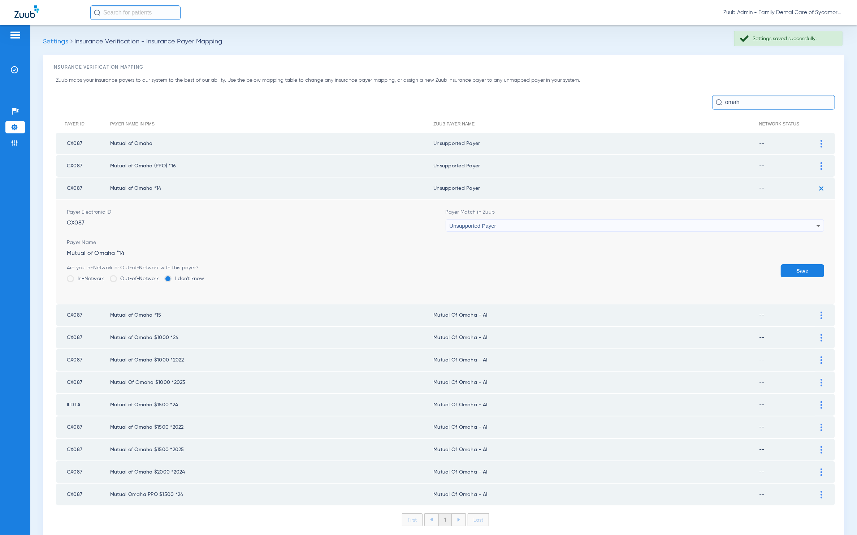
click at [797, 271] on button "Save" at bounding box center [802, 270] width 43 height 13
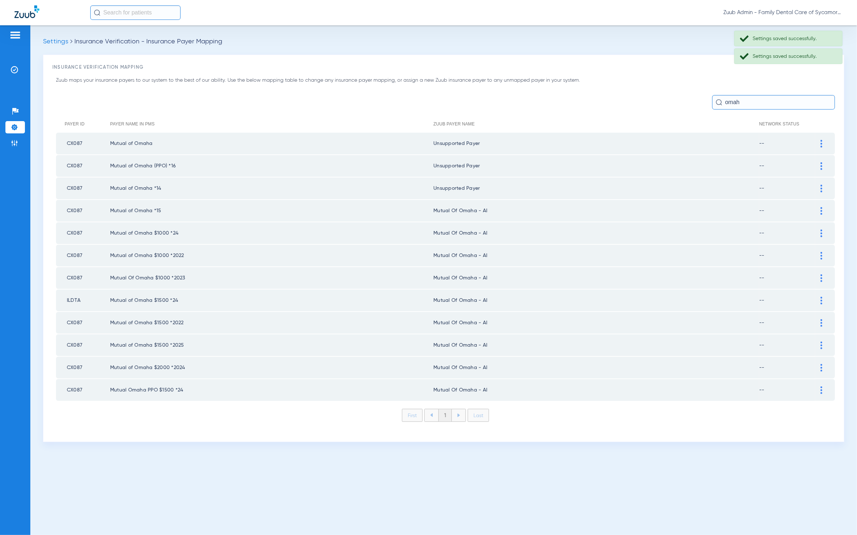
drag, startPoint x: 821, startPoint y: 210, endPoint x: 741, endPoint y: 226, distance: 81.8
click at [821, 210] on img at bounding box center [822, 211] width 2 height 8
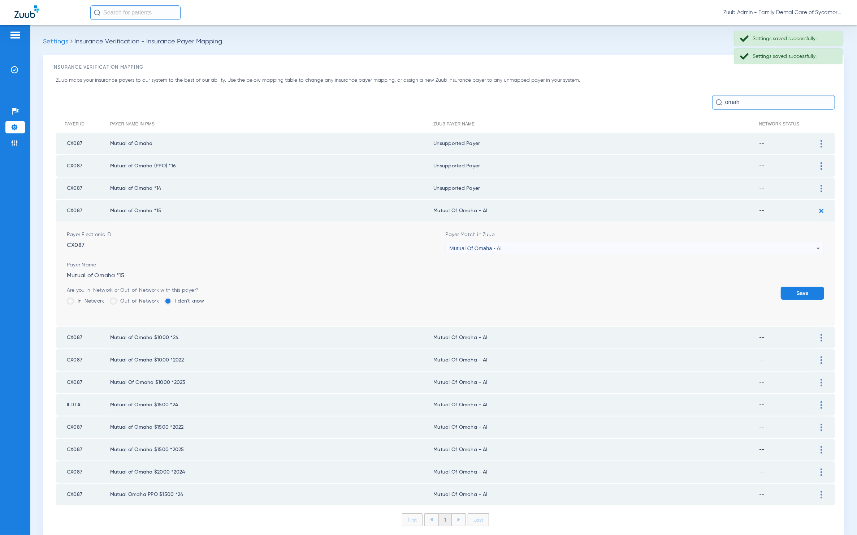
click at [626, 243] on div "Mutual Of Omaha - AI" at bounding box center [633, 248] width 367 height 12
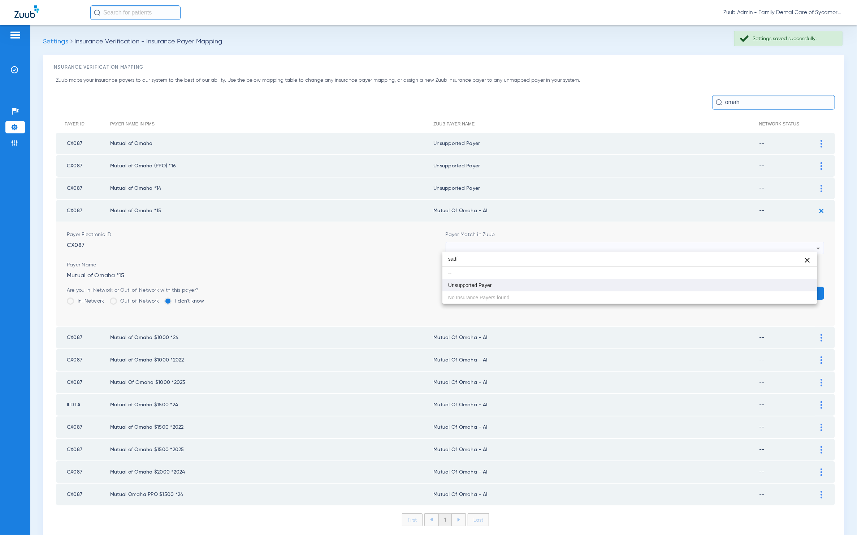
type input "sadf"
click at [528, 284] on mat-option "Unsupported Payer" at bounding box center [630, 285] width 375 height 12
click at [794, 288] on button "Save" at bounding box center [802, 292] width 43 height 13
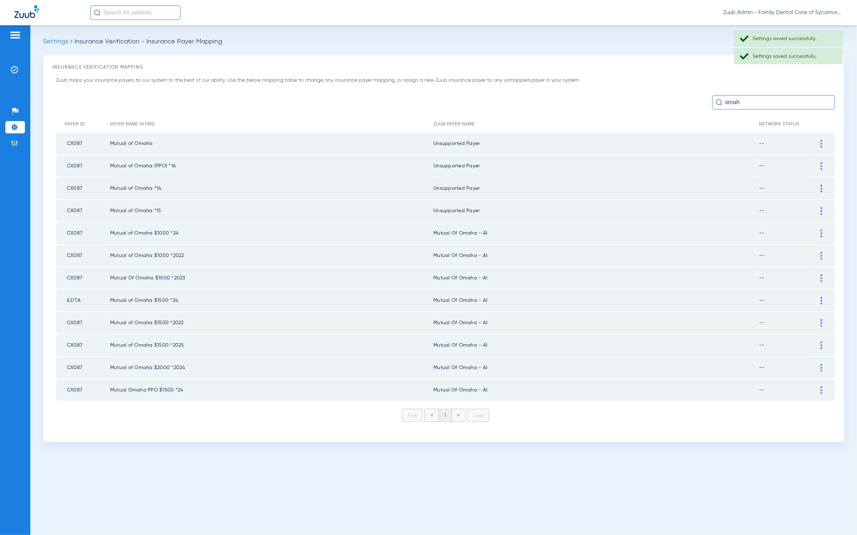
click at [820, 232] on div at bounding box center [821, 233] width 13 height 8
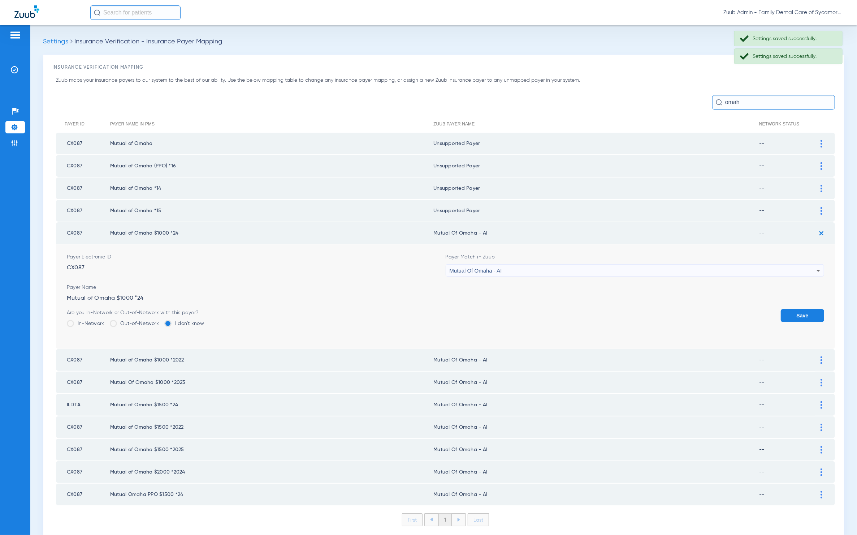
click at [578, 268] on div "Mutual Of Omaha - AI" at bounding box center [633, 270] width 367 height 12
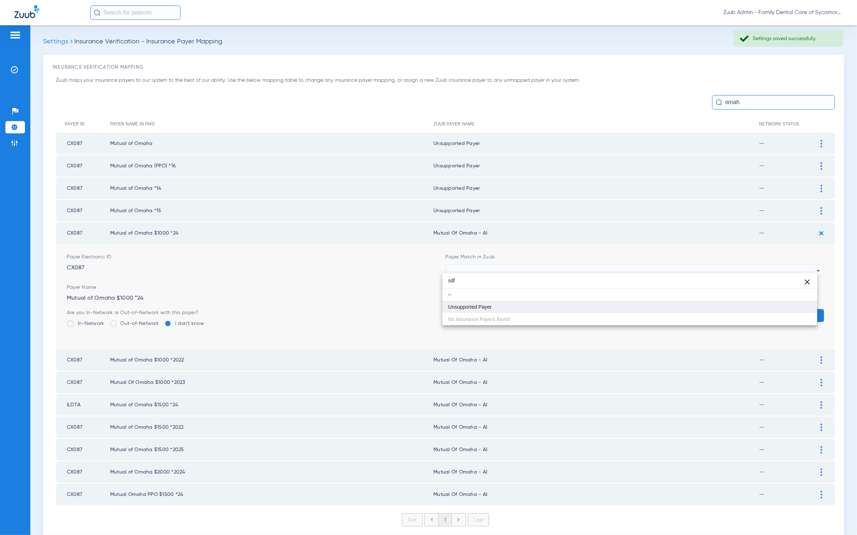
type input "sdf"
drag, startPoint x: 505, startPoint y: 308, endPoint x: 603, endPoint y: 306, distance: 98.7
click at [505, 308] on mat-option "Unsupported Payer" at bounding box center [630, 307] width 375 height 12
drag, startPoint x: 798, startPoint y: 310, endPoint x: 786, endPoint y: 308, distance: 12.5
click at [798, 310] on button "Save" at bounding box center [802, 315] width 43 height 13
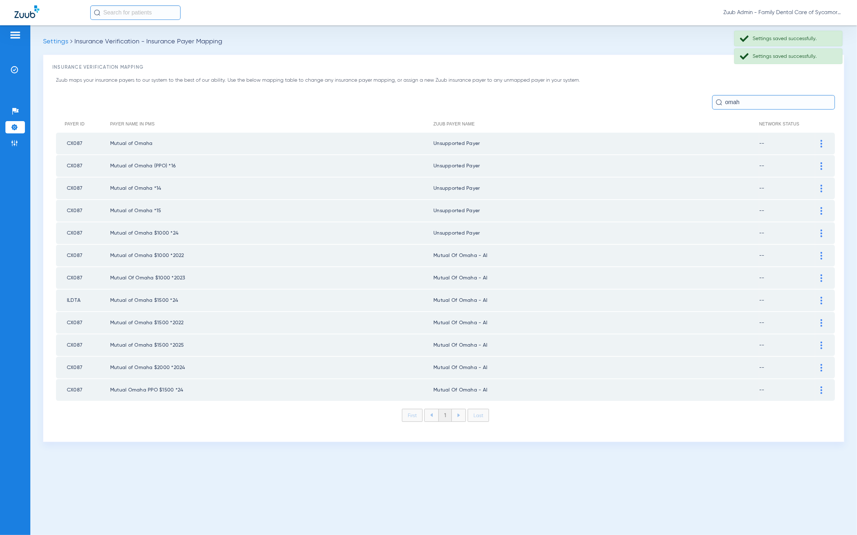
click at [822, 253] on img at bounding box center [822, 256] width 2 height 8
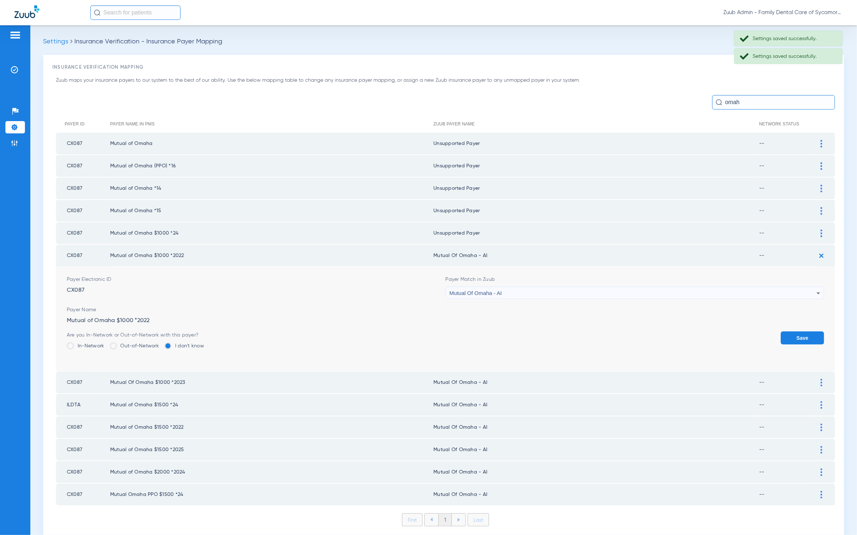
click at [602, 289] on div "Mutual Of Omaha - AI" at bounding box center [633, 293] width 367 height 12
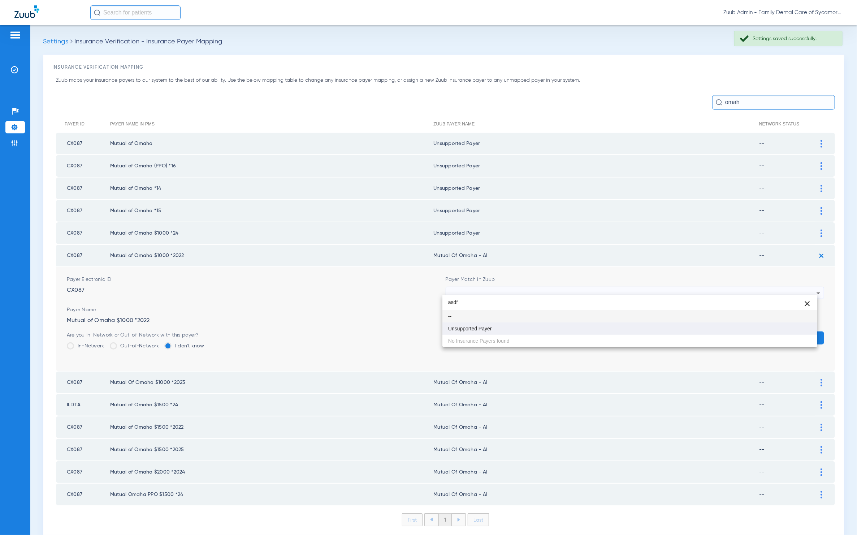
type input "asdf"
click at [526, 332] on mat-option "Unsupported Payer" at bounding box center [630, 328] width 375 height 12
click at [793, 331] on button "Save" at bounding box center [802, 337] width 43 height 13
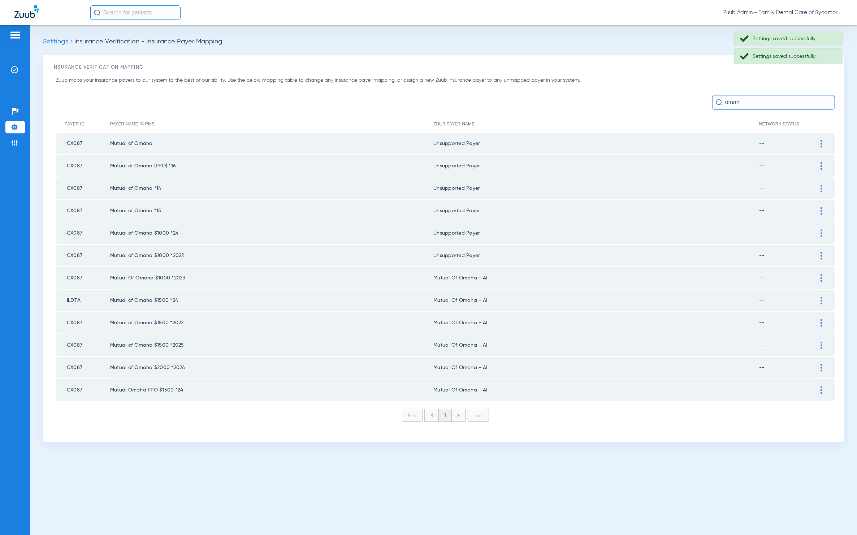
click at [822, 274] on img at bounding box center [822, 278] width 2 height 8
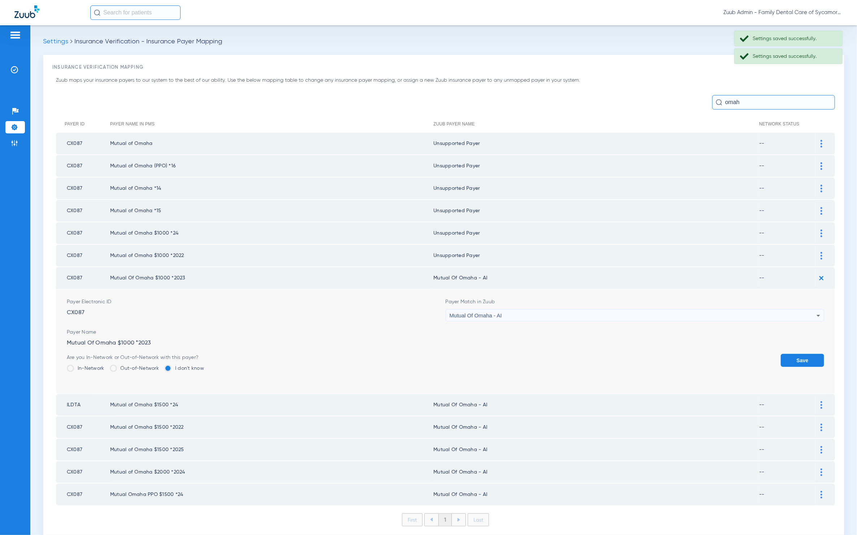
click at [556, 312] on div "Mutual Of Omaha - AI" at bounding box center [633, 315] width 367 height 12
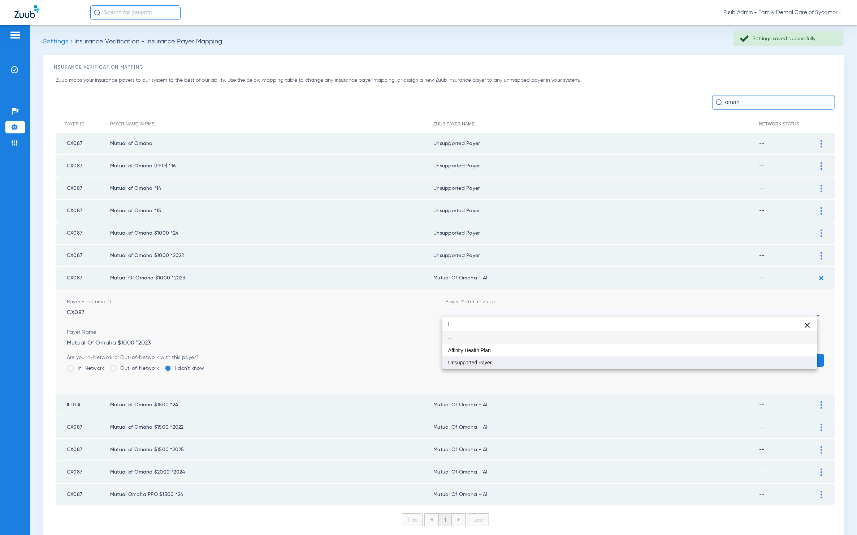
type input "ff"
click at [519, 359] on mat-option "Unsupported Payer" at bounding box center [630, 362] width 375 height 12
click at [781, 354] on button "Save" at bounding box center [802, 360] width 43 height 13
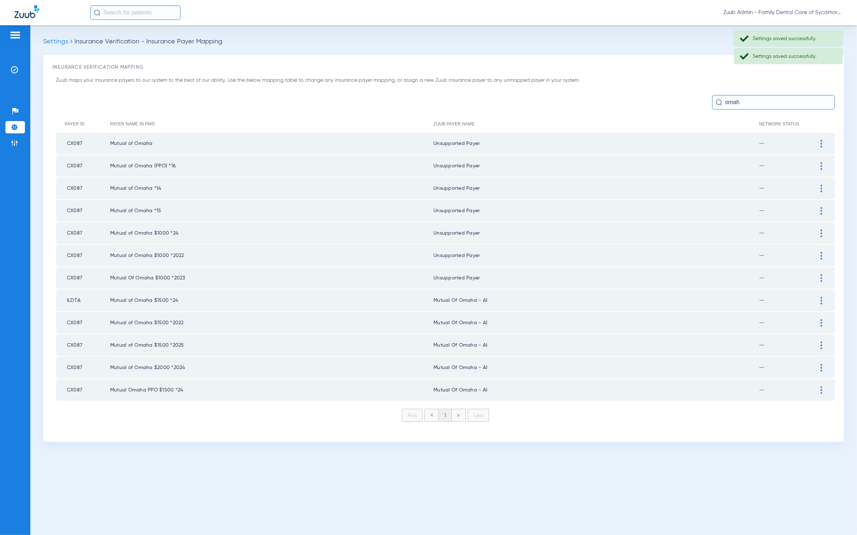
click at [821, 297] on img at bounding box center [822, 301] width 2 height 8
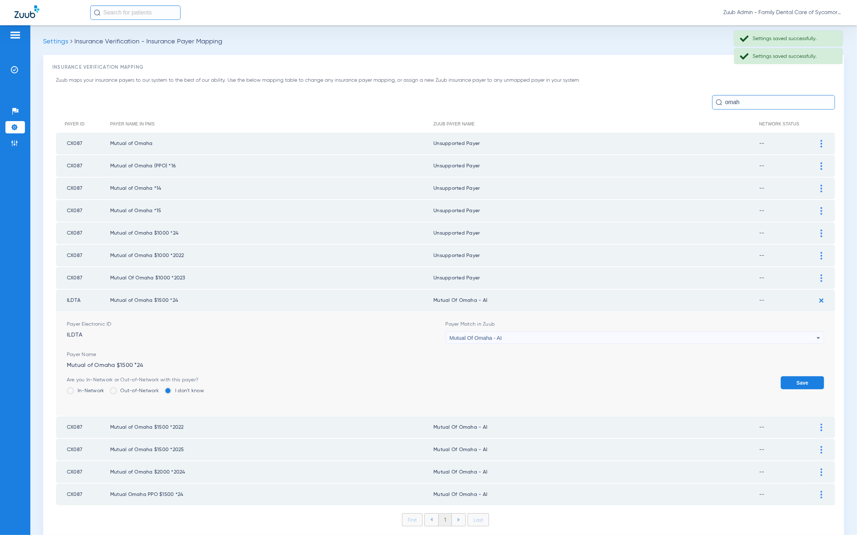
click at [492, 336] on div "Mutual Of Omaha - AI" at bounding box center [633, 338] width 367 height 12
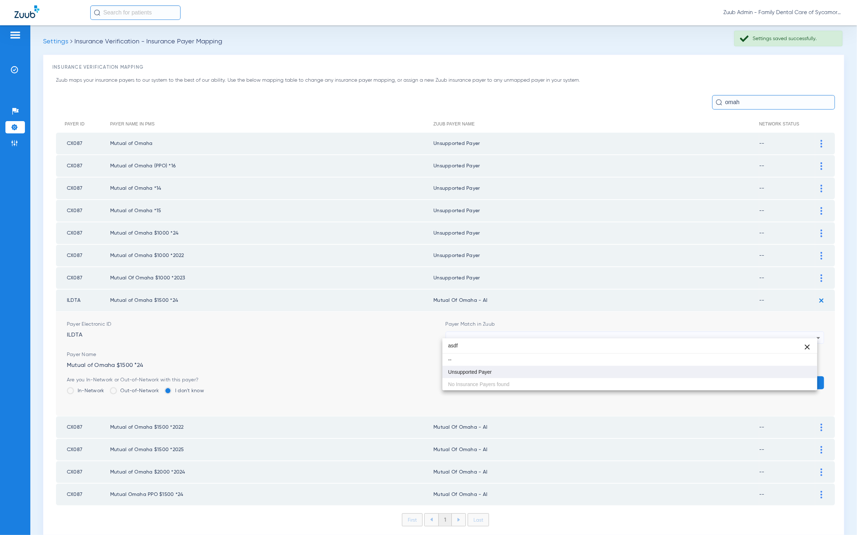
type input "asdf"
click at [492, 375] on mat-option "Unsupported Payer" at bounding box center [630, 372] width 375 height 12
click at [784, 376] on button "Save" at bounding box center [802, 382] width 43 height 13
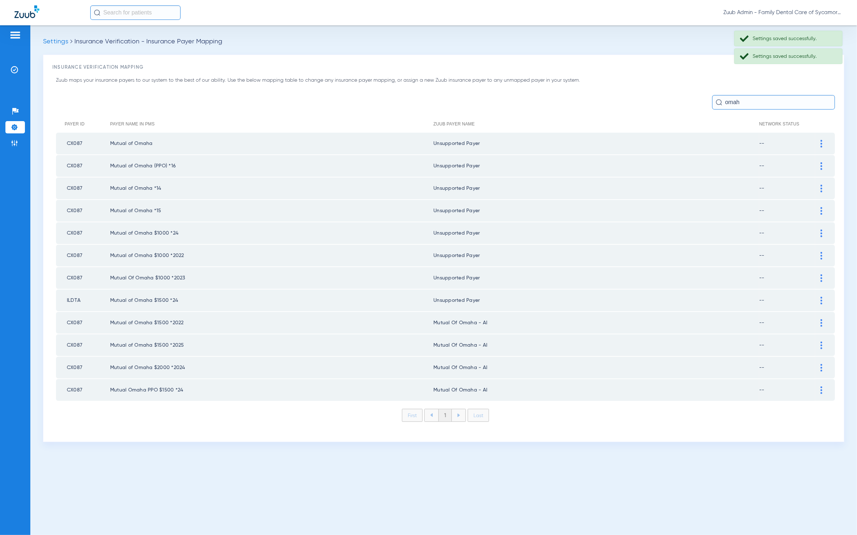
click at [821, 319] on img at bounding box center [822, 323] width 2 height 8
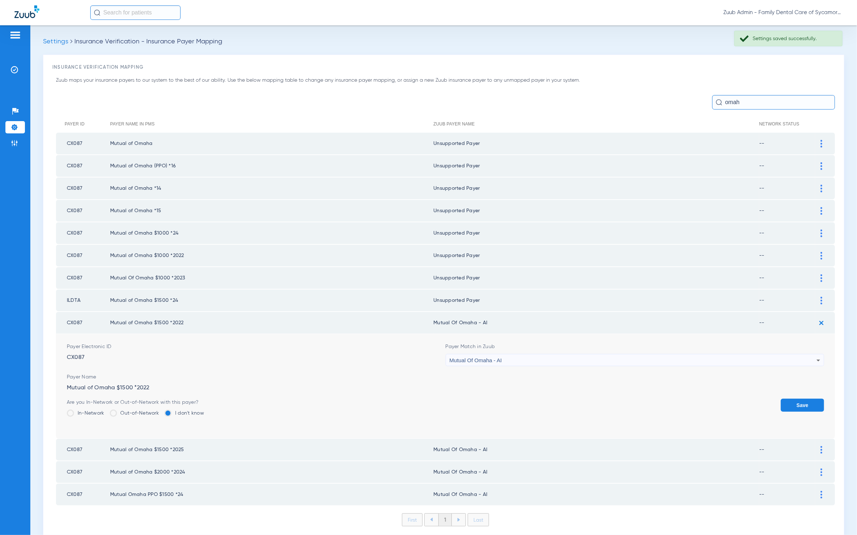
click at [512, 354] on div "Mutual Of Omaha - AI" at bounding box center [633, 360] width 367 height 12
type input "asdf"
click at [483, 393] on span "Unsupported Payer" at bounding box center [470, 393] width 44 height 5
click at [782, 398] on button "Save" at bounding box center [802, 404] width 43 height 13
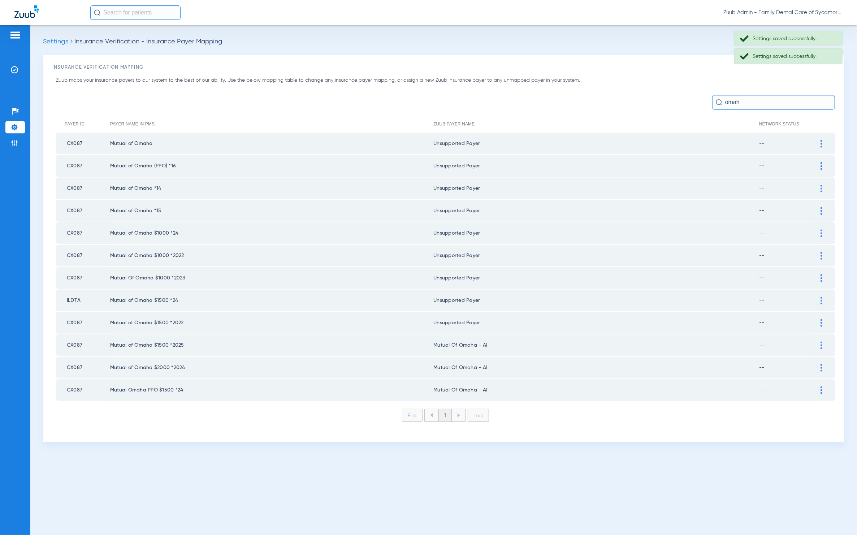
click at [821, 341] on img at bounding box center [822, 345] width 2 height 8
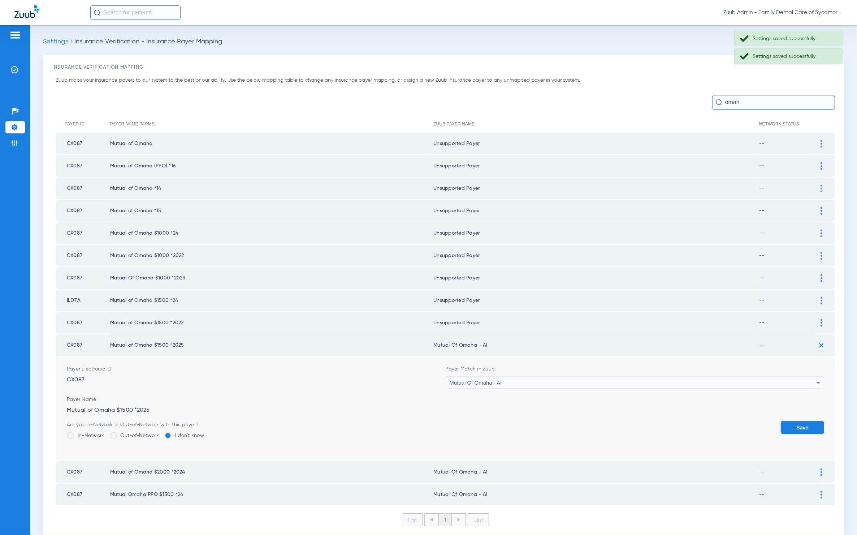
click at [552, 379] on div "Mutual Of Omaha - AI" at bounding box center [633, 382] width 367 height 12
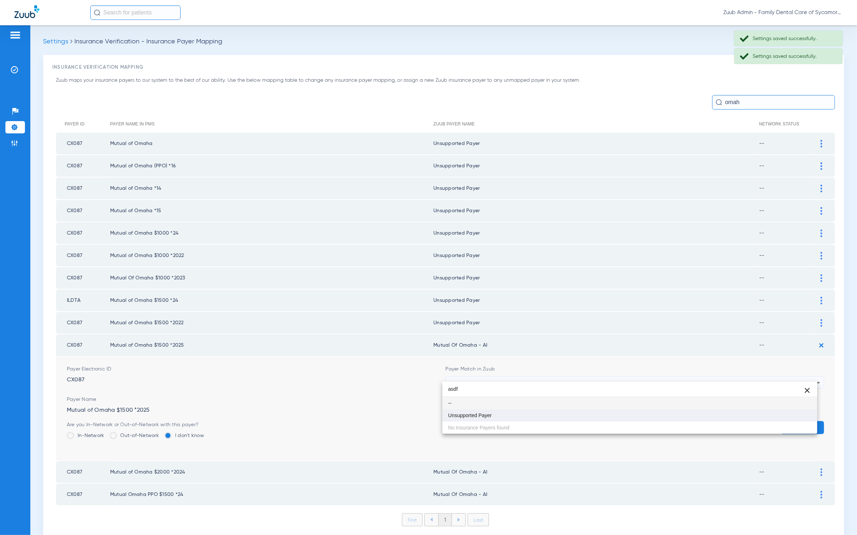
type input "asdf"
click at [488, 413] on span "Unsupported Payer" at bounding box center [470, 415] width 44 height 5
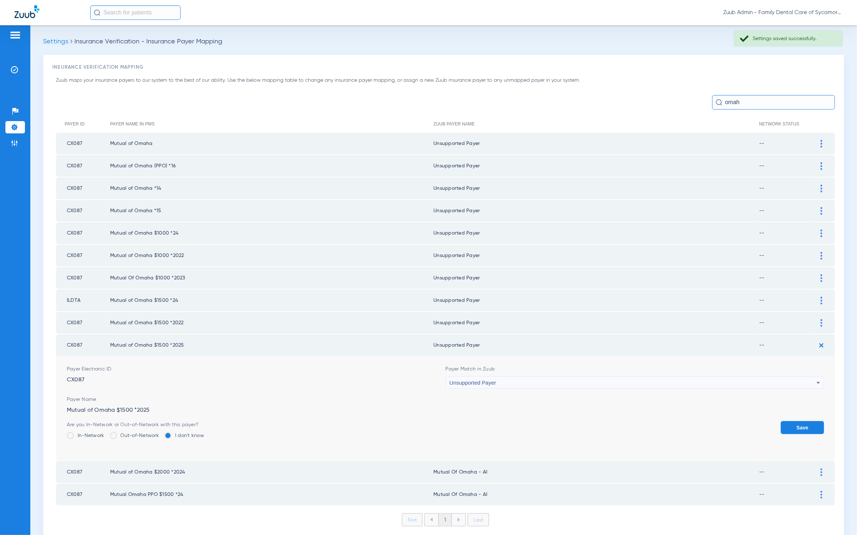
click at [806, 412] on form "Payer Electronic ID CX087 Payer Match in Zuub Unsupported Payer Payer Name Mutu…" at bounding box center [446, 408] width 758 height 104
click at [801, 421] on button "Save" at bounding box center [802, 427] width 43 height 13
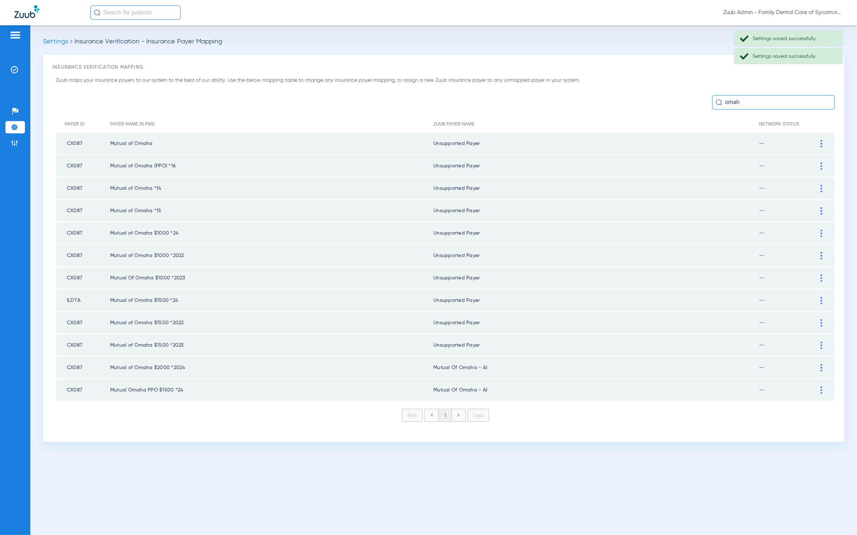
click at [821, 364] on img at bounding box center [822, 368] width 2 height 8
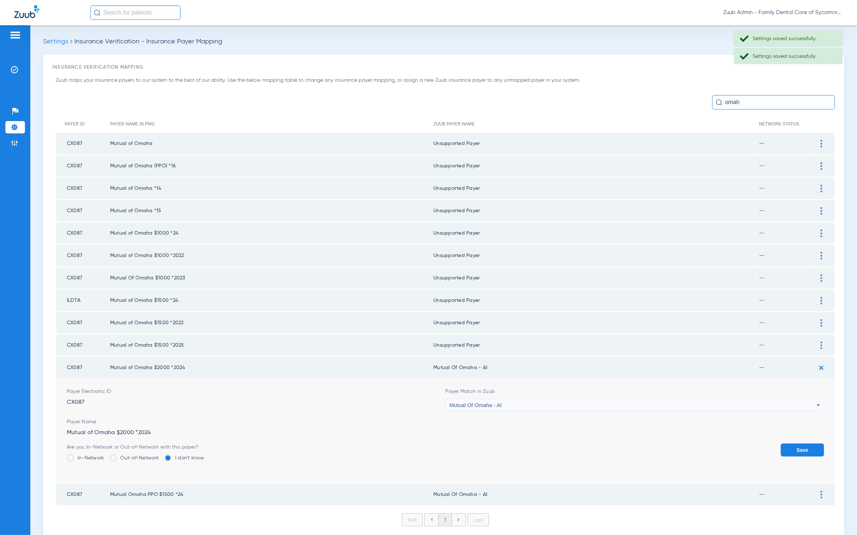
click at [497, 402] on span "Mutual Of Omaha - AI" at bounding box center [476, 405] width 52 height 6
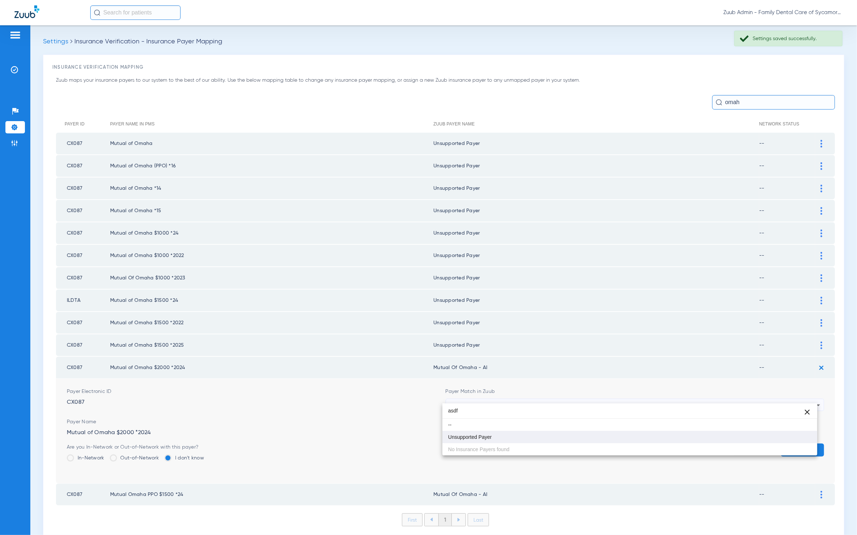
type input "asdf"
click at [495, 434] on mat-option "Unsupported Payer" at bounding box center [630, 437] width 375 height 12
click at [807, 443] on button "Save" at bounding box center [802, 449] width 43 height 13
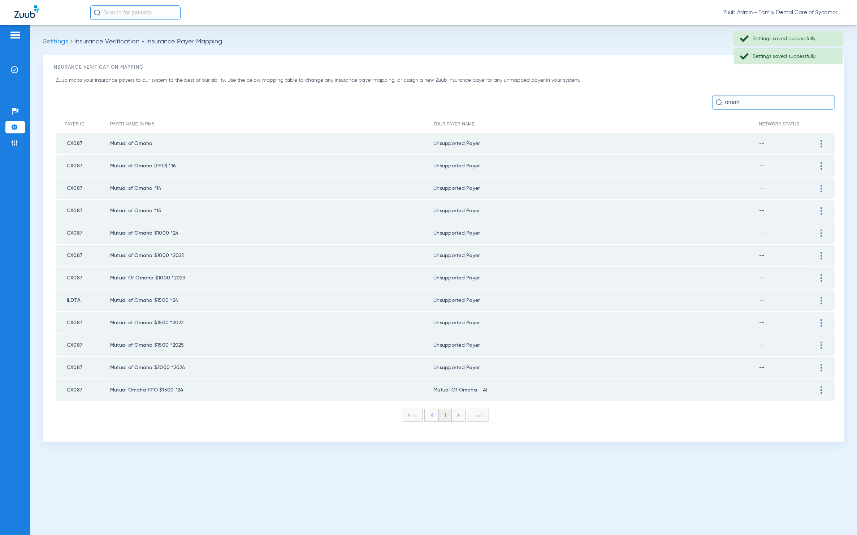
click at [824, 379] on td at bounding box center [825, 390] width 20 height 22
click at [823, 386] on div at bounding box center [821, 390] width 13 height 8
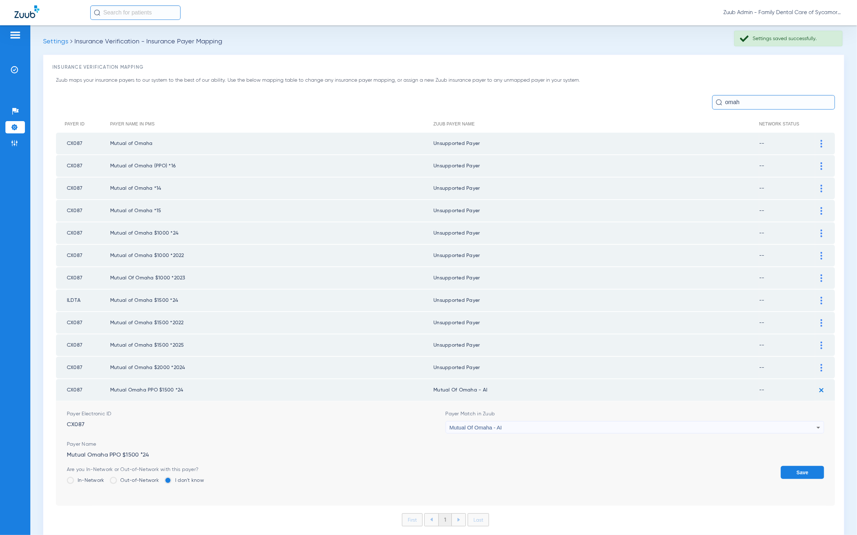
click at [543, 421] on div "Mutual Of Omaha - AI" at bounding box center [633, 427] width 367 height 12
type input "asdf"
drag, startPoint x: 489, startPoint y: 457, endPoint x: 516, endPoint y: 461, distance: 27.8
click at [489, 457] on span "Unsupported Payer" at bounding box center [470, 458] width 44 height 5
drag, startPoint x: 785, startPoint y: 467, endPoint x: 776, endPoint y: 467, distance: 8.7
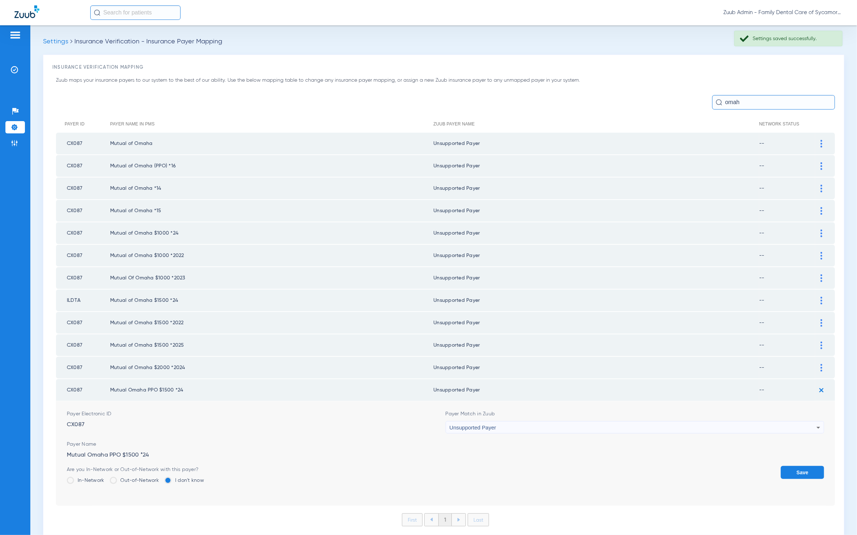
click at [784, 467] on button "Save" at bounding box center [802, 472] width 43 height 13
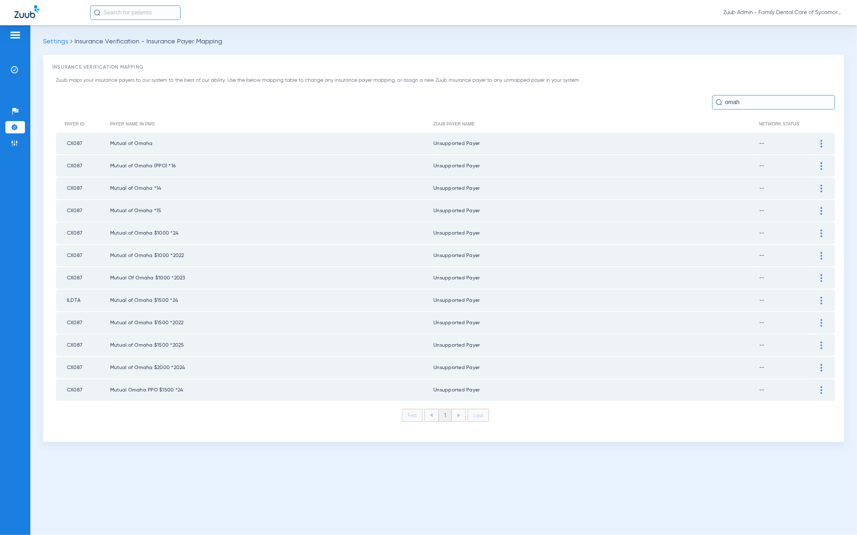
click at [81, 143] on td "CX087" at bounding box center [83, 144] width 54 height 22
click at [77, 142] on td "CX087" at bounding box center [83, 144] width 54 height 22
copy td "CX087"
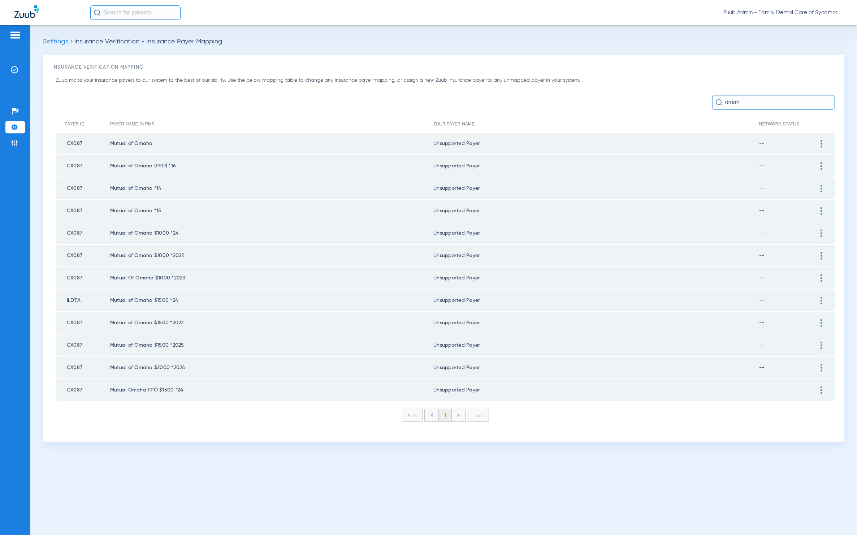
click at [757, 103] on input "omah" at bounding box center [773, 102] width 123 height 14
paste input "CX087"
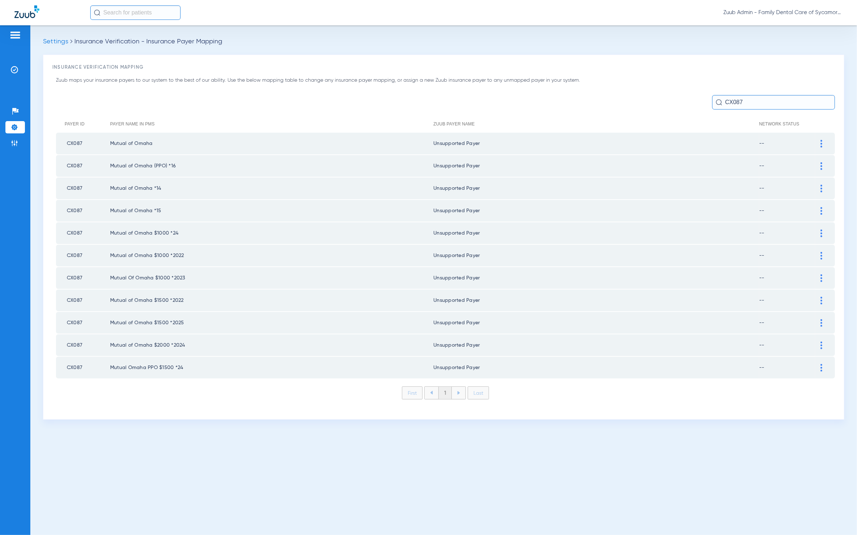
type input "CX087"
click at [28, 145] on div "Patients Insurance Verification Setup Help Center Settings Admin" at bounding box center [15, 292] width 30 height 535
click at [22, 143] on li "Admin" at bounding box center [15, 143] width 20 height 12
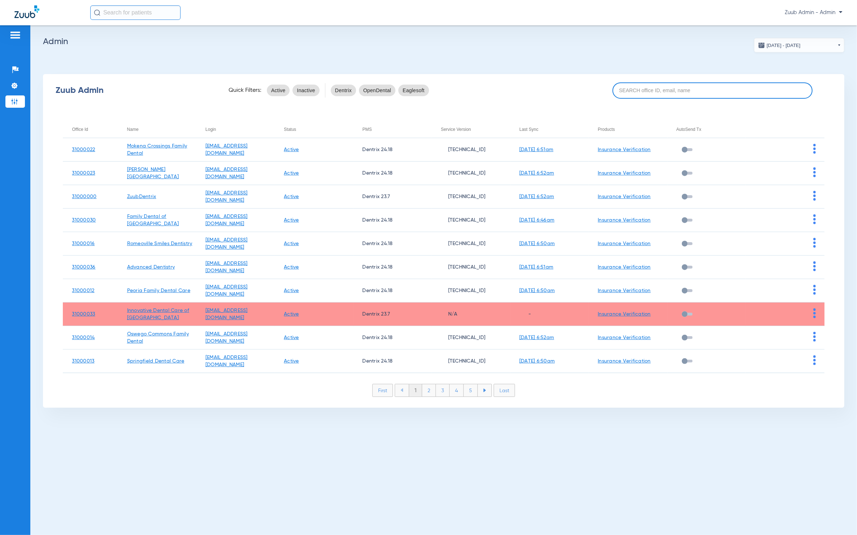
click at [683, 95] on input at bounding box center [713, 90] width 200 height 16
paste input "31000030"
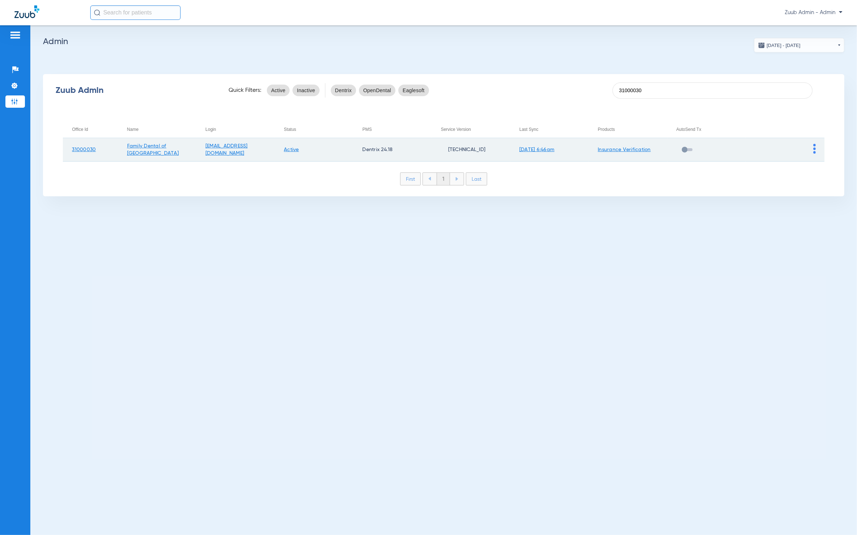
type input "31000030"
click at [814, 148] on img at bounding box center [814, 149] width 3 height 10
drag, startPoint x: 820, startPoint y: 161, endPoint x: 729, endPoint y: 161, distance: 90.7
click at [820, 161] on span "View Account" at bounding box center [835, 163] width 30 height 5
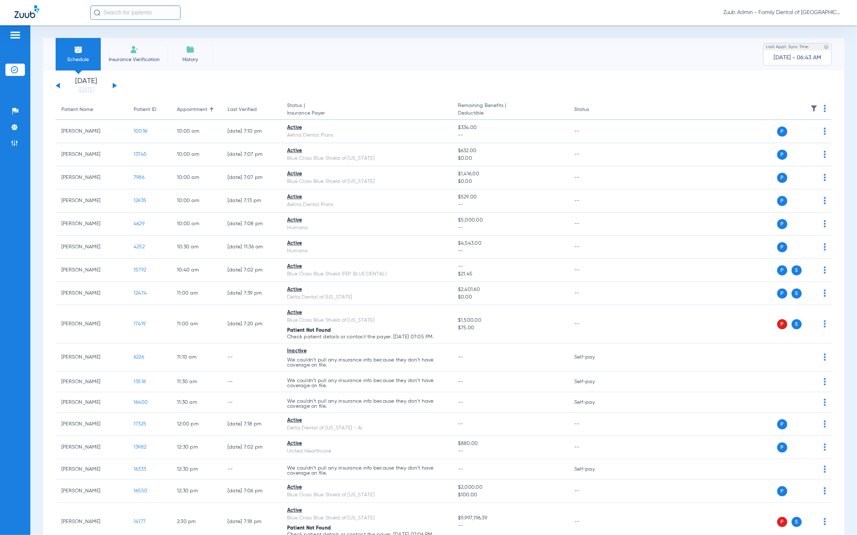
click at [15, 133] on ul "Help Center Settings Admin" at bounding box center [15, 130] width 20 height 51
click at [16, 131] on img at bounding box center [14, 127] width 7 height 7
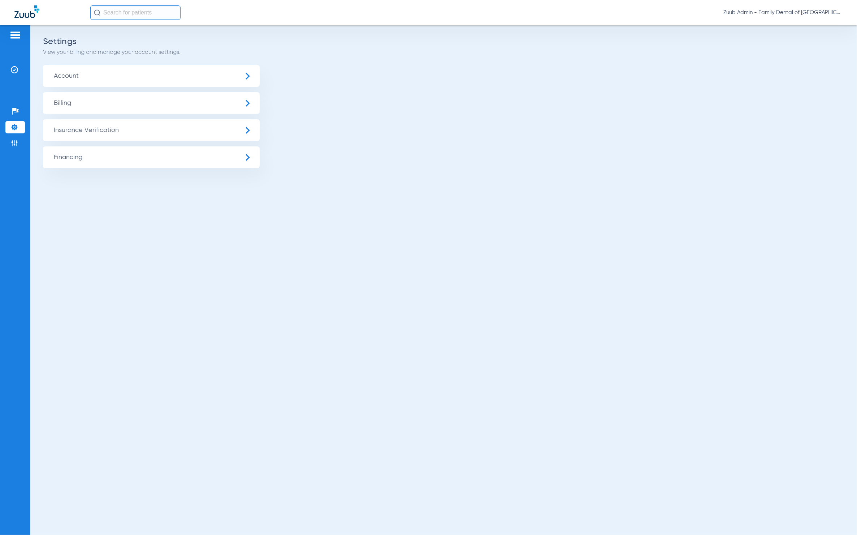
click at [71, 134] on span "Insurance Verification" at bounding box center [151, 130] width 217 height 22
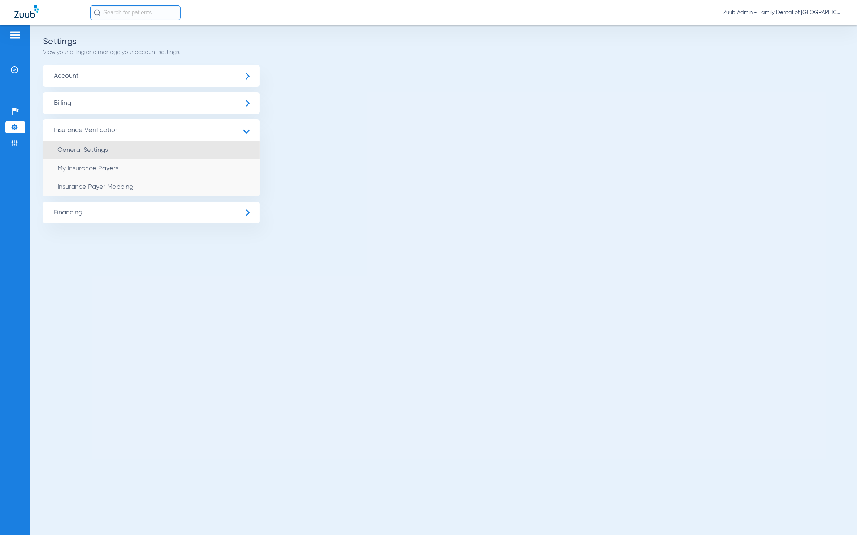
click at [102, 155] on li "General Settings" at bounding box center [151, 150] width 217 height 18
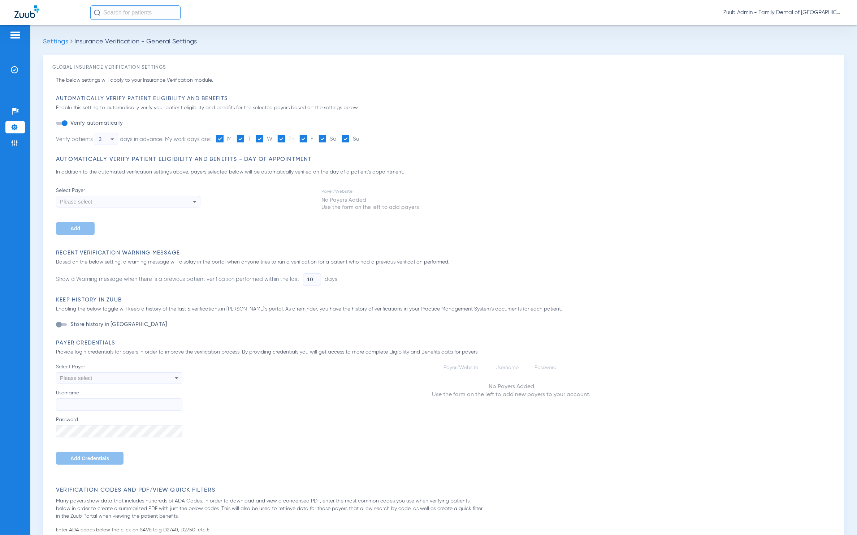
type input "1"
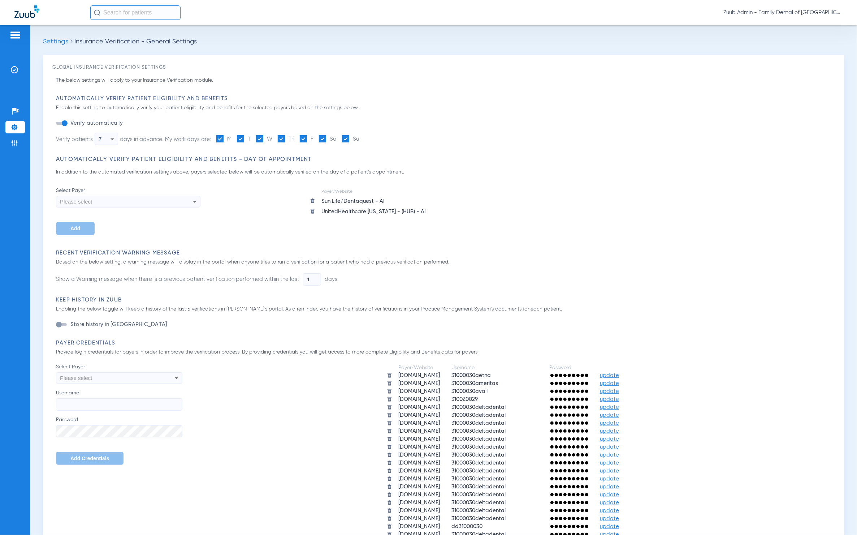
click at [16, 130] on img at bounding box center [14, 127] width 7 height 7
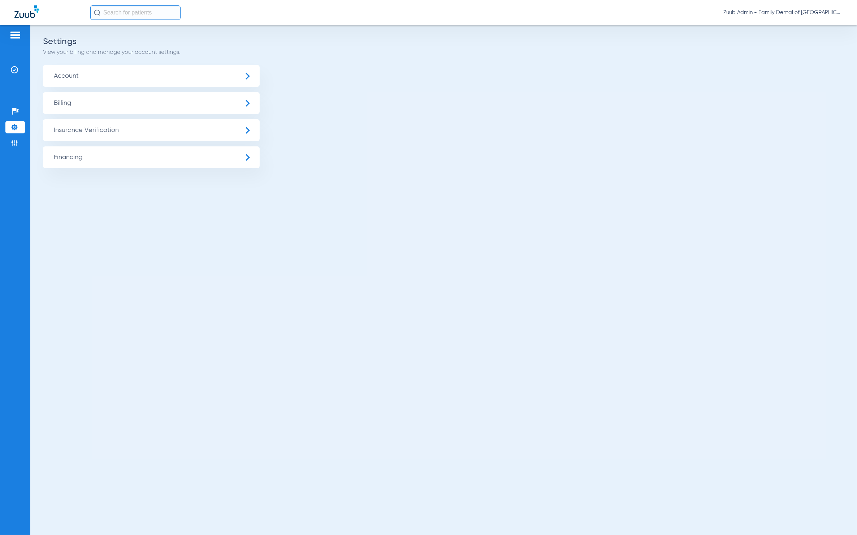
click at [59, 131] on span "Insurance Verification" at bounding box center [151, 130] width 217 height 22
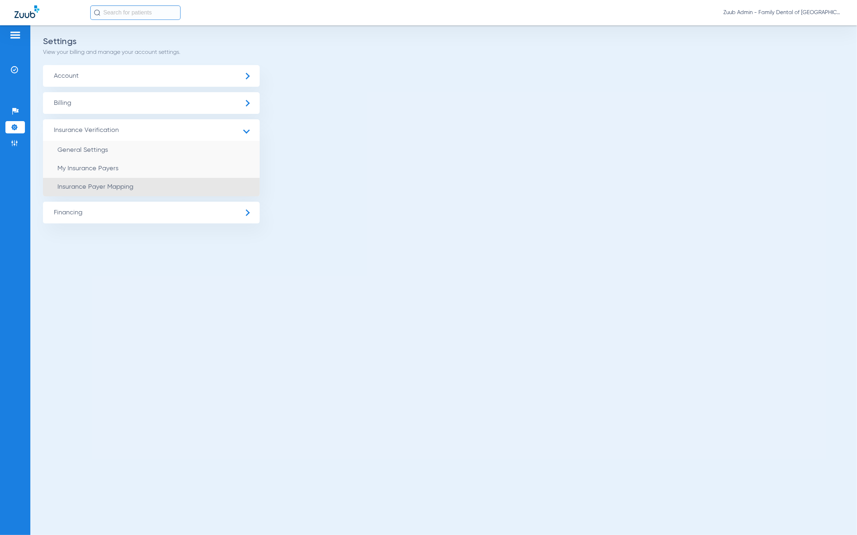
click at [115, 184] on span "Insurance Payer Mapping" at bounding box center [95, 187] width 76 height 7
